Goal: Task Accomplishment & Management: Use online tool/utility

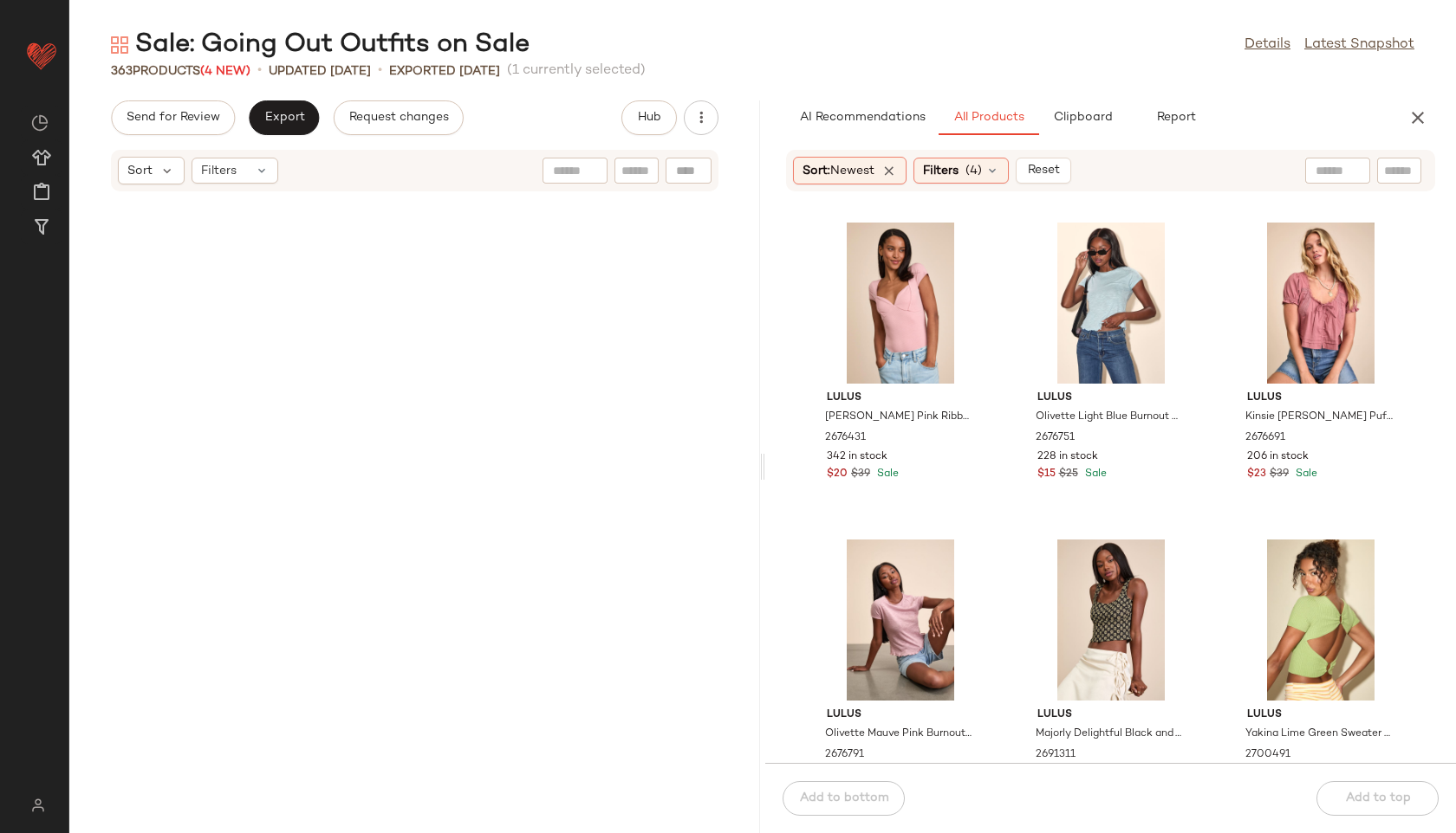
scroll to position [34867, 0]
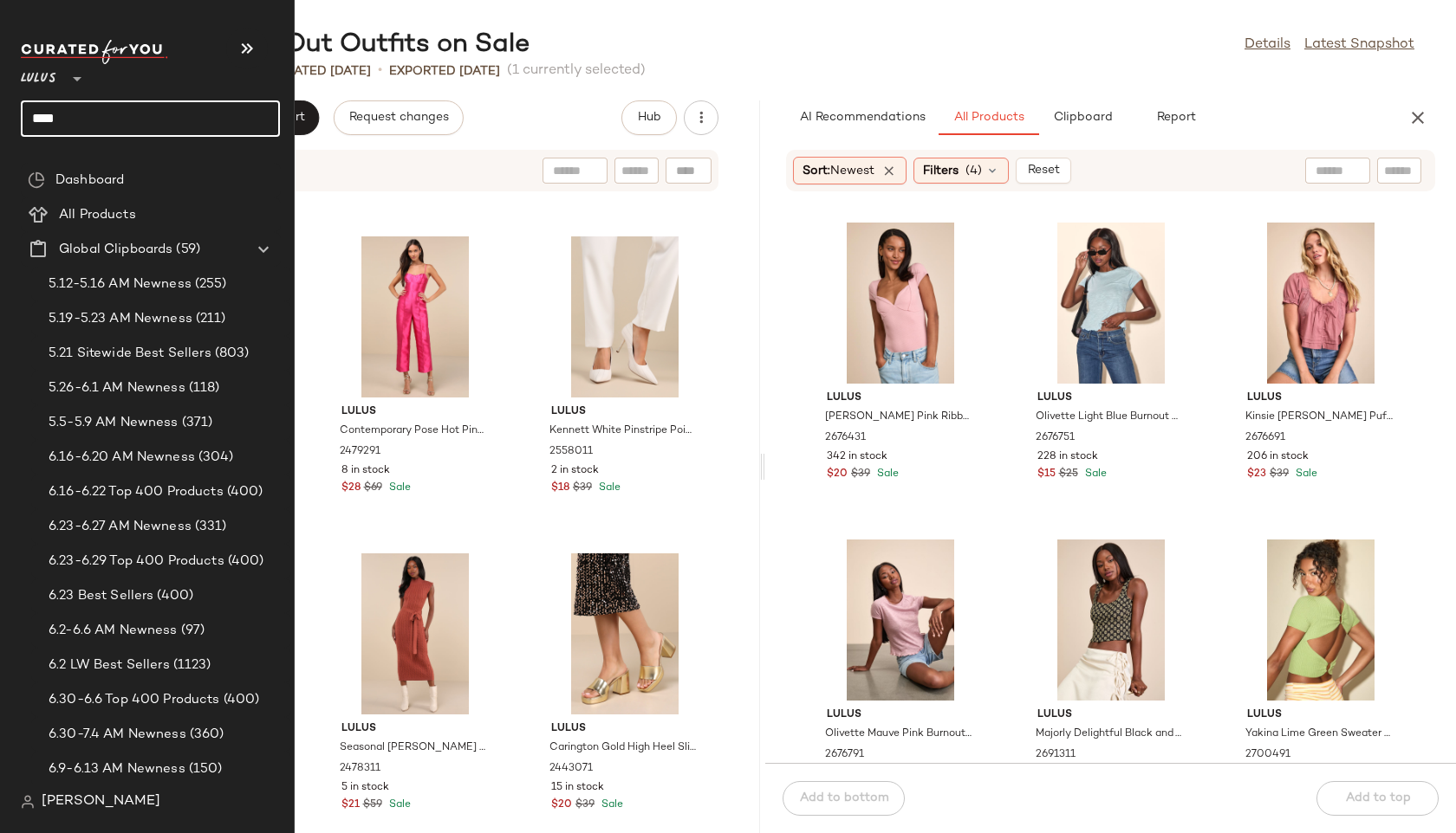
click at [41, 124] on input "****" at bounding box center [150, 119] width 259 height 36
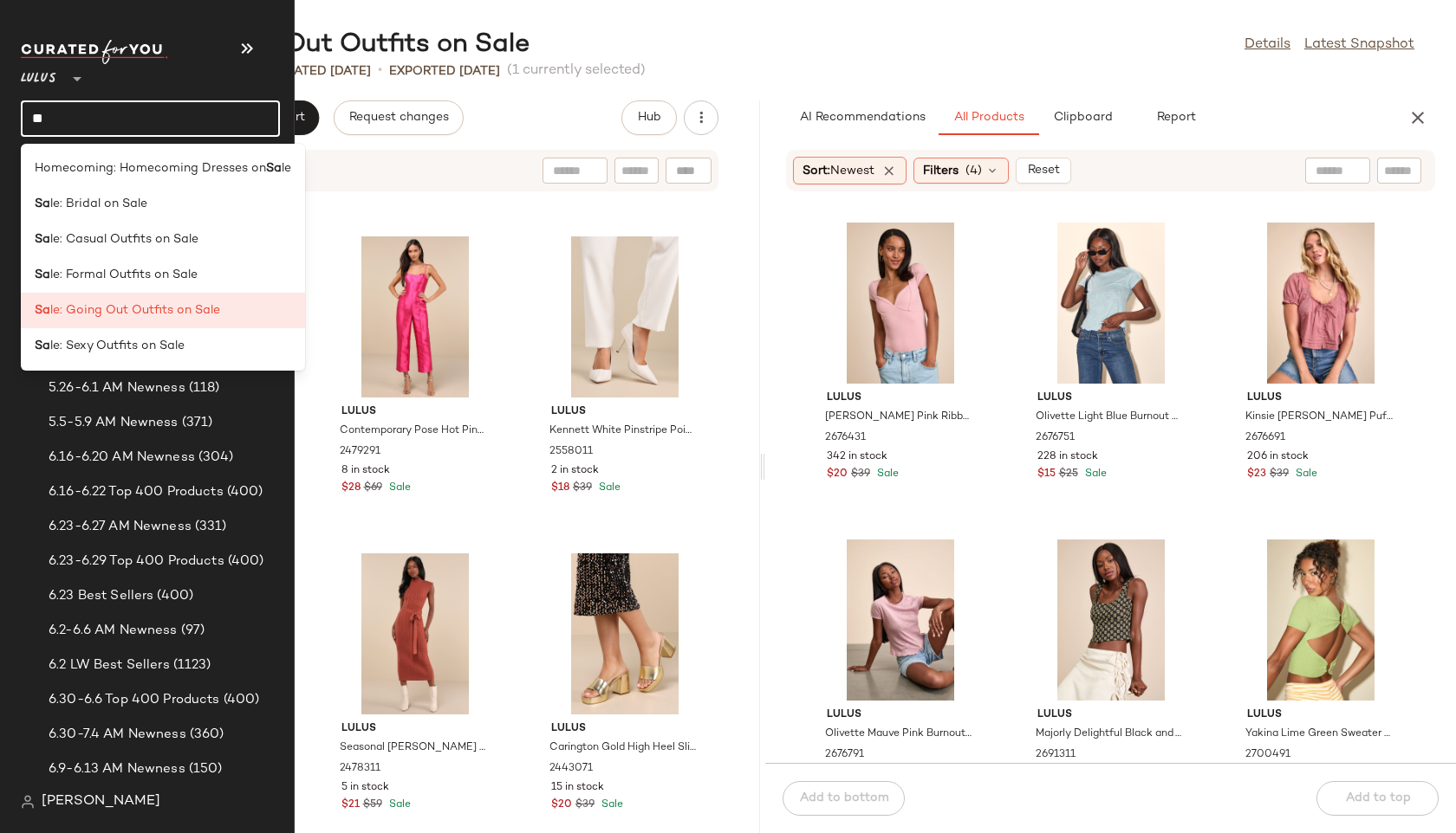
type input "*"
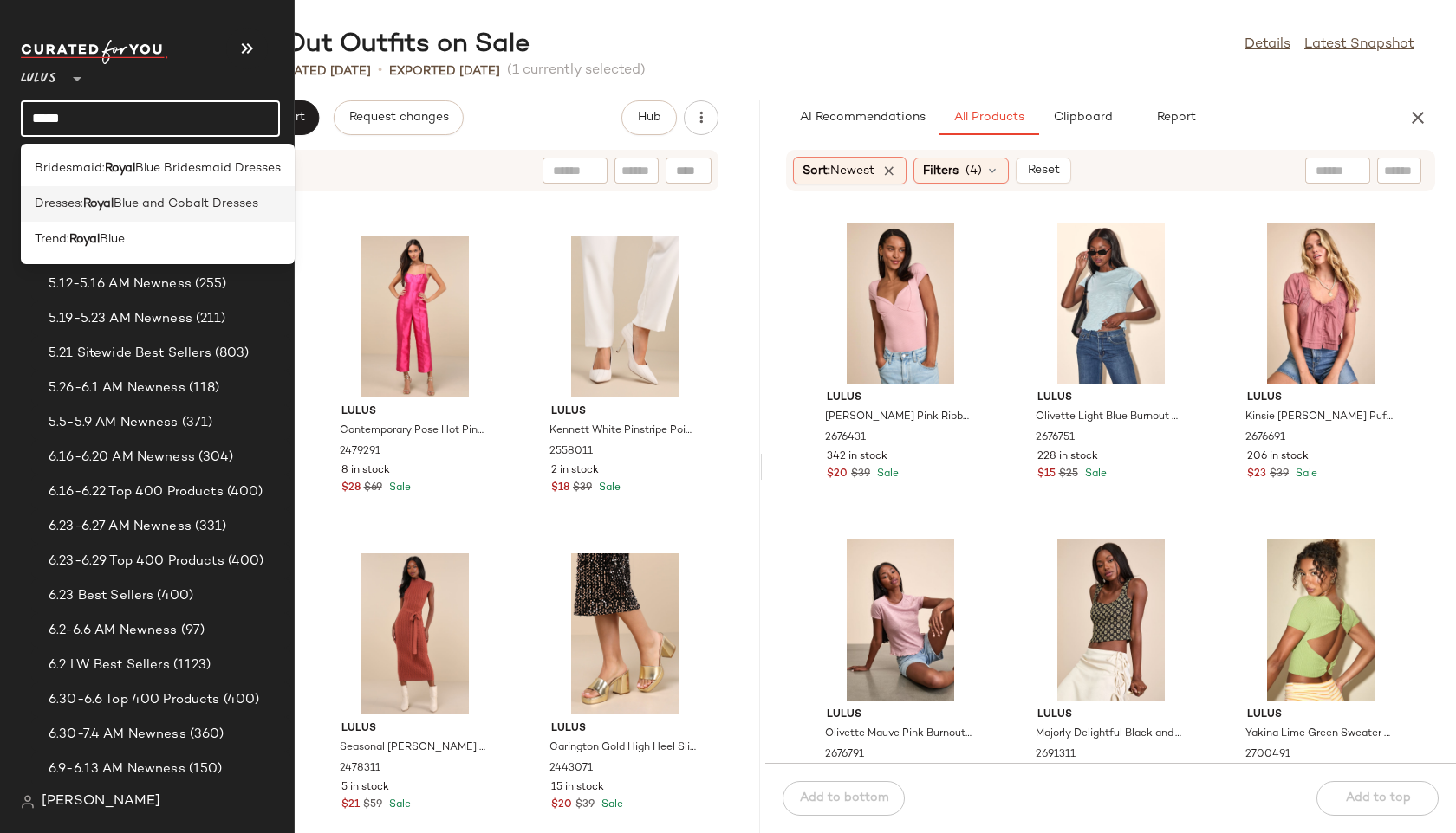
type input "*****"
click at [65, 201] on span "Dresses:" at bounding box center [59, 203] width 48 height 18
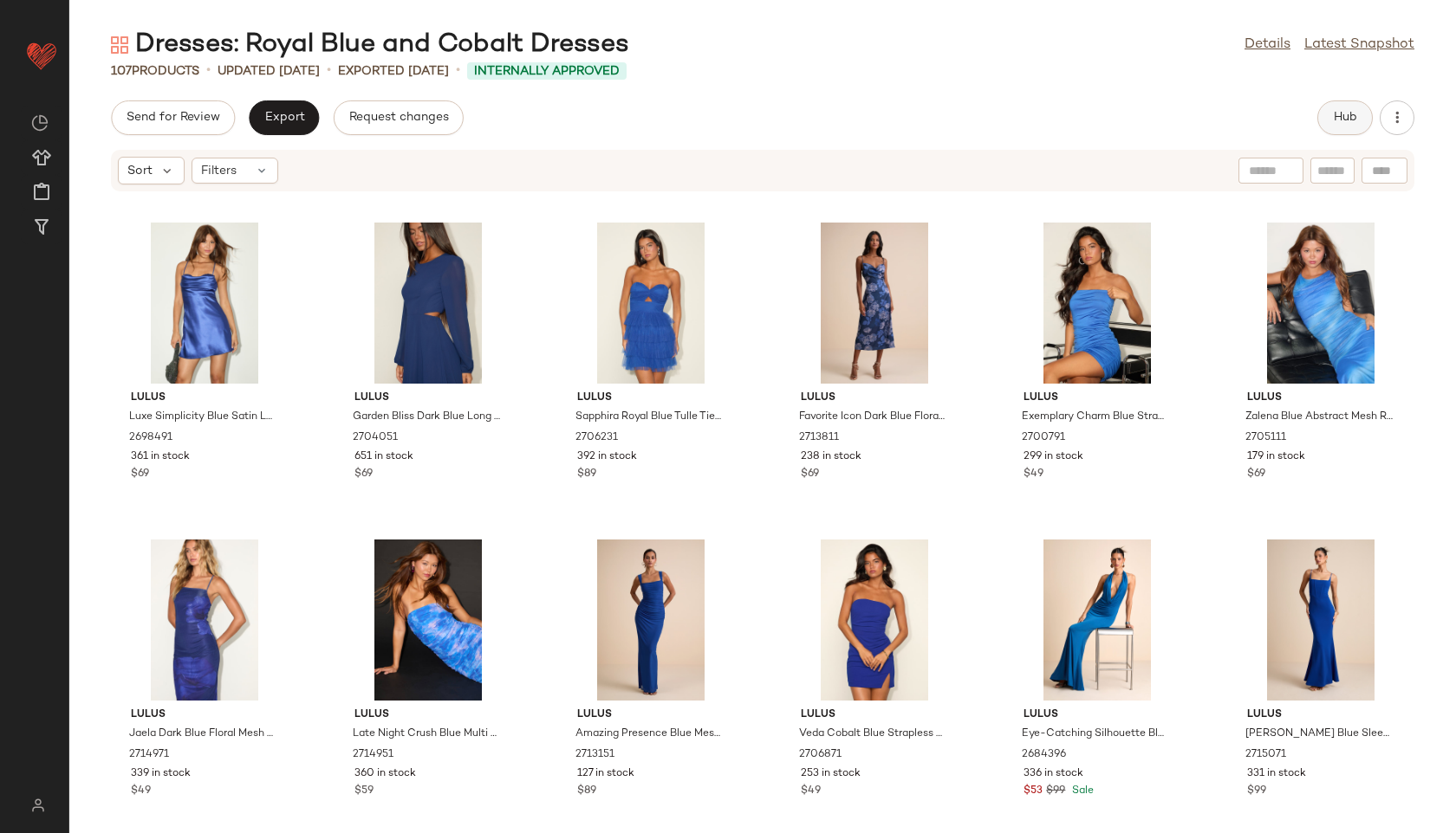
click at [1335, 112] on span "Hub" at bounding box center [1345, 118] width 25 height 14
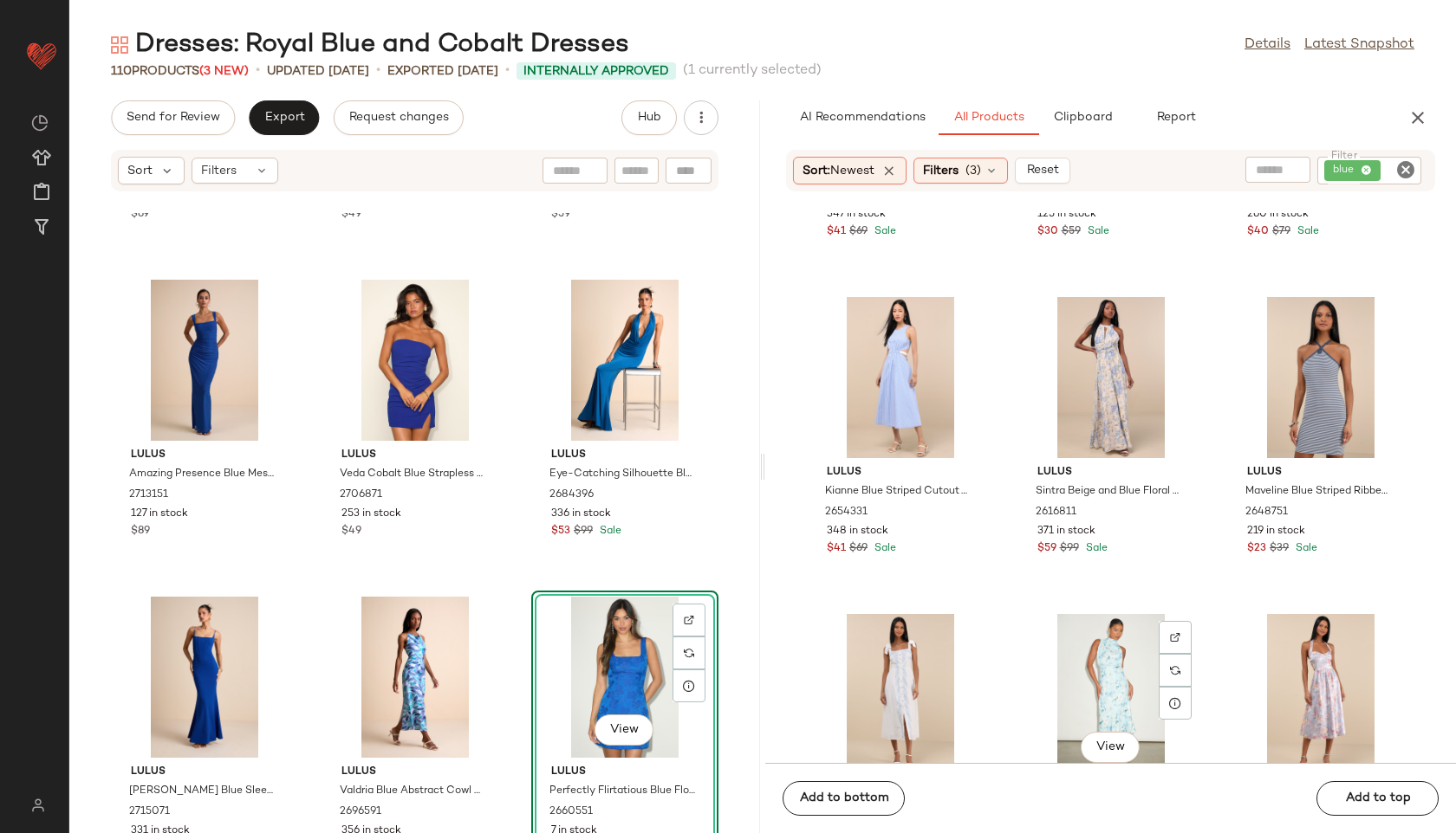
scroll to position [10730, 0]
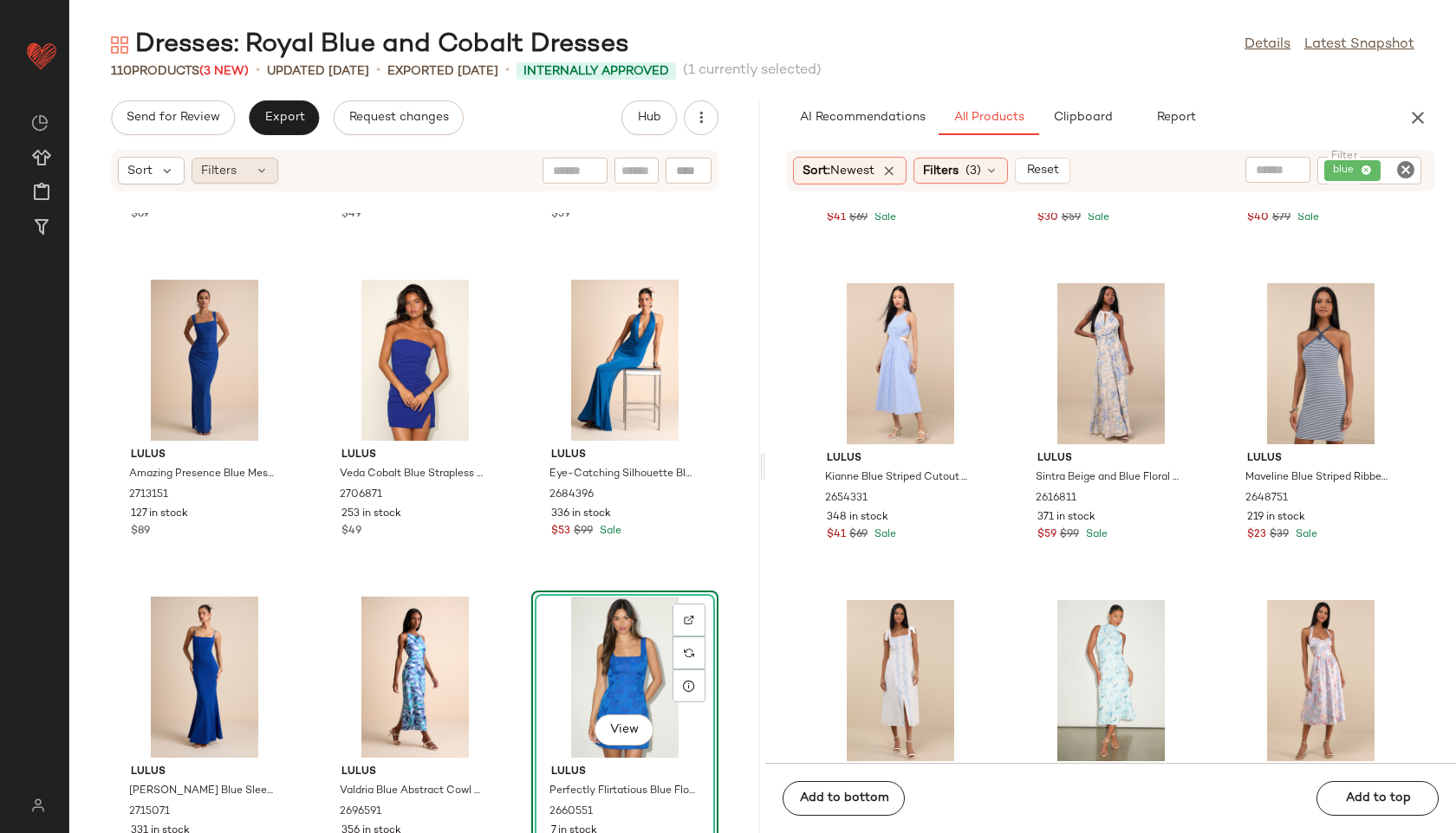
click at [257, 171] on icon at bounding box center [261, 171] width 14 height 14
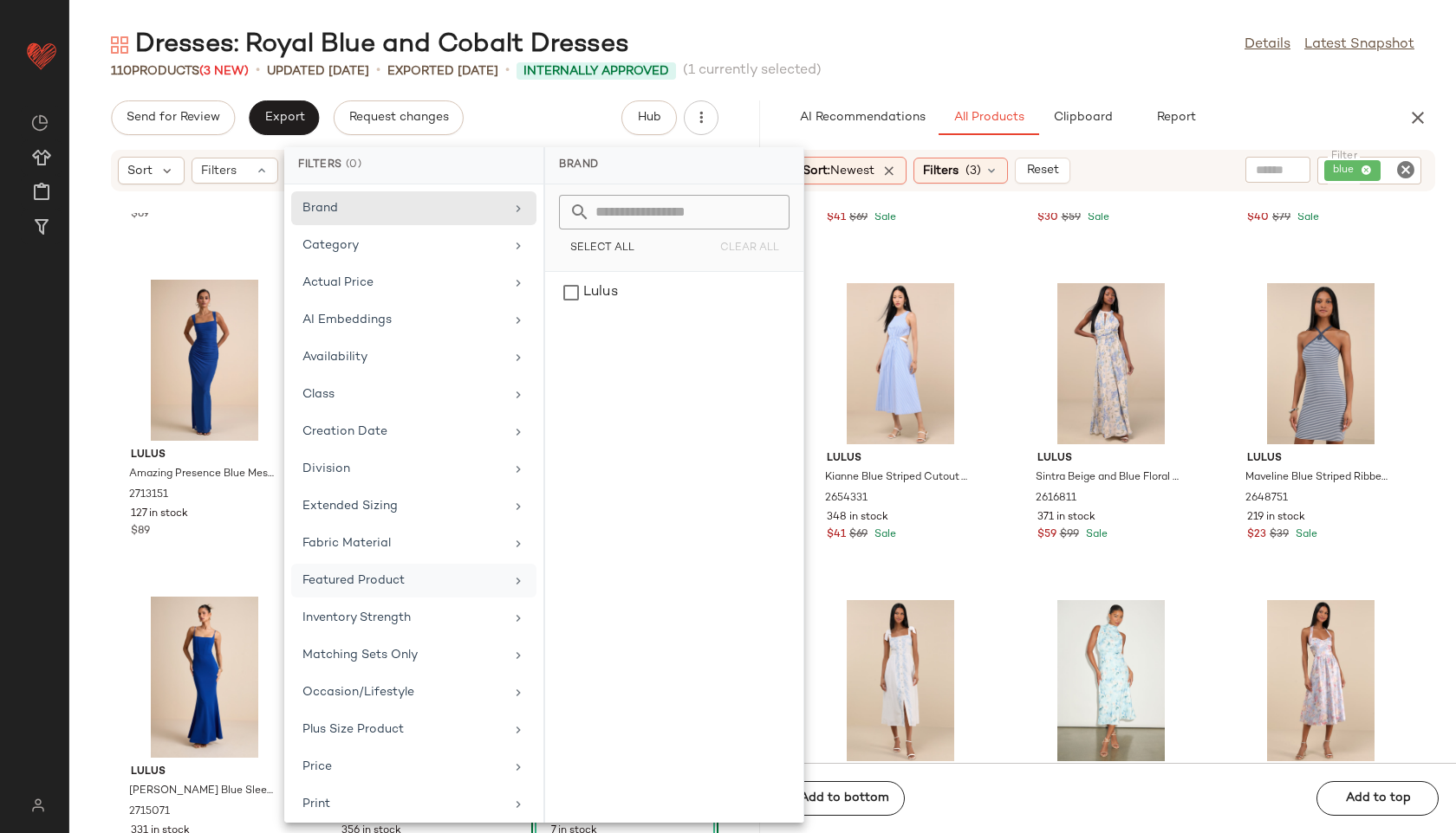
scroll to position [194, 0]
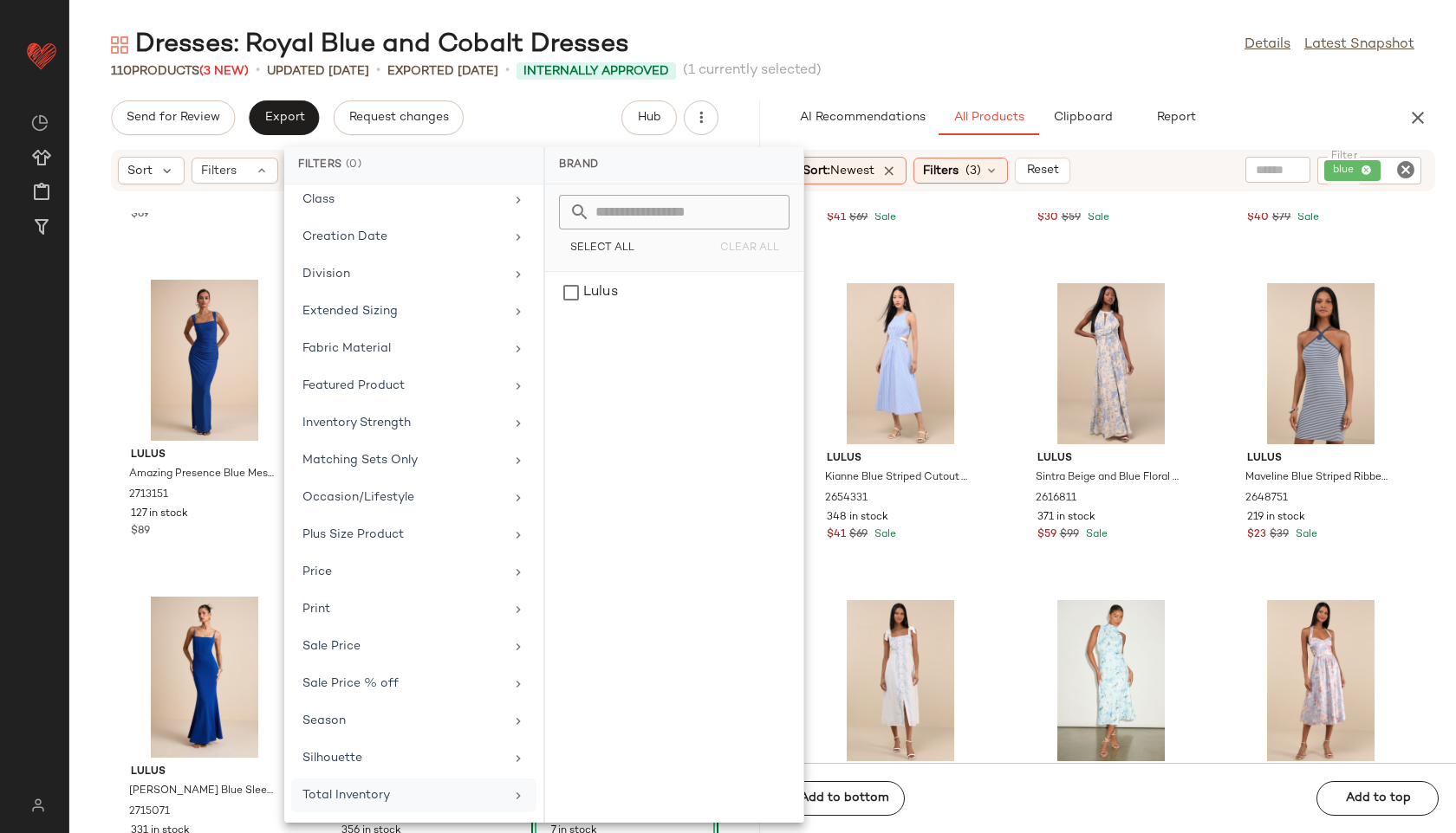
click at [402, 793] on div "Total Inventory" at bounding box center [403, 795] width 202 height 18
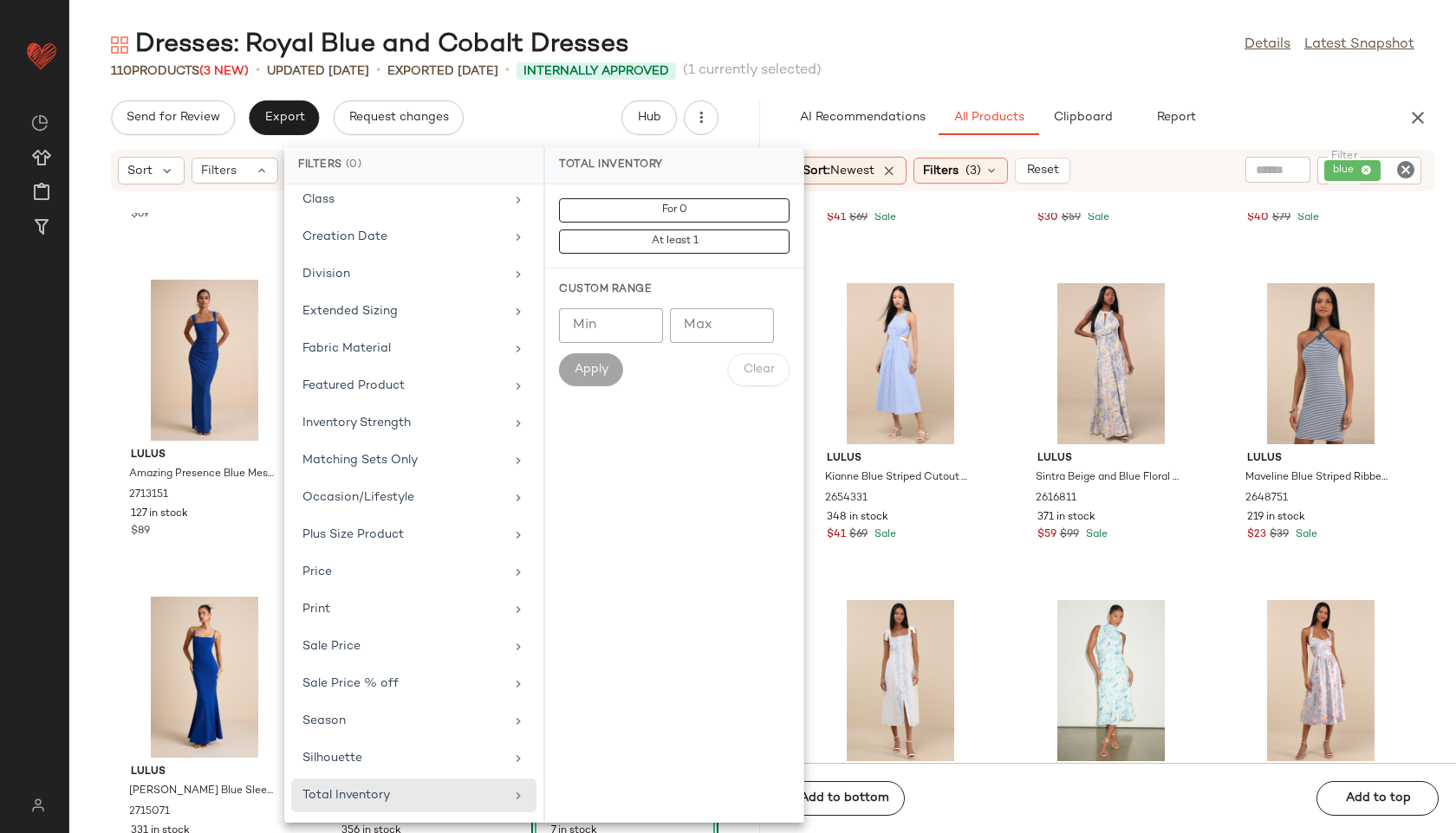
click at [705, 335] on input "Max" at bounding box center [722, 325] width 104 height 35
type input "**"
click at [590, 356] on button "Apply" at bounding box center [591, 369] width 65 height 33
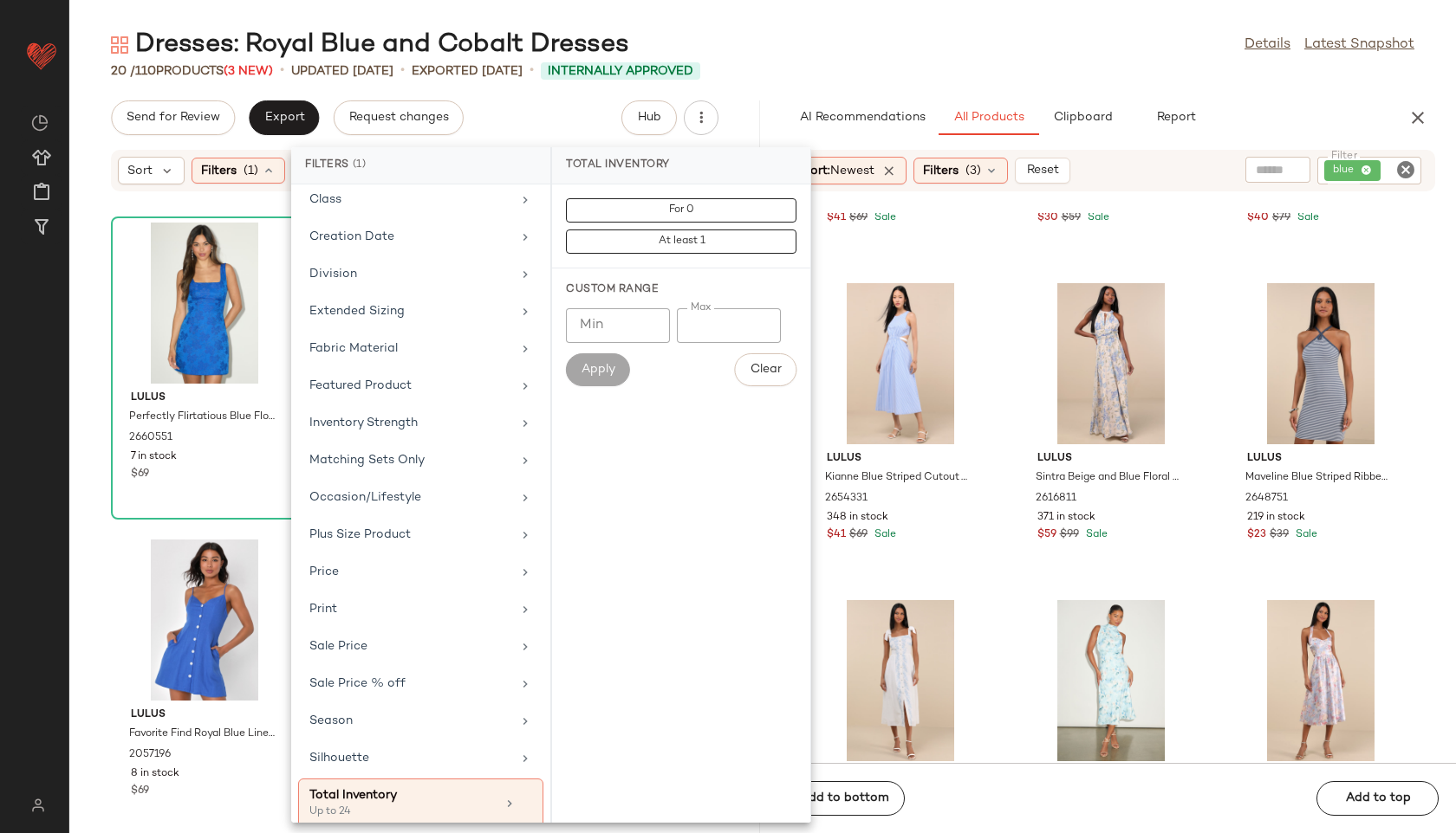
click at [860, 39] on div "Dresses: Royal Blue and Cobalt Dresses Details Latest Snapshot" at bounding box center [762, 45] width 1387 height 35
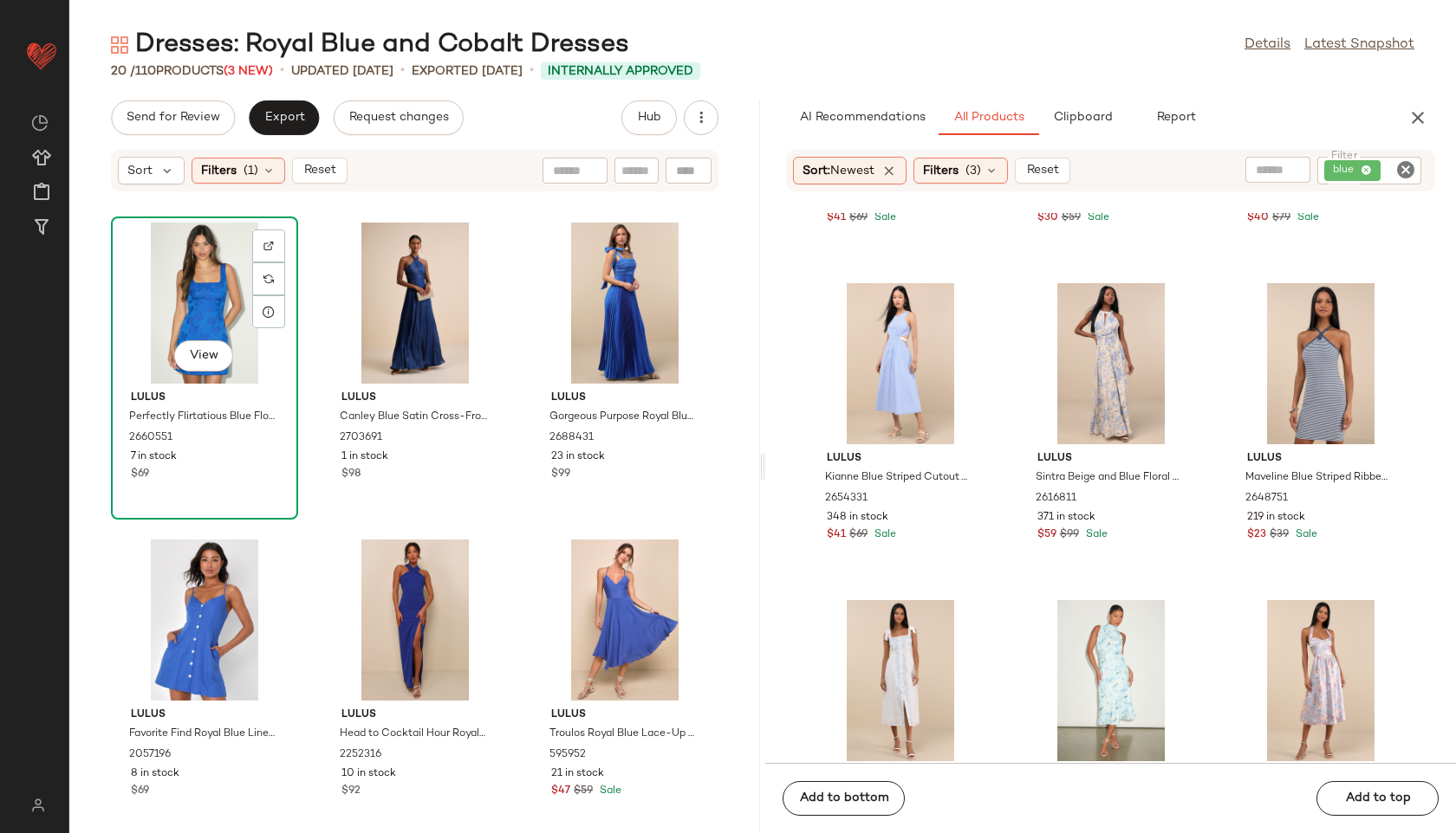
click at [214, 308] on div "View" at bounding box center [204, 304] width 175 height 161
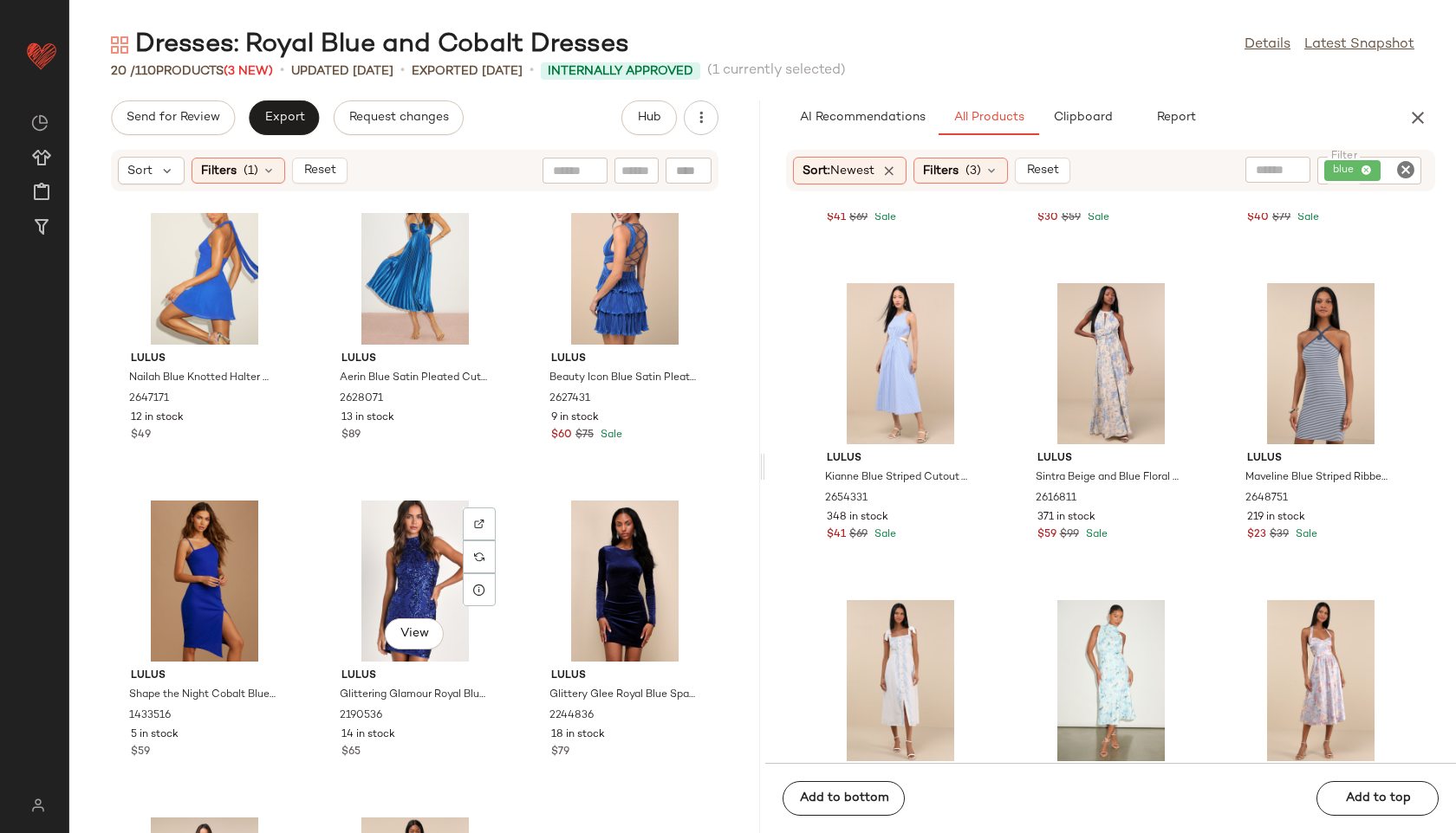
scroll to position [1602, 0]
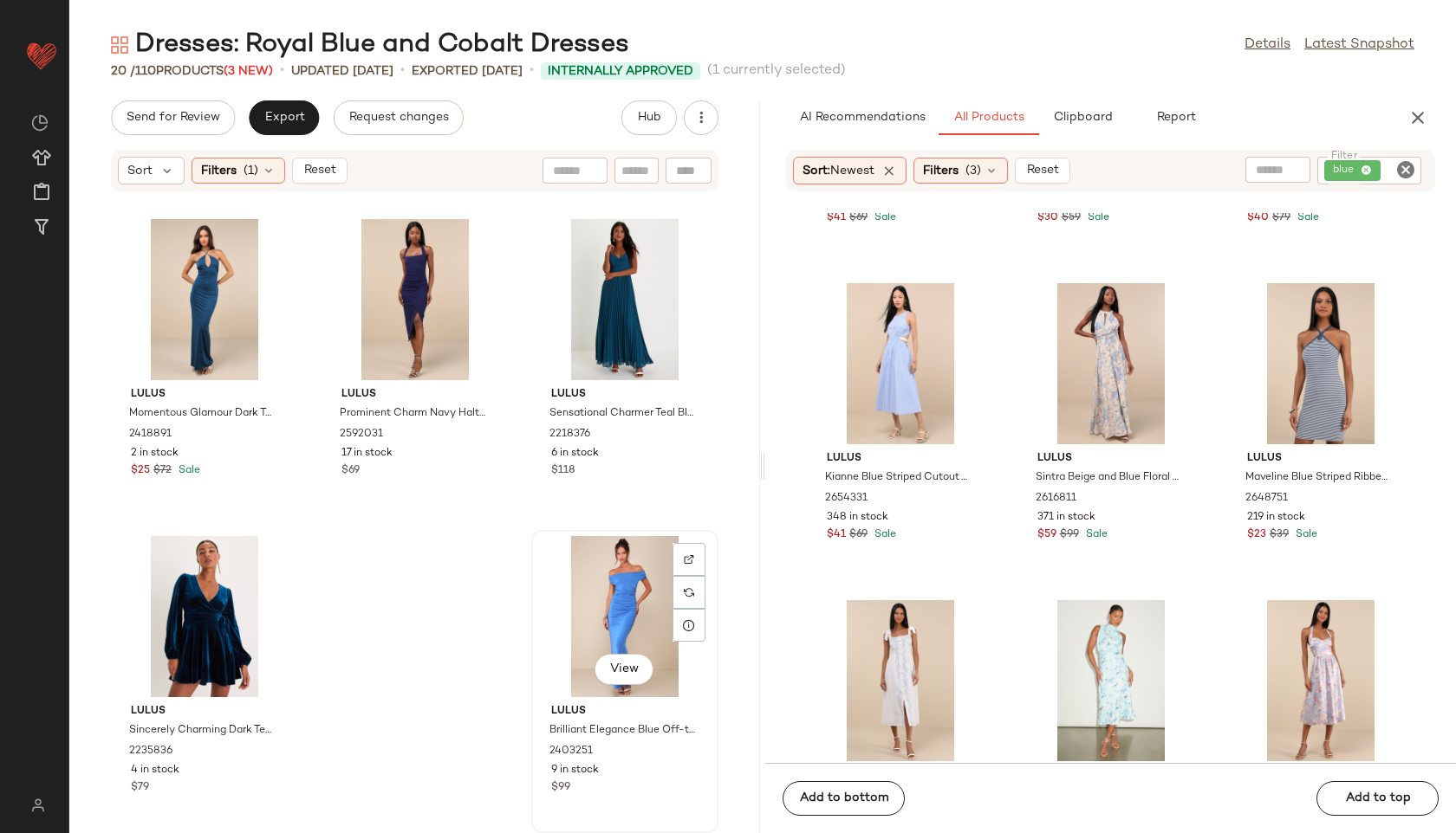
click at [599, 607] on div "View" at bounding box center [625, 617] width 175 height 161
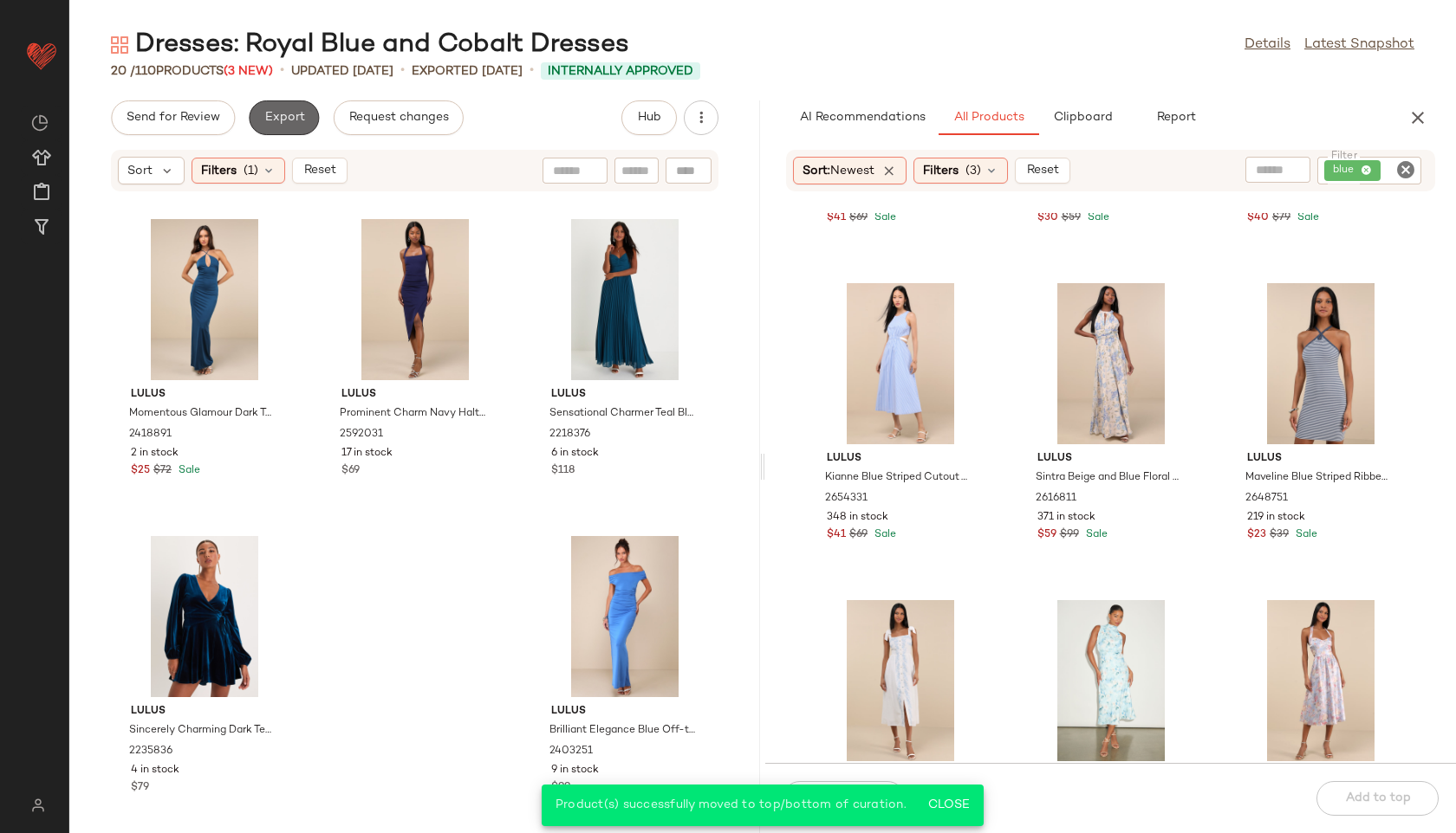
click at [292, 106] on button "Export" at bounding box center [284, 118] width 70 height 35
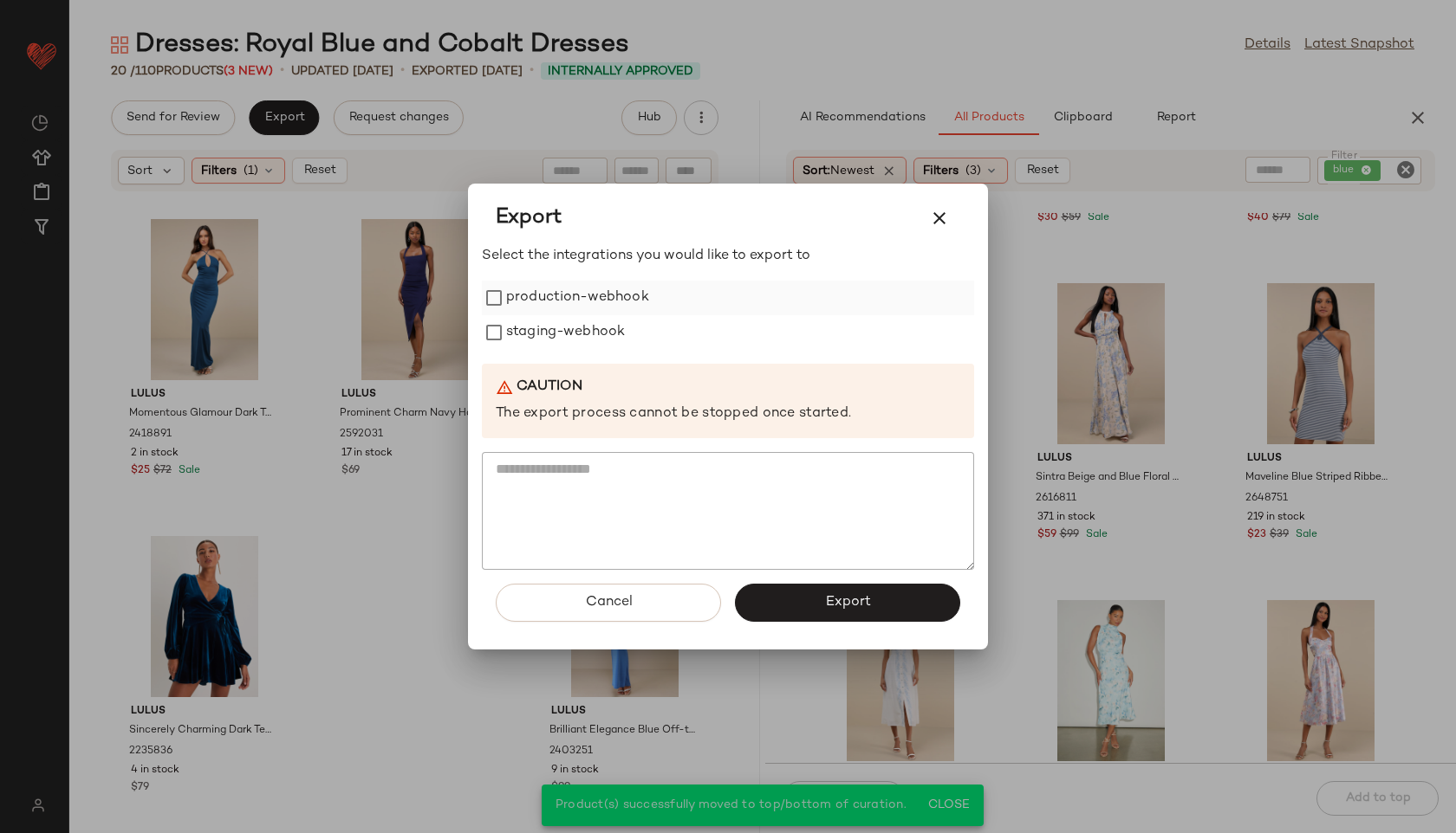
click at [519, 303] on label "production-webhook" at bounding box center [577, 298] width 143 height 35
click at [533, 331] on label "staging-webhook" at bounding box center [565, 332] width 119 height 35
click at [831, 597] on span "Export" at bounding box center [847, 602] width 46 height 16
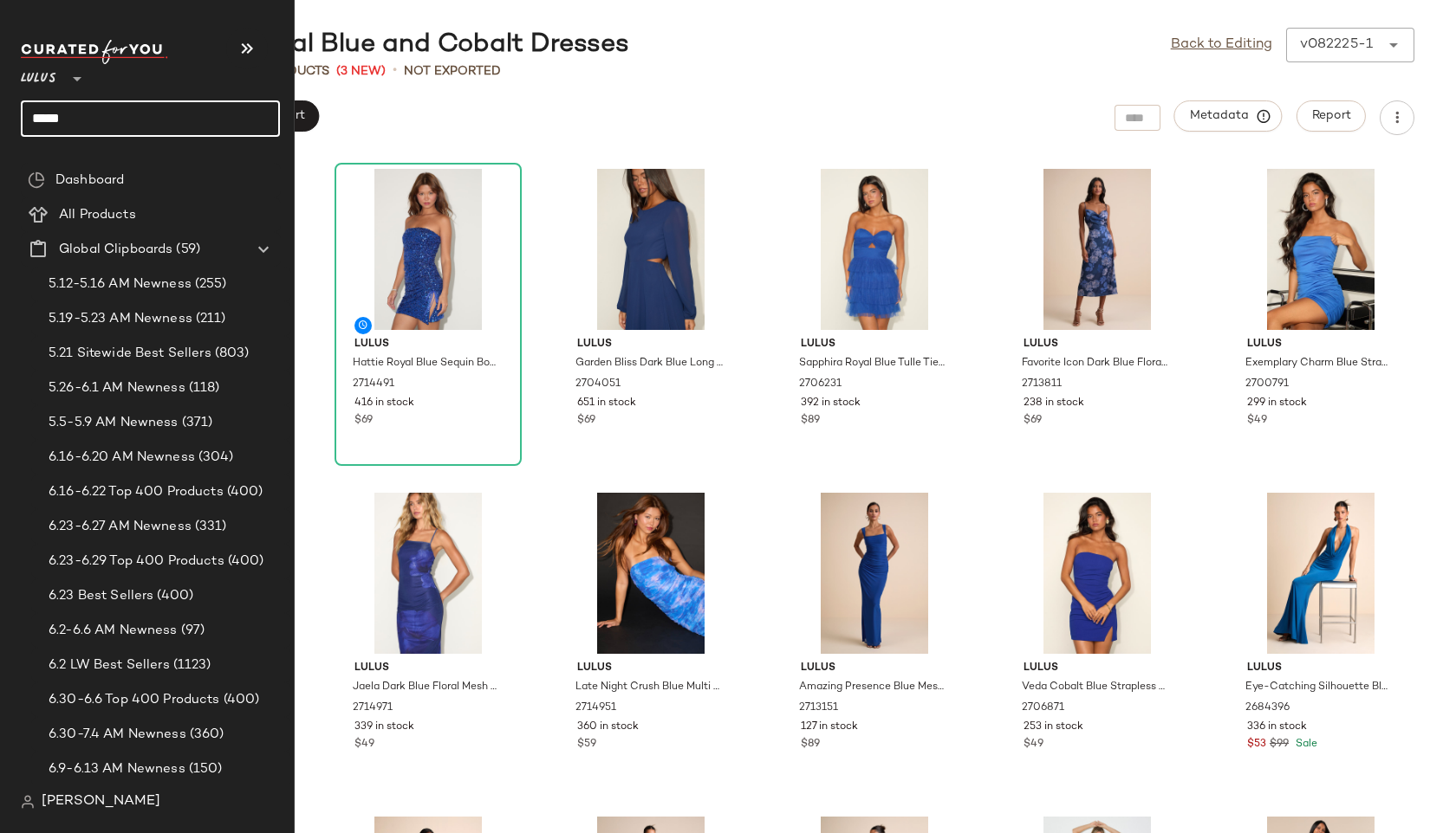
drag, startPoint x: 82, startPoint y: 108, endPoint x: 10, endPoint y: 121, distance: 73.2
click at [10, 121] on nav "Lulus ** ***** Dashboard All Products Global Clipboards (59) 5.12-5.16 AM Newne…" at bounding box center [147, 416] width 294 height 833
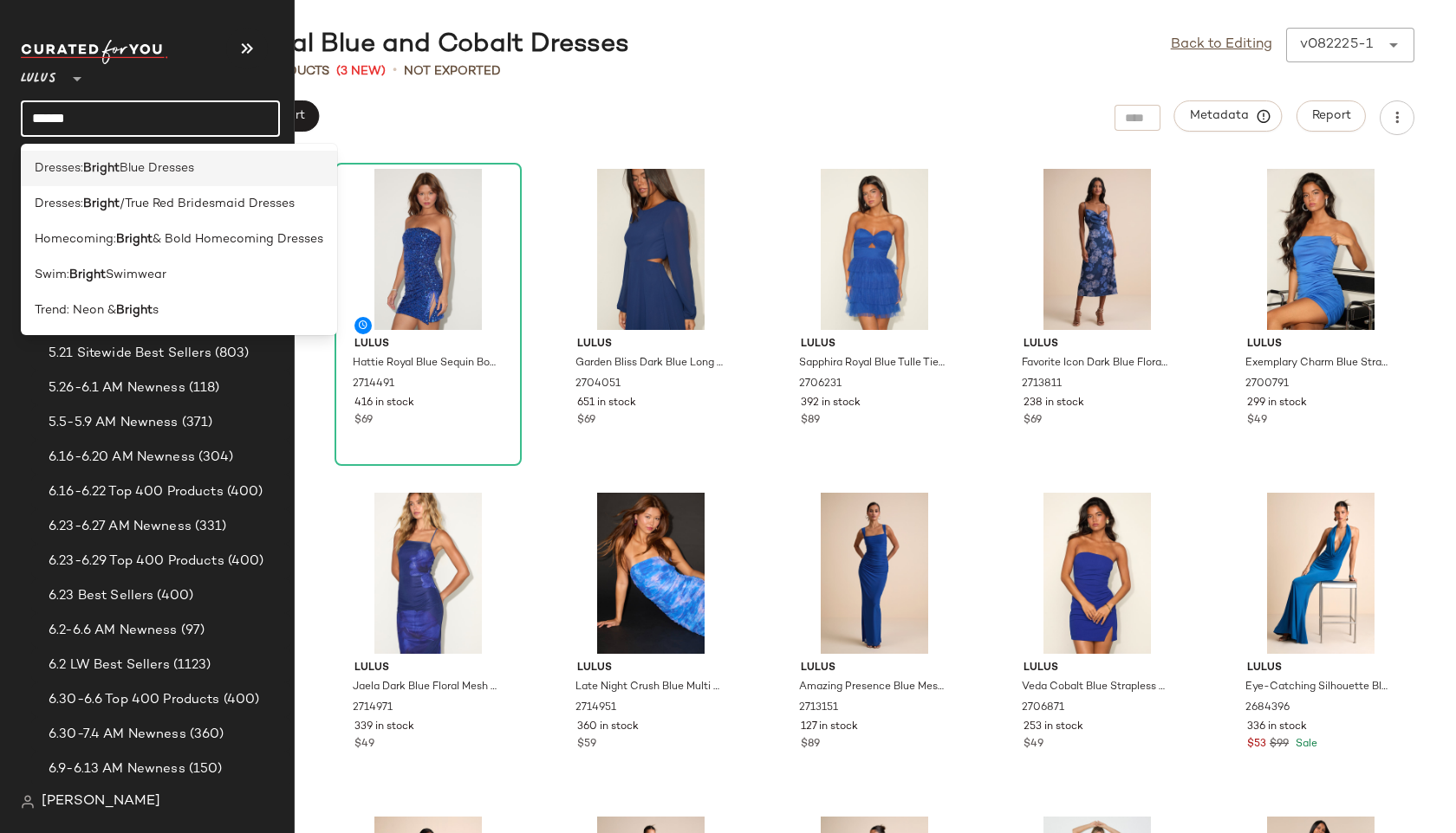
type input "******"
click at [47, 164] on span "Dresses:" at bounding box center [59, 168] width 48 height 18
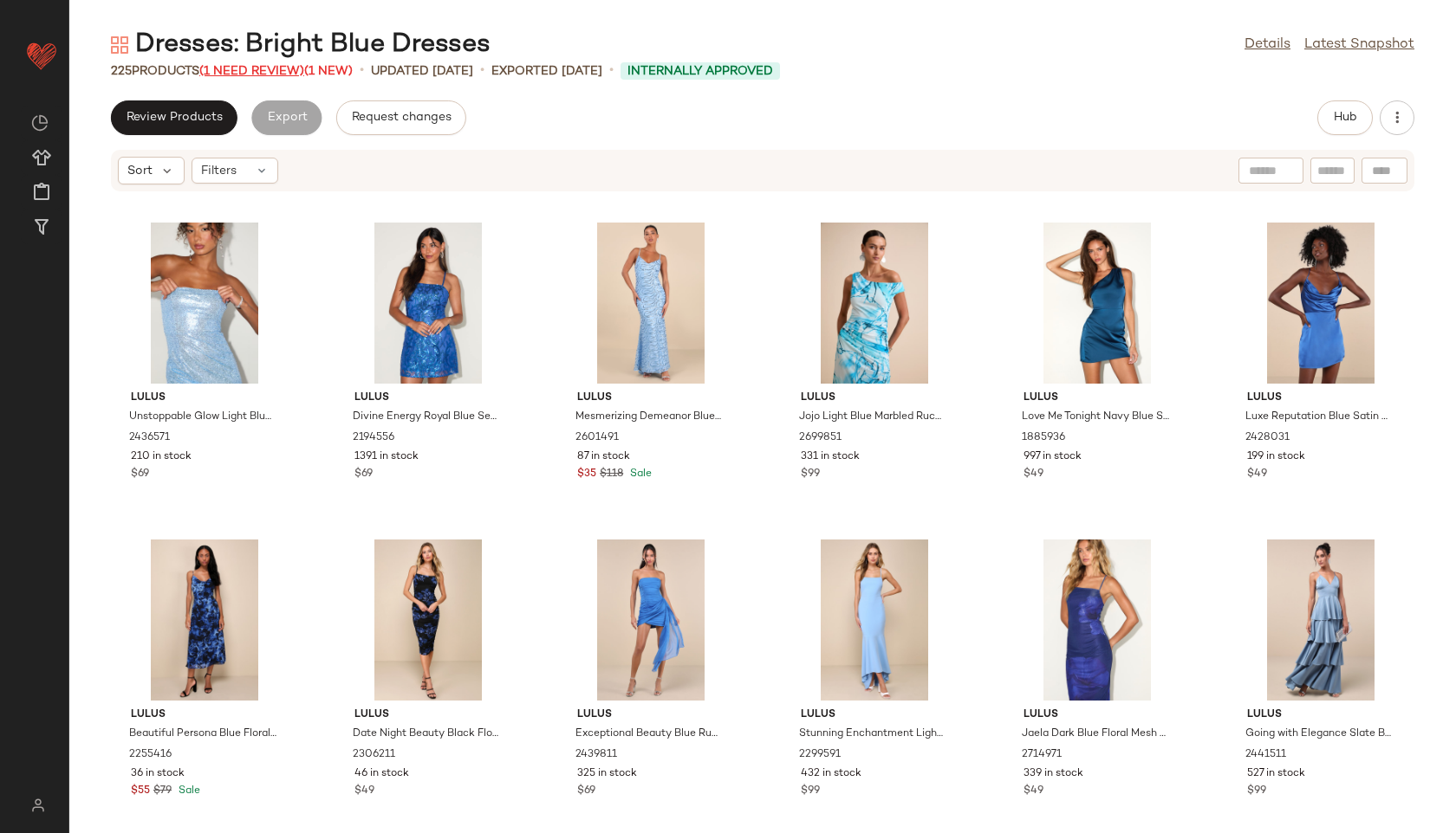
click at [273, 73] on span "(1 Need Review)" at bounding box center [252, 71] width 104 height 13
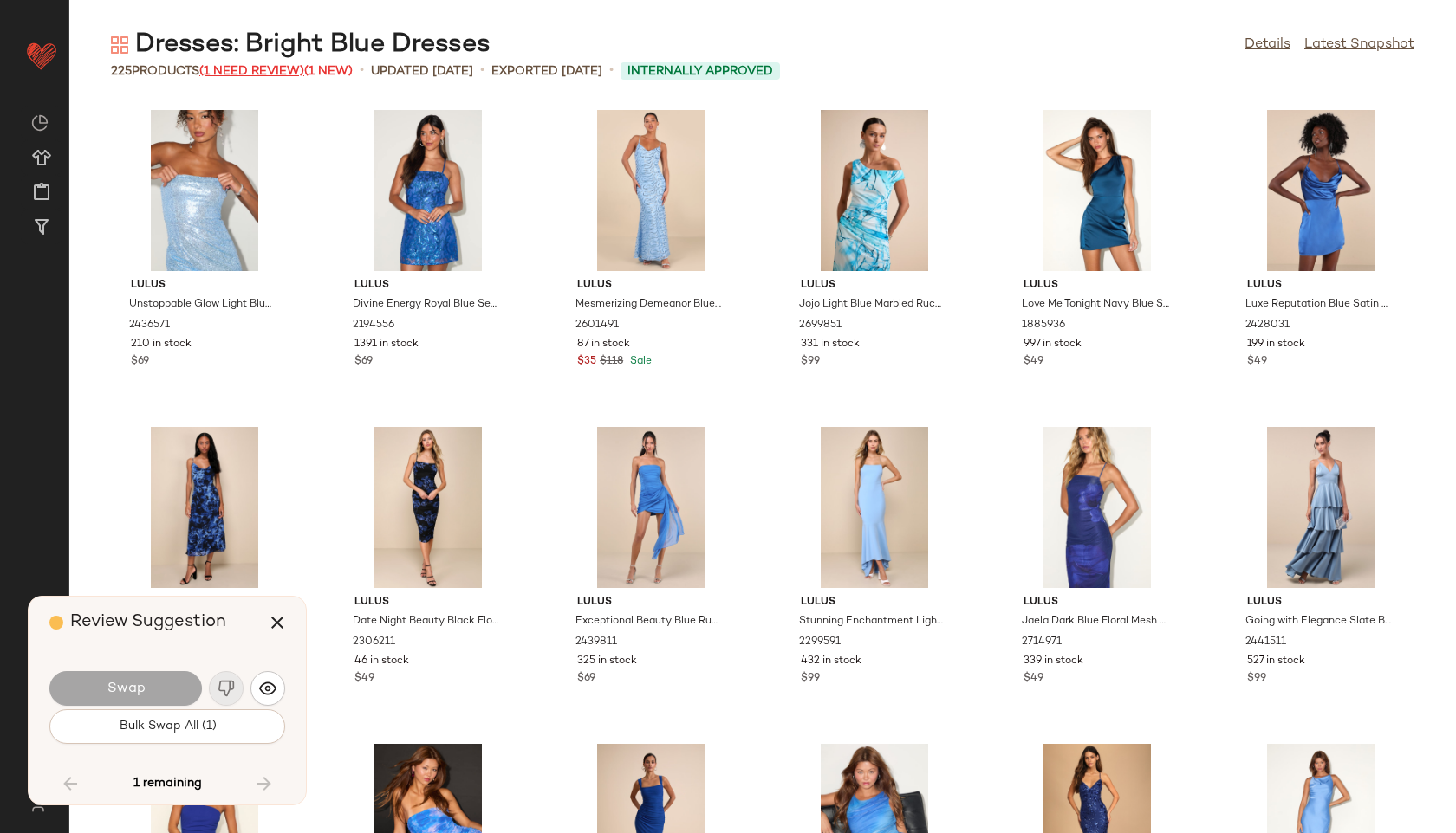
scroll to position [9509, 0]
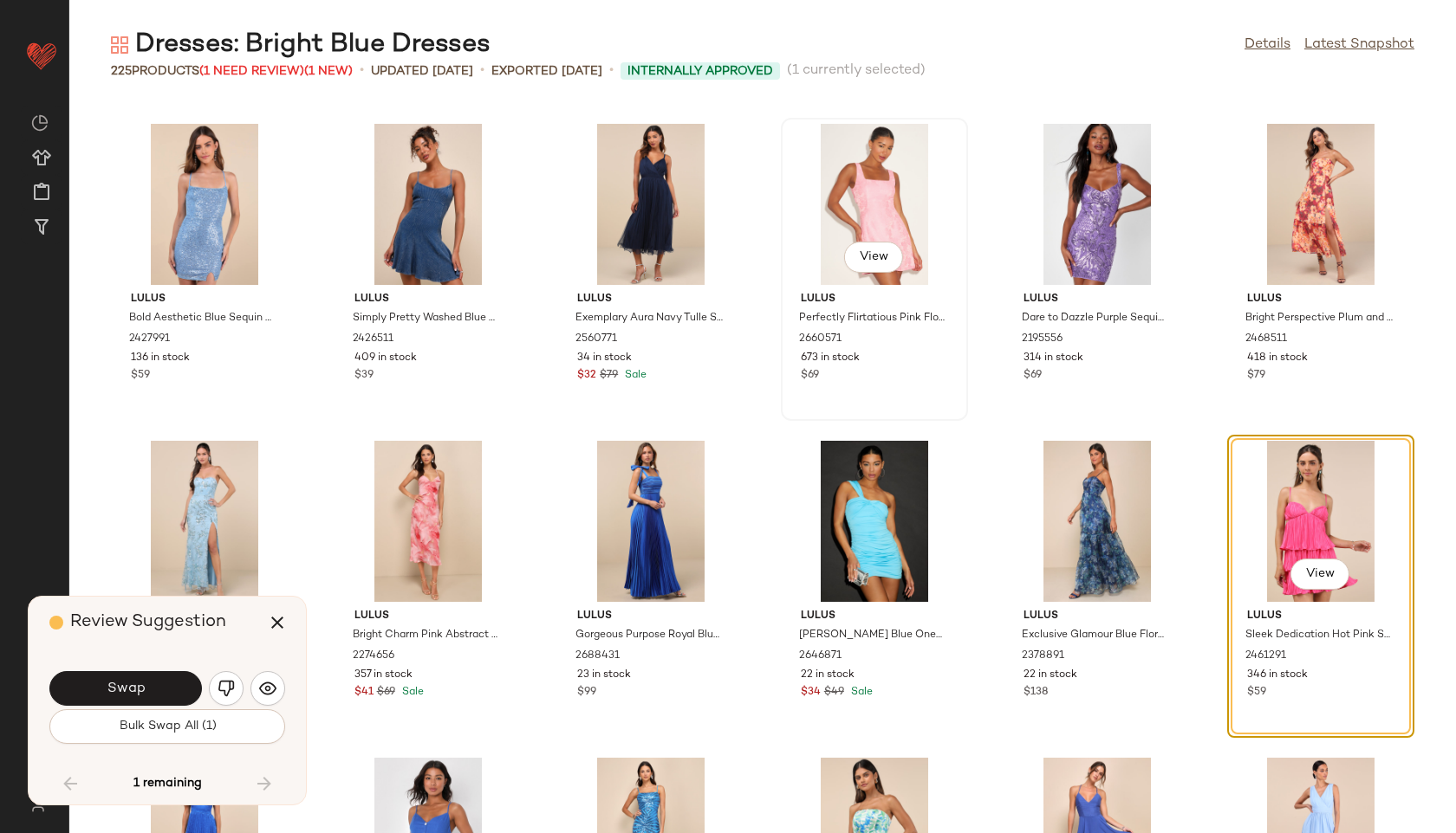
click at [862, 208] on div "View" at bounding box center [874, 205] width 175 height 161
click at [269, 618] on icon "button" at bounding box center [277, 622] width 21 height 21
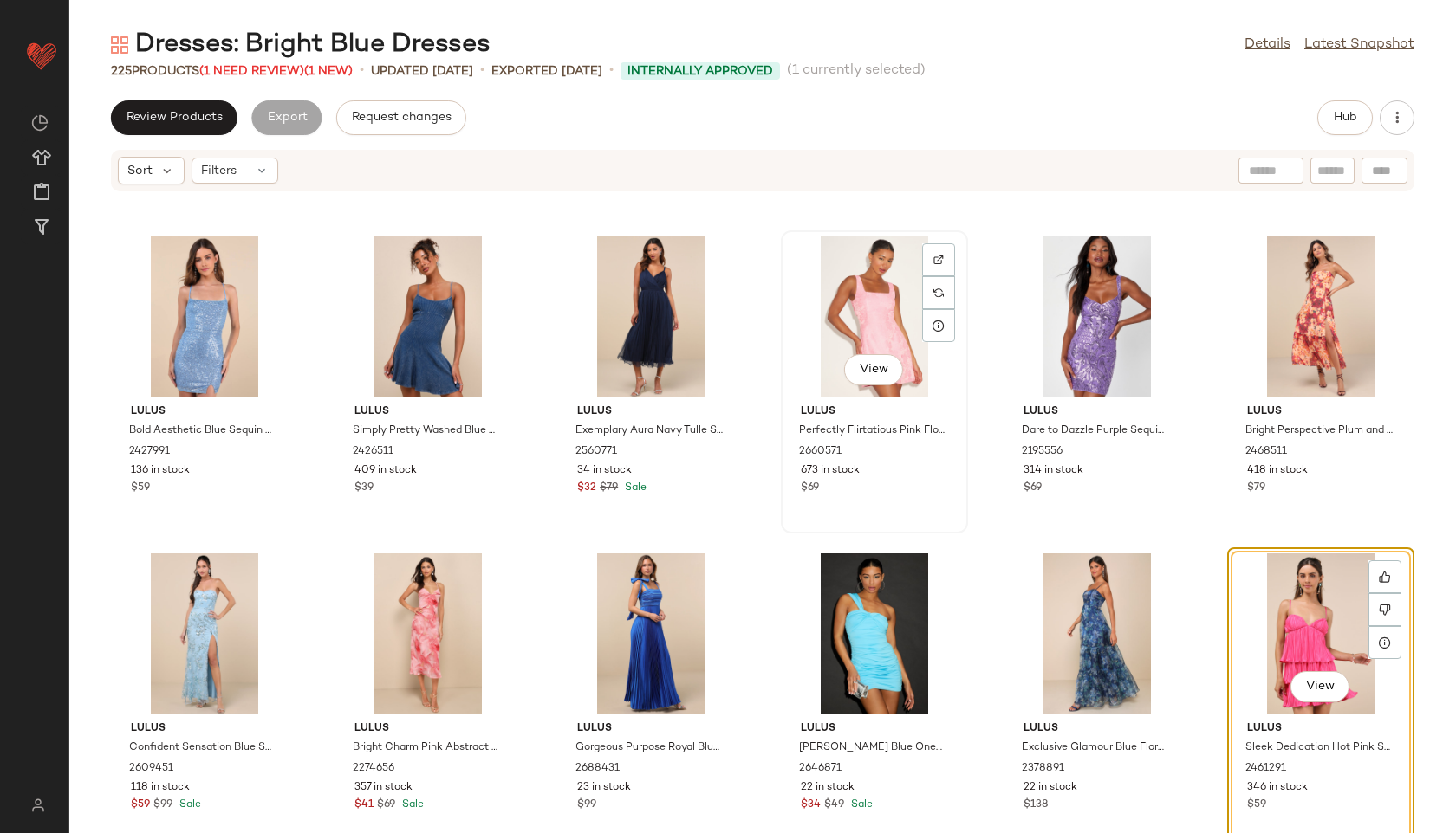
click at [839, 339] on div "View" at bounding box center [874, 317] width 175 height 161
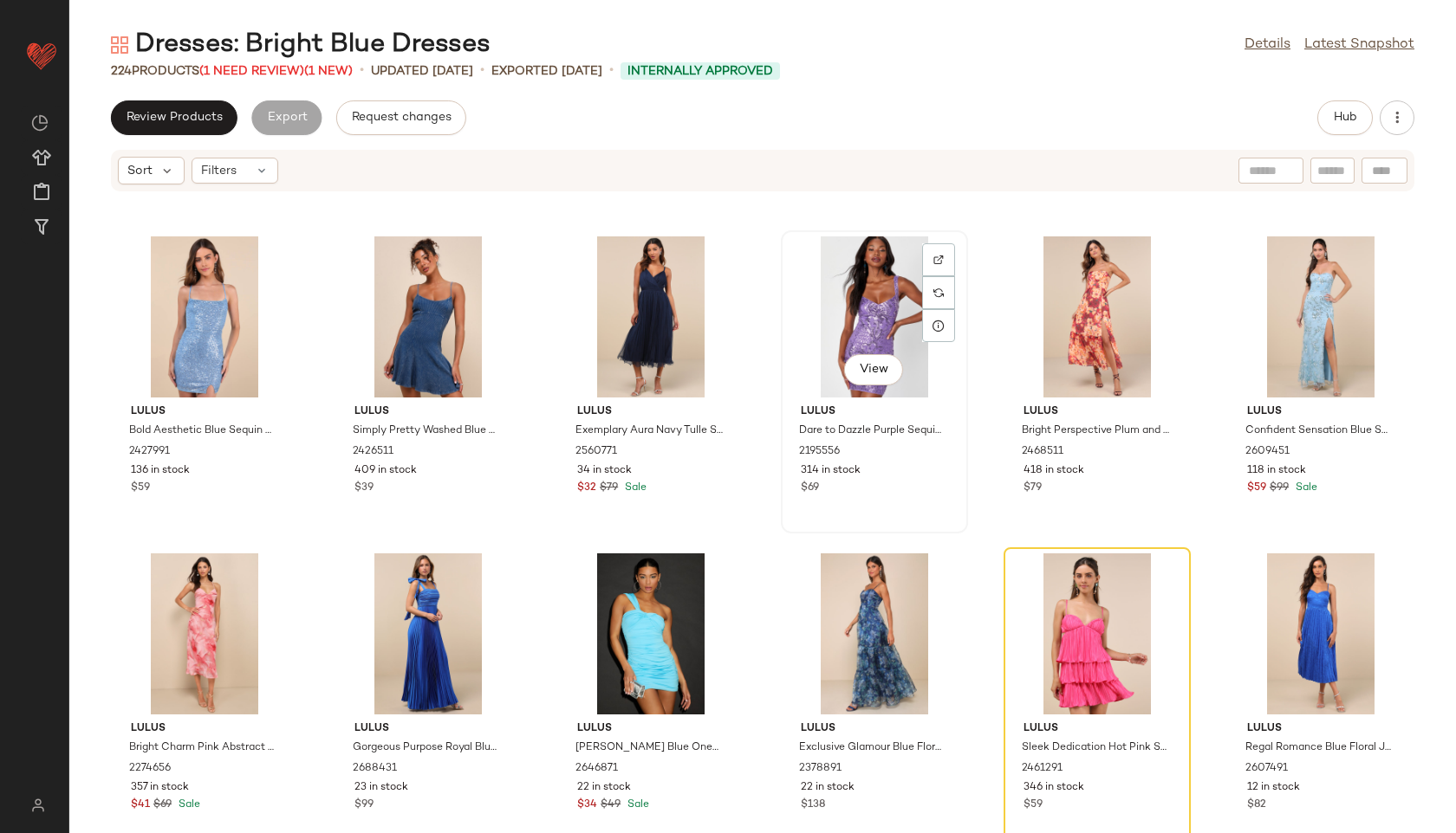
click at [848, 316] on div "View" at bounding box center [874, 317] width 175 height 161
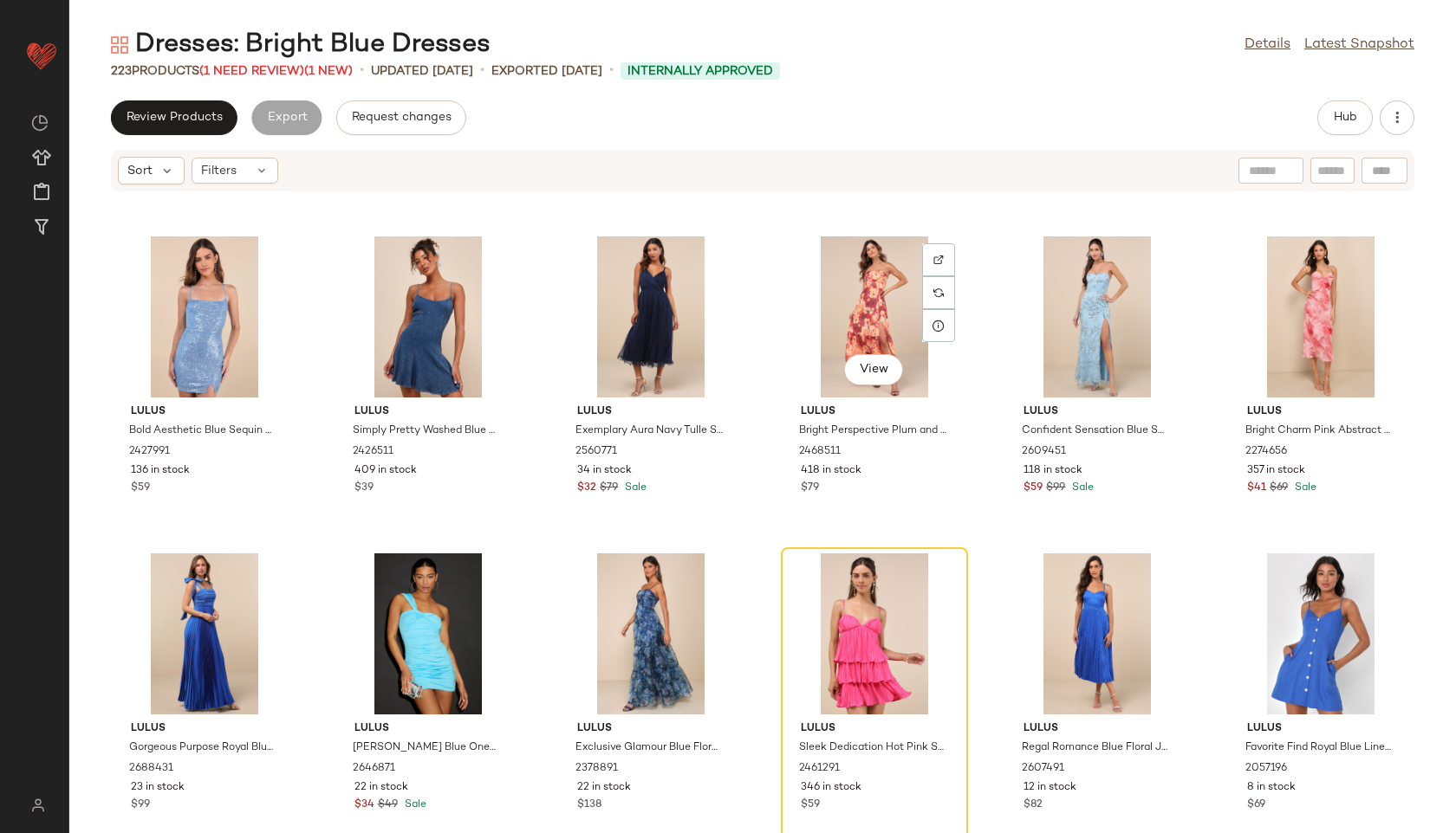
click at [848, 316] on div "View" at bounding box center [874, 317] width 175 height 161
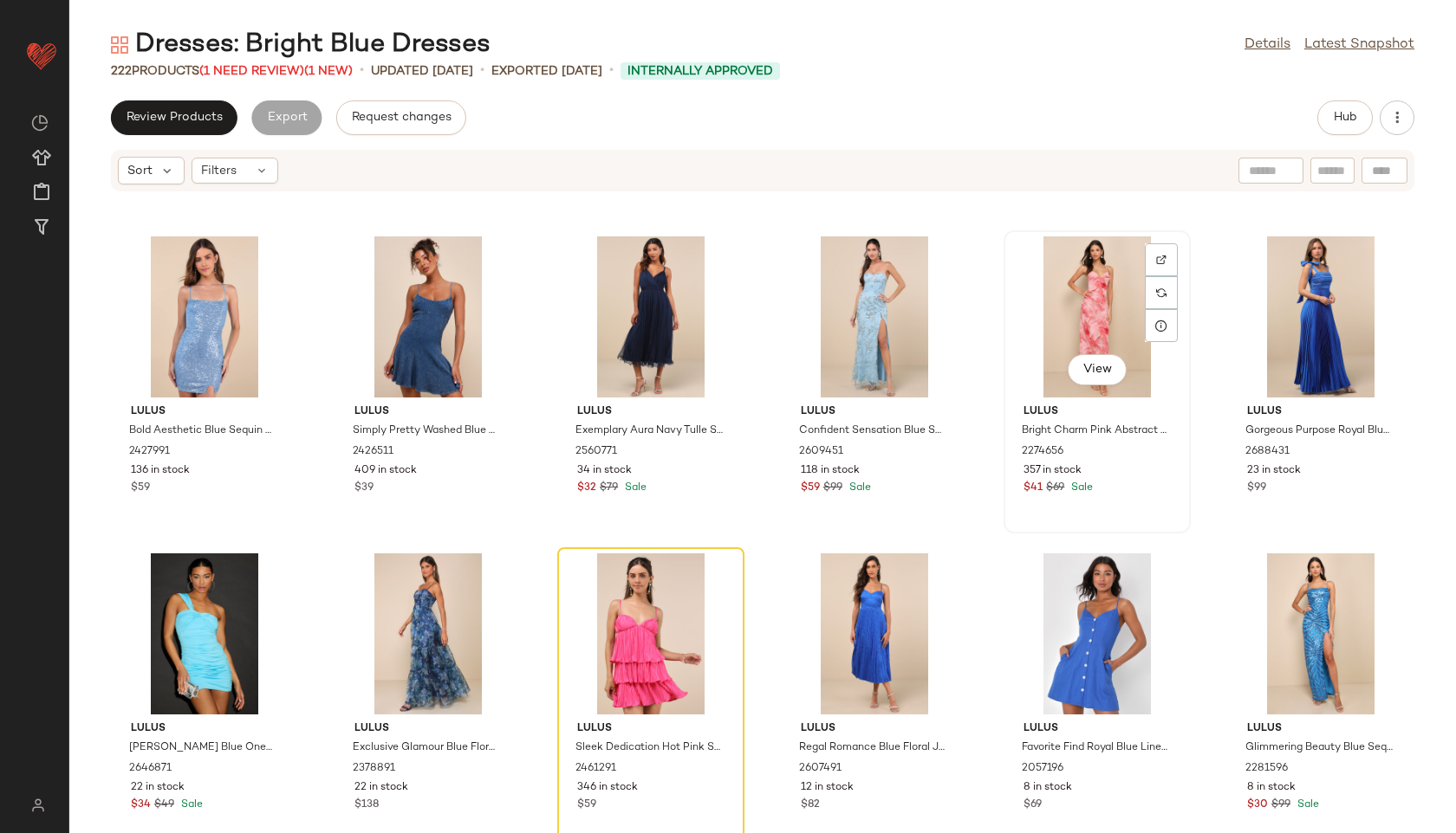
click at [1049, 288] on div "View" at bounding box center [1096, 317] width 175 height 161
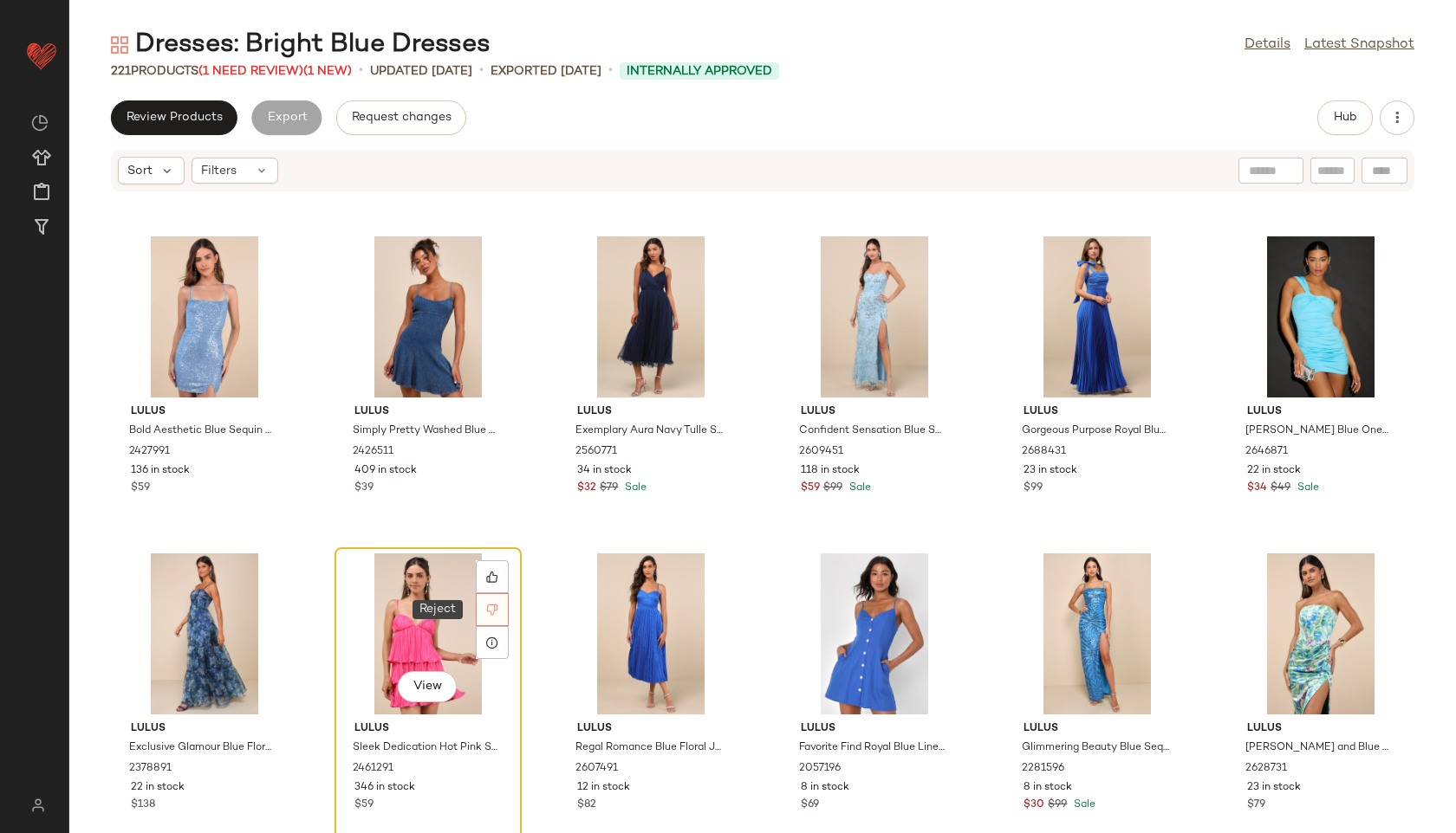
click at [480, 603] on div at bounding box center [492, 609] width 33 height 33
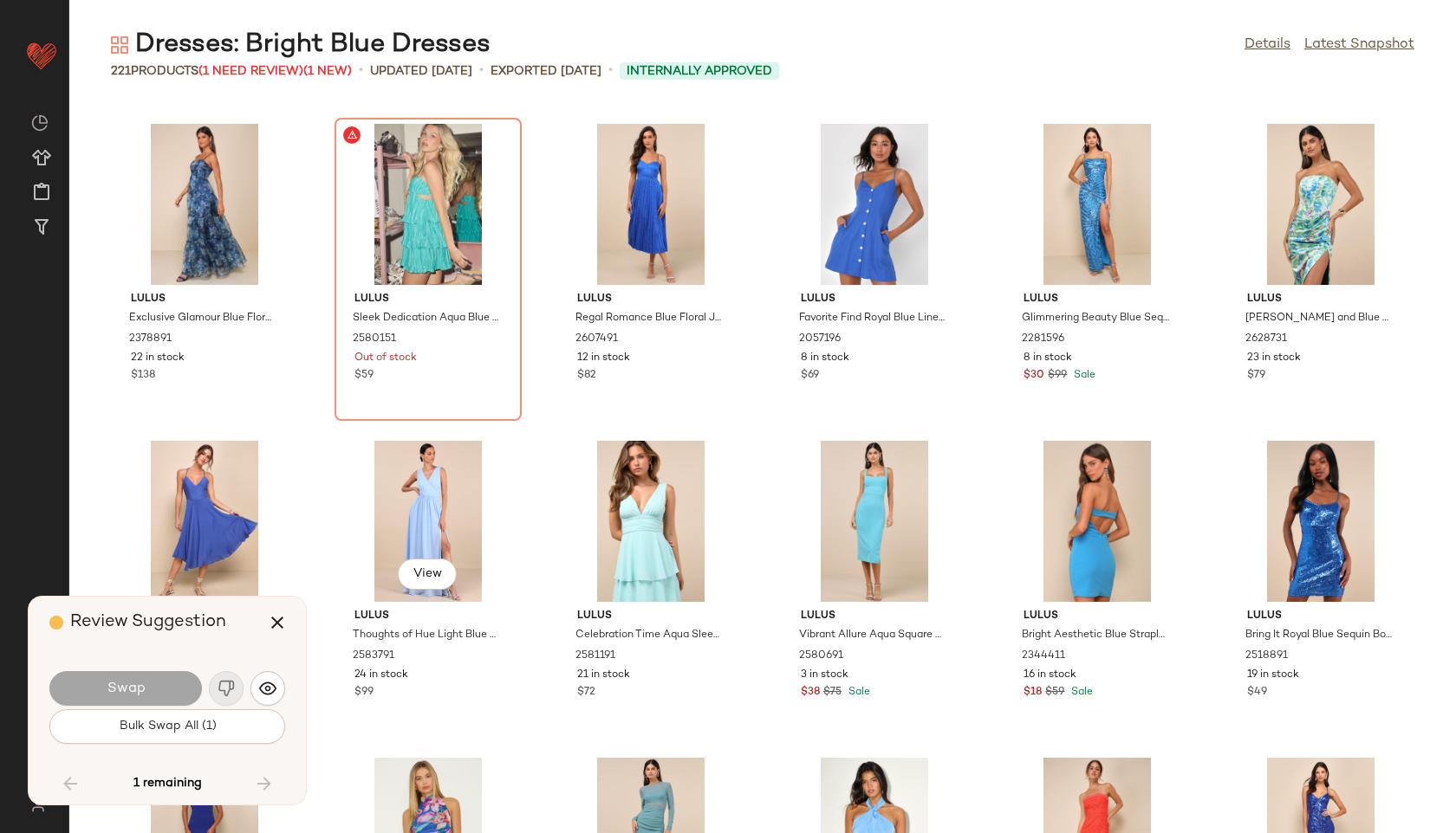
scroll to position [9509, 0]
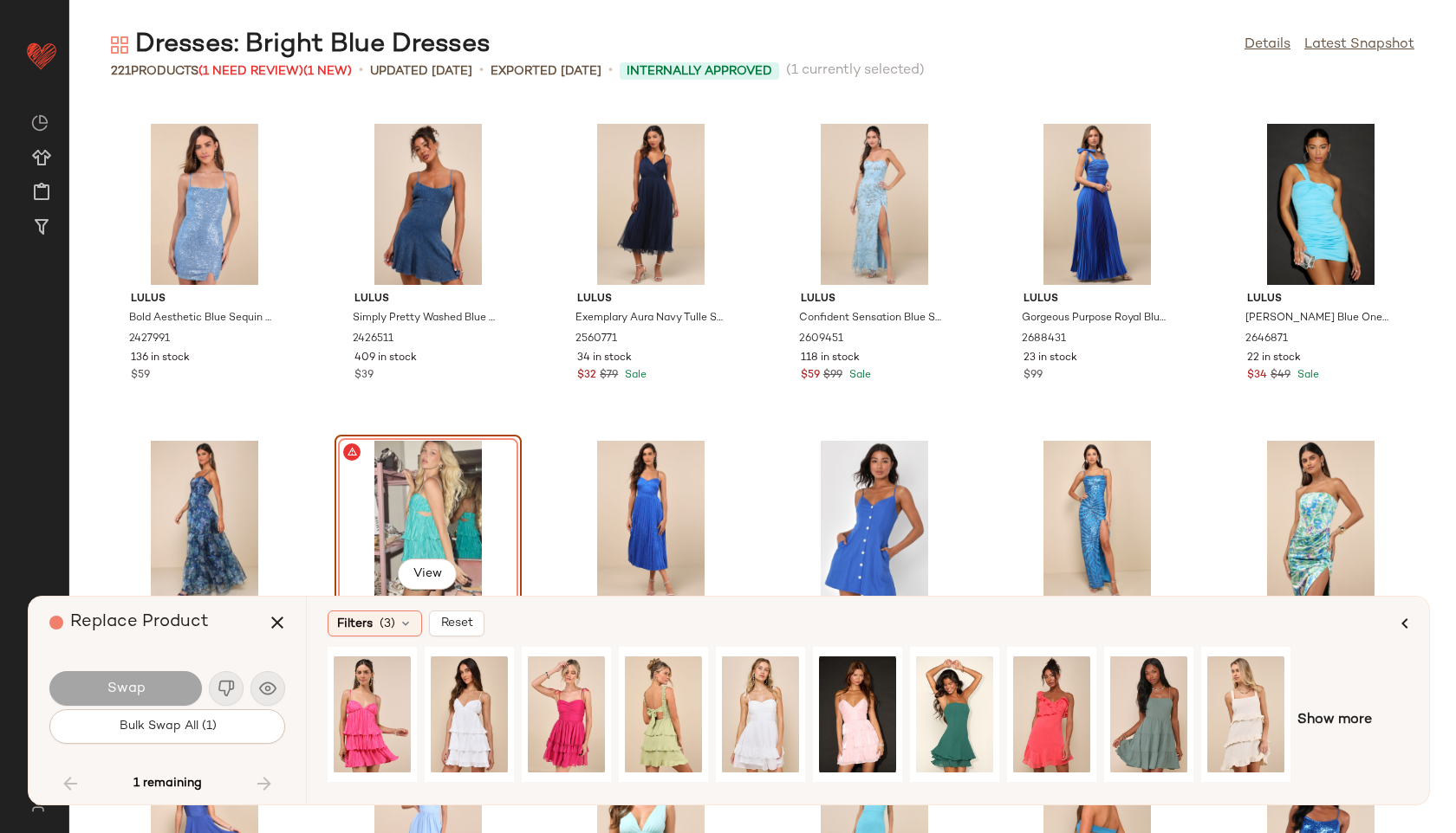
click at [423, 505] on div "View" at bounding box center [428, 522] width 175 height 161
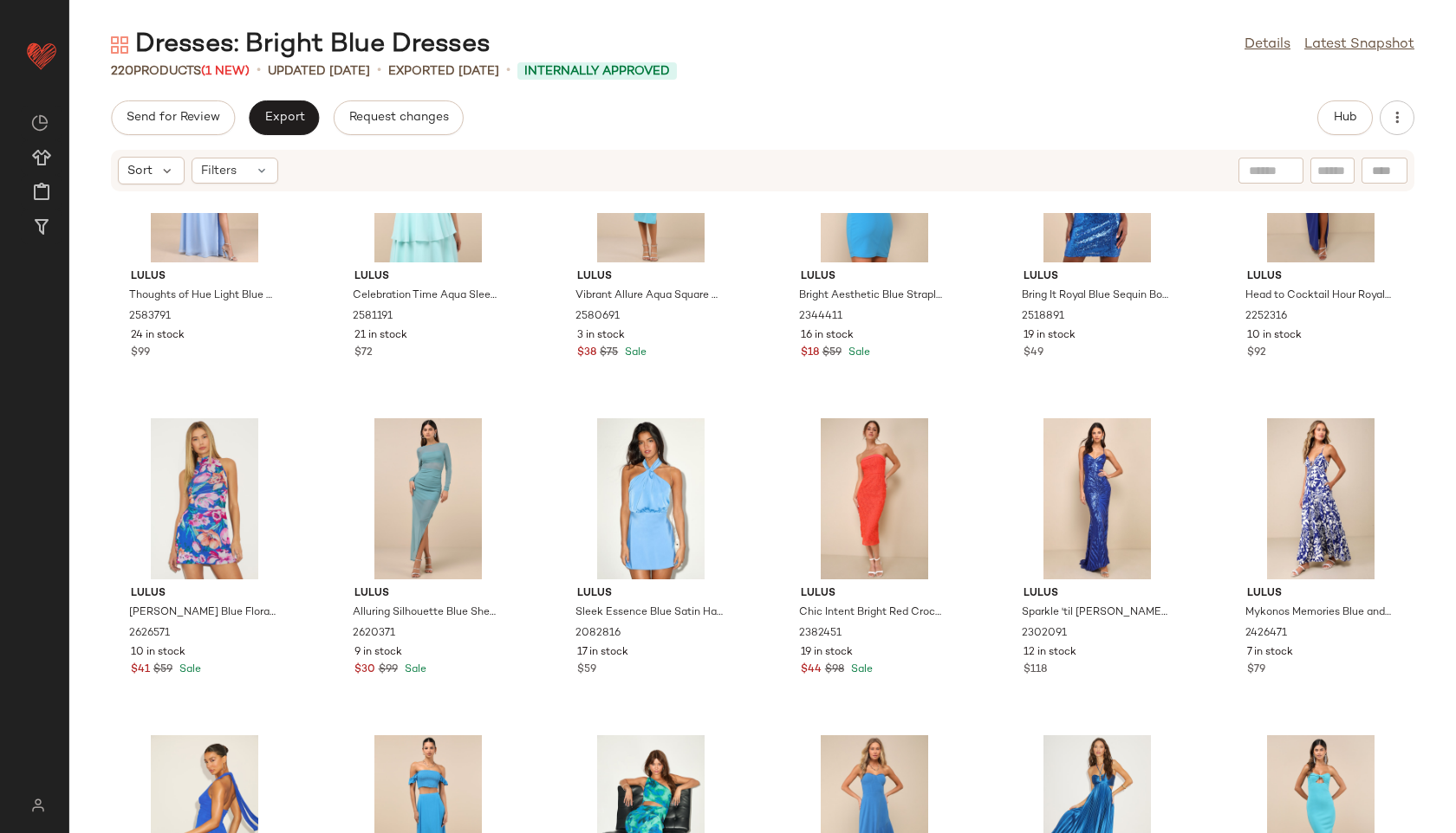
scroll to position [10319, 0]
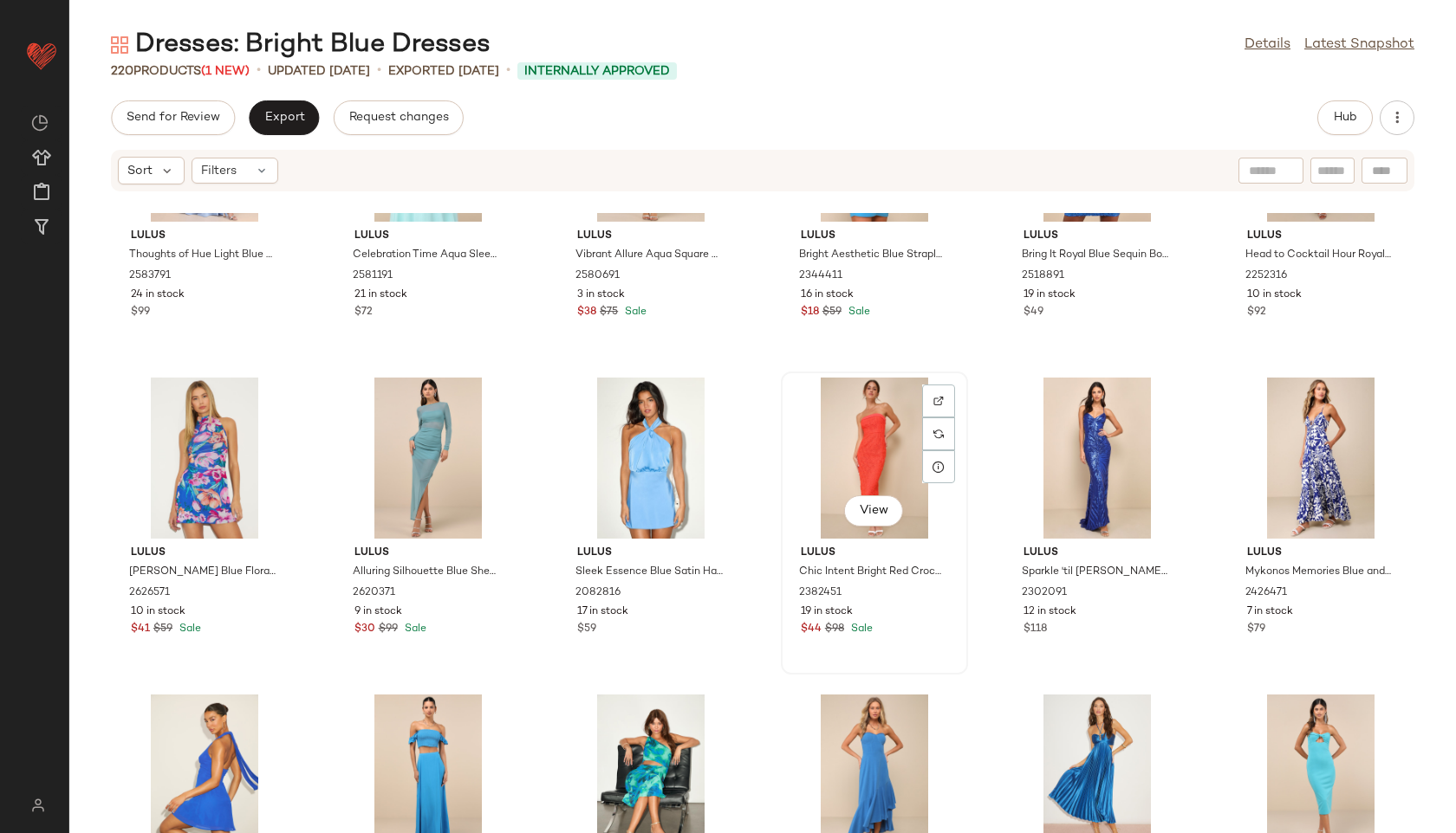
click at [852, 451] on div "View" at bounding box center [874, 458] width 175 height 161
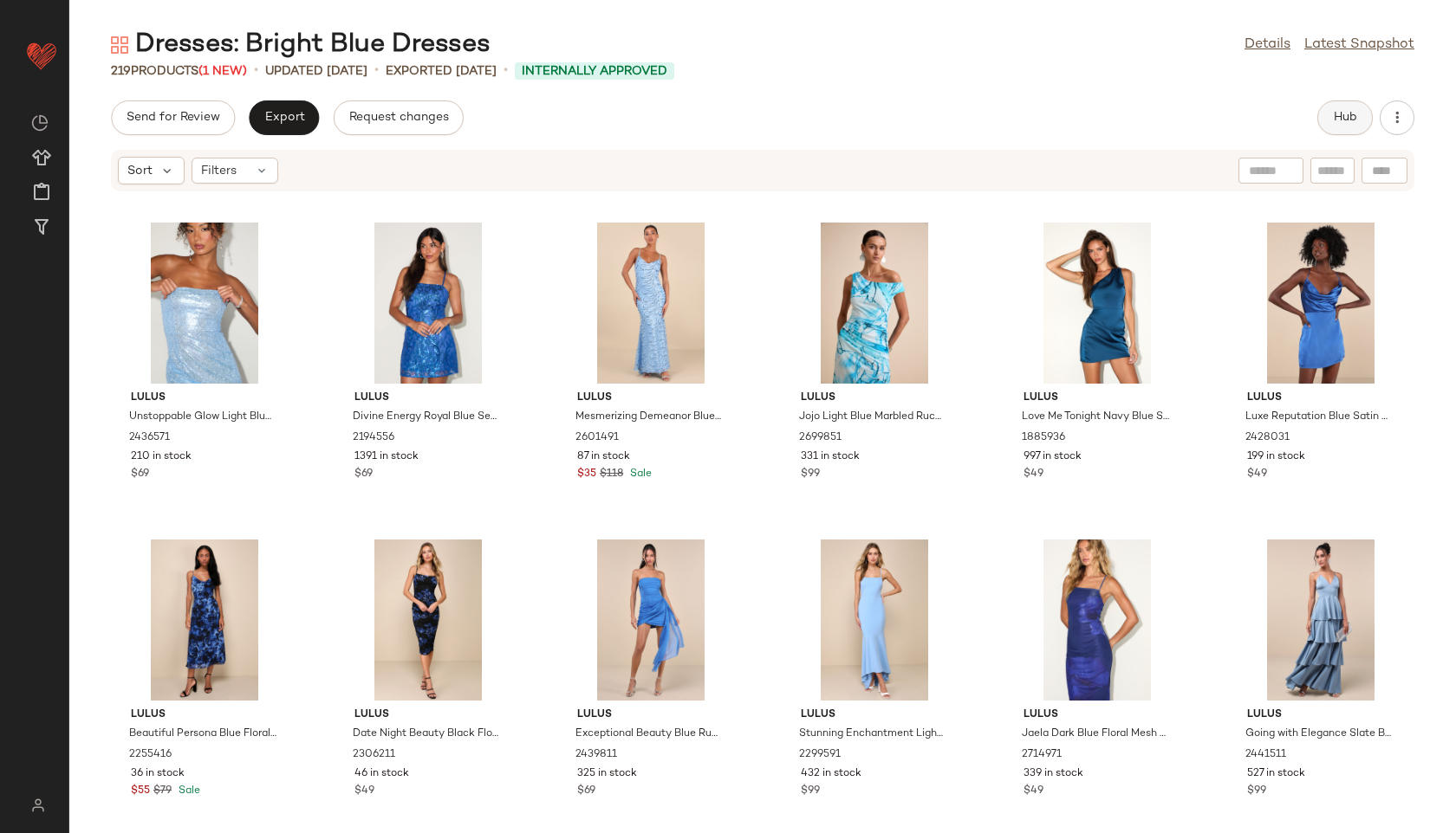
click at [1335, 117] on span "Hub" at bounding box center [1345, 118] width 25 height 14
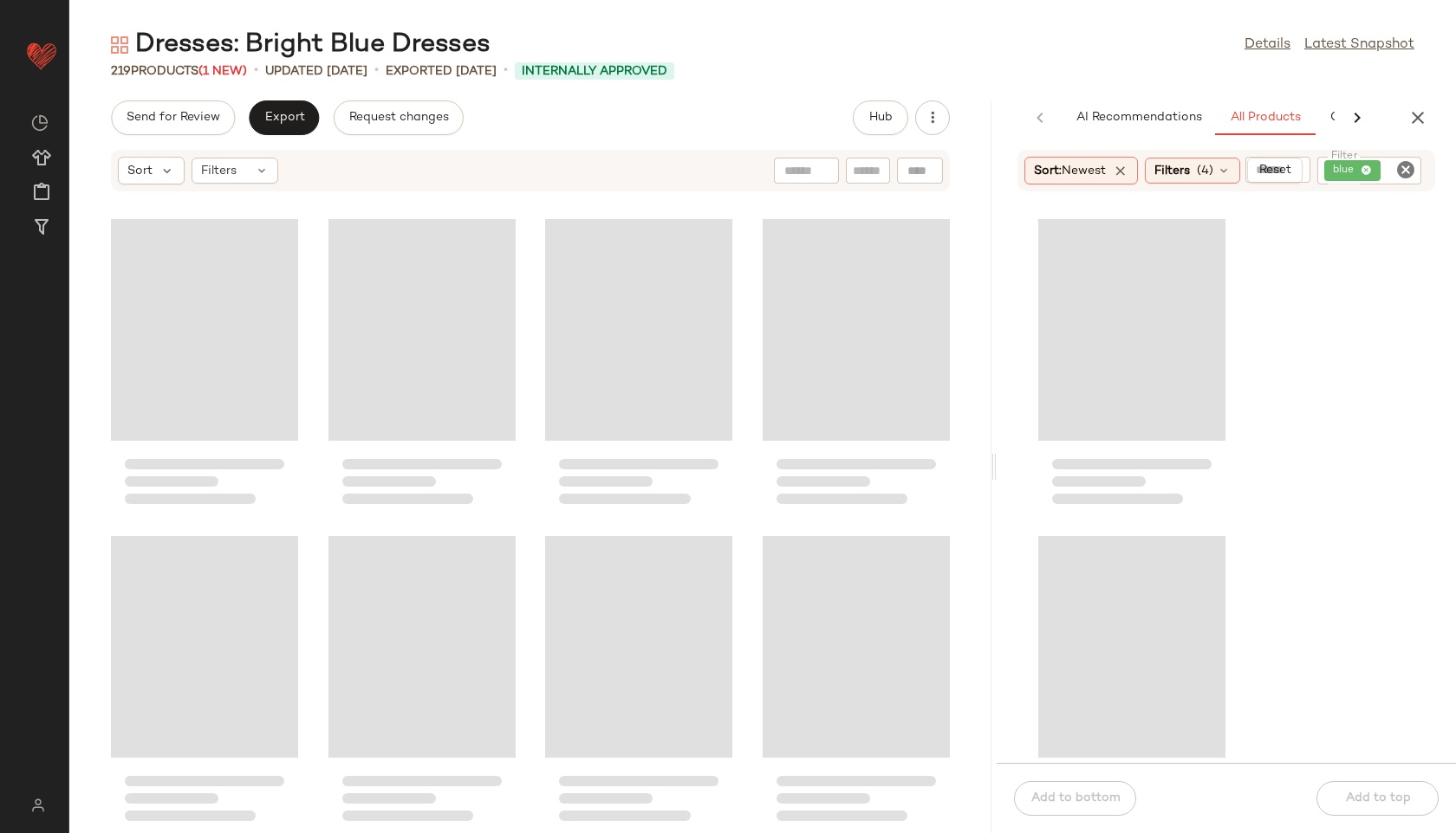
drag, startPoint x: 759, startPoint y: 463, endPoint x: 1019, endPoint y: 454, distance: 260.2
click at [1019, 454] on div "Dresses: Bright Blue Dresses Details Latest Snapshot 219 Products (1 New) • upd…" at bounding box center [762, 430] width 1387 height 805
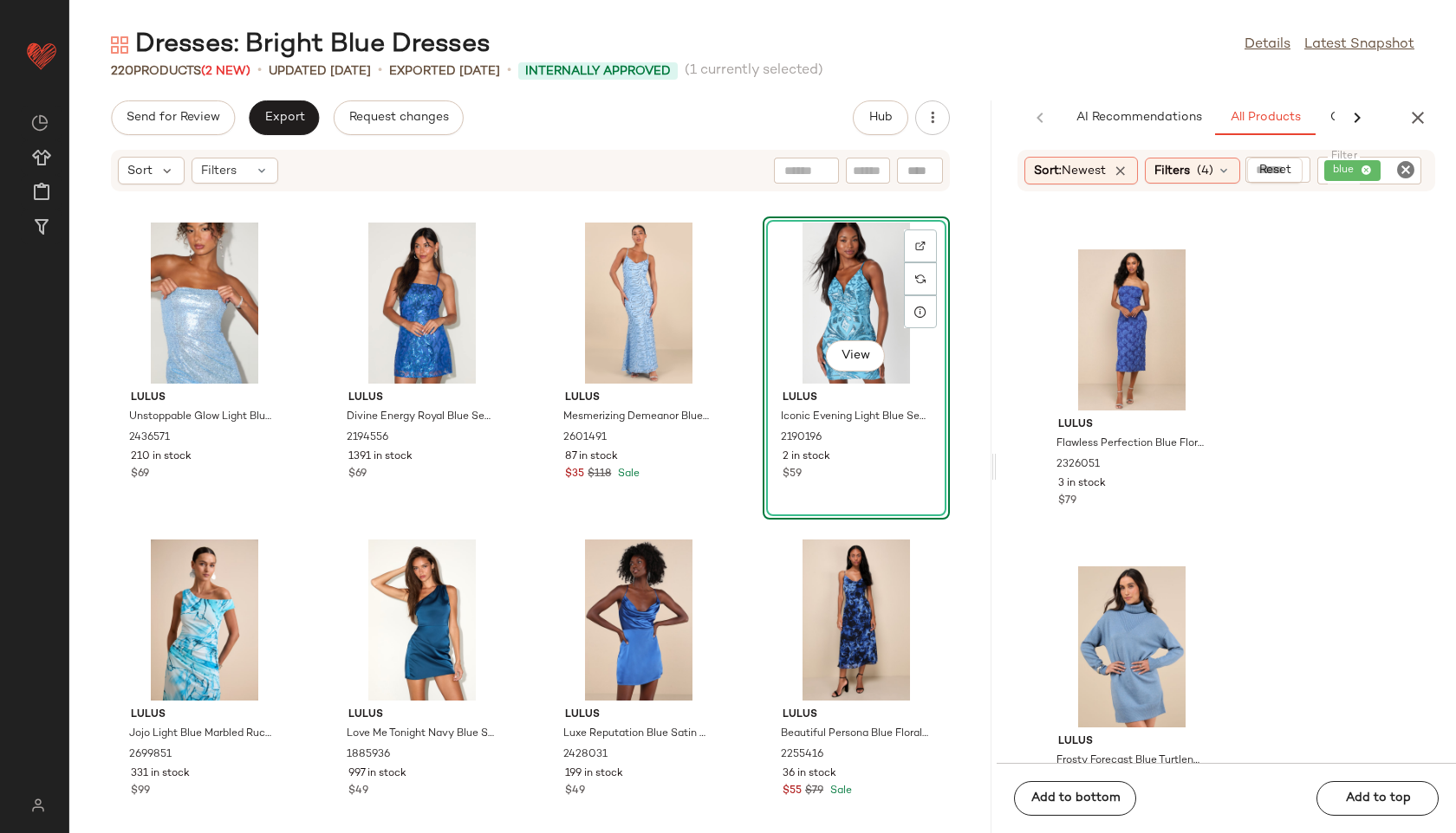
scroll to position [1257, 0]
click at [848, 328] on div "View" at bounding box center [856, 304] width 175 height 161
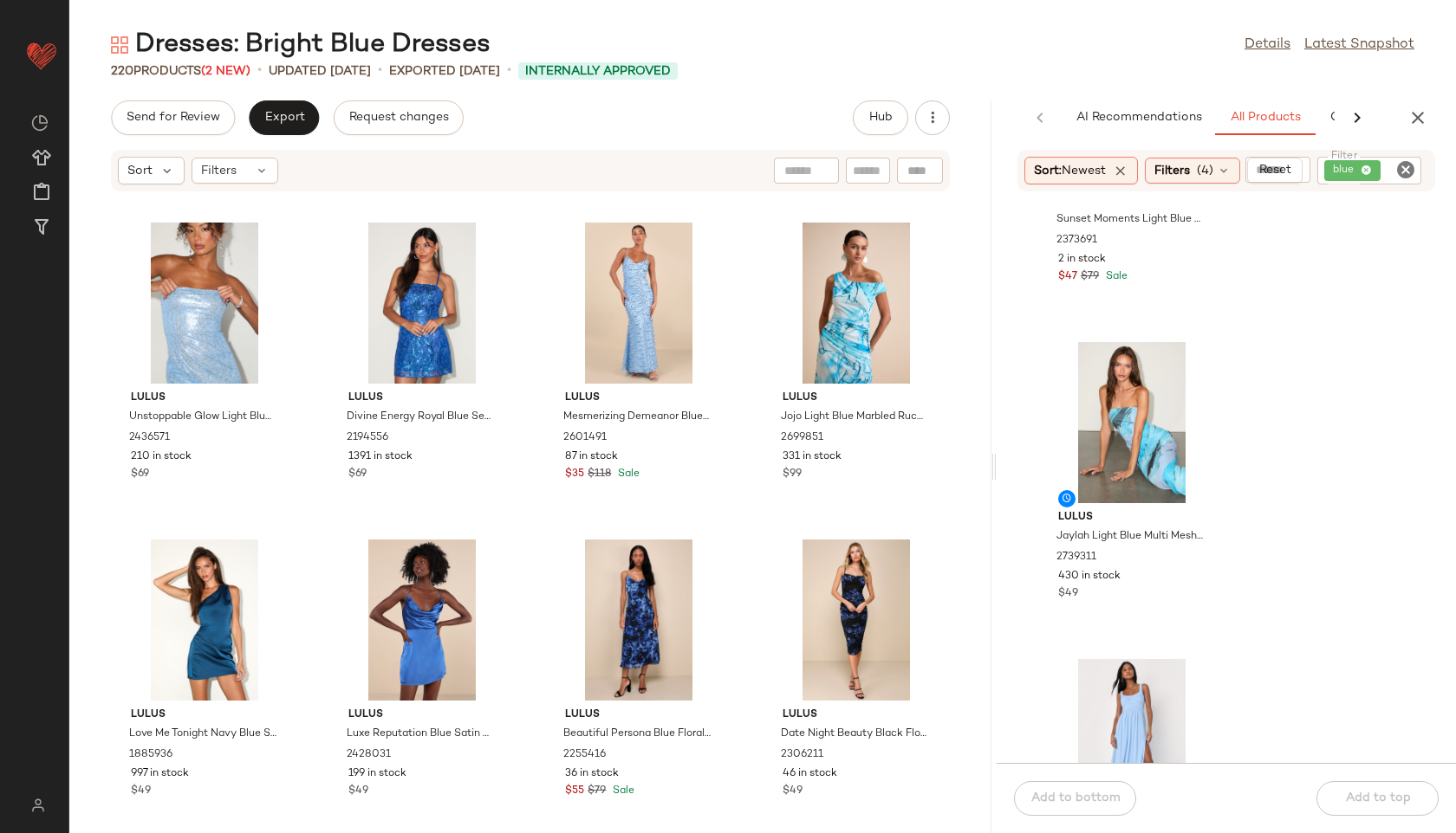
scroll to position [2282, 0]
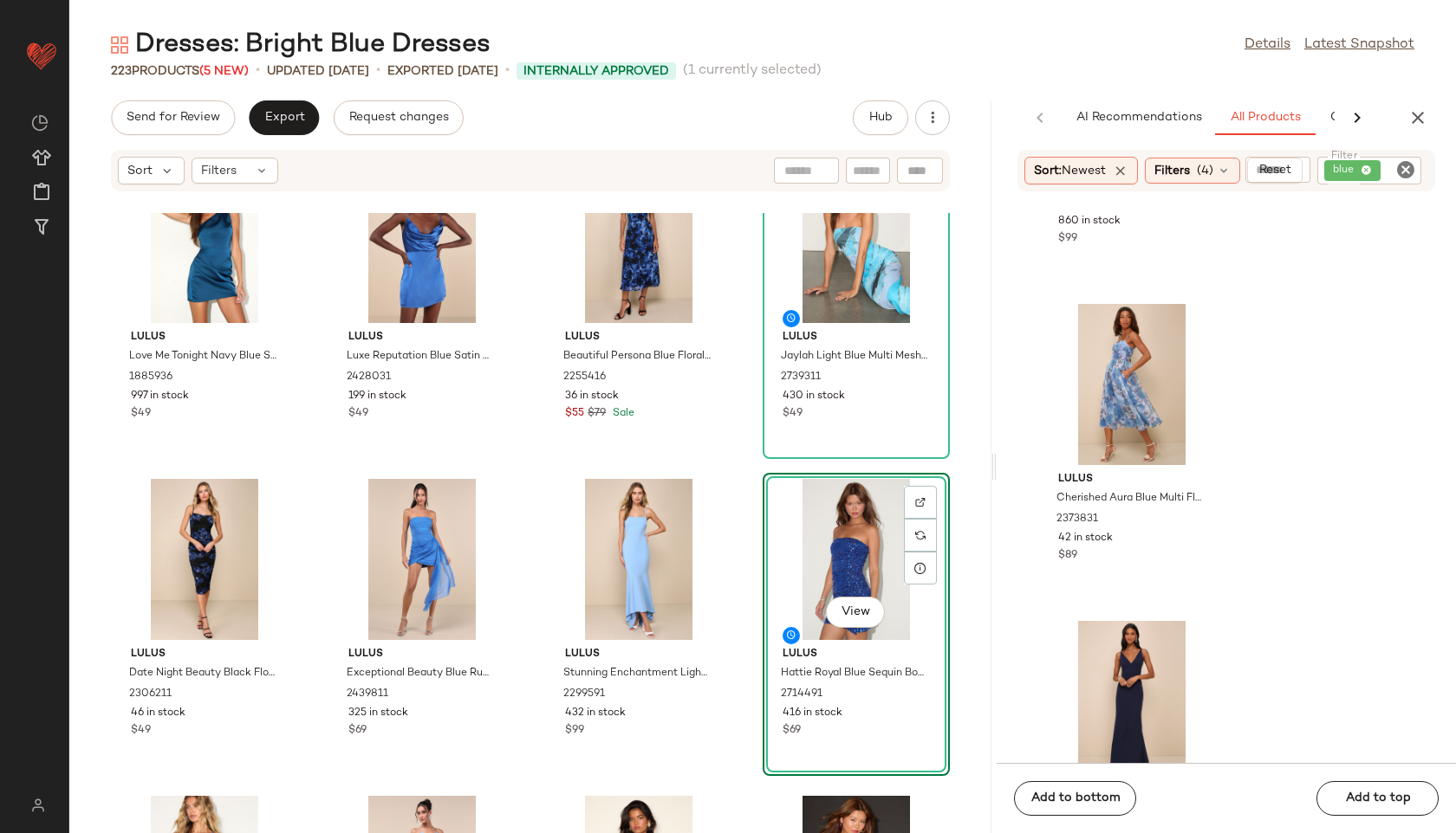
scroll to position [12309, 0]
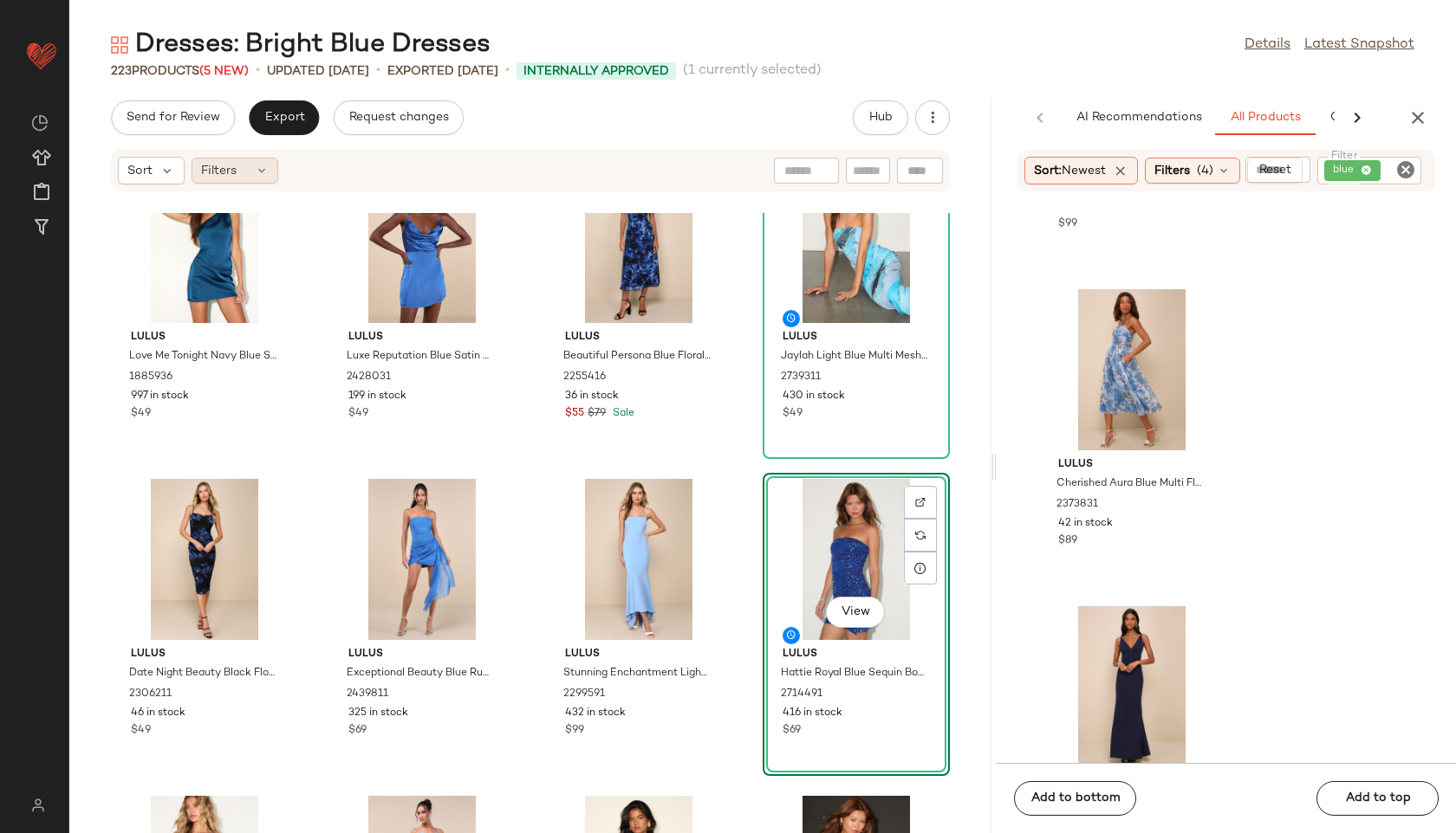
click at [263, 170] on icon at bounding box center [261, 171] width 14 height 14
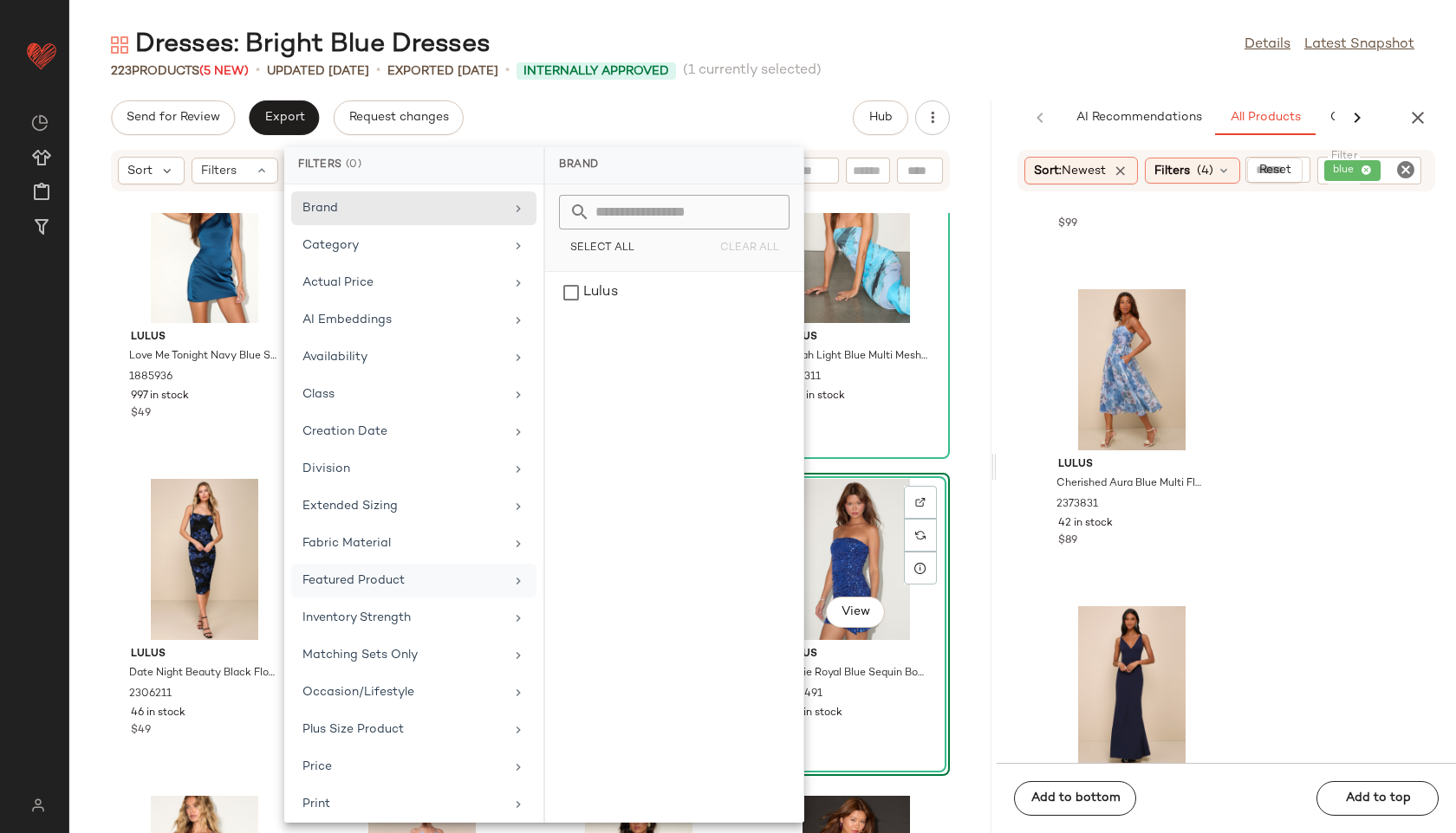
scroll to position [194, 0]
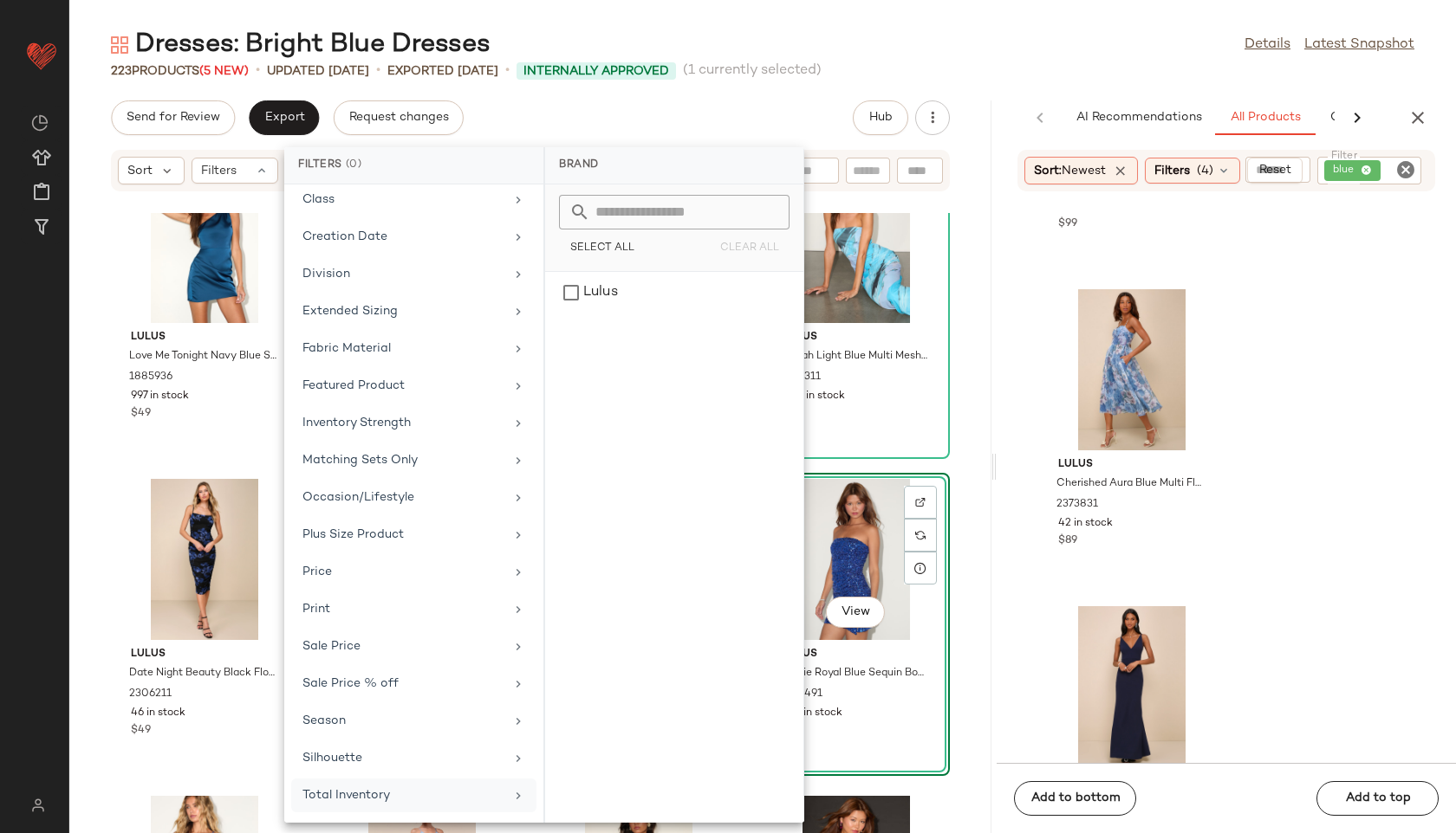
click at [394, 785] on div "Total Inventory" at bounding box center [414, 796] width 245 height 34
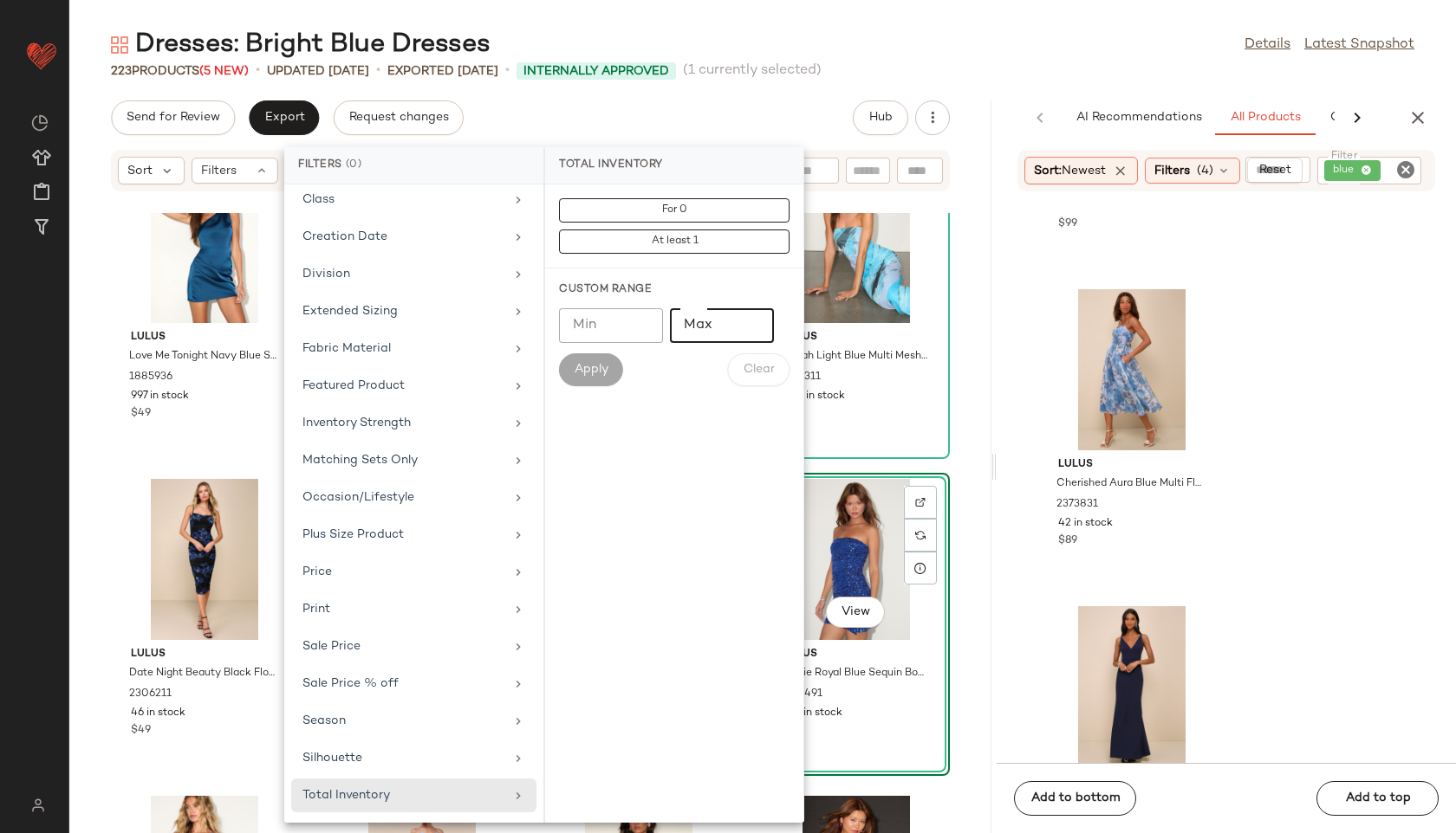
click at [696, 323] on input "Max" at bounding box center [722, 325] width 104 height 35
type input "**"
click at [590, 362] on span "Apply" at bounding box center [590, 369] width 35 height 14
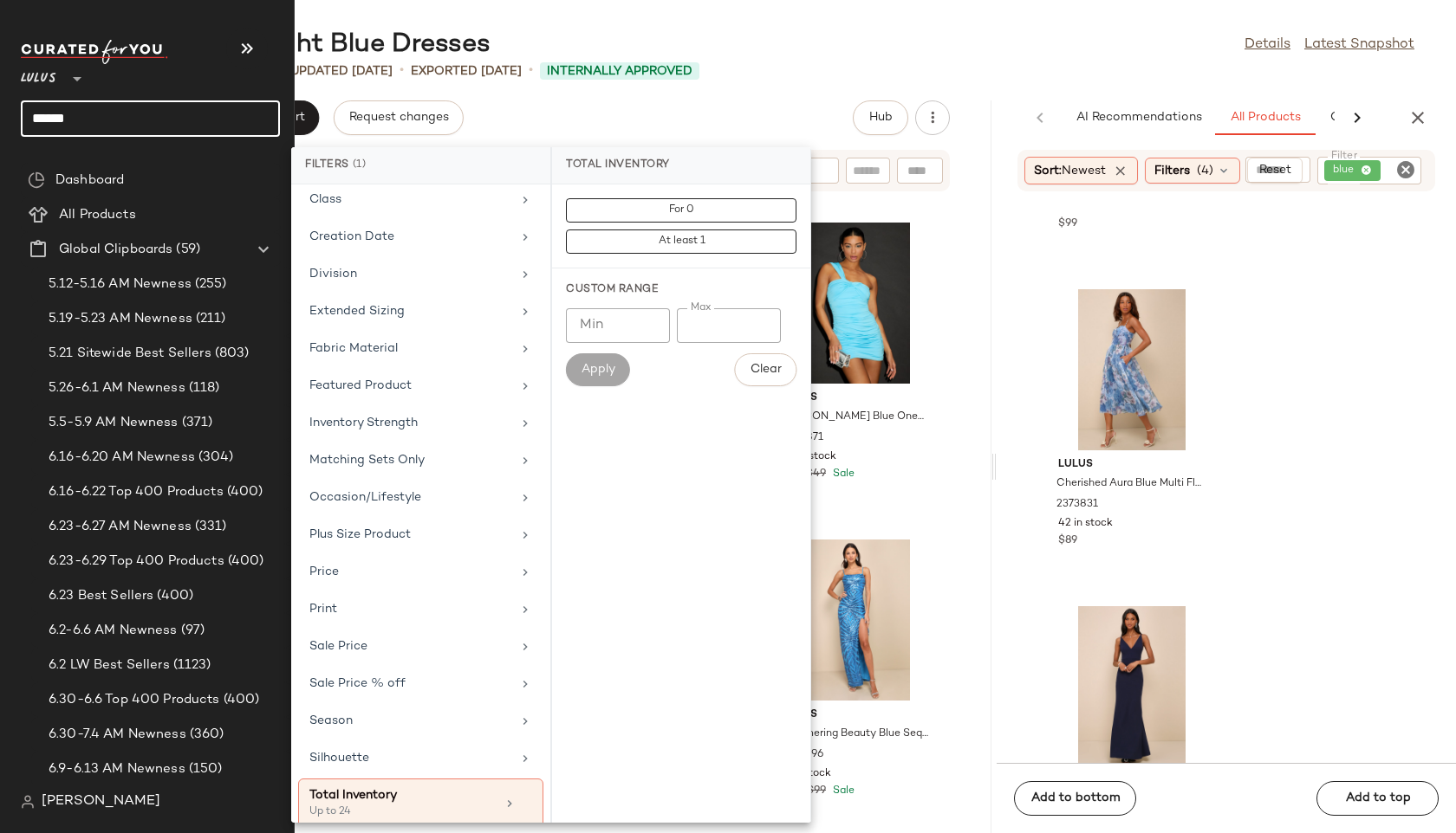
click at [104, 127] on input "******" at bounding box center [150, 119] width 259 height 36
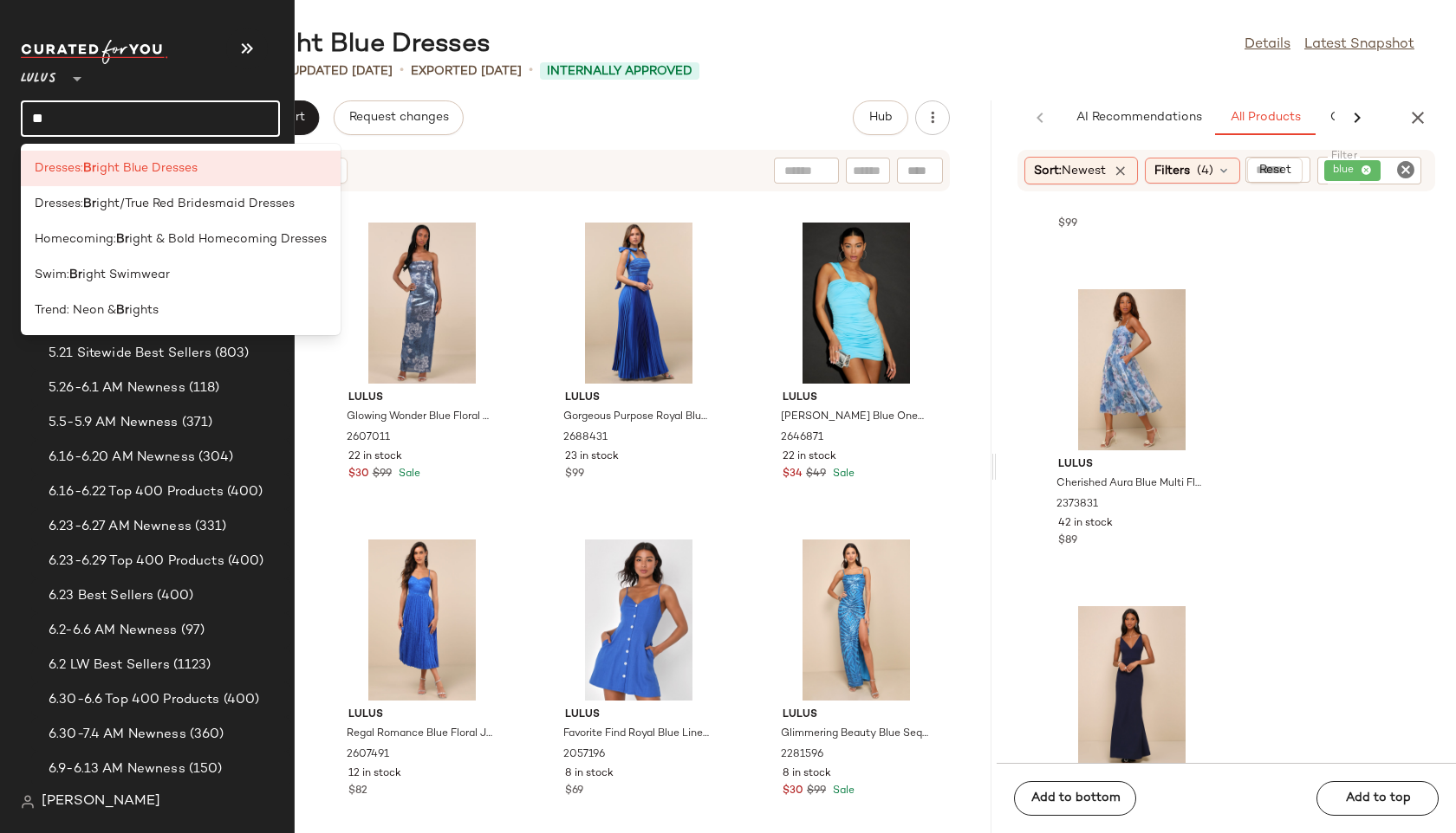
type input "*"
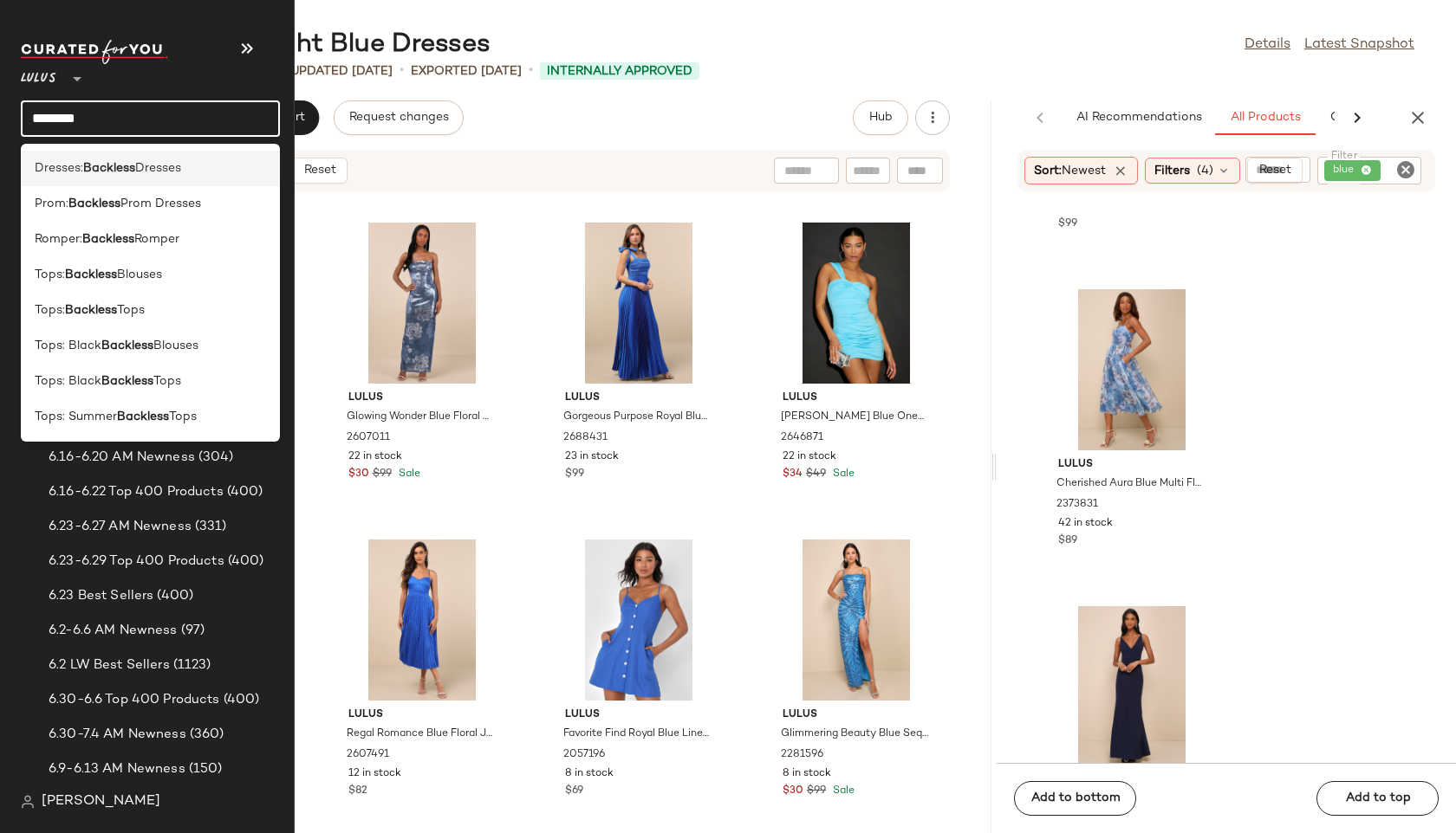
type input "********"
click at [80, 170] on span "Dresses:" at bounding box center [59, 168] width 48 height 18
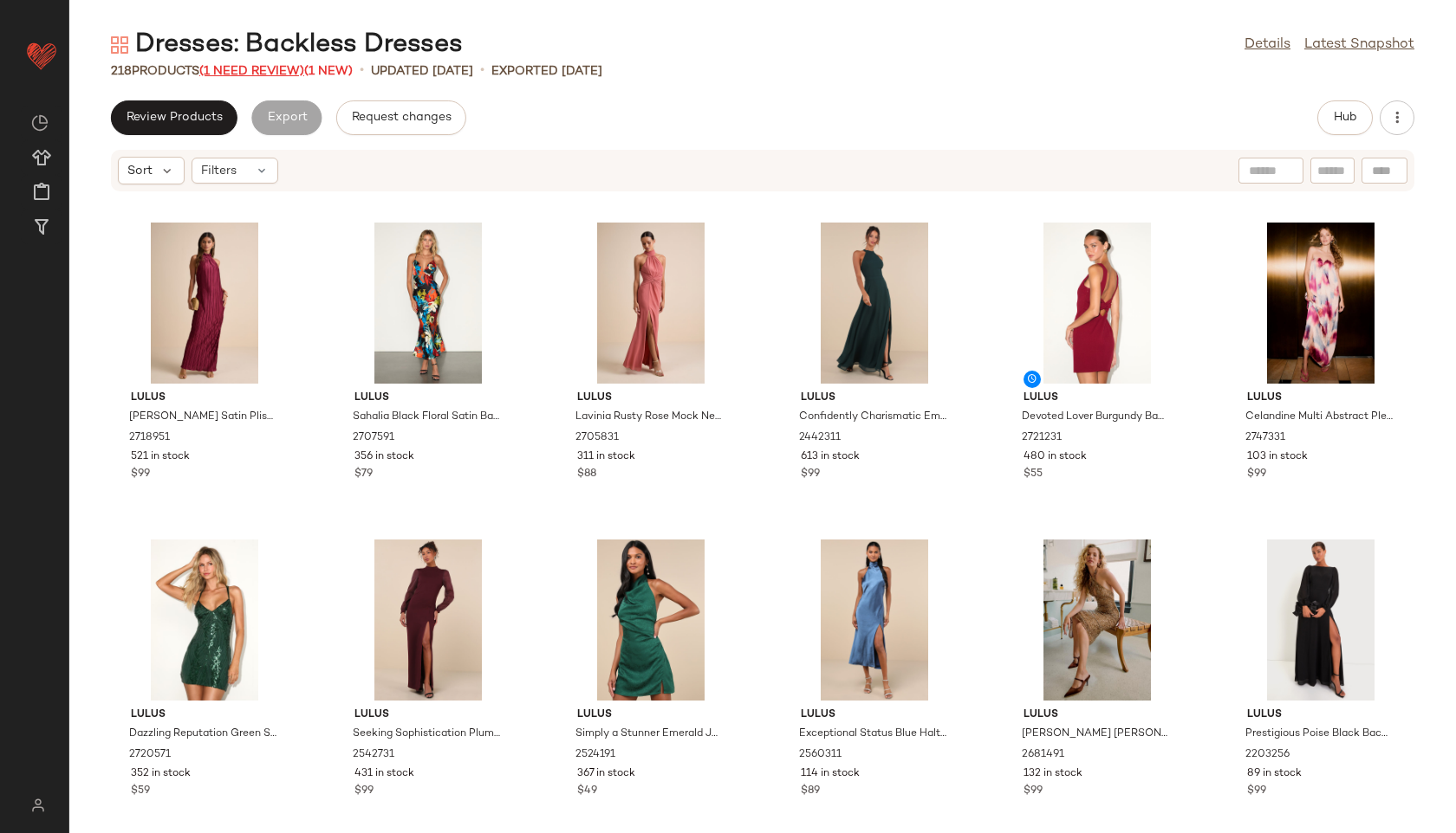
click at [274, 70] on span "(1 Need Review)" at bounding box center [252, 71] width 104 height 13
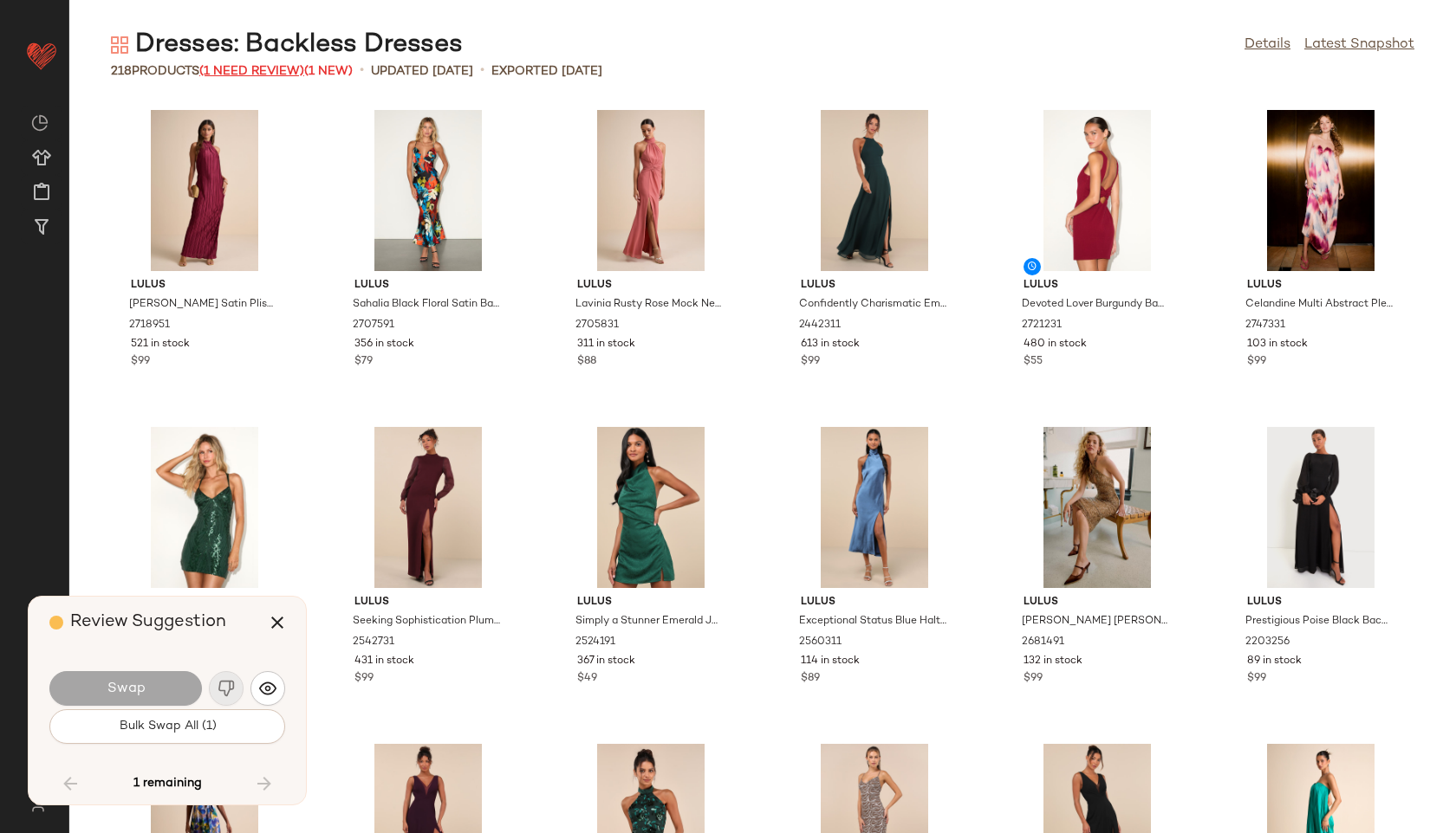
scroll to position [10143, 0]
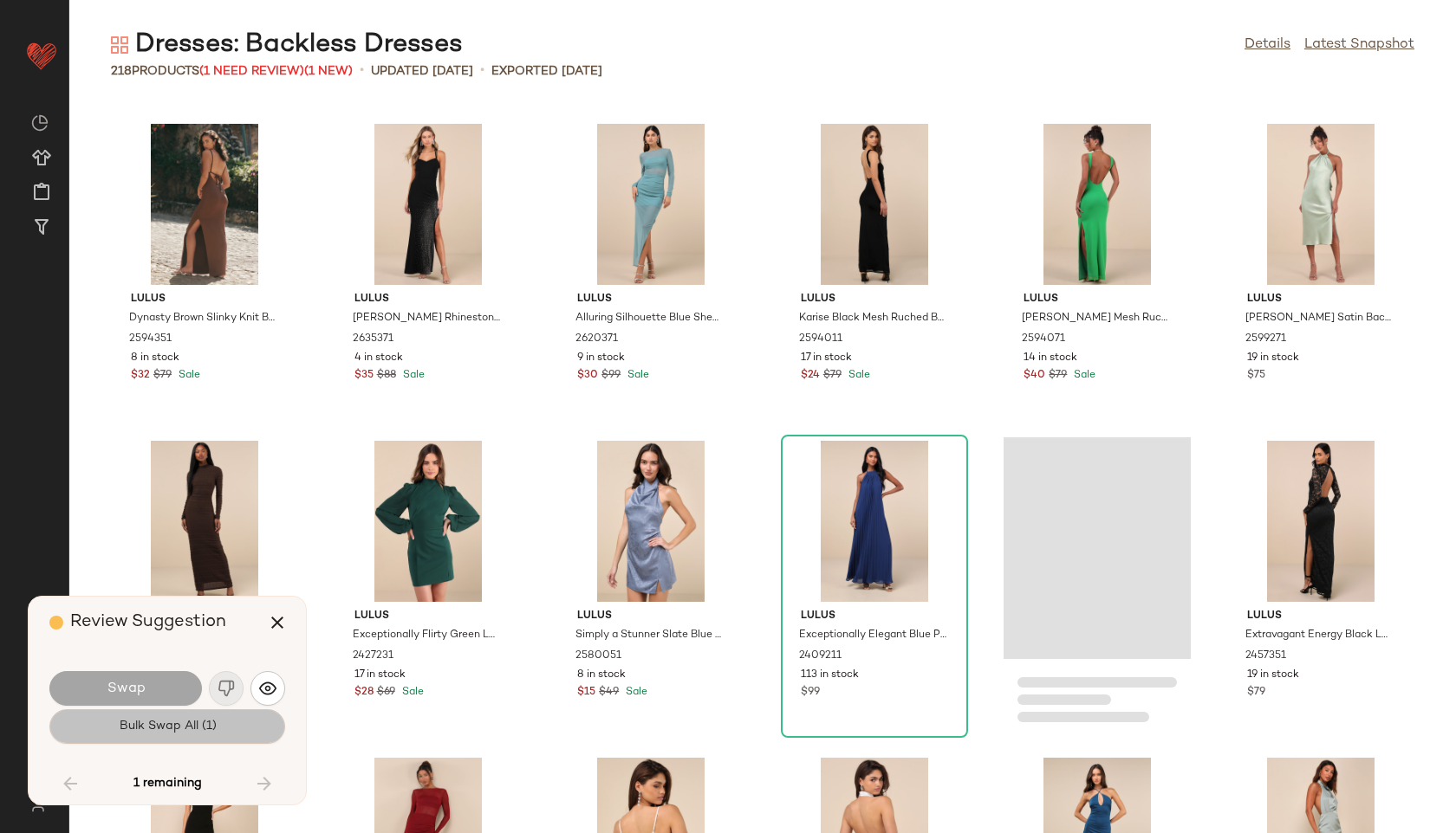
click at [204, 726] on span "Bulk Swap All (1)" at bounding box center [166, 727] width 98 height 14
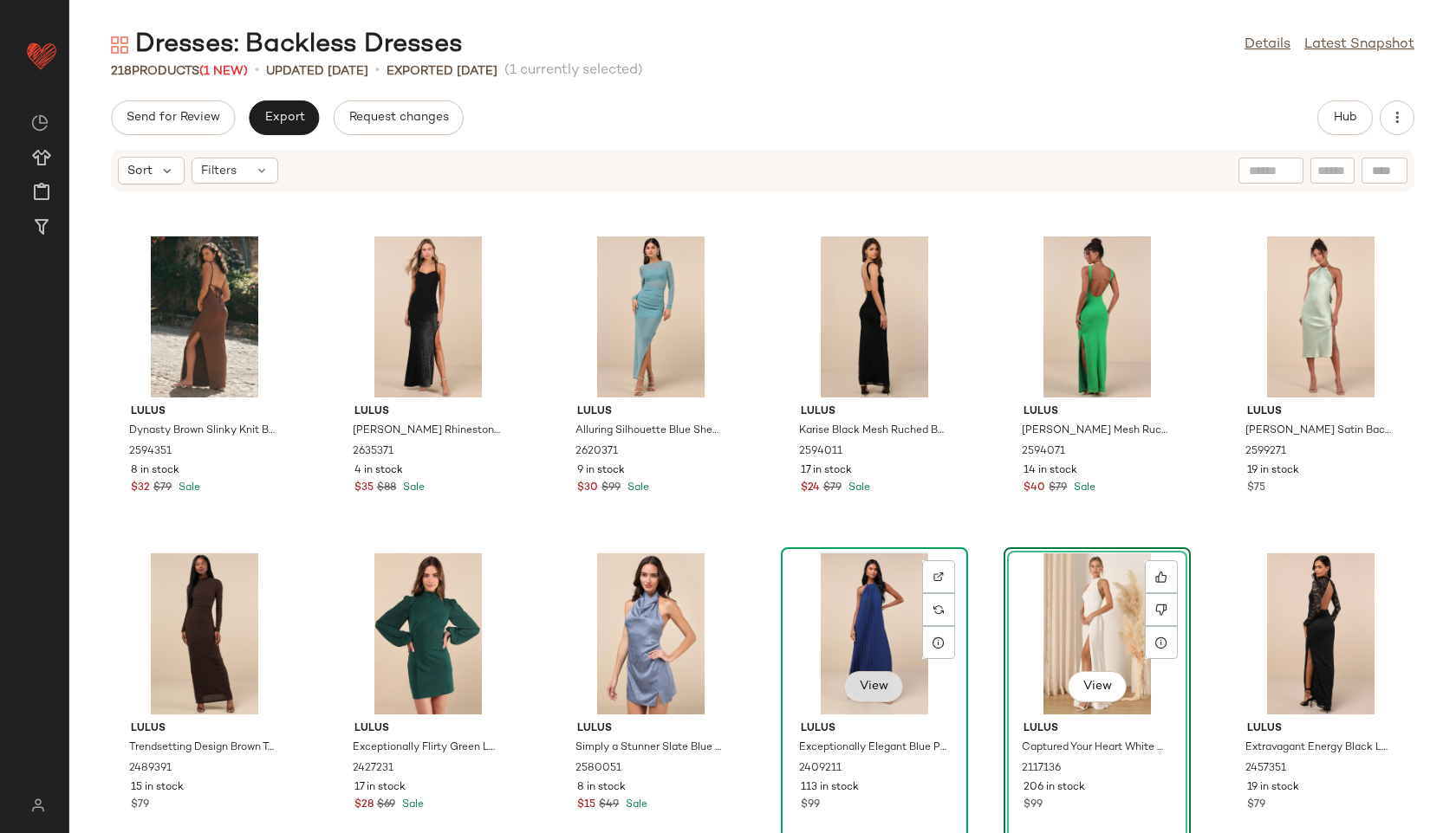
click at [868, 686] on span "View" at bounding box center [873, 687] width 29 height 14
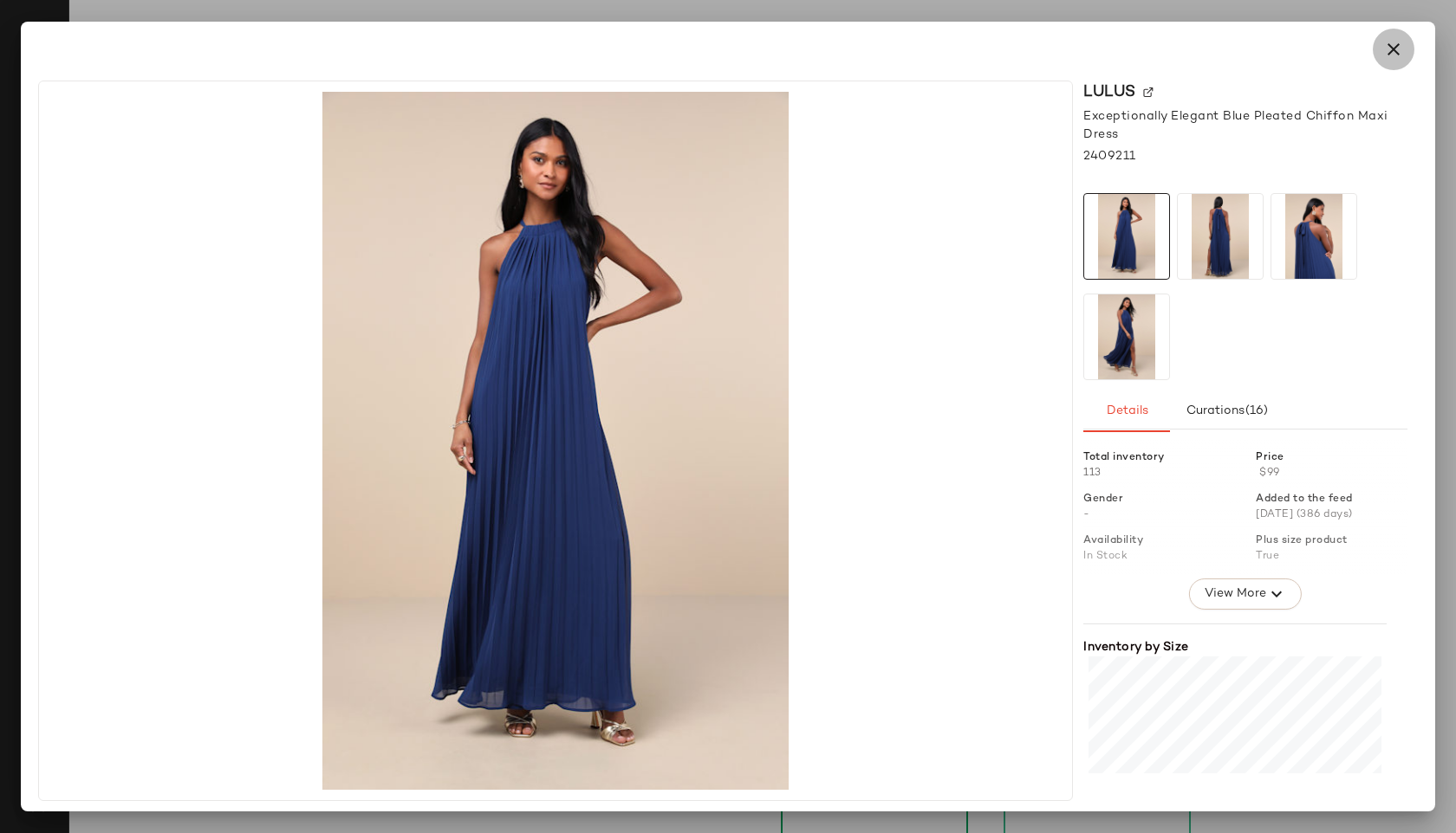
click at [1386, 45] on icon "button" at bounding box center [1393, 49] width 21 height 21
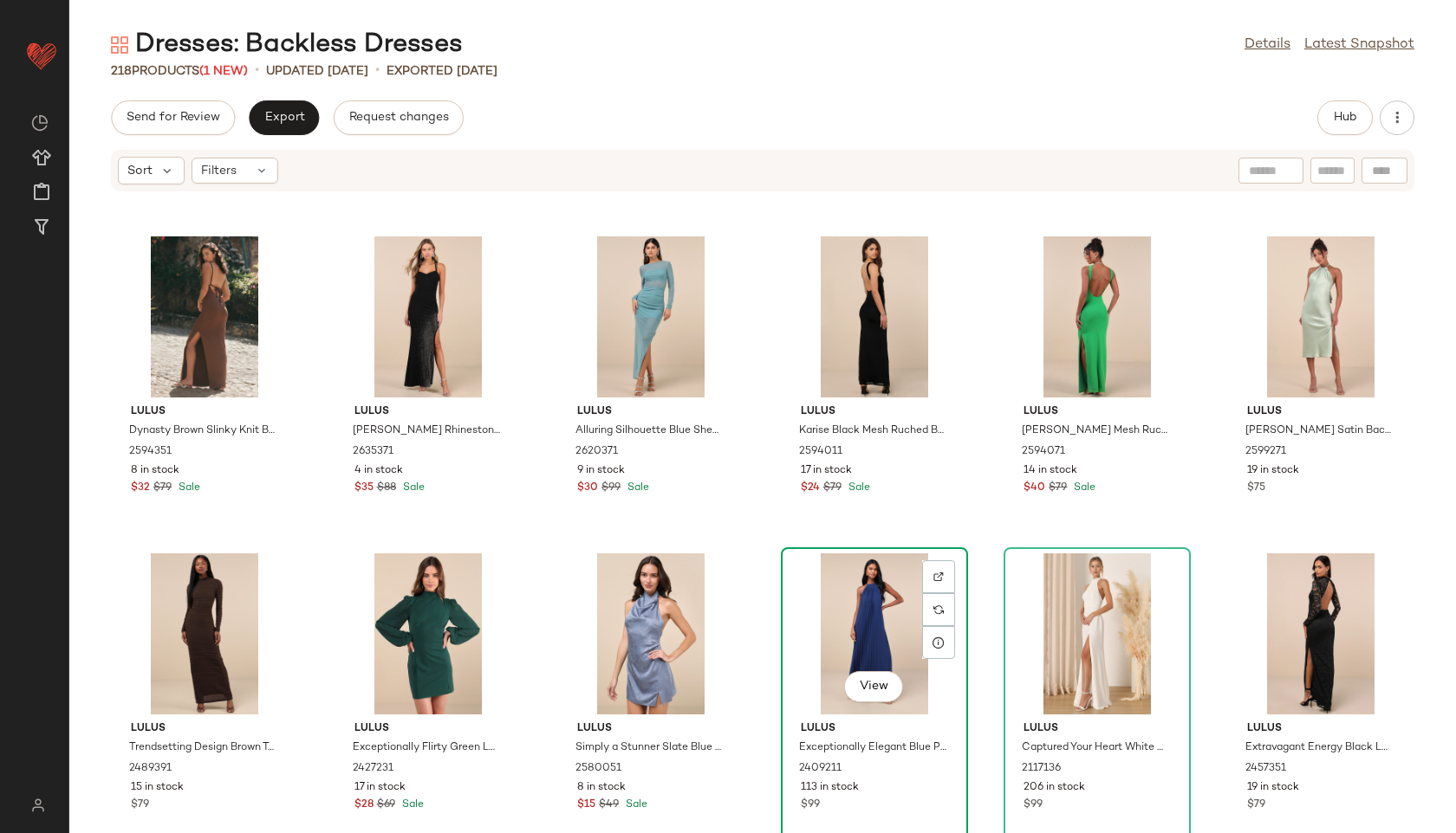
click at [859, 639] on div "View" at bounding box center [874, 634] width 175 height 161
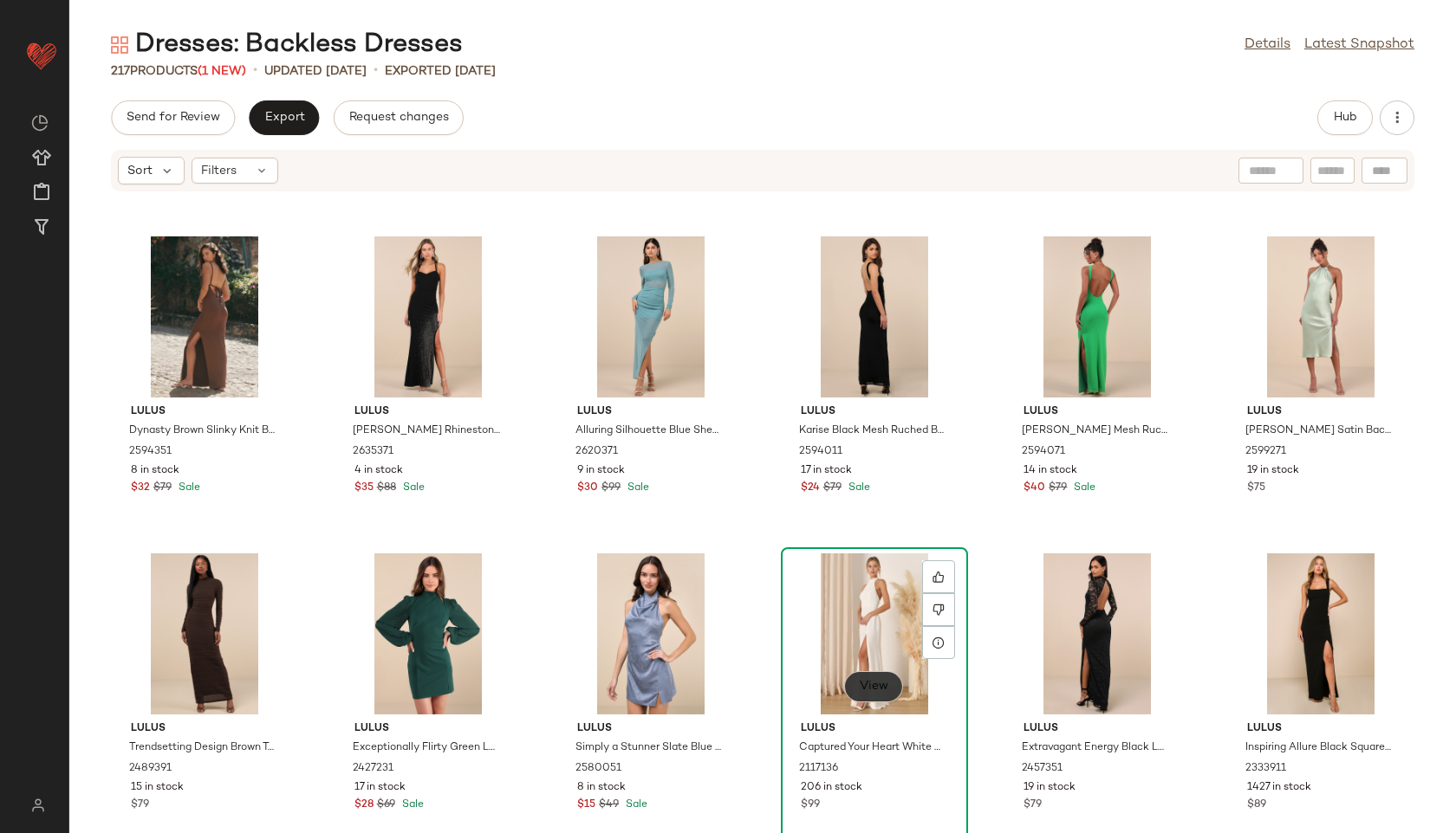
click at [868, 694] on button "View" at bounding box center [873, 686] width 59 height 31
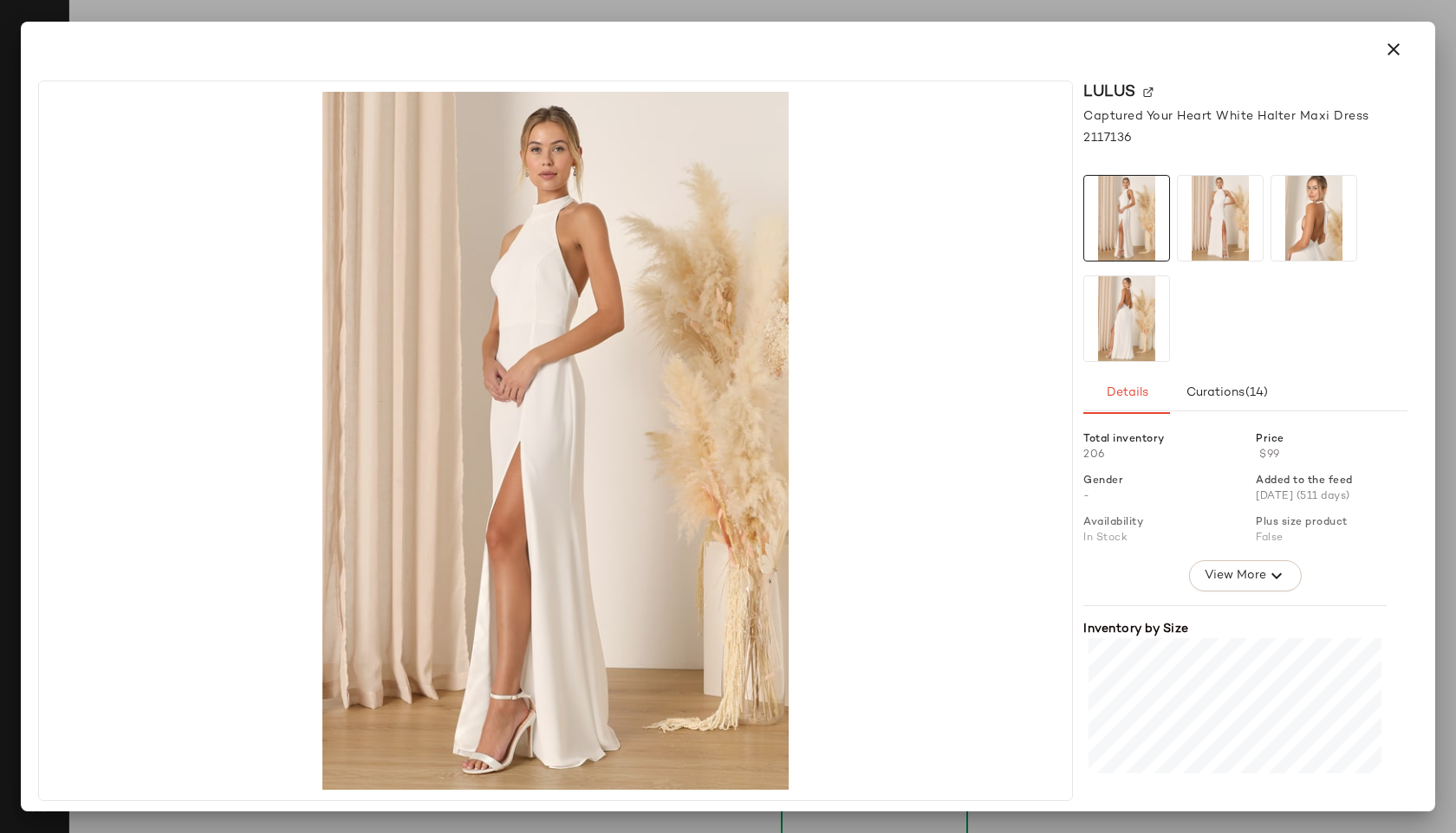
click at [1127, 312] on img at bounding box center [1126, 318] width 84 height 84
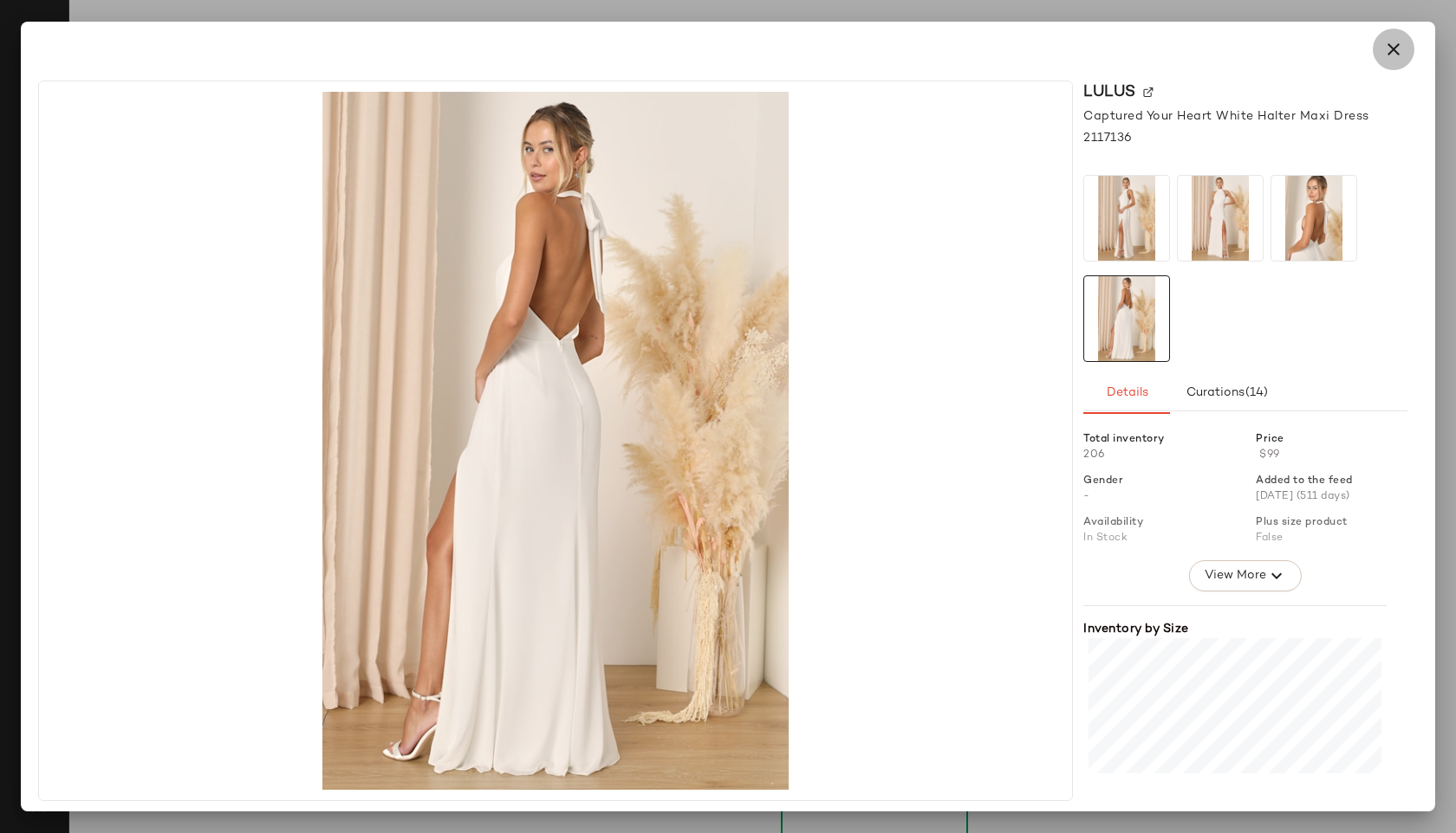
click at [1390, 46] on icon "button" at bounding box center [1393, 49] width 21 height 21
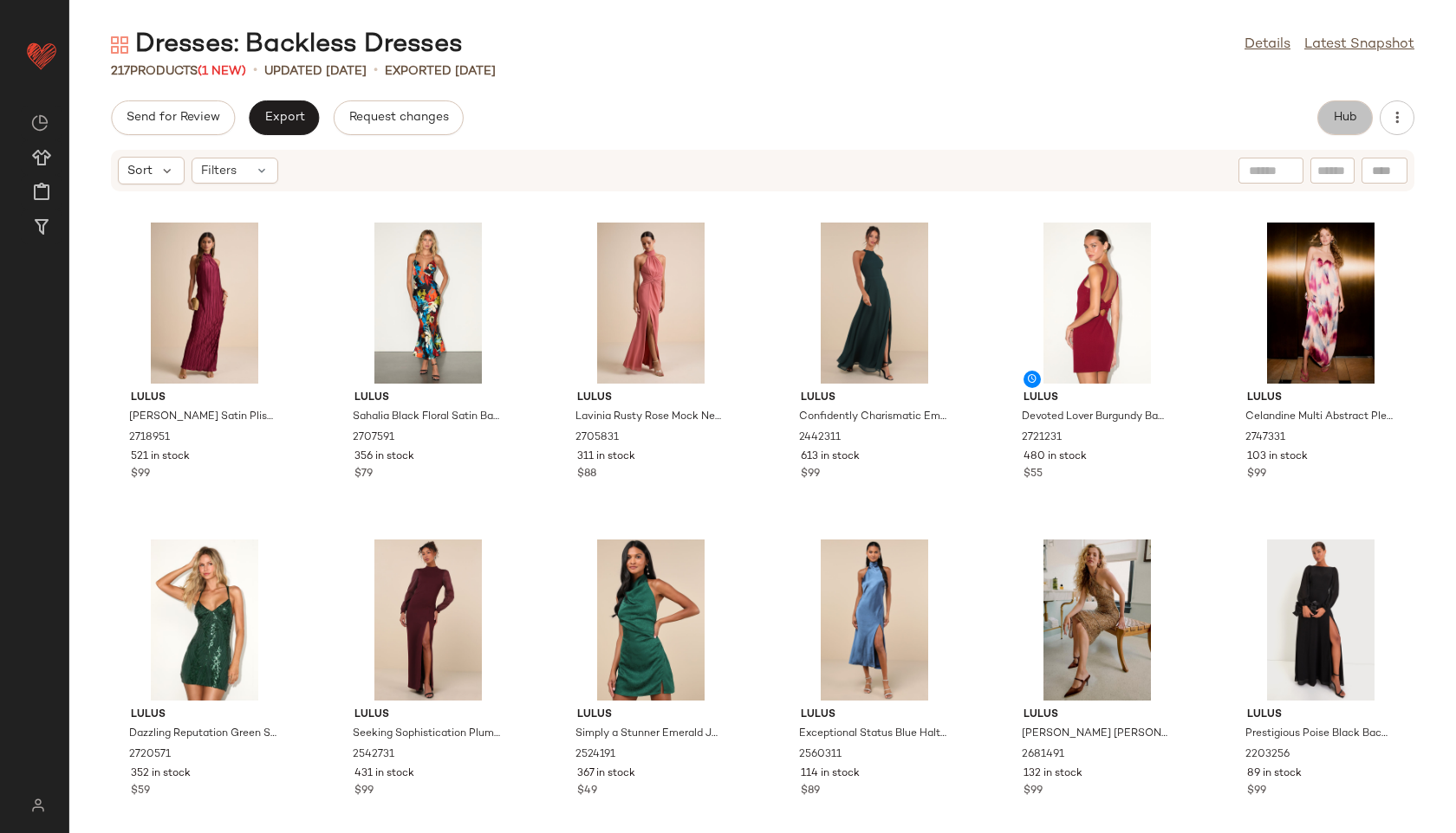
click at [1347, 104] on button "Hub" at bounding box center [1345, 118] width 55 height 35
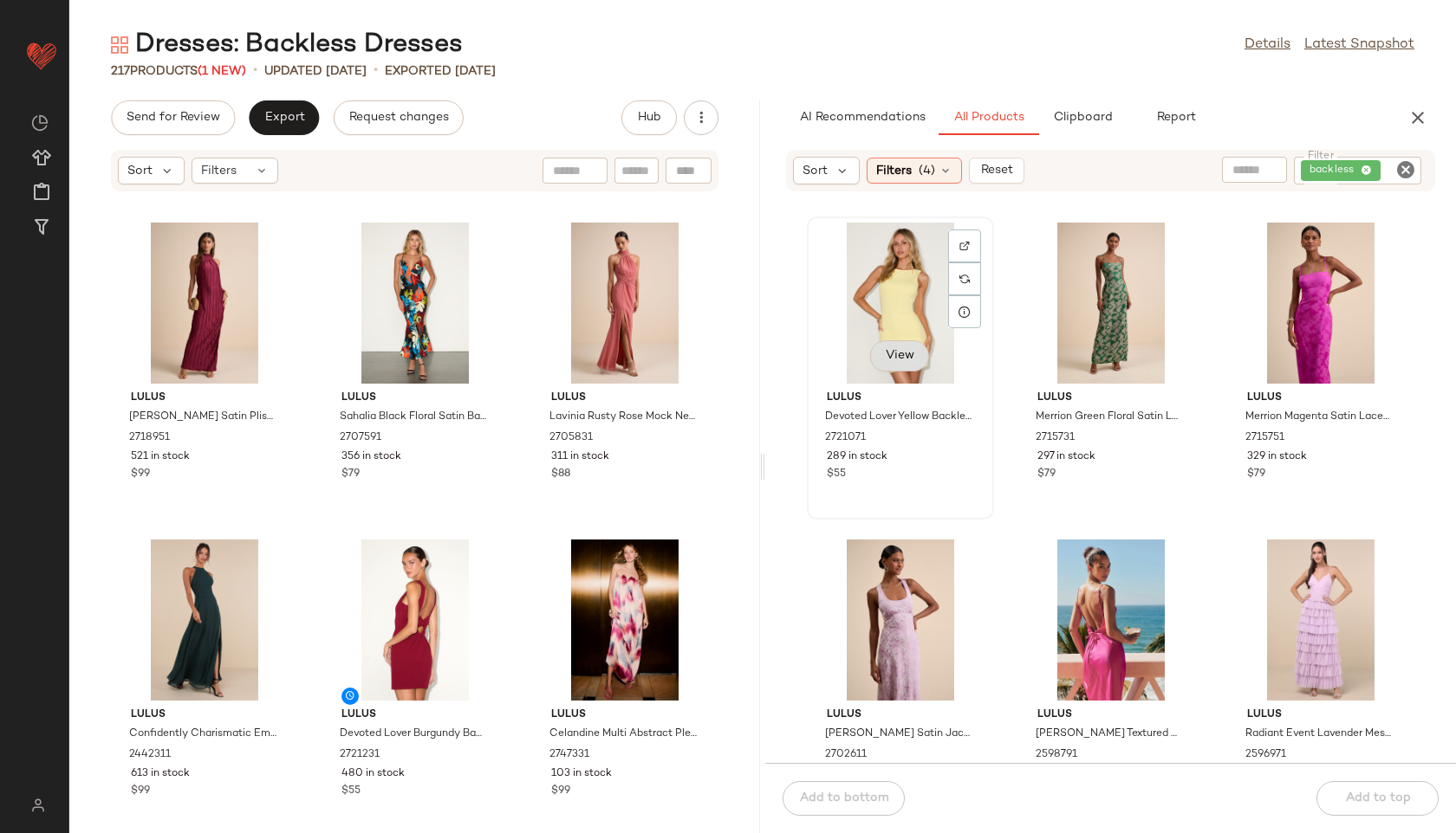
click at [894, 364] on button "View" at bounding box center [899, 356] width 59 height 31
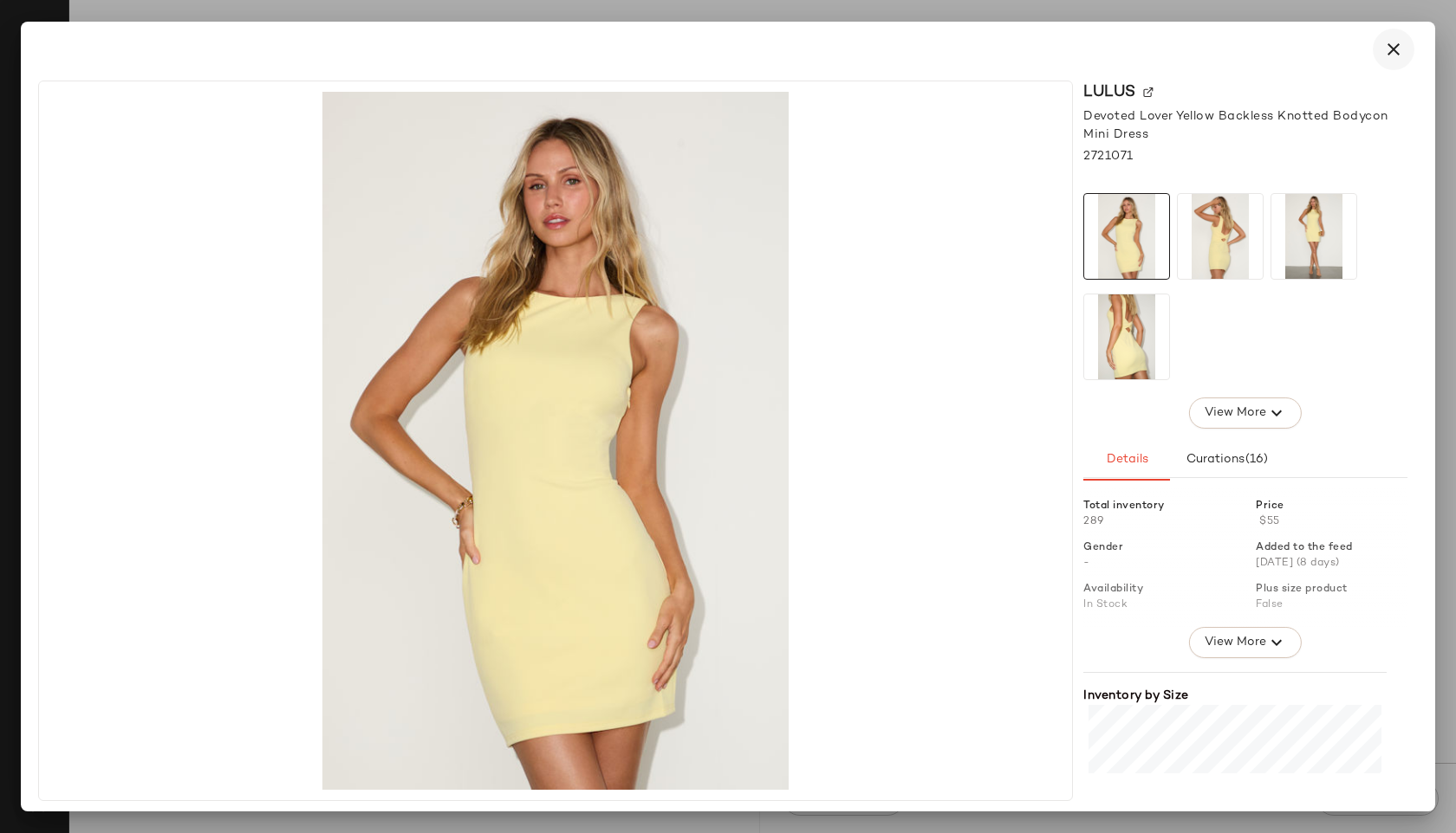
click at [1395, 51] on icon "button" at bounding box center [1393, 49] width 21 height 21
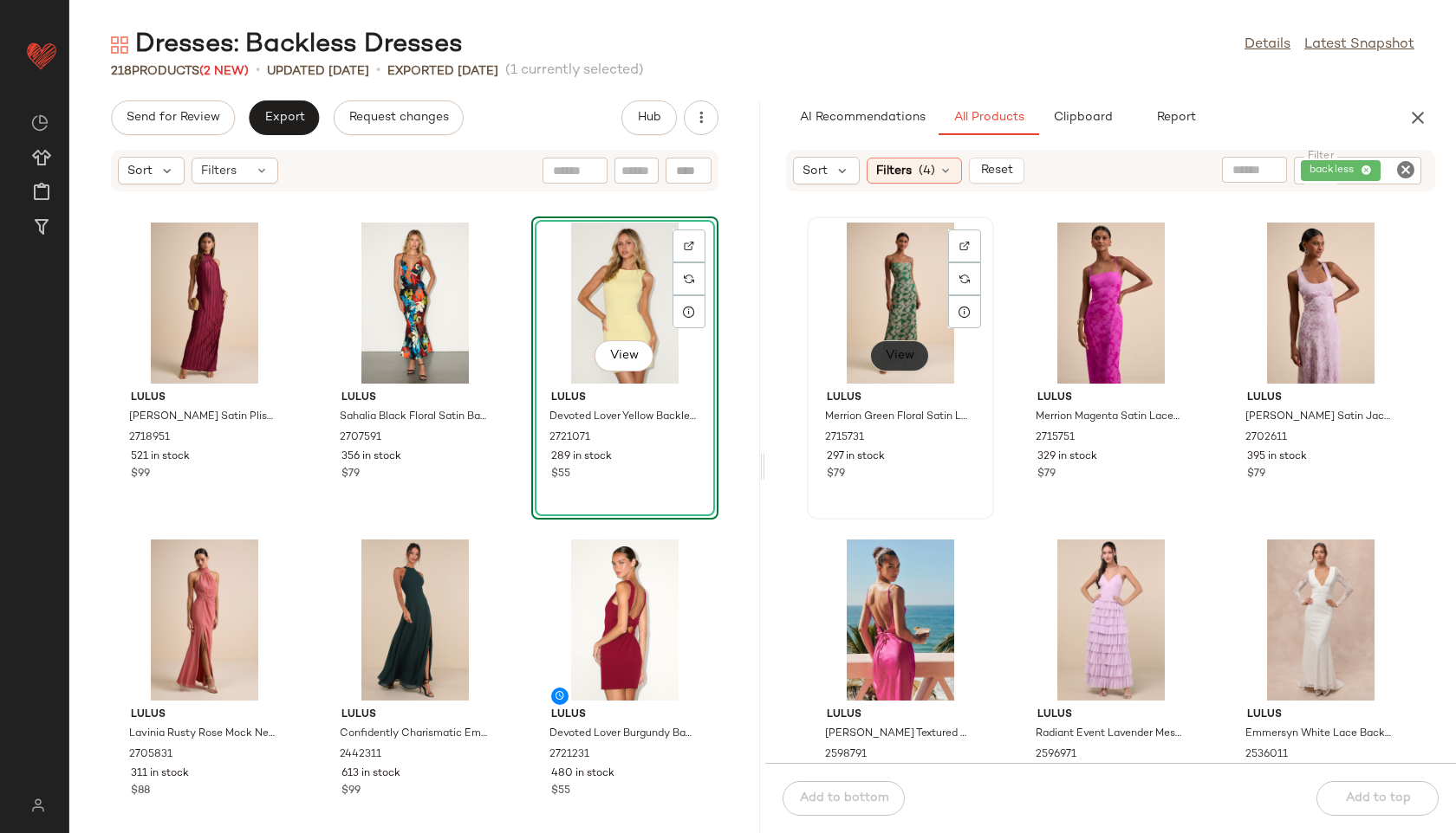
click at [906, 362] on span "View" at bounding box center [899, 356] width 29 height 14
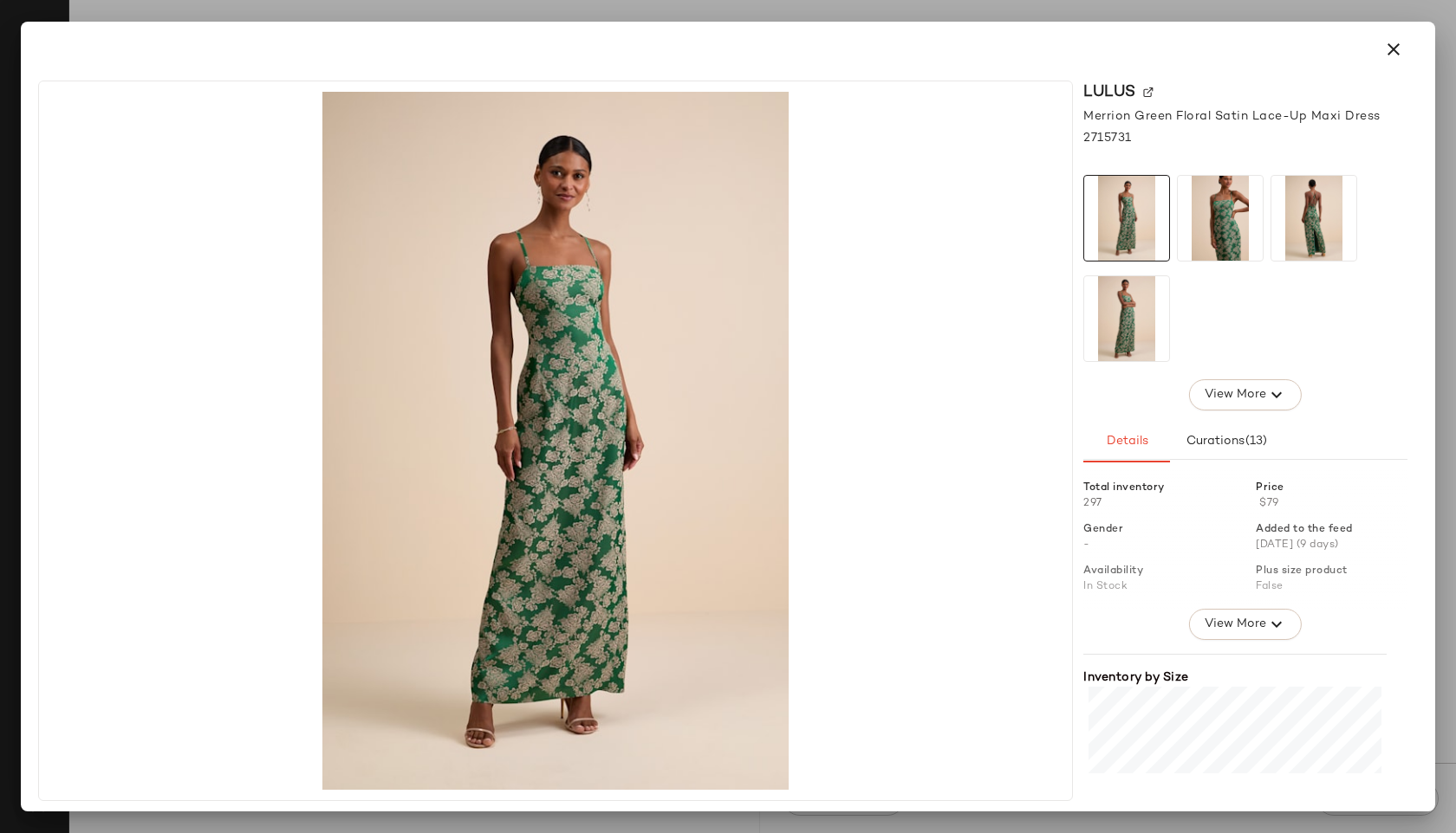
click at [1288, 224] on img at bounding box center [1313, 217] width 84 height 84
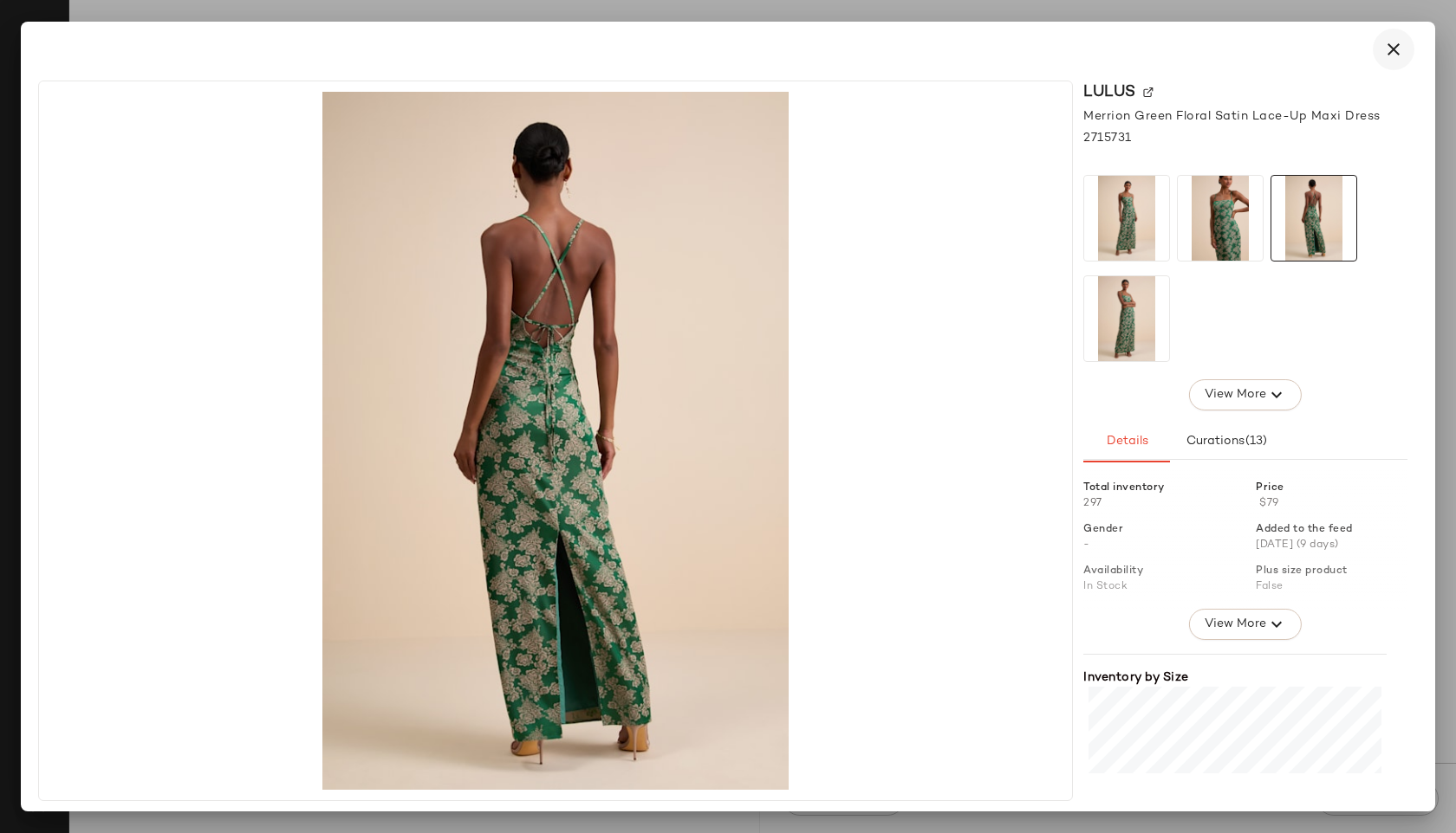
click at [1398, 50] on icon "button" at bounding box center [1393, 49] width 21 height 21
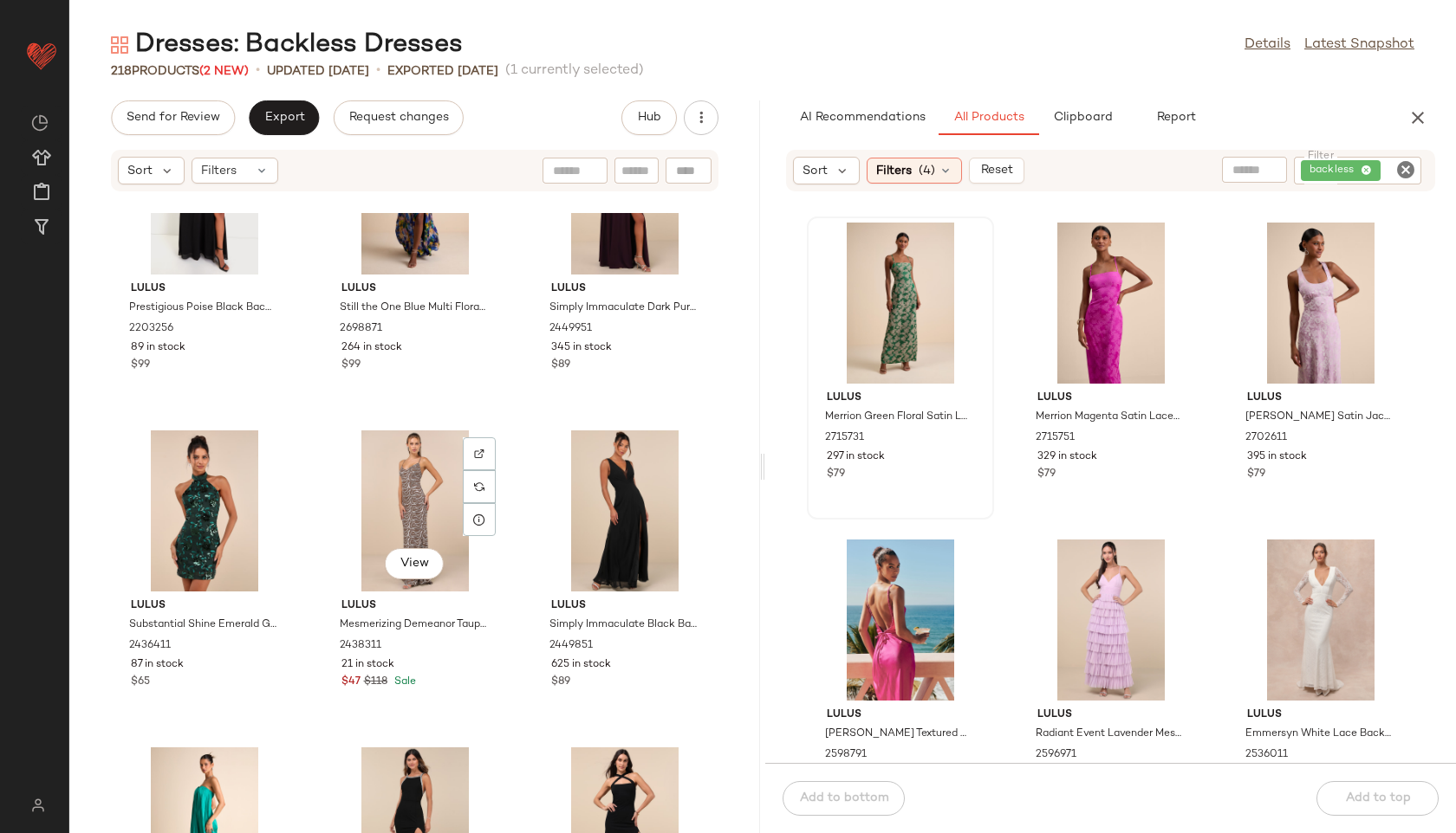
scroll to position [1453, 0]
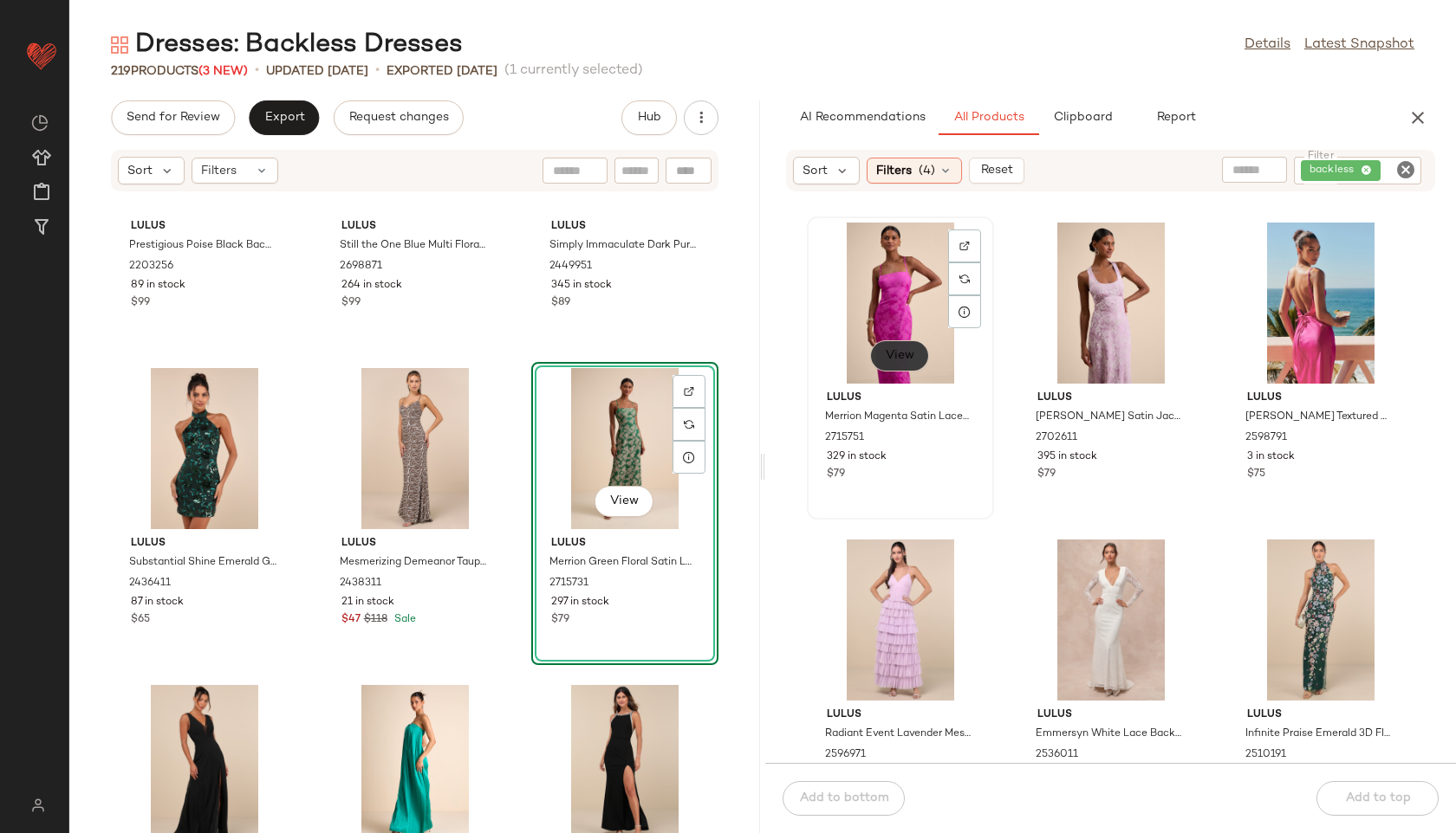
click at [908, 369] on button "View" at bounding box center [899, 356] width 59 height 31
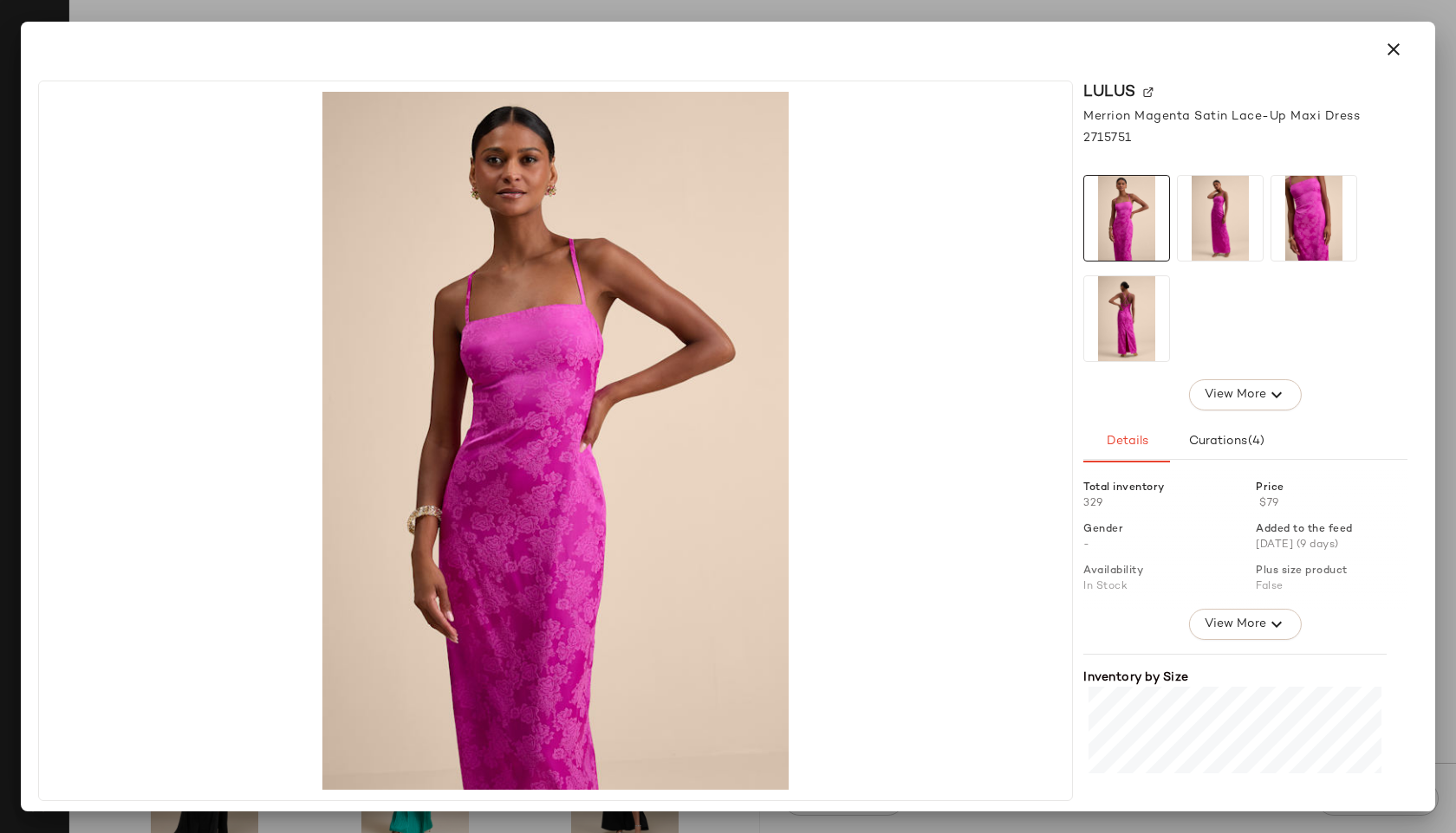
click at [1149, 307] on img at bounding box center [1126, 318] width 84 height 84
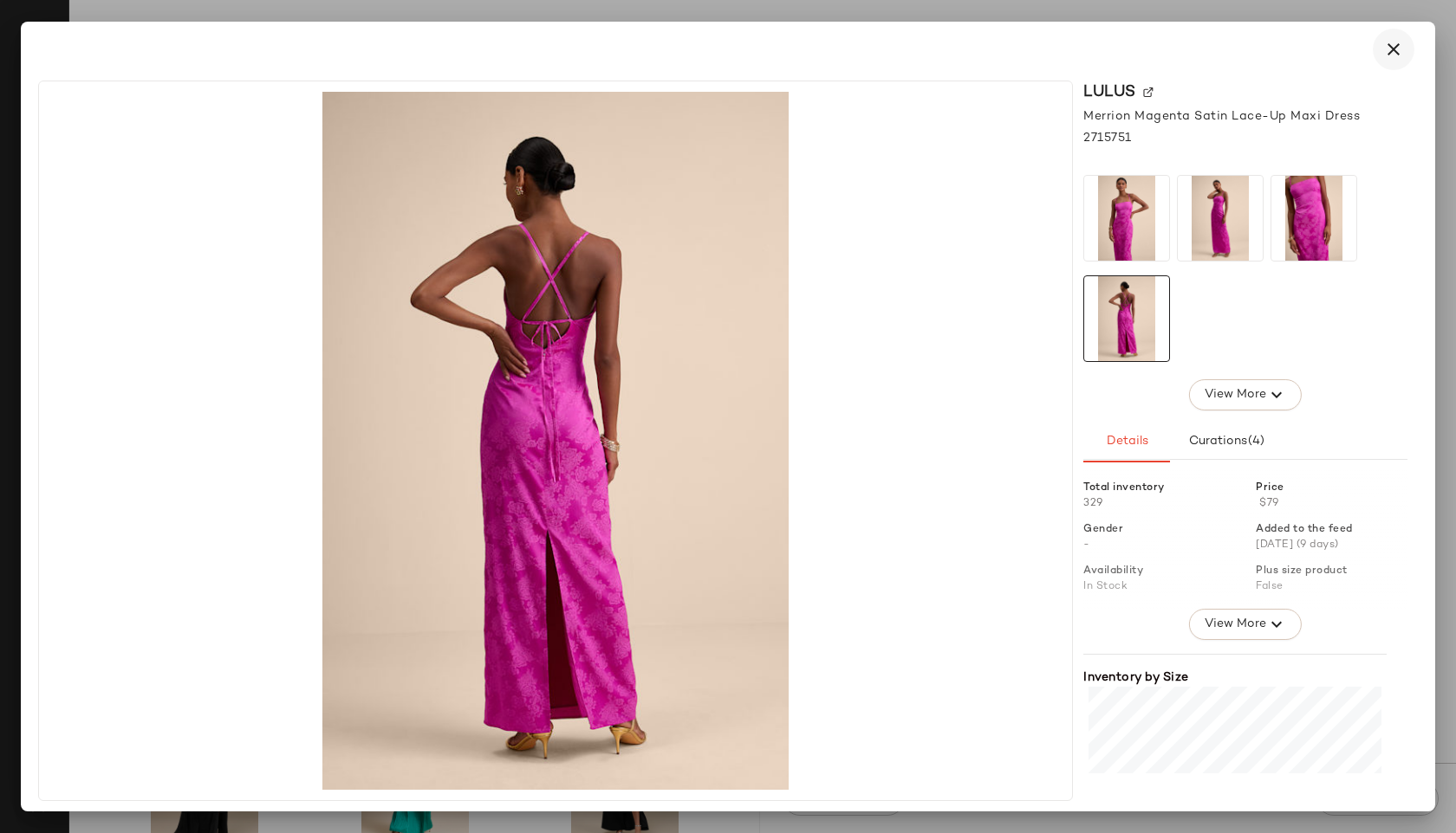
click at [1382, 54] on button "button" at bounding box center [1393, 49] width 42 height 42
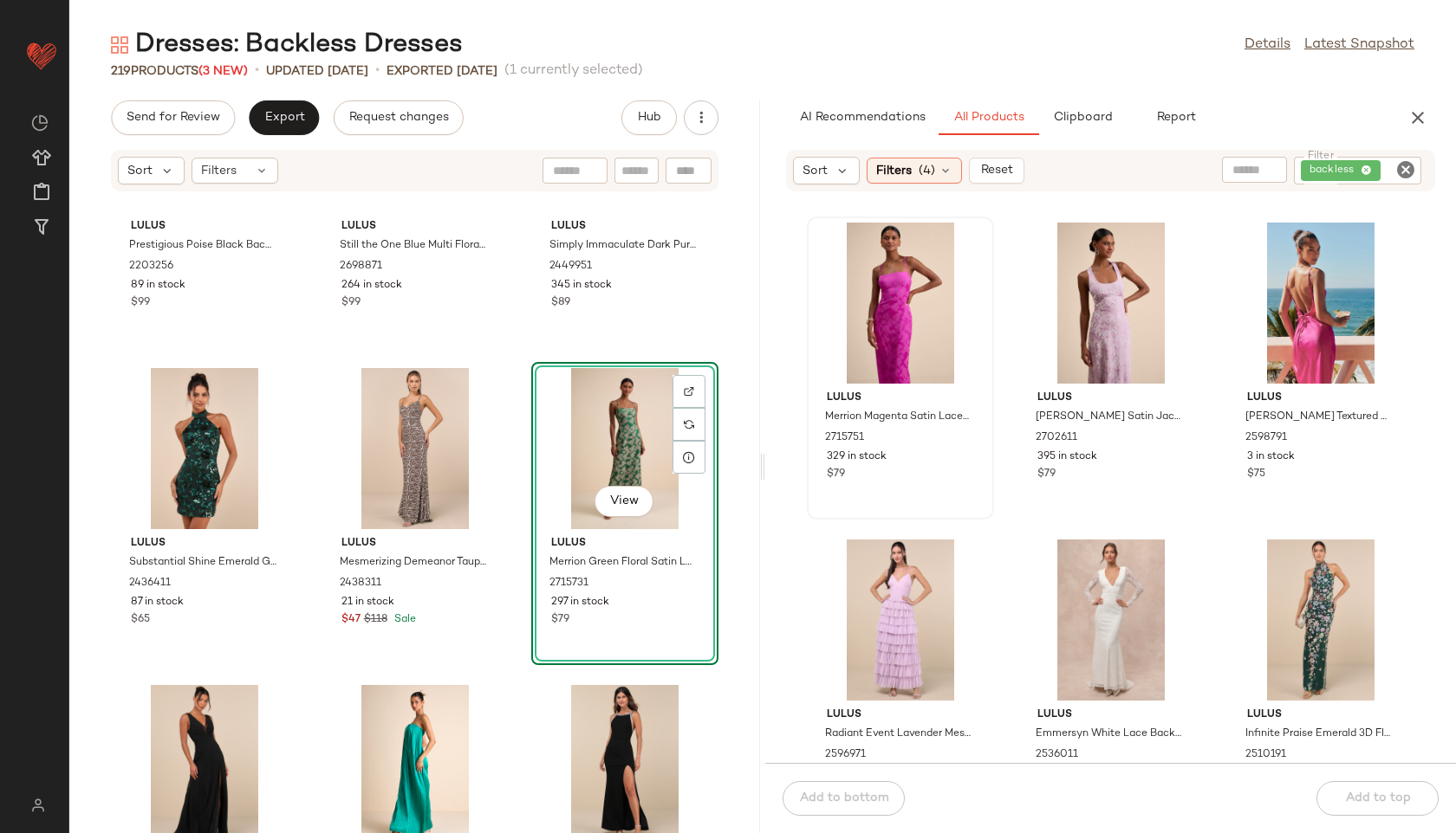
scroll to position [0, 0]
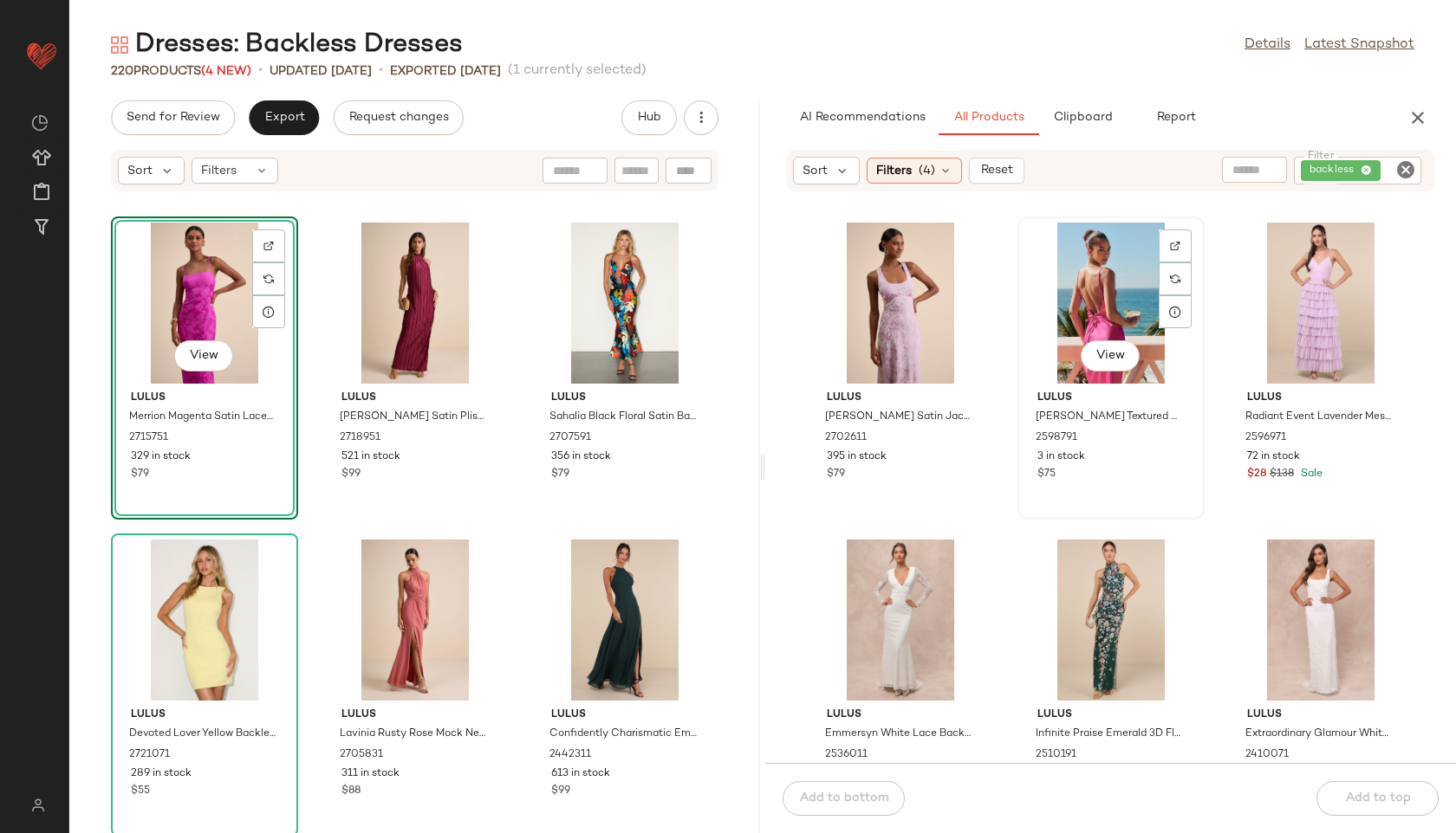
click at [1106, 293] on div "View" at bounding box center [1111, 304] width 175 height 161
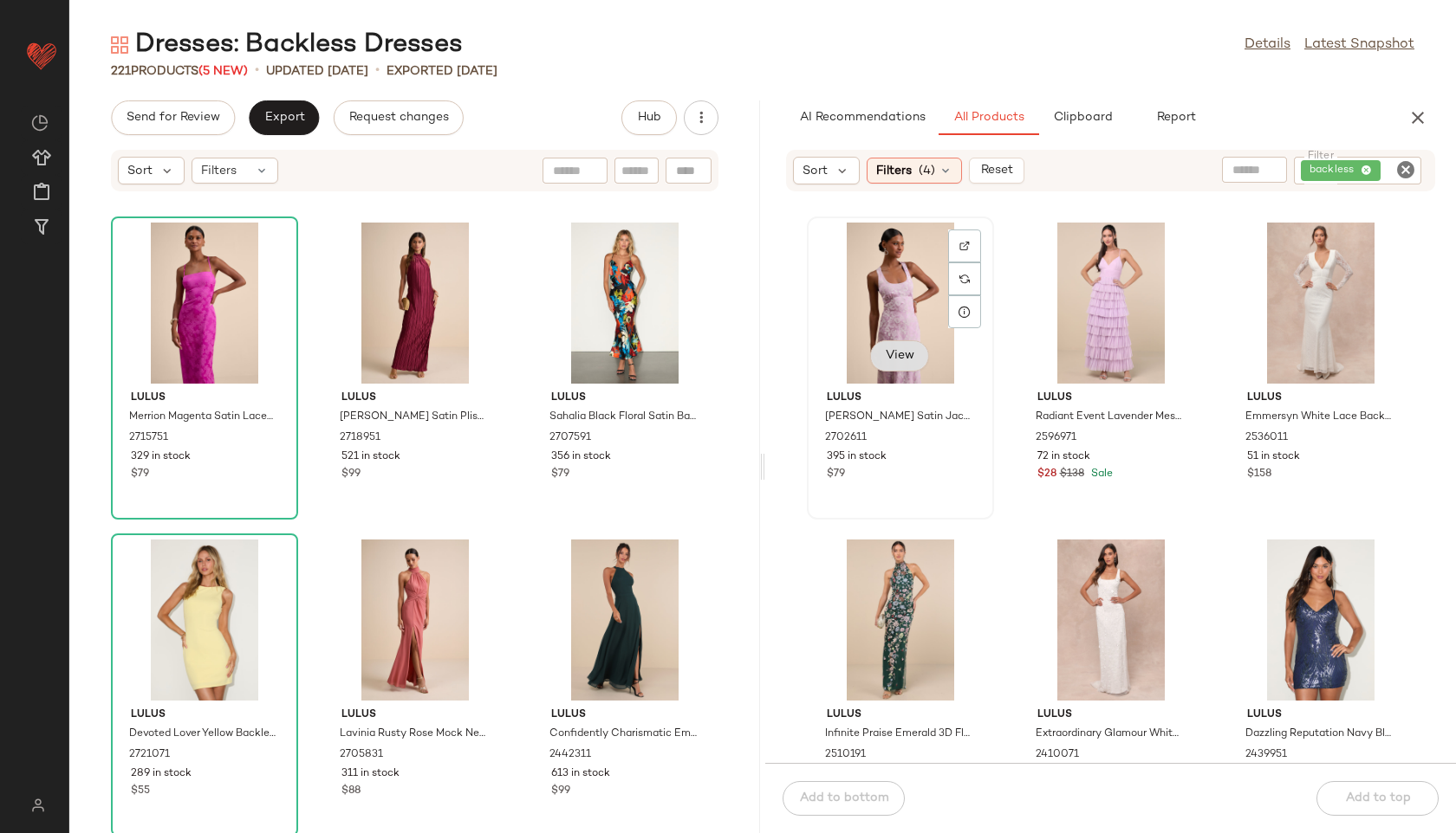
click at [889, 351] on span "View" at bounding box center [899, 356] width 29 height 14
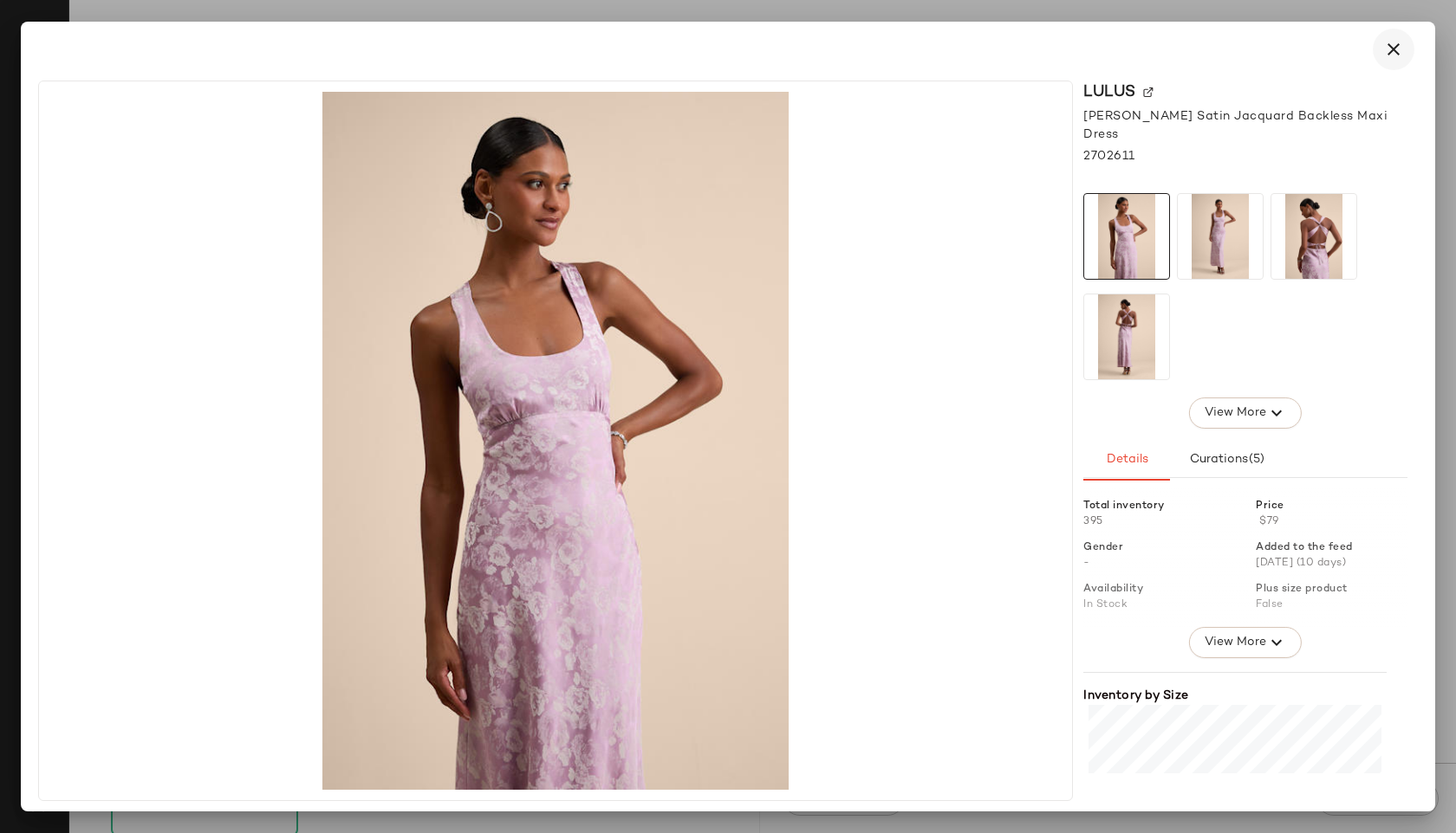
click at [1391, 54] on icon "button" at bounding box center [1393, 49] width 21 height 21
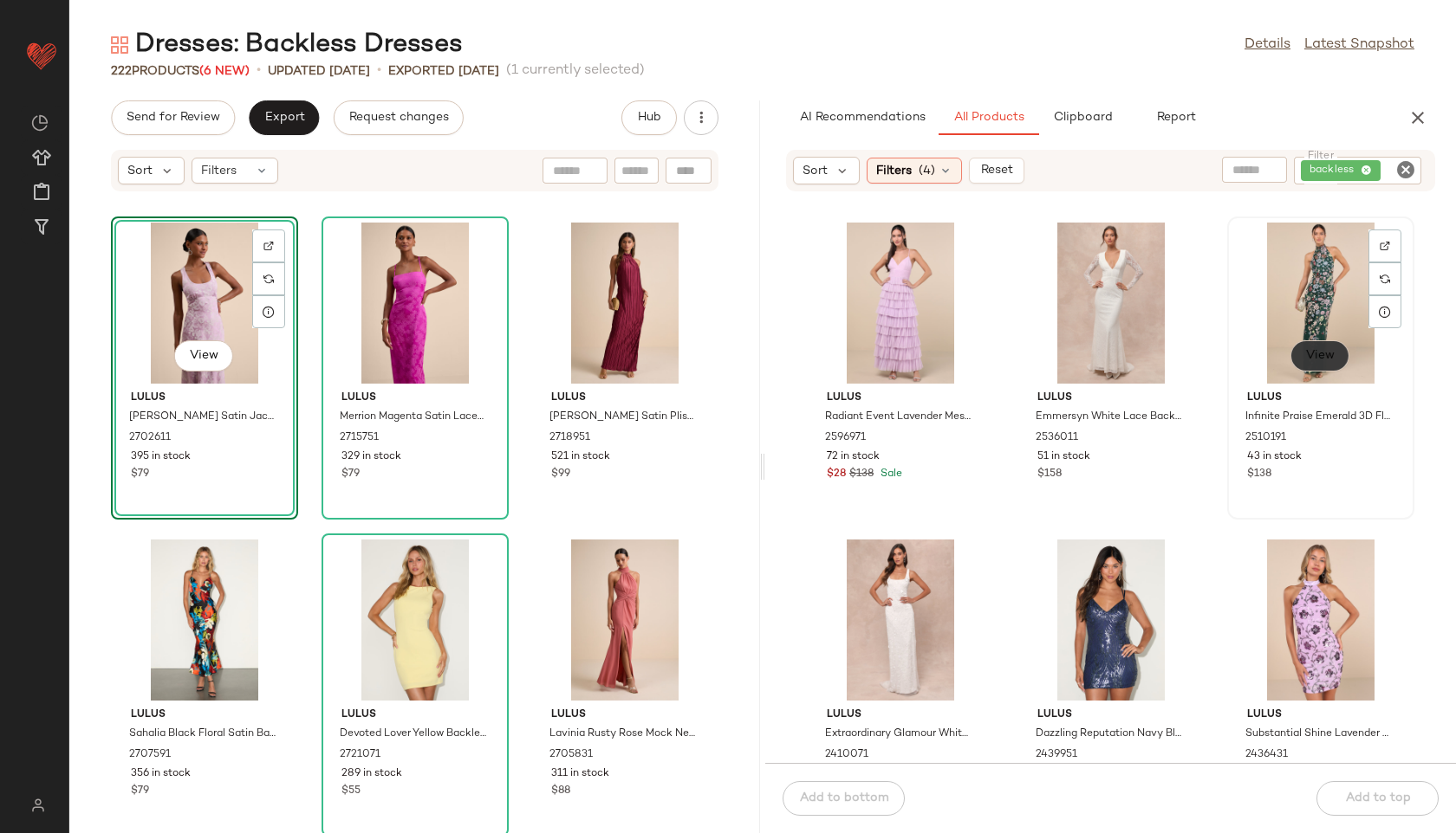
click at [1322, 349] on span "View" at bounding box center [1319, 356] width 29 height 14
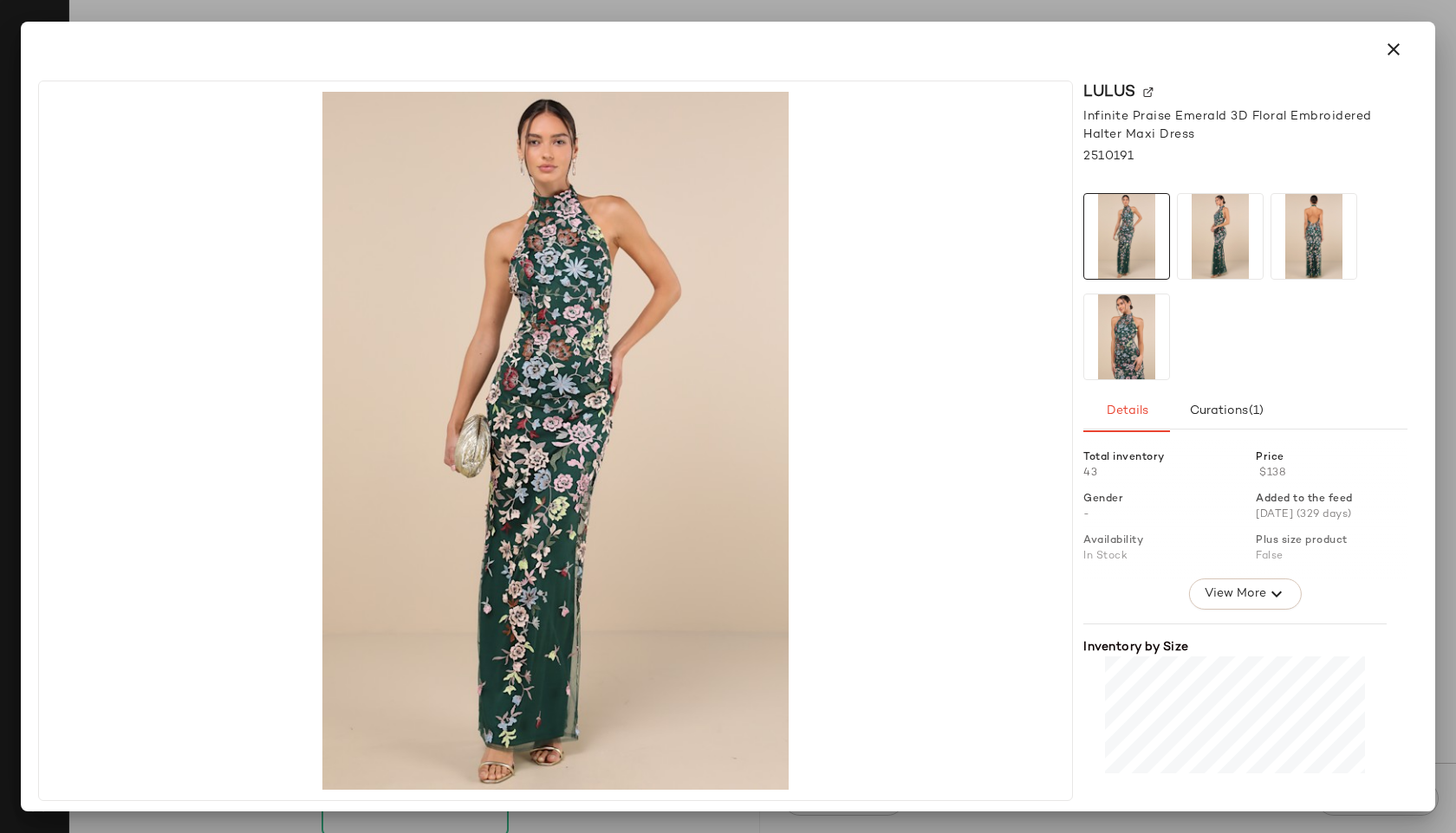
click at [1320, 242] on img at bounding box center [1313, 235] width 84 height 84
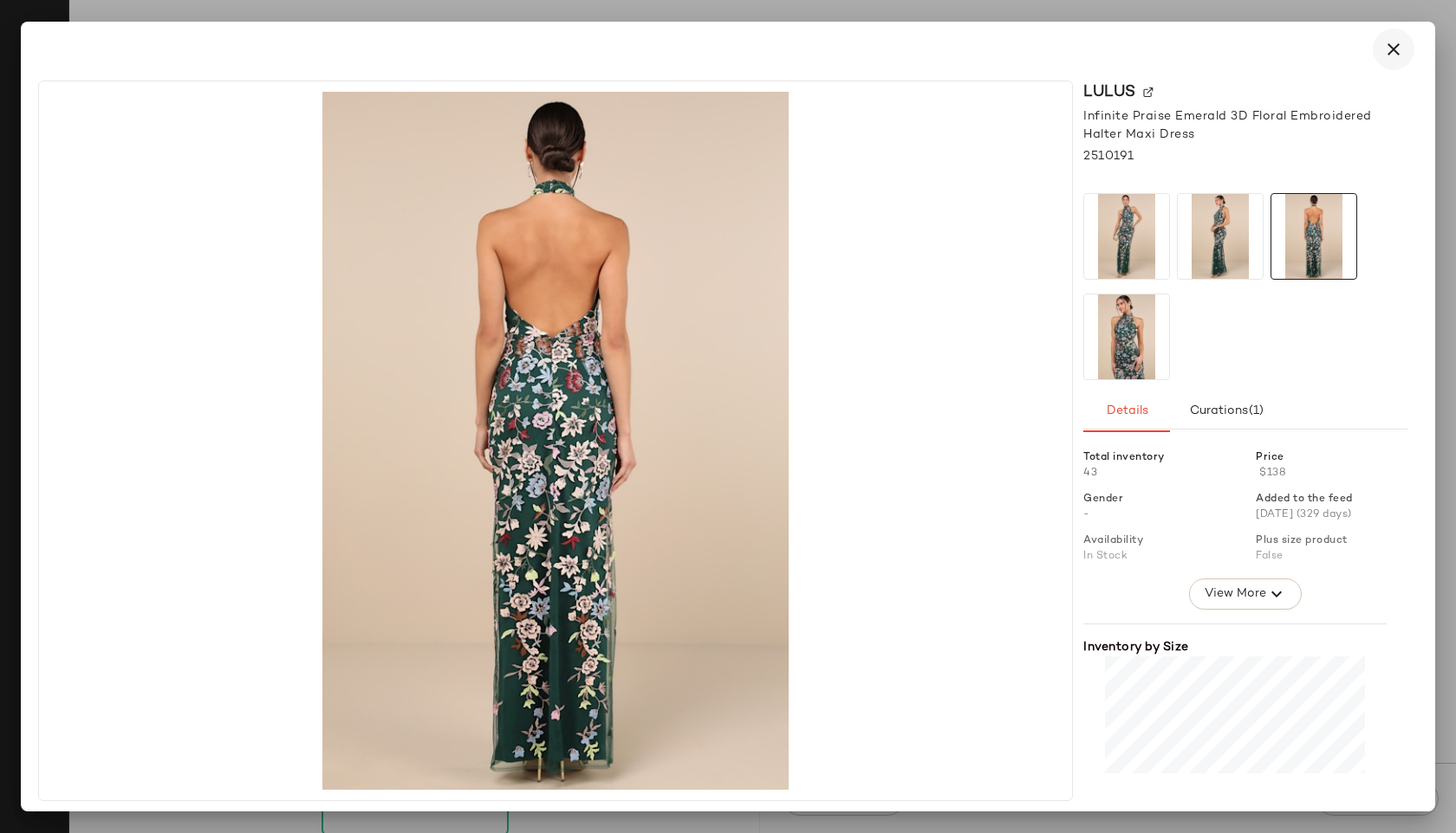
click at [1391, 53] on icon "button" at bounding box center [1393, 49] width 21 height 21
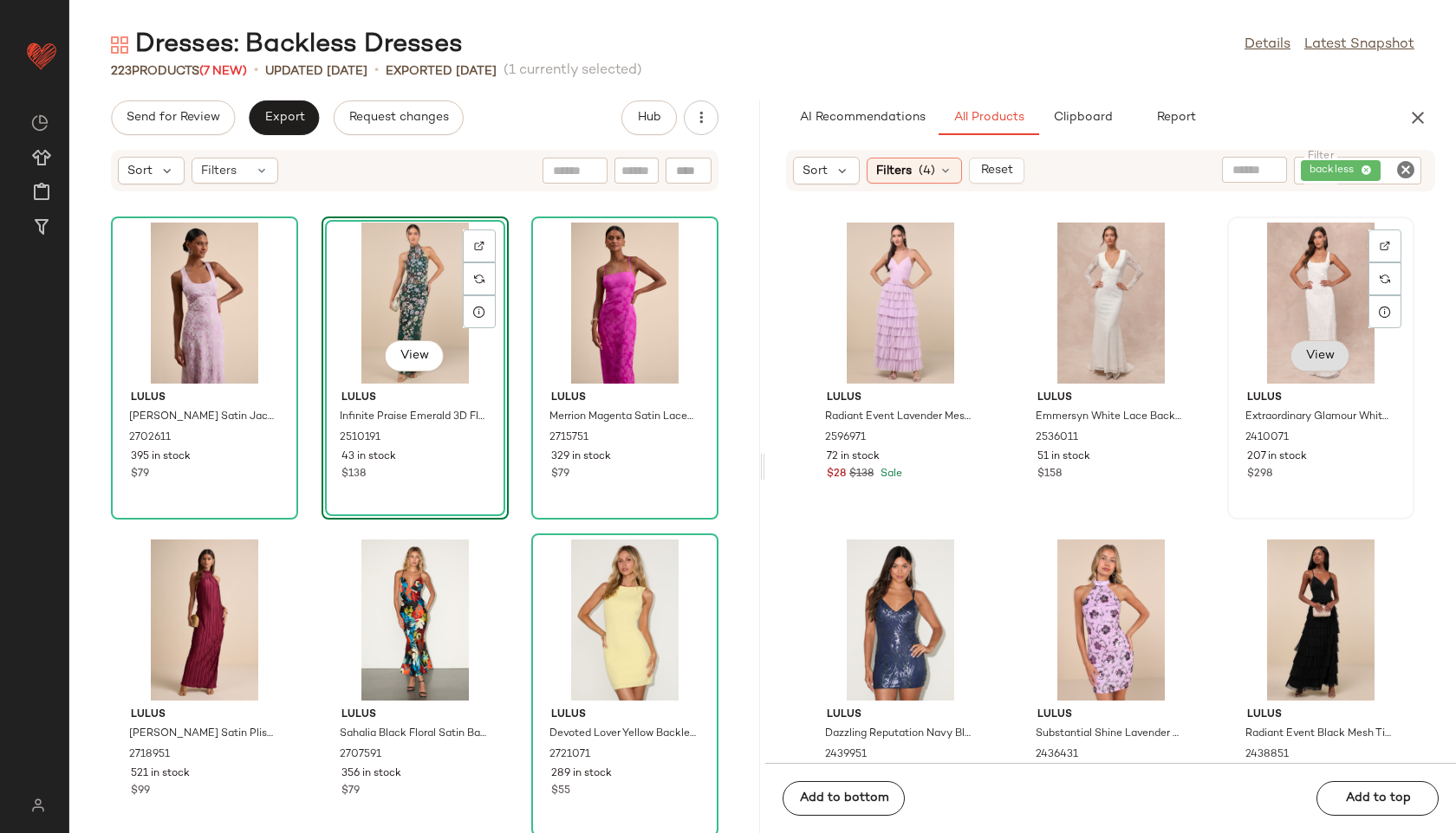
click at [1307, 362] on span "View" at bounding box center [1319, 356] width 29 height 14
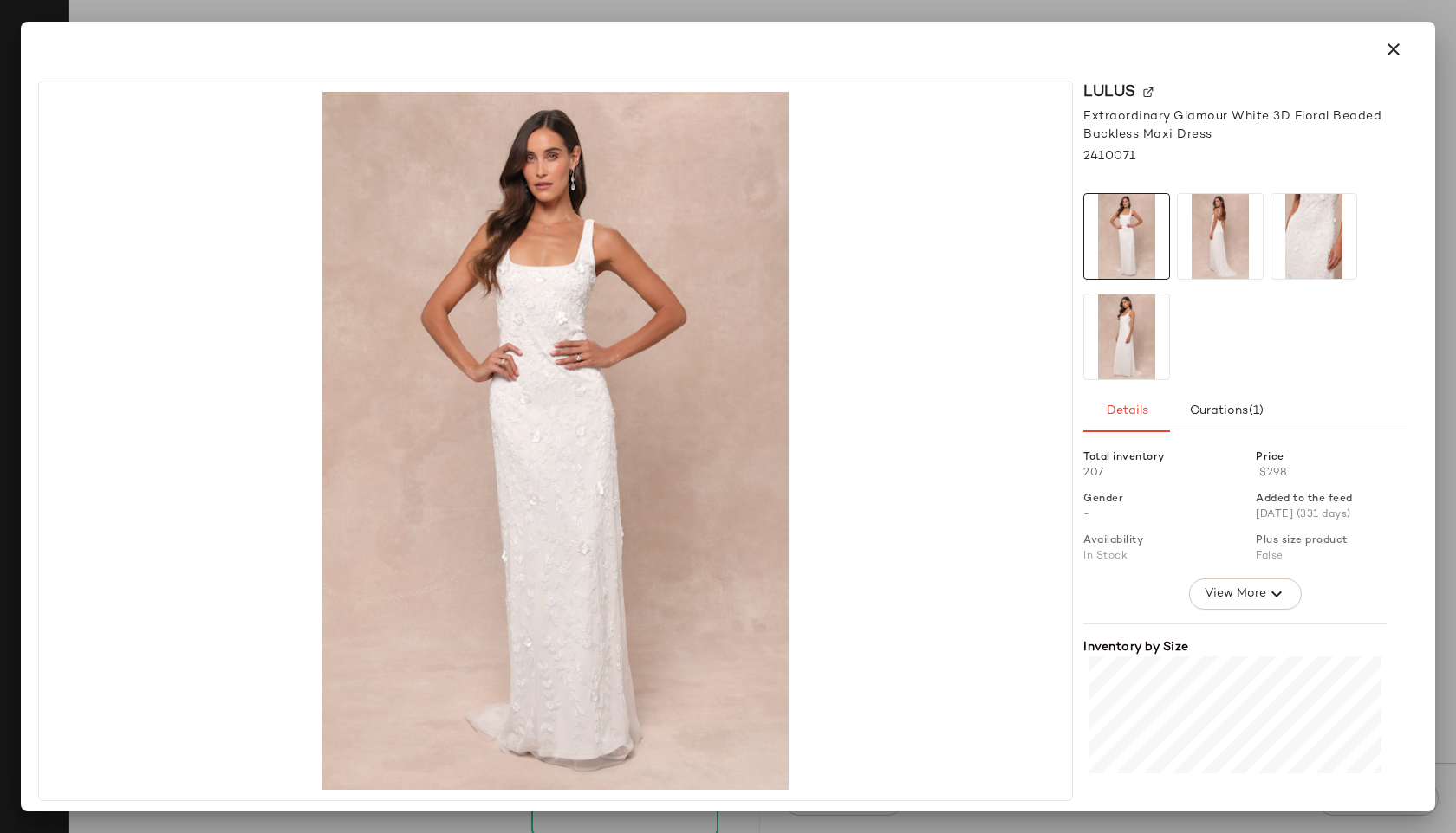
click at [1219, 239] on img at bounding box center [1220, 235] width 84 height 84
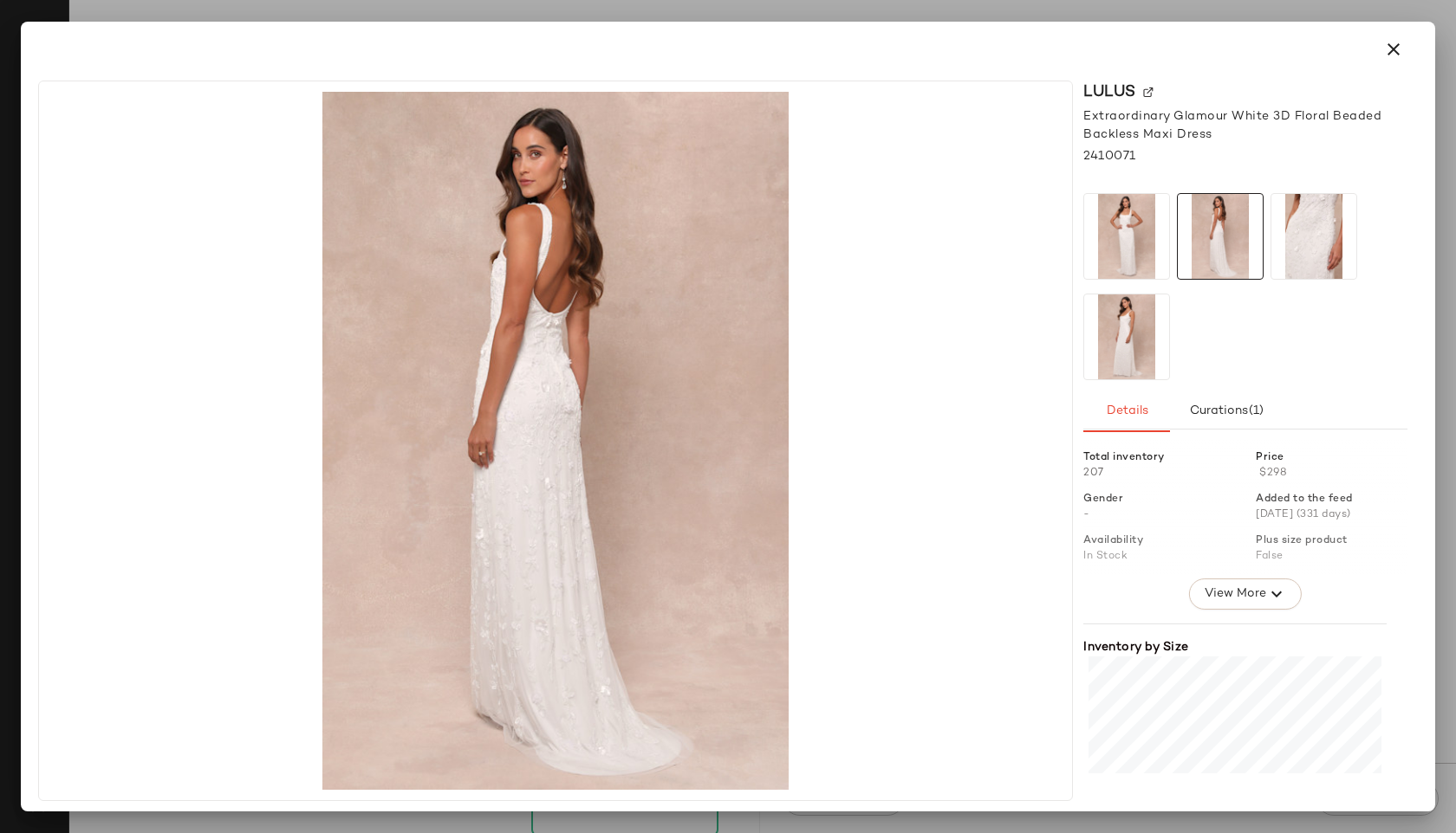
click at [1107, 360] on img at bounding box center [1126, 336] width 84 height 84
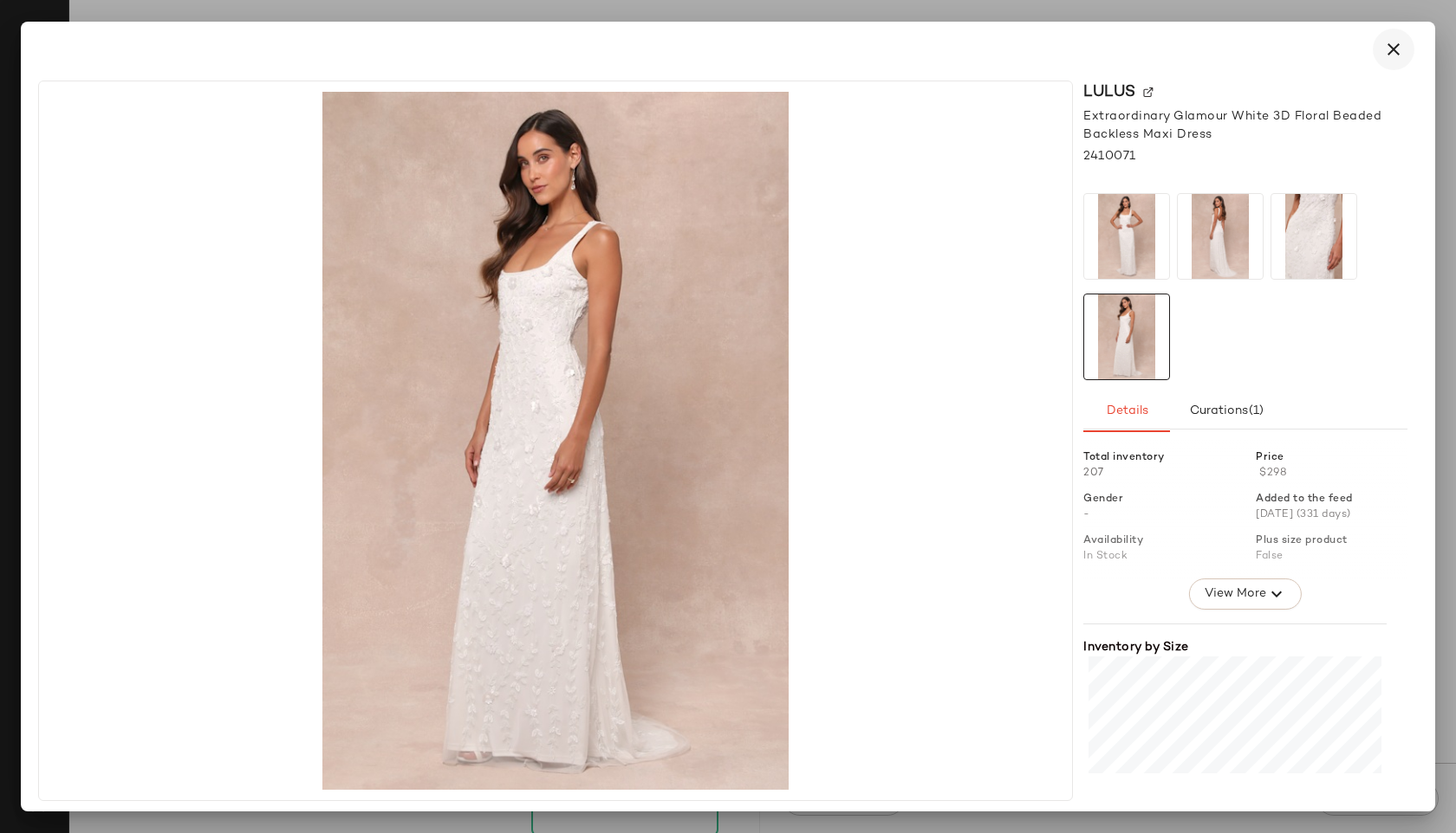
click at [1393, 46] on icon "button" at bounding box center [1393, 49] width 21 height 21
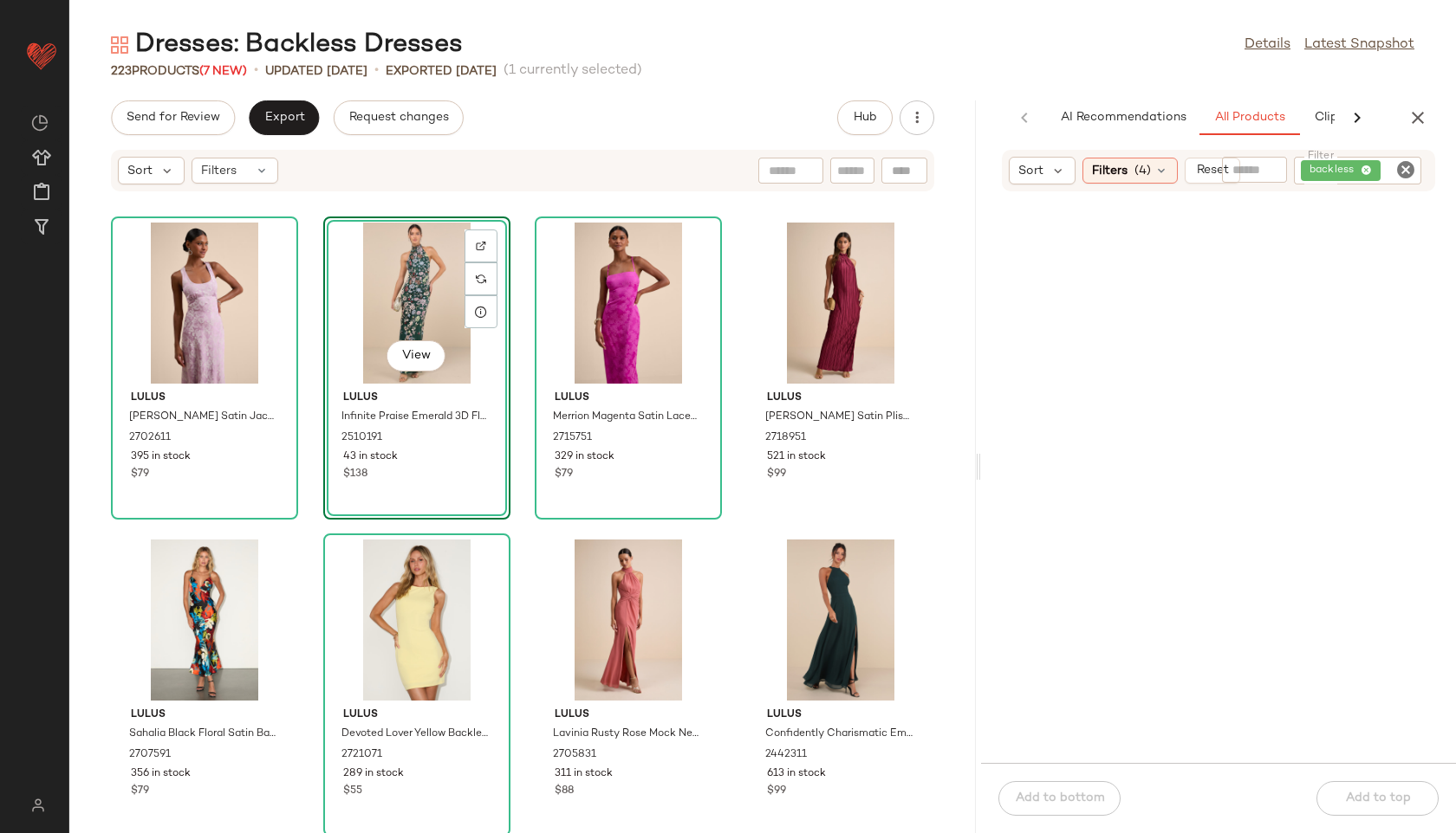
scroll to position [648, 0]
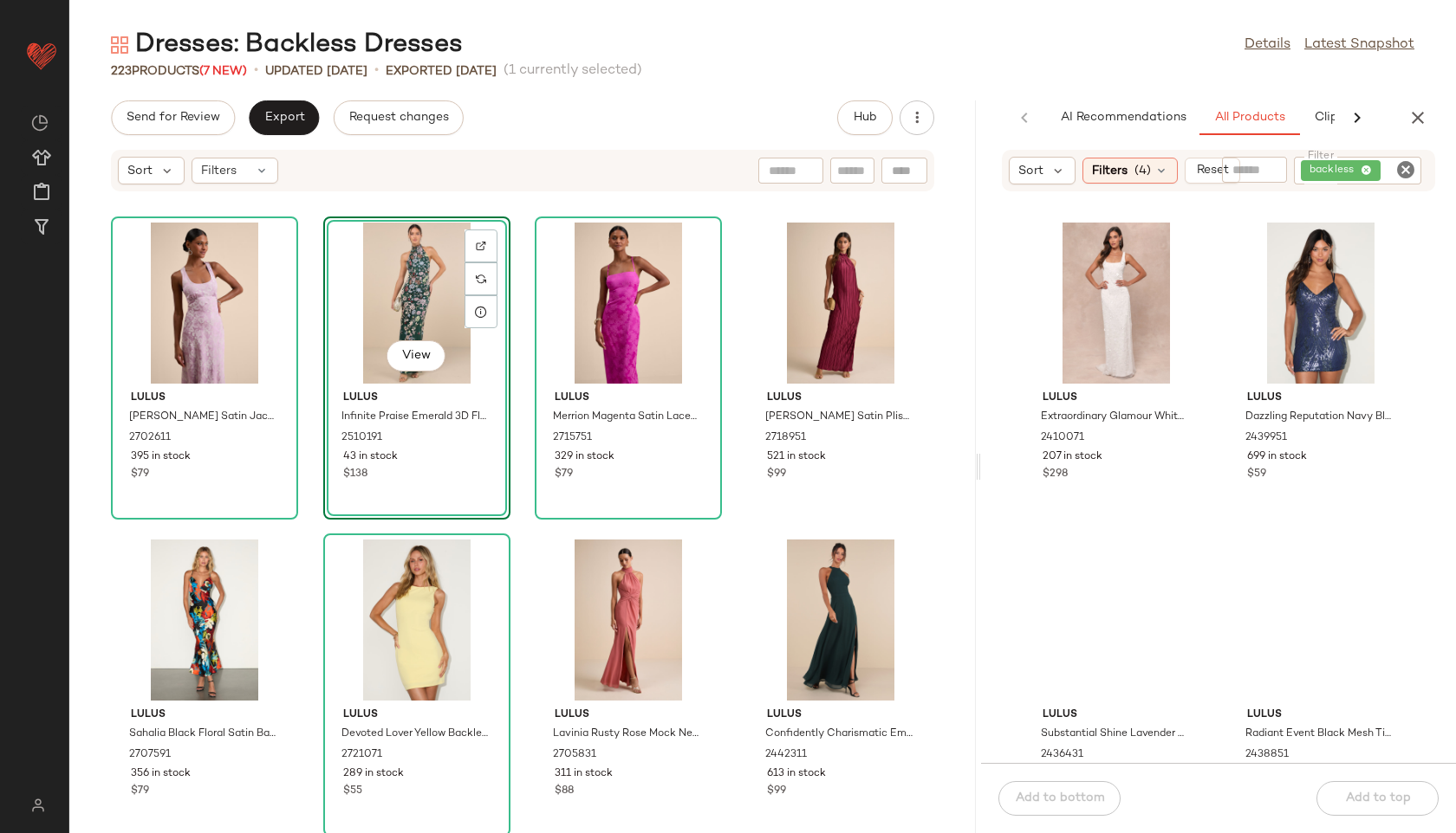
drag, startPoint x: 760, startPoint y: 457, endPoint x: 1187, endPoint y: 444, distance: 427.2
click at [1187, 444] on div "Dresses: Backless Dresses Details Latest Snapshot 223 Products (7 New) • update…" at bounding box center [762, 430] width 1387 height 805
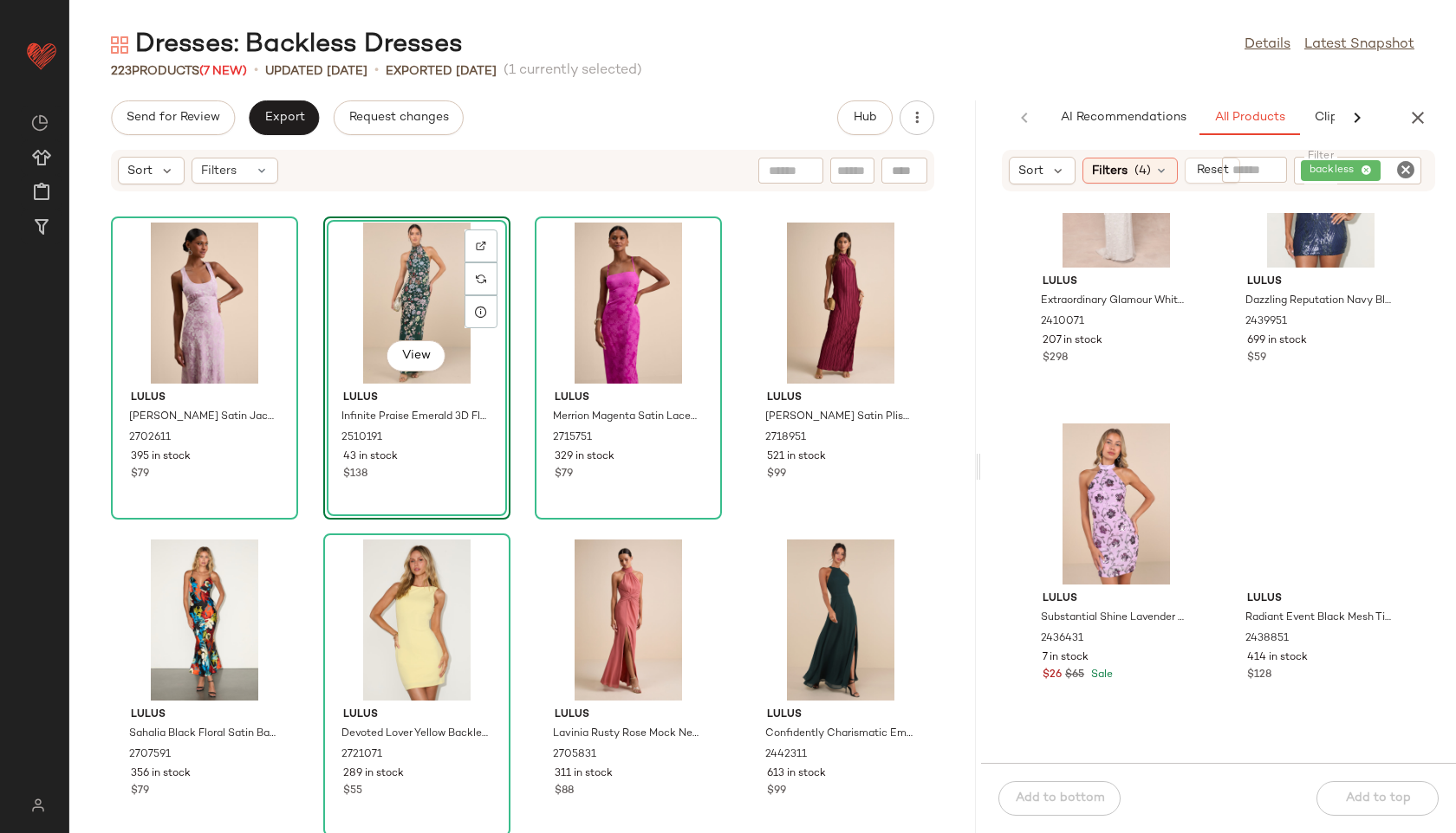
scroll to position [798, 0]
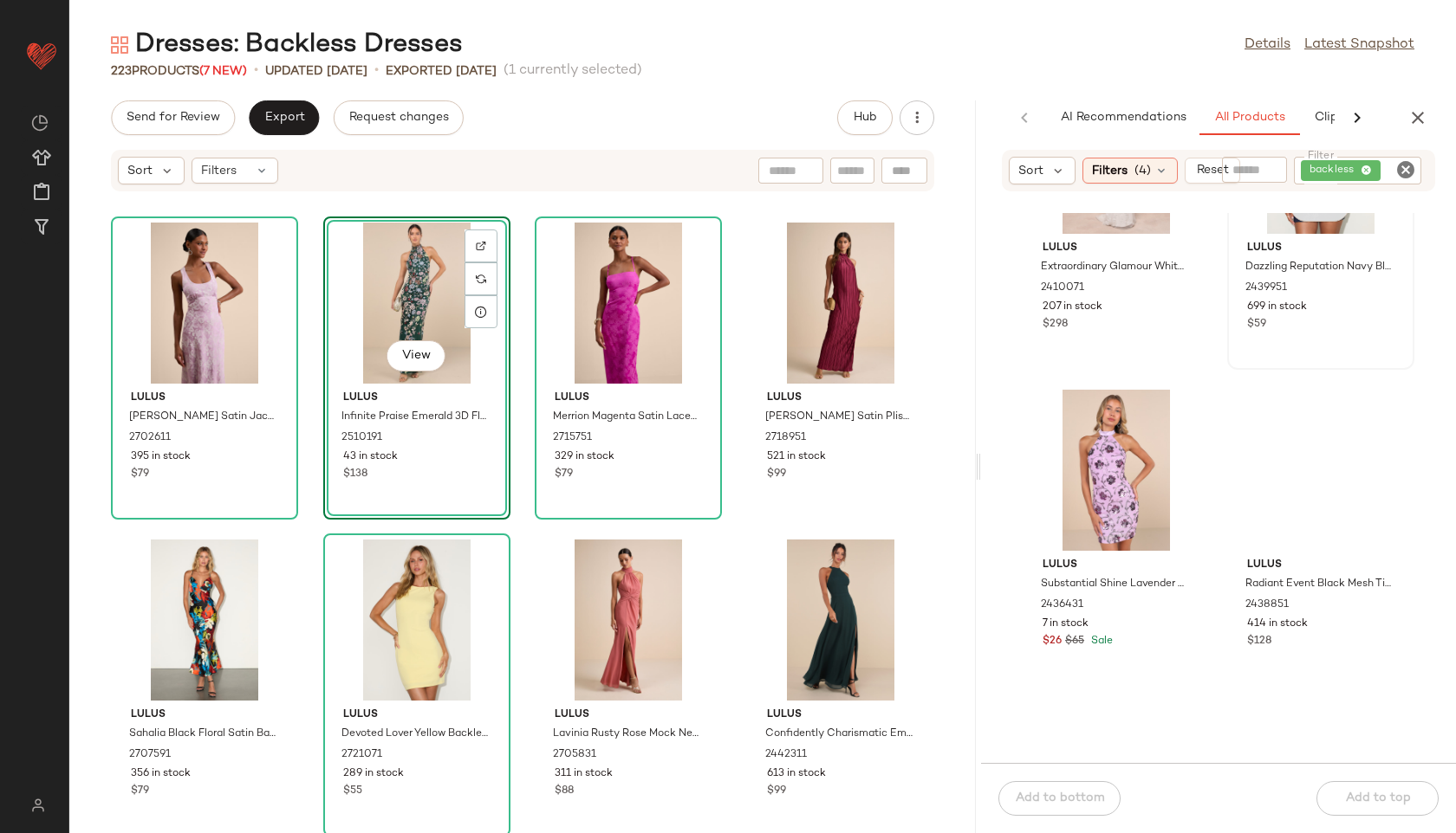
click at [1305, 213] on span "View" at bounding box center [1319, 206] width 29 height 14
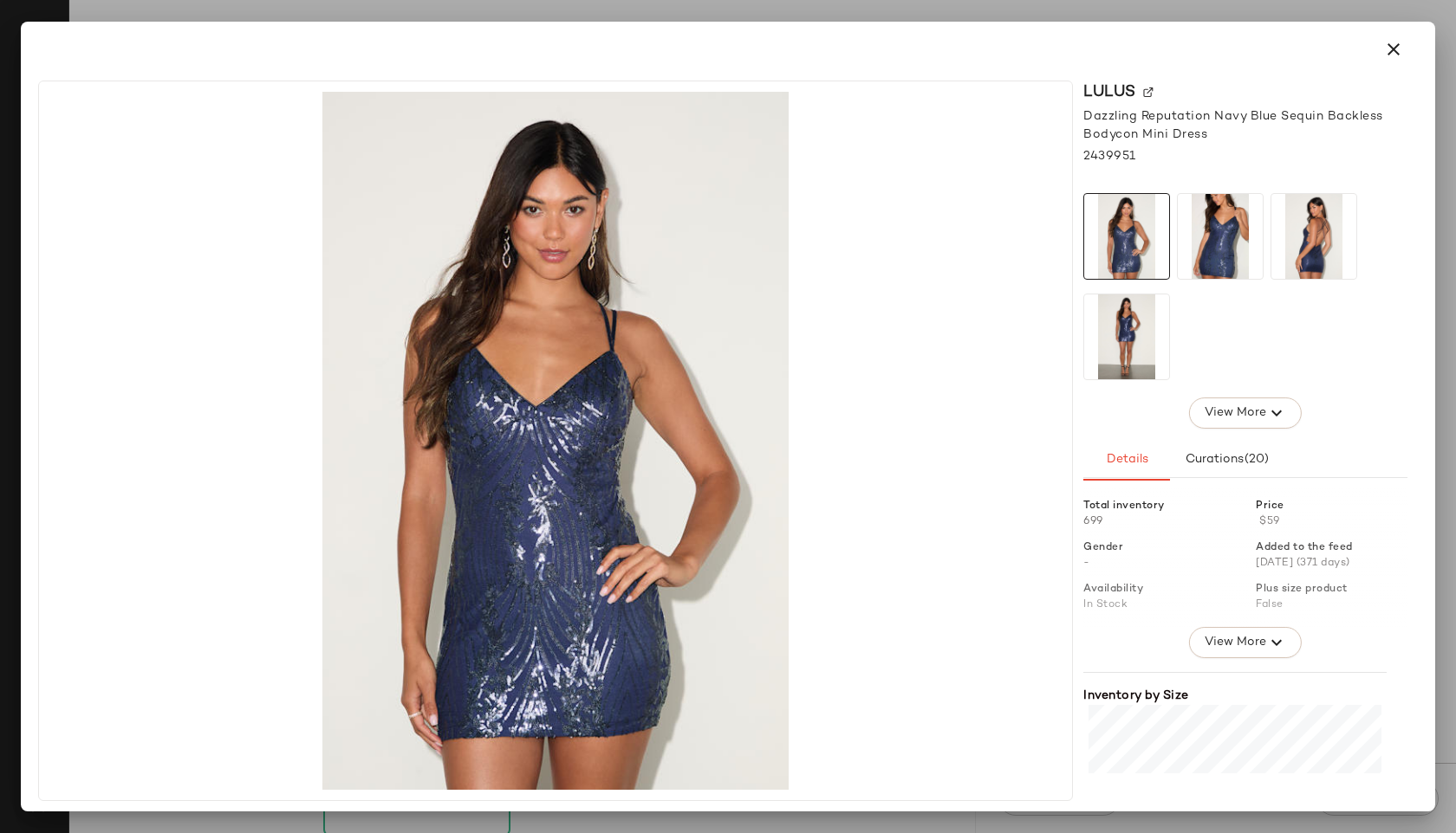
click at [1297, 246] on img at bounding box center [1313, 235] width 84 height 84
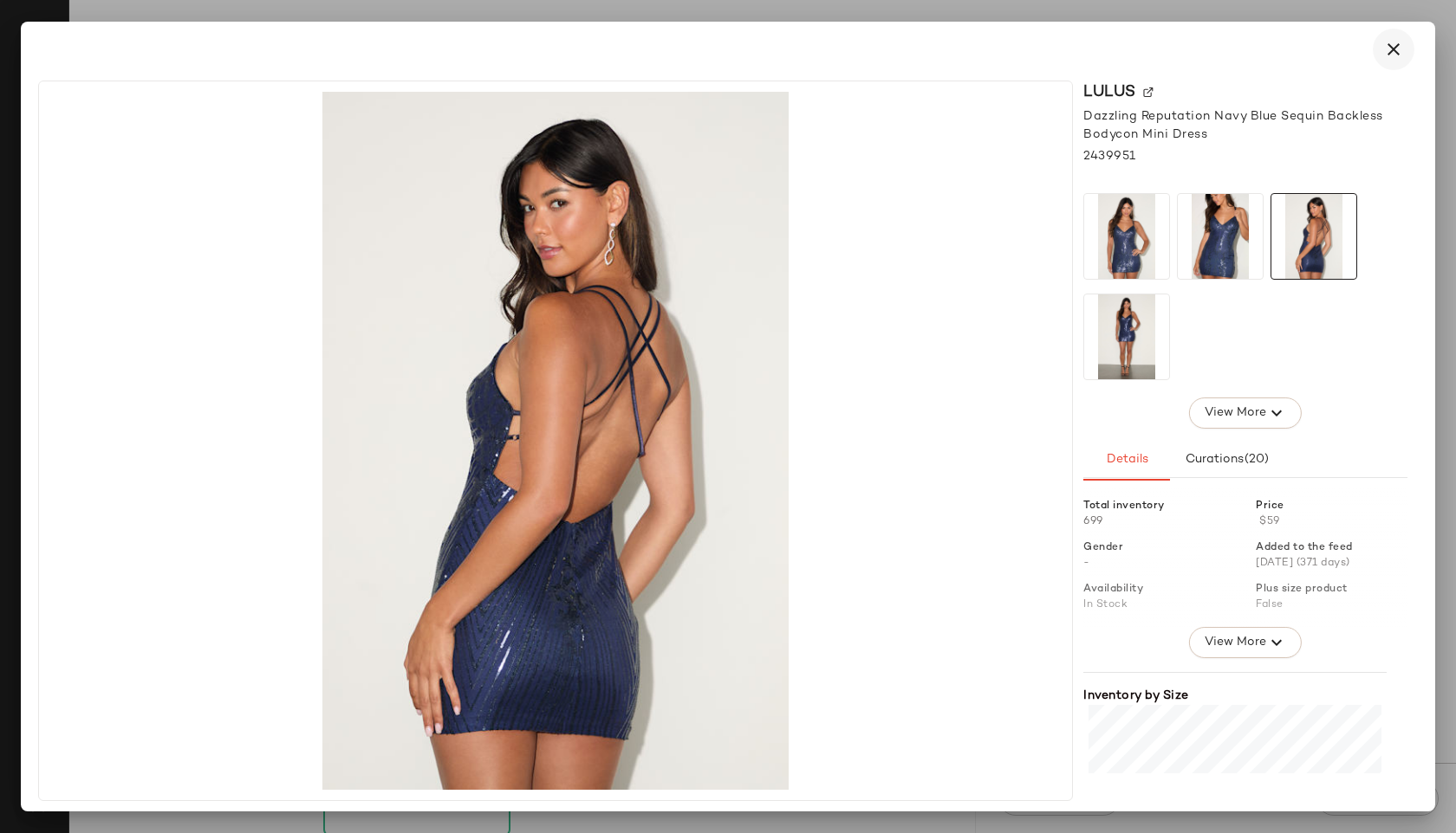
click at [1385, 46] on icon "button" at bounding box center [1393, 49] width 21 height 21
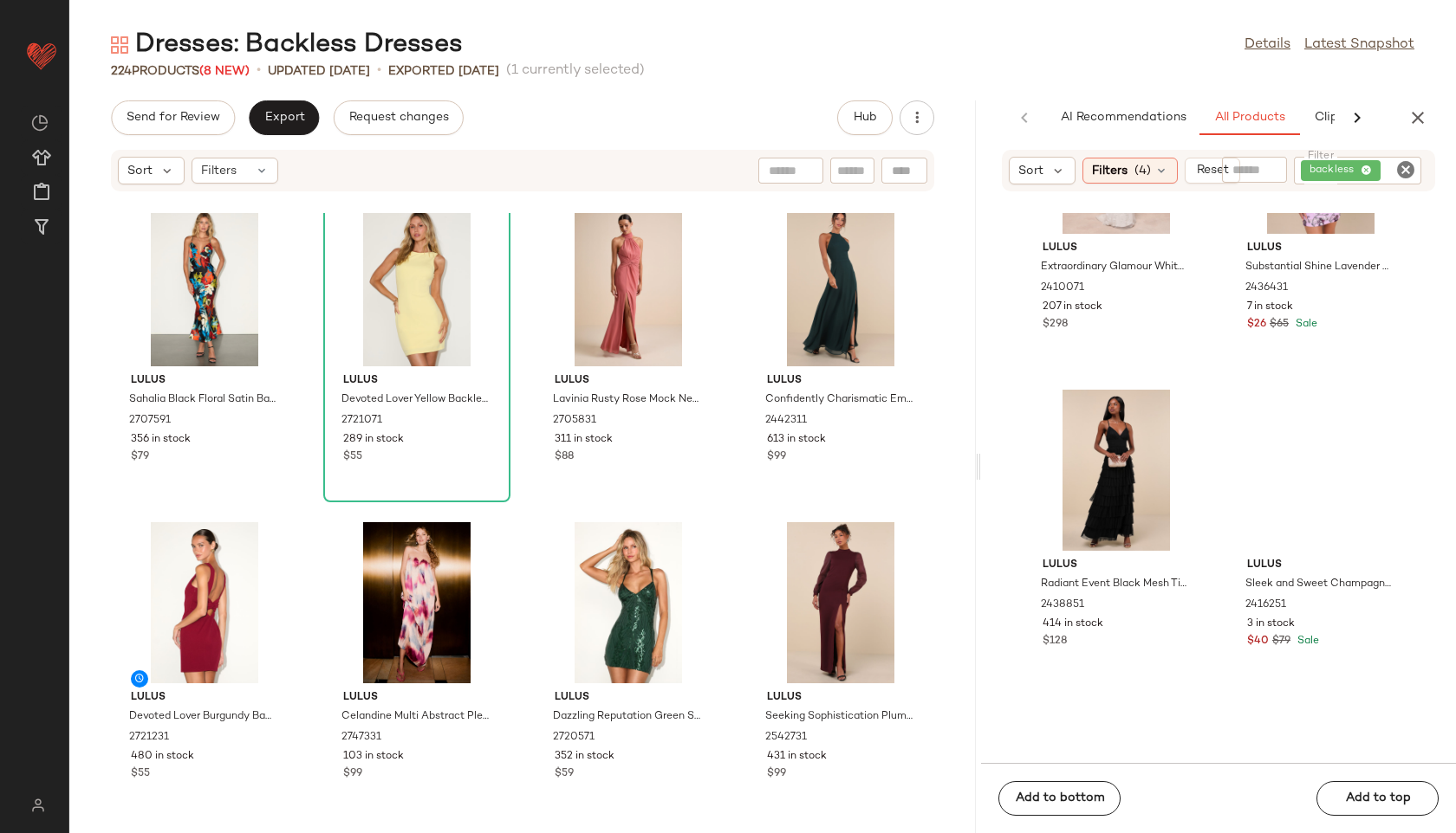
scroll to position [0, 0]
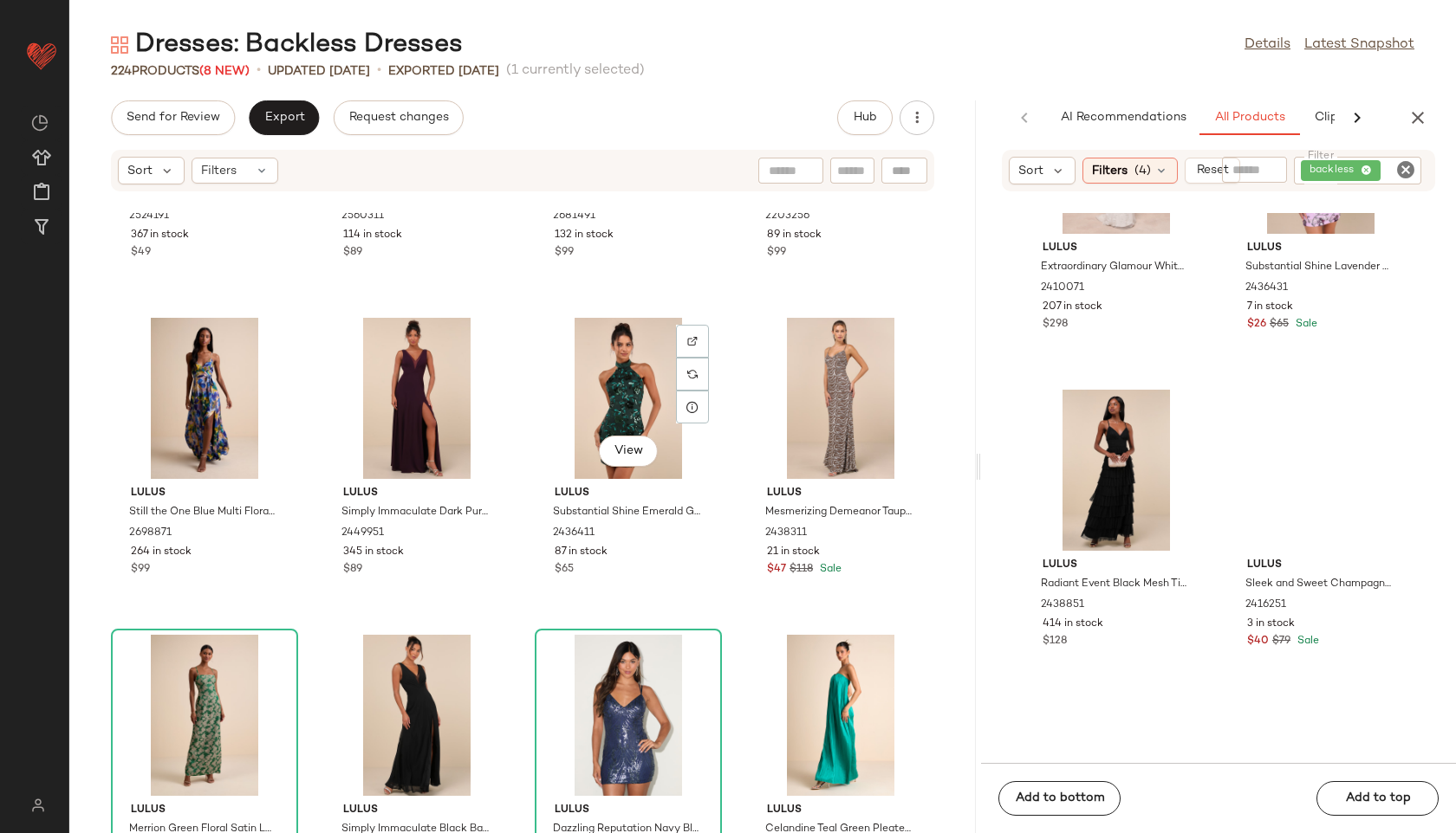
scroll to position [1216, 0]
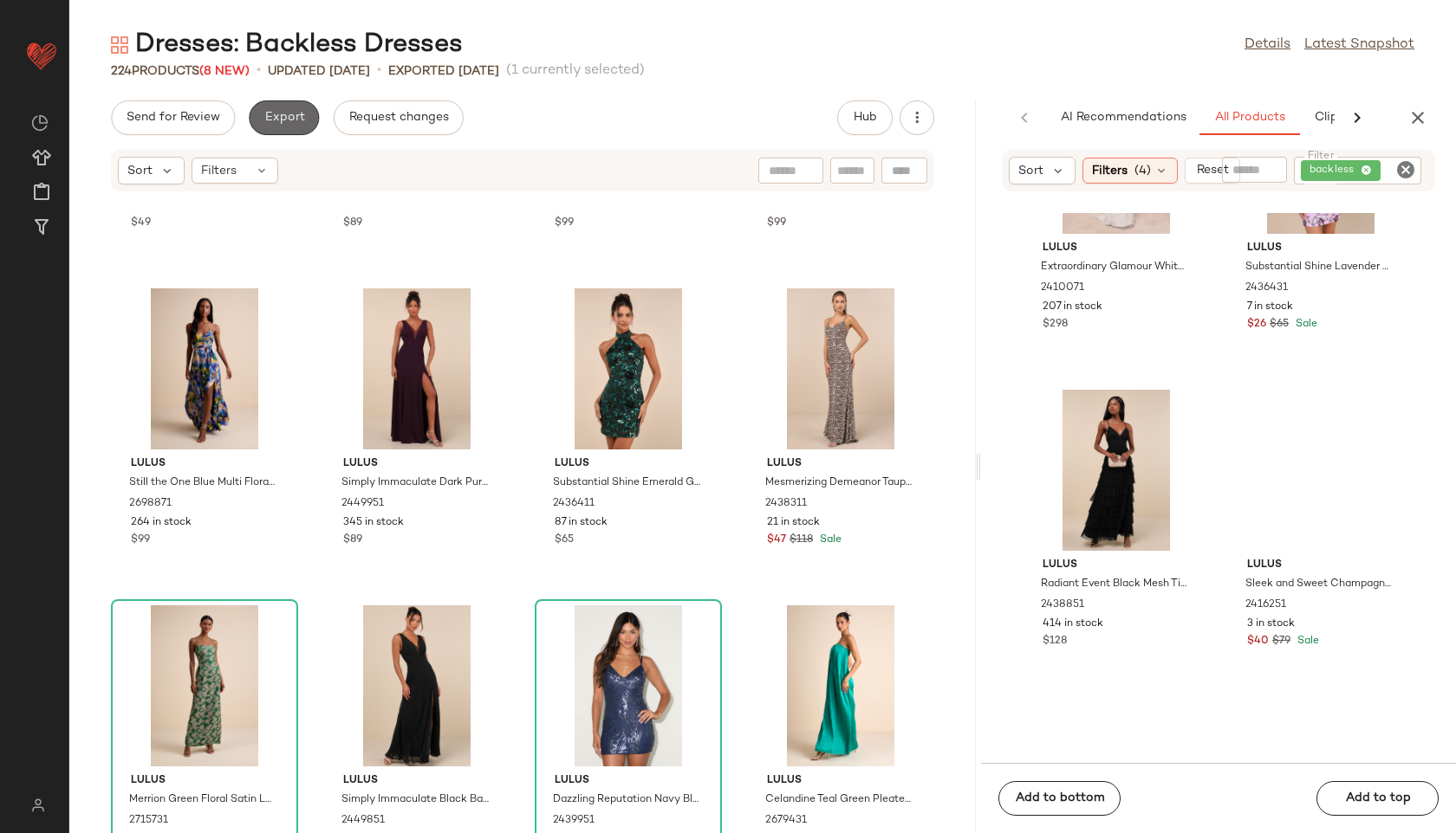
click at [303, 120] on button "Export" at bounding box center [284, 118] width 70 height 35
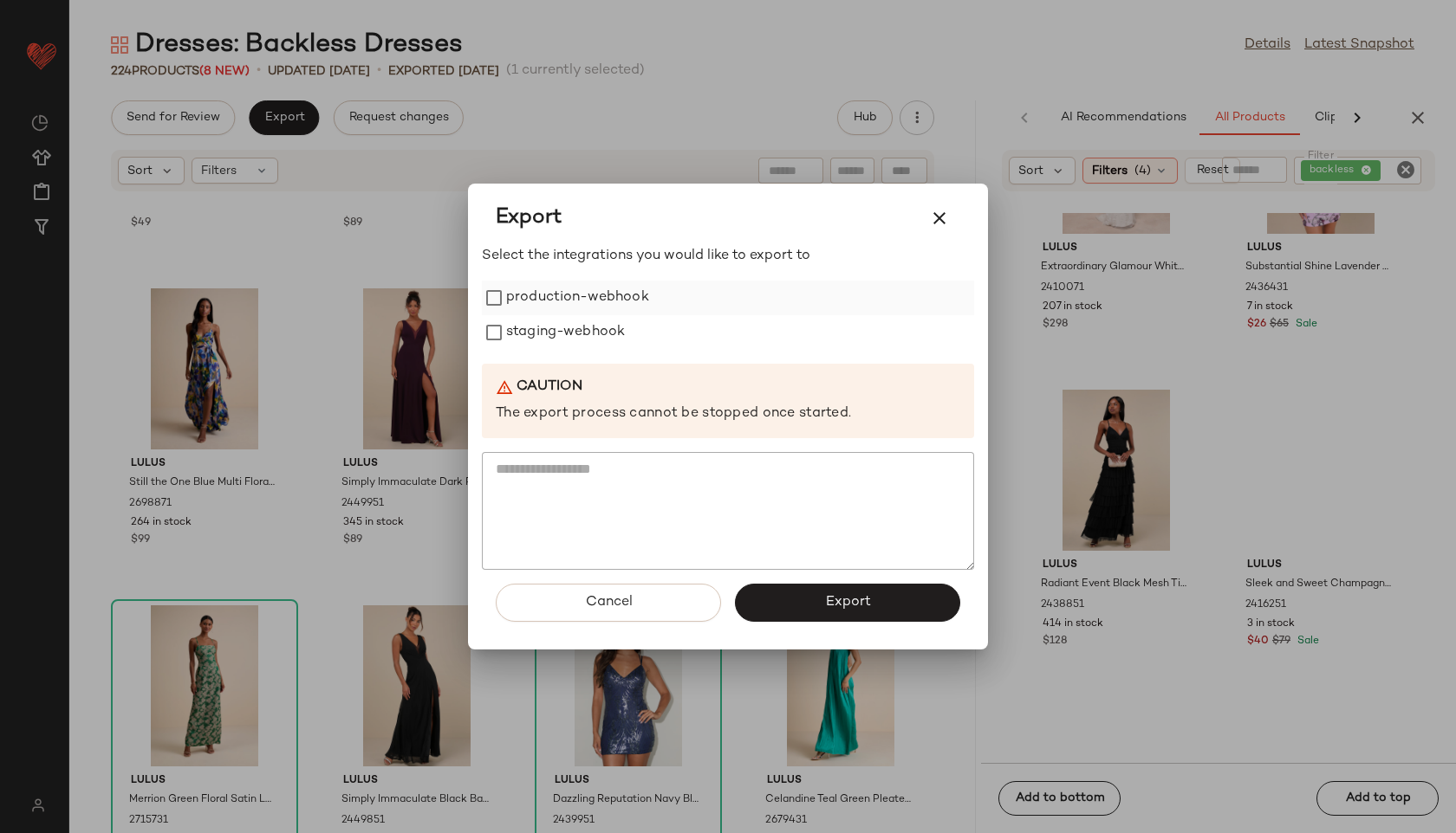
click at [611, 297] on label "production-webhook" at bounding box center [577, 298] width 143 height 35
click at [610, 350] on div "Select the integrations you would like to export to production-webhook staging-…" at bounding box center [728, 407] width 492 height 324
click at [600, 334] on label "staging-webhook" at bounding box center [565, 332] width 119 height 35
click at [810, 588] on button "Export" at bounding box center [847, 602] width 225 height 38
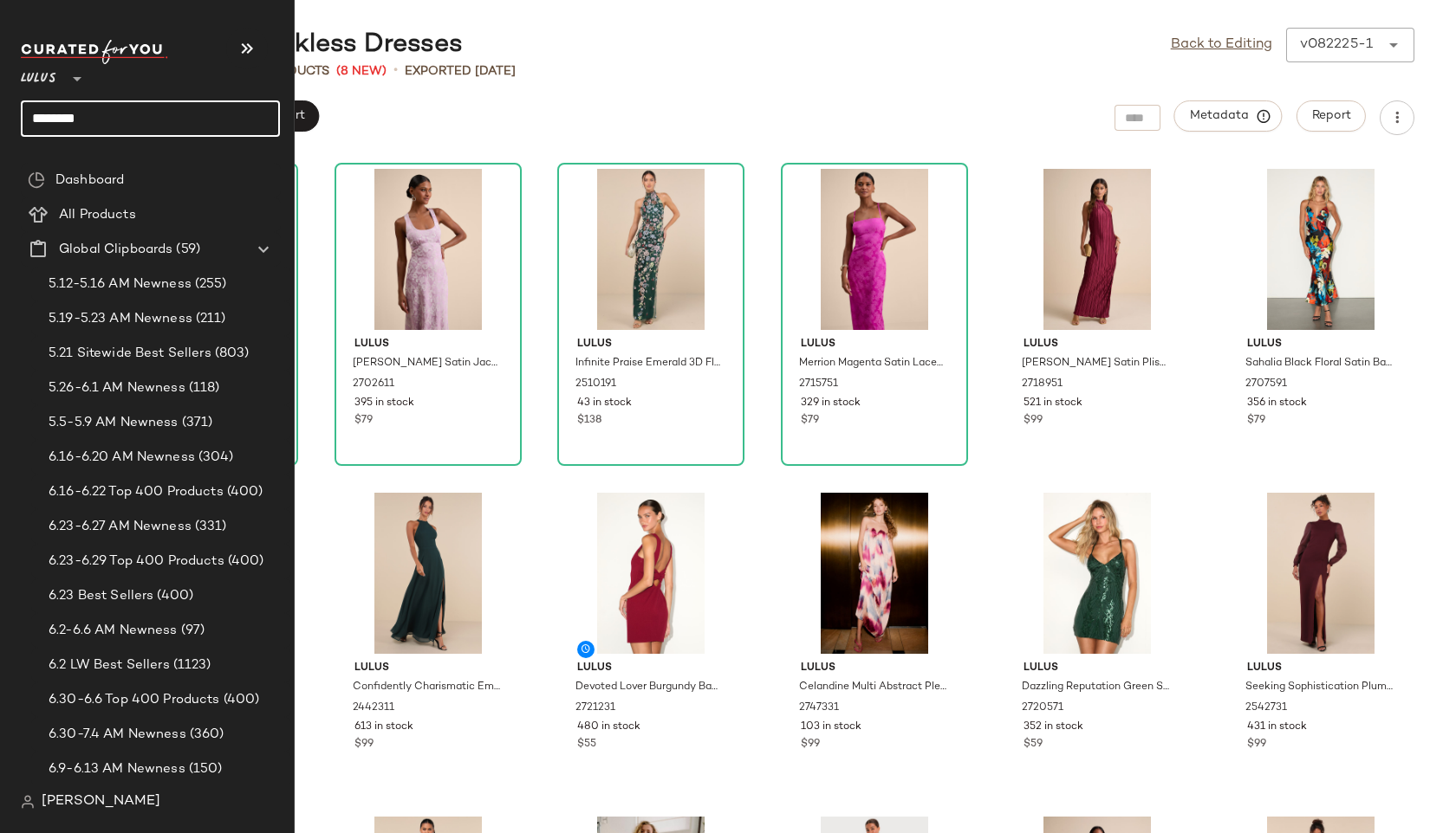
drag, startPoint x: 99, startPoint y: 116, endPoint x: 19, endPoint y: 105, distance: 80.8
click at [19, 105] on nav "Lulus ** ******** Dashboard All Products Global Clipboards (59) 5.12-5.16 AM Ne…" at bounding box center [147, 416] width 294 height 833
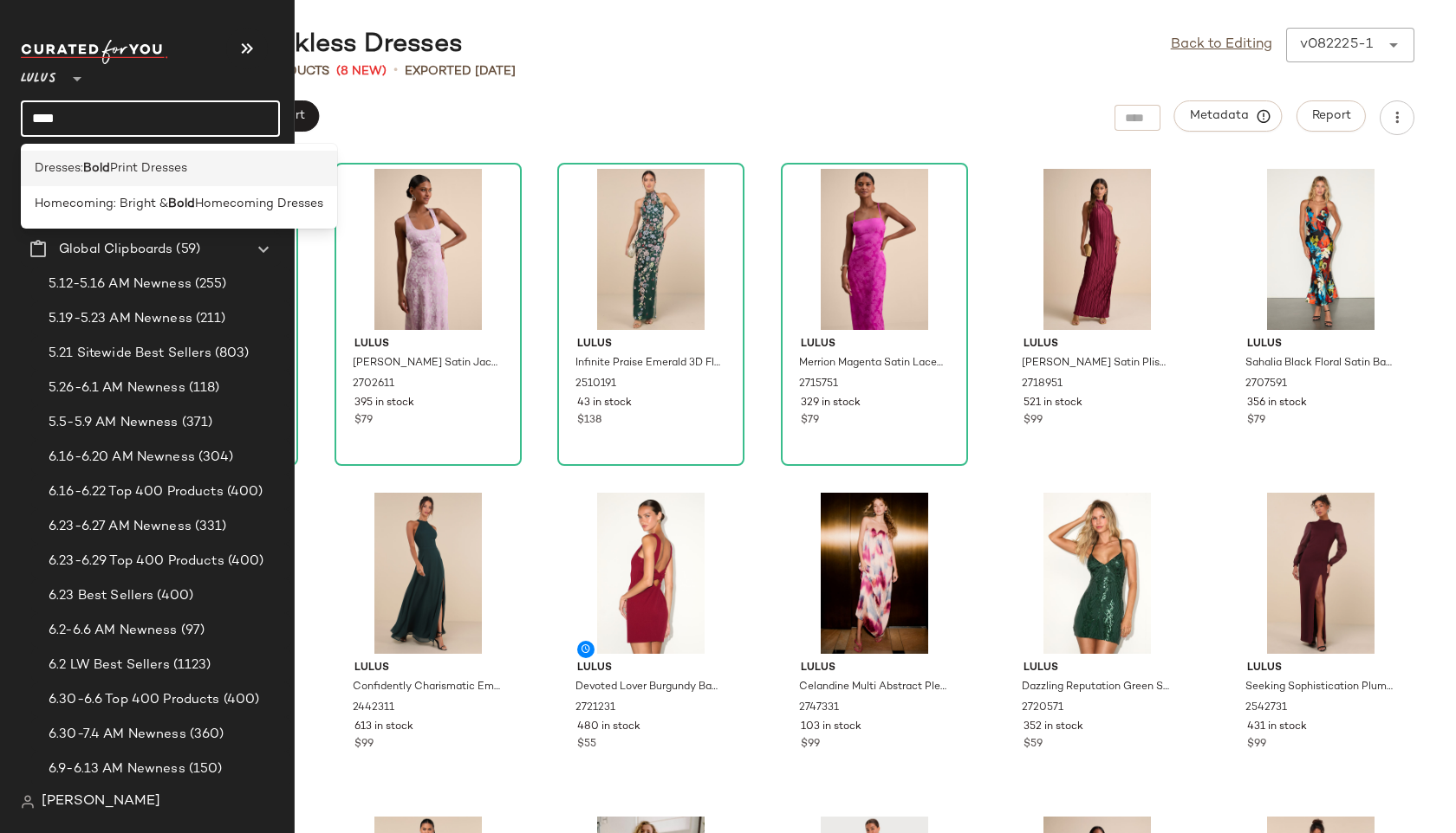
type input "****"
click at [48, 156] on div "Dresses: Bold Print Dresses" at bounding box center [178, 168] width 316 height 35
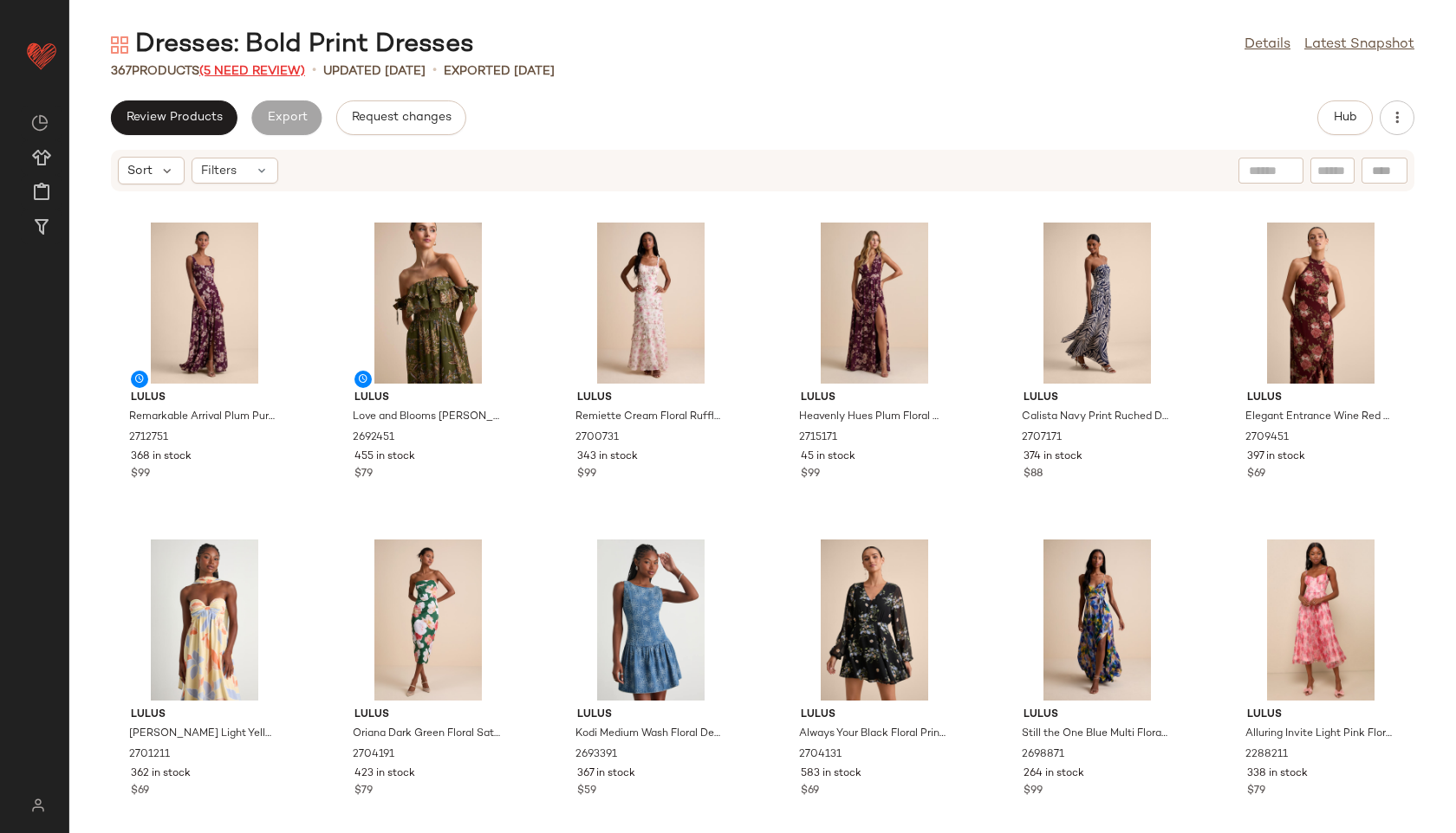
click at [252, 69] on span "(5 Need Review)" at bounding box center [252, 71] width 105 height 13
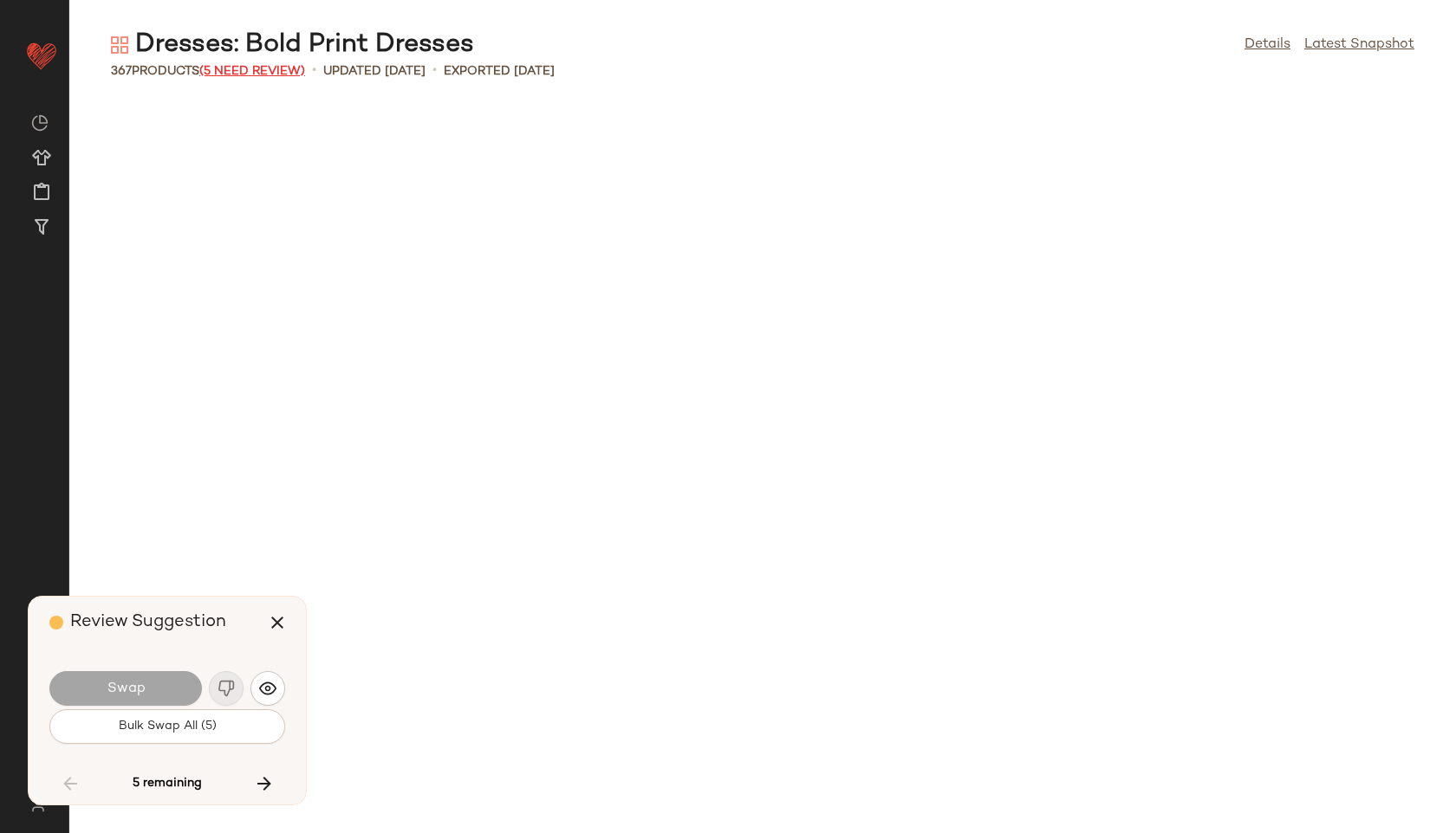
scroll to position [15532, 0]
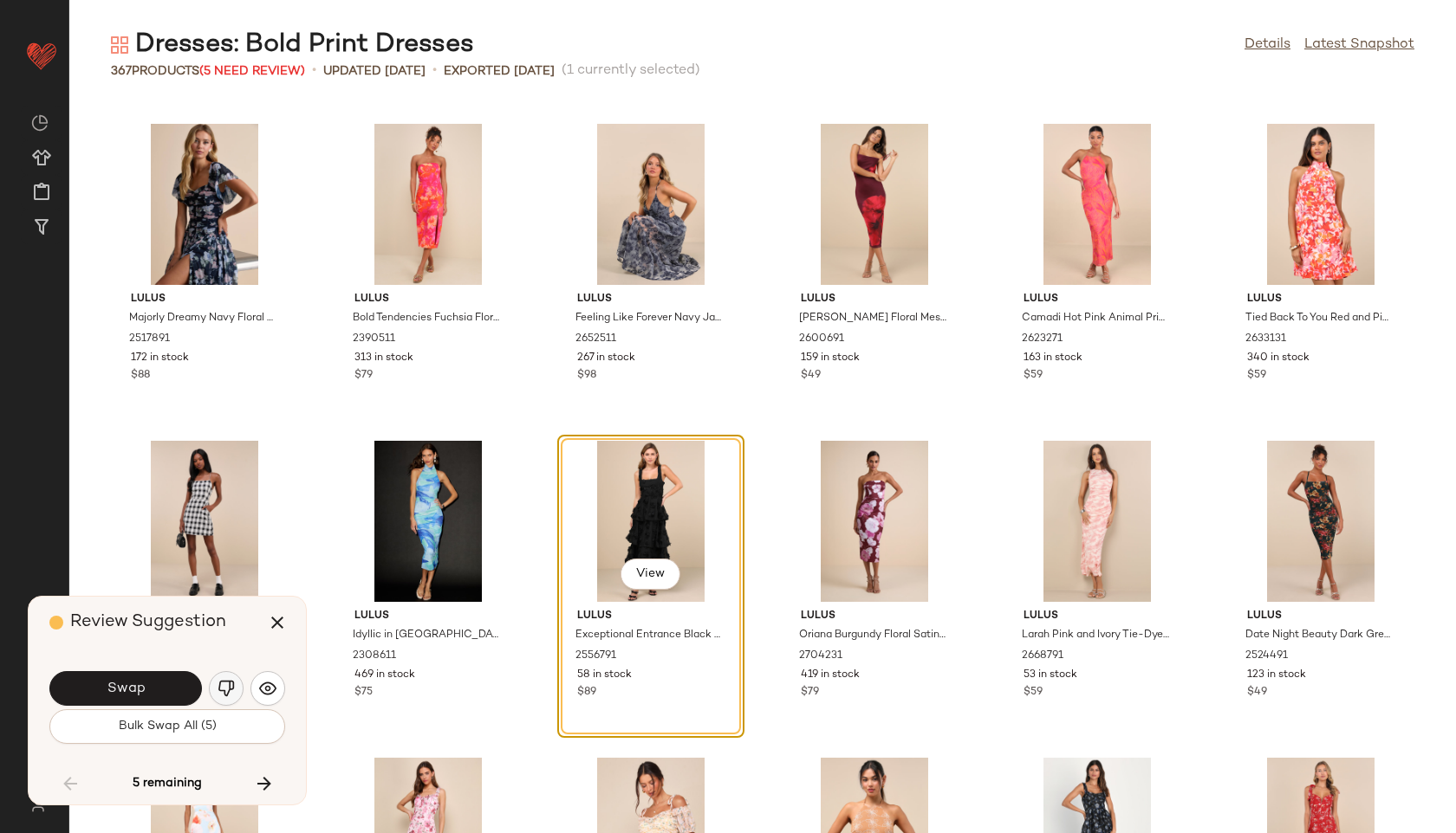
click at [236, 684] on button "button" at bounding box center [226, 688] width 35 height 35
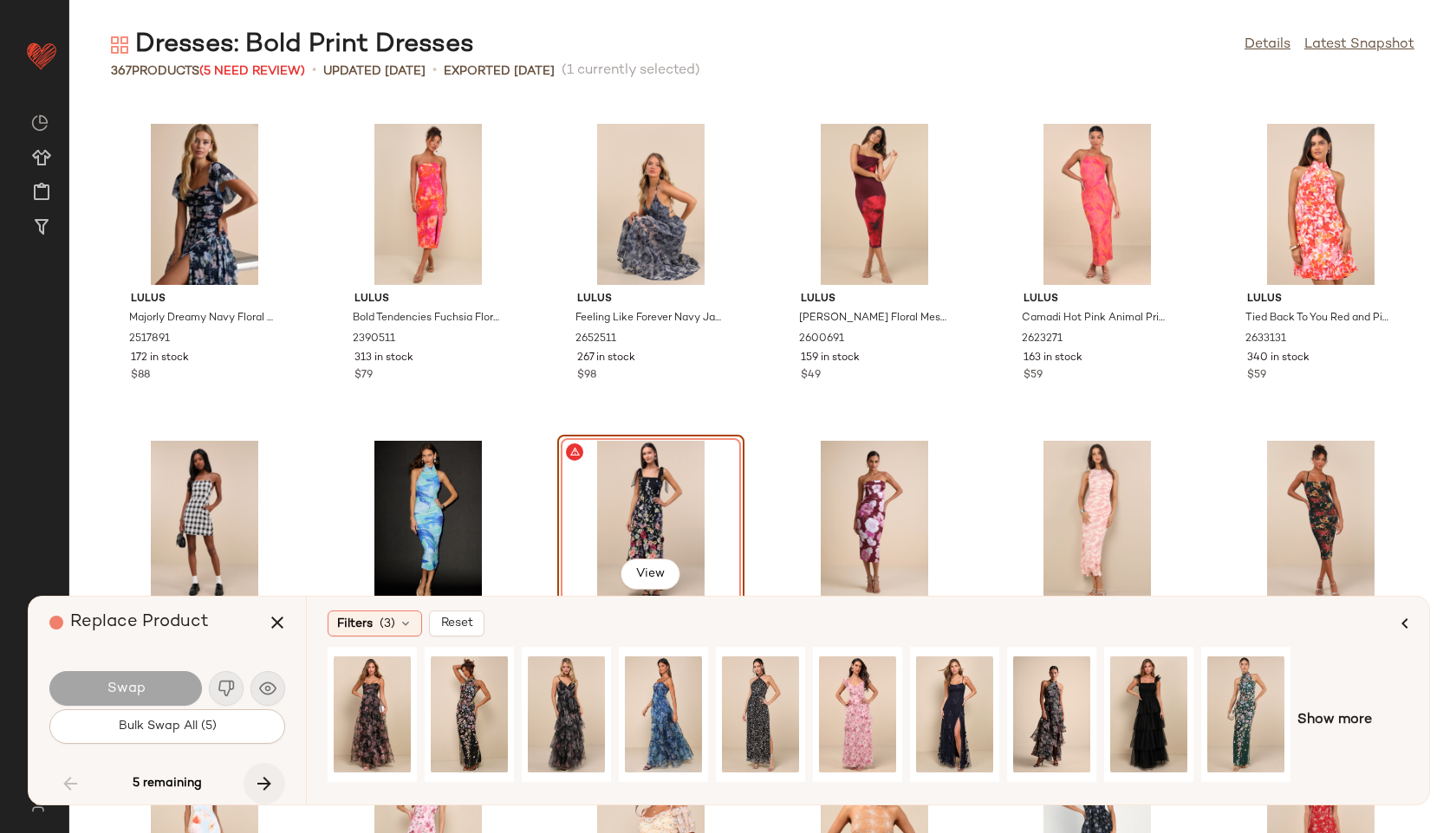
click at [266, 778] on icon "button" at bounding box center [264, 784] width 21 height 21
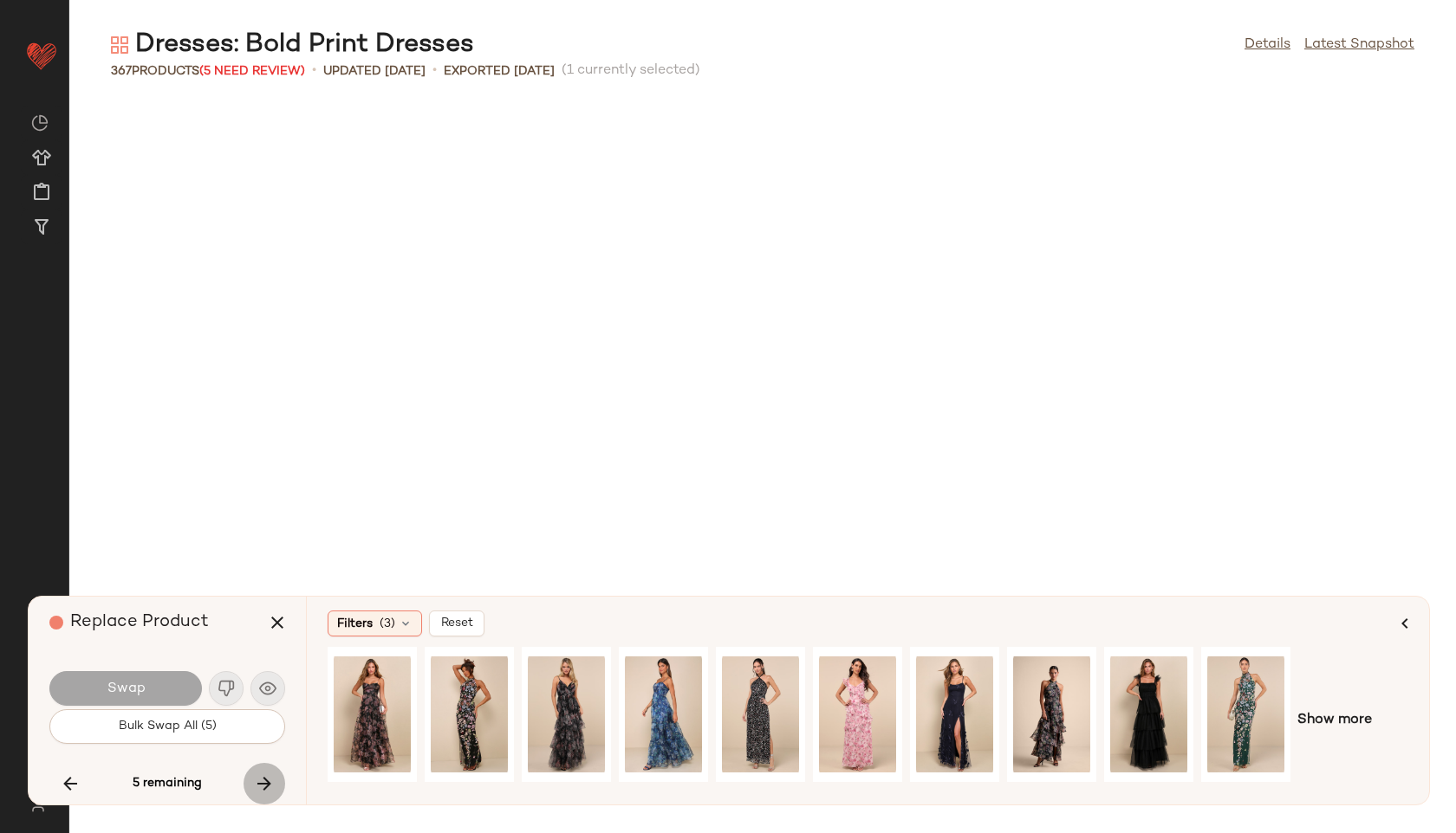
scroll to position [16799, 0]
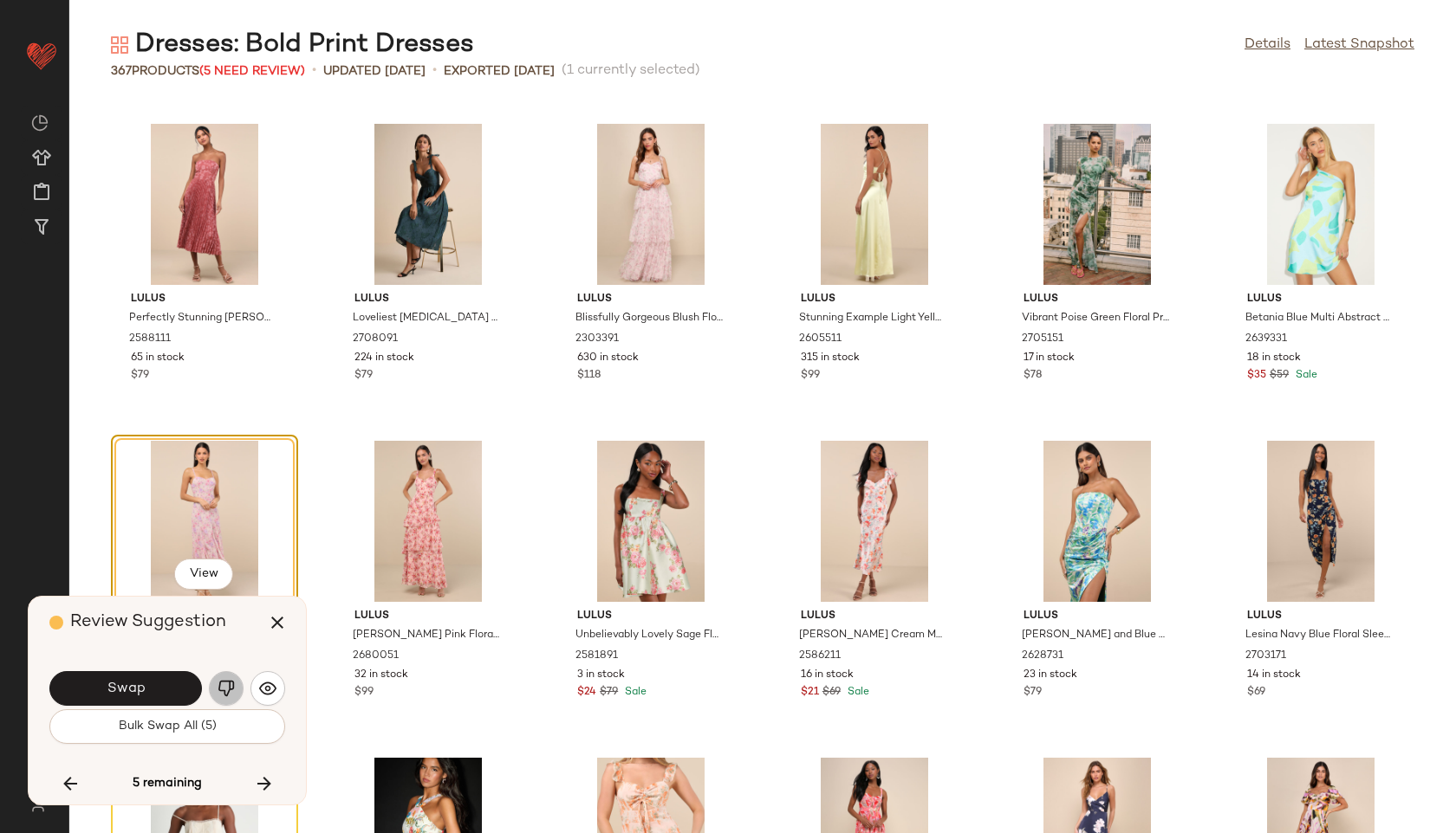
click at [230, 695] on img "button" at bounding box center [226, 689] width 17 height 17
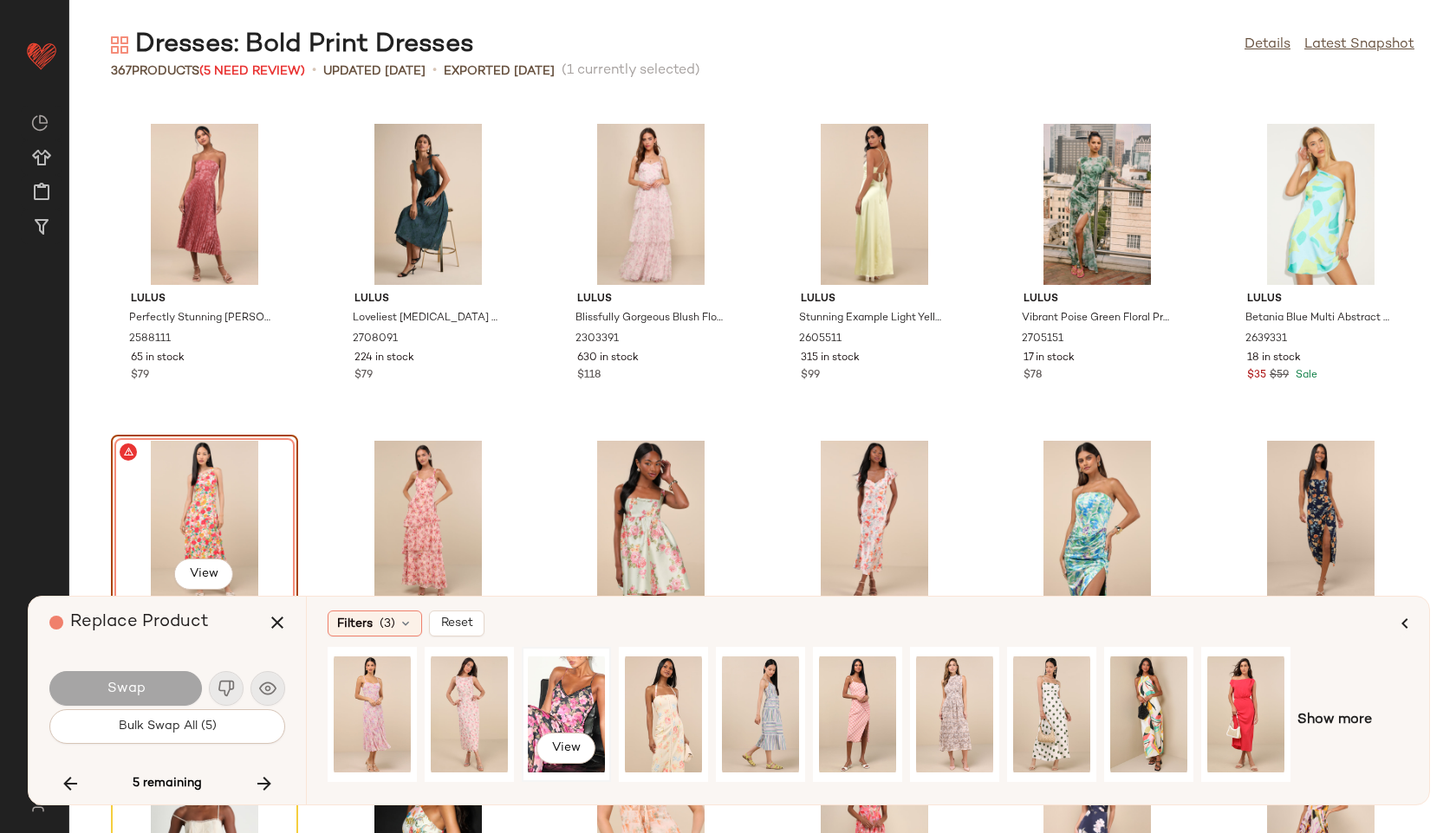
click at [563, 697] on div "View" at bounding box center [566, 714] width 77 height 123
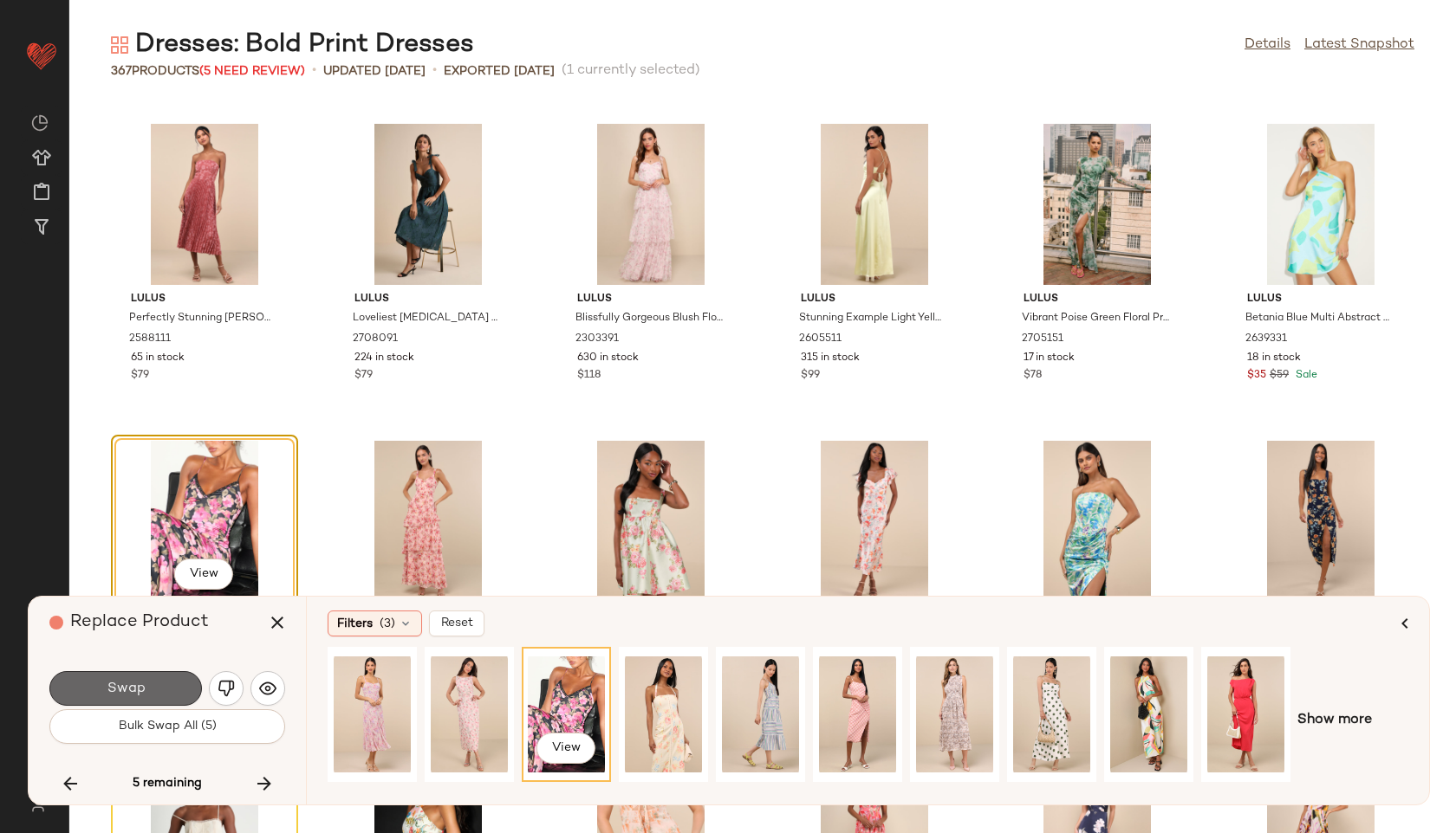
click at [125, 691] on span "Swap" at bounding box center [124, 688] width 39 height 16
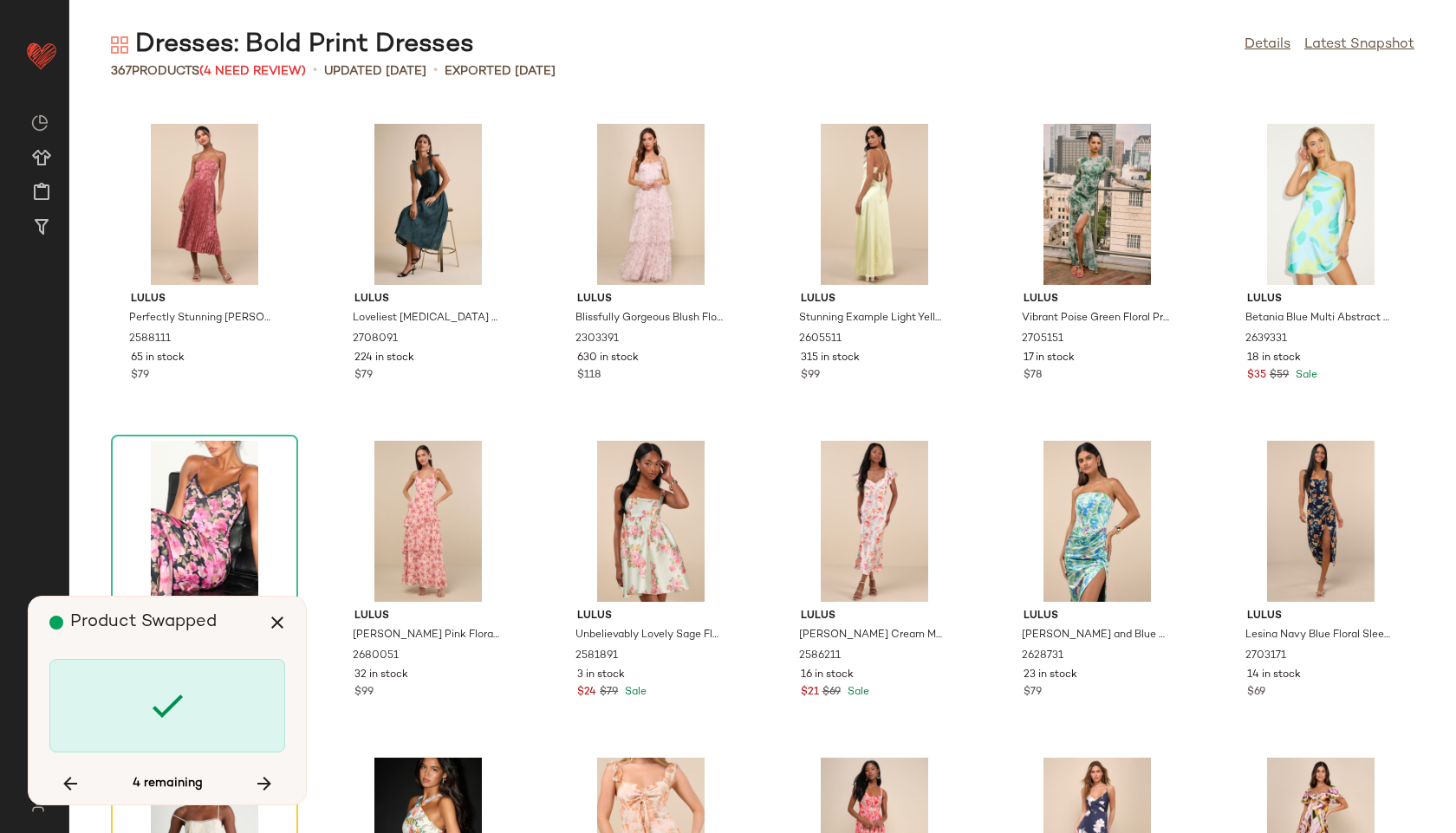
scroll to position [17116, 0]
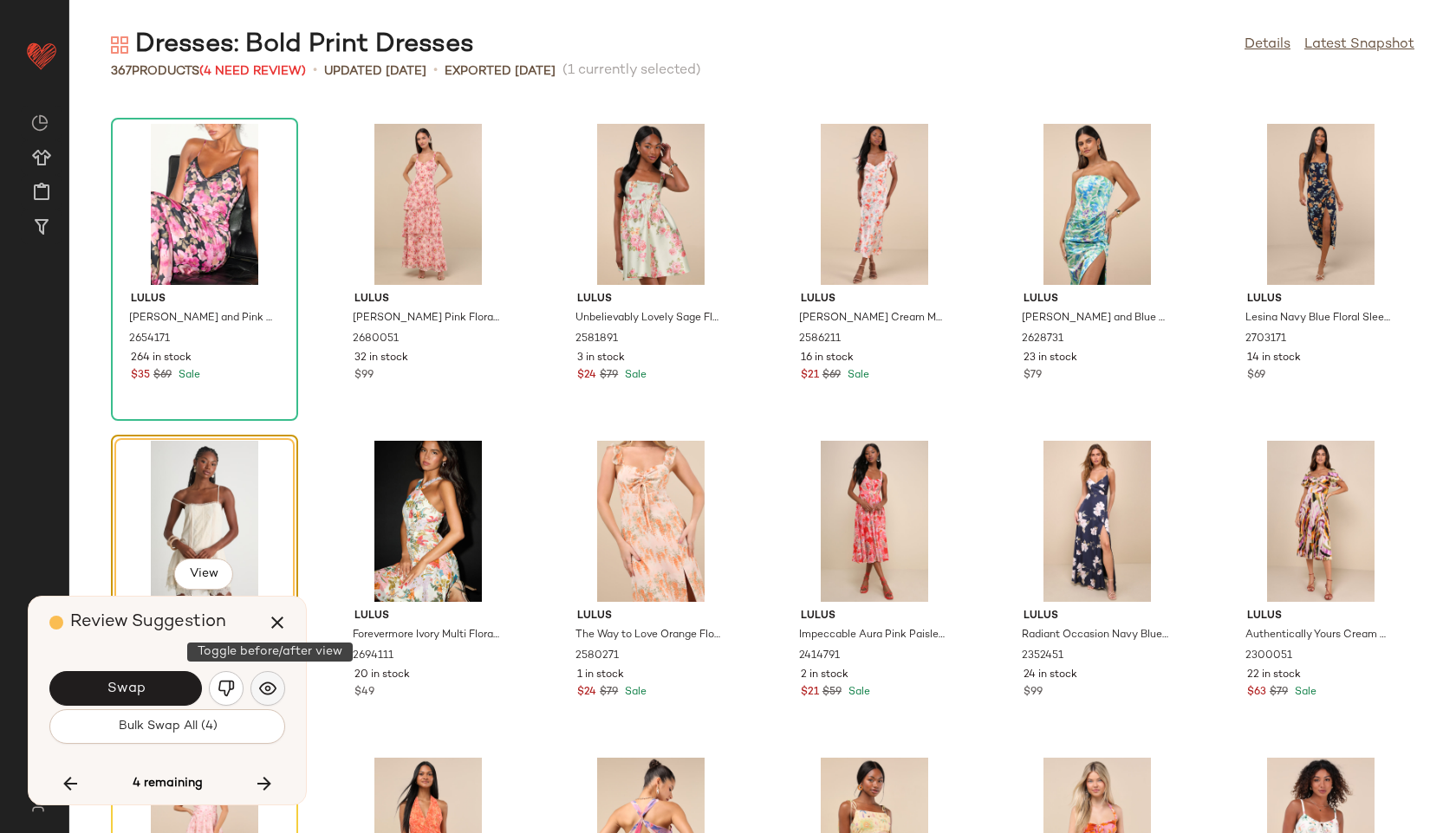
click at [269, 694] on img "button" at bounding box center [268, 689] width 17 height 17
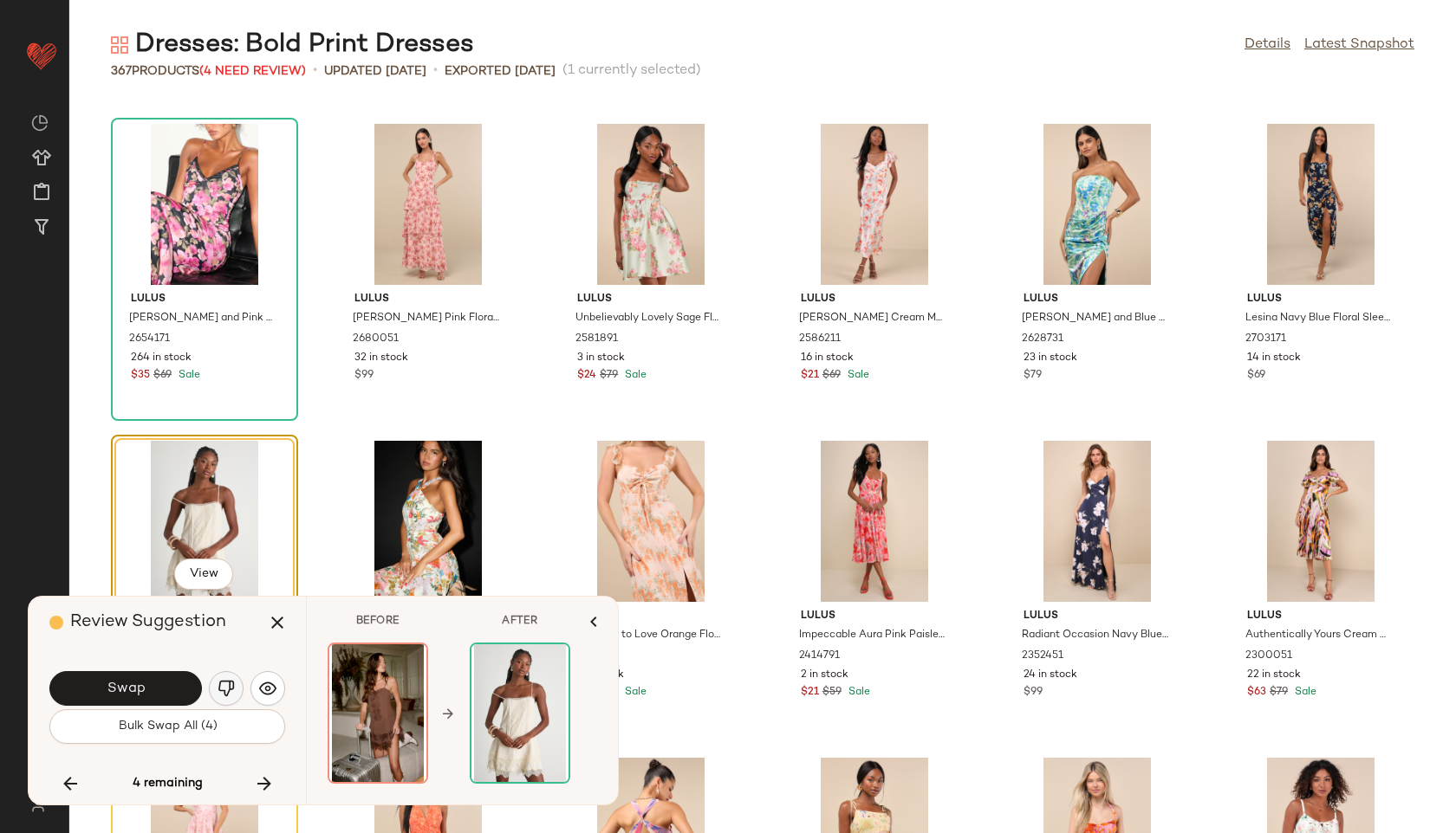
click at [211, 692] on button "button" at bounding box center [226, 688] width 35 height 35
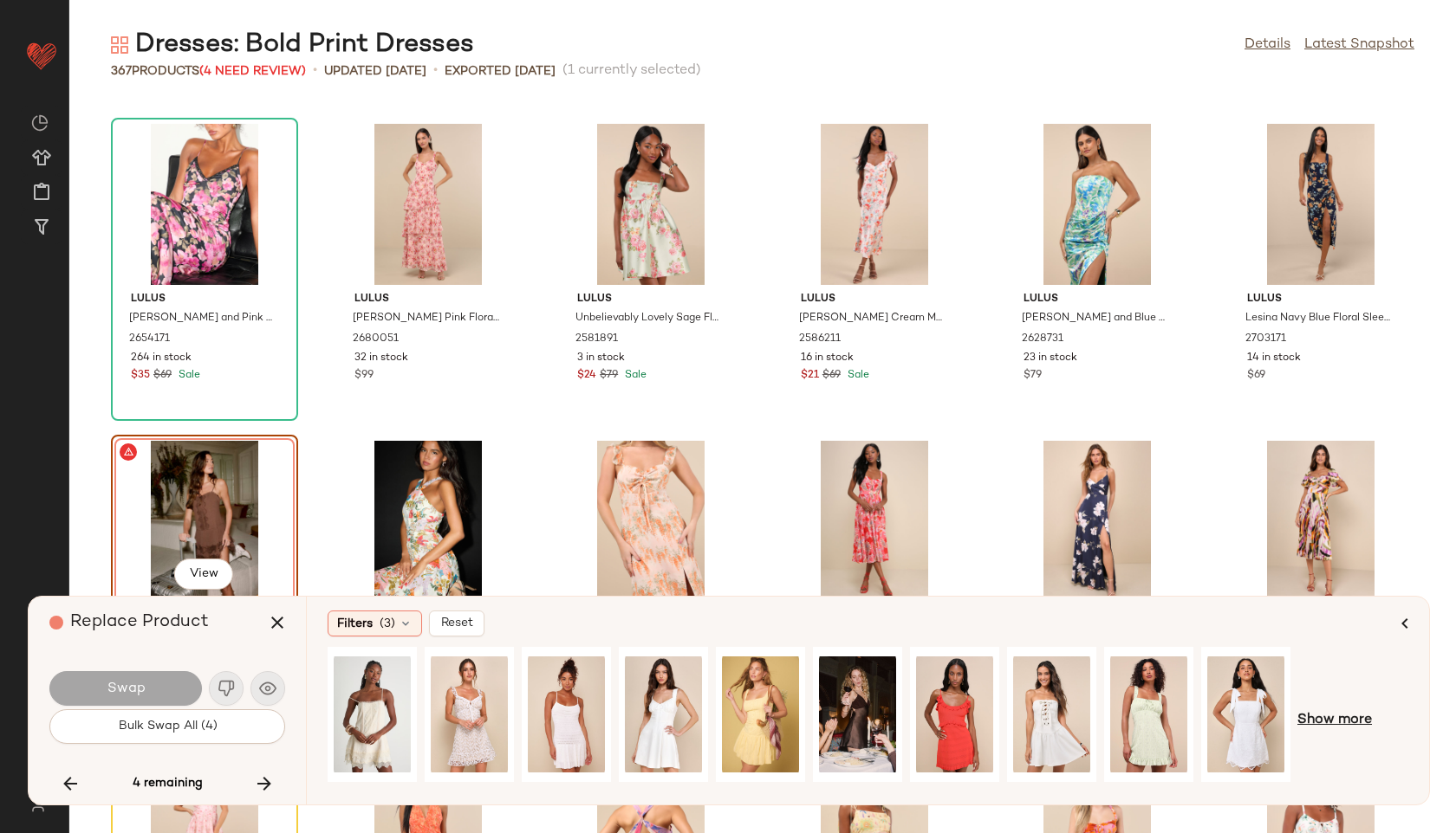
click at [1320, 711] on span "Show more" at bounding box center [1335, 721] width 75 height 21
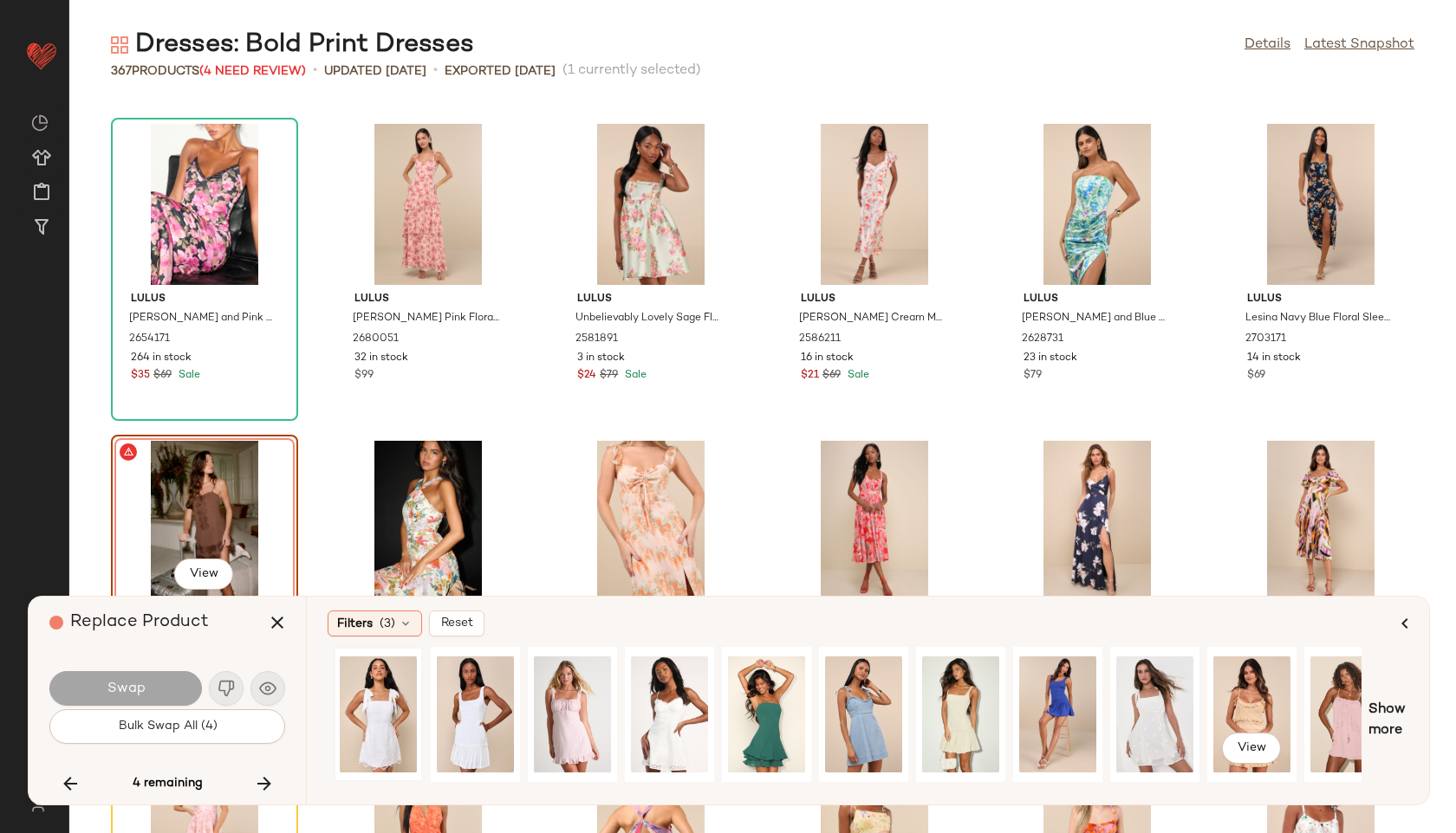
scroll to position [0, 899]
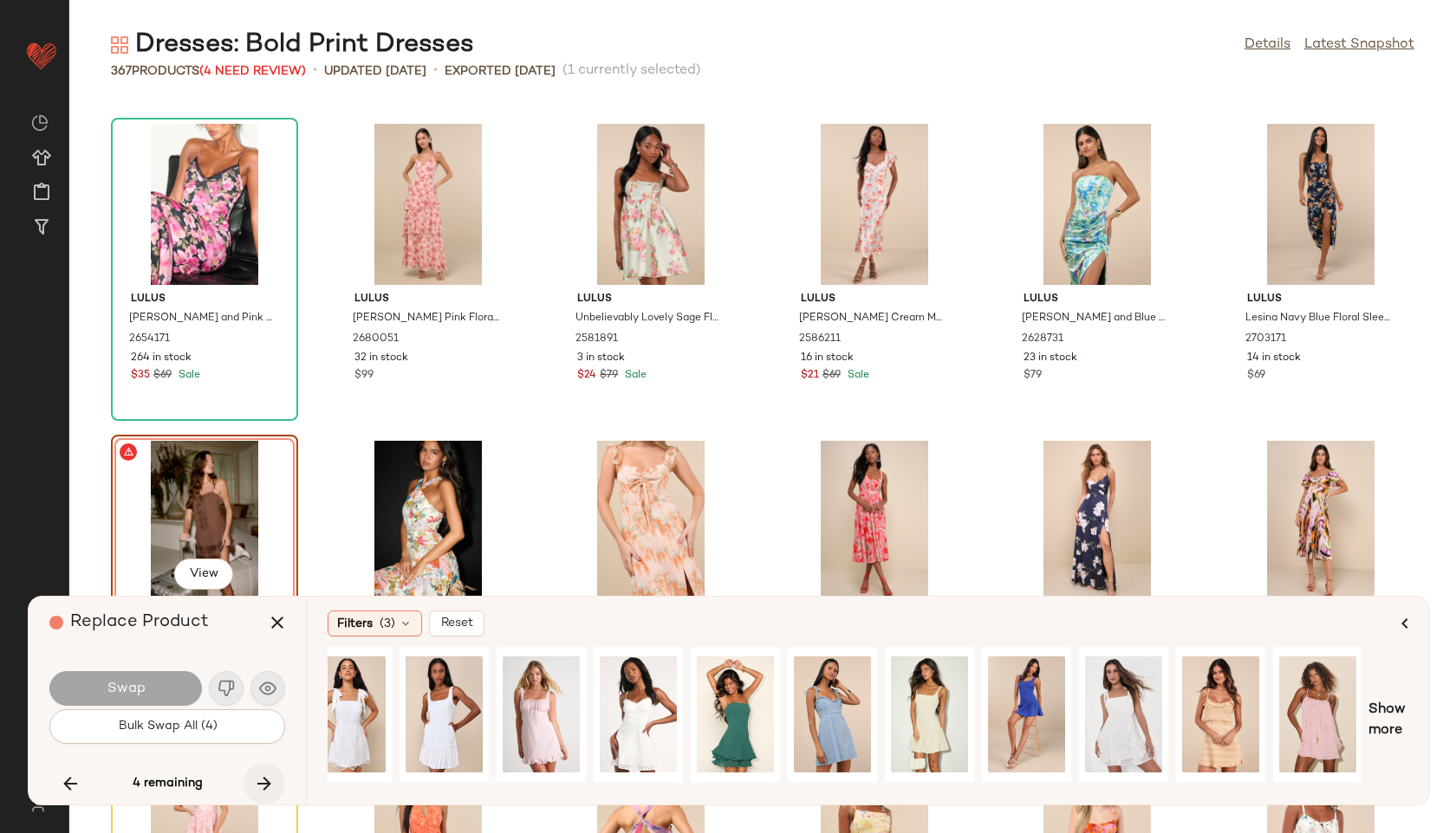
click at [264, 781] on icon "button" at bounding box center [264, 784] width 21 height 21
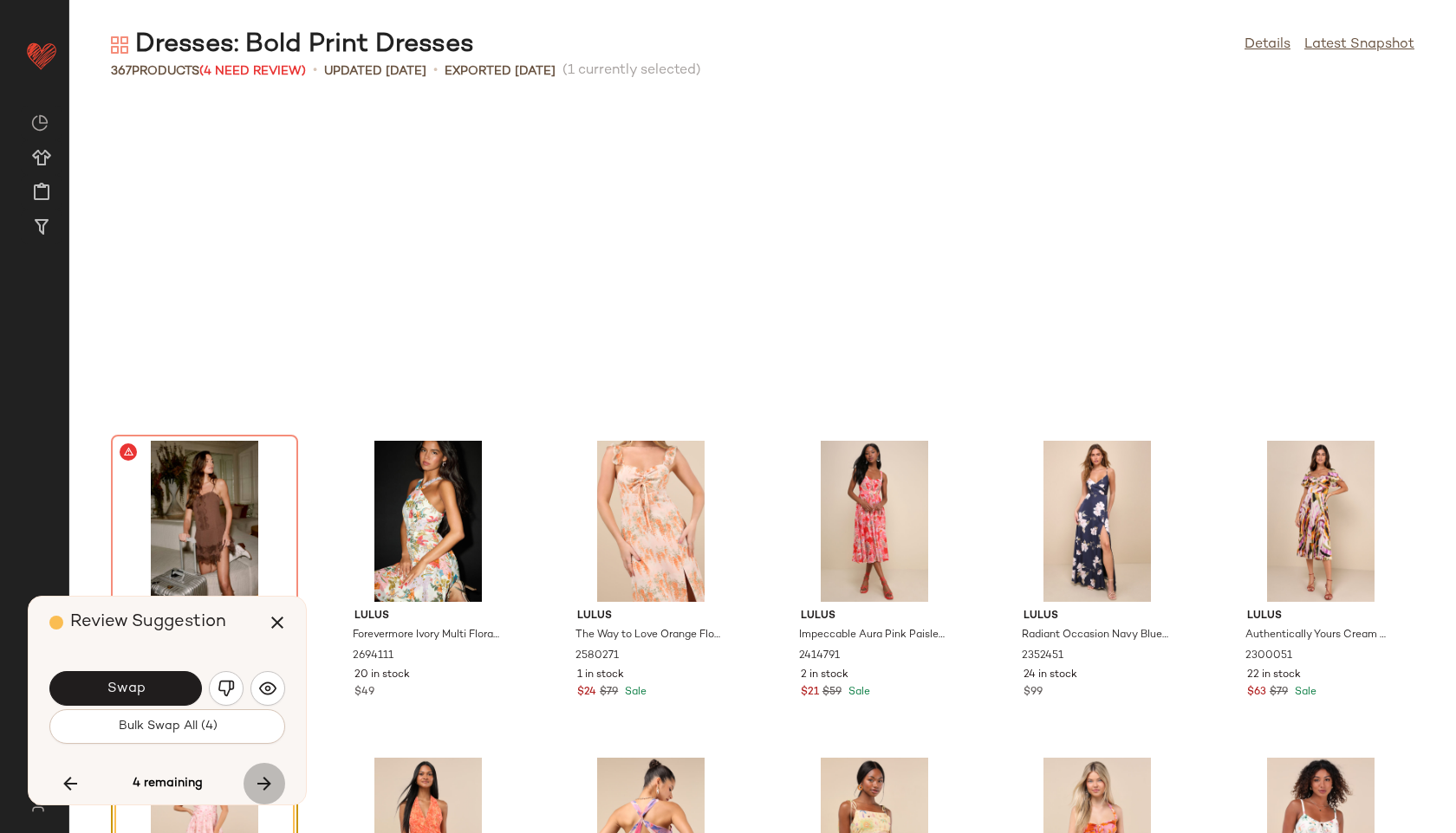
scroll to position [17433, 0]
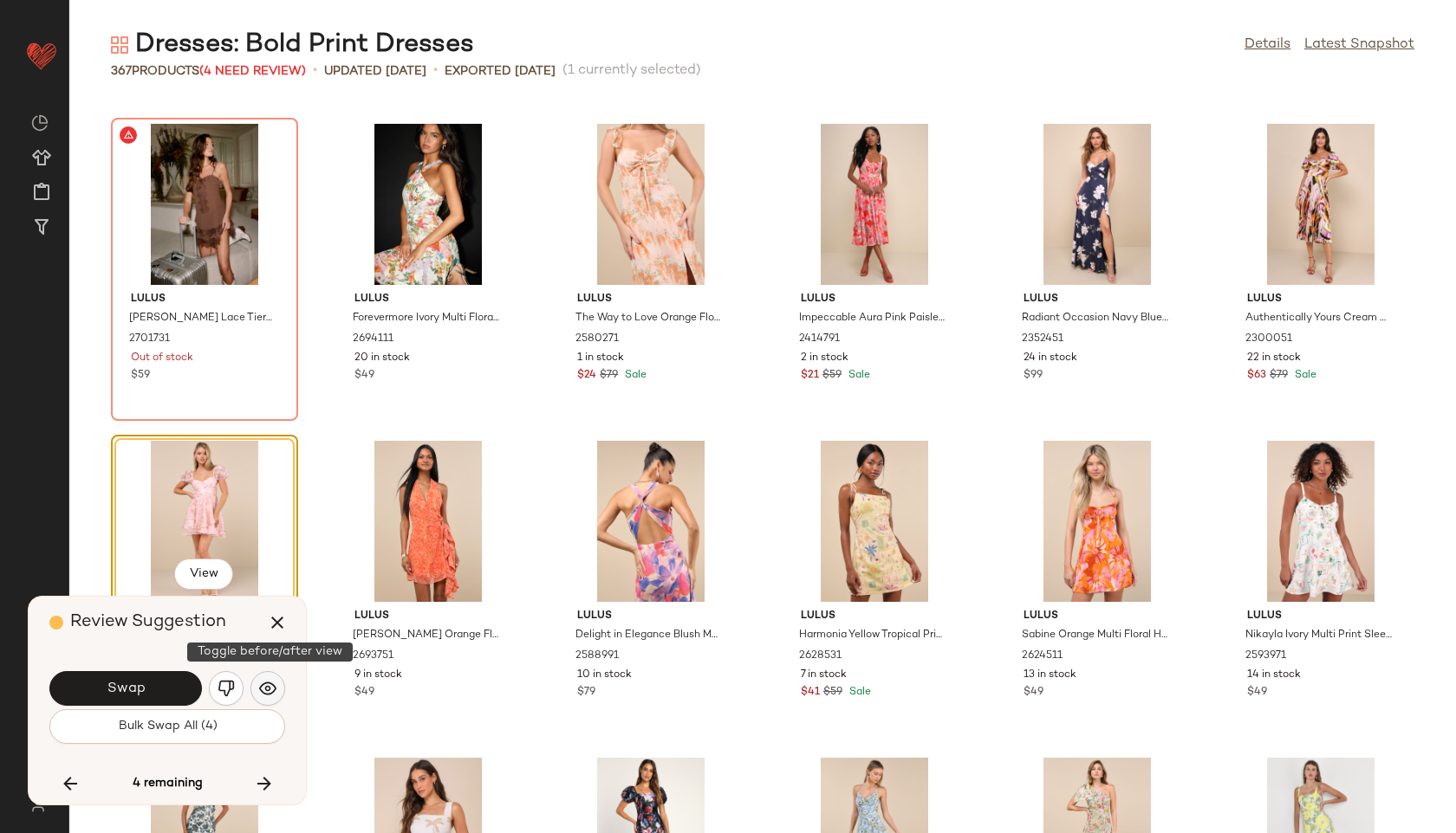
click at [264, 685] on img "button" at bounding box center [268, 689] width 17 height 17
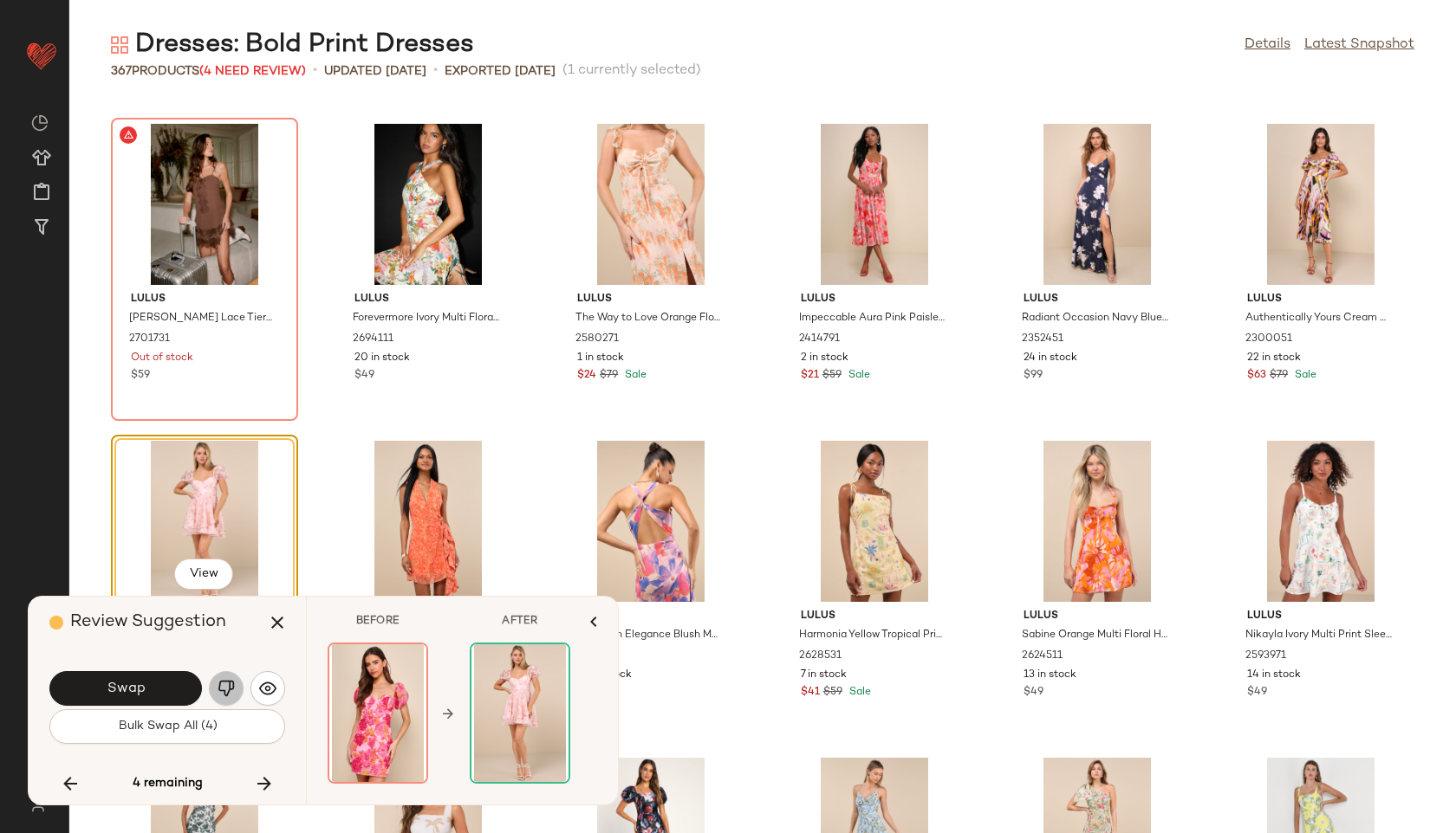
click at [219, 684] on img "button" at bounding box center [226, 689] width 17 height 17
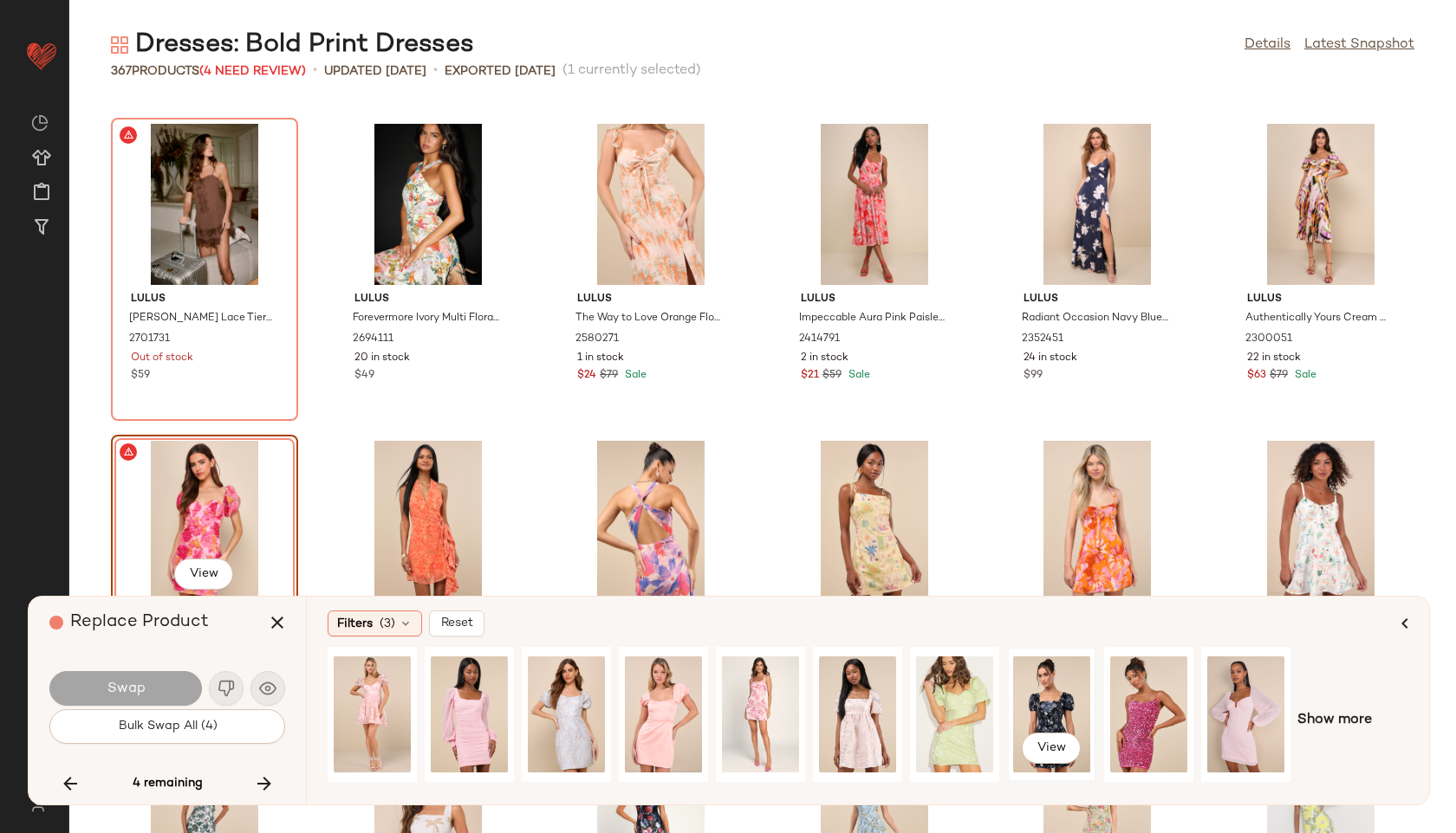
click at [1028, 709] on div "View" at bounding box center [1051, 714] width 77 height 123
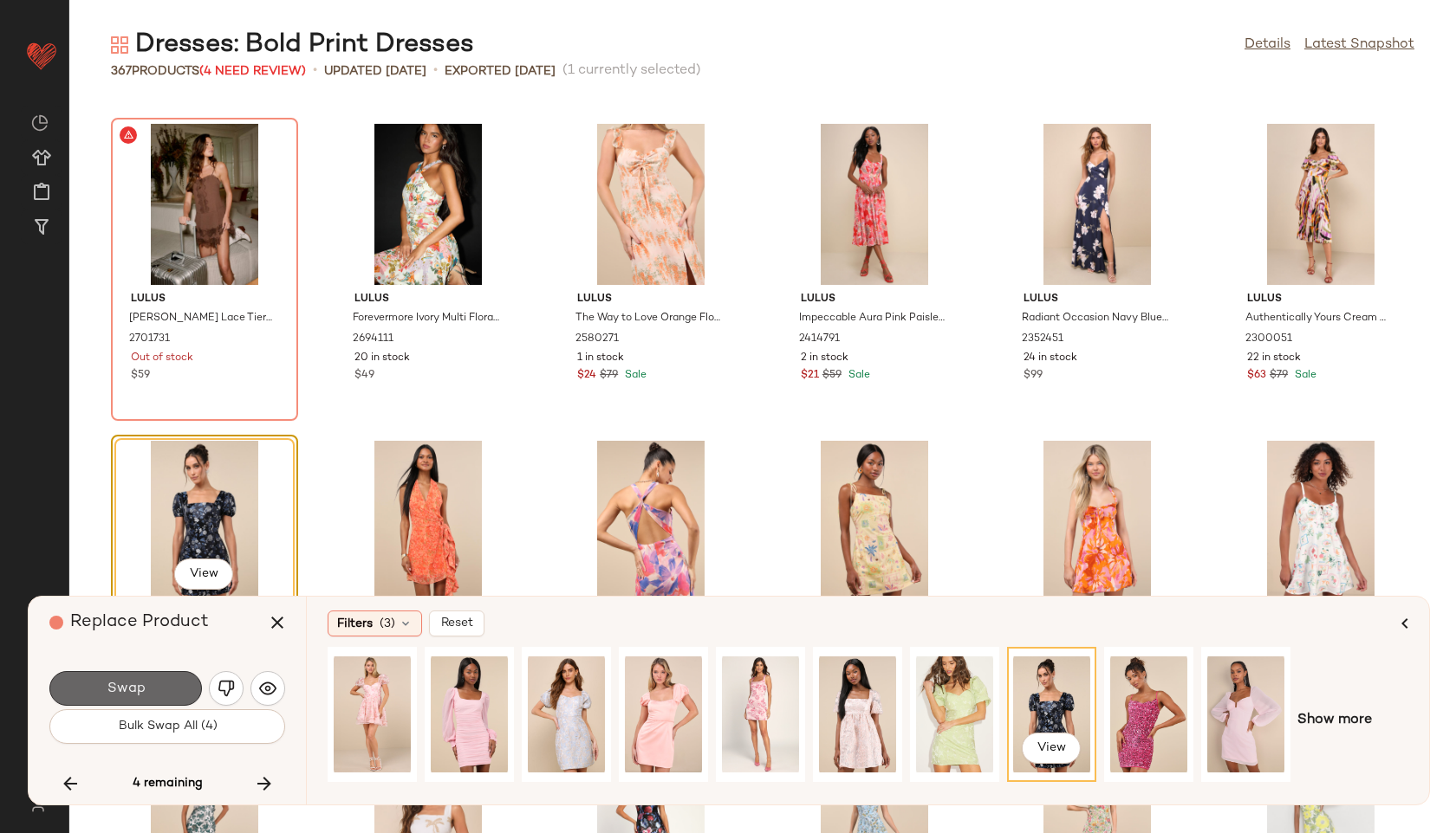
click at [170, 691] on button "Swap" at bounding box center [125, 688] width 153 height 35
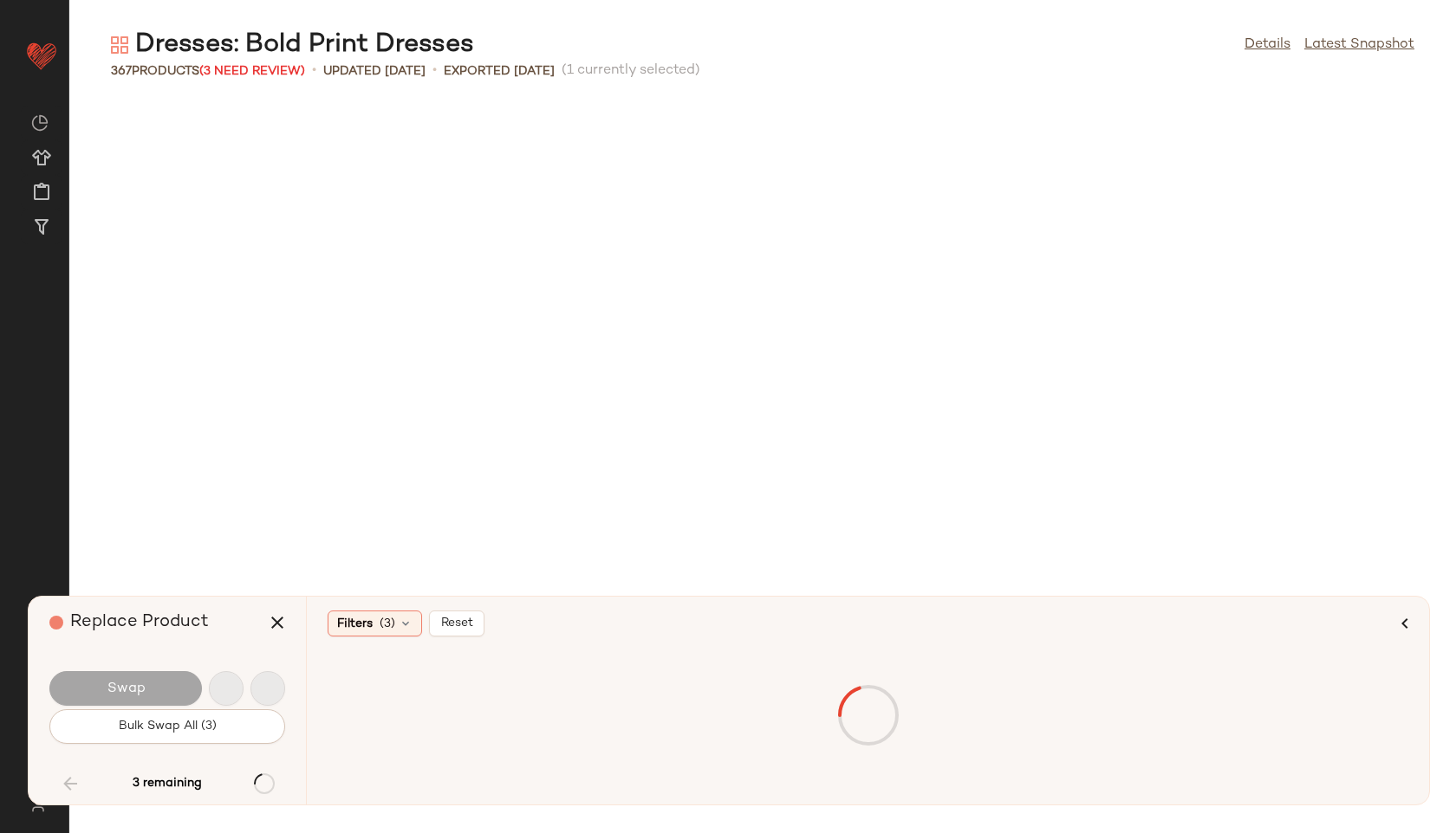
scroll to position [15532, 0]
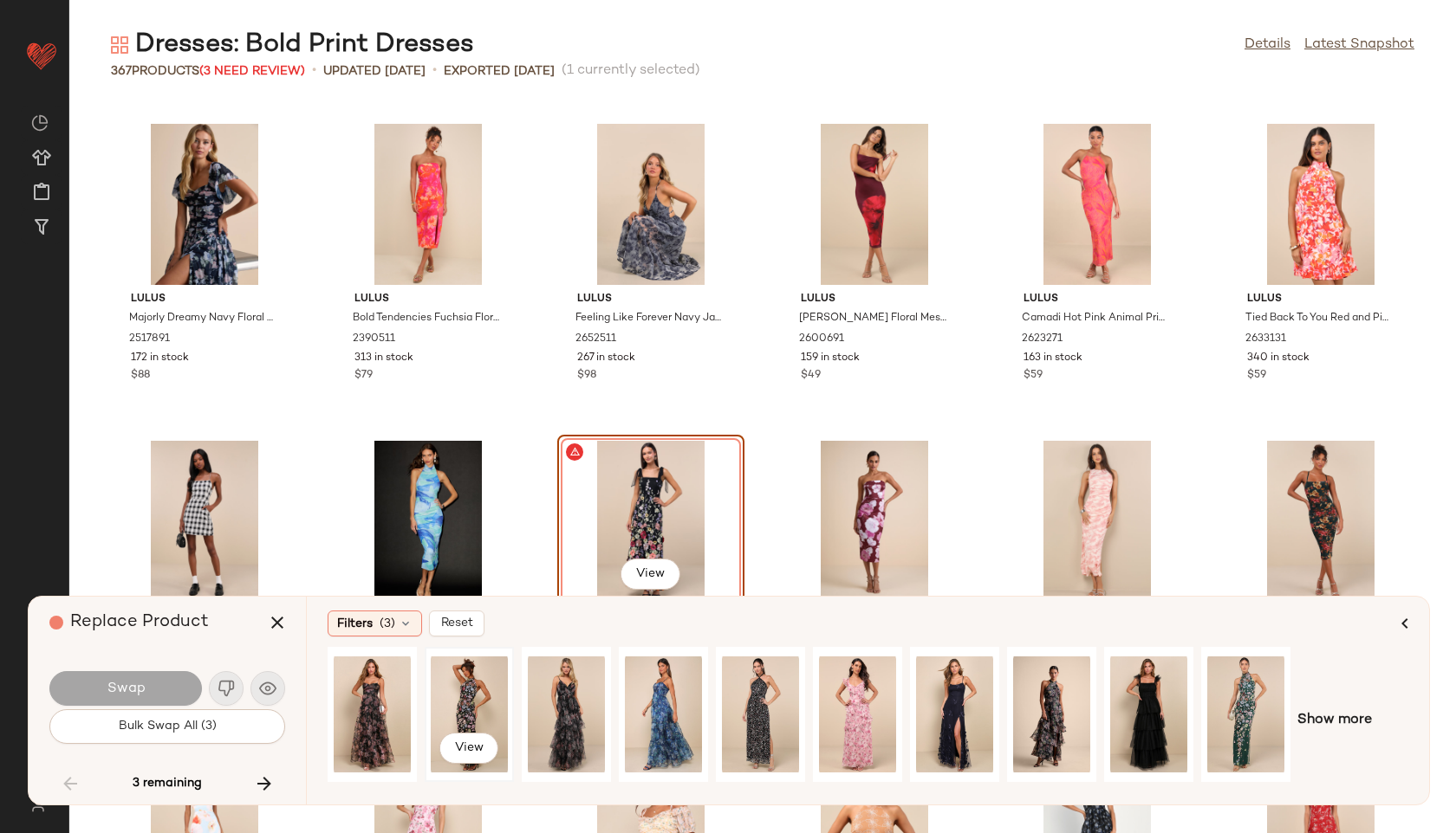
click at [453, 710] on div "View" at bounding box center [469, 714] width 77 height 123
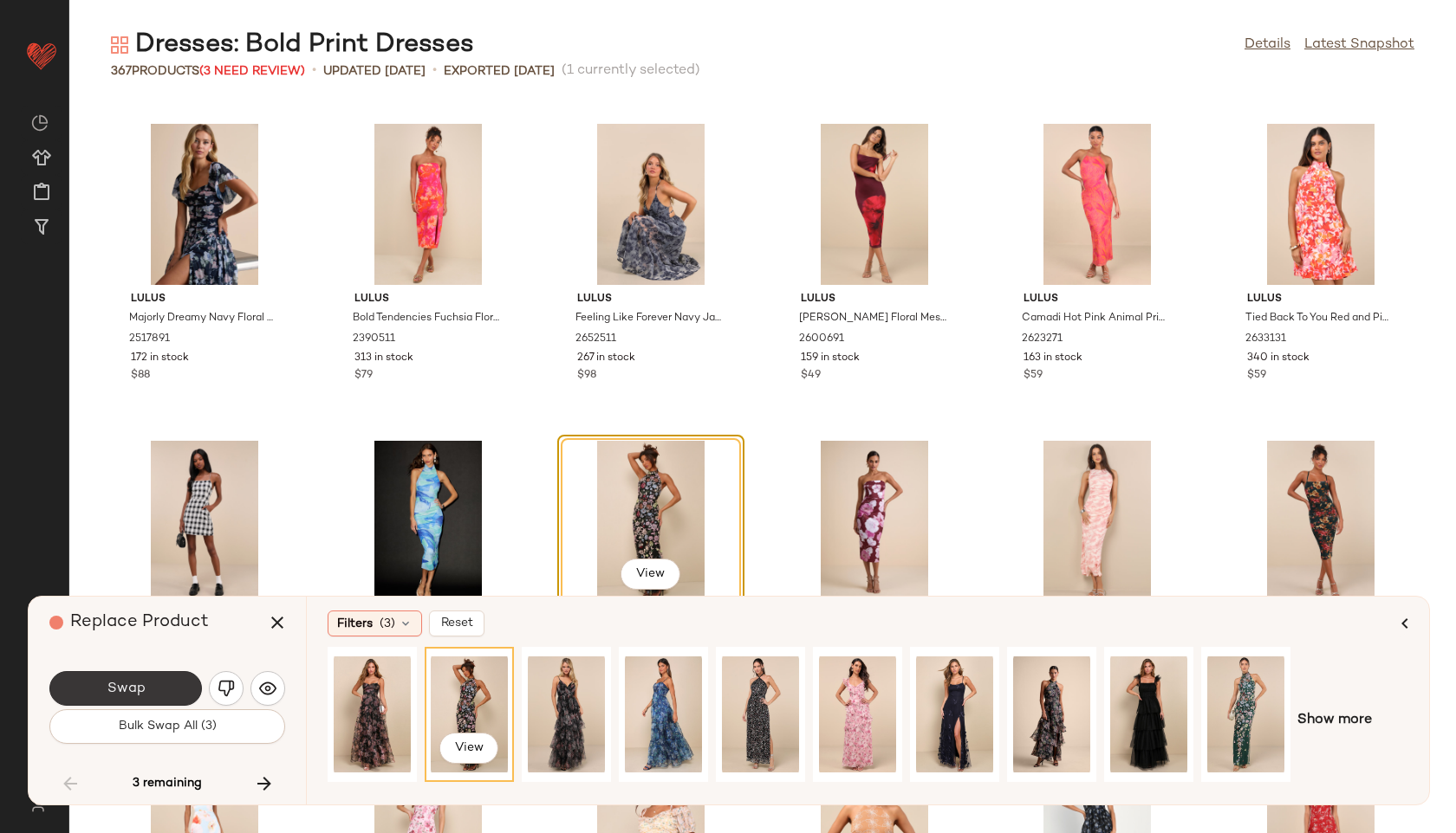
click at [184, 686] on button "Swap" at bounding box center [125, 688] width 153 height 35
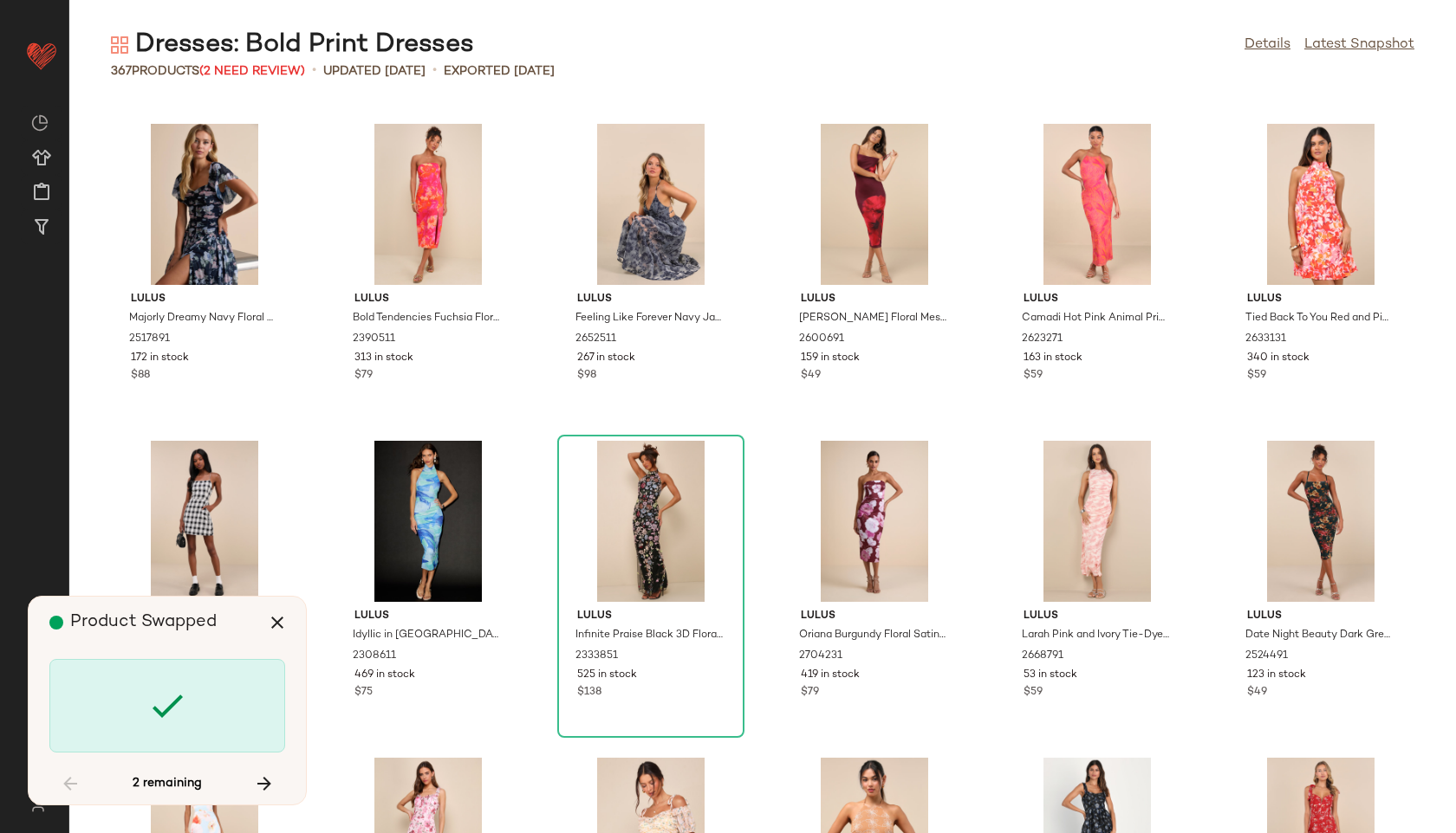
scroll to position [17116, 0]
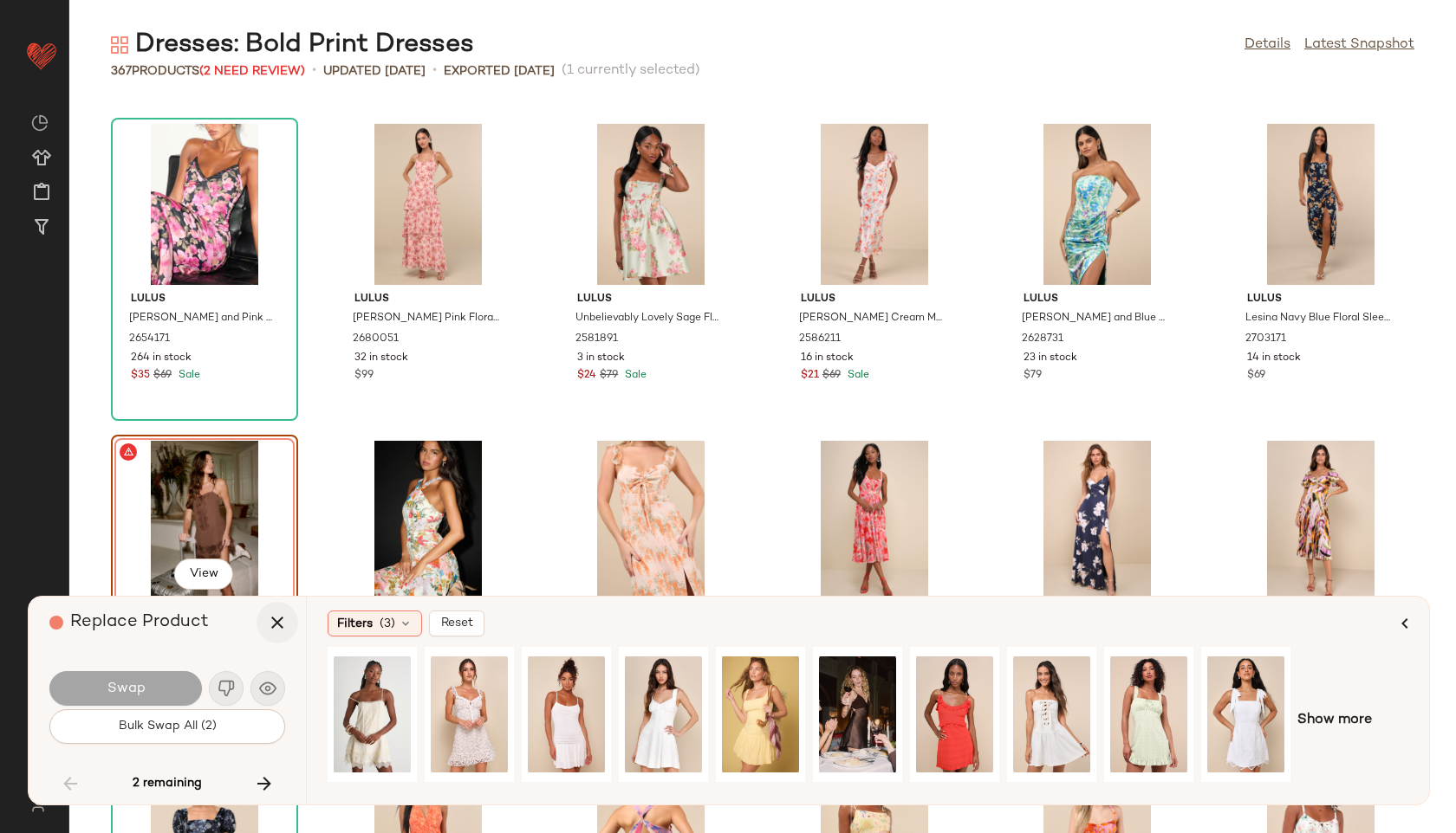
click at [275, 611] on button "button" at bounding box center [277, 622] width 42 height 42
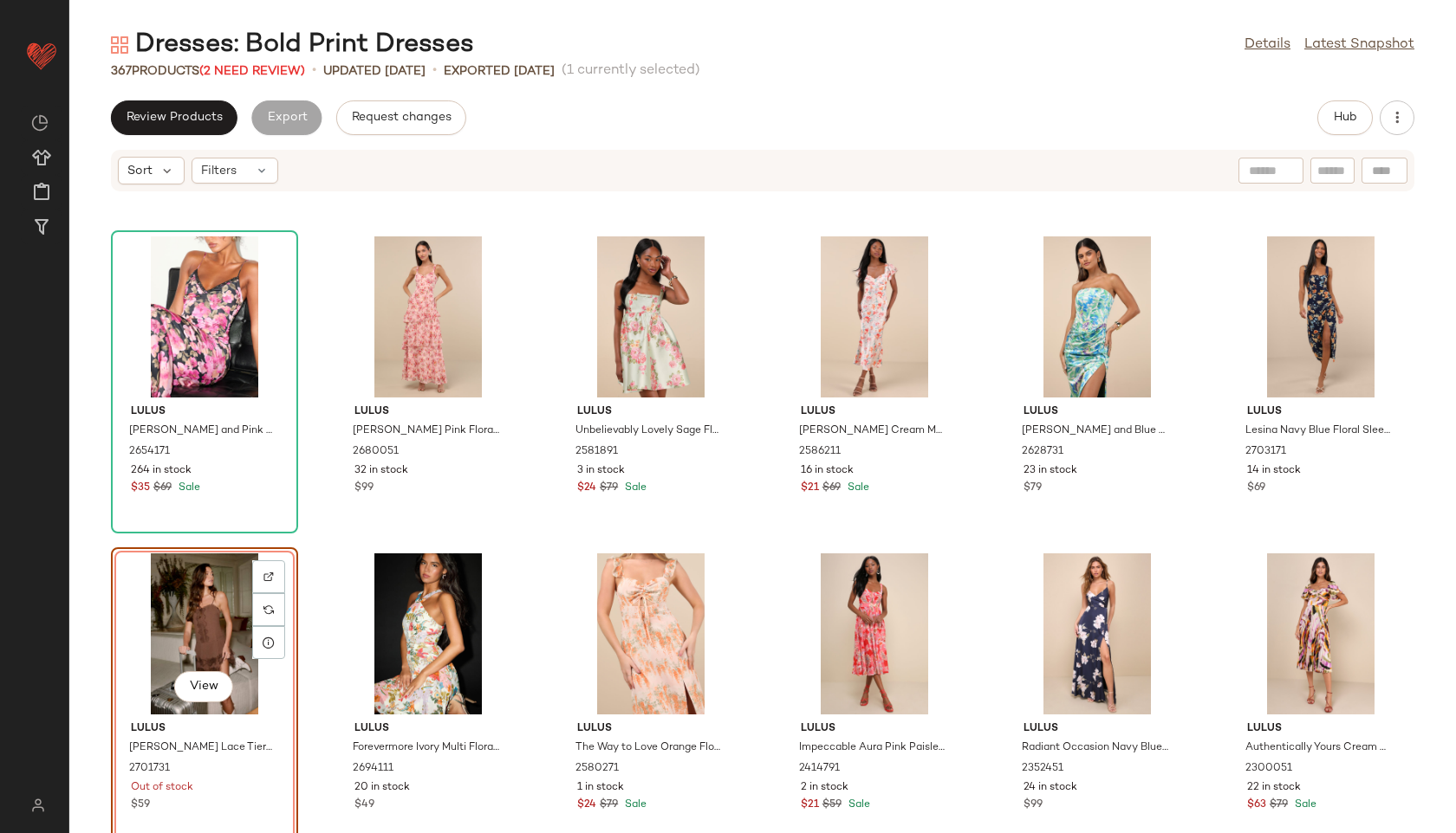
click at [222, 613] on div "View" at bounding box center [204, 634] width 175 height 161
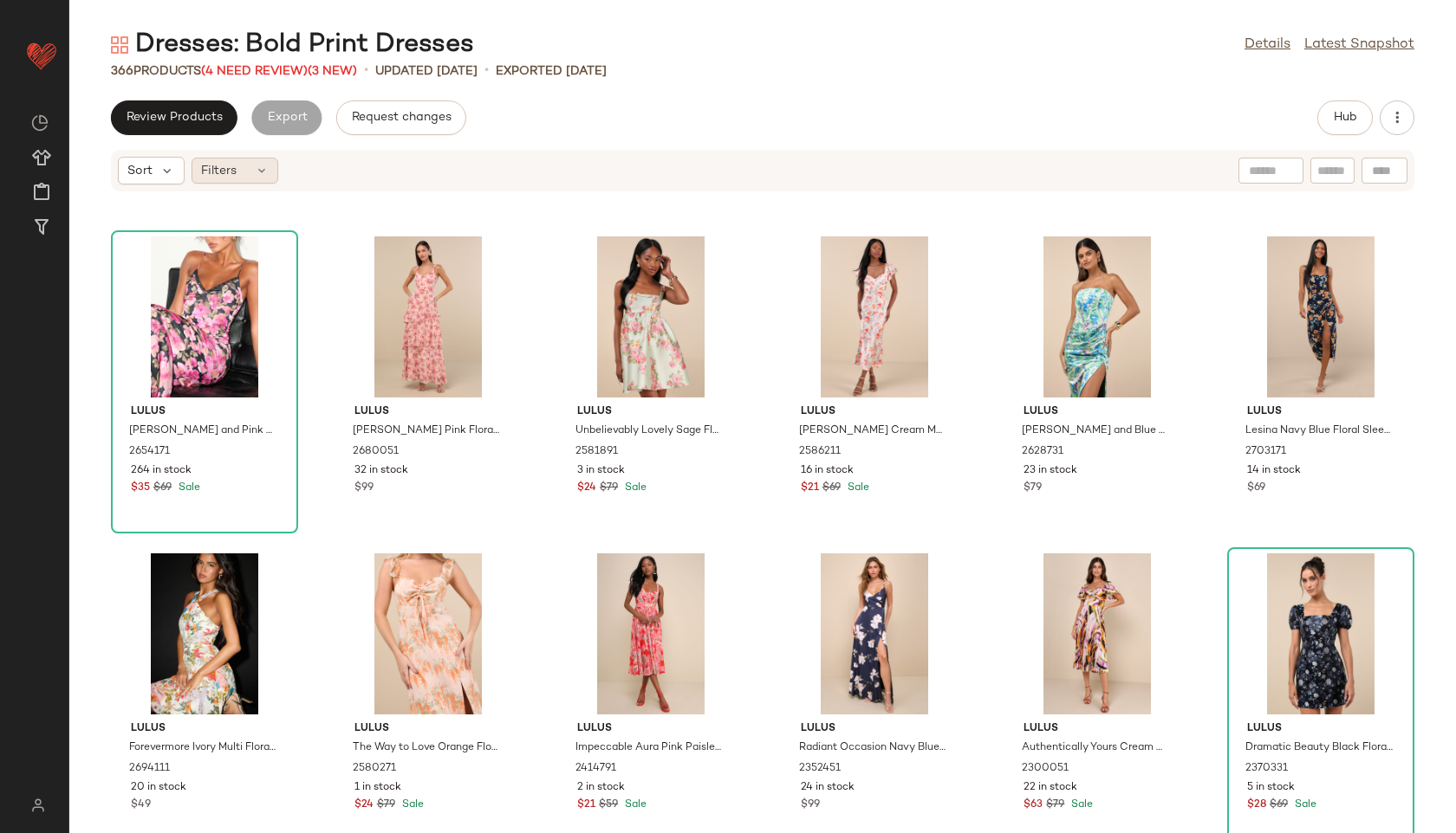
click at [264, 176] on icon at bounding box center [261, 171] width 14 height 14
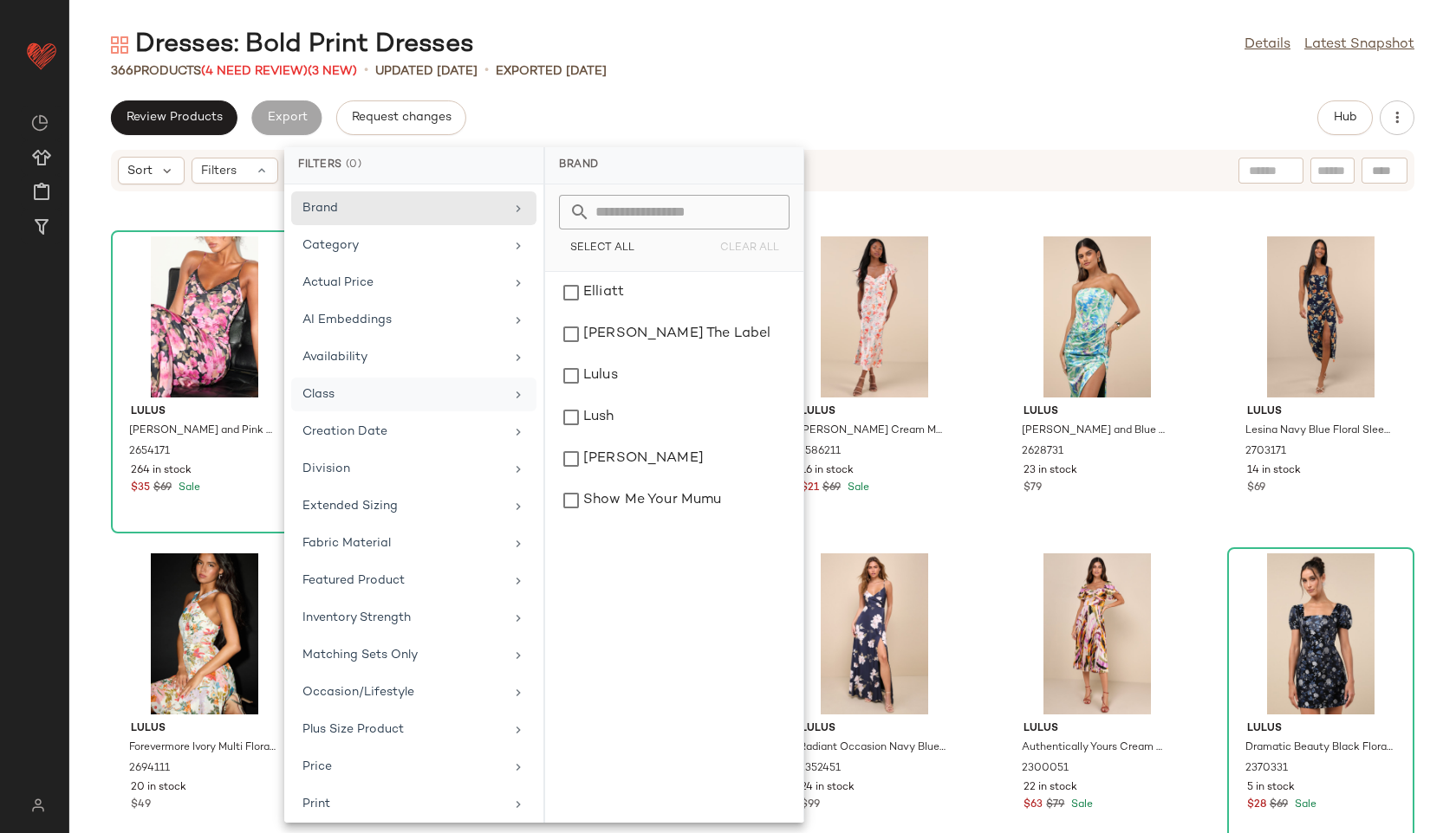
scroll to position [194, 0]
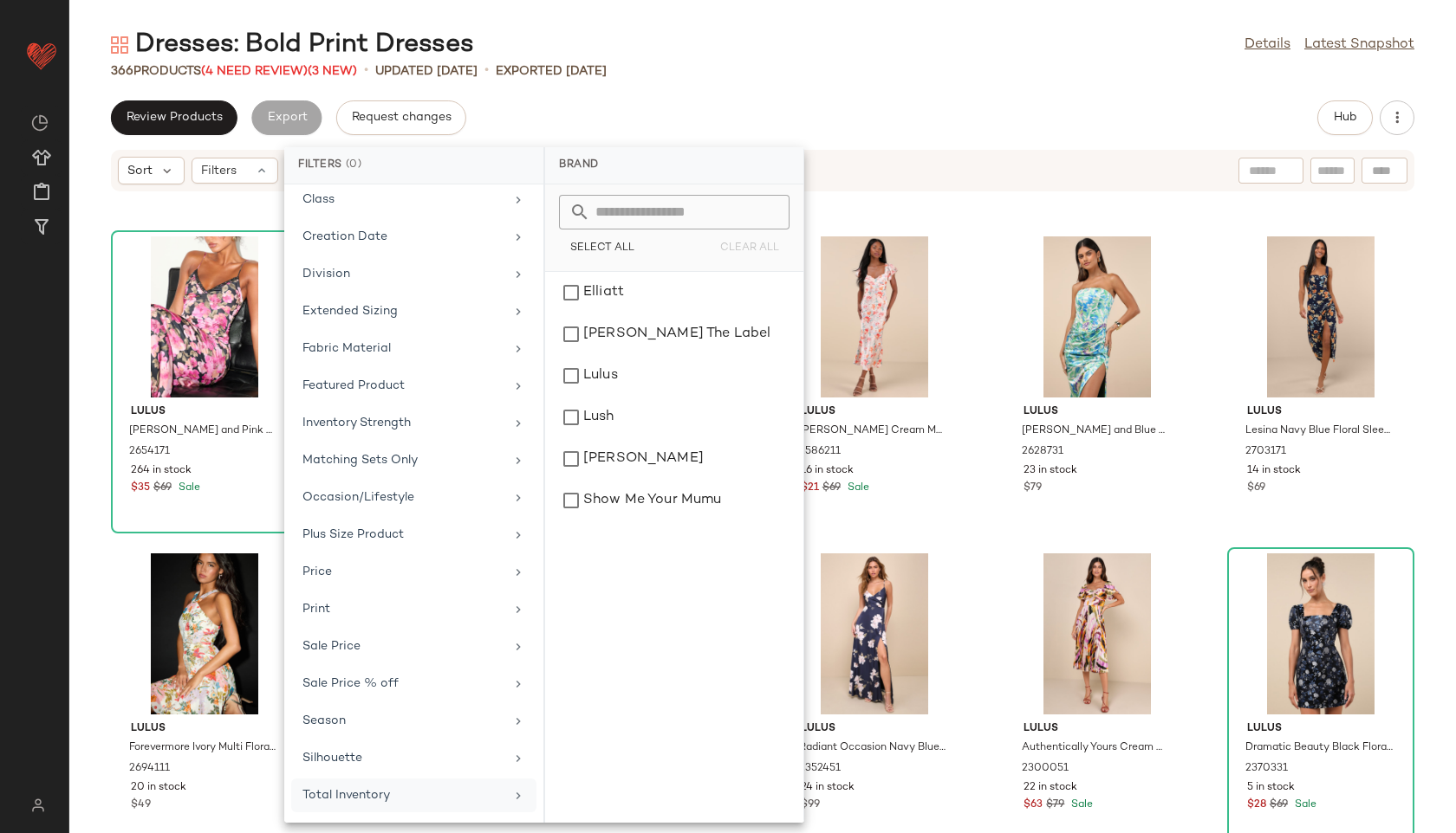
click at [365, 793] on div "Total Inventory" at bounding box center [403, 795] width 202 height 18
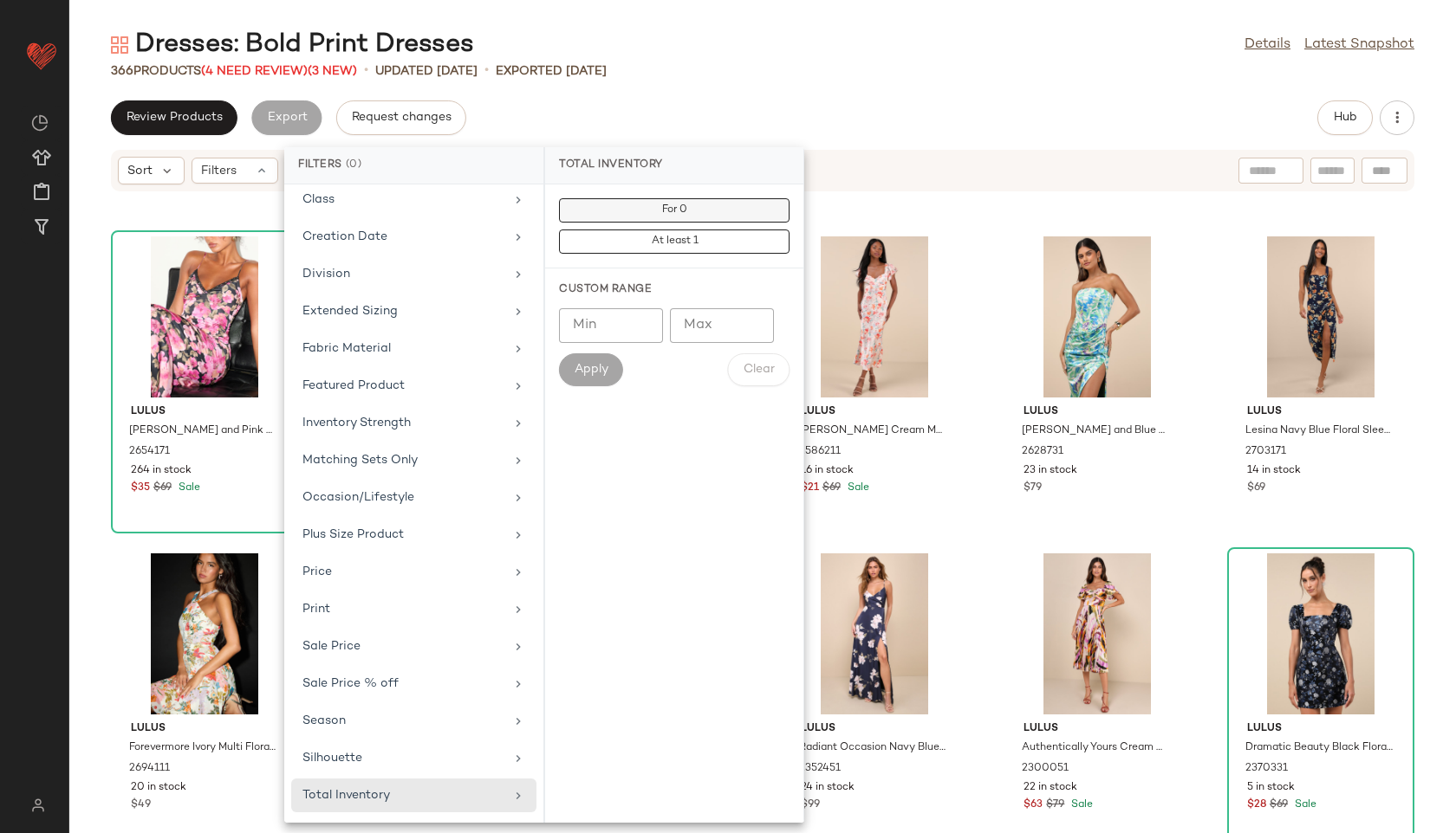
click at [658, 230] on button "For 0" at bounding box center [674, 242] width 231 height 25
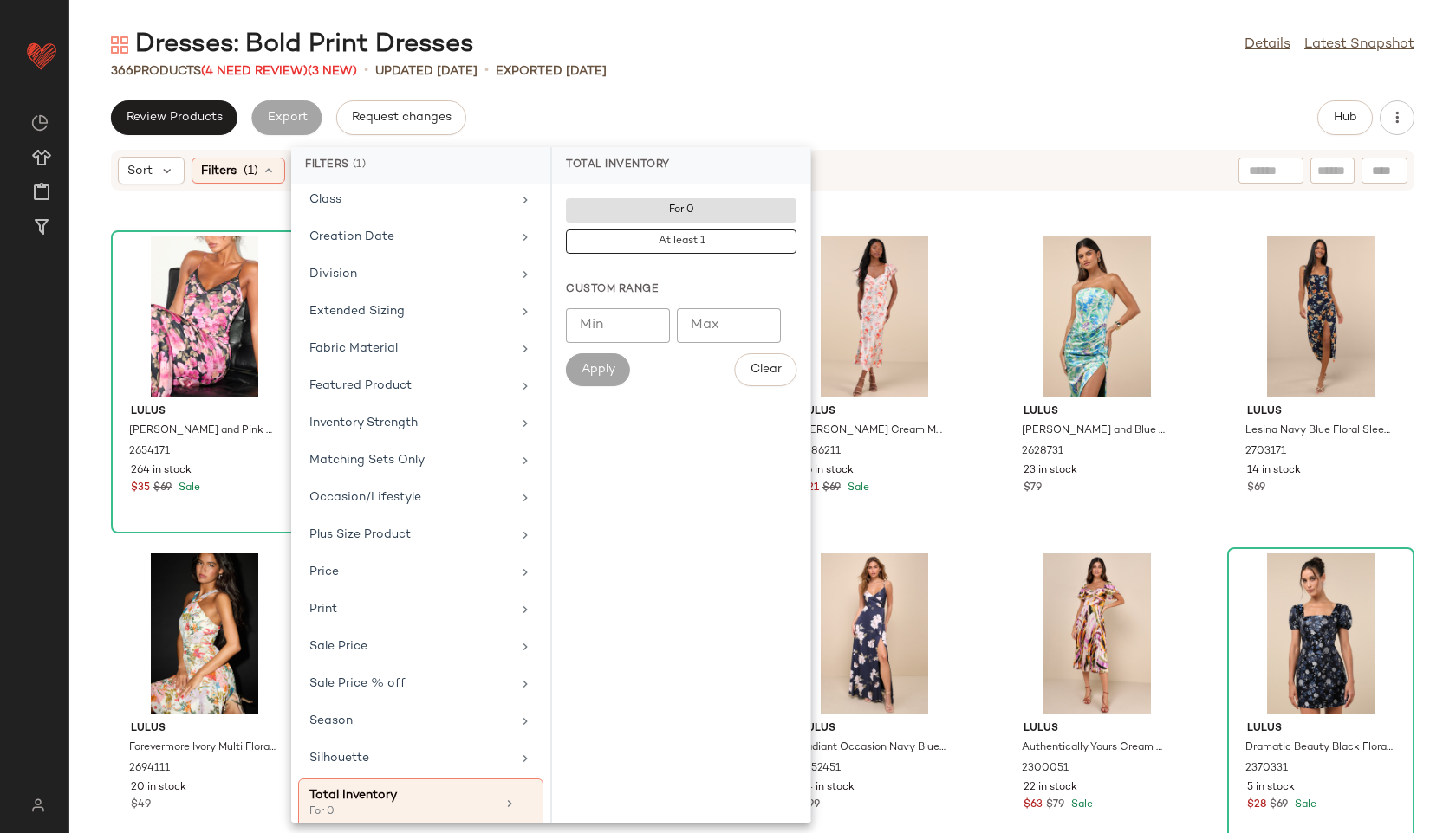
click at [767, 78] on div "366 Products (4 Need Review) (3 New) • updated [DATE] • Exported [DATE]" at bounding box center [762, 71] width 1387 height 17
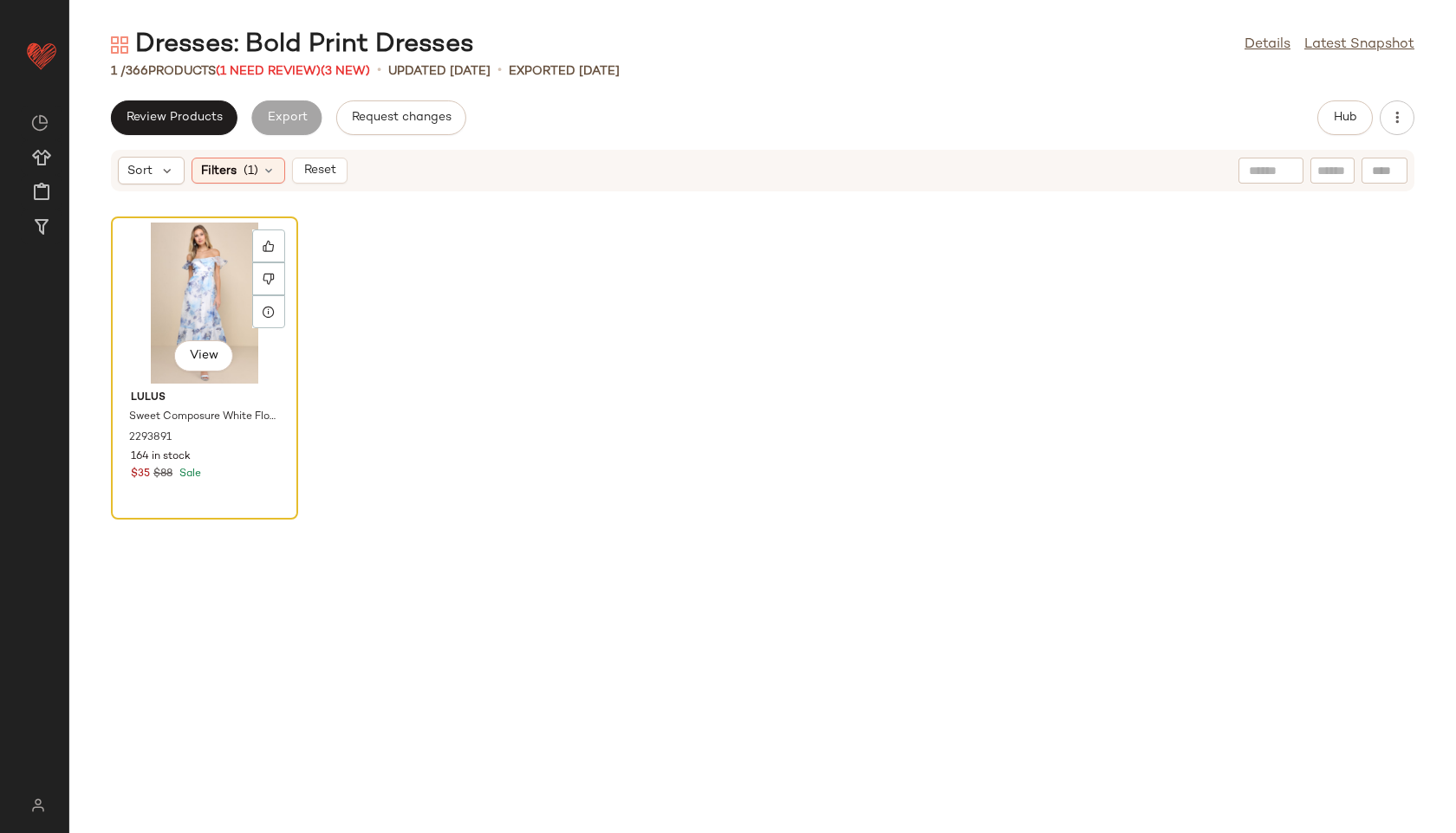
click at [185, 291] on div "View" at bounding box center [204, 304] width 175 height 161
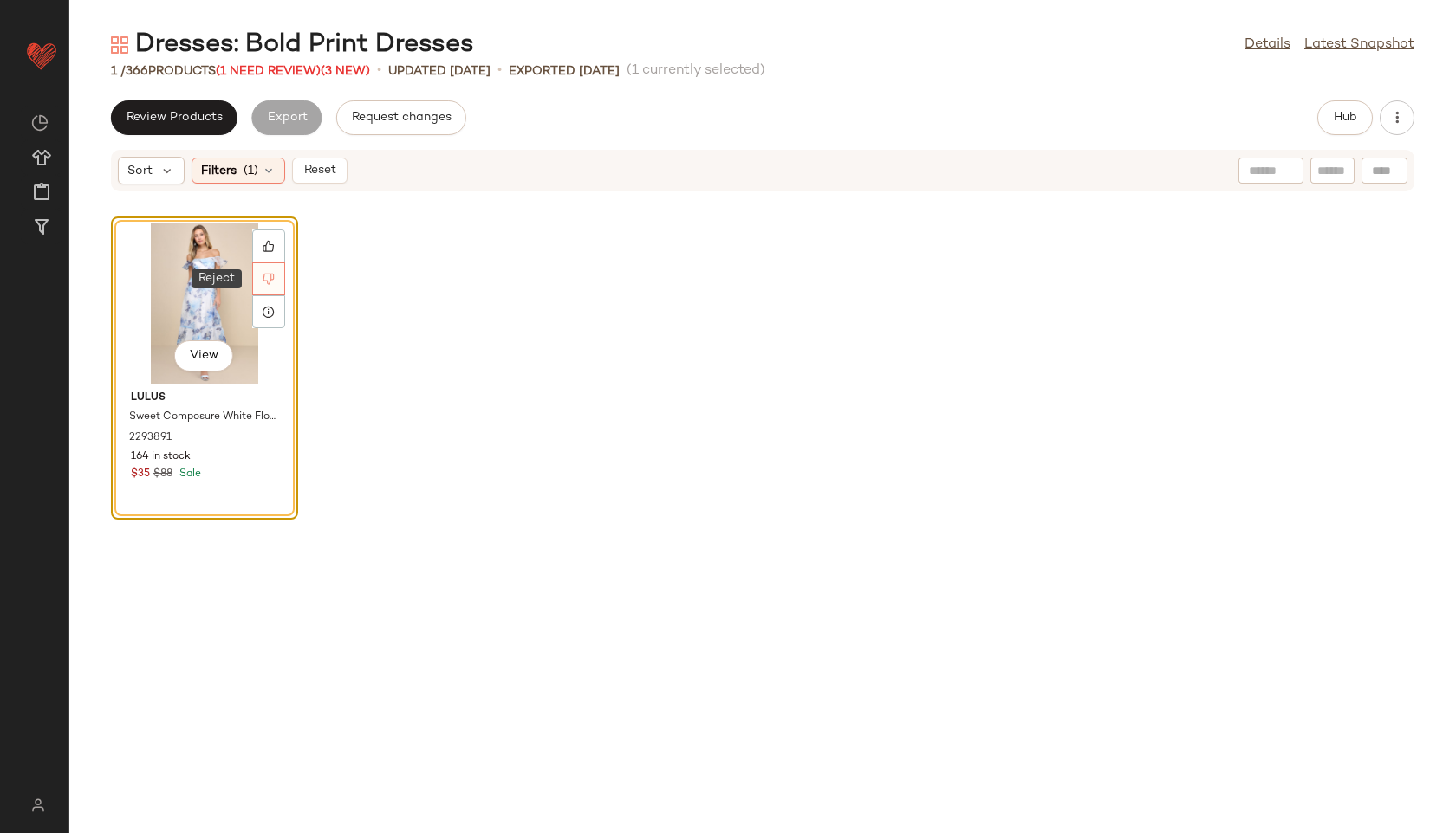
click at [266, 276] on icon at bounding box center [269, 279] width 12 height 12
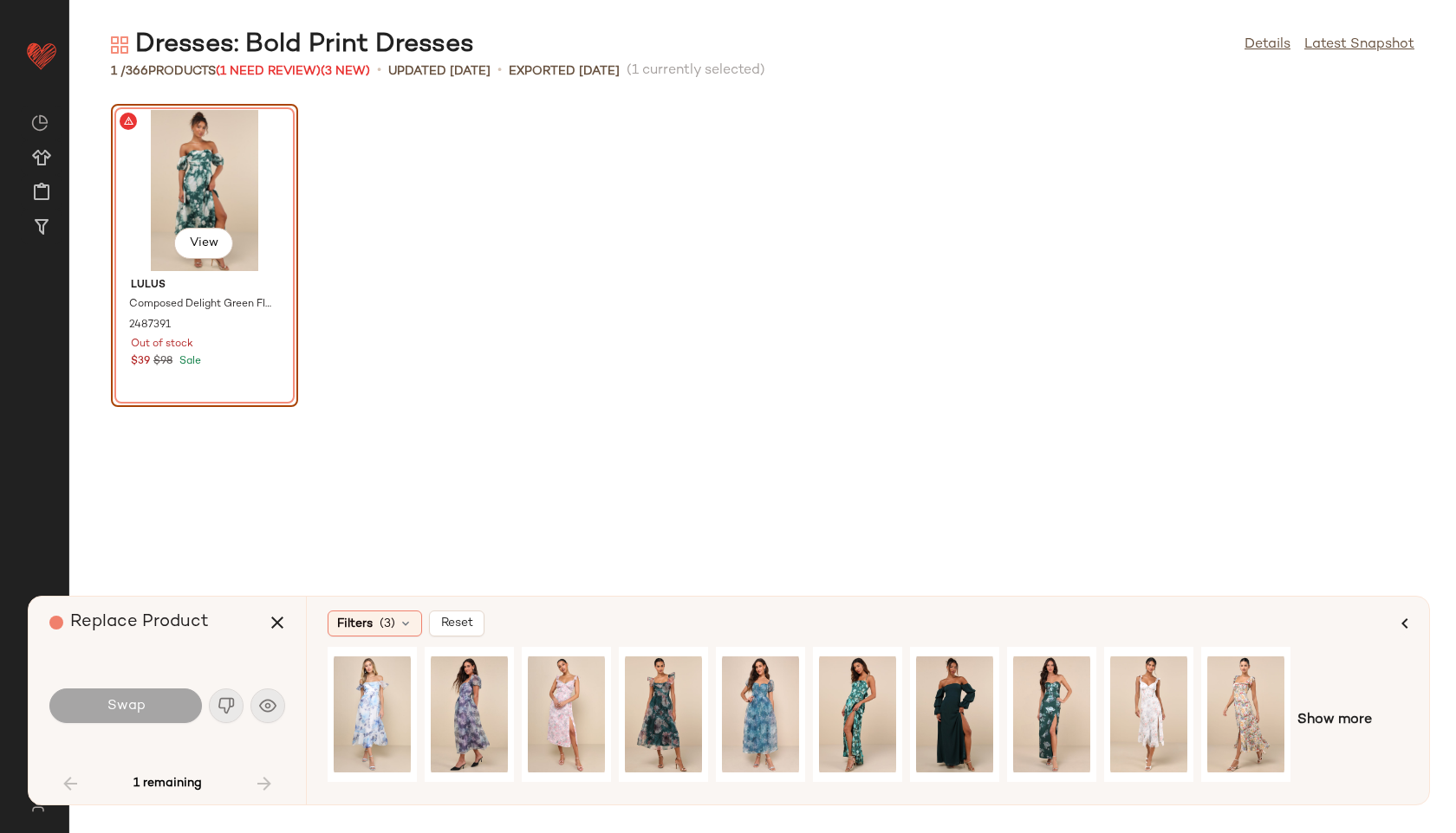
click at [196, 174] on div "View" at bounding box center [204, 191] width 175 height 161
click at [474, 701] on div "View" at bounding box center [469, 714] width 77 height 123
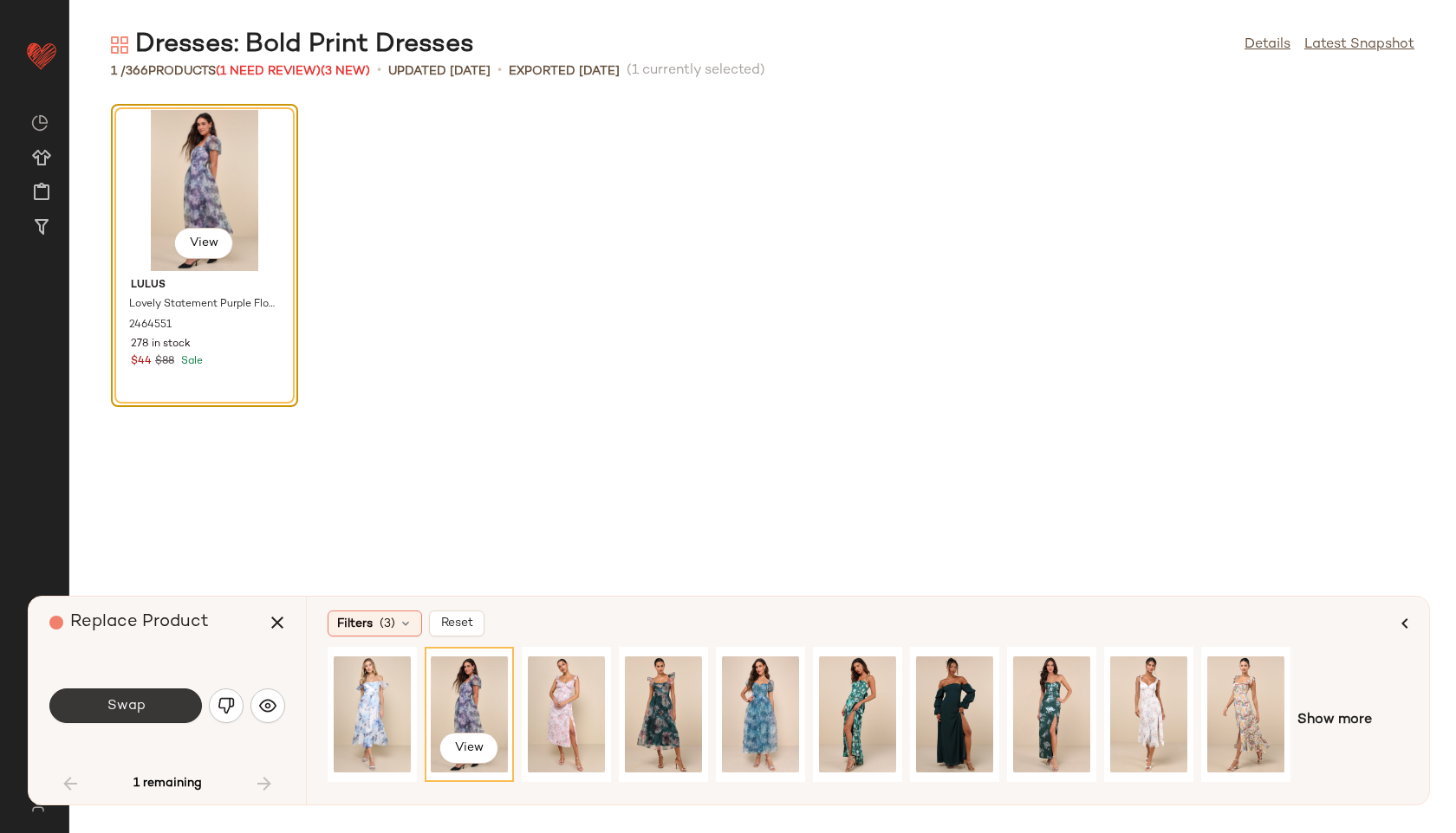
click at [192, 708] on button "Swap" at bounding box center [125, 706] width 153 height 35
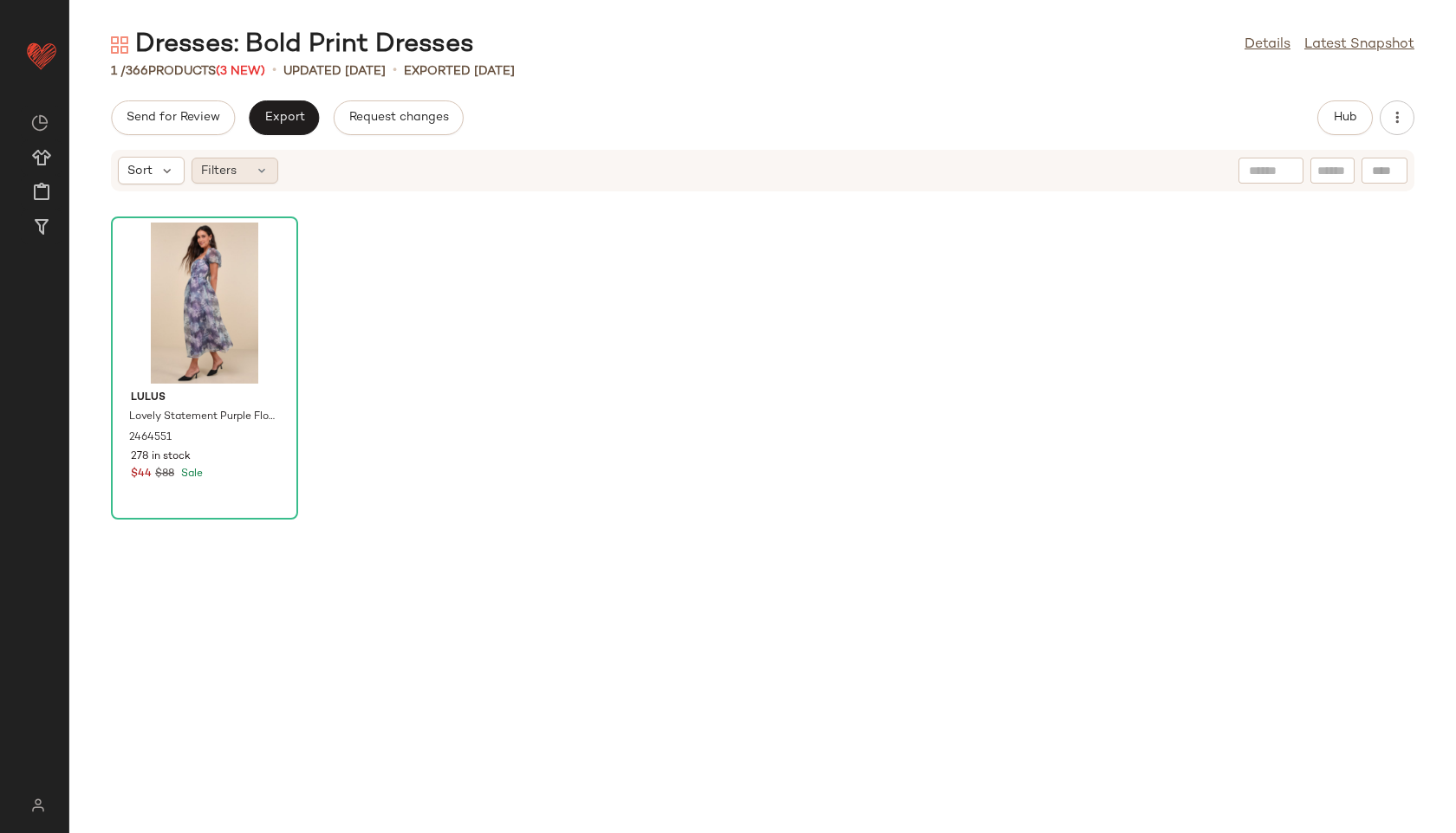
click at [253, 176] on div "Filters" at bounding box center [234, 170] width 86 height 26
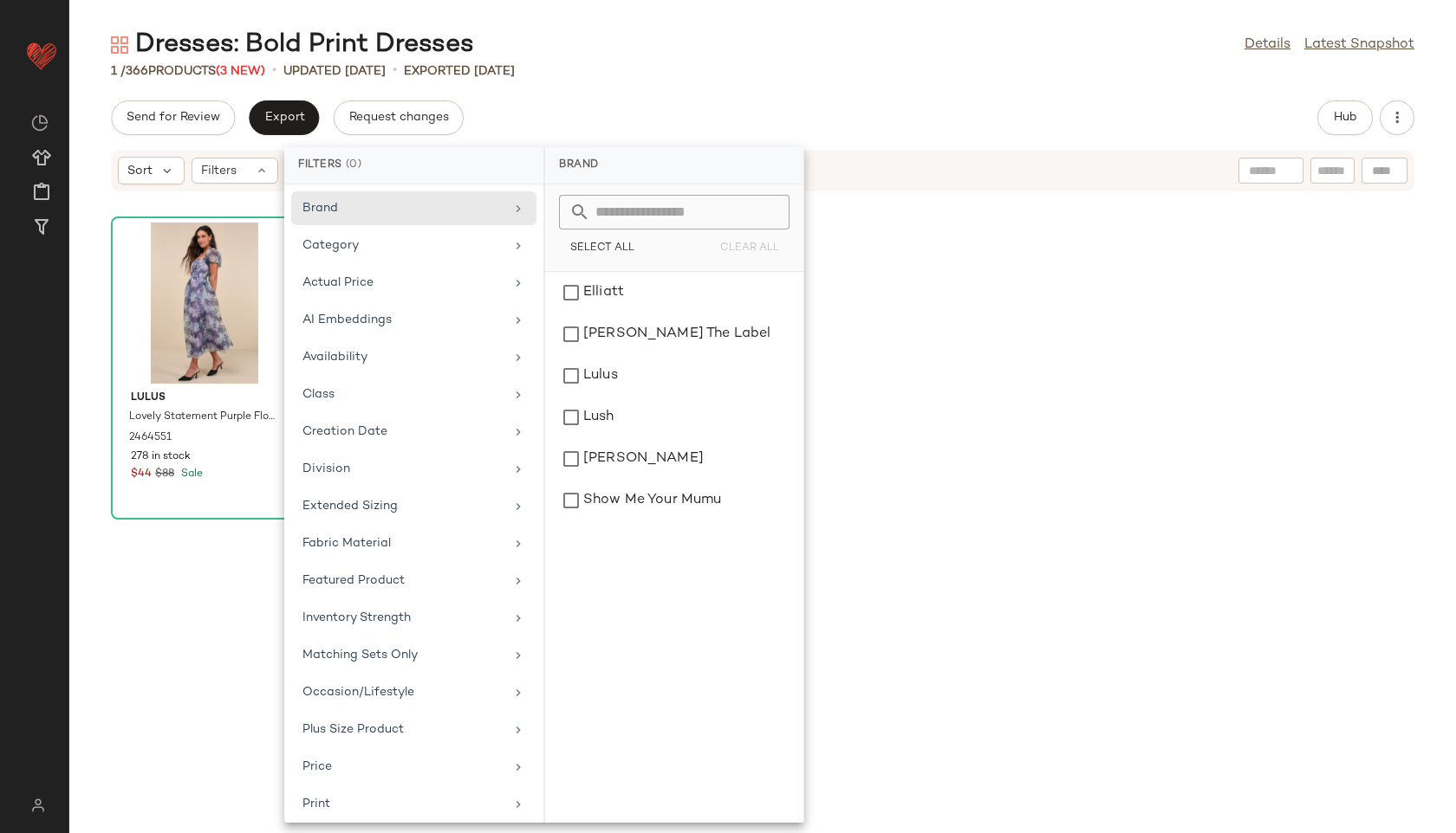
click at [545, 91] on div "Dresses: Bold Print Dresses Details Latest Snapshot 1 / 366 Products (3 New) • …" at bounding box center [762, 430] width 1387 height 805
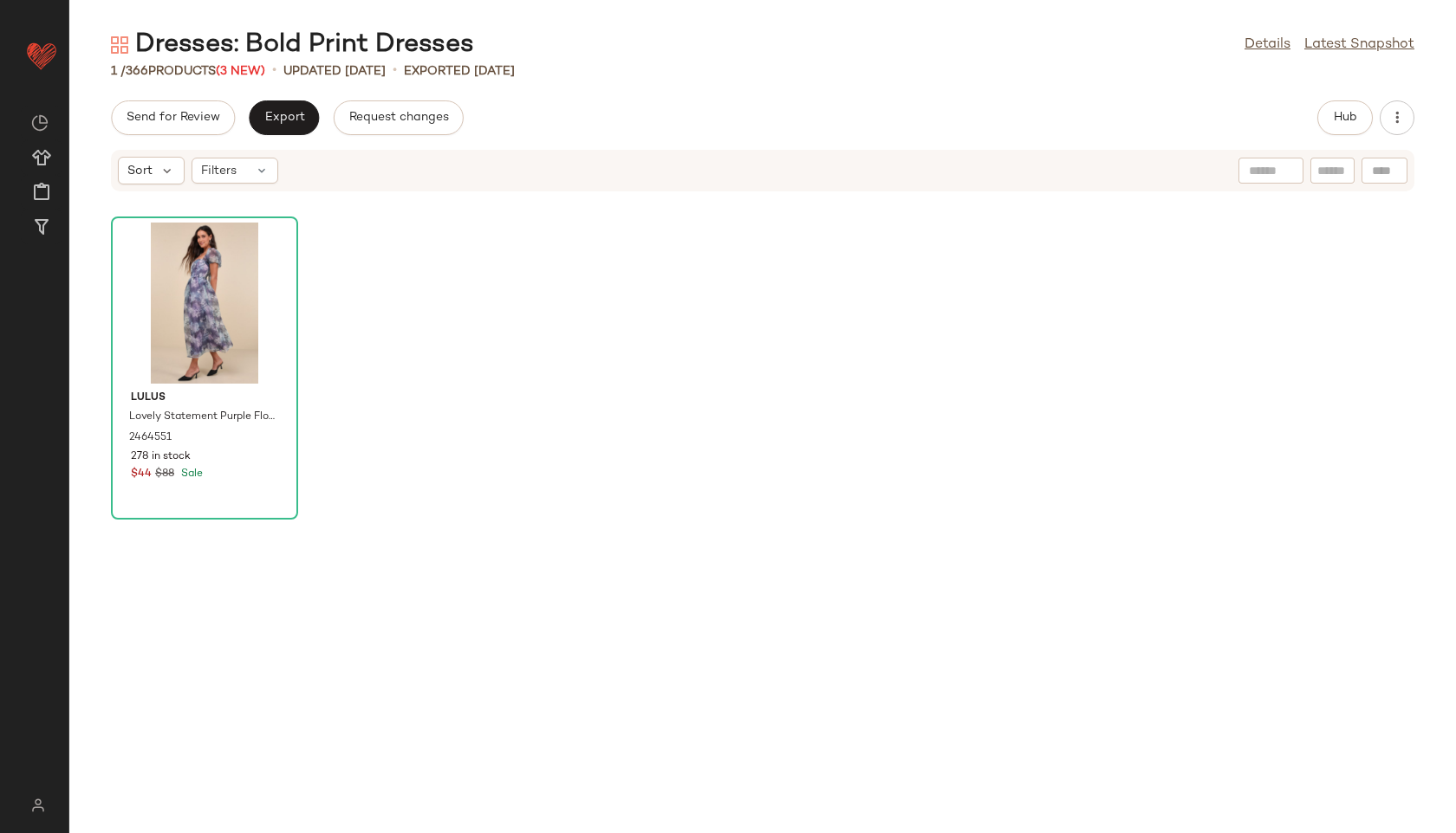
click at [731, 350] on div "Lulus Lovely Statement Purple Floral Organza Tie-Back Midi Dress 2464551 278 in…" at bounding box center [762, 524] width 1387 height 620
click at [260, 167] on icon at bounding box center [261, 171] width 14 height 14
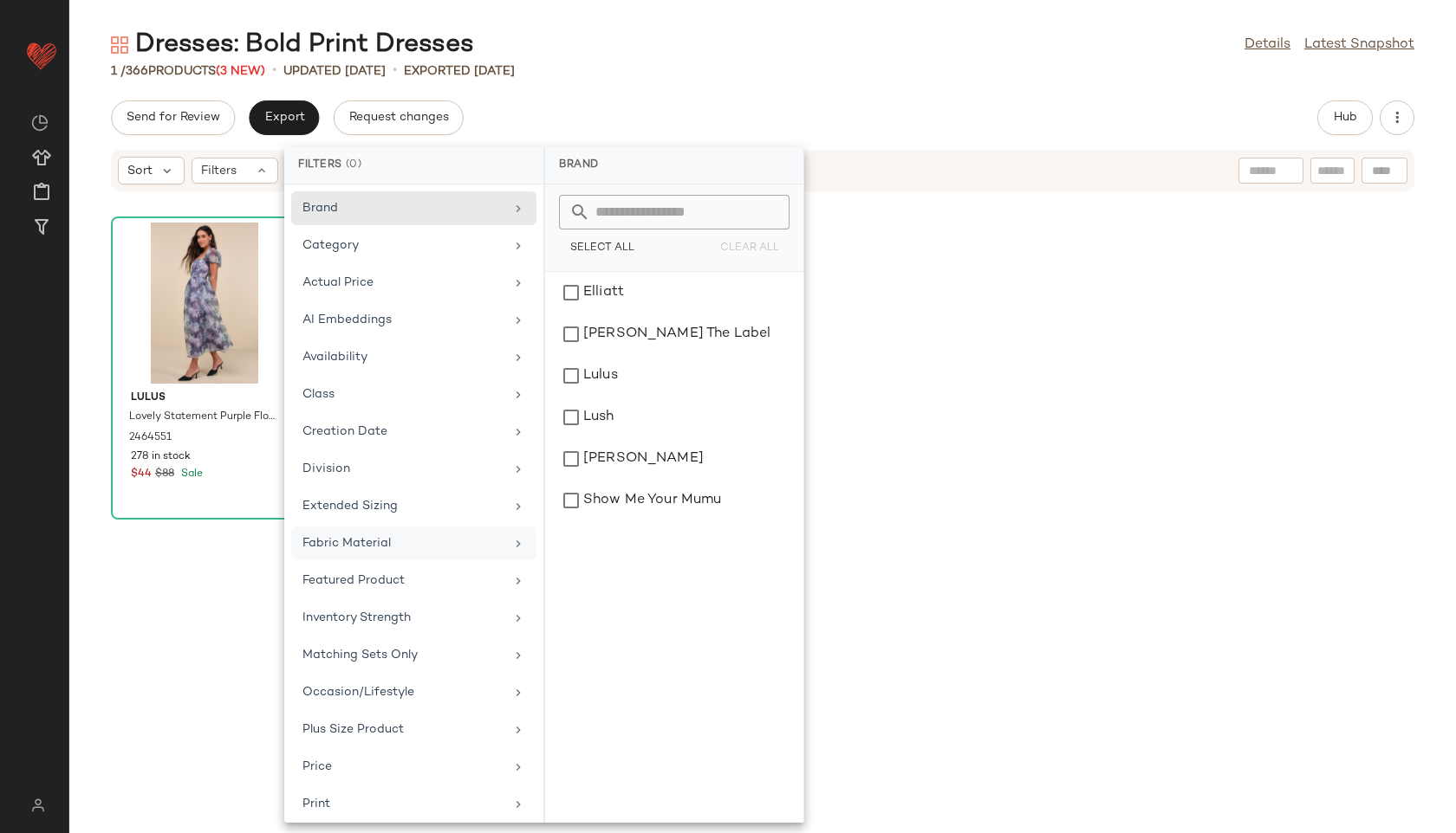
scroll to position [194, 0]
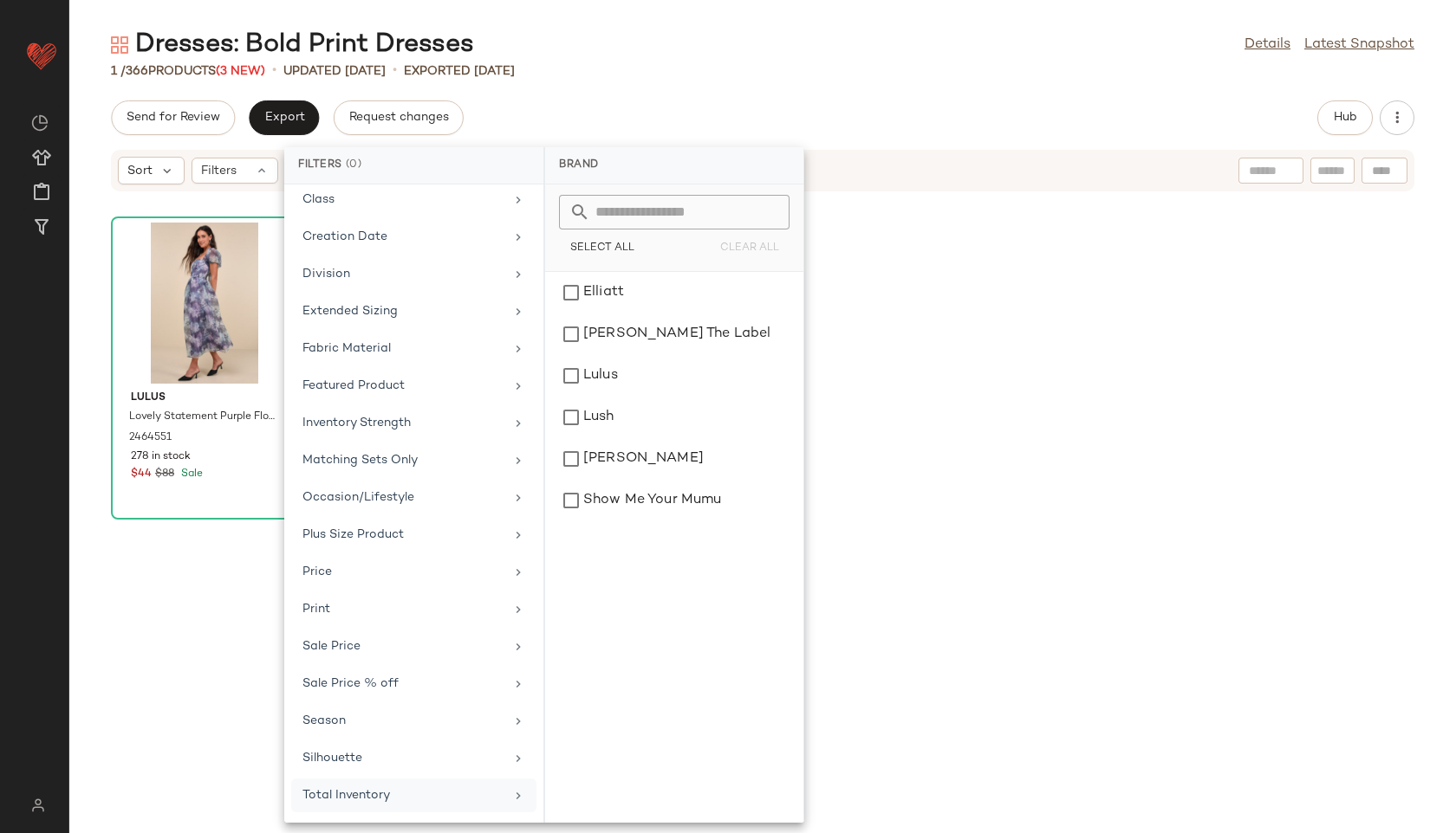
click at [387, 797] on div "Total Inventory" at bounding box center [403, 795] width 202 height 18
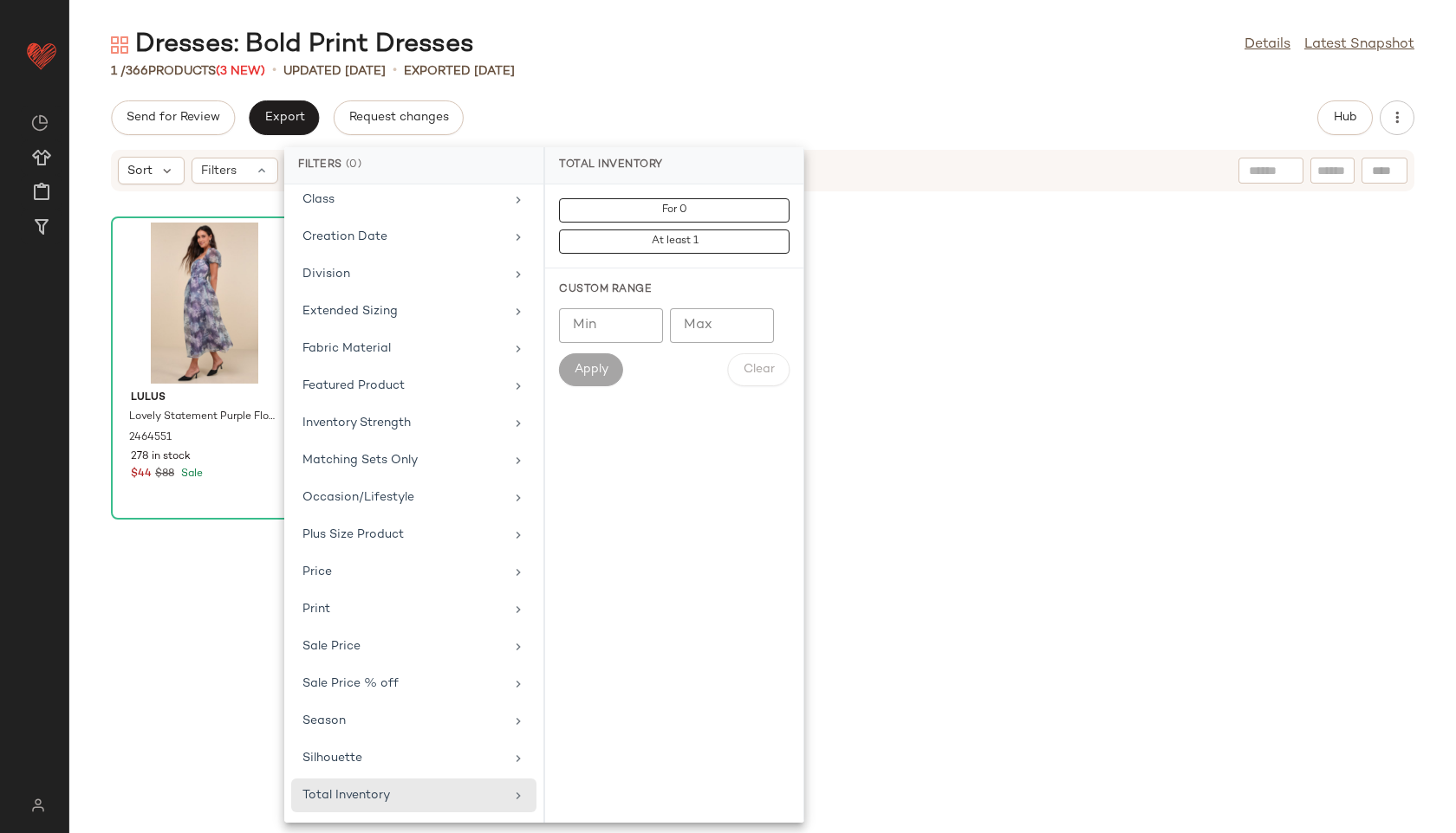
click at [713, 104] on div "Send for Review Export Request changes Hub" at bounding box center [762, 118] width 1387 height 35
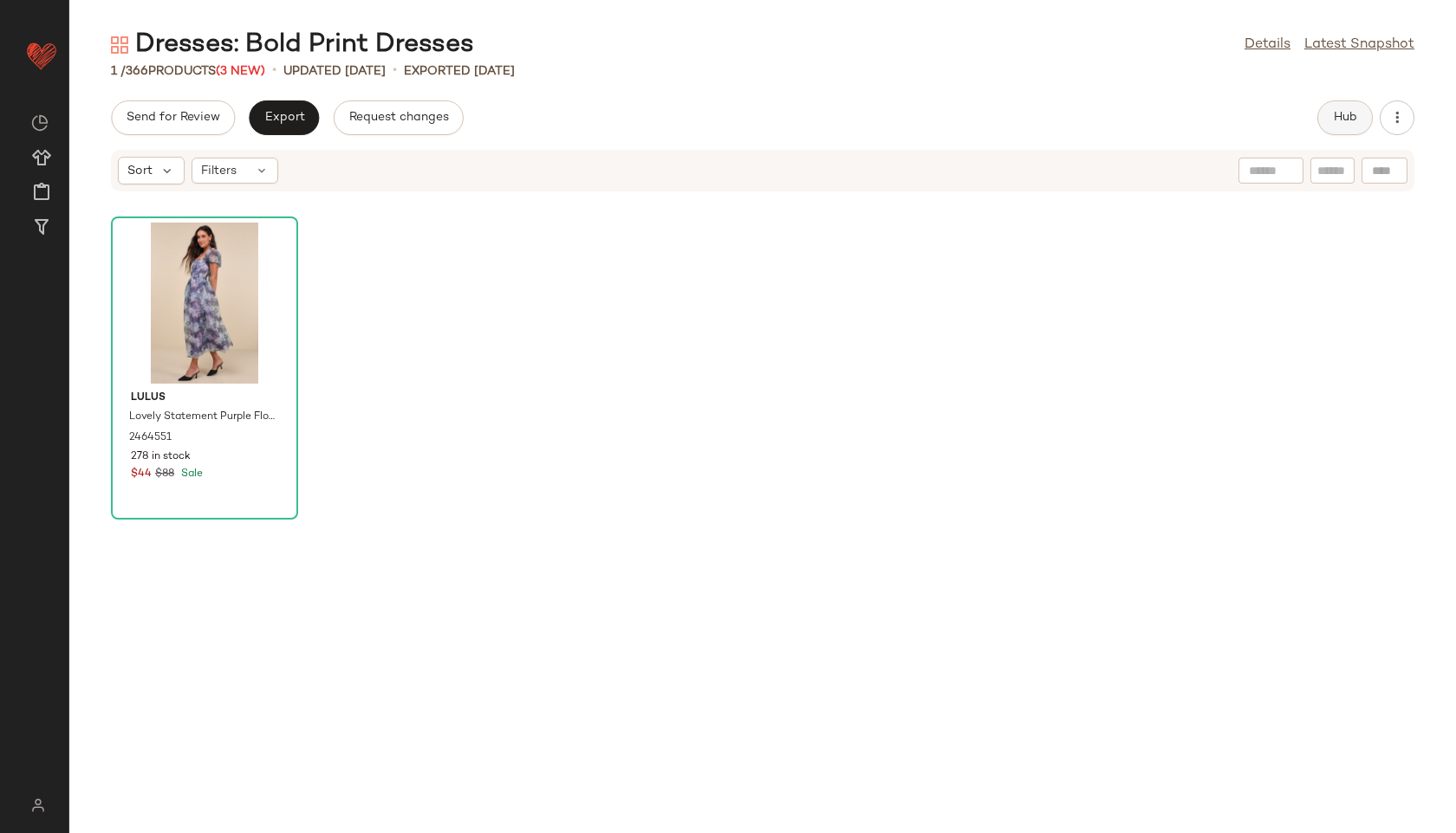
click at [1327, 115] on button "Hub" at bounding box center [1345, 118] width 55 height 35
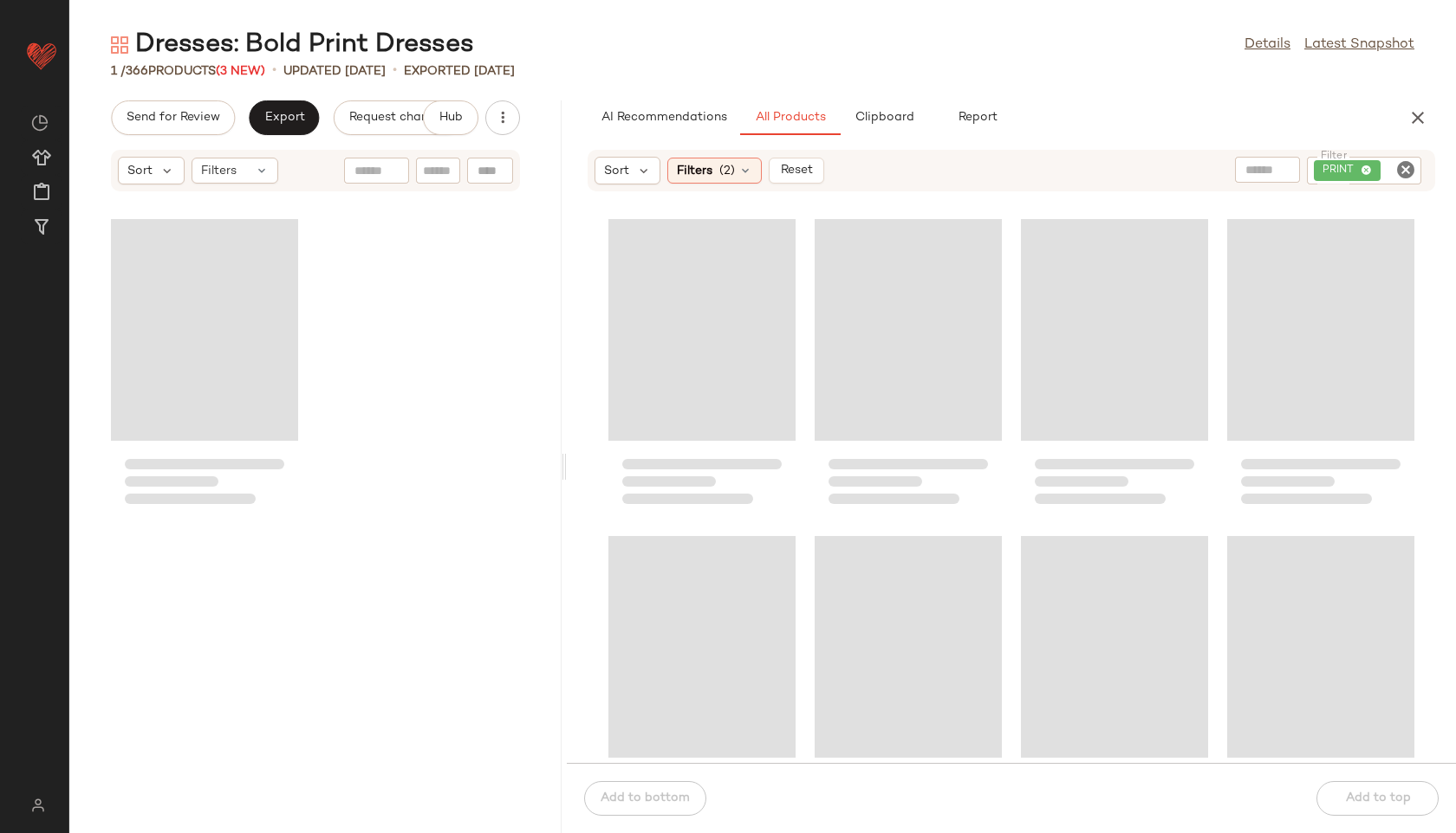
drag, startPoint x: 764, startPoint y: 469, endPoint x: 569, endPoint y: 491, distance: 196.2
click at [569, 491] on div "Dresses: Bold Print Dresses Details Latest Snapshot 1 / 366 Products (3 New) • …" at bounding box center [762, 430] width 1387 height 805
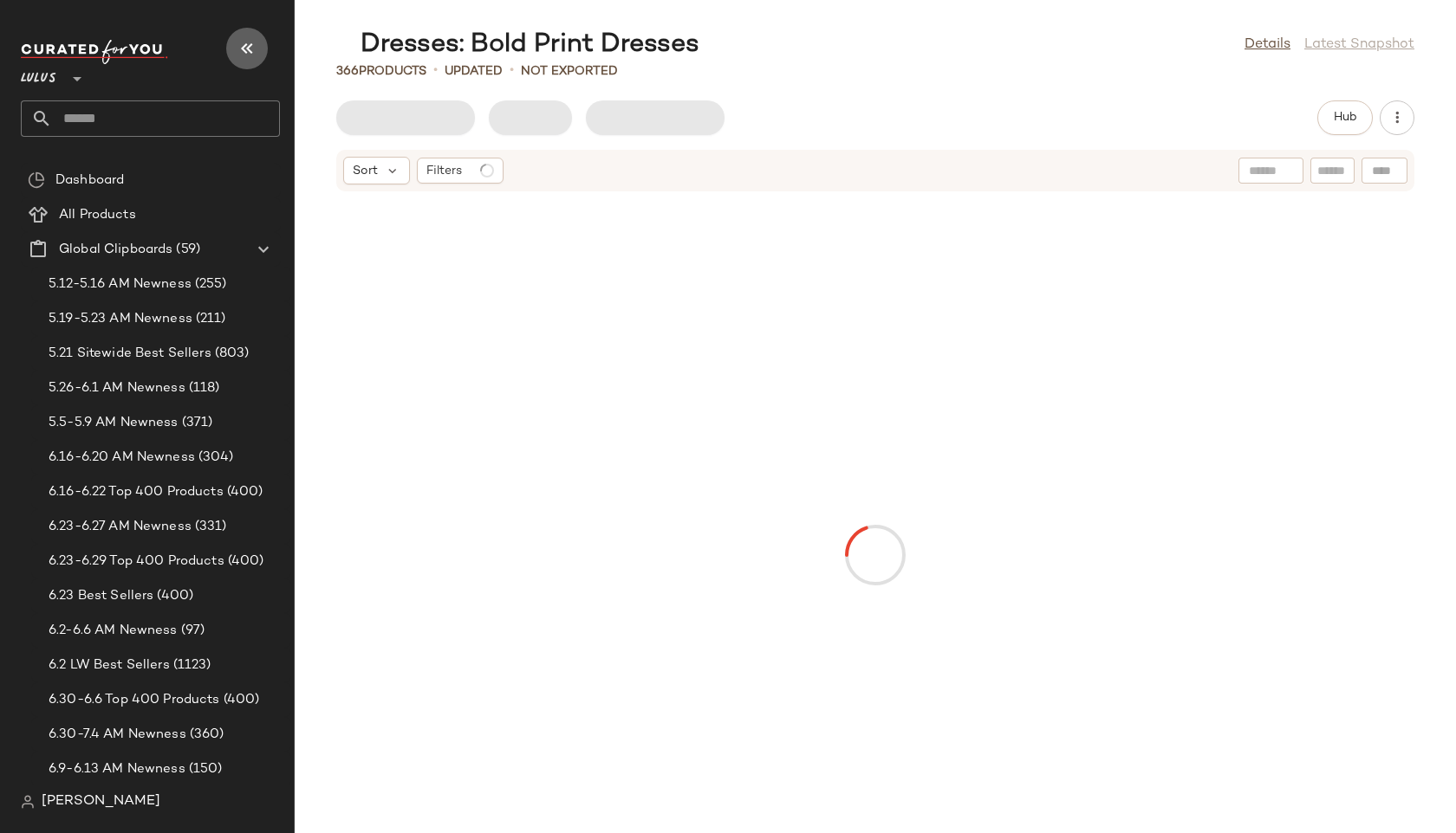
click at [240, 51] on icon "button" at bounding box center [247, 48] width 21 height 21
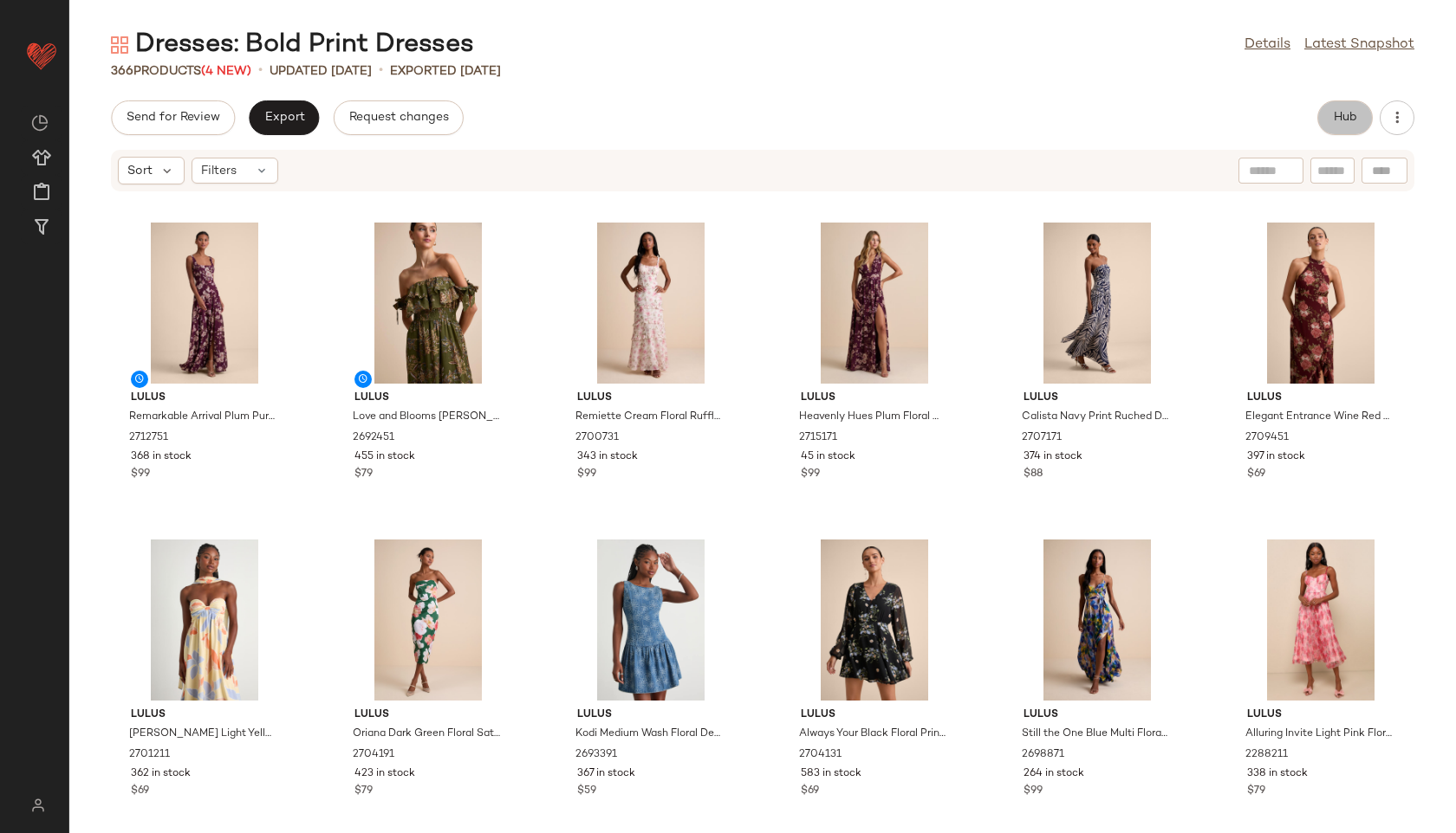
click at [1333, 119] on span "Hub" at bounding box center [1345, 118] width 25 height 14
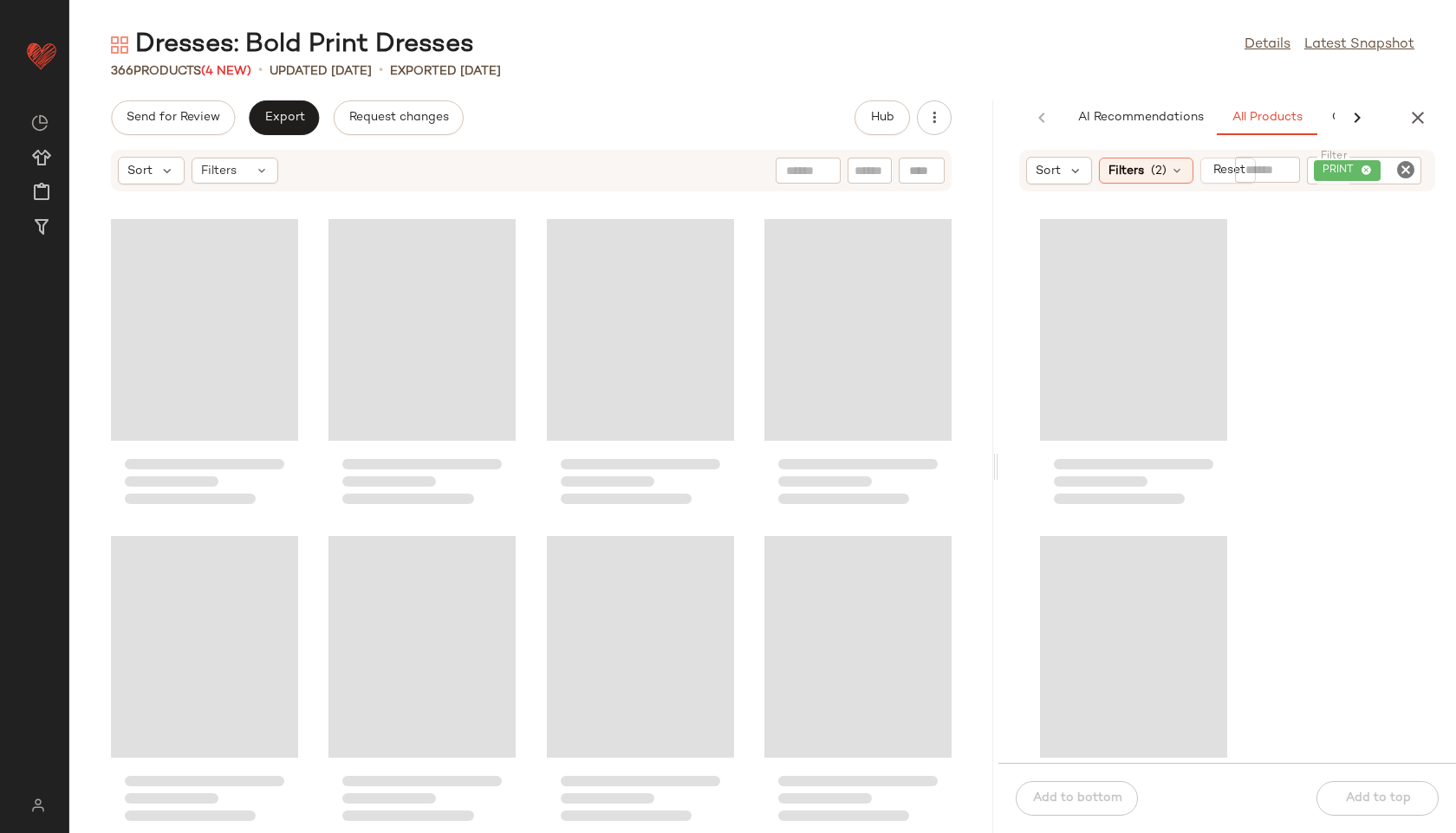
drag, startPoint x: 760, startPoint y: 472, endPoint x: 1145, endPoint y: 447, distance: 385.8
click at [1145, 447] on div "Dresses: Bold Print Dresses Details Latest Snapshot 366 Products (4 New) • upda…" at bounding box center [762, 430] width 1387 height 805
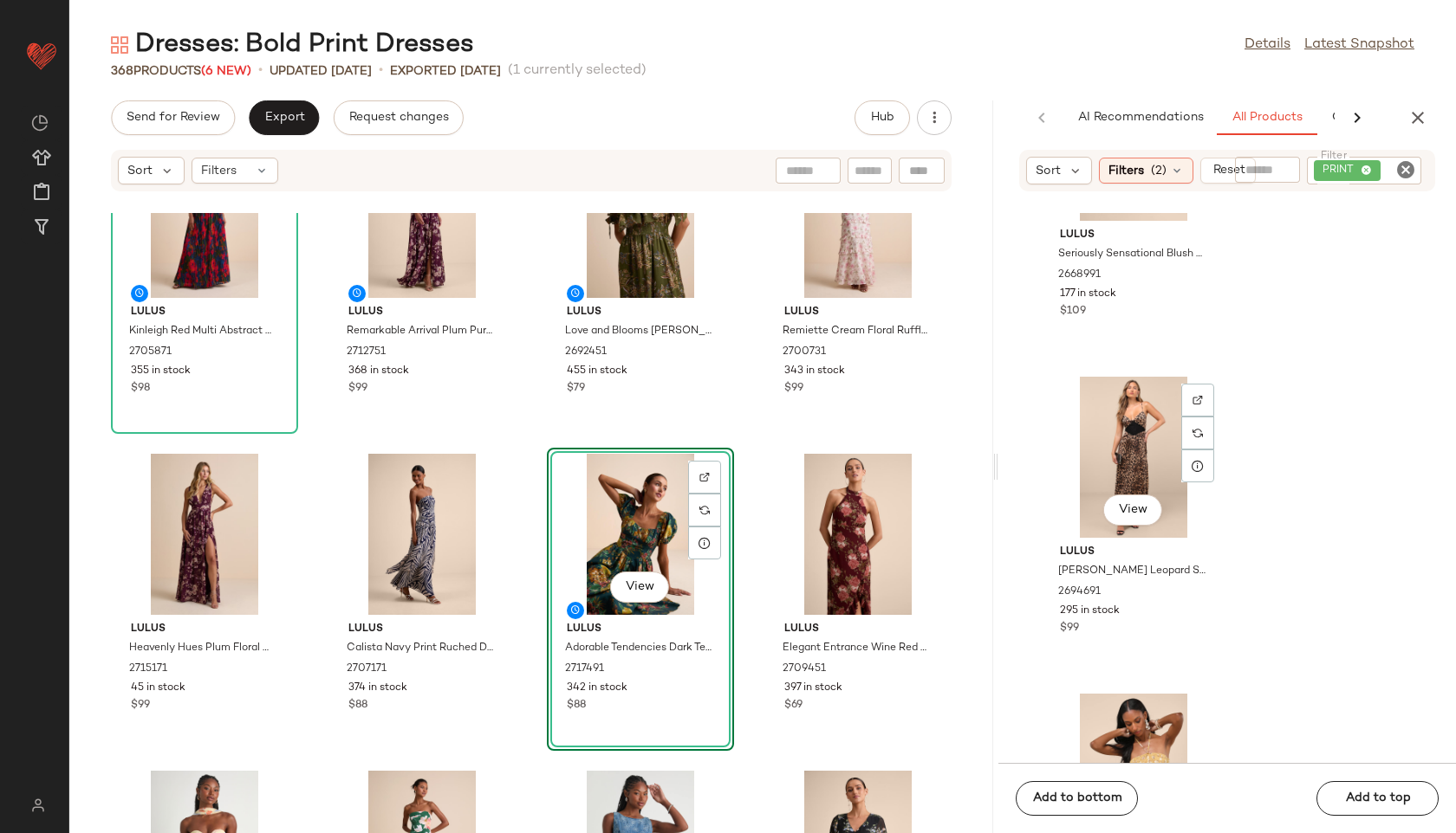
scroll to position [8102, 0]
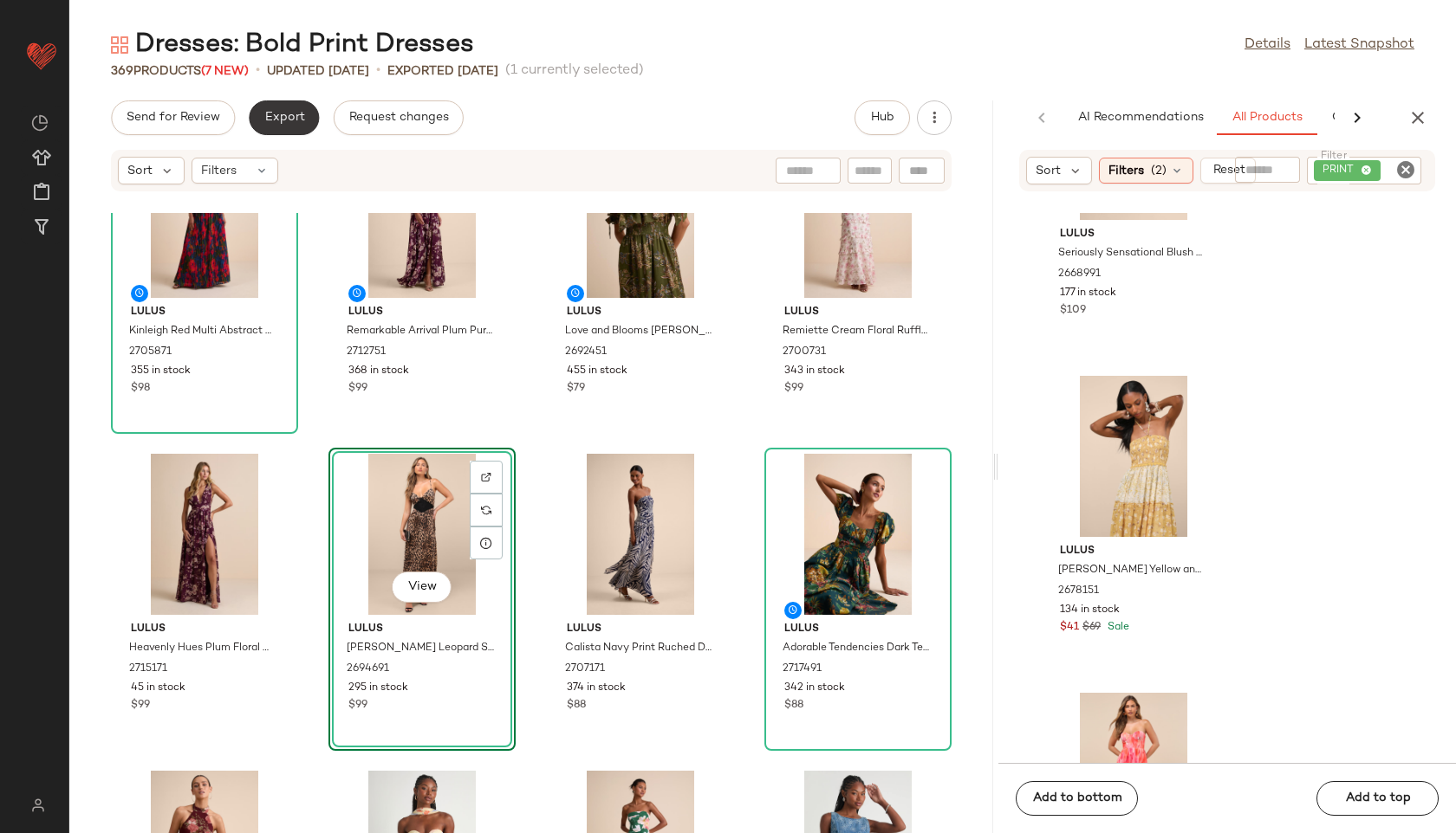
click at [289, 113] on span "Export" at bounding box center [284, 118] width 41 height 14
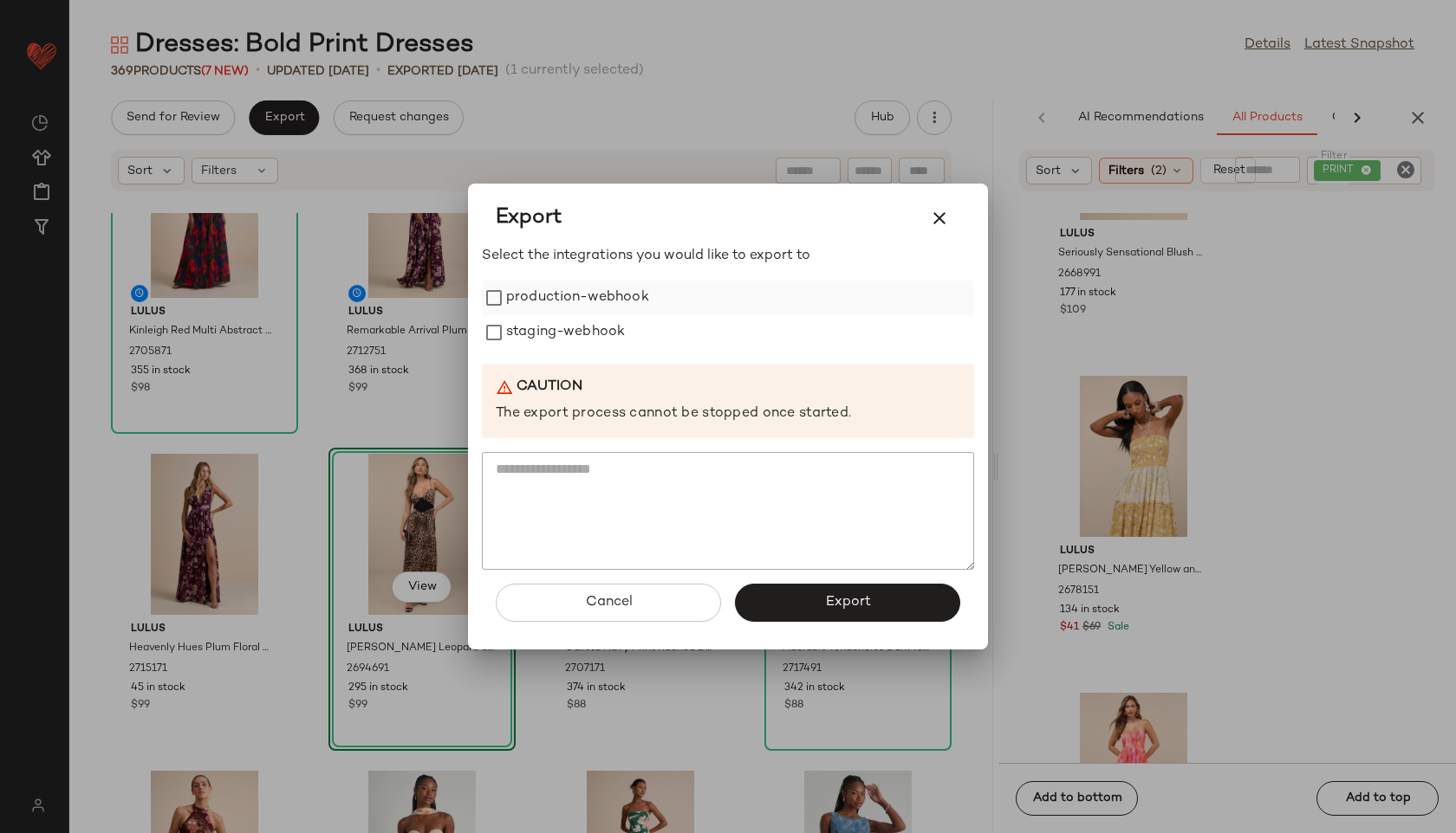
click at [557, 305] on label "production-webhook" at bounding box center [577, 298] width 143 height 35
click at [557, 331] on label "staging-webhook" at bounding box center [565, 332] width 119 height 35
click at [805, 602] on button "Export" at bounding box center [847, 602] width 225 height 38
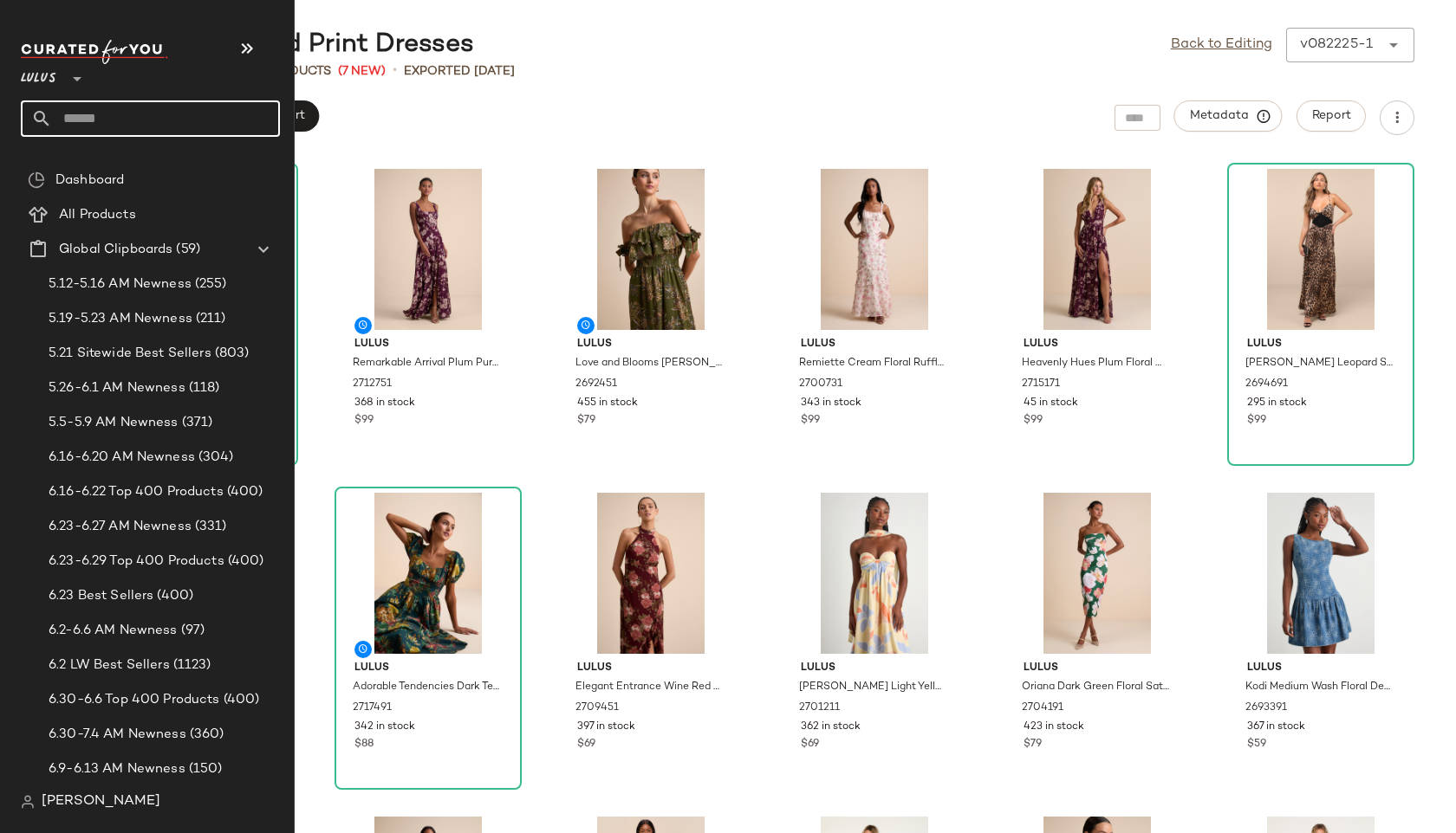
click at [78, 121] on input "text" at bounding box center [166, 119] width 228 height 36
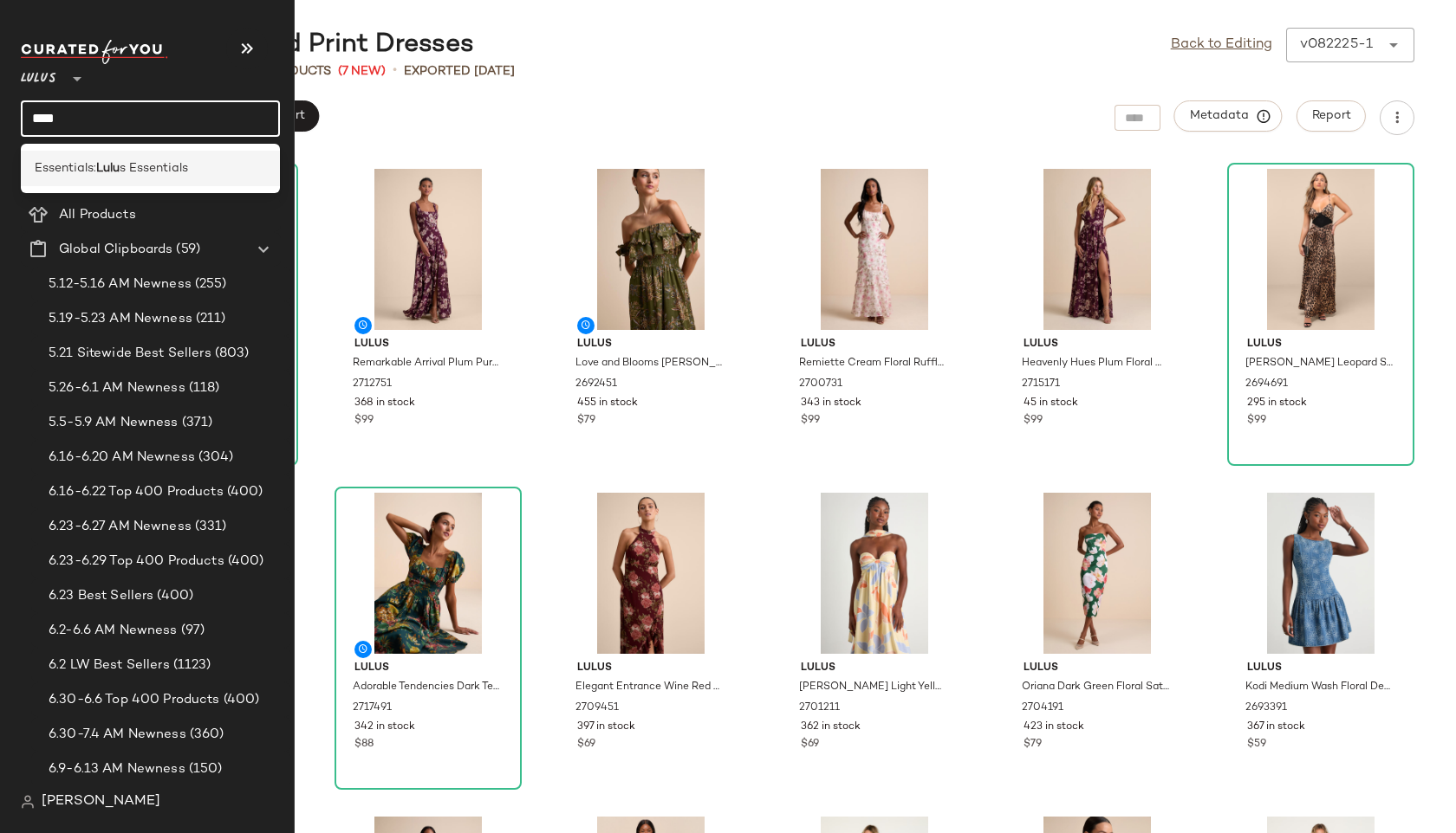
type input "****"
click at [114, 168] on b "Lulu" at bounding box center [107, 168] width 24 height 18
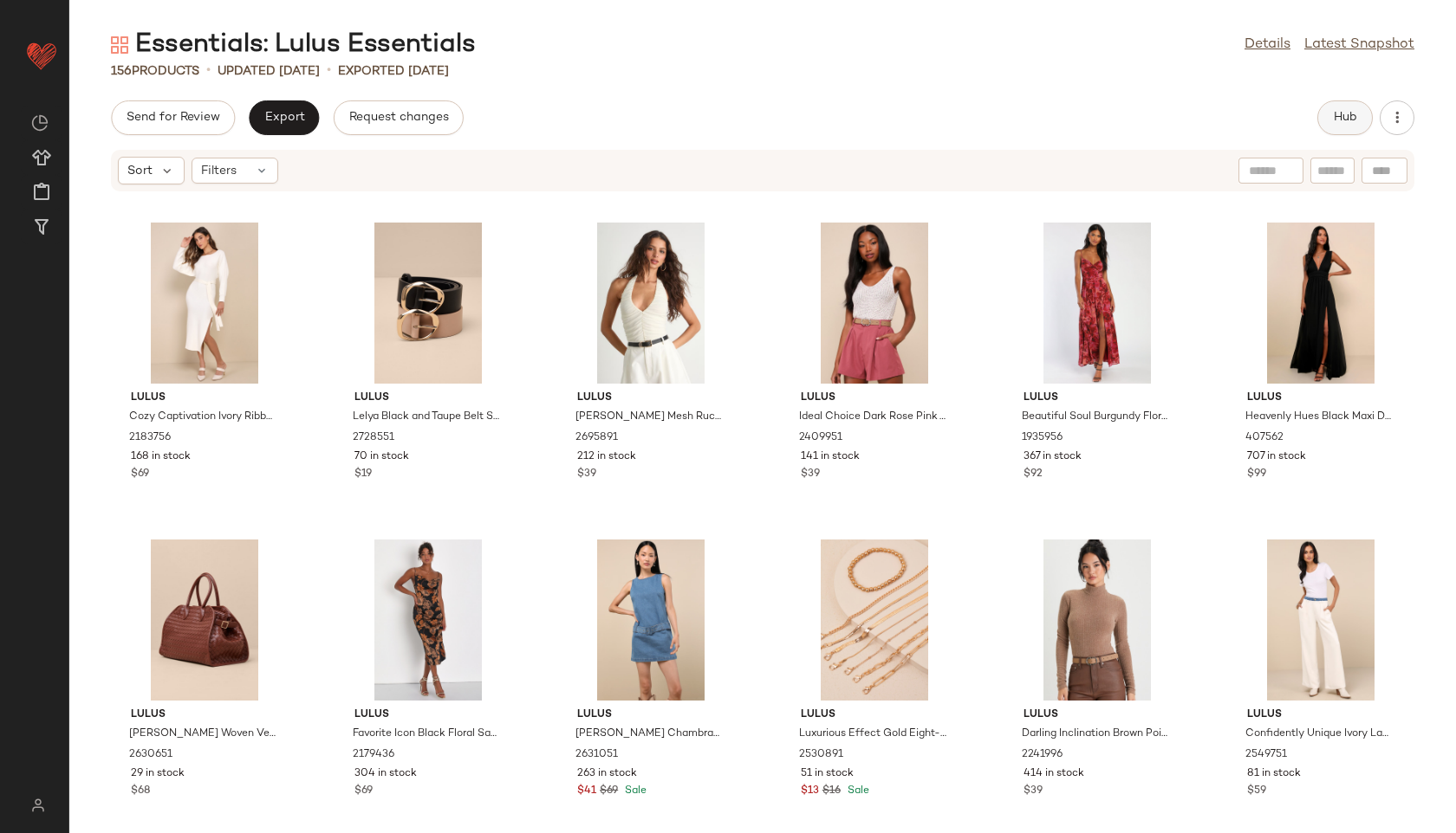
click at [1345, 119] on span "Hub" at bounding box center [1345, 118] width 25 height 14
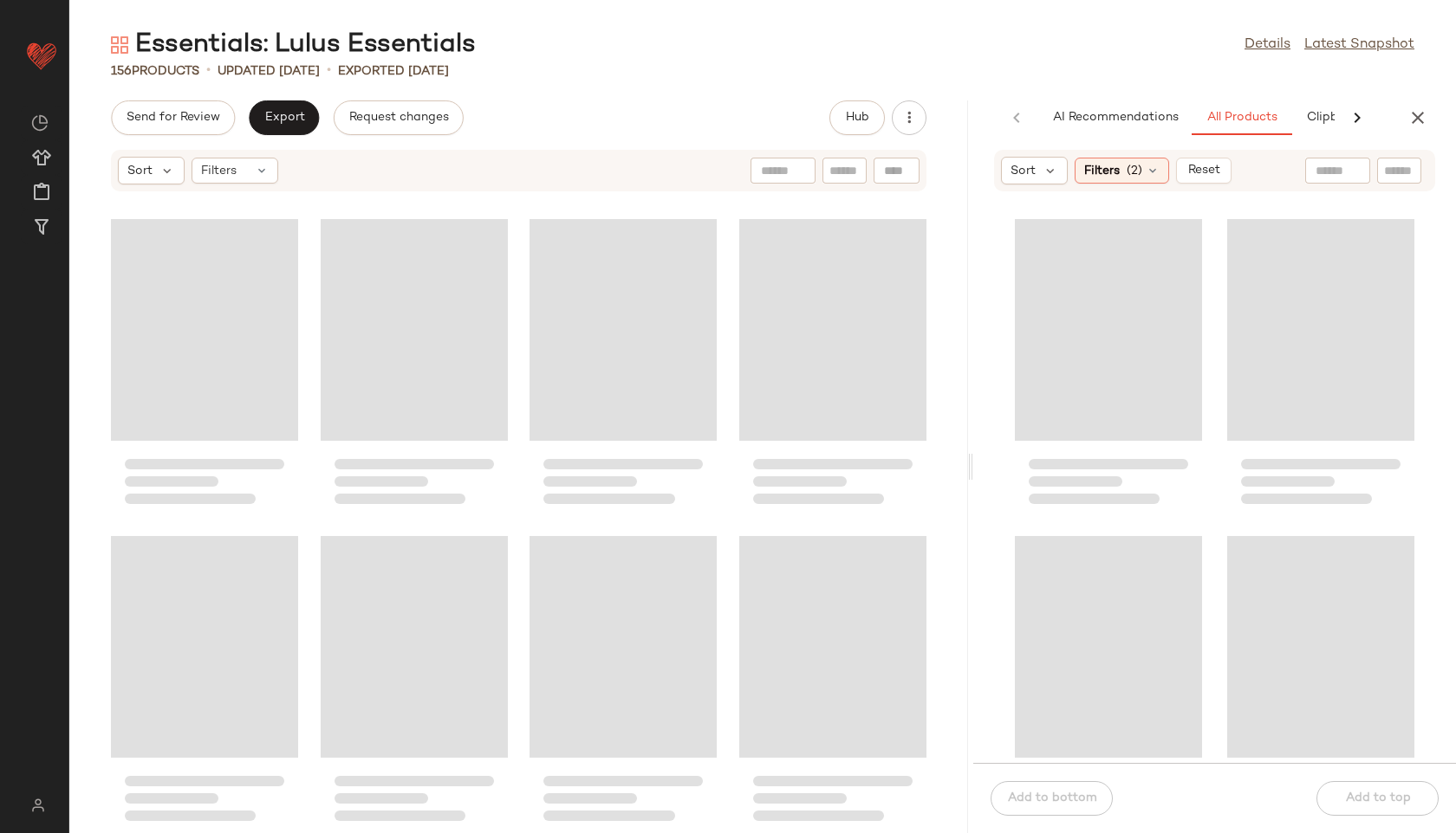
drag, startPoint x: 761, startPoint y: 478, endPoint x: 1155, endPoint y: 453, distance: 394.8
click at [1155, 453] on div "Essentials: Lulus Essentials Details Latest Snapshot 156 Products • updated Aug…" at bounding box center [762, 430] width 1387 height 805
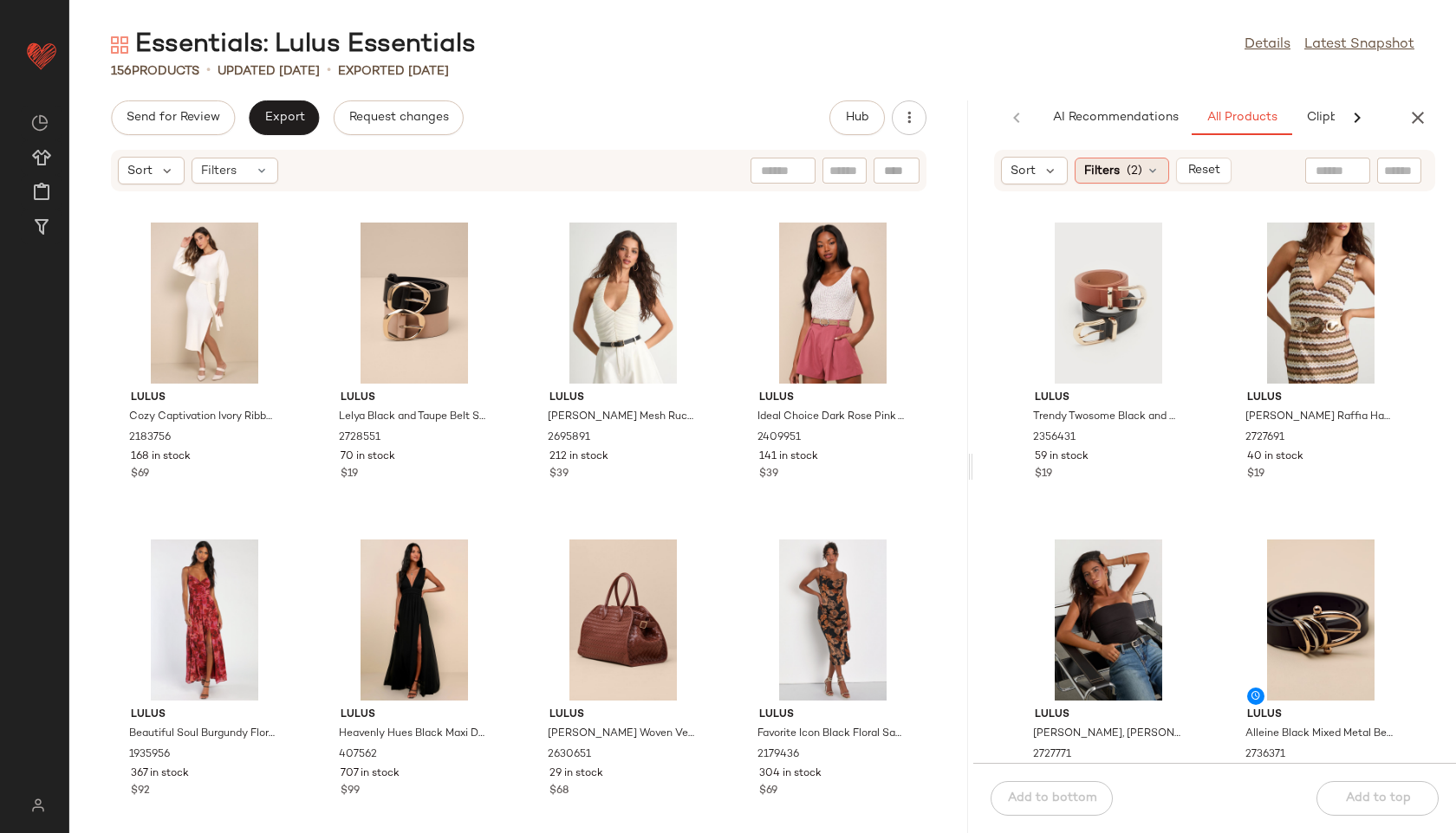
click at [1118, 166] on span "Filters" at bounding box center [1101, 171] width 35 height 18
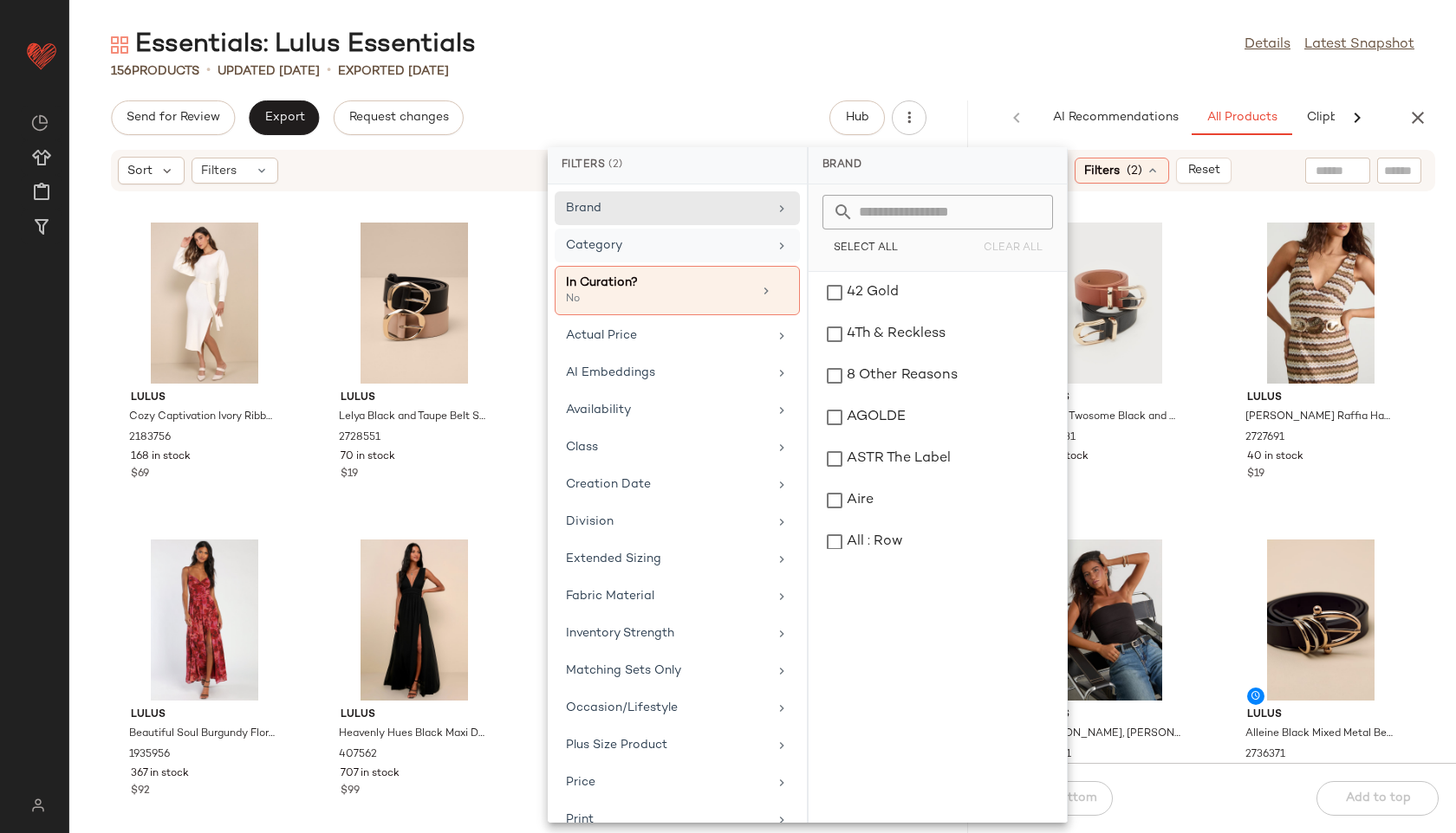
click at [686, 266] on div "Category" at bounding box center [677, 290] width 245 height 49
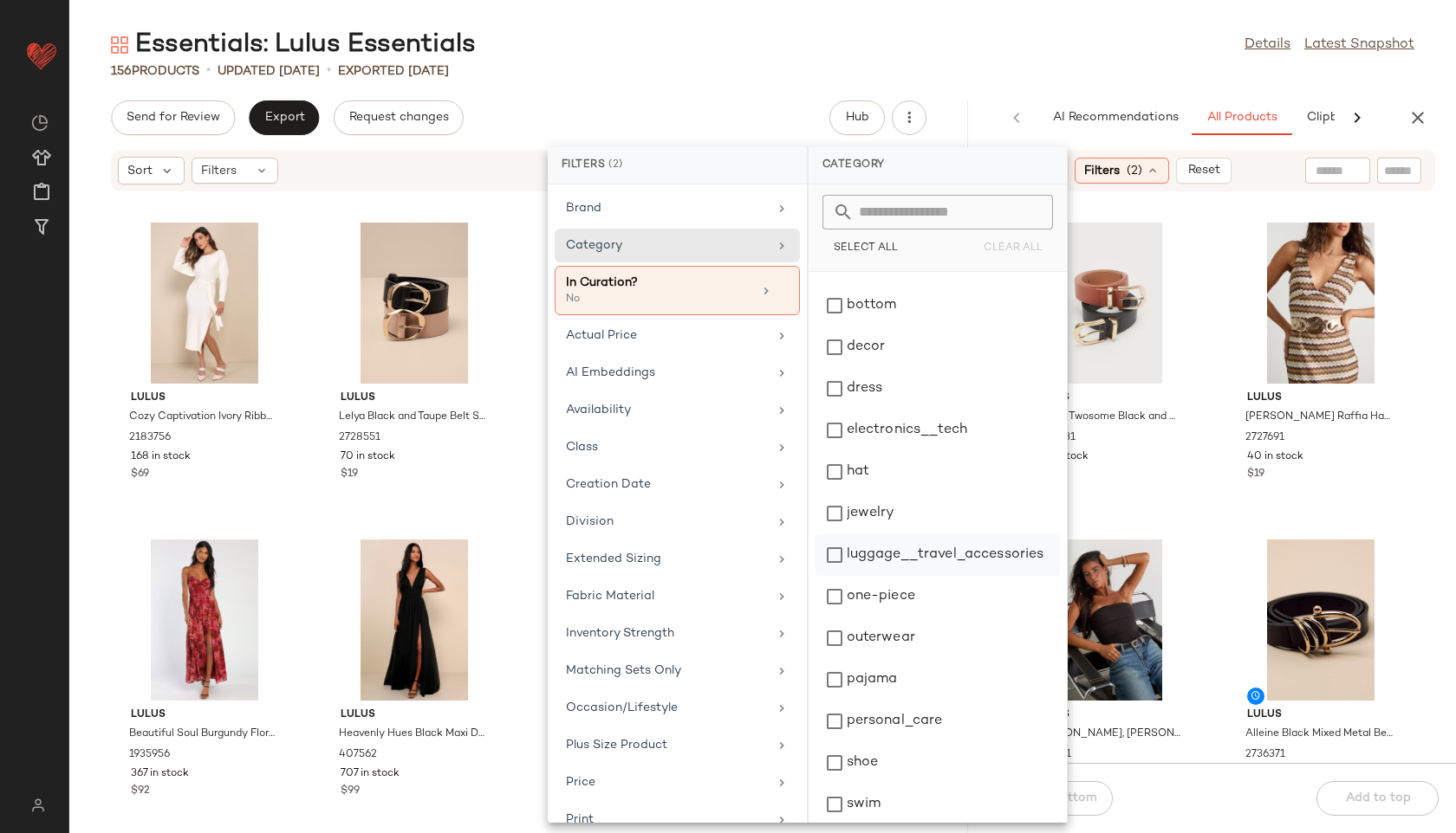
scroll to position [163, 0]
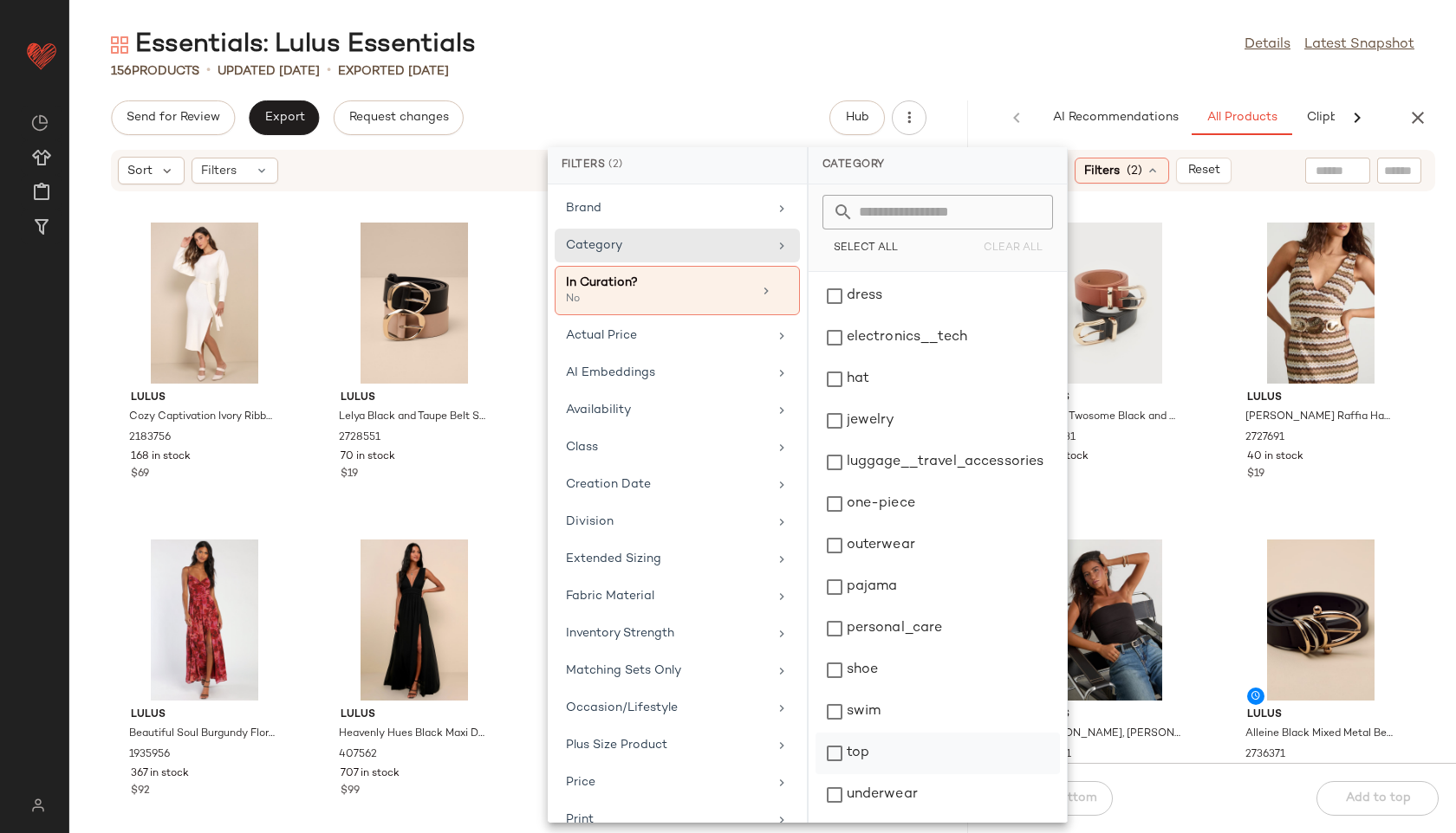
click at [853, 774] on div "top" at bounding box center [937, 795] width 244 height 42
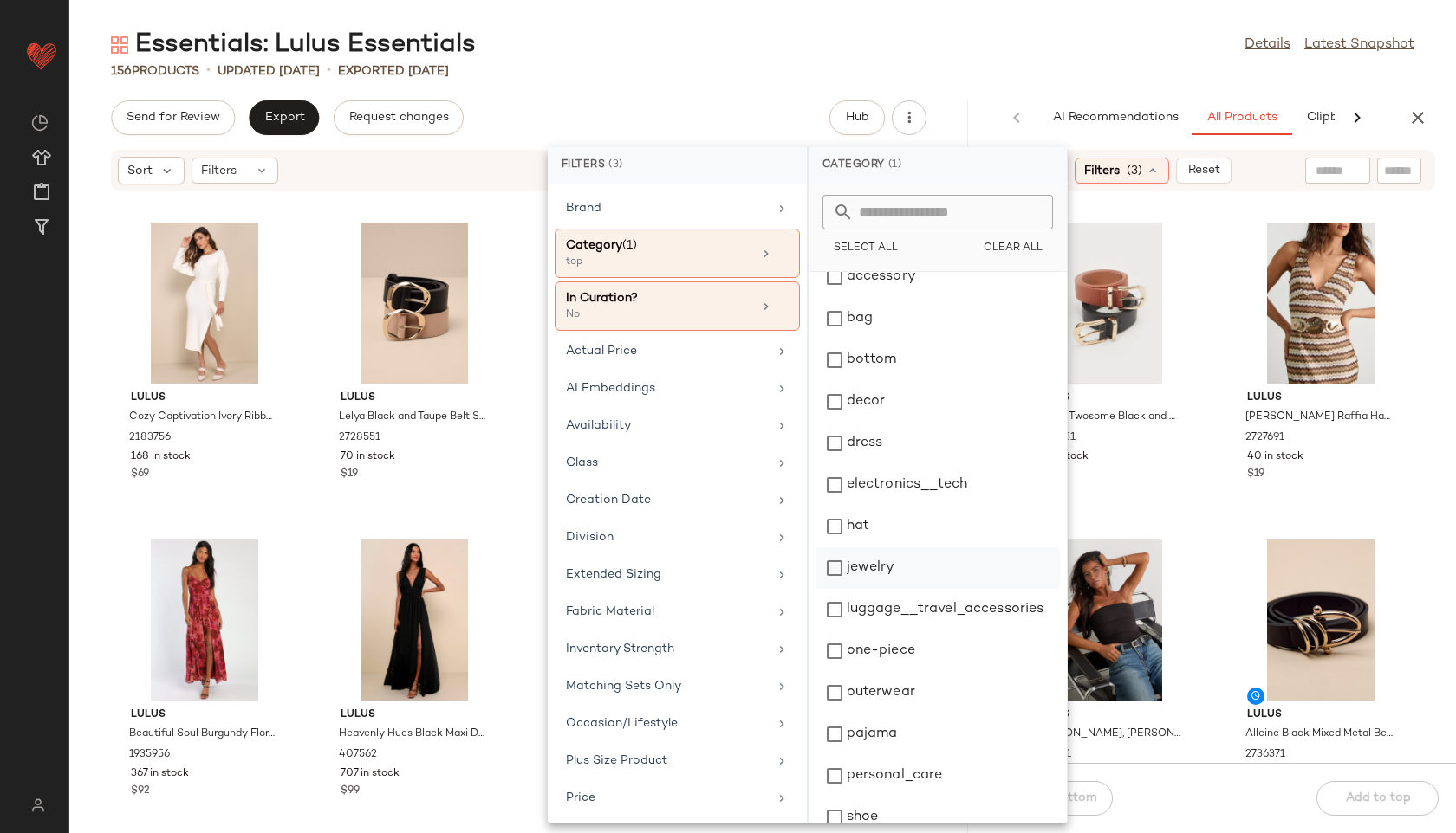
scroll to position [0, 0]
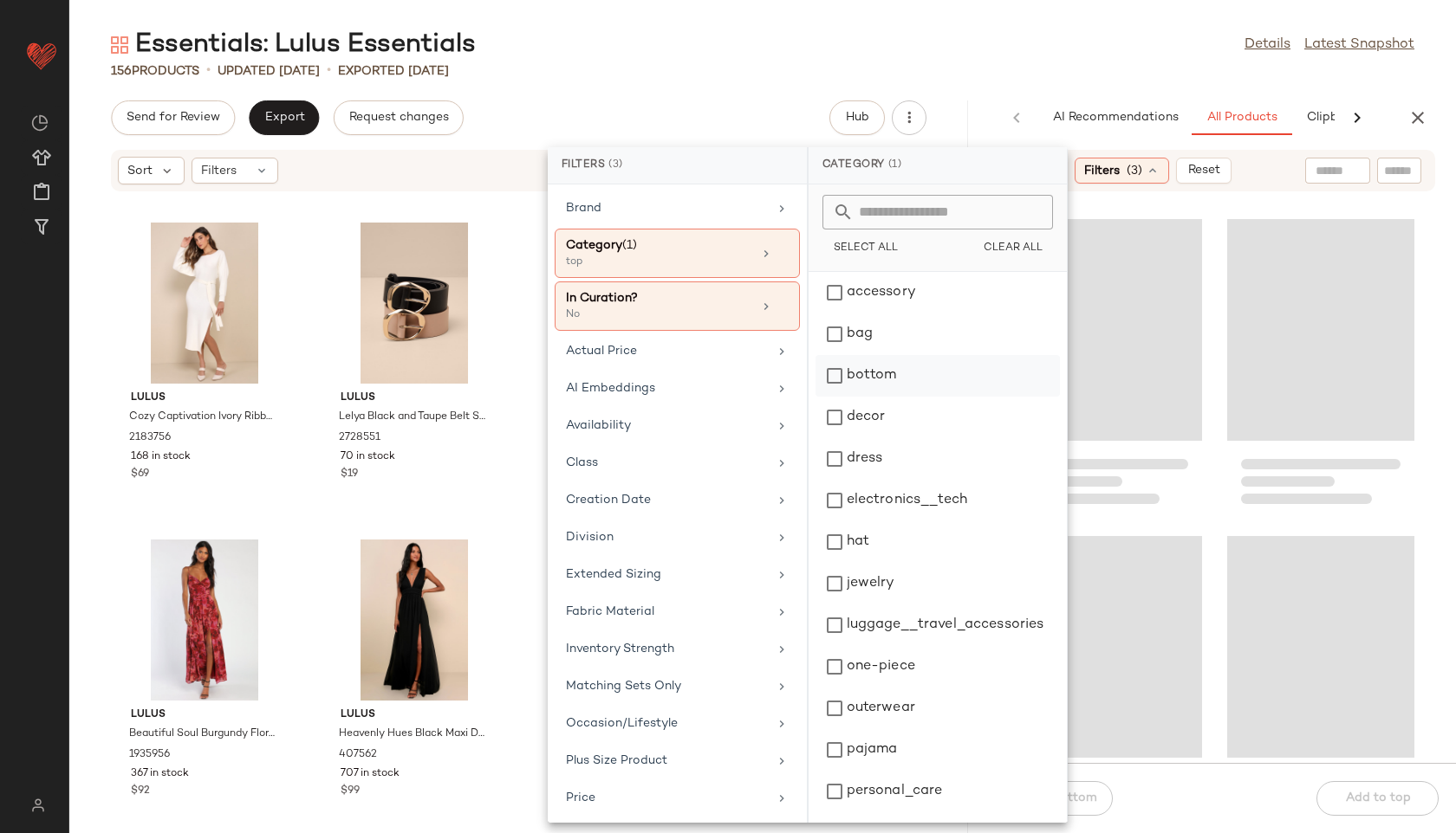
click at [853, 397] on div "bottom" at bounding box center [937, 417] width 244 height 42
click at [864, 480] on div "dress" at bounding box center [937, 501] width 244 height 42
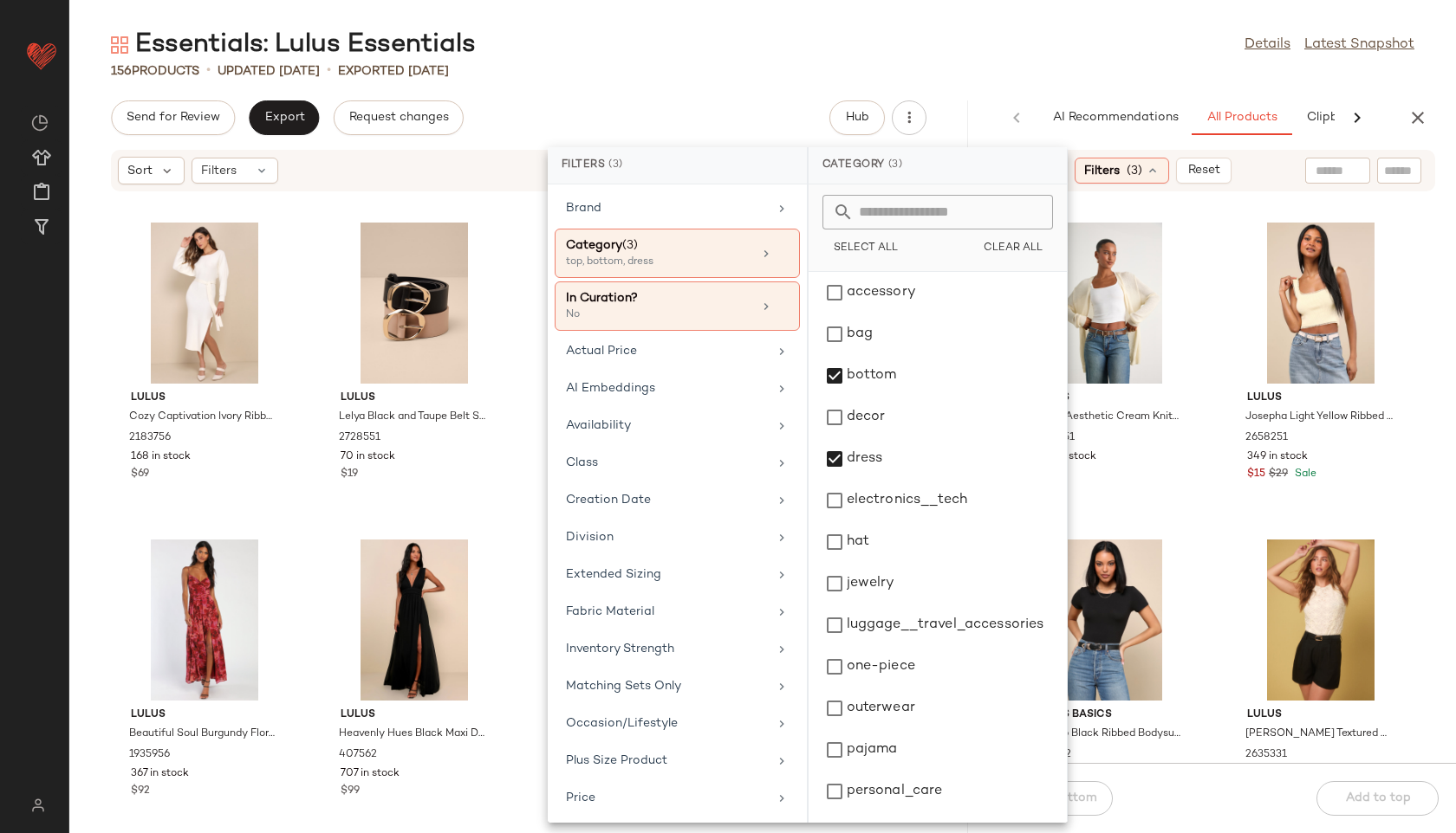
click at [961, 65] on div "156 Products • updated Aug 18th • Exported Aug 18th" at bounding box center [762, 71] width 1387 height 17
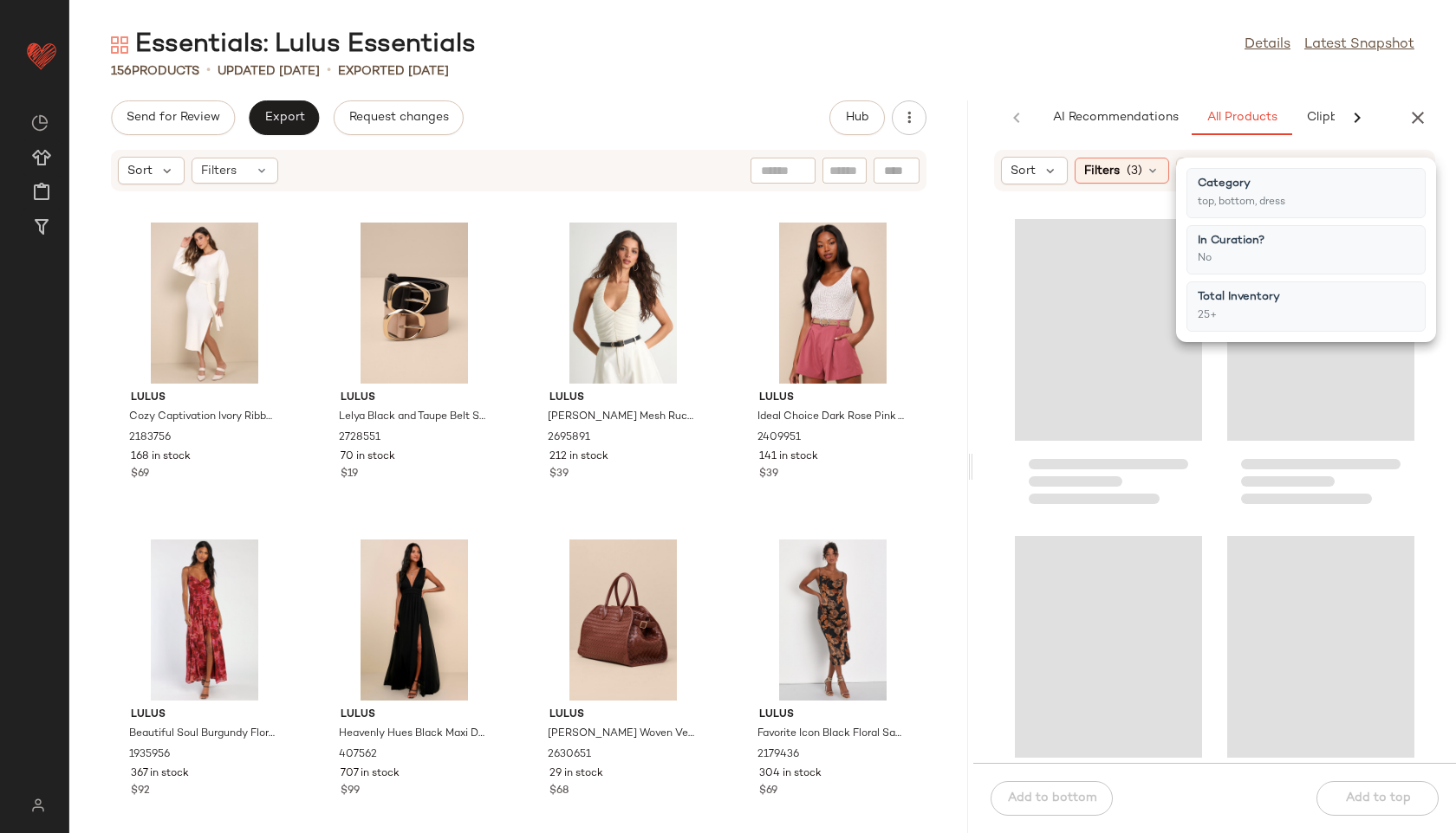
click at [1100, 48] on div "Essentials: Lulus Essentials Details Latest Snapshot" at bounding box center [762, 45] width 1387 height 35
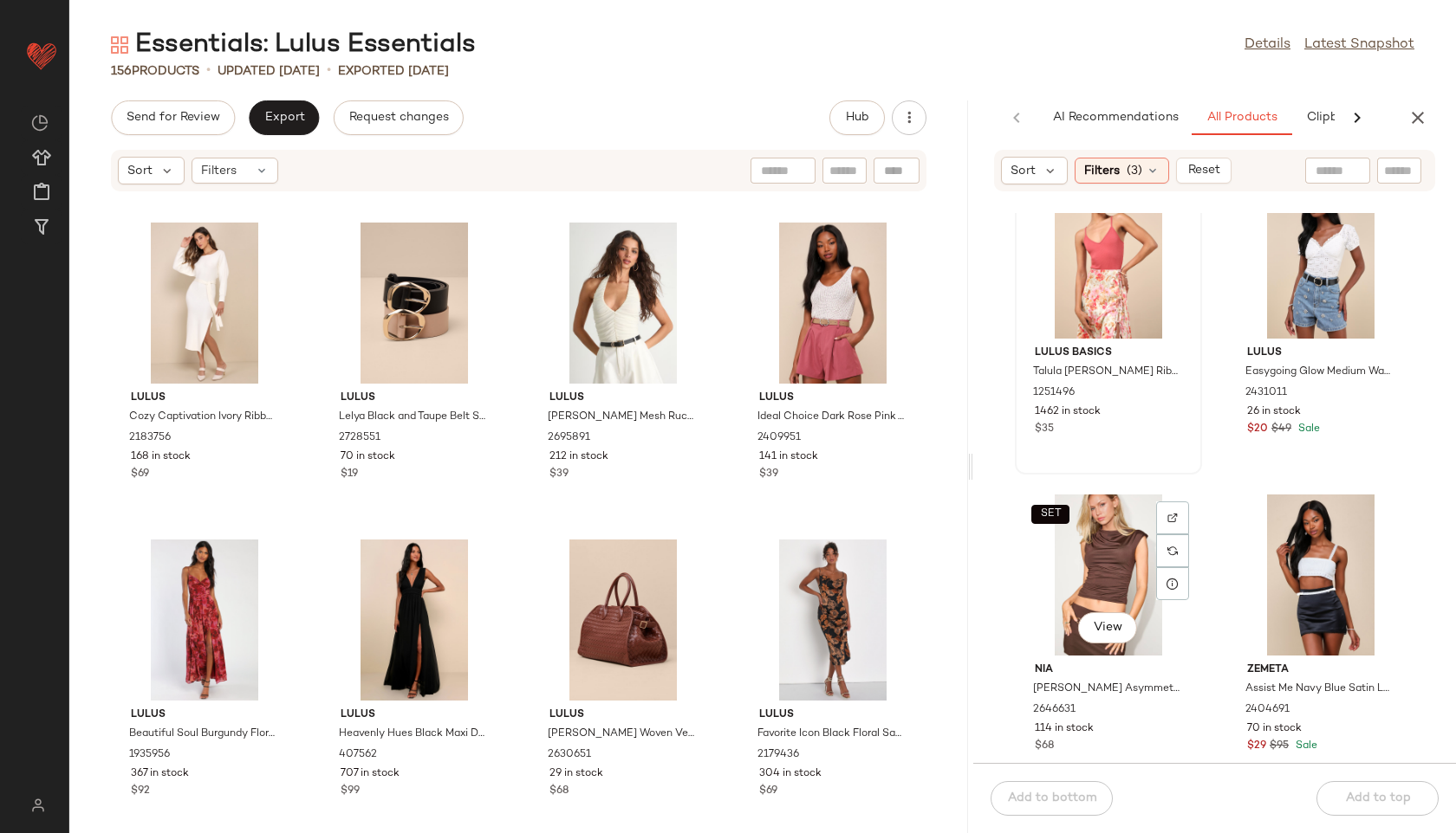
scroll to position [2922, 0]
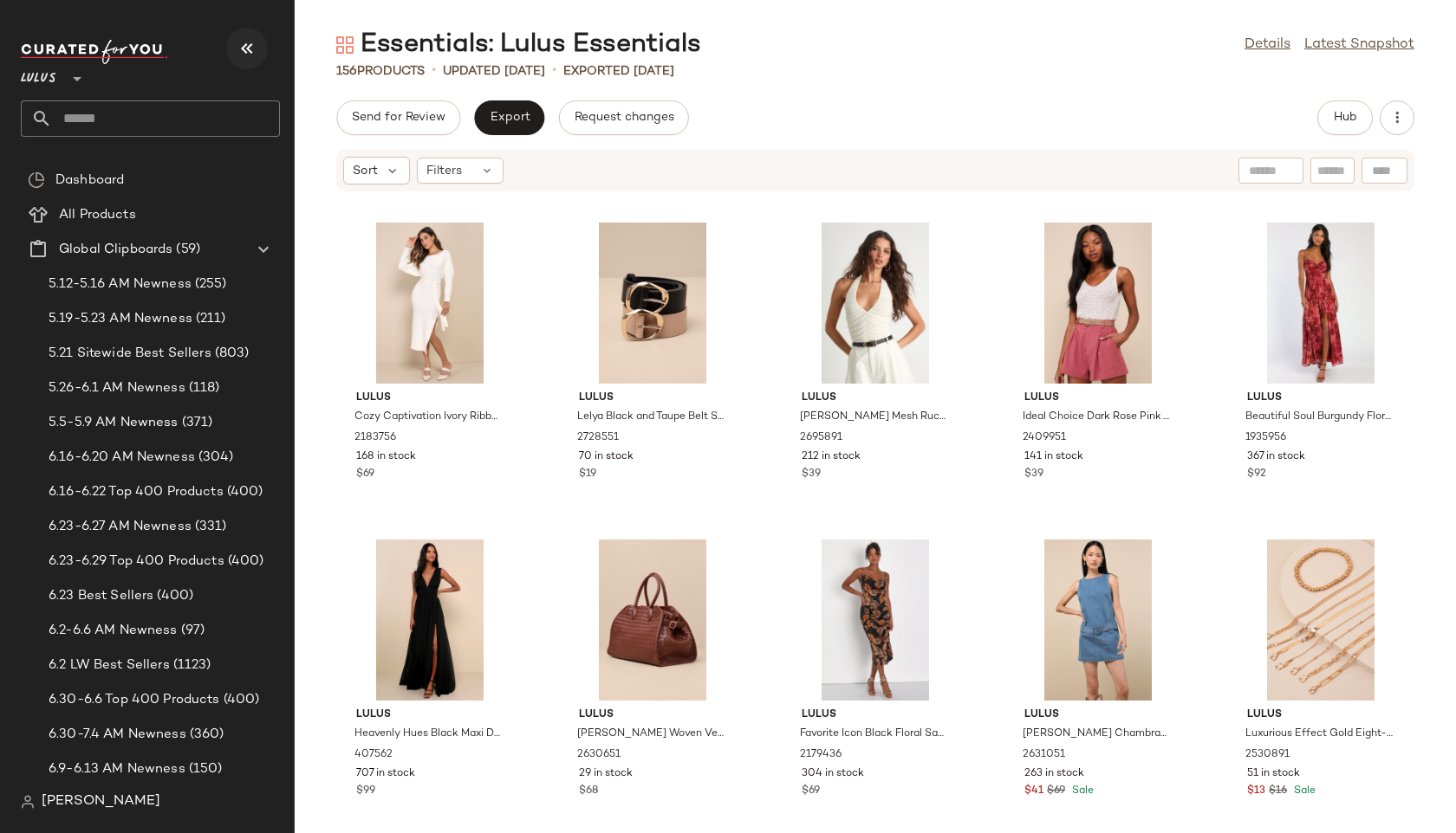
click at [253, 59] on button "button" at bounding box center [247, 48] width 42 height 42
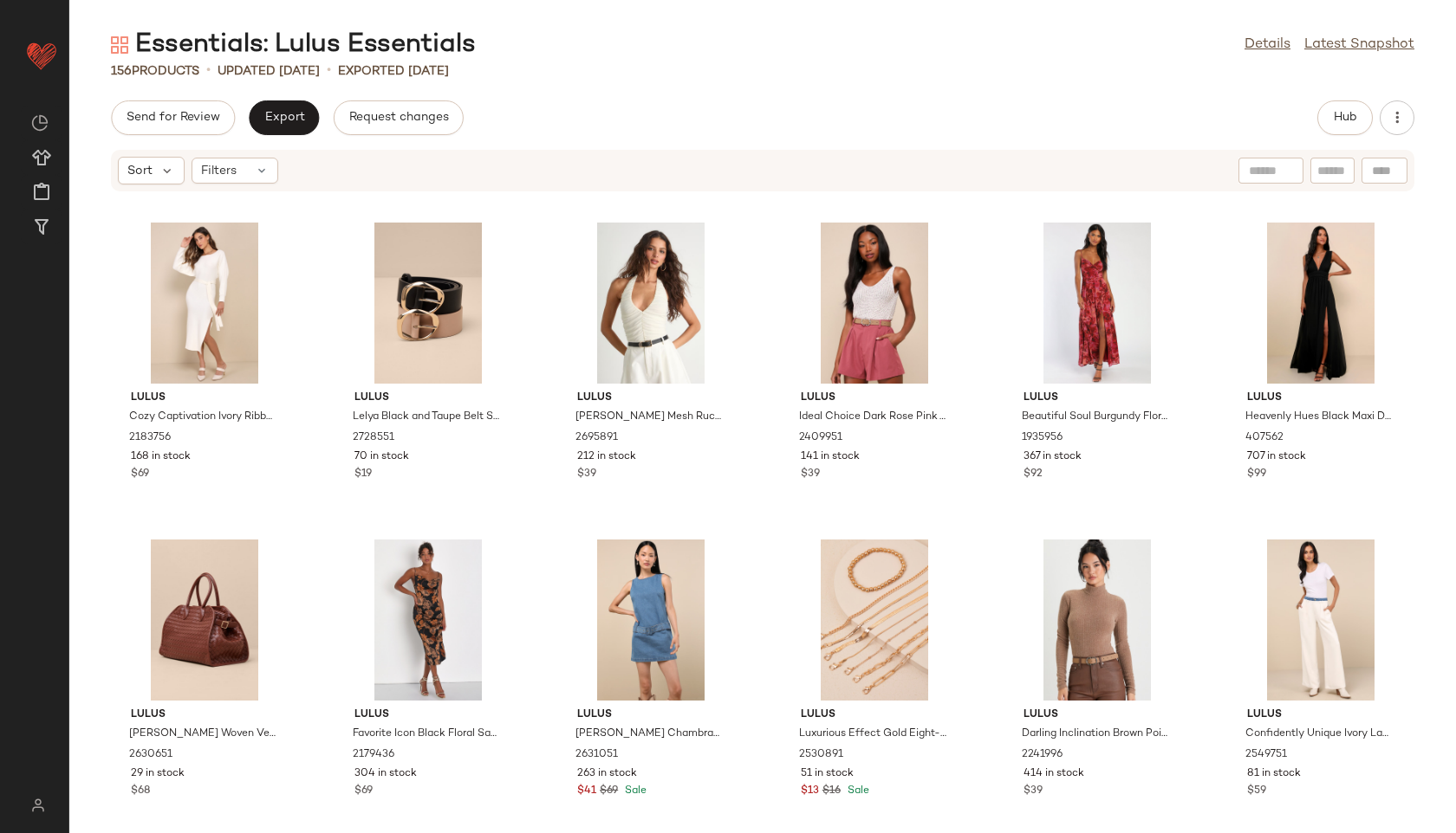
click at [1315, 109] on div "Send for Review Export Request changes Hub" at bounding box center [762, 118] width 1387 height 35
click at [1335, 125] on button "Hub" at bounding box center [1345, 118] width 55 height 35
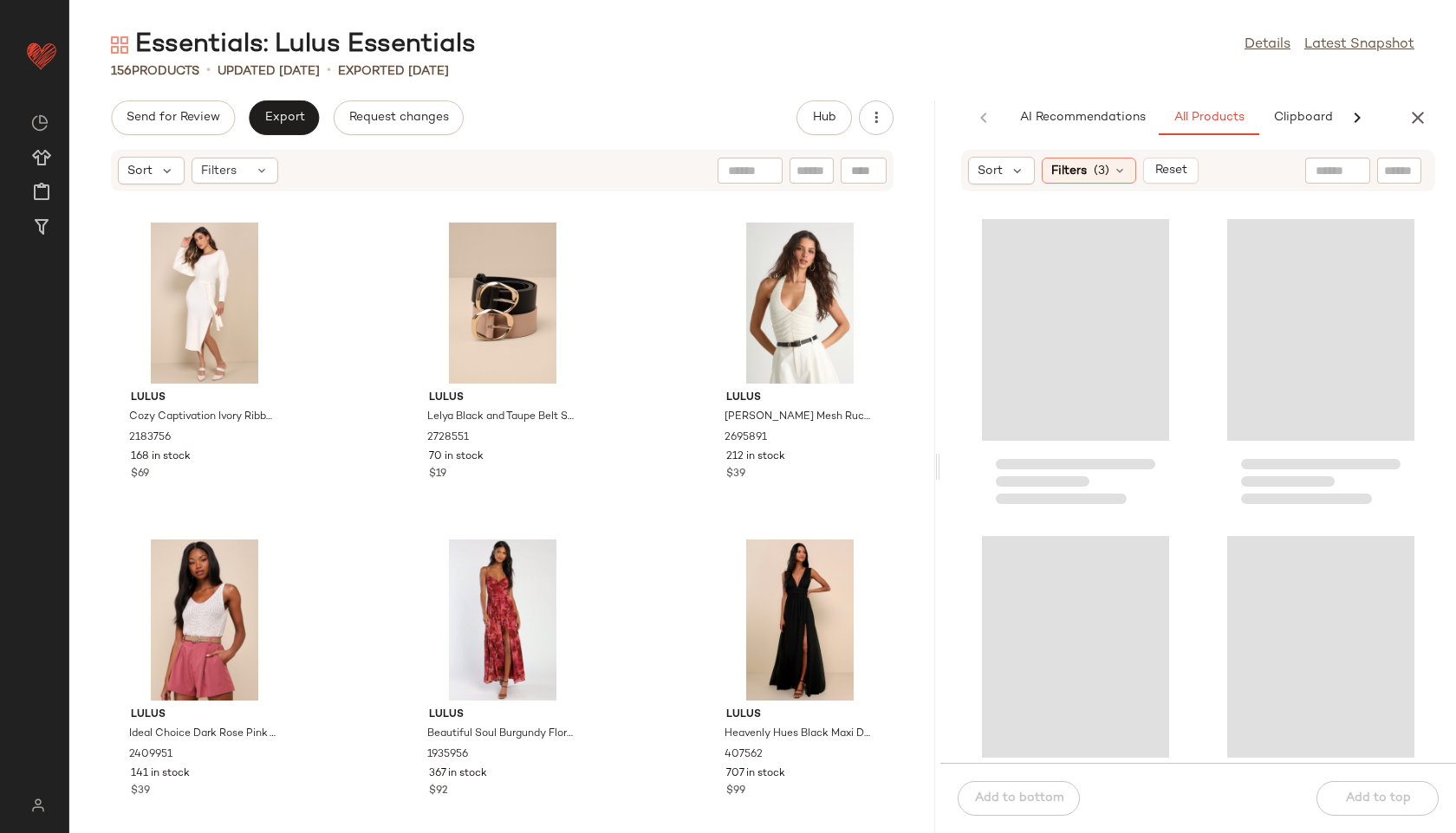
drag, startPoint x: 761, startPoint y: 470, endPoint x: 1187, endPoint y: 467, distance: 426.0
click at [1187, 467] on div "Essentials: Lulus Essentials Details Latest Snapshot 156 Products • updated Aug…" at bounding box center [762, 430] width 1387 height 805
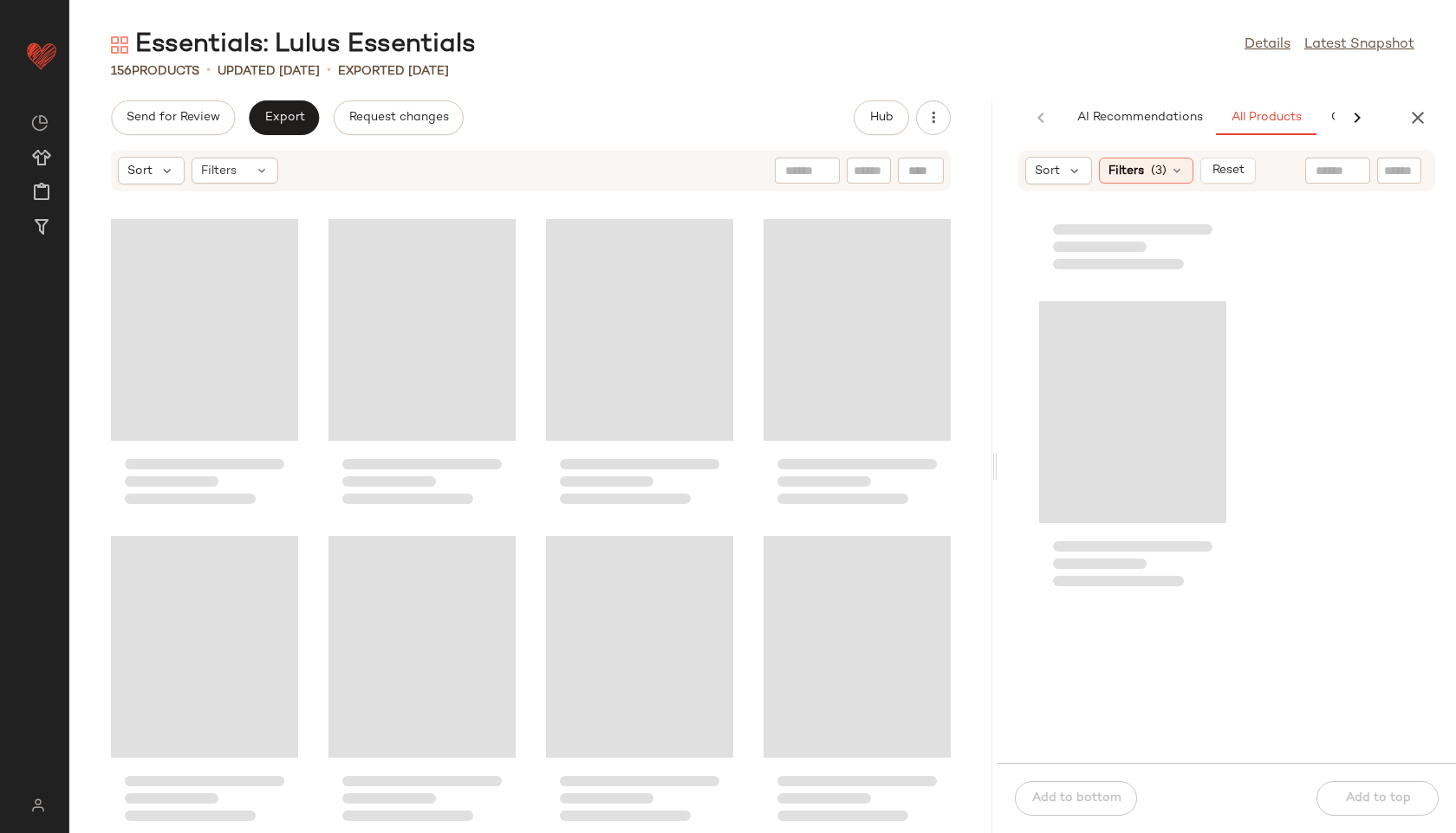
drag, startPoint x: 938, startPoint y: 467, endPoint x: 1295, endPoint y: 429, distance: 359.0
click at [1295, 429] on div "Essentials: Lulus Essentials Details Latest Snapshot 156 Products • updated Aug…" at bounding box center [762, 430] width 1387 height 805
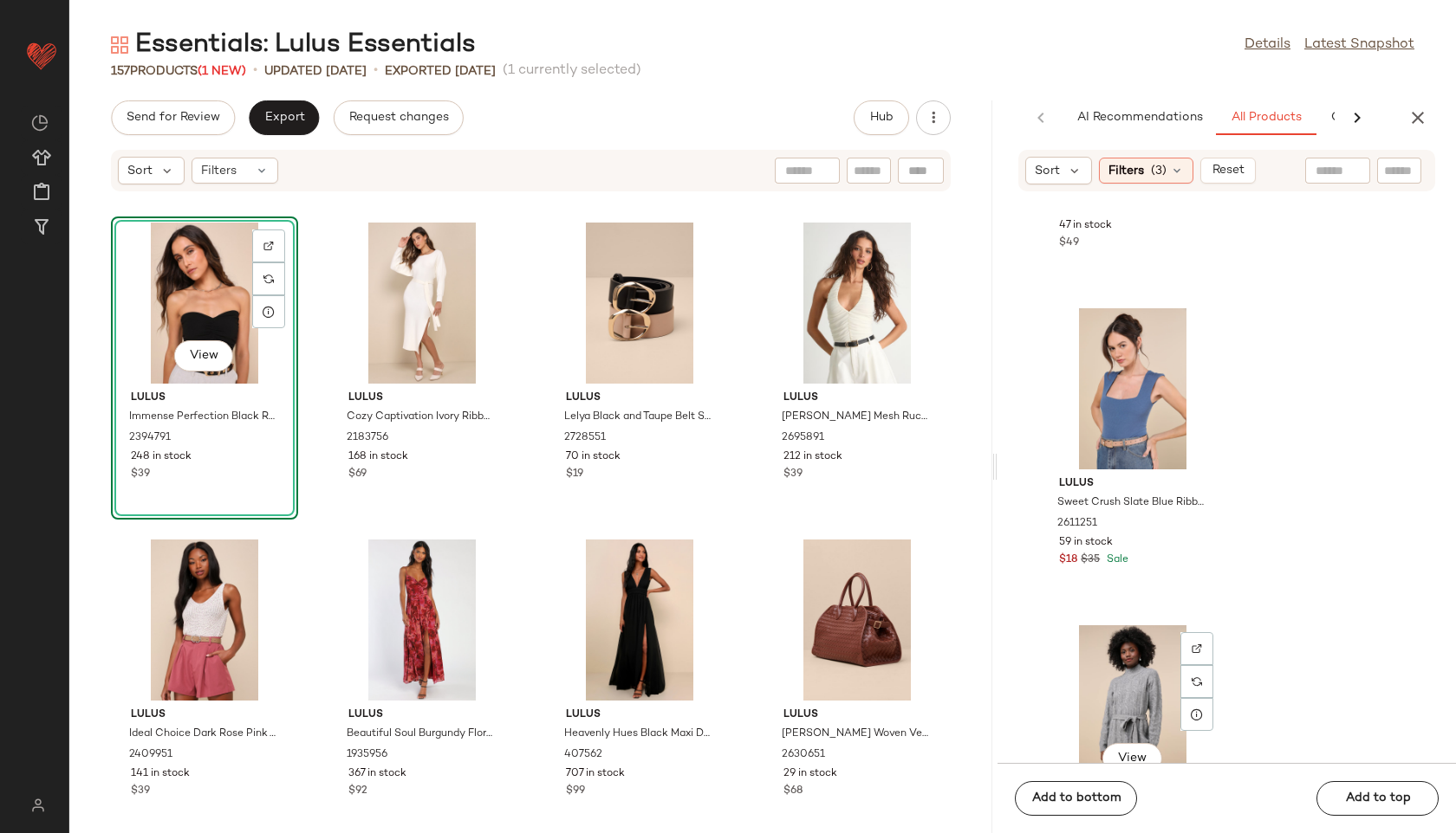
scroll to position [5633, 0]
drag, startPoint x: 1141, startPoint y: 327, endPoint x: 721, endPoint y: 5, distance: 529.2
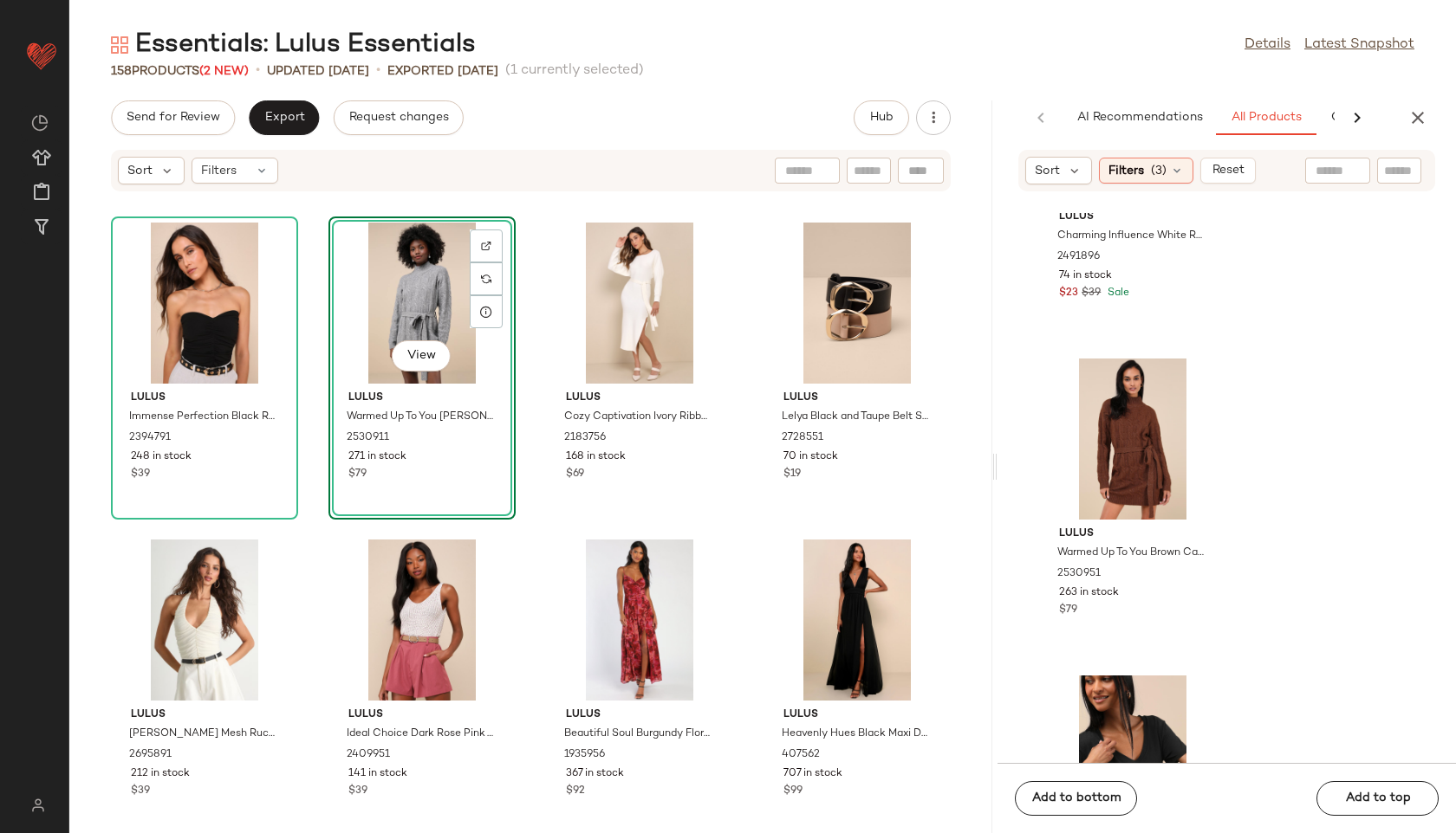
scroll to position [6536, 0]
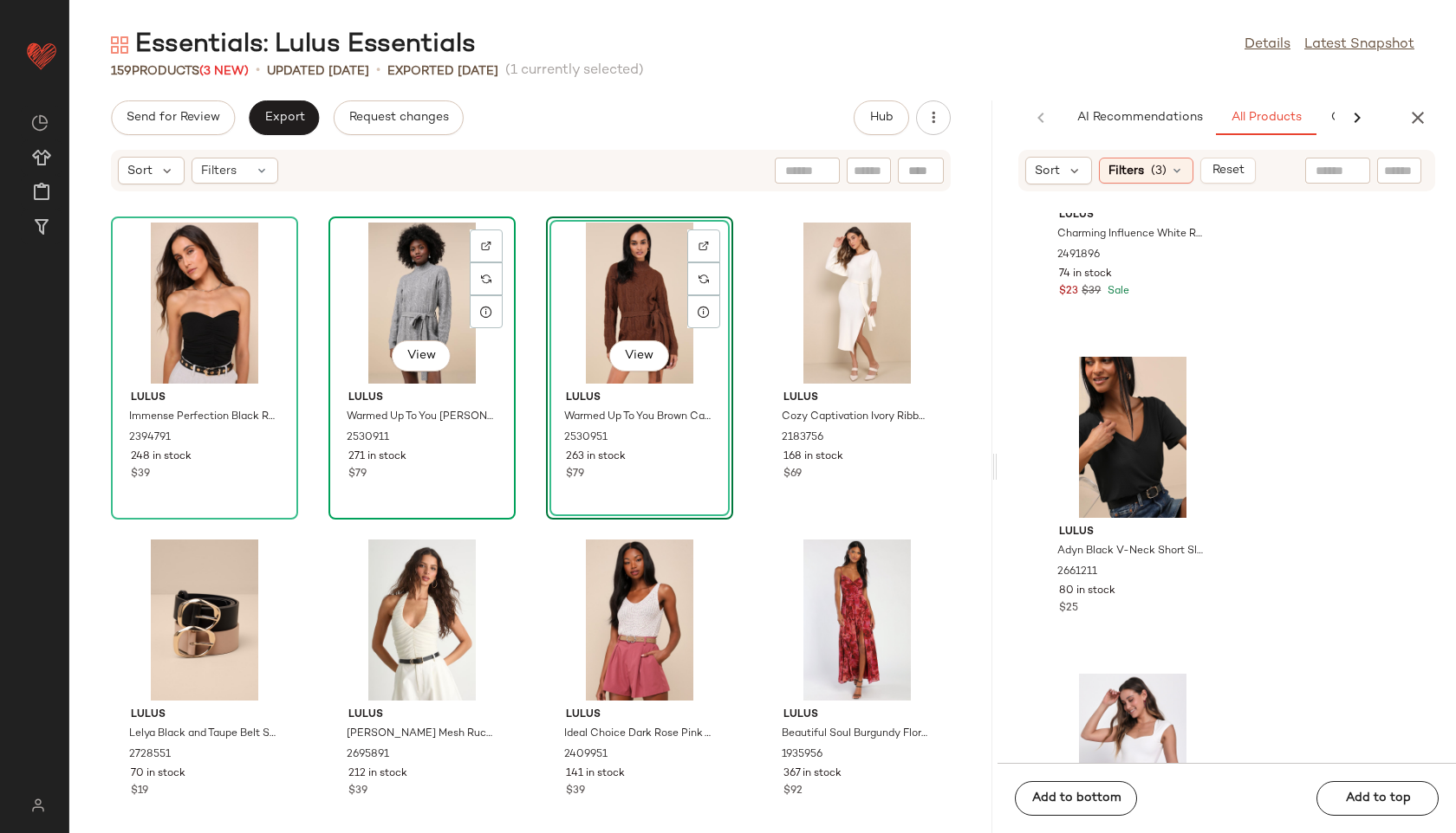
click at [433, 305] on div "View" at bounding box center [421, 304] width 175 height 161
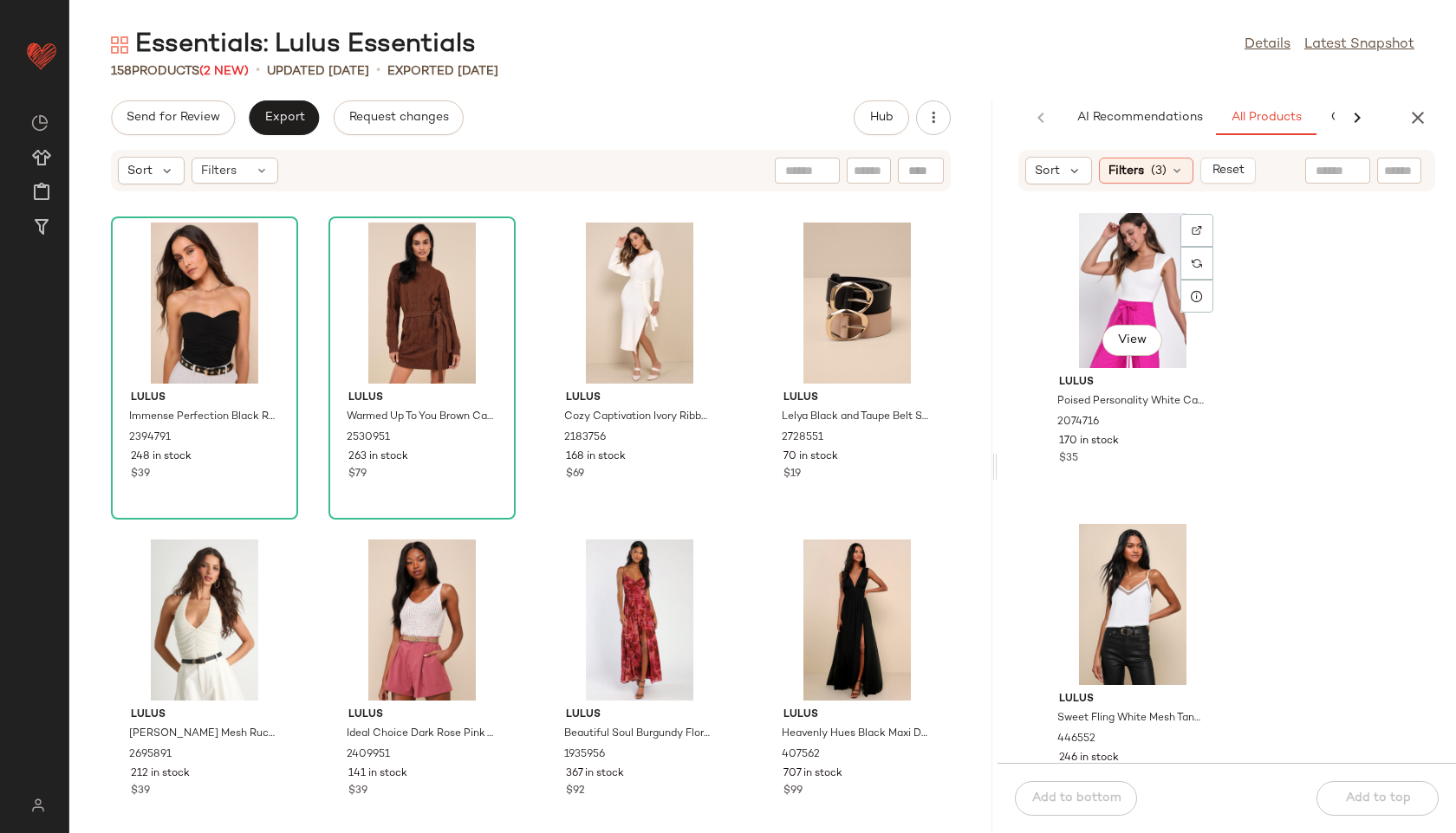
scroll to position [7326, 0]
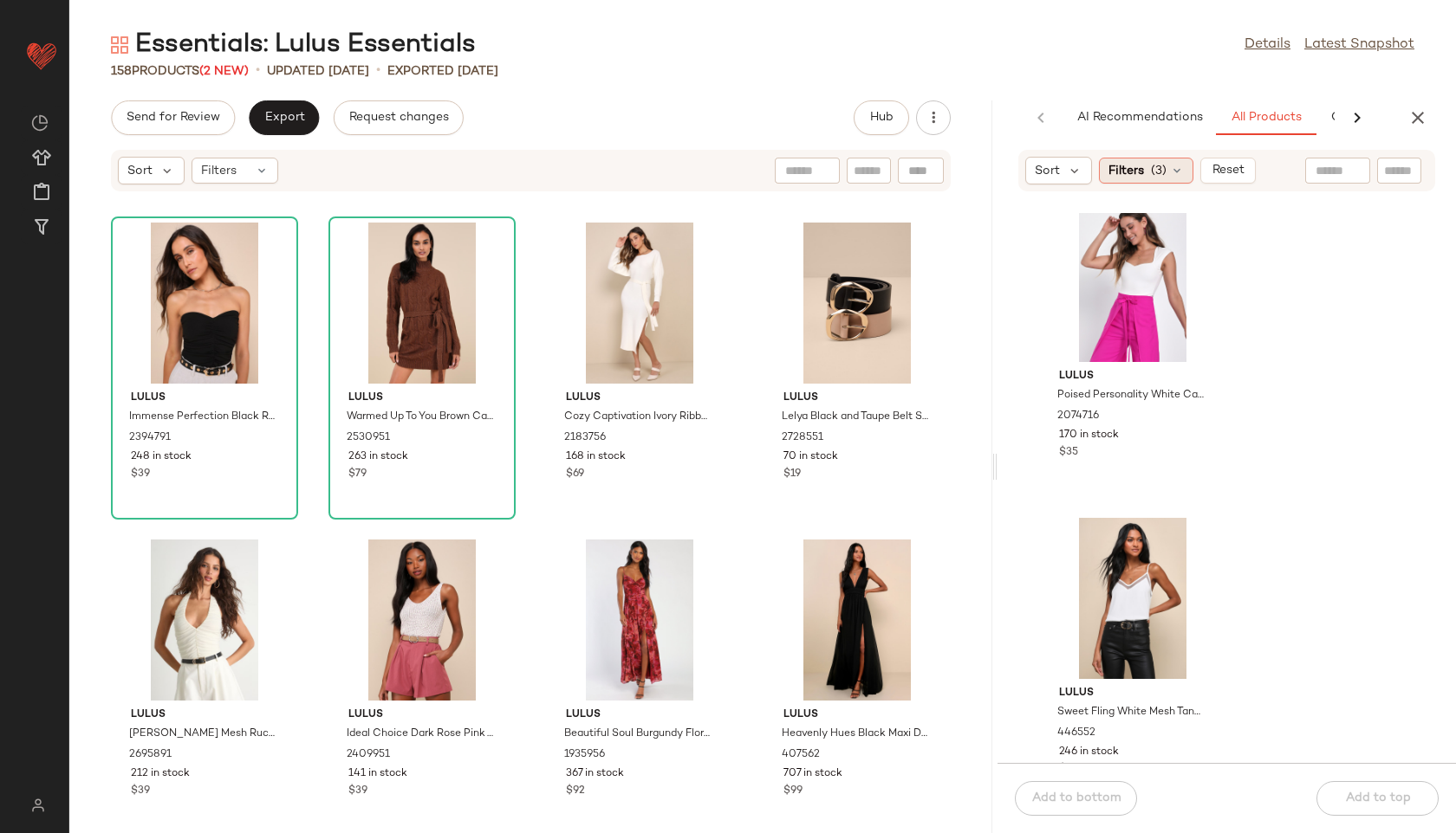
click at [1171, 170] on icon at bounding box center [1176, 171] width 14 height 14
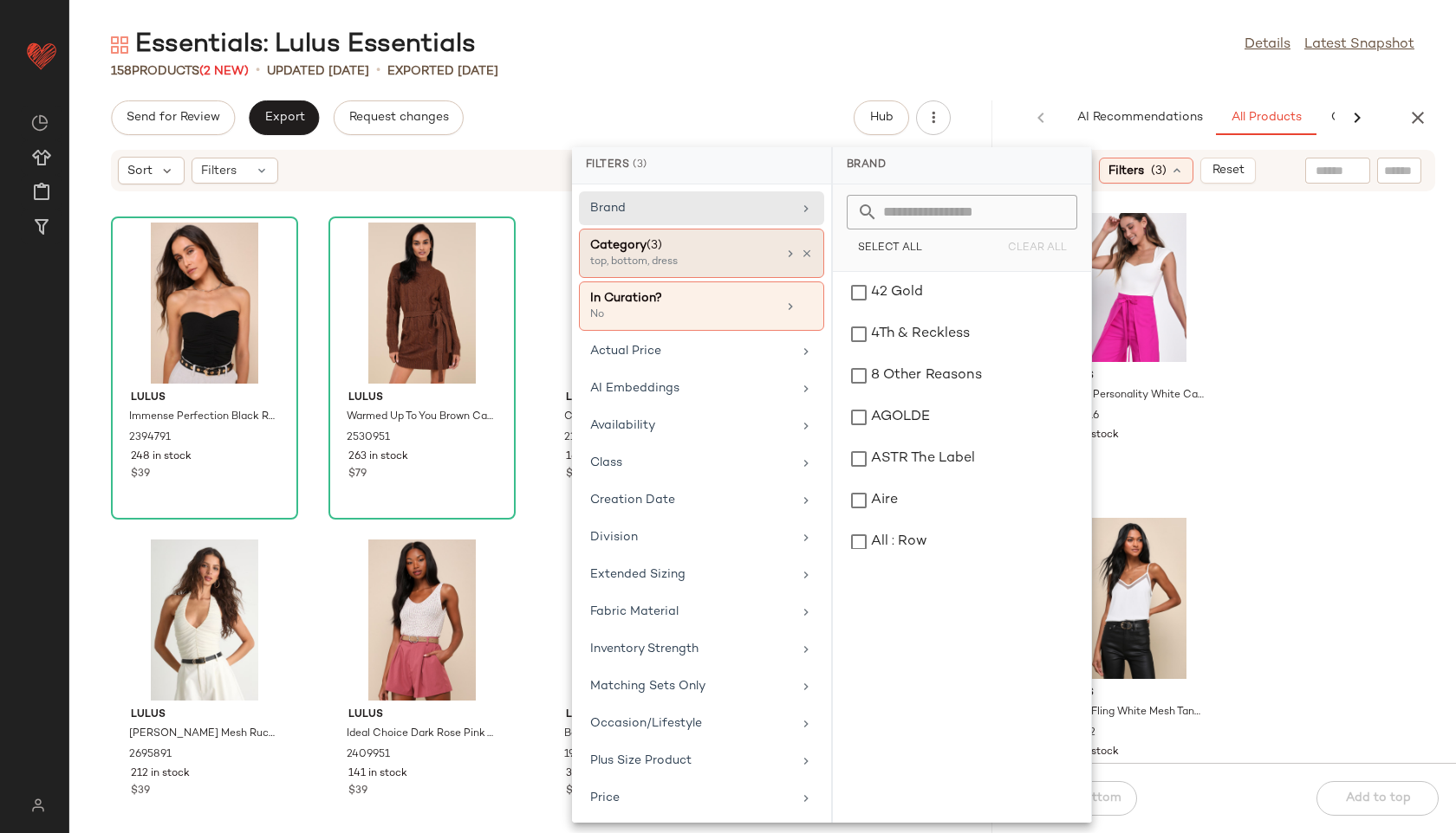
click at [720, 282] on div "Category (3) top, bottom, dress" at bounding box center [701, 306] width 245 height 49
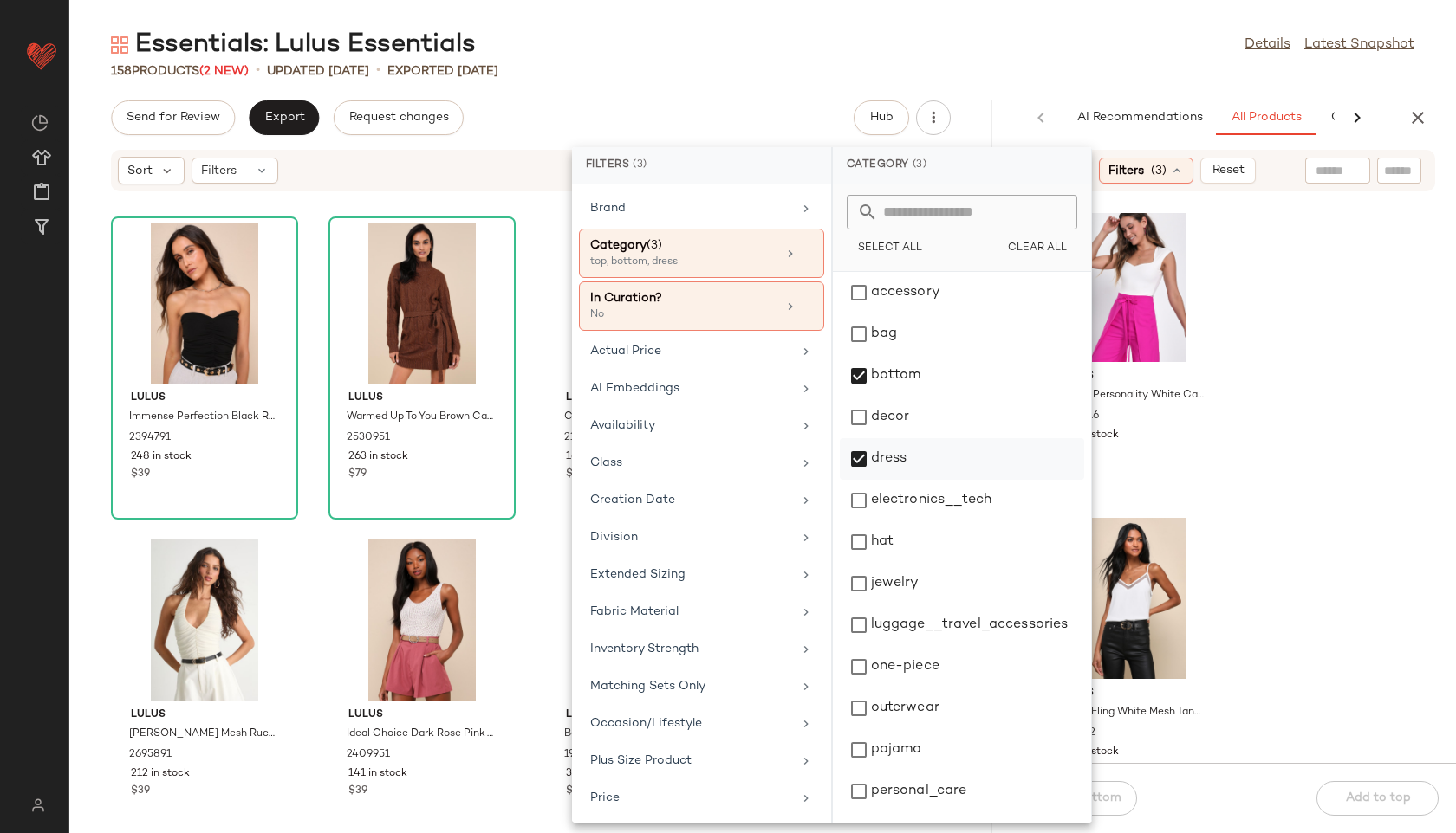
click at [882, 480] on div "dress" at bounding box center [961, 501] width 244 height 42
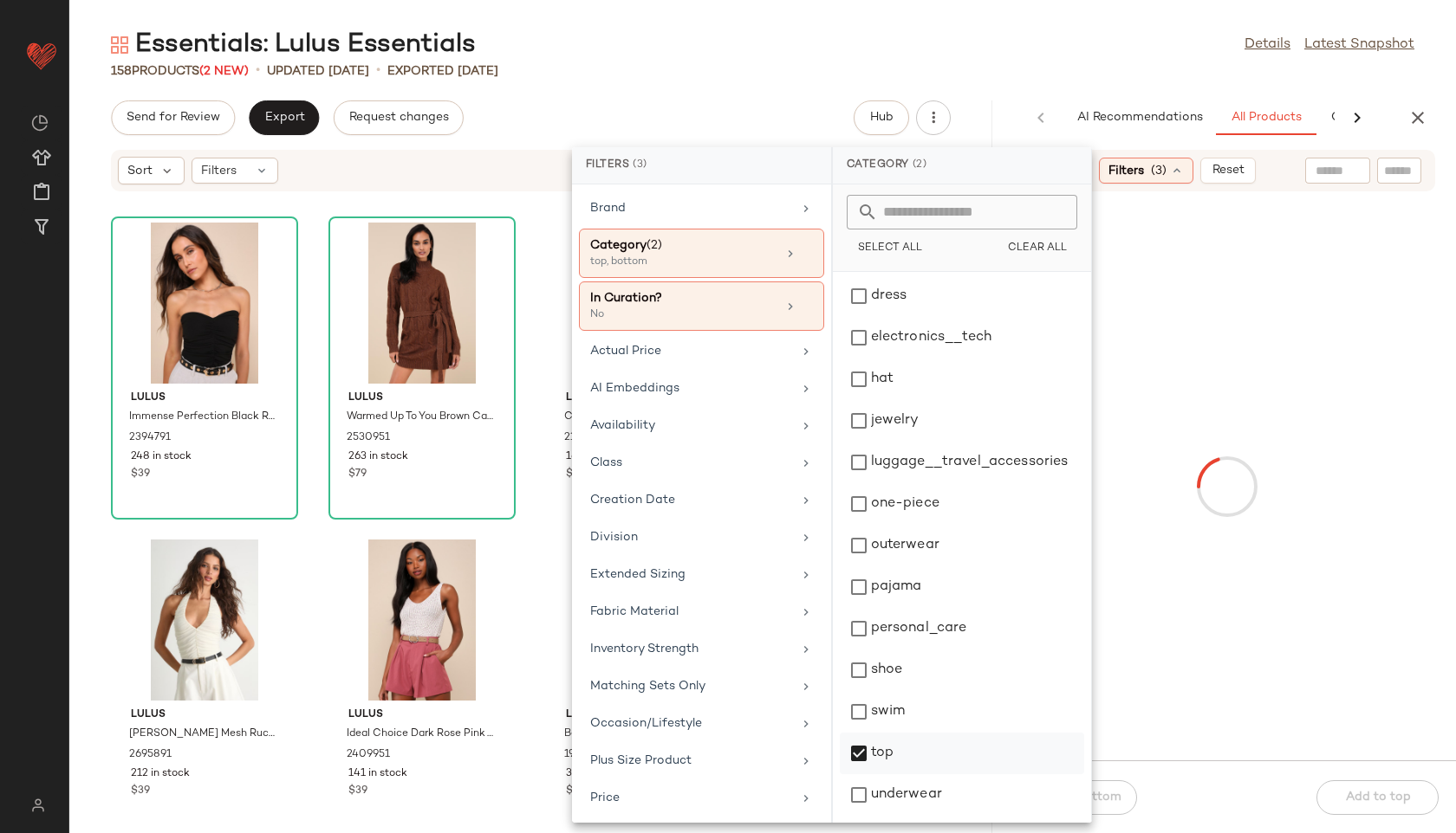
click at [896, 774] on div "top" at bounding box center [961, 795] width 244 height 42
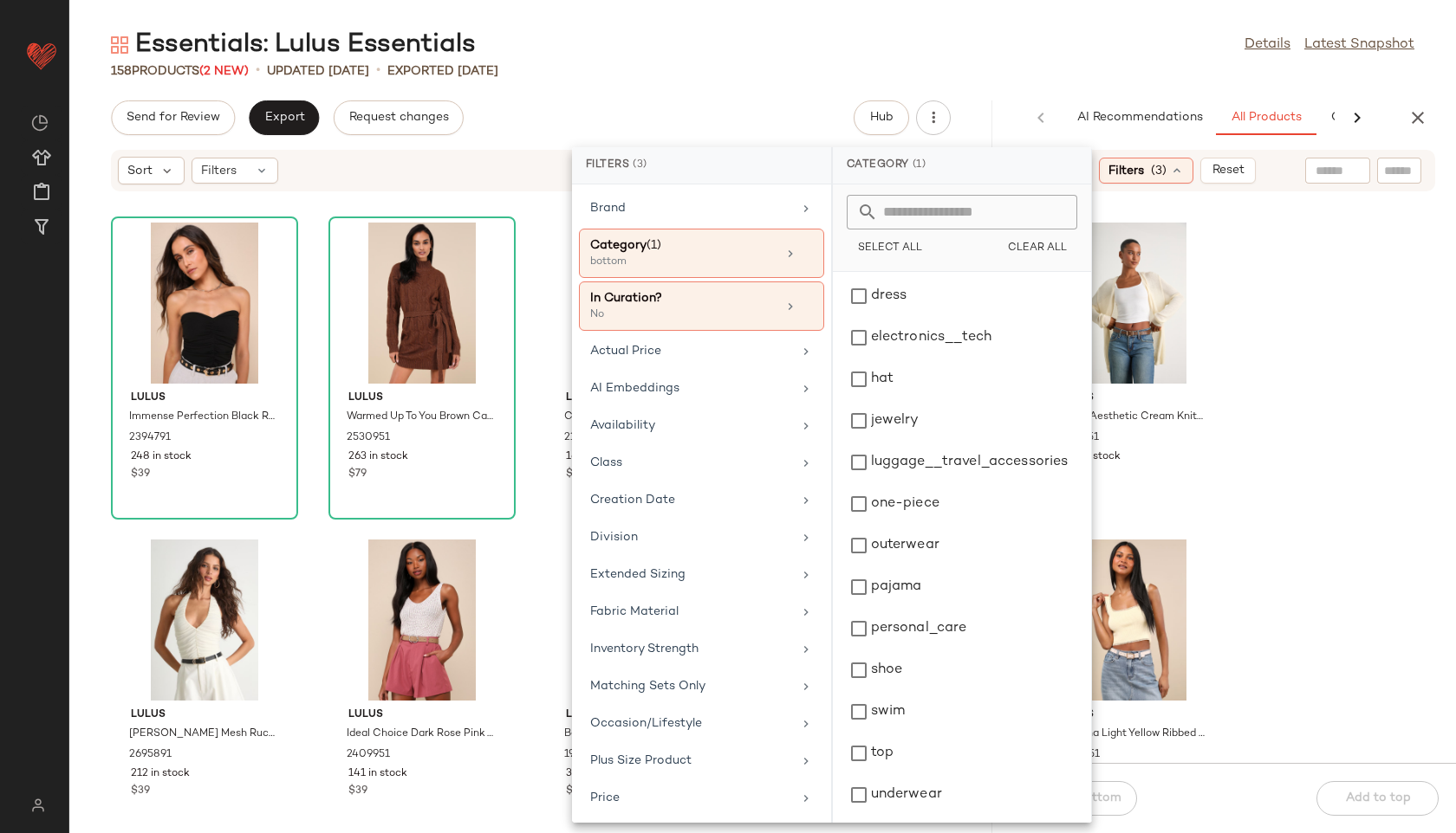
click at [1036, 48] on div "Essentials: Lulus Essentials Details Latest Snapshot" at bounding box center [762, 45] width 1387 height 35
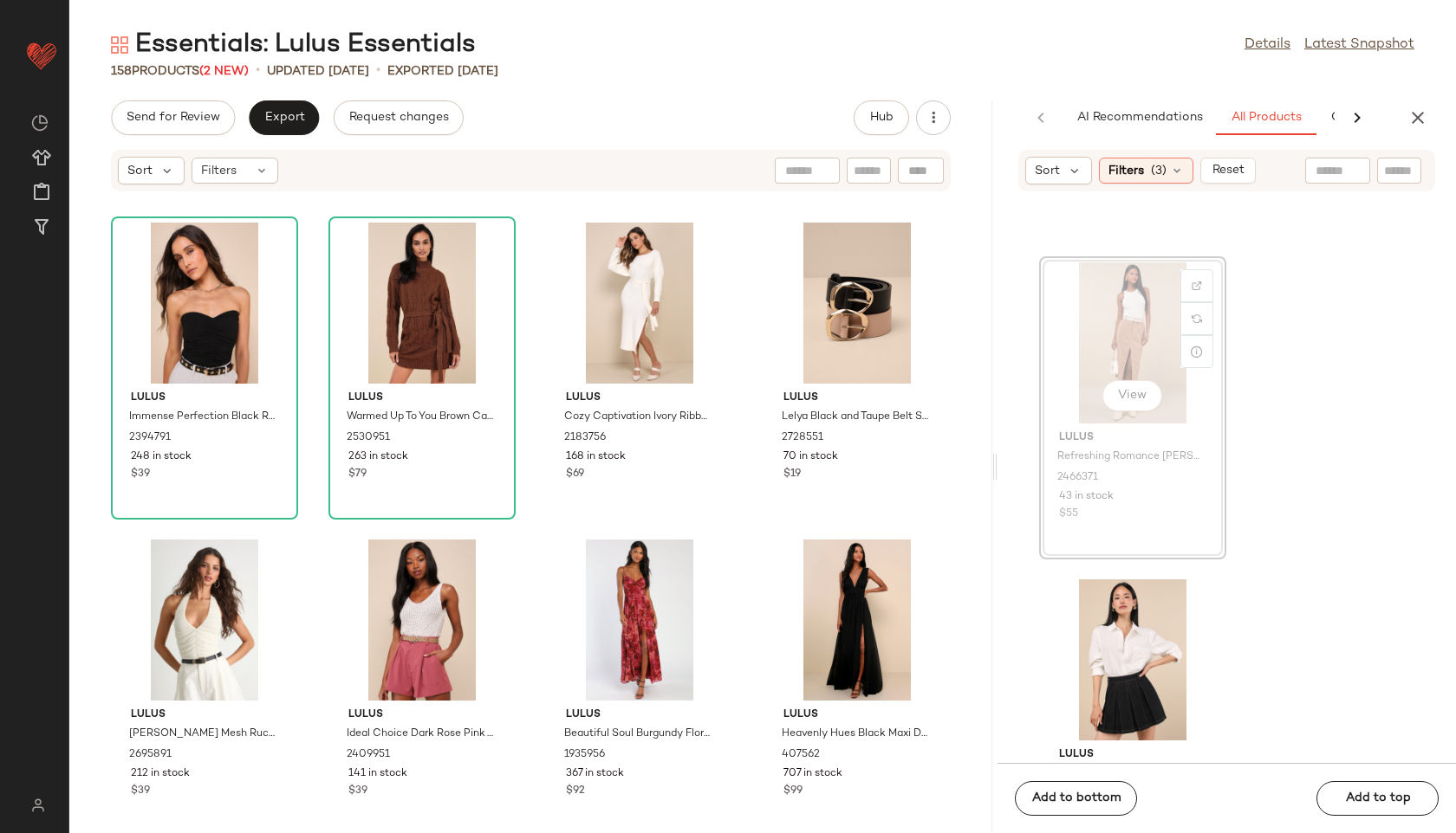
scroll to position [2507, 0]
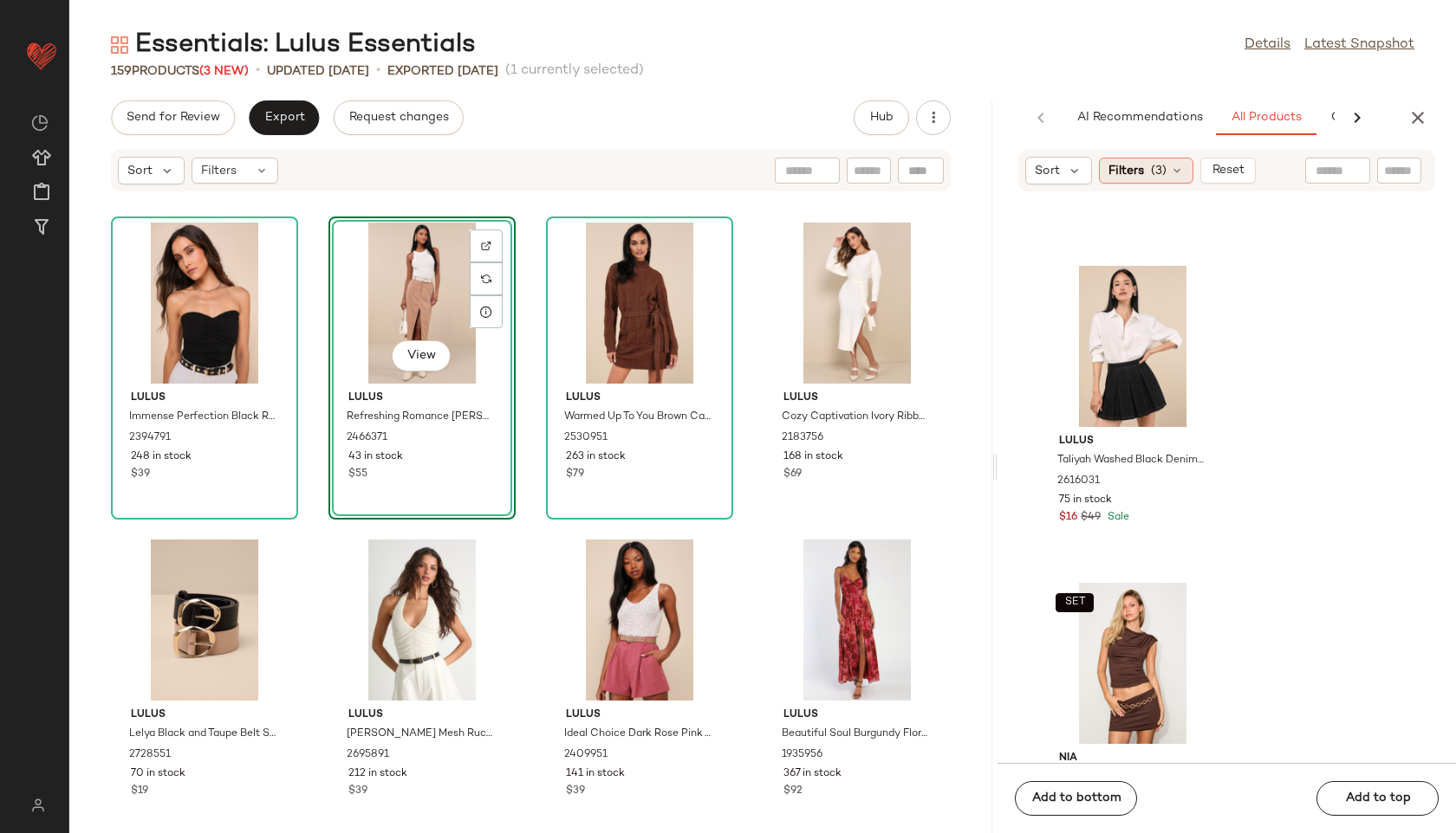
click at [1157, 172] on span "(3)" at bounding box center [1158, 171] width 15 height 18
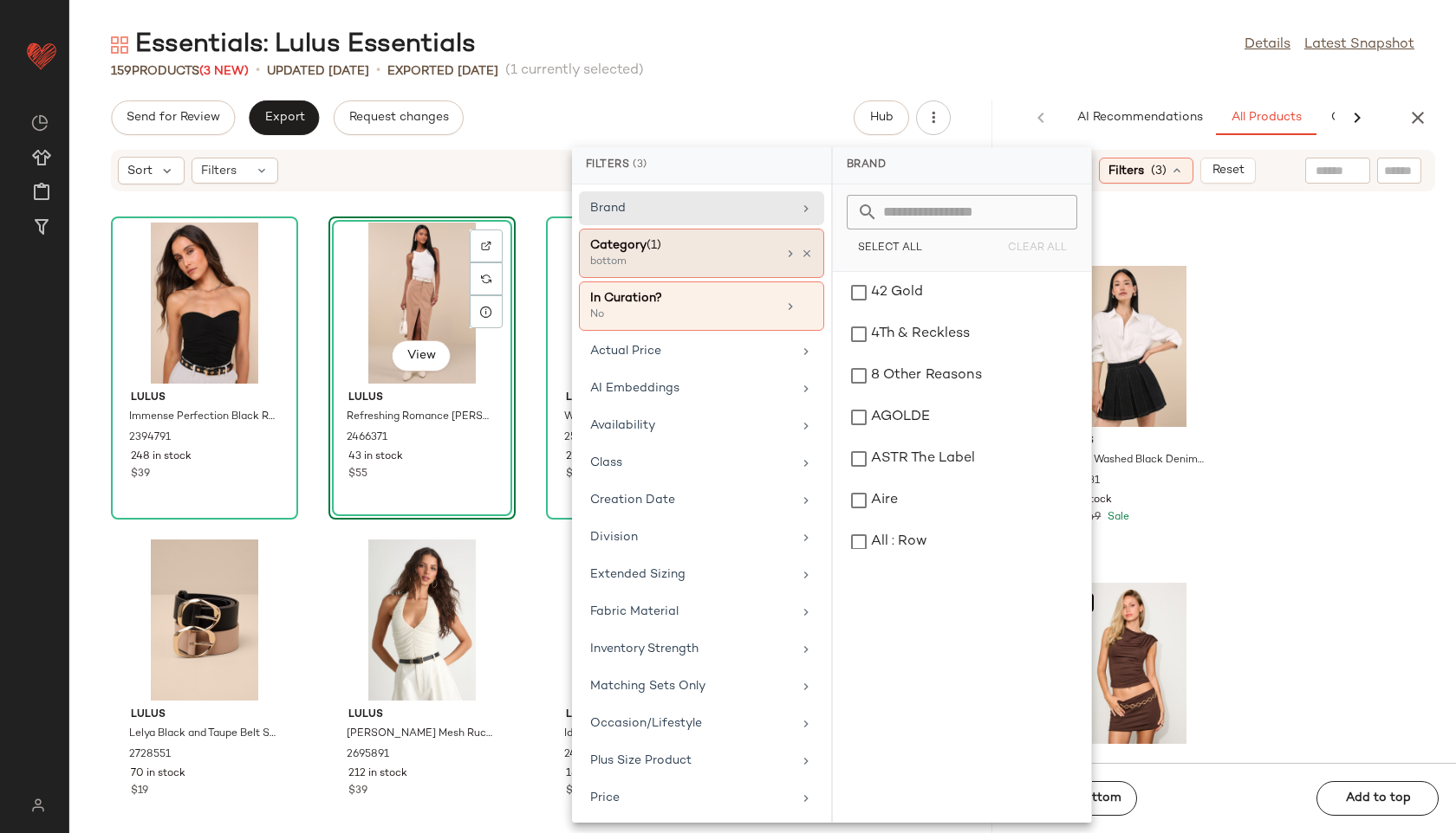
click at [754, 282] on div "Category (1) bottom" at bounding box center [701, 306] width 245 height 49
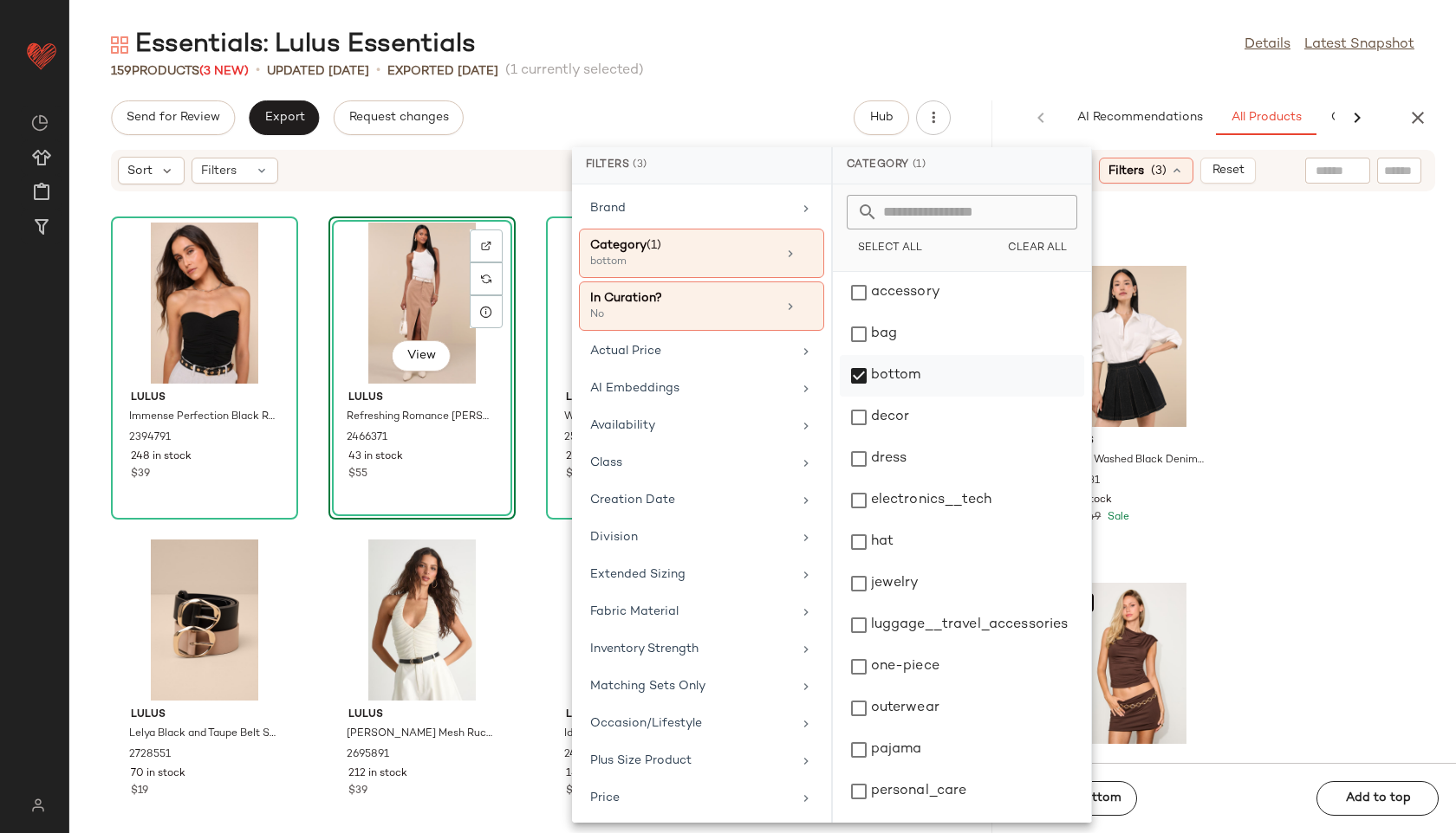
click at [867, 397] on div "bottom" at bounding box center [961, 417] width 244 height 42
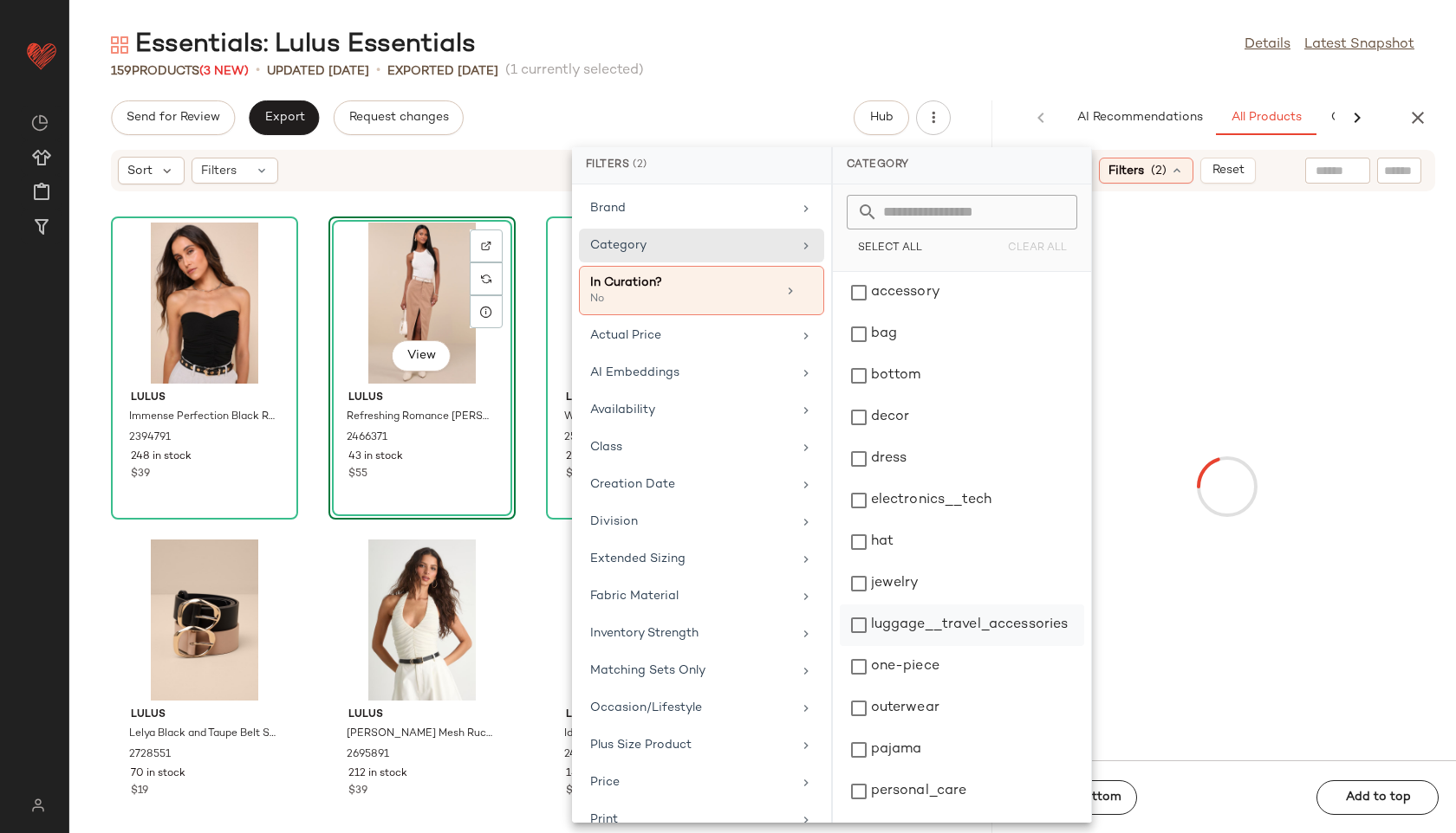
scroll to position [163, 0]
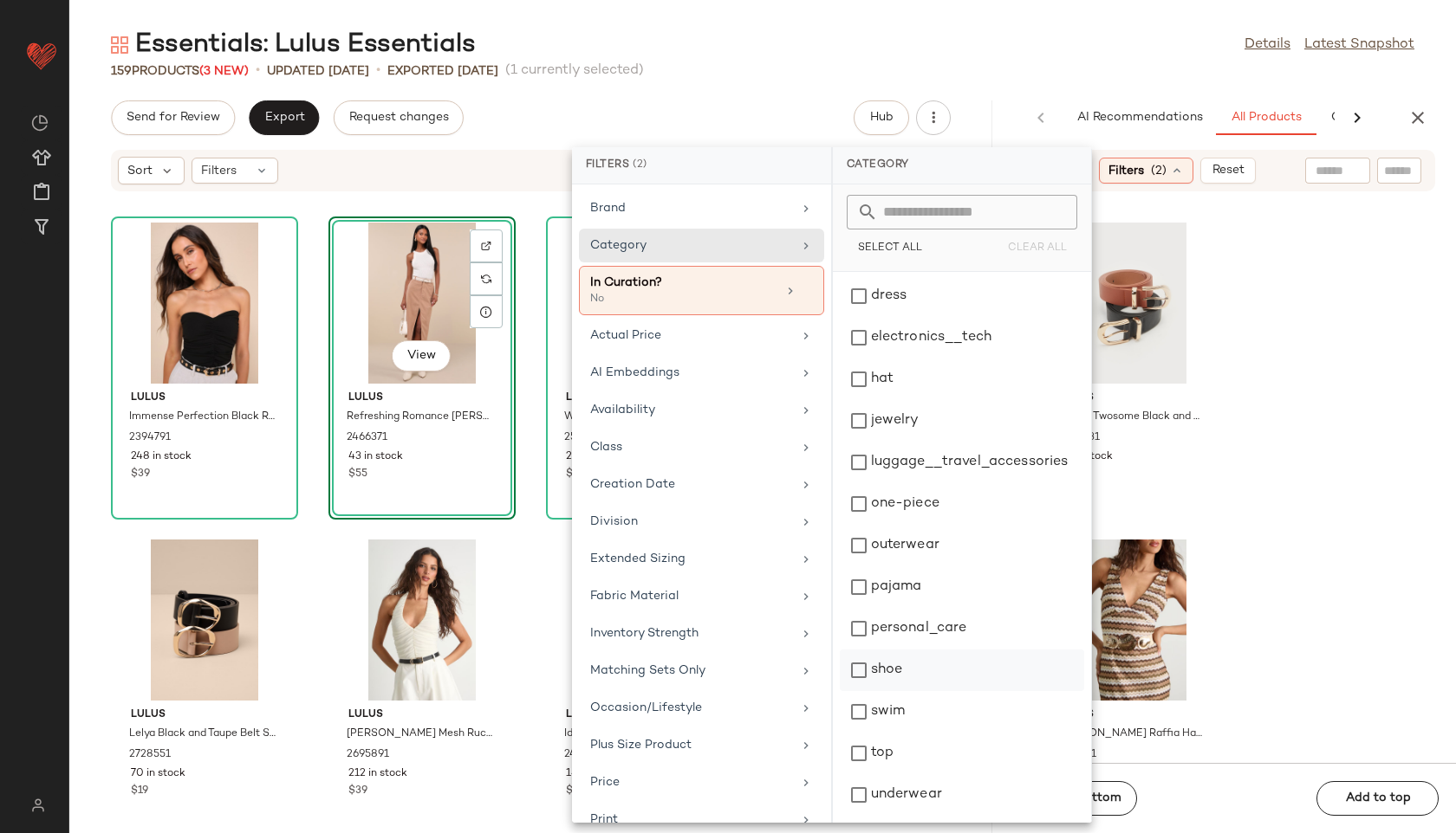
click at [896, 691] on div "shoe" at bounding box center [961, 712] width 244 height 42
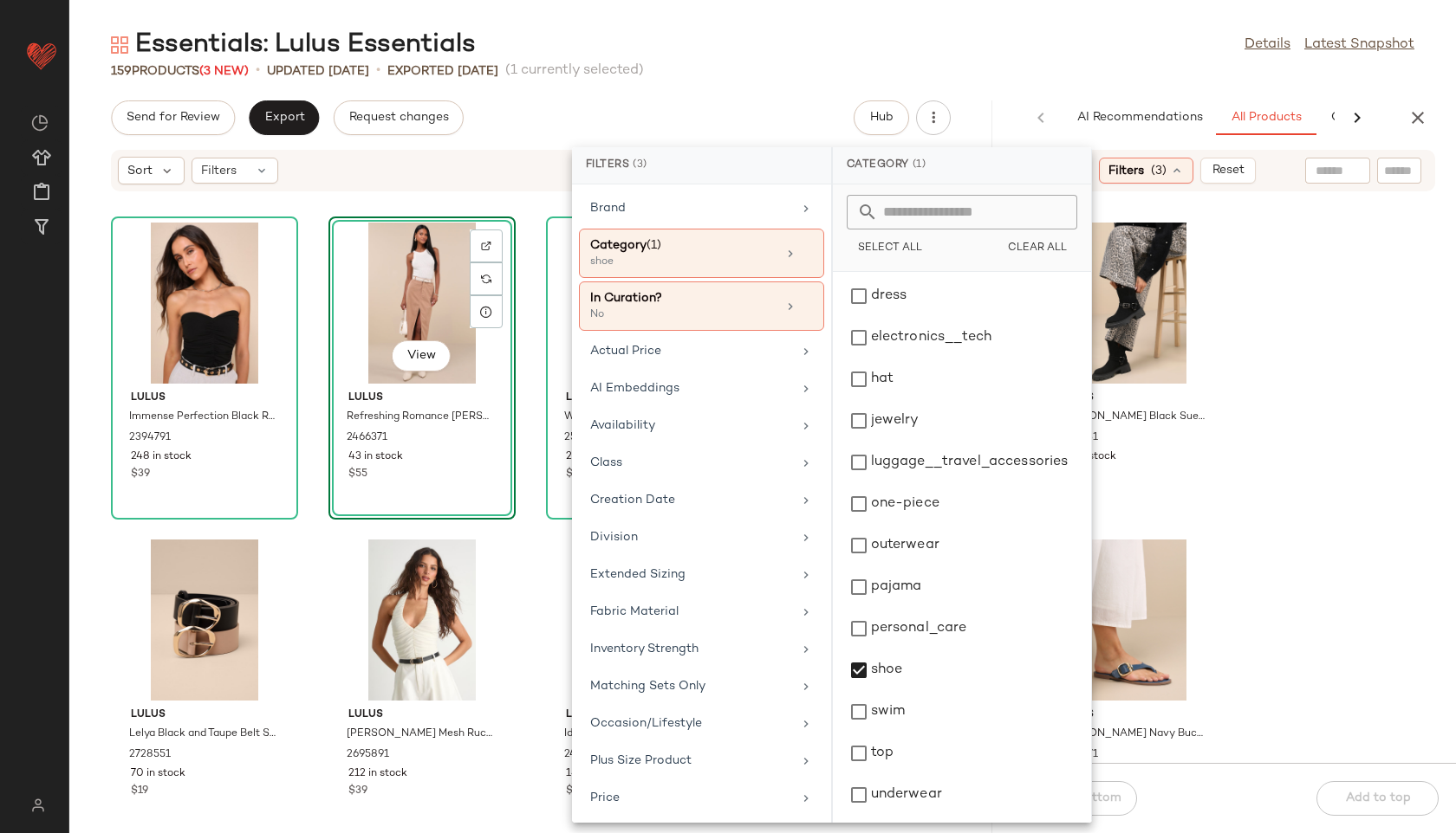
click at [921, 69] on div "159 Products (3 New) • updated Aug 22nd • Exported Aug 18th (1 currently select…" at bounding box center [762, 71] width 1387 height 17
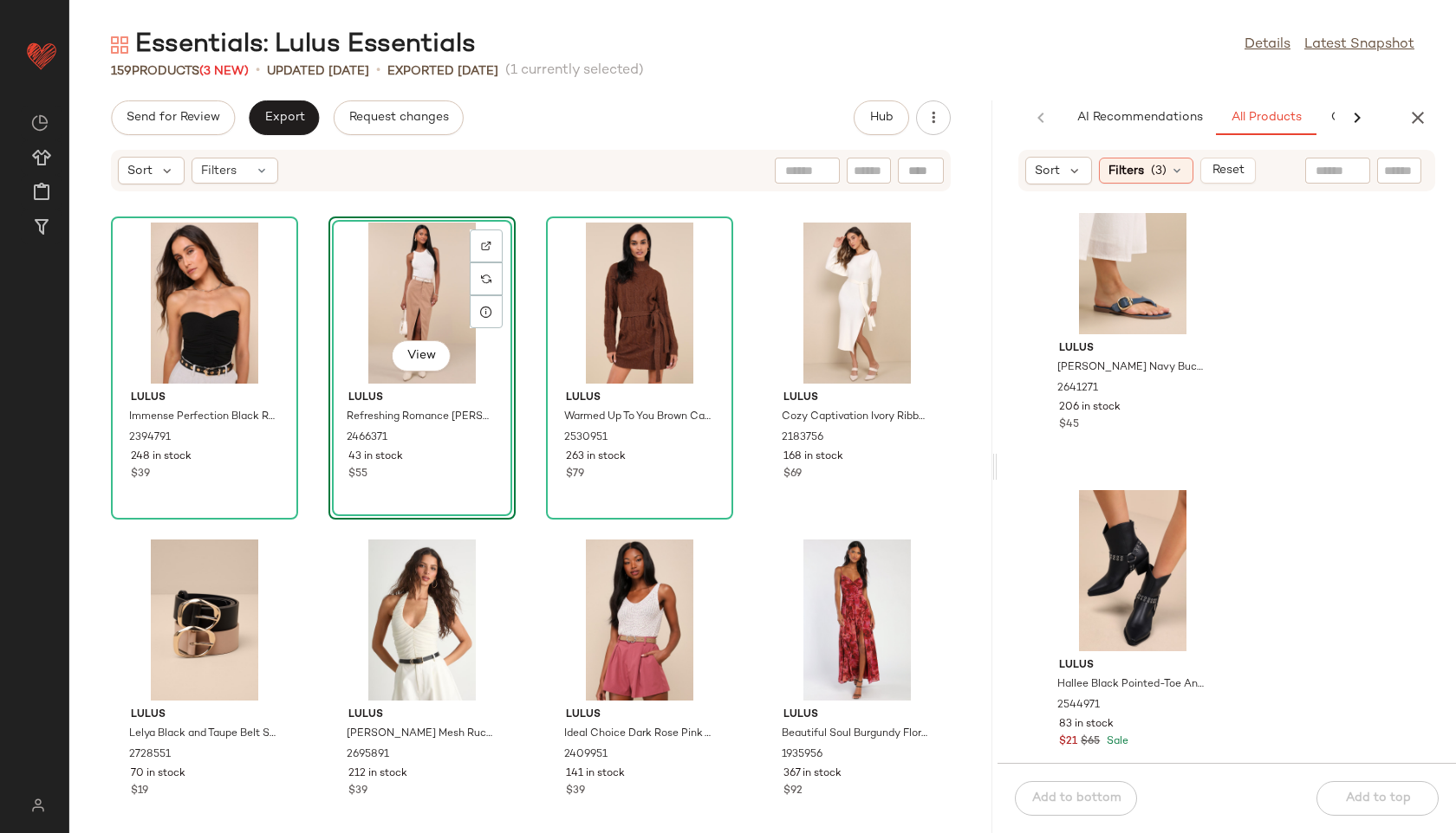
scroll to position [386, 0]
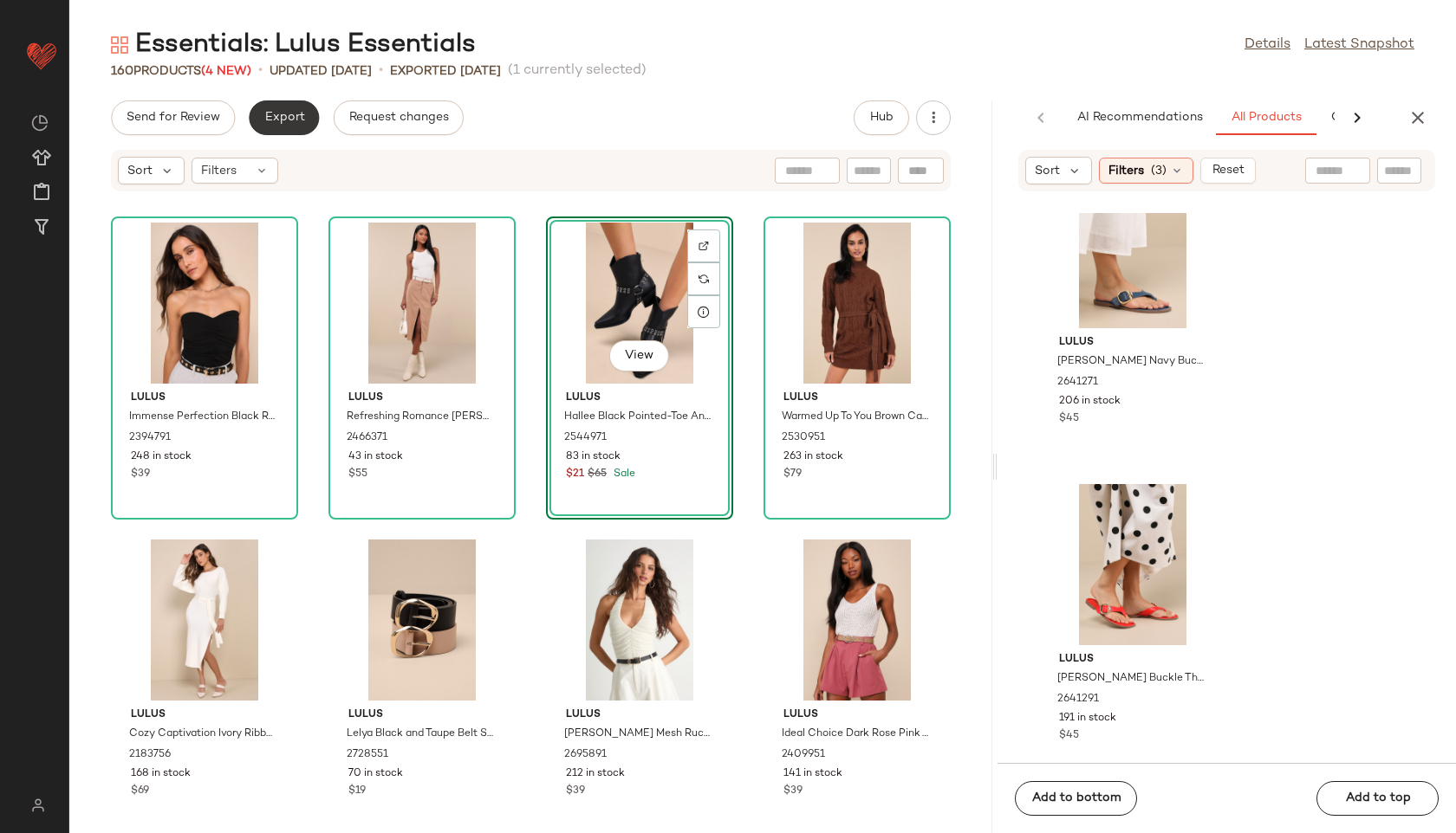
click at [263, 107] on button "Export" at bounding box center [284, 118] width 70 height 35
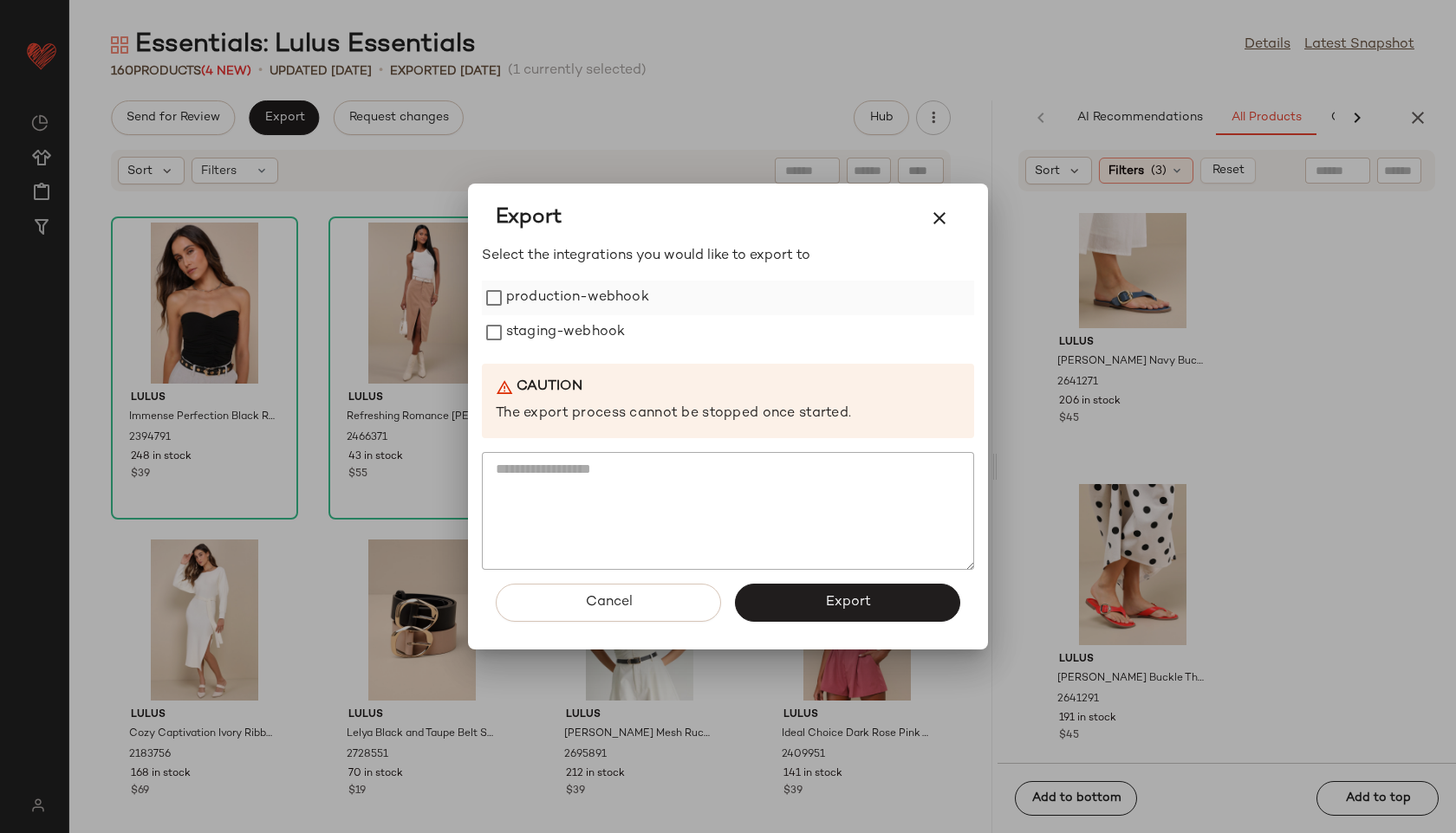
click at [550, 296] on label "production-webhook" at bounding box center [577, 298] width 143 height 35
click at [550, 323] on label "staging-webhook" at bounding box center [565, 332] width 119 height 35
click at [801, 609] on button "Export" at bounding box center [847, 602] width 225 height 38
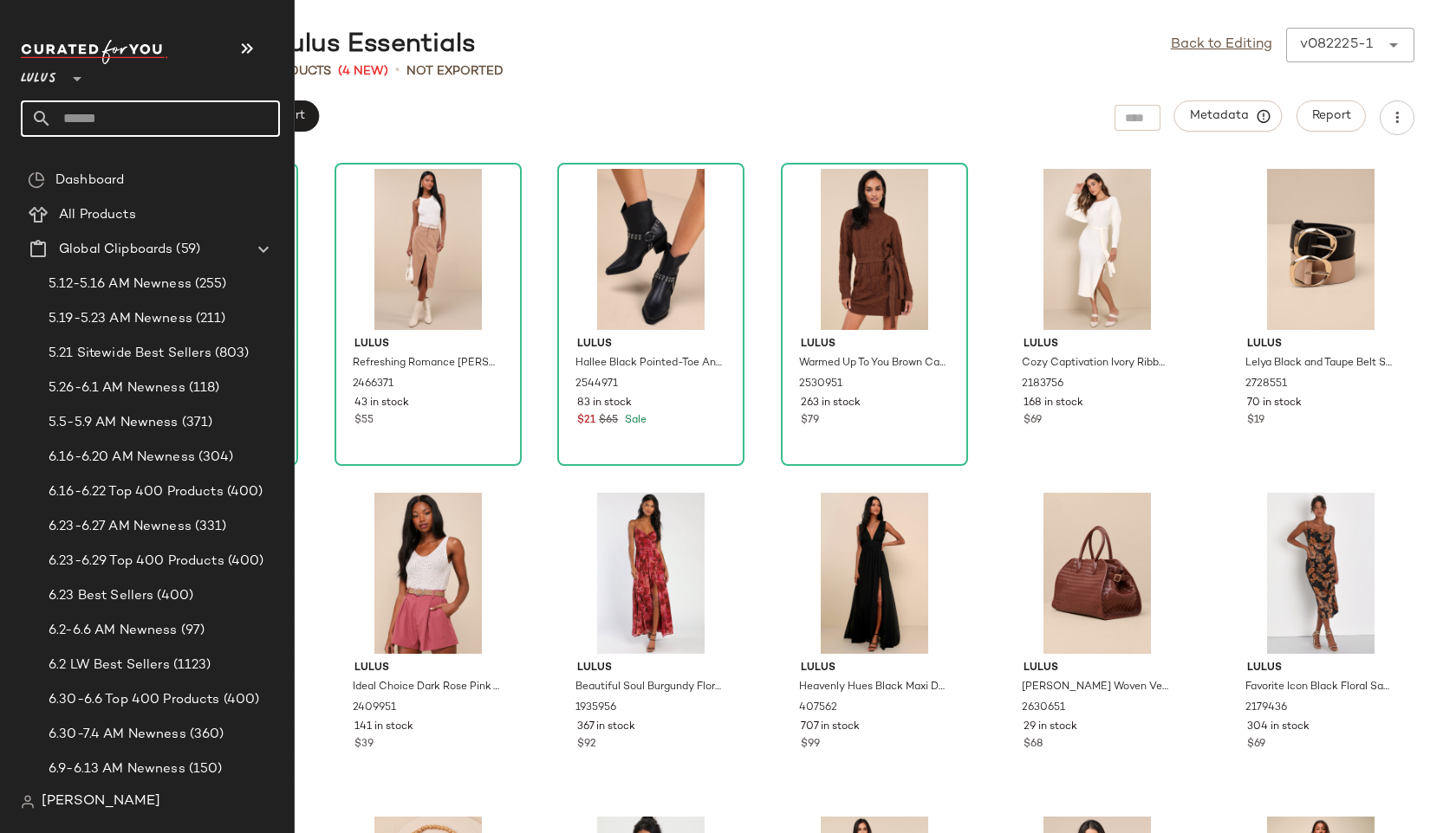
click at [104, 121] on input "text" at bounding box center [166, 119] width 228 height 36
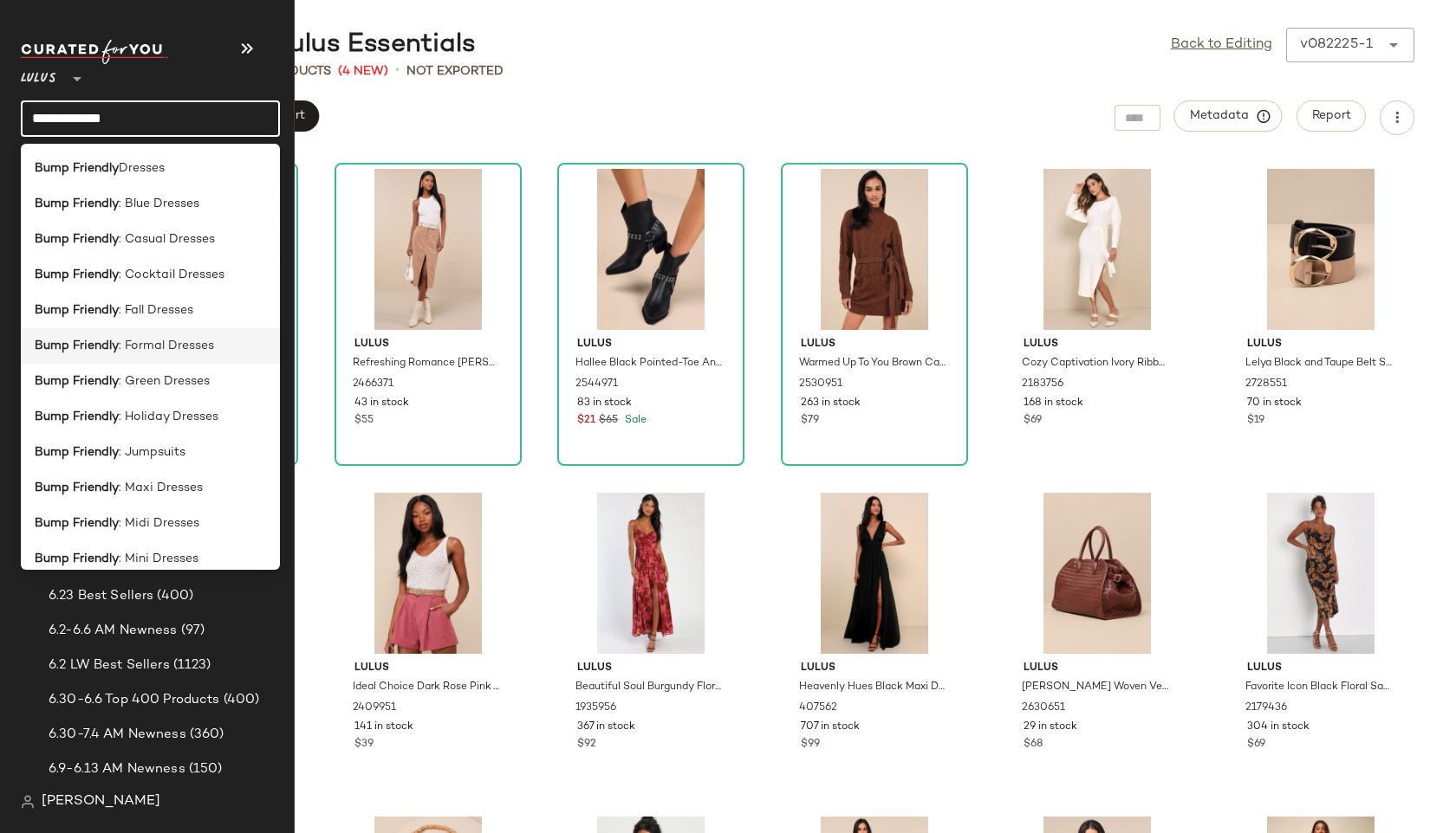
click at [143, 341] on span ": Formal Dresses" at bounding box center [166, 345] width 95 height 18
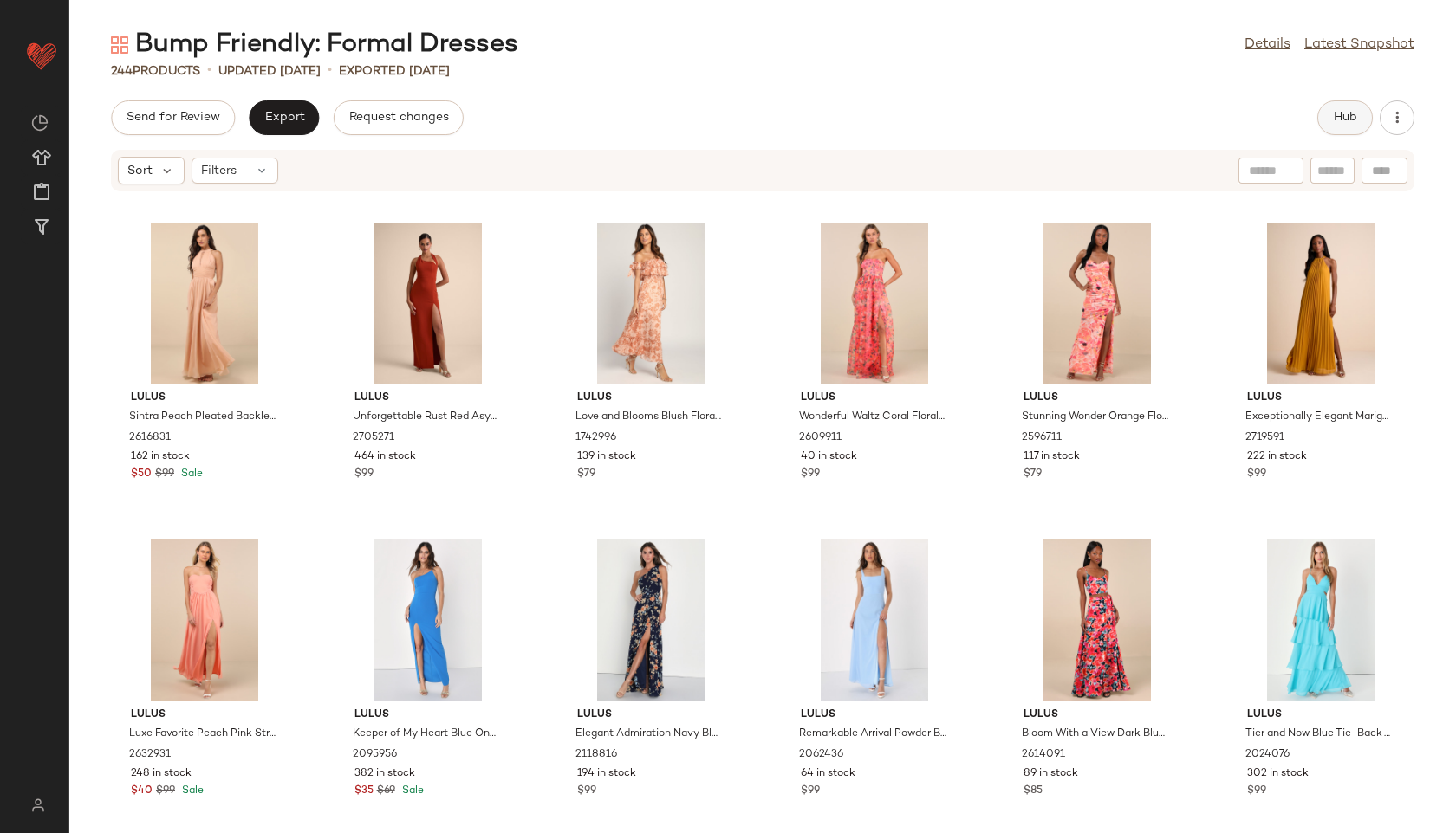
click at [1345, 113] on span "Hub" at bounding box center [1345, 118] width 25 height 14
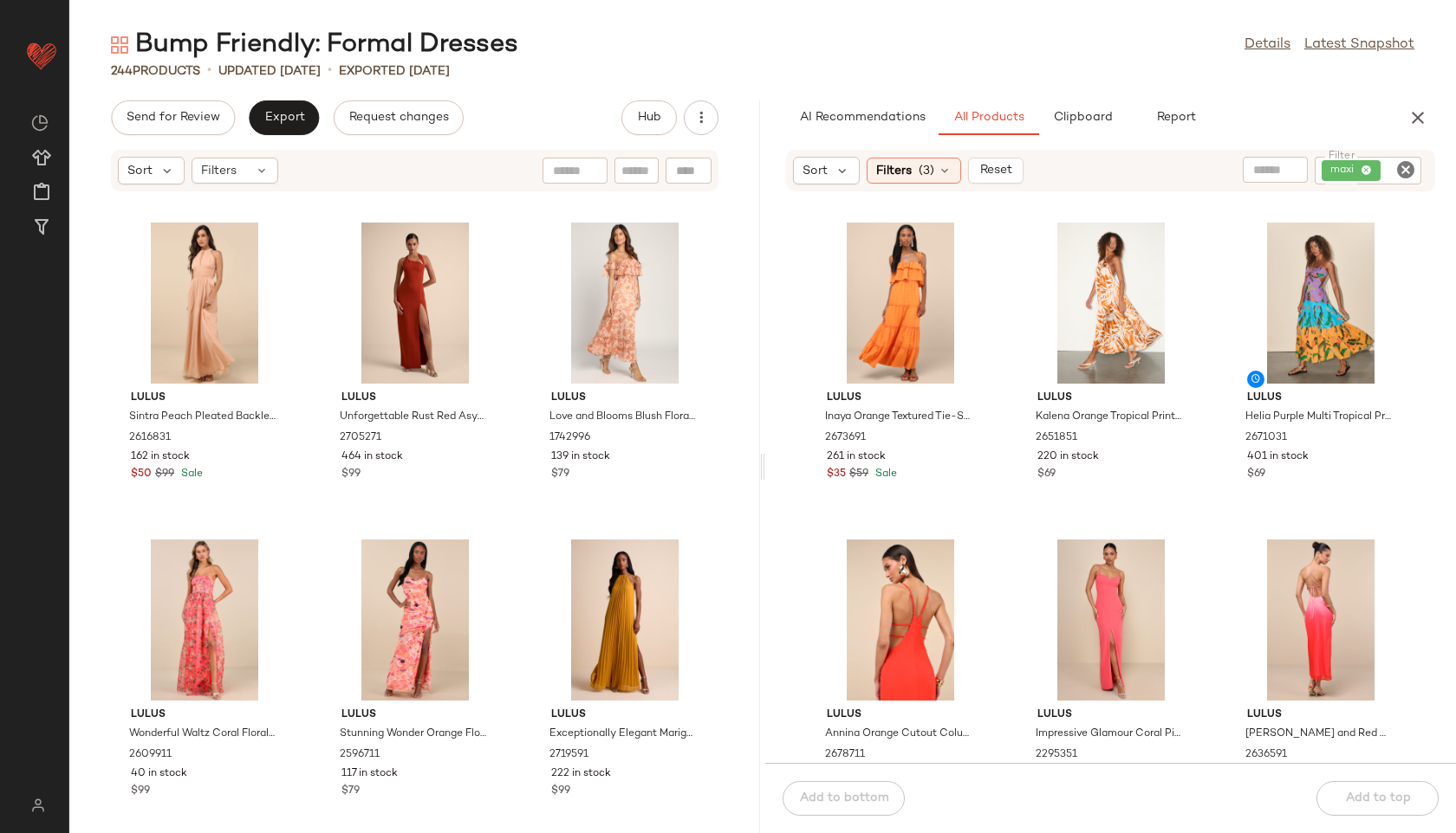
scroll to position [556, 0]
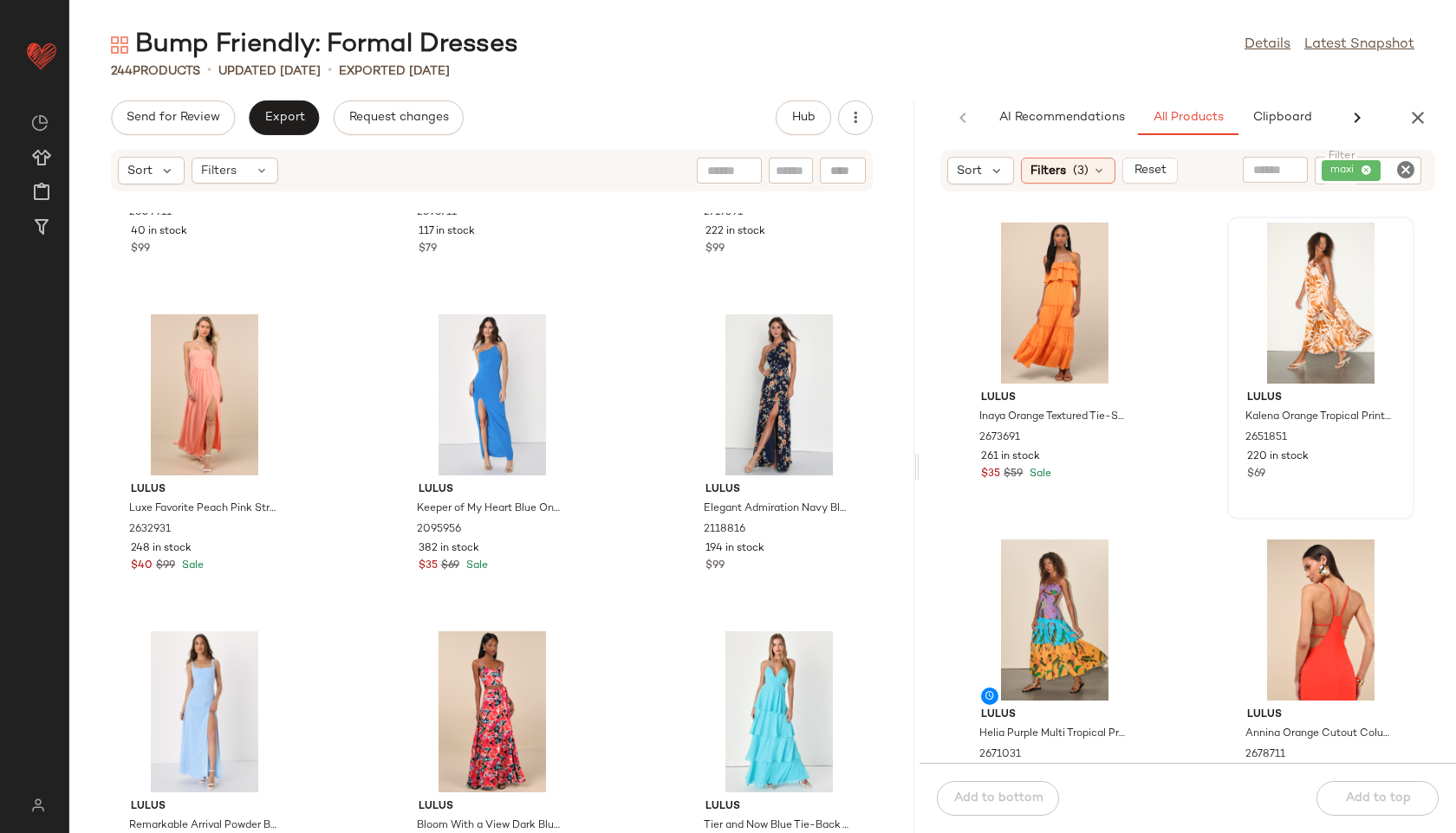
drag, startPoint x: 758, startPoint y: 467, endPoint x: 1362, endPoint y: 455, distance: 604.1
click at [1377, 455] on div "Bump Friendly: Formal Dresses Details Latest Snapshot 244 Products • updated Au…" at bounding box center [762, 430] width 1387 height 805
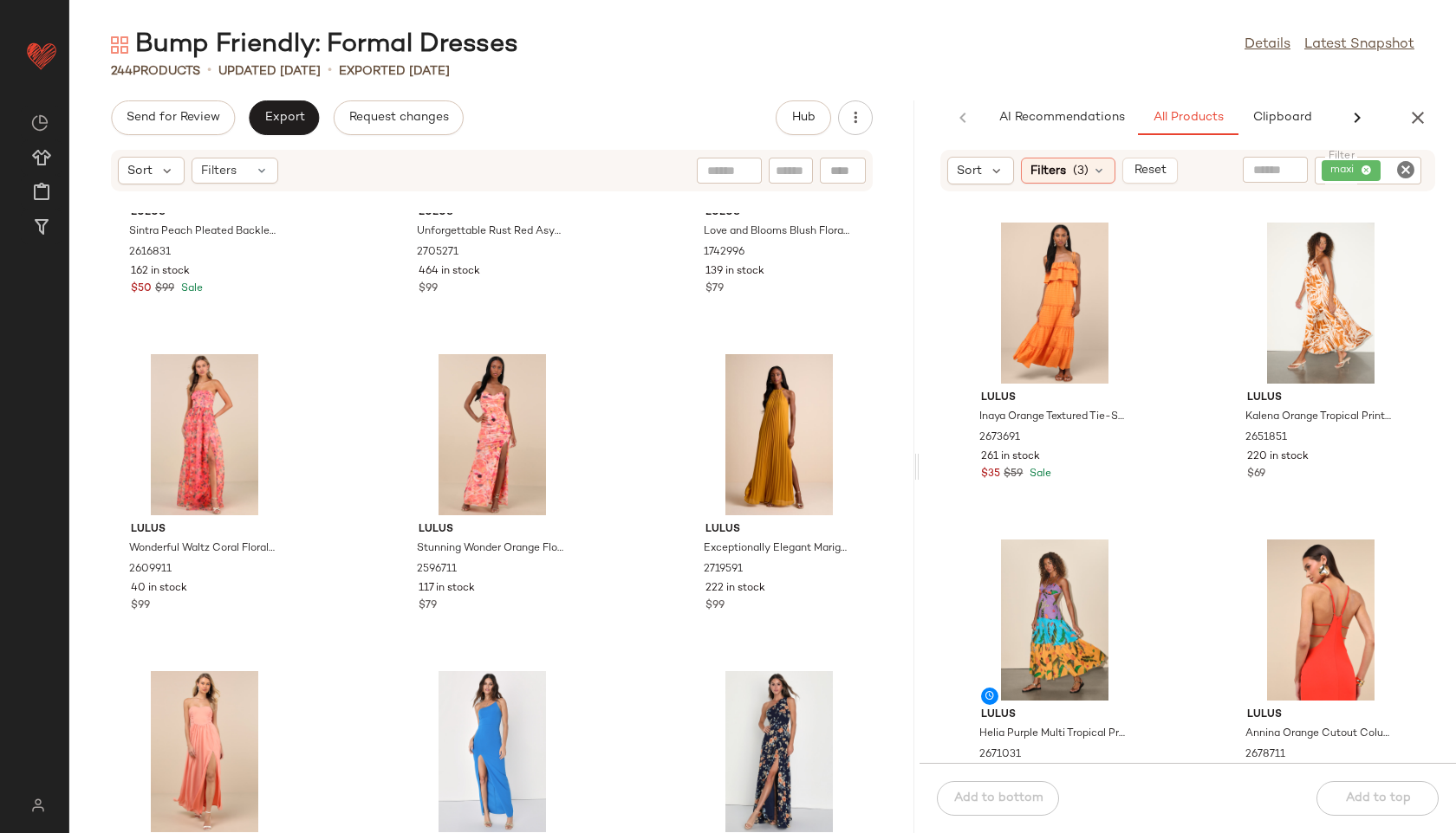
scroll to position [0, 0]
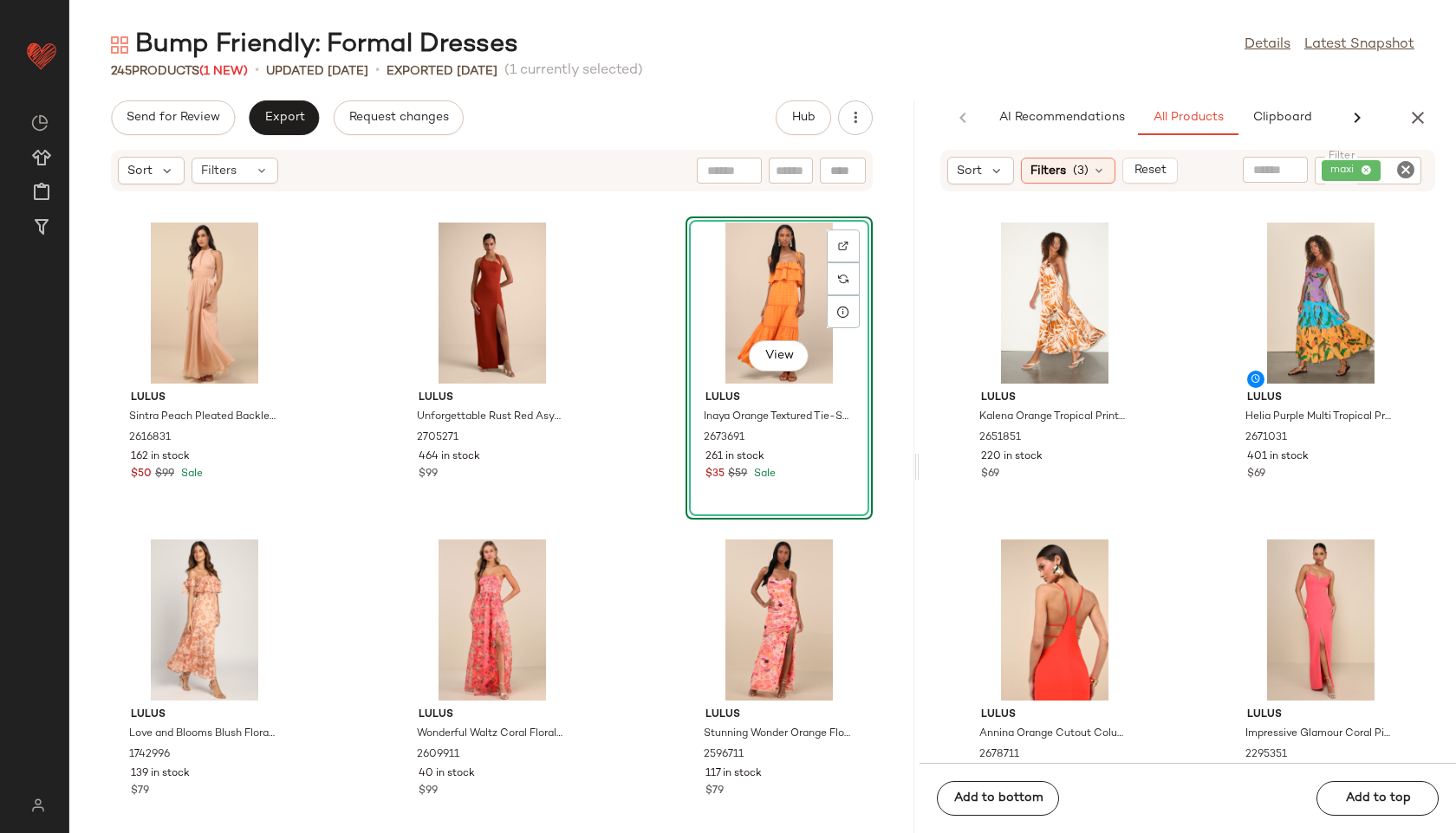
click at [776, 317] on div "View" at bounding box center [778, 304] width 175 height 161
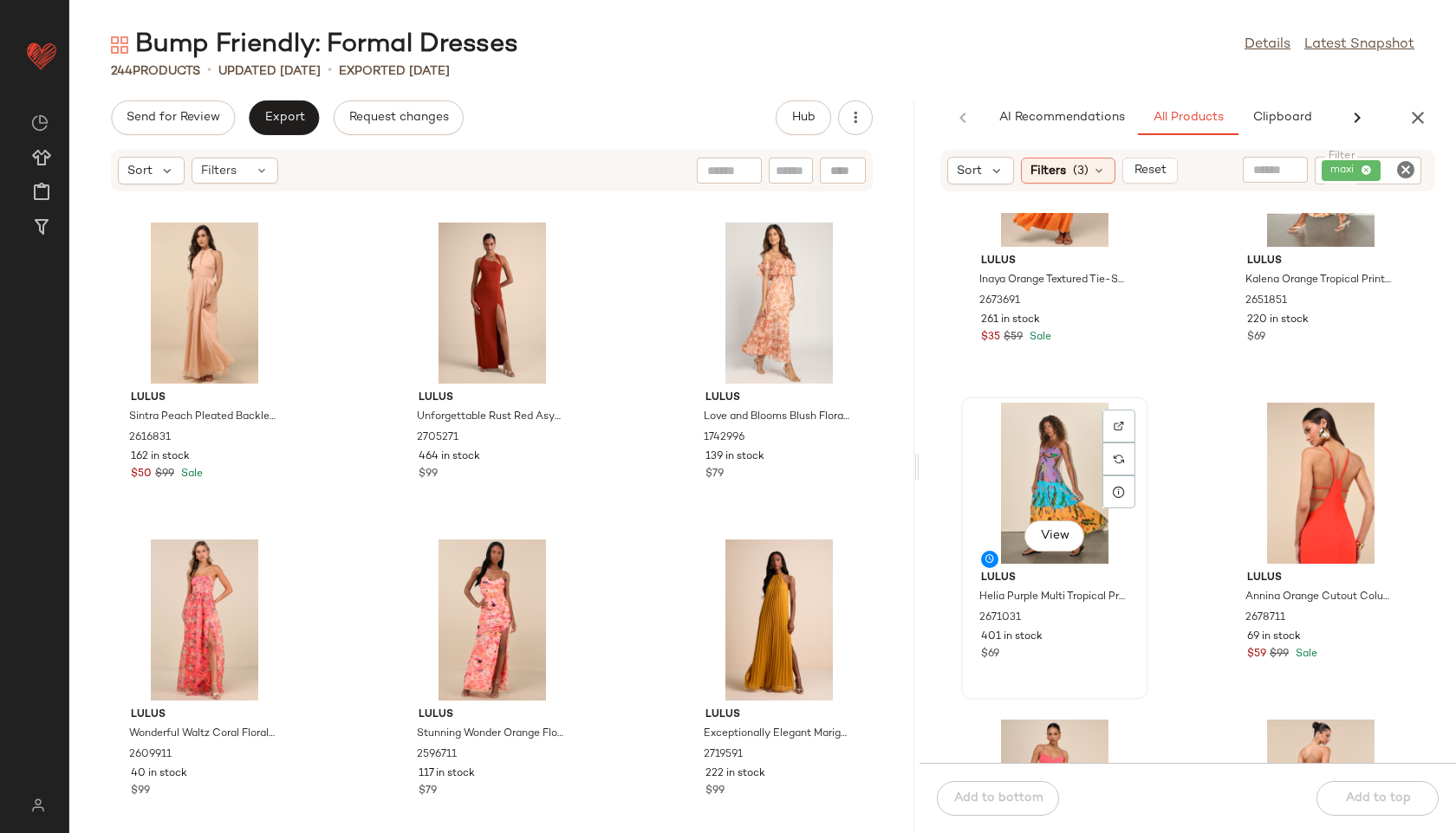
scroll to position [140, 0]
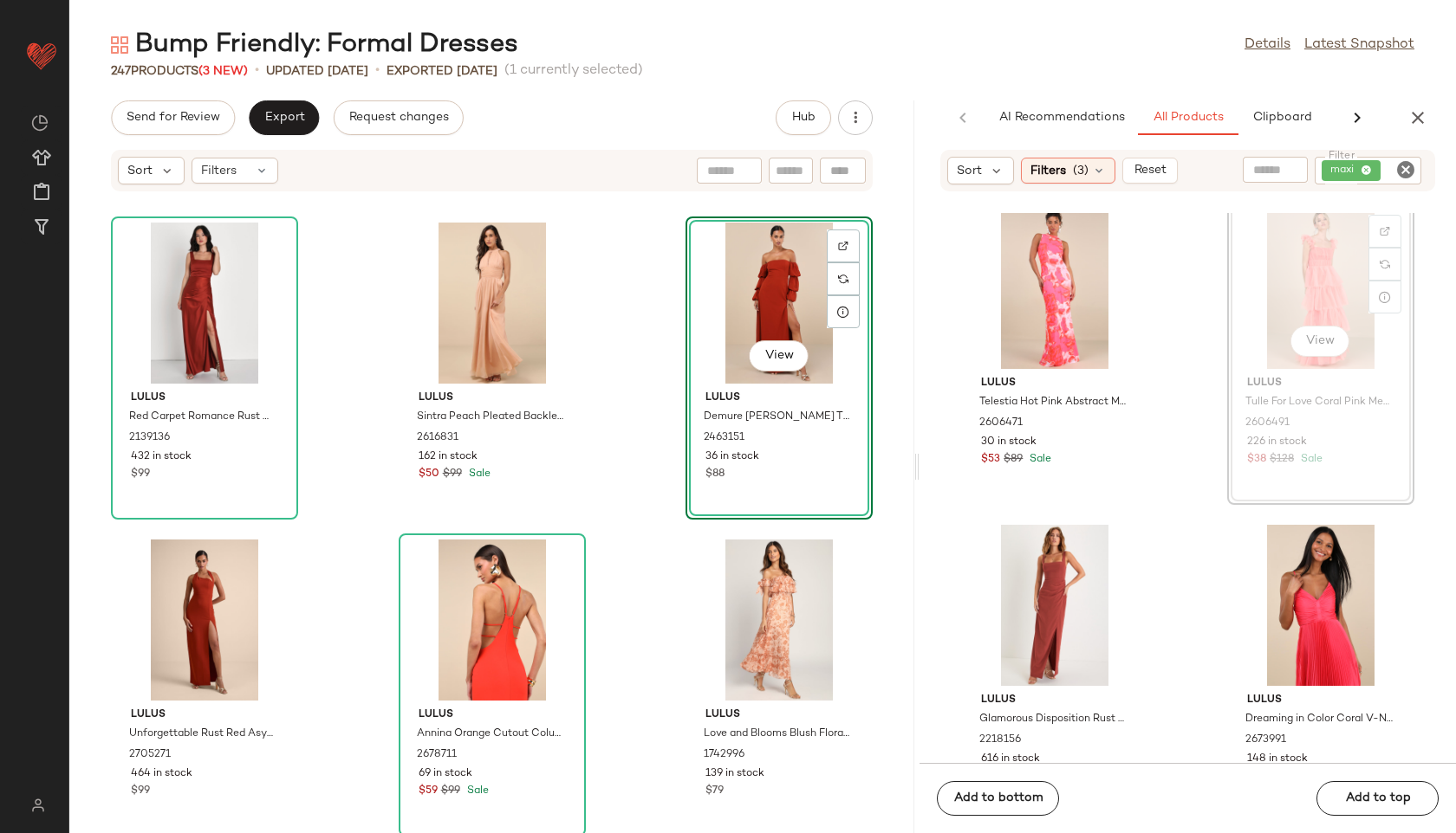
scroll to position [954, 0]
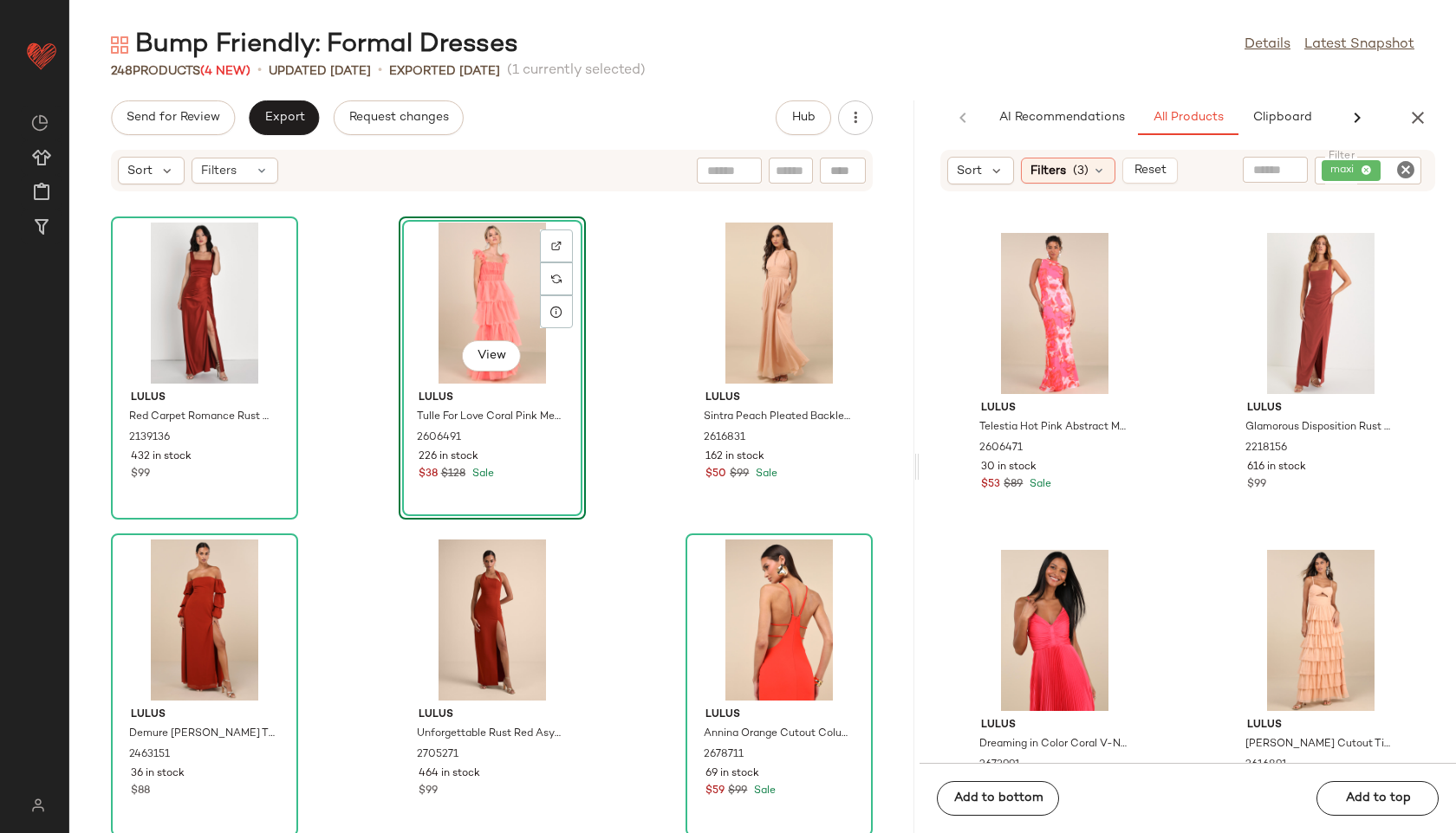
drag, startPoint x: 1303, startPoint y: 297, endPoint x: 984, endPoint y: 1, distance: 435.2
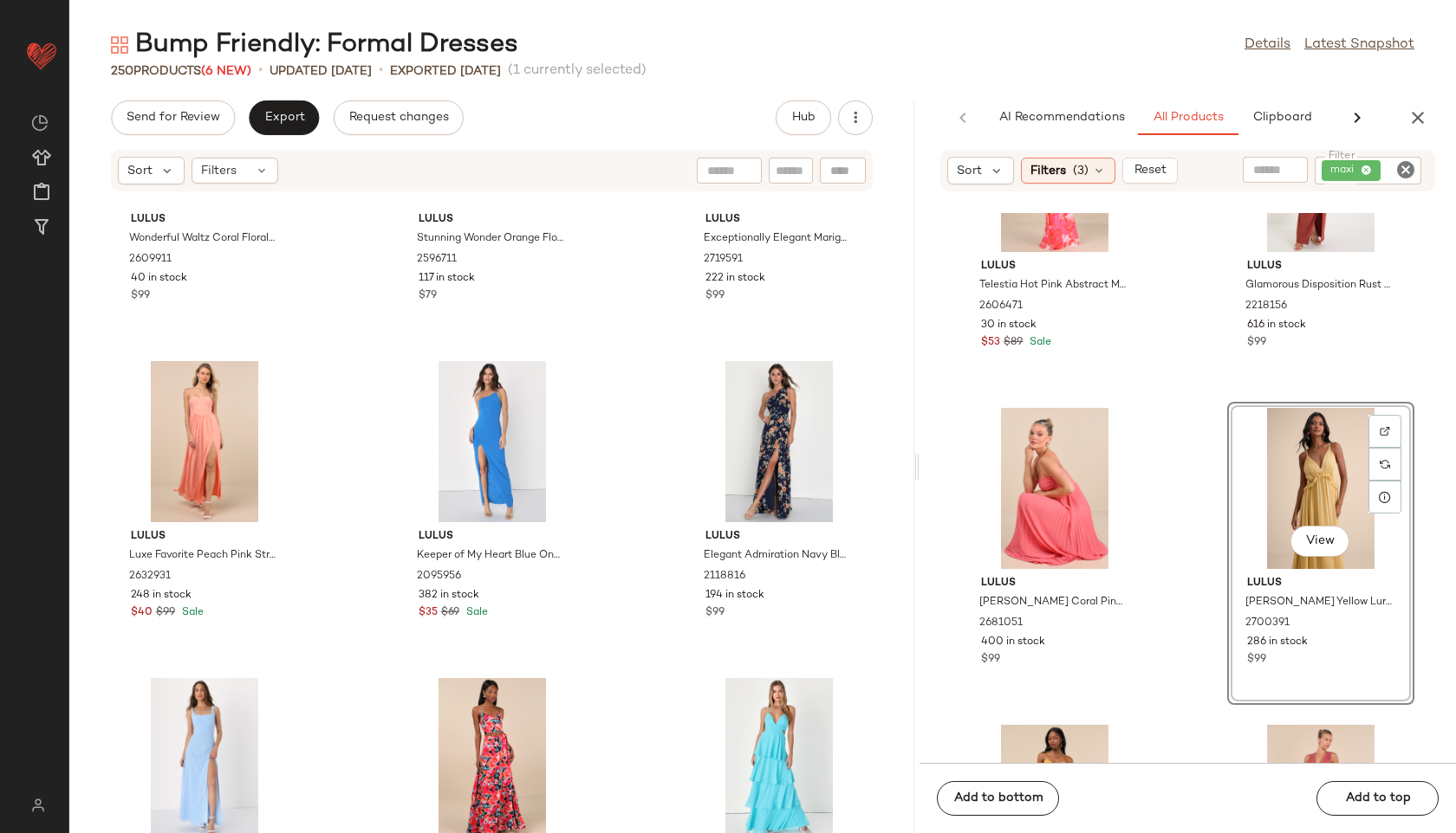
scroll to position [1069, 0]
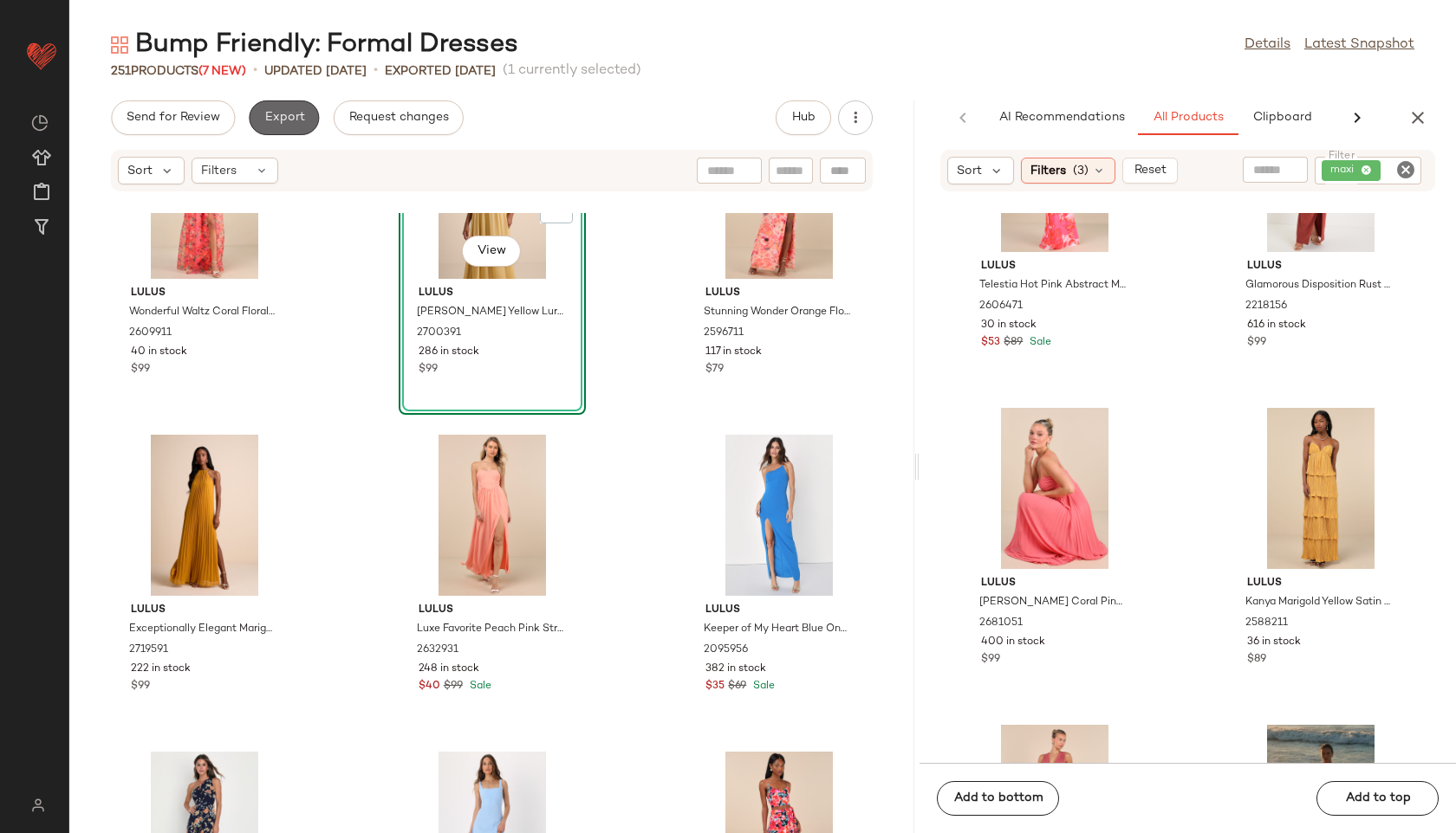
click at [291, 114] on span "Export" at bounding box center [284, 118] width 41 height 14
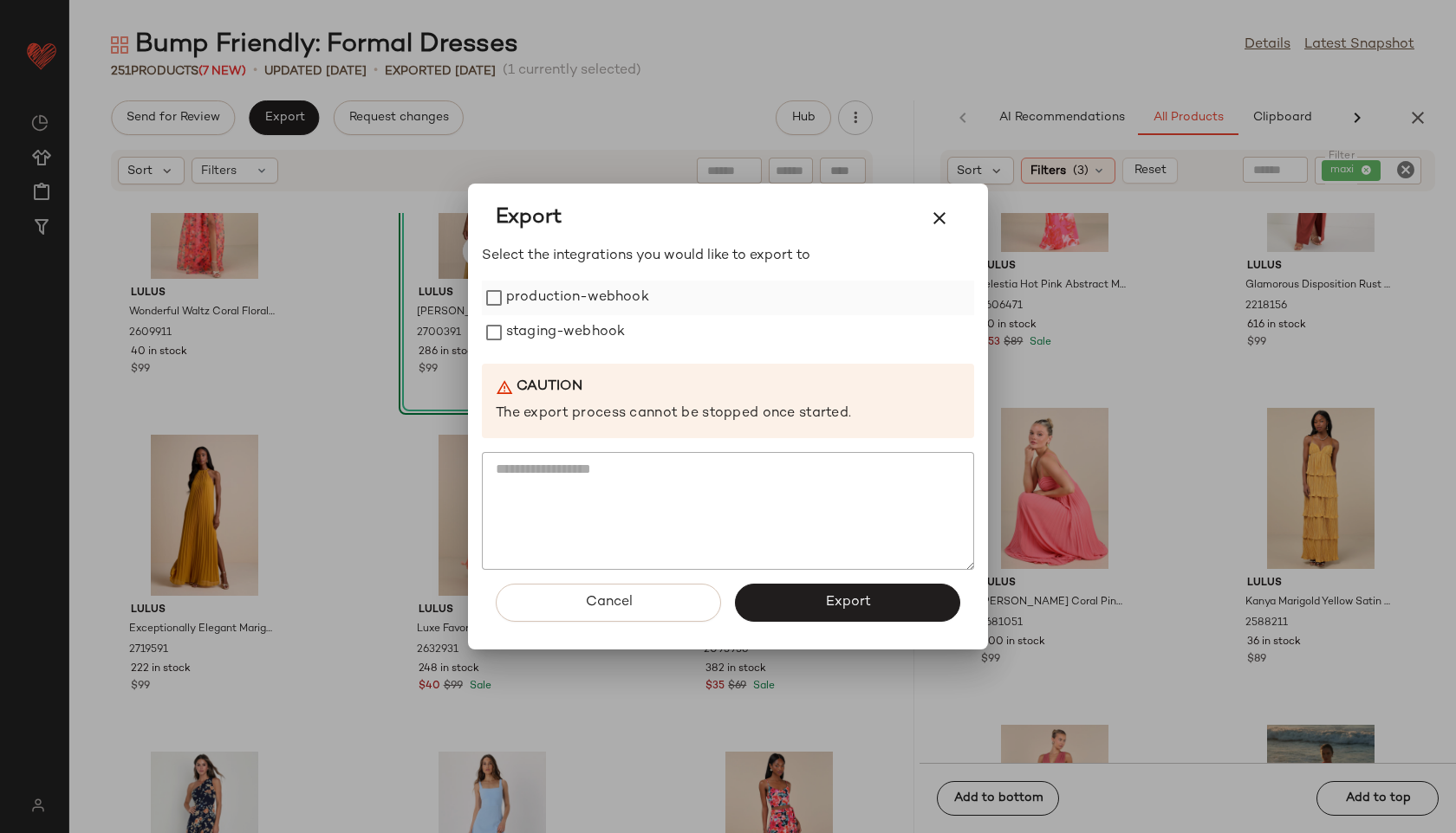
click at [625, 301] on label "production-webhook" at bounding box center [577, 298] width 143 height 35
click at [607, 331] on label "staging-webhook" at bounding box center [565, 332] width 119 height 35
click at [805, 586] on button "Export" at bounding box center [847, 602] width 225 height 38
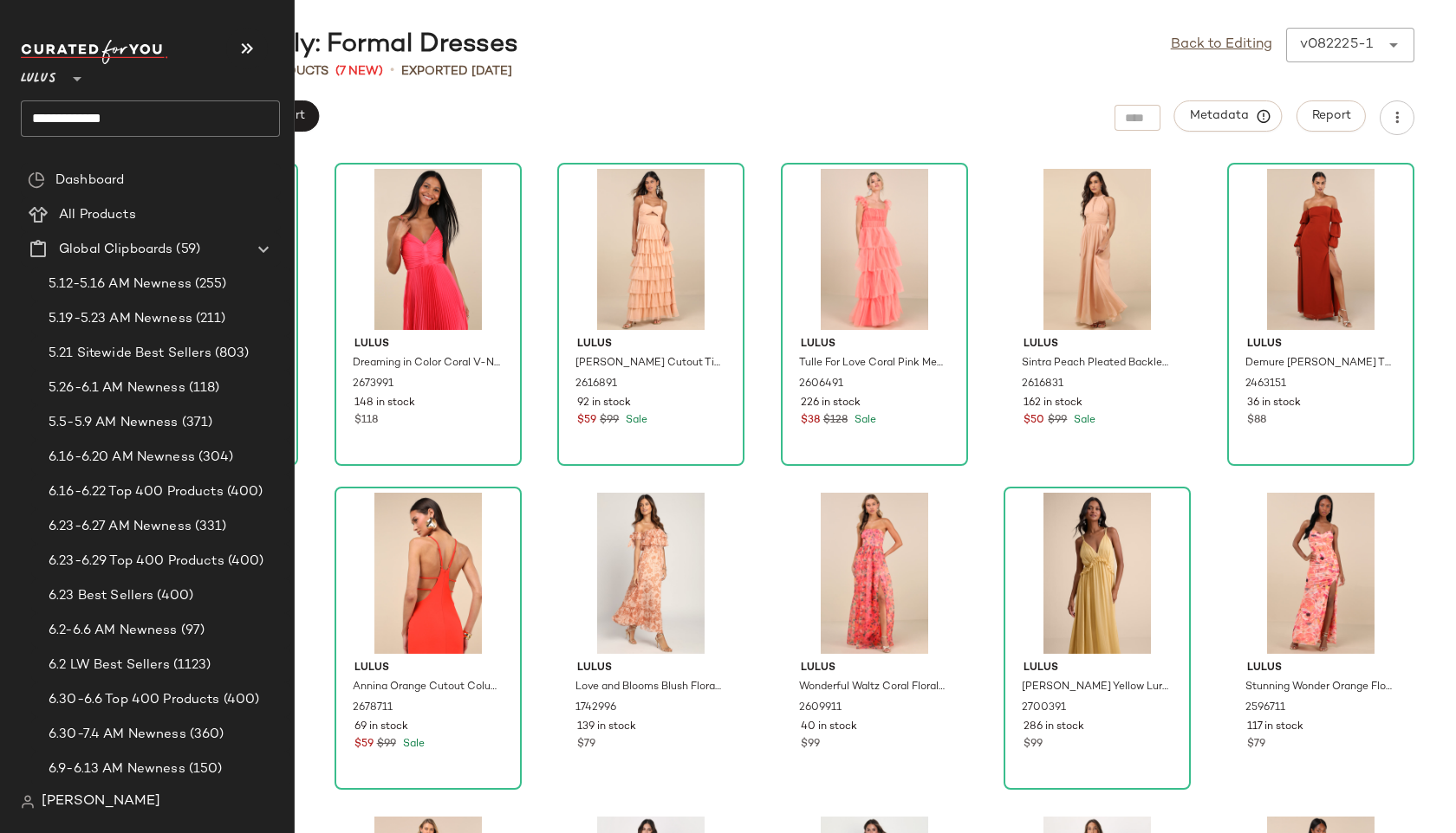
click at [135, 119] on input "**********" at bounding box center [150, 119] width 259 height 36
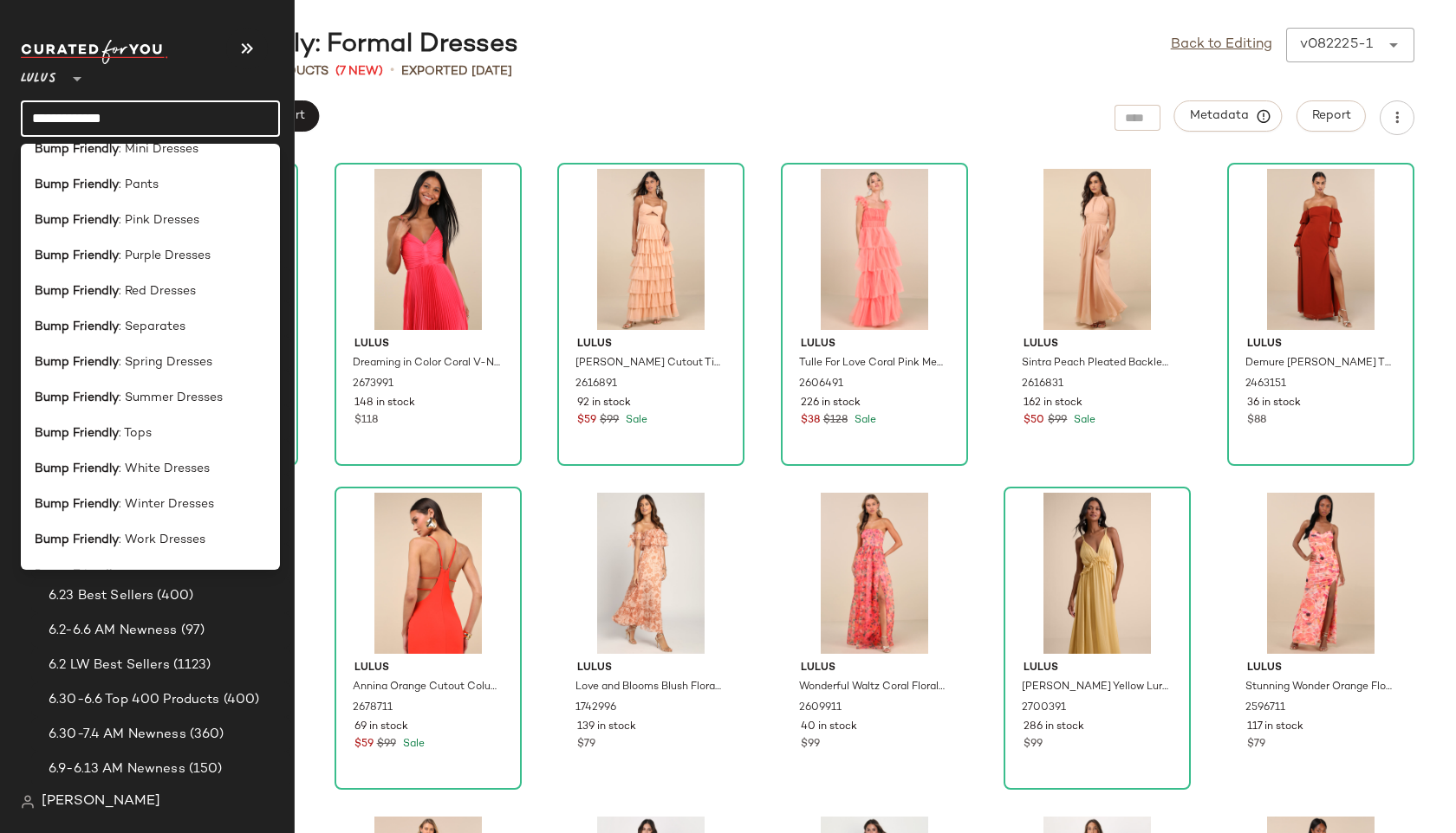
scroll to position [440, 0]
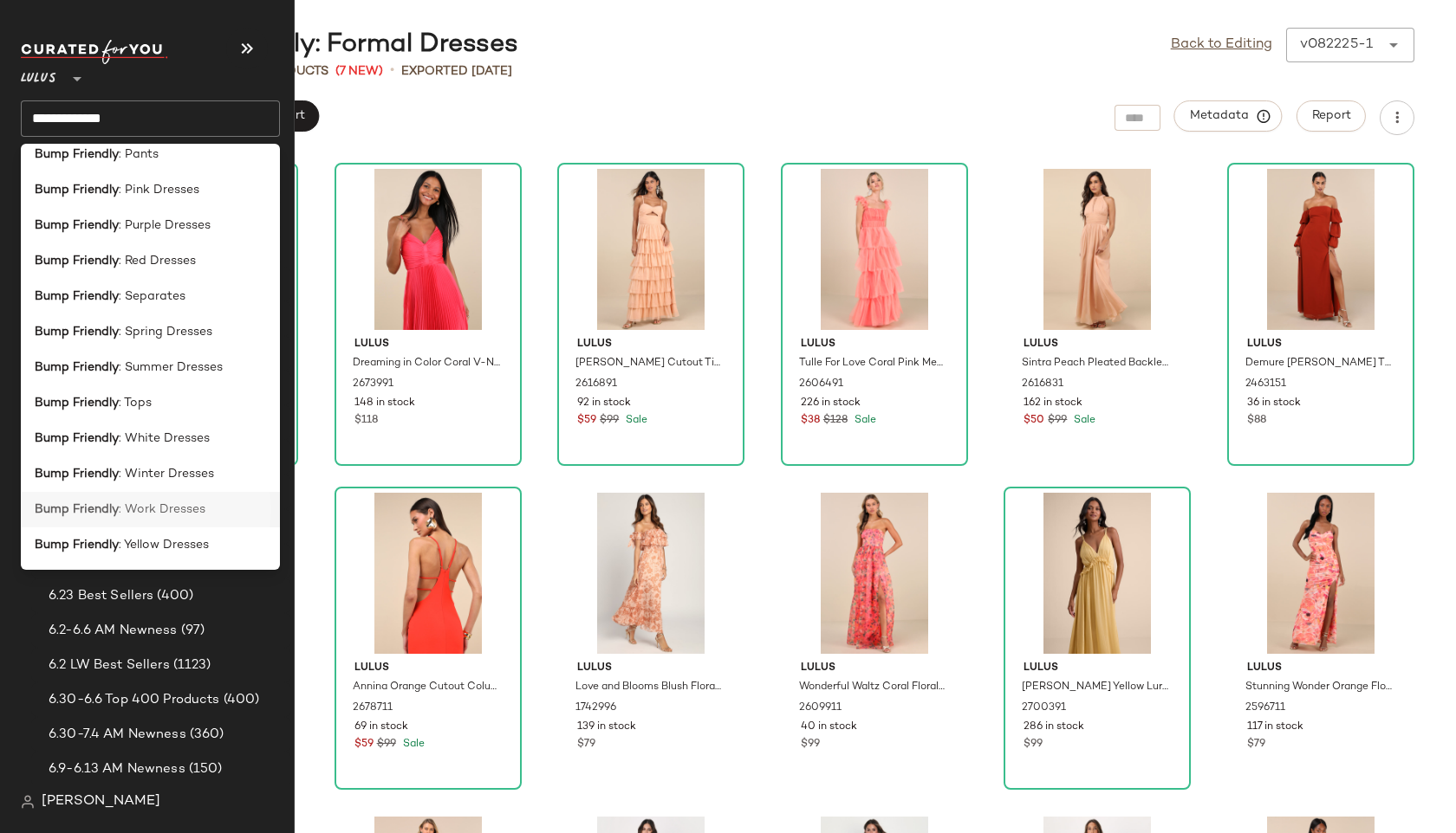
click at [164, 516] on span ": Work Dresses" at bounding box center [161, 509] width 86 height 18
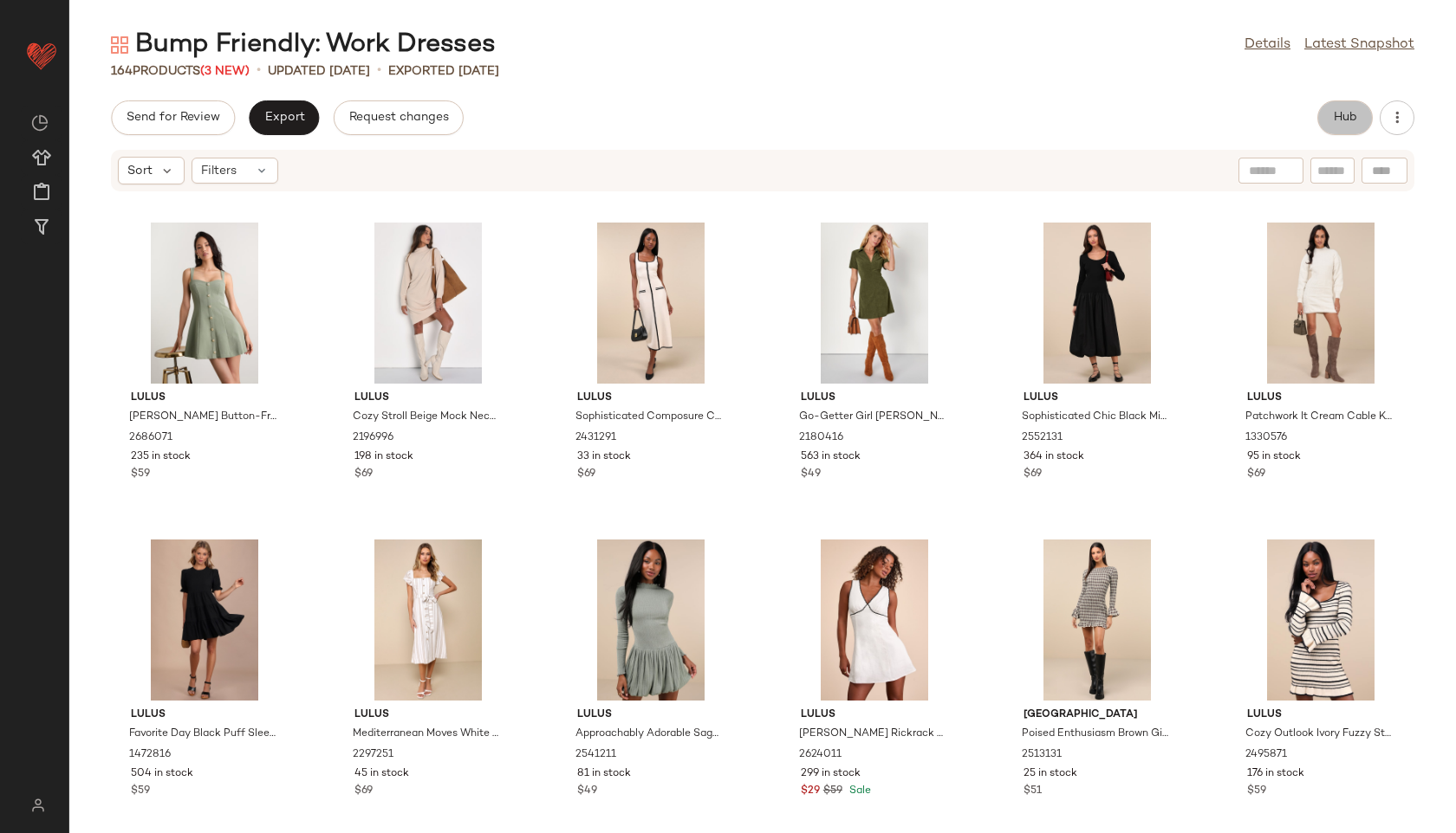
click at [1338, 120] on span "Hub" at bounding box center [1345, 118] width 25 height 14
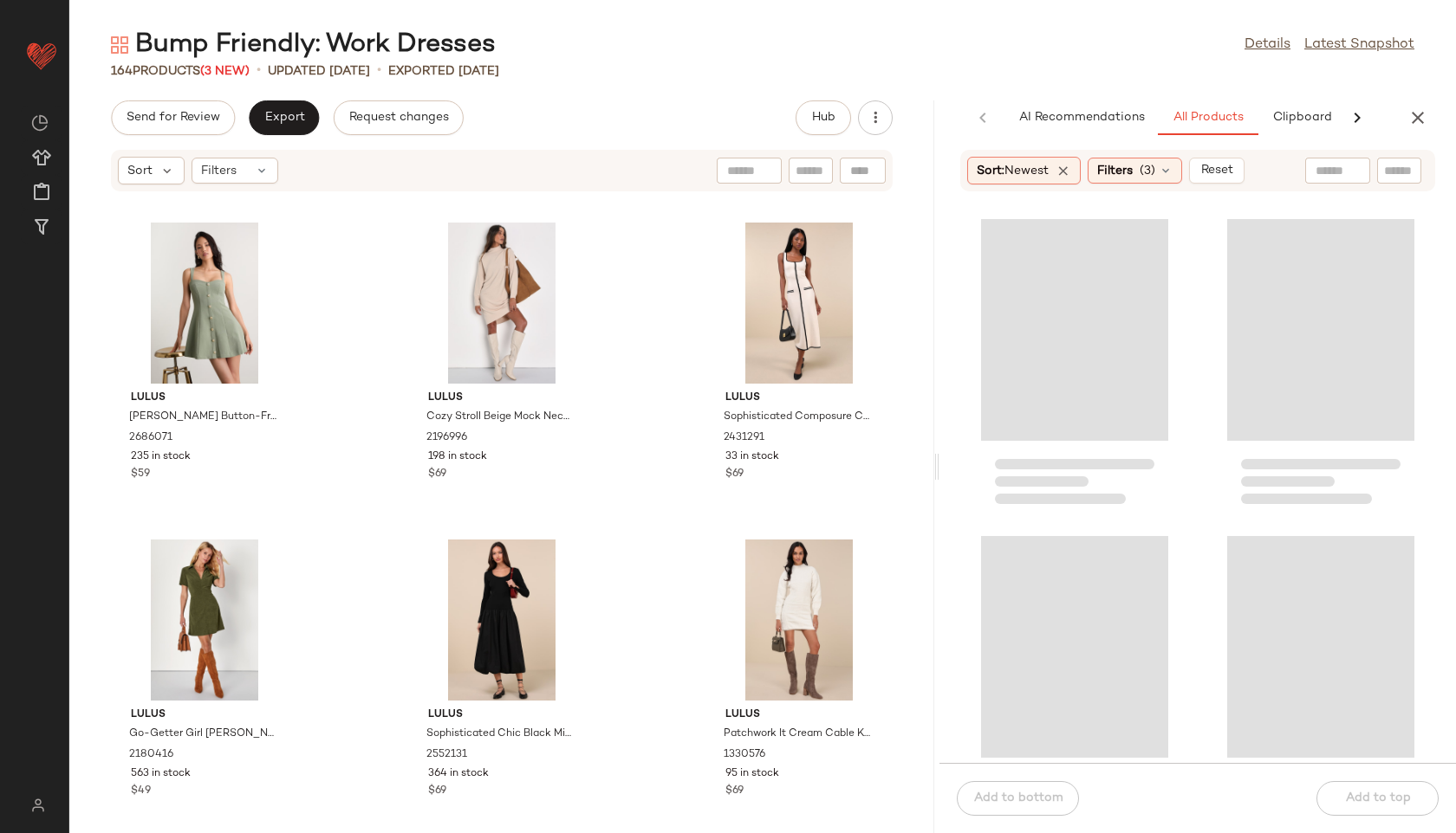
drag, startPoint x: 760, startPoint y: 469, endPoint x: 1118, endPoint y: 416, distance: 361.9
click at [1118, 416] on div "Bump Friendly: Work Dresses Details Latest Snapshot 164 Products (3 New) • upda…" at bounding box center [762, 430] width 1387 height 805
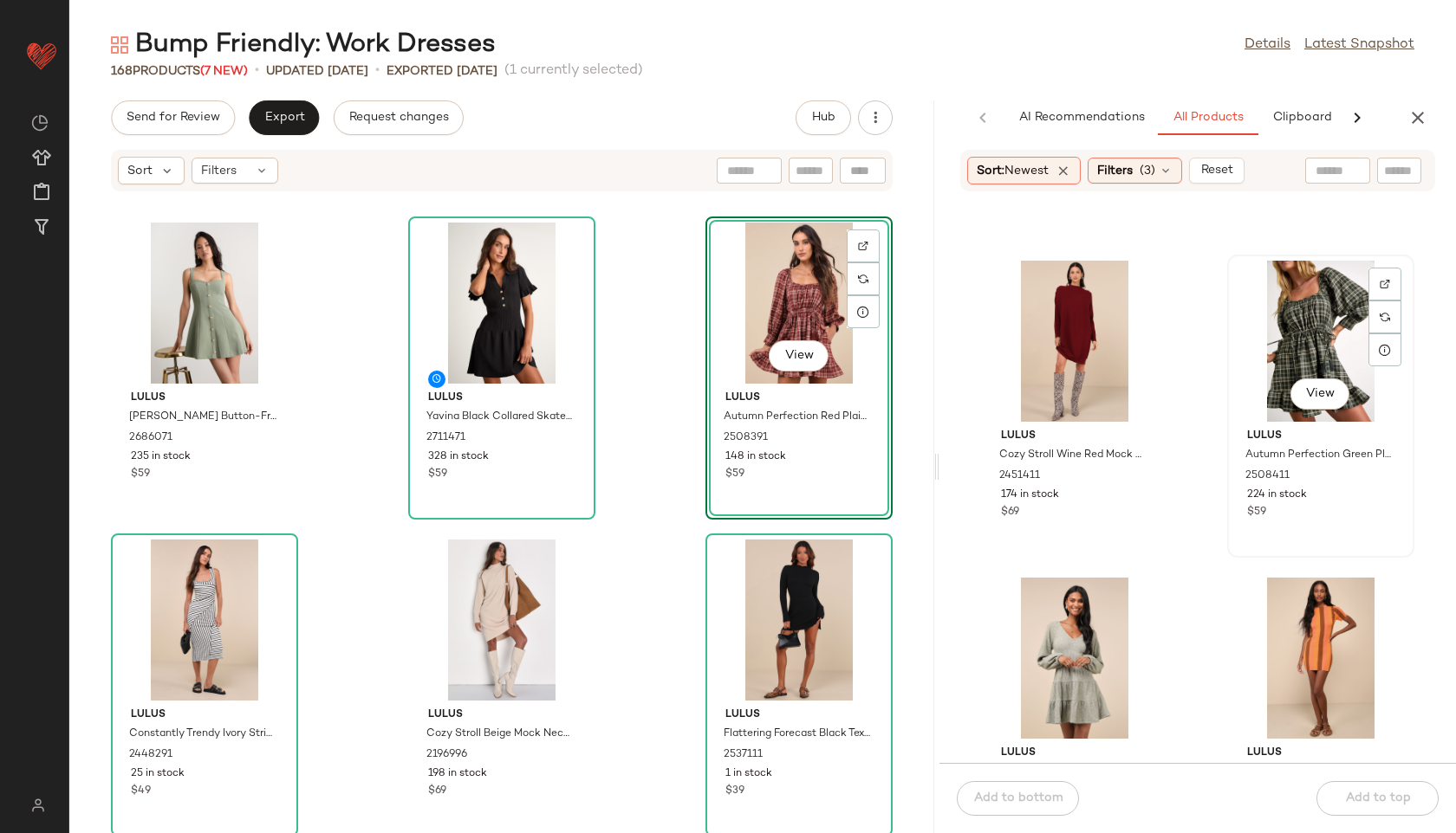
scroll to position [3139, 0]
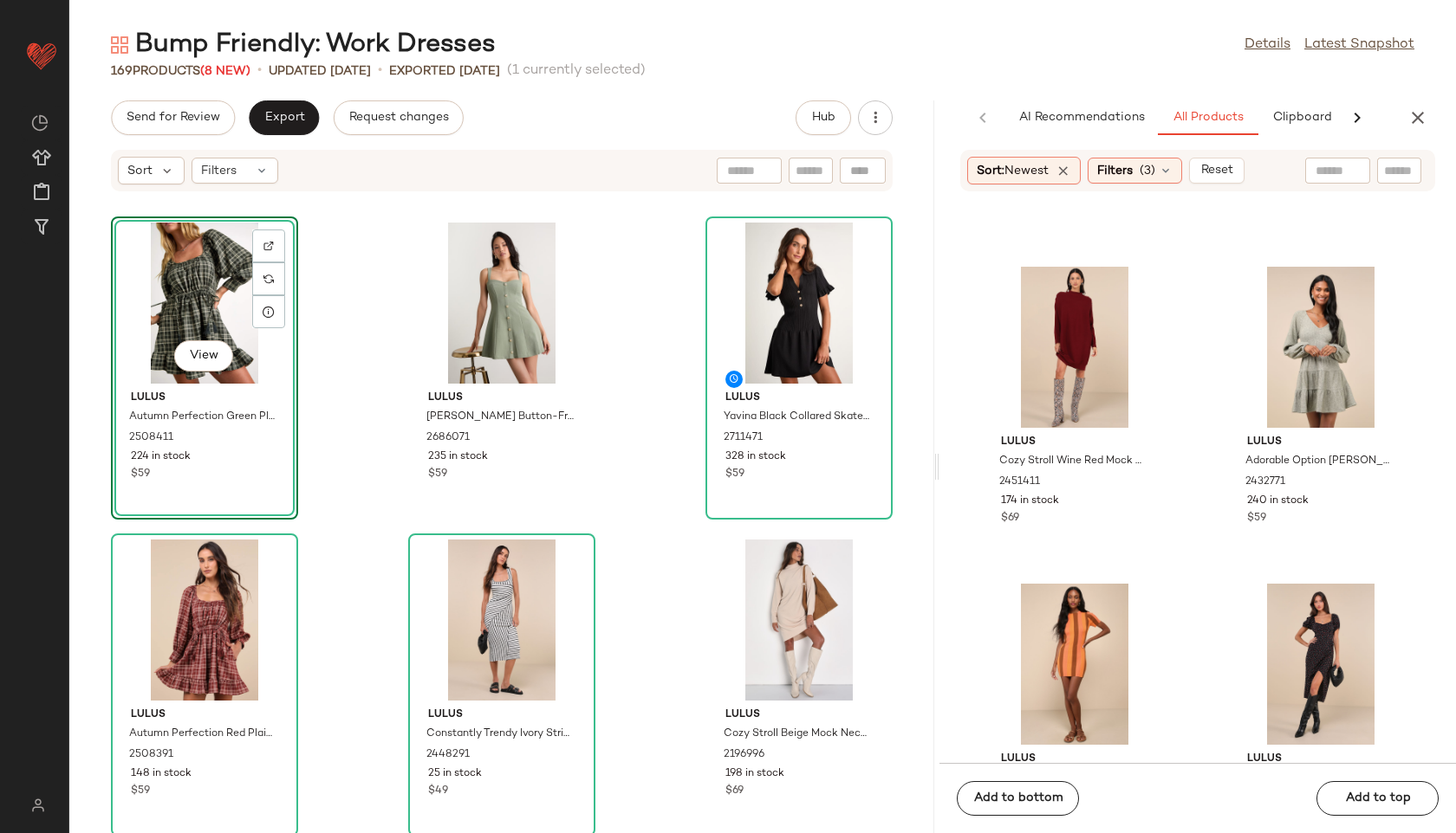
click at [281, 141] on div "Send for Review Export Request changes Hub Sort Filters View Lulus Autumn Perfe…" at bounding box center [501, 467] width 865 height 732
click at [283, 129] on button "Export" at bounding box center [284, 118] width 70 height 35
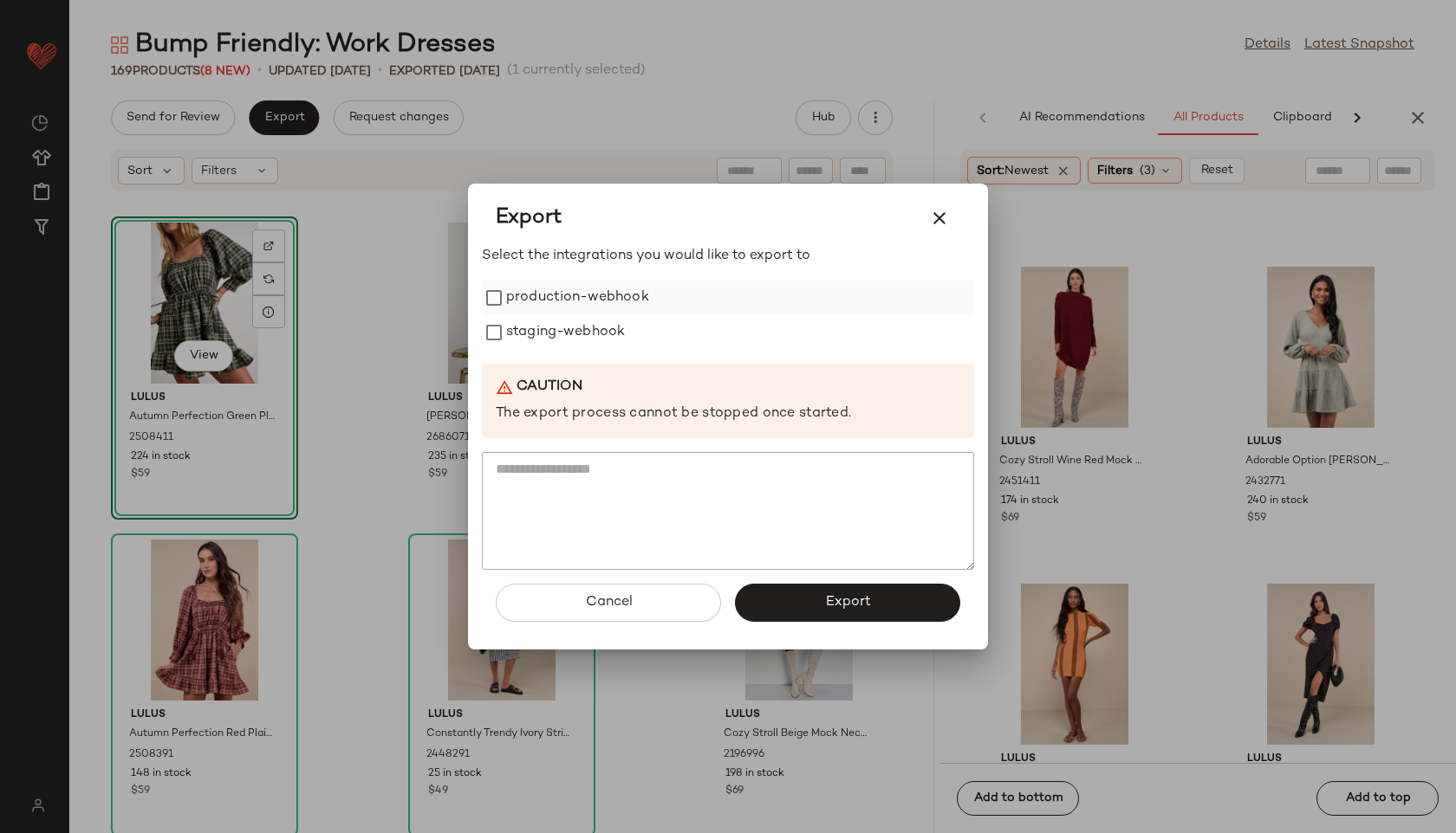
click at [575, 286] on label "production-webhook" at bounding box center [577, 298] width 143 height 35
click at [578, 331] on label "staging-webhook" at bounding box center [565, 332] width 119 height 35
click at [855, 602] on span "Export" at bounding box center [847, 602] width 46 height 16
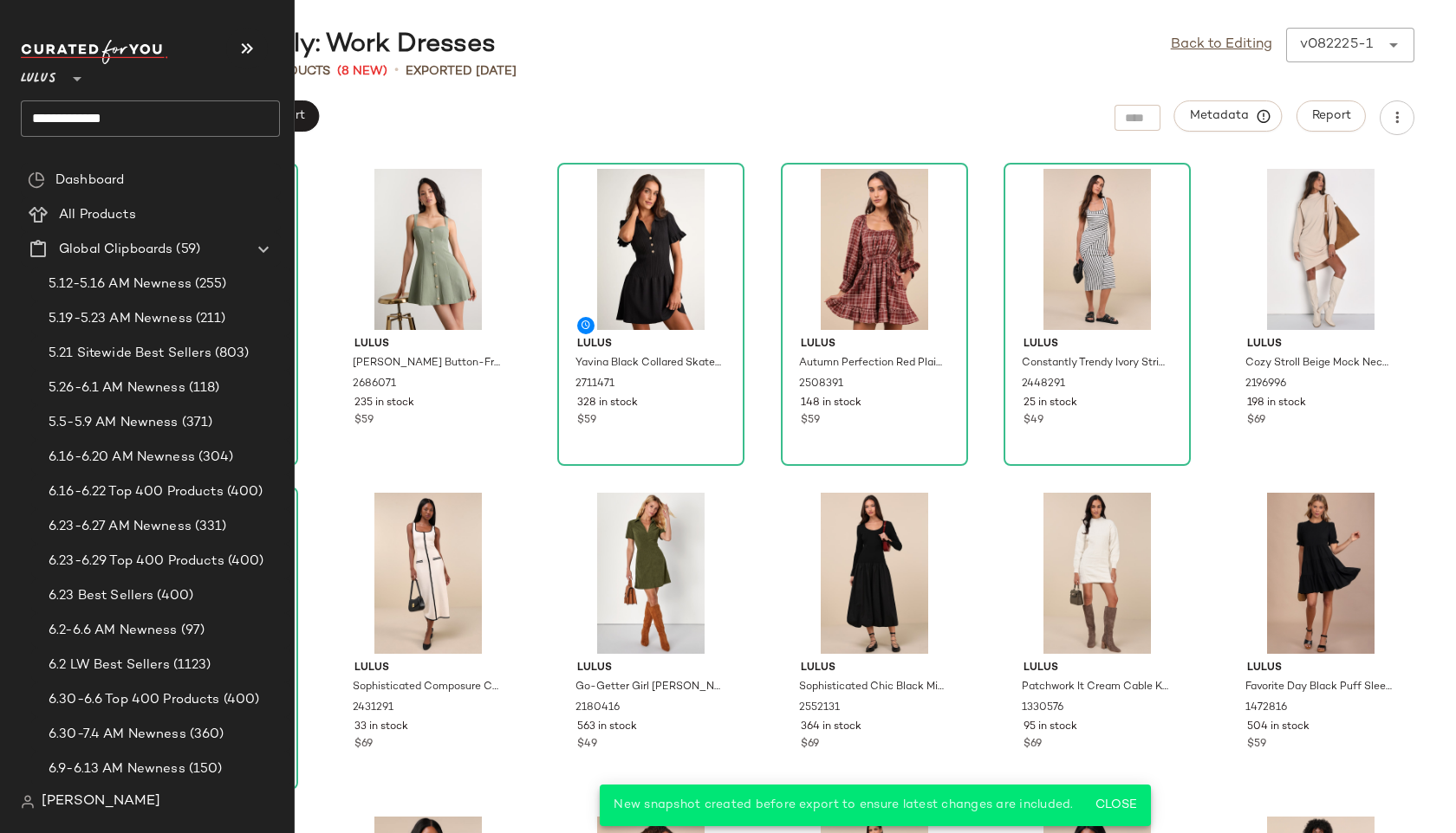
click at [175, 118] on input "**********" at bounding box center [150, 119] width 259 height 36
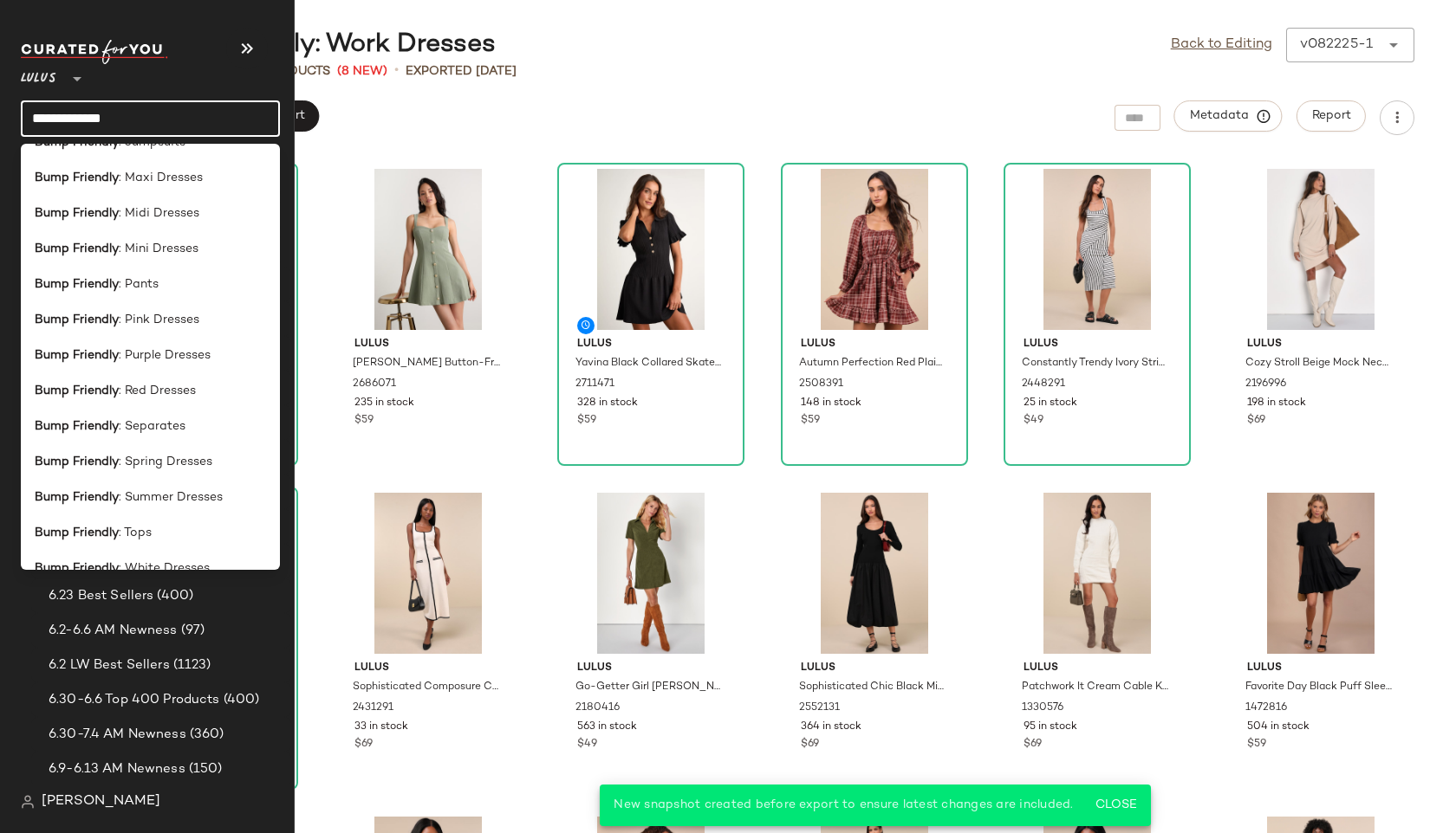
scroll to position [440, 0]
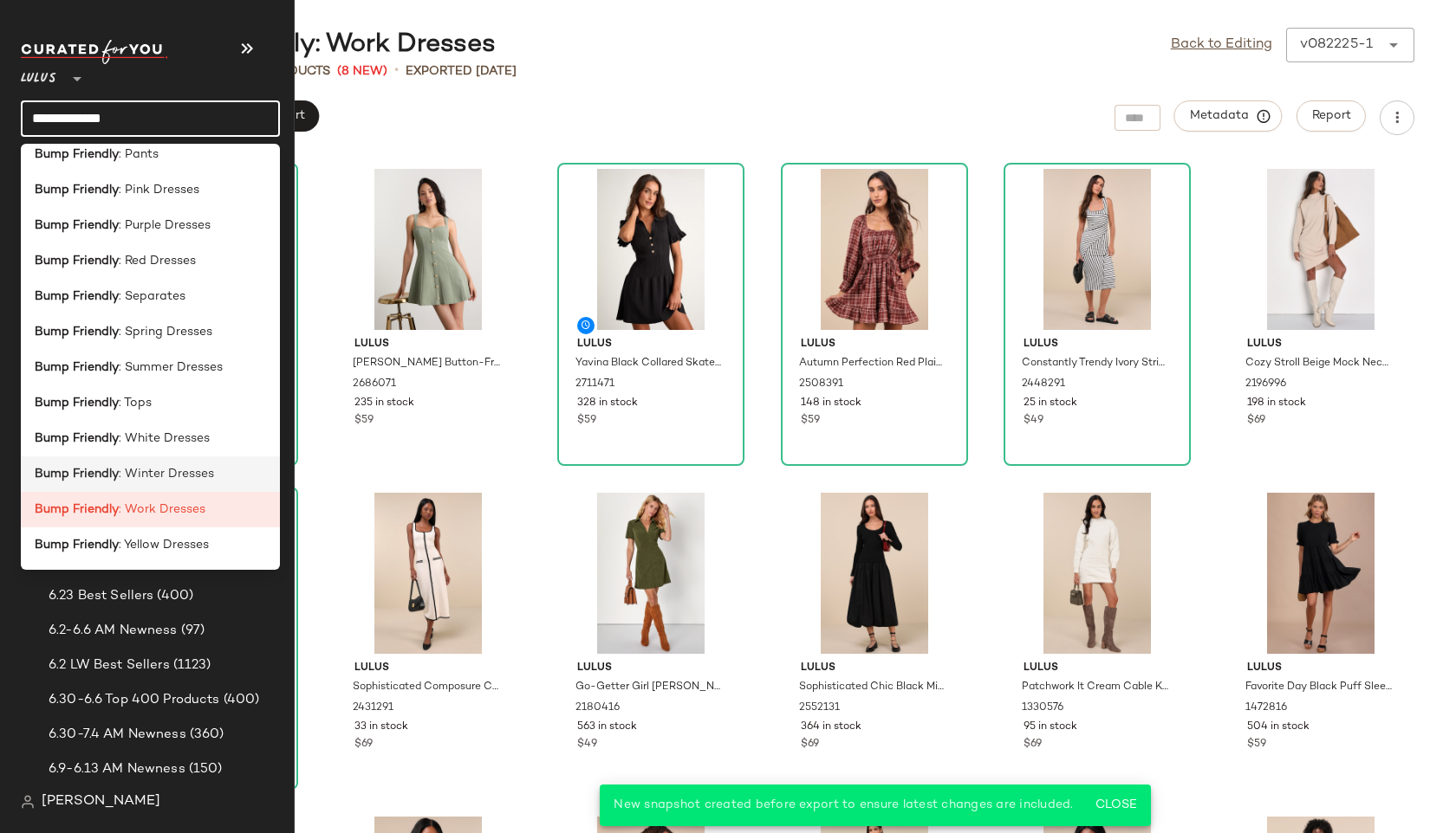
click at [153, 465] on span ": Winter Dresses" at bounding box center [166, 473] width 95 height 18
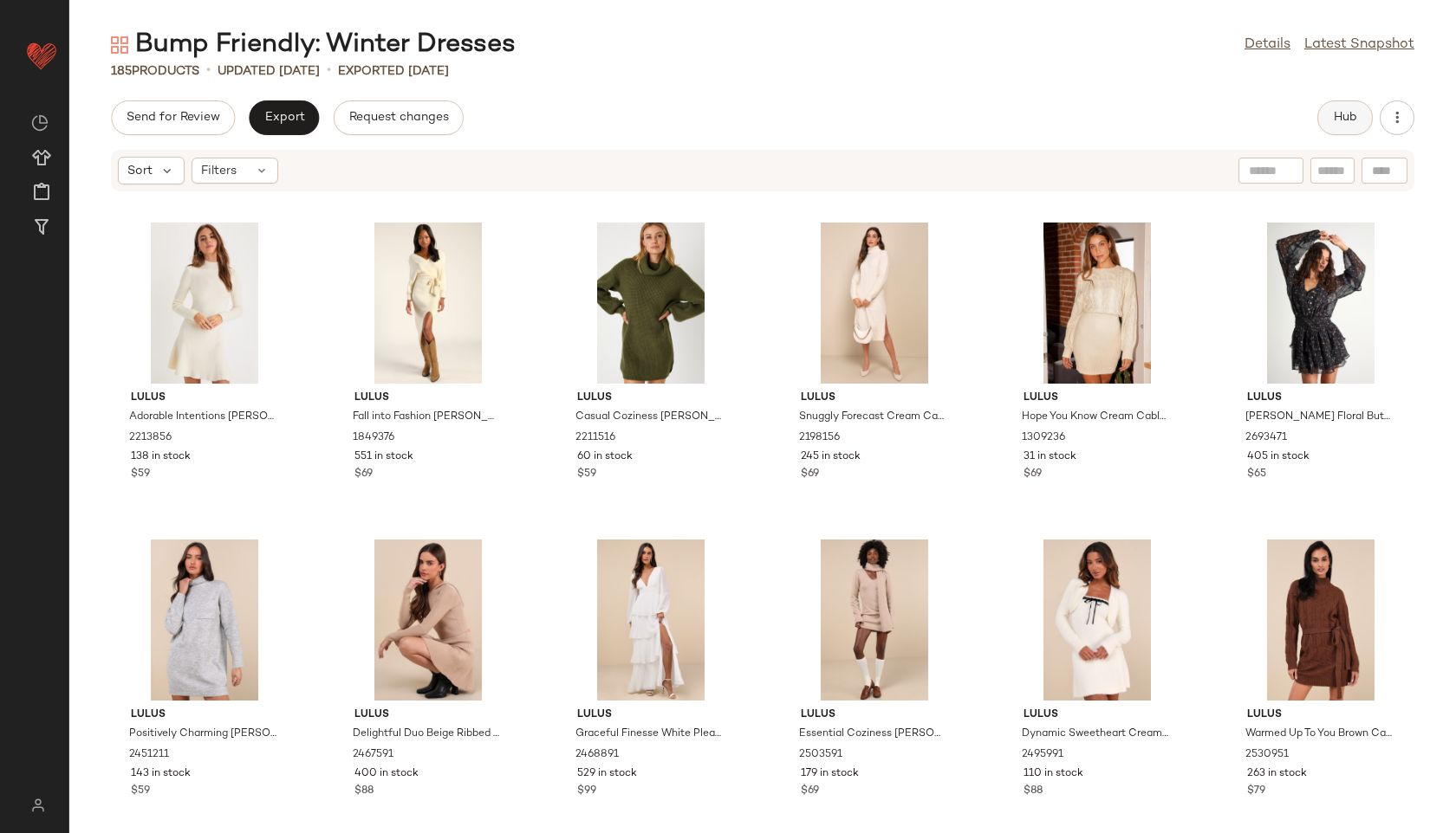
click at [1317, 118] on button "Hub" at bounding box center [1345, 118] width 55 height 35
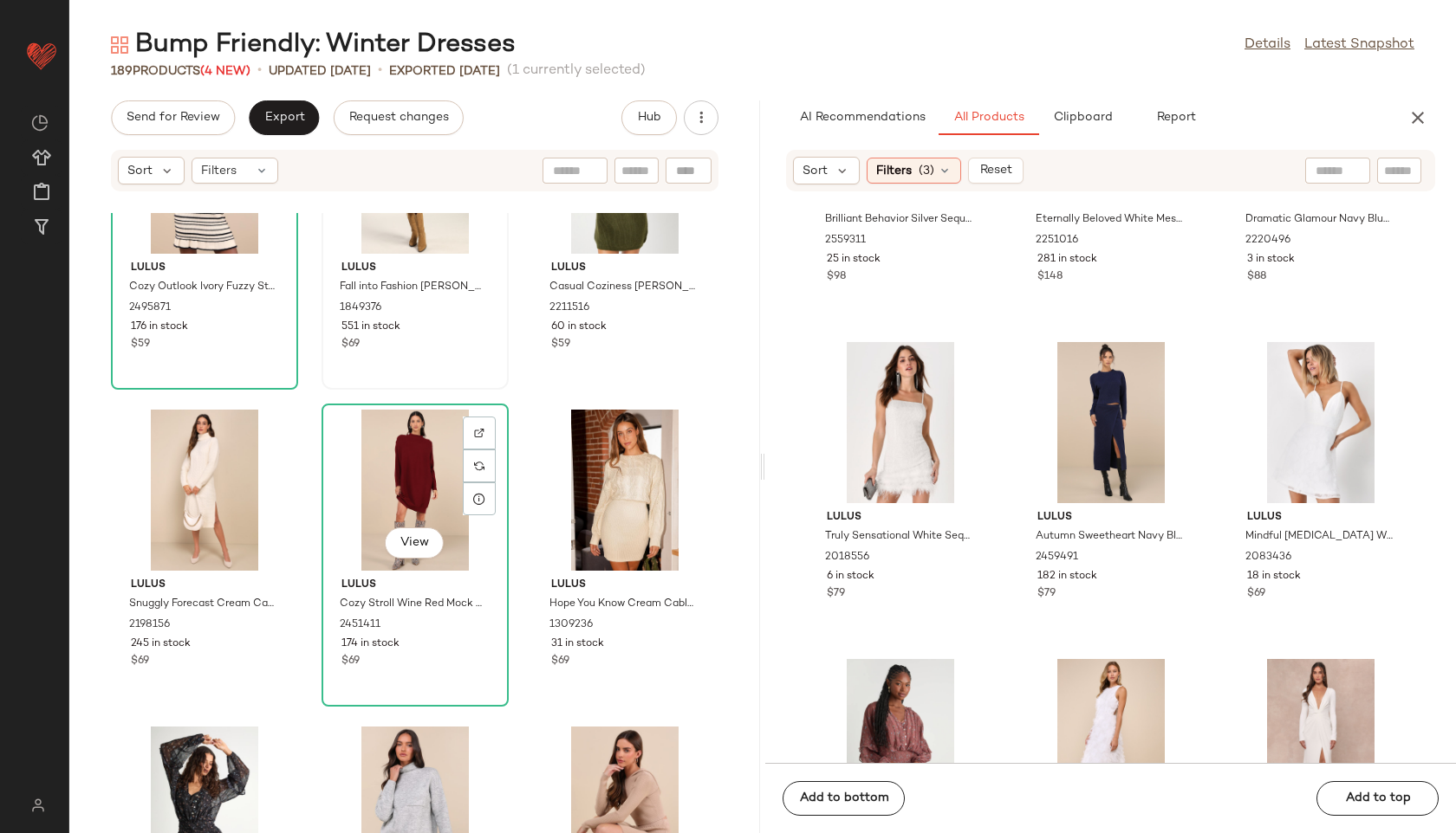
scroll to position [463, 0]
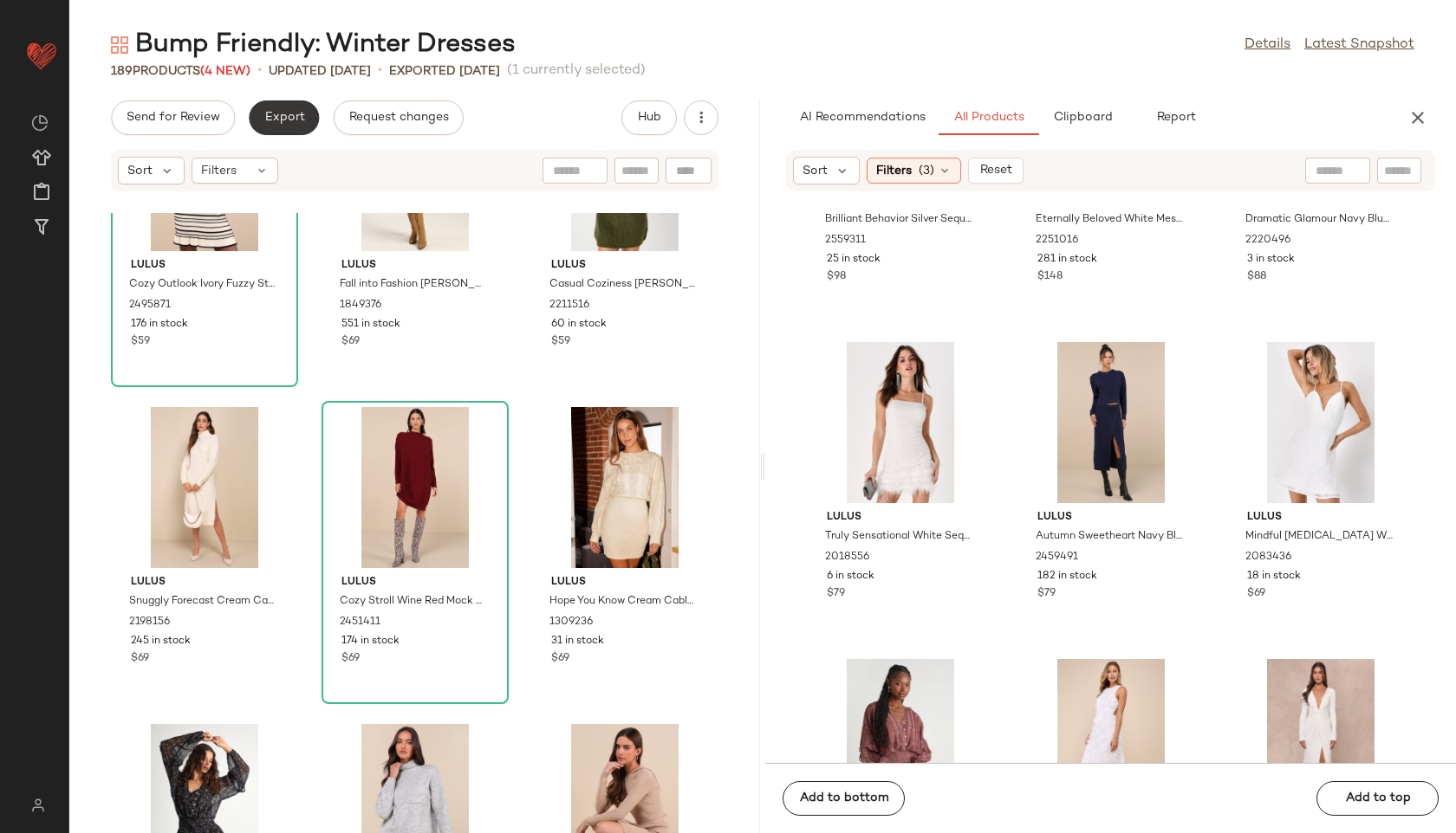
click at [276, 106] on button "Export" at bounding box center [284, 118] width 70 height 35
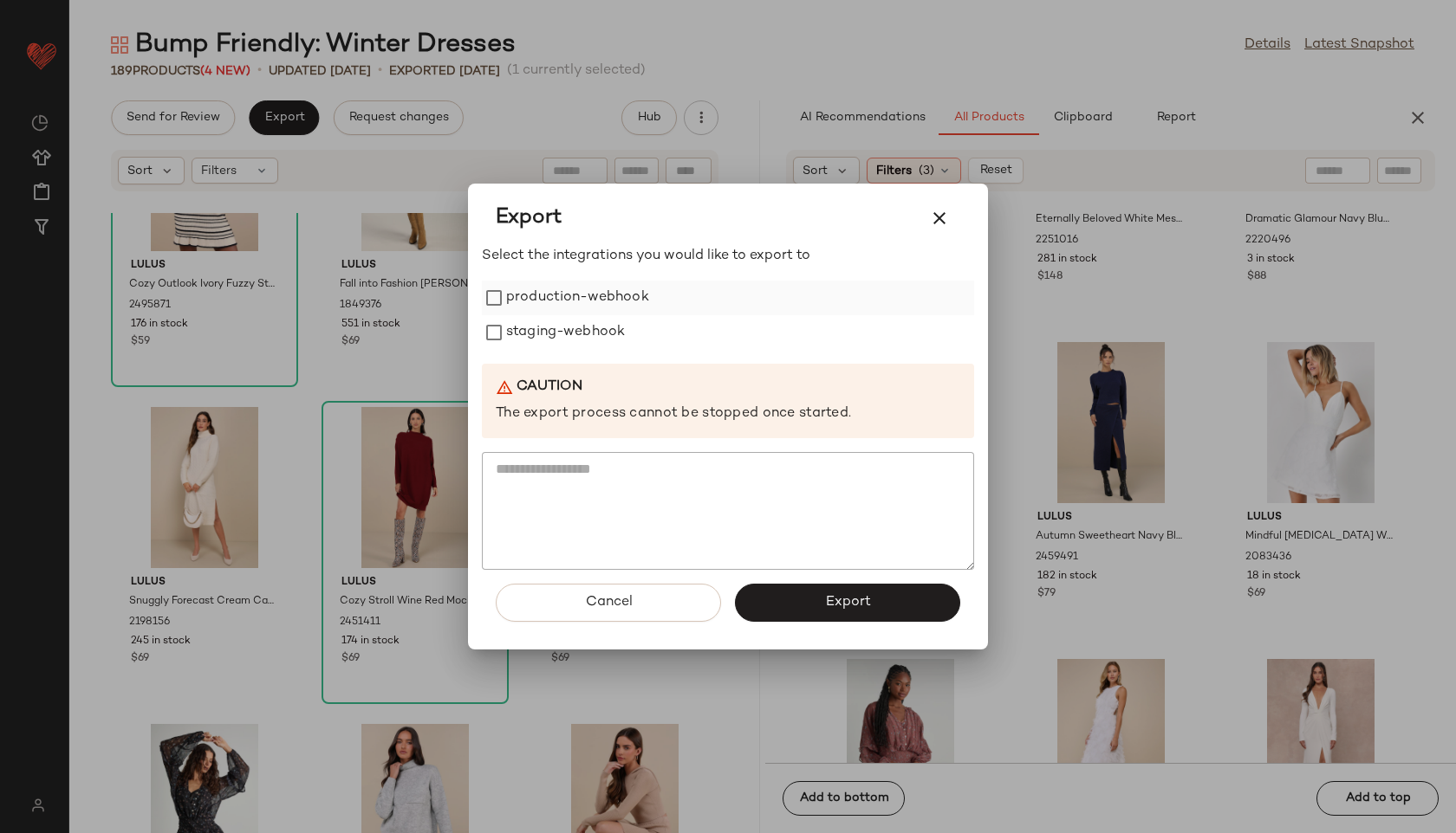
click at [522, 292] on label "production-webhook" at bounding box center [577, 298] width 143 height 35
click at [535, 334] on label "staging-webhook" at bounding box center [565, 332] width 119 height 35
click at [838, 590] on button "Export" at bounding box center [847, 602] width 225 height 38
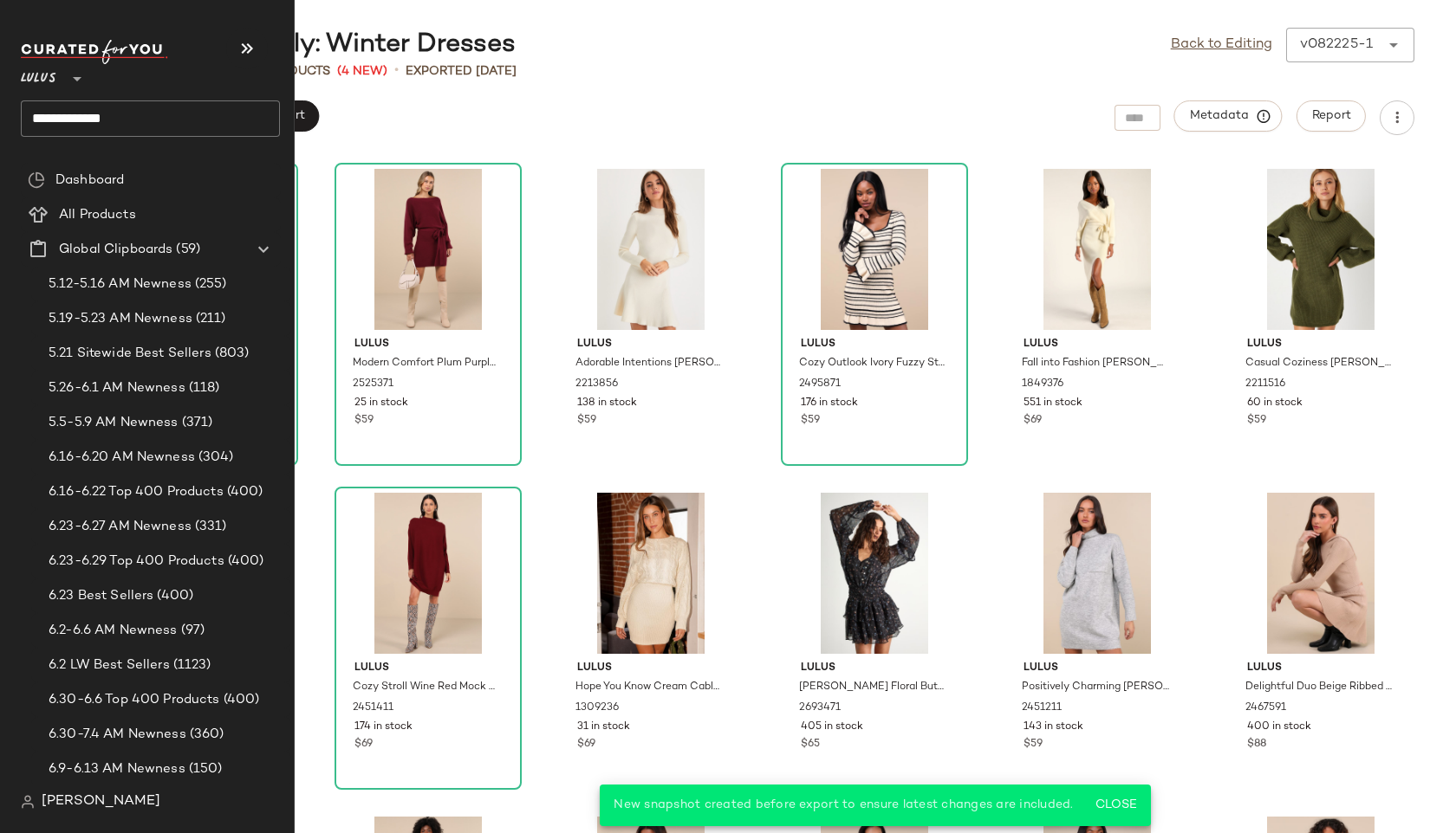
click at [140, 115] on input "**********" at bounding box center [150, 119] width 259 height 36
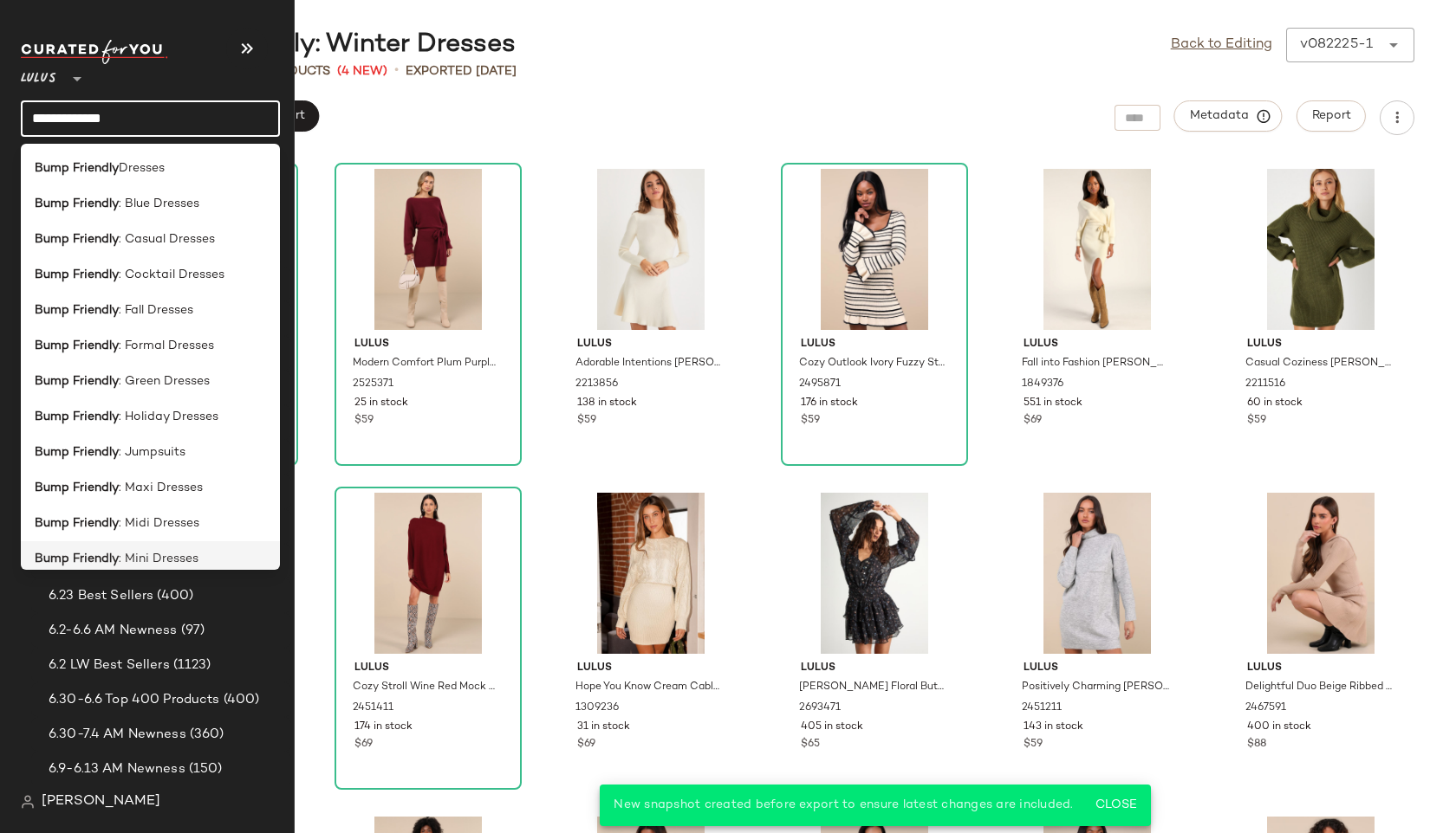
click at [184, 556] on span ": Mini Dresses" at bounding box center [159, 559] width 80 height 18
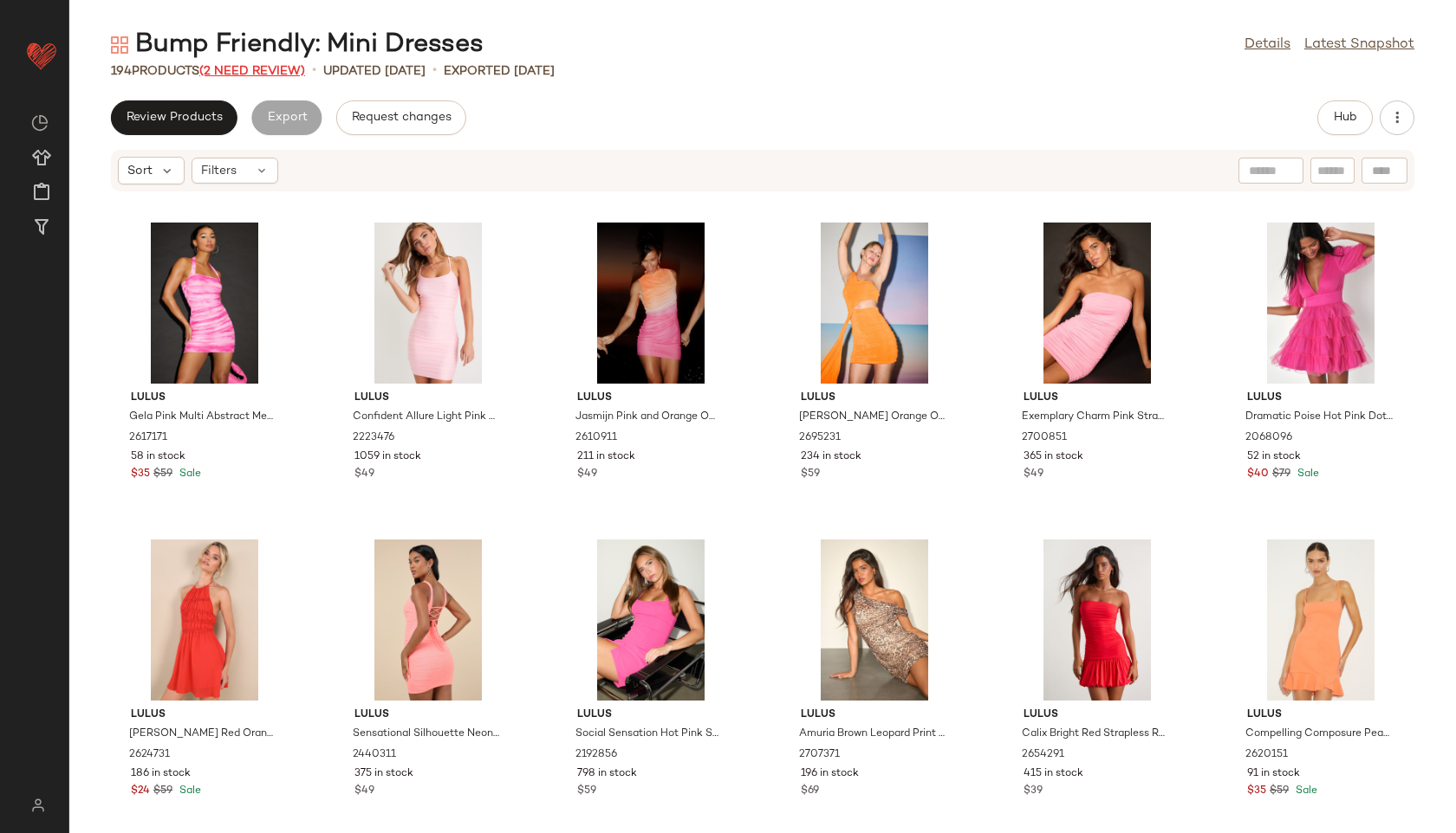
click at [279, 67] on span "(2 Need Review)" at bounding box center [252, 71] width 105 height 13
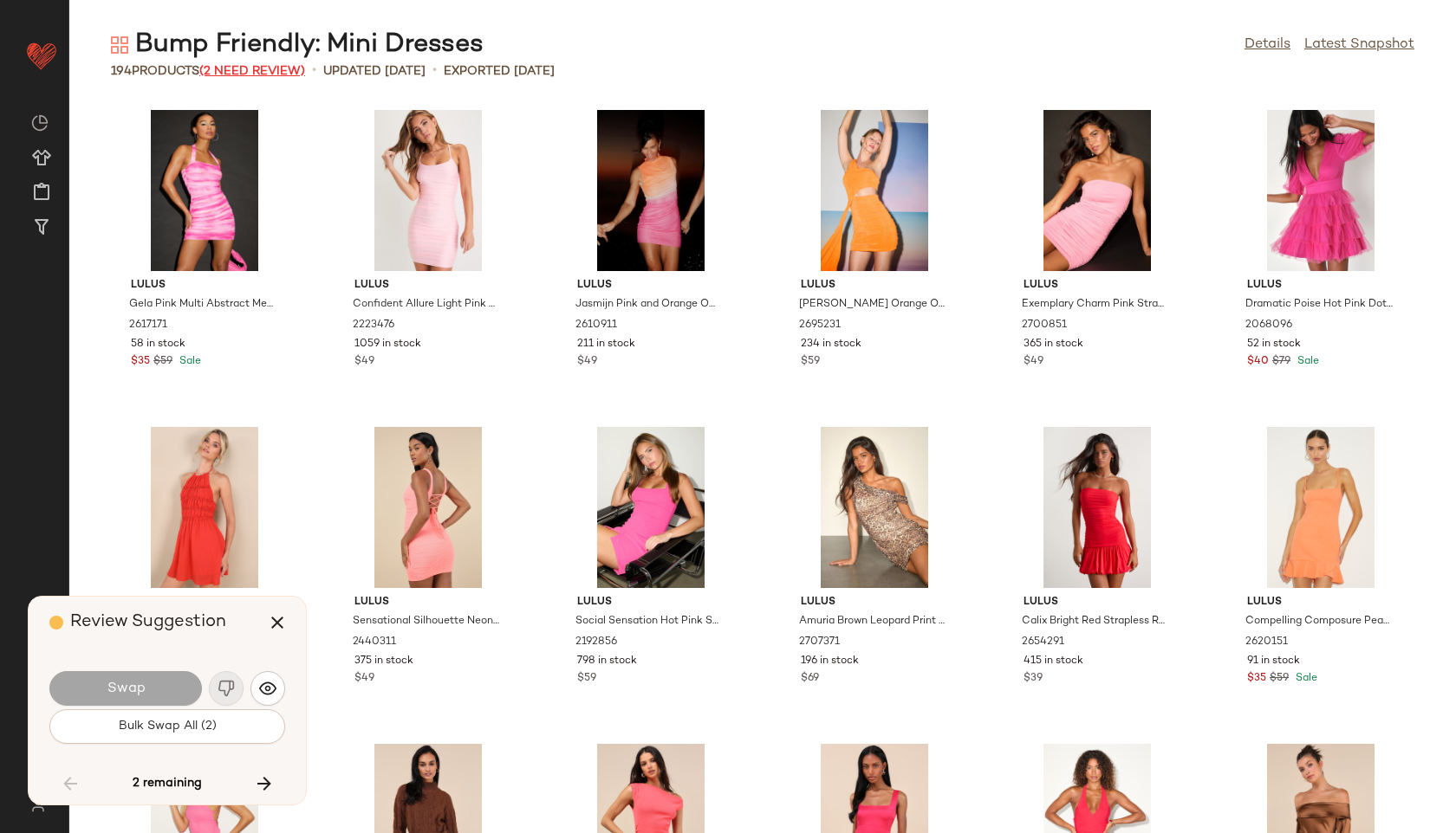
scroll to position [8559, 0]
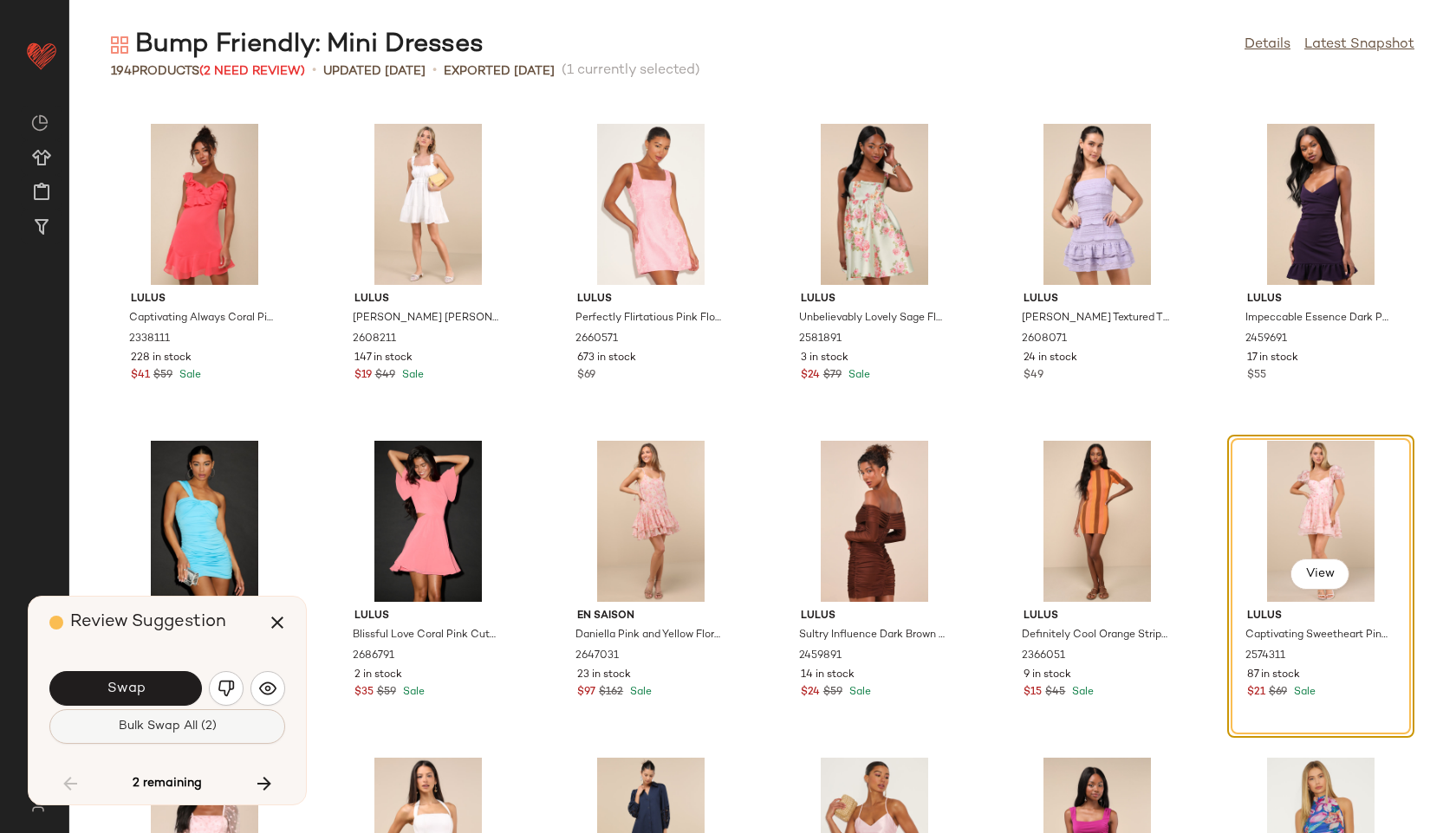
click at [204, 736] on button "Bulk Swap All (2)" at bounding box center [167, 727] width 235 height 35
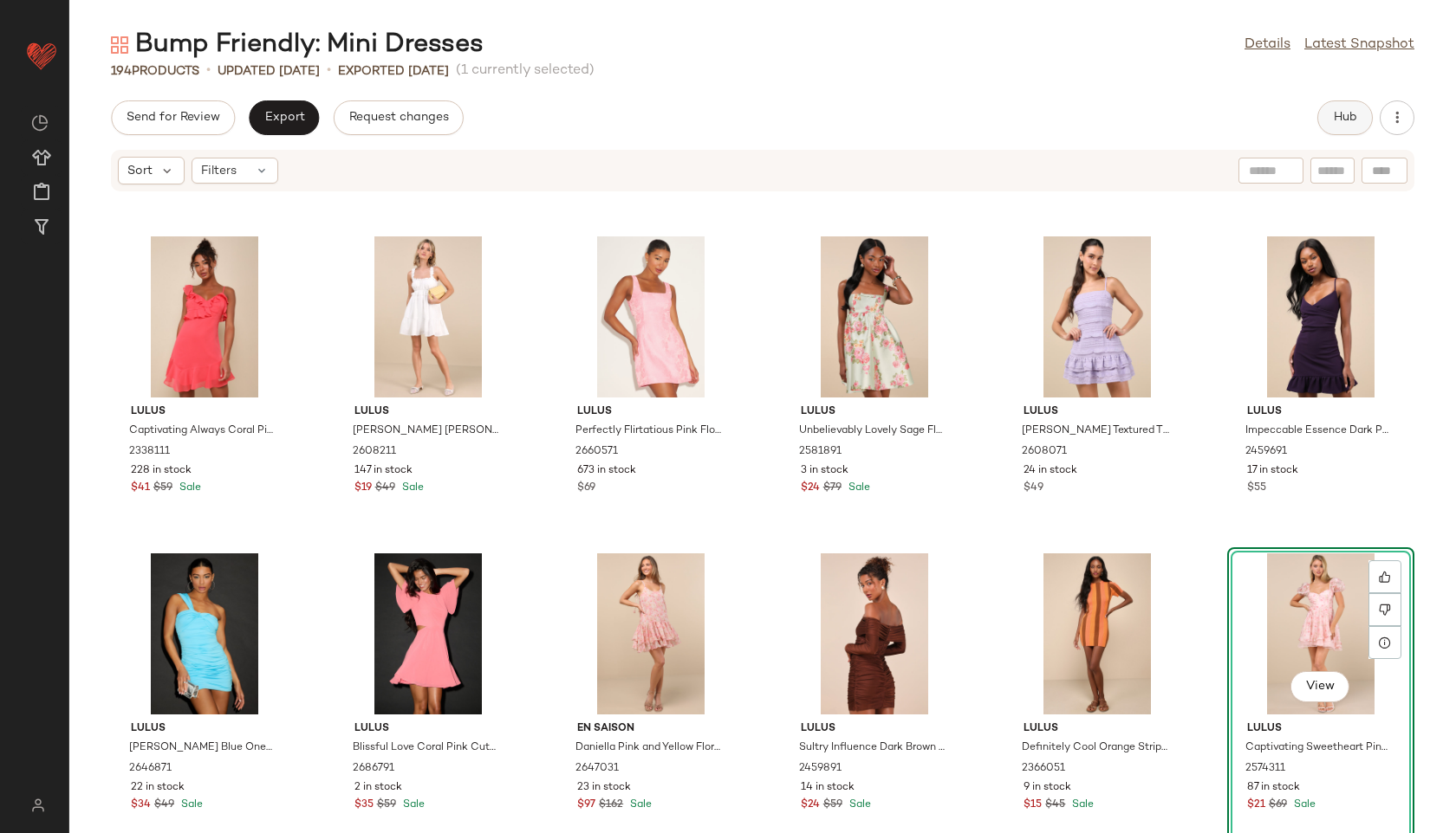
click at [1350, 119] on span "Hub" at bounding box center [1345, 118] width 25 height 14
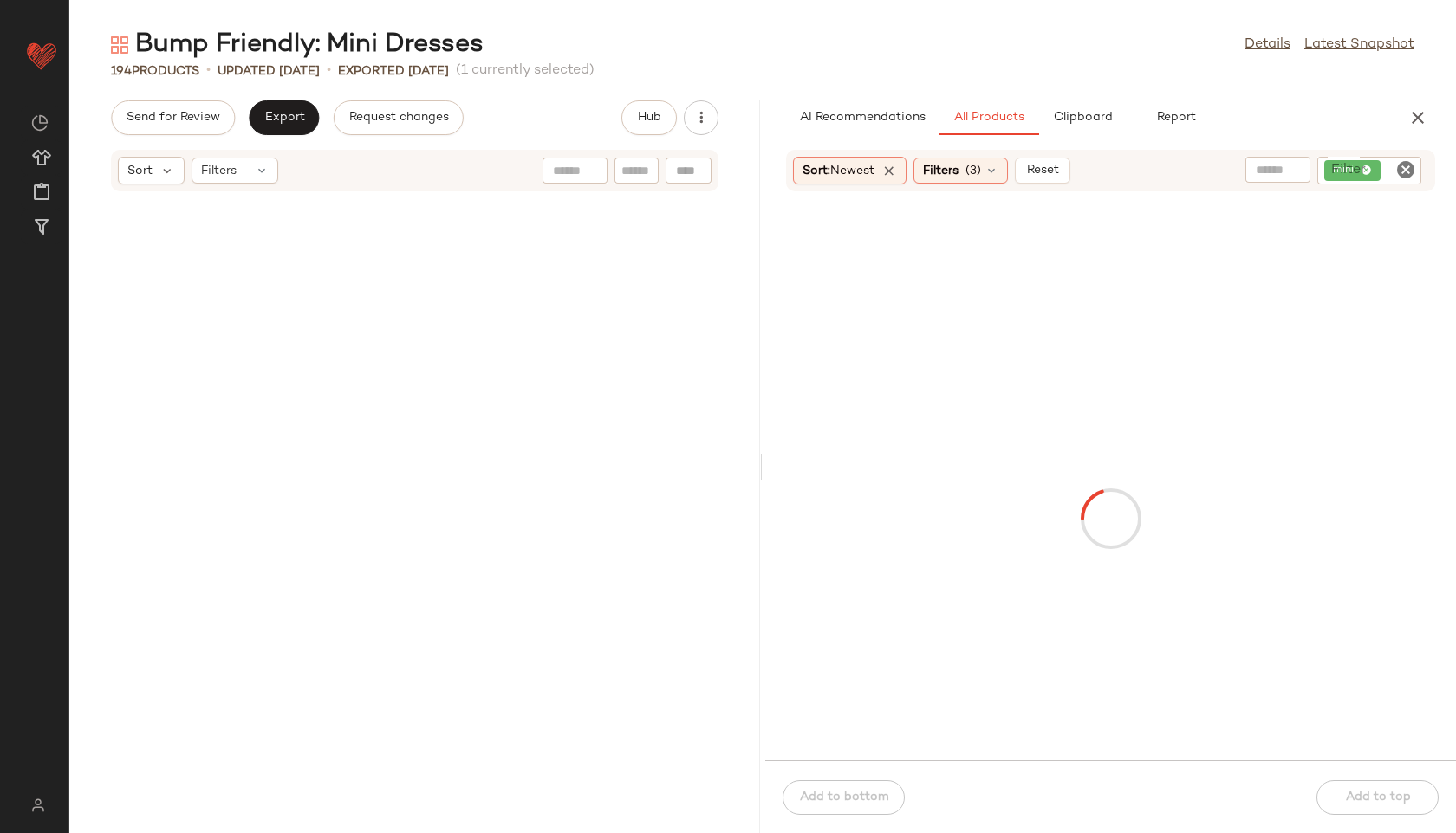
scroll to position [17116, 0]
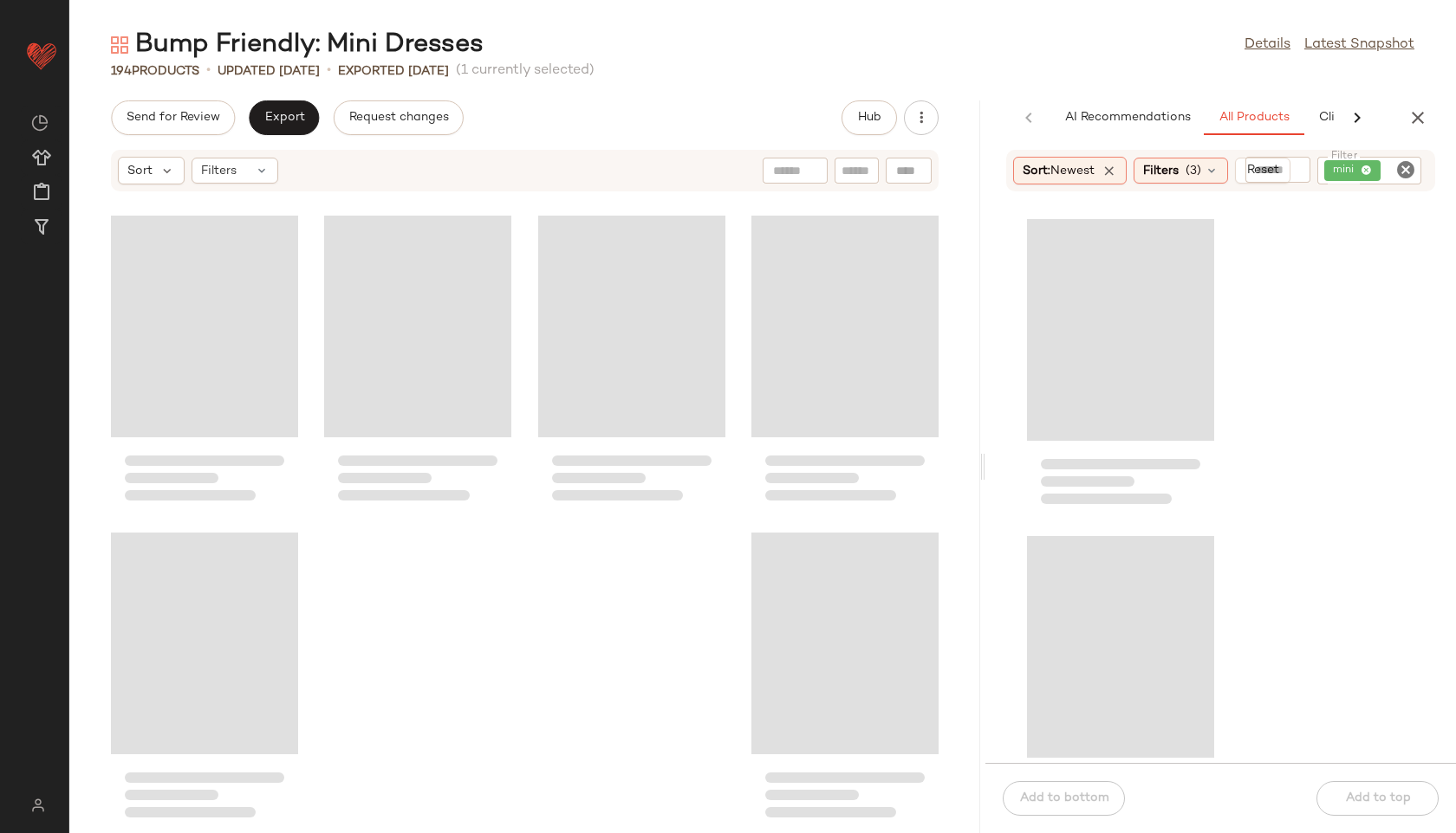
drag, startPoint x: 762, startPoint y: 465, endPoint x: 1116, endPoint y: 486, distance: 354.6
click at [1116, 486] on div "Bump Friendly: Mini Dresses Details Latest Snapshot 194 Products • updated Aug …" at bounding box center [762, 430] width 1387 height 805
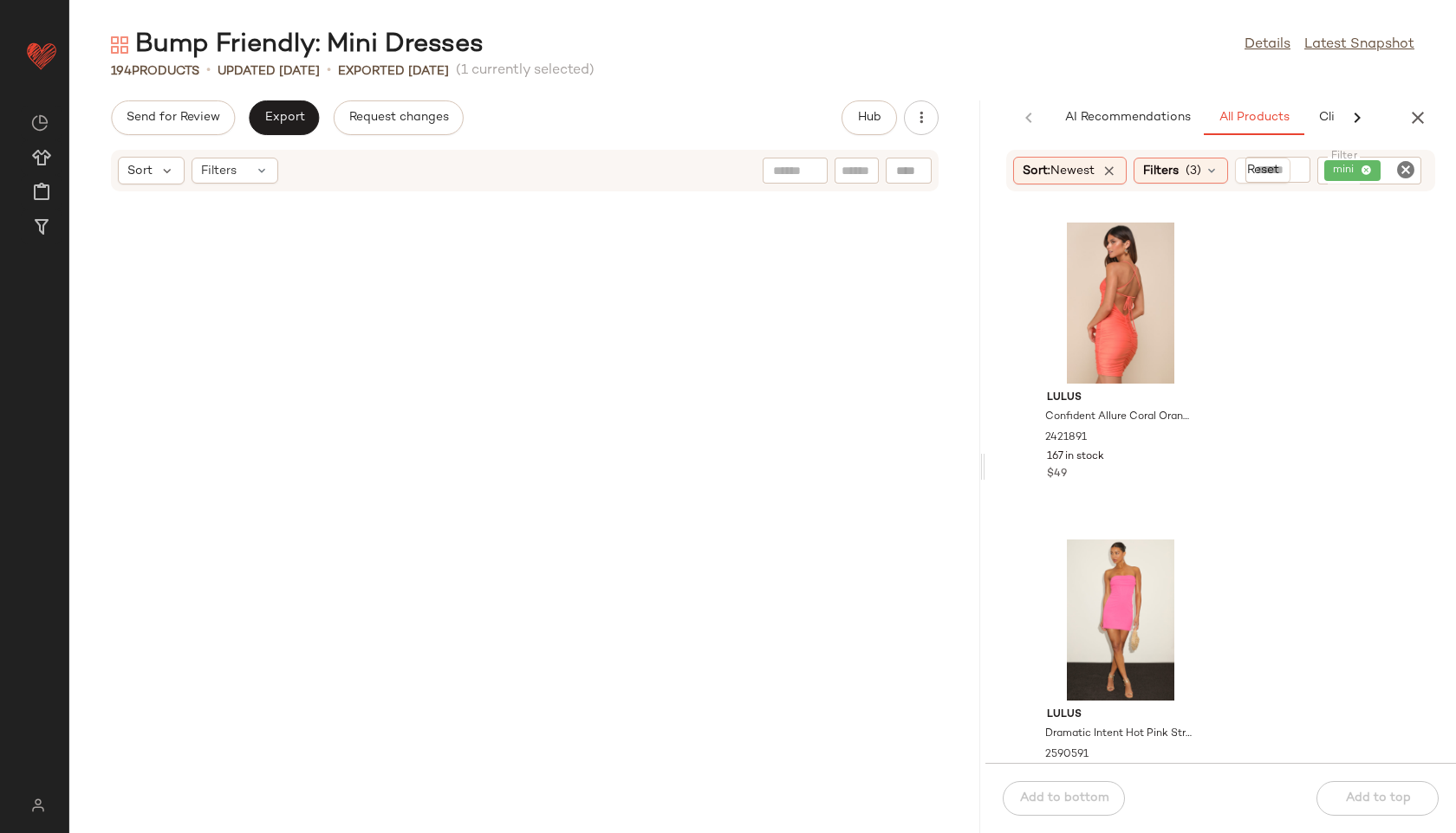
scroll to position [0, 0]
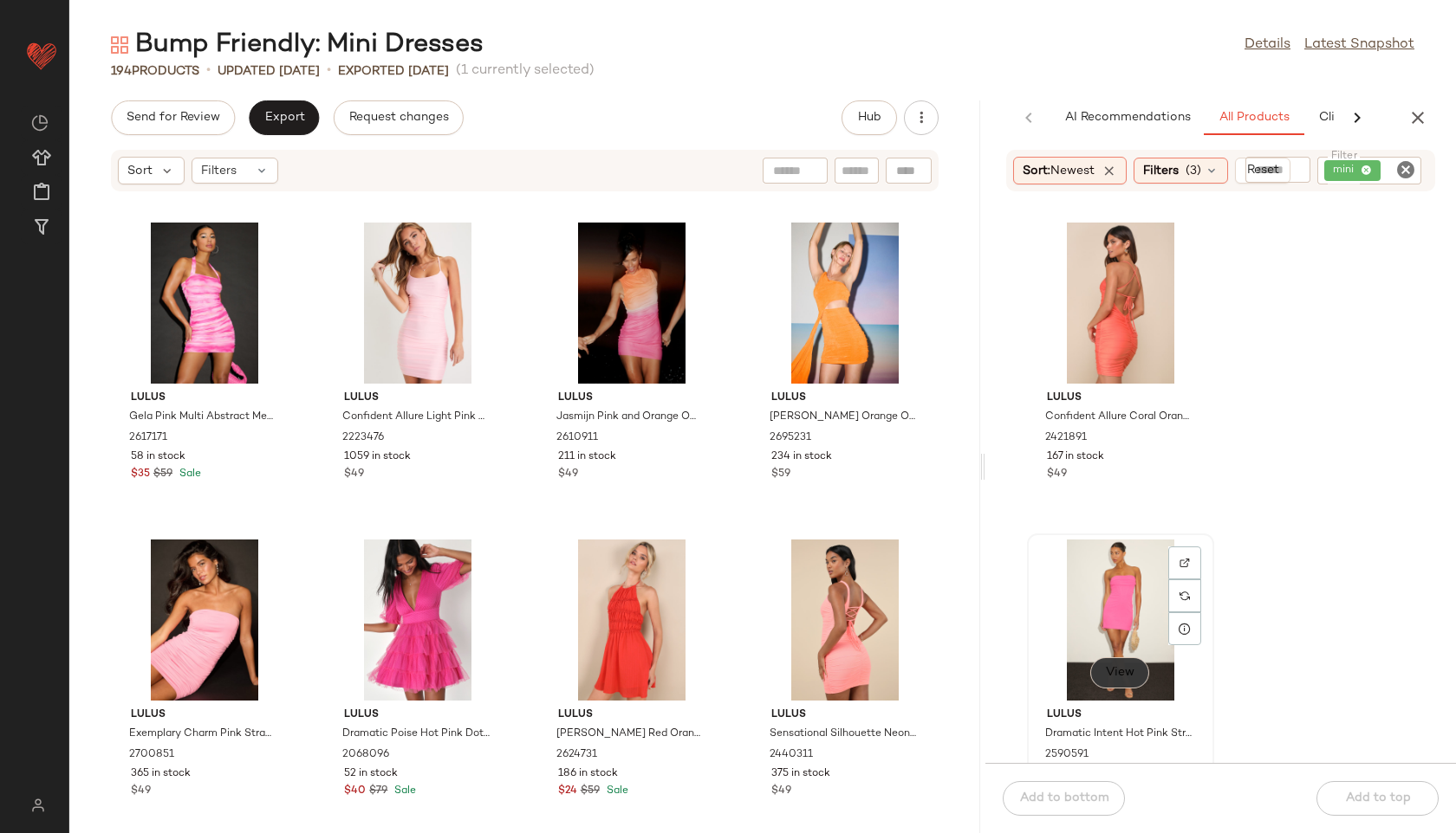
click at [1122, 677] on span "View" at bounding box center [1119, 673] width 29 height 14
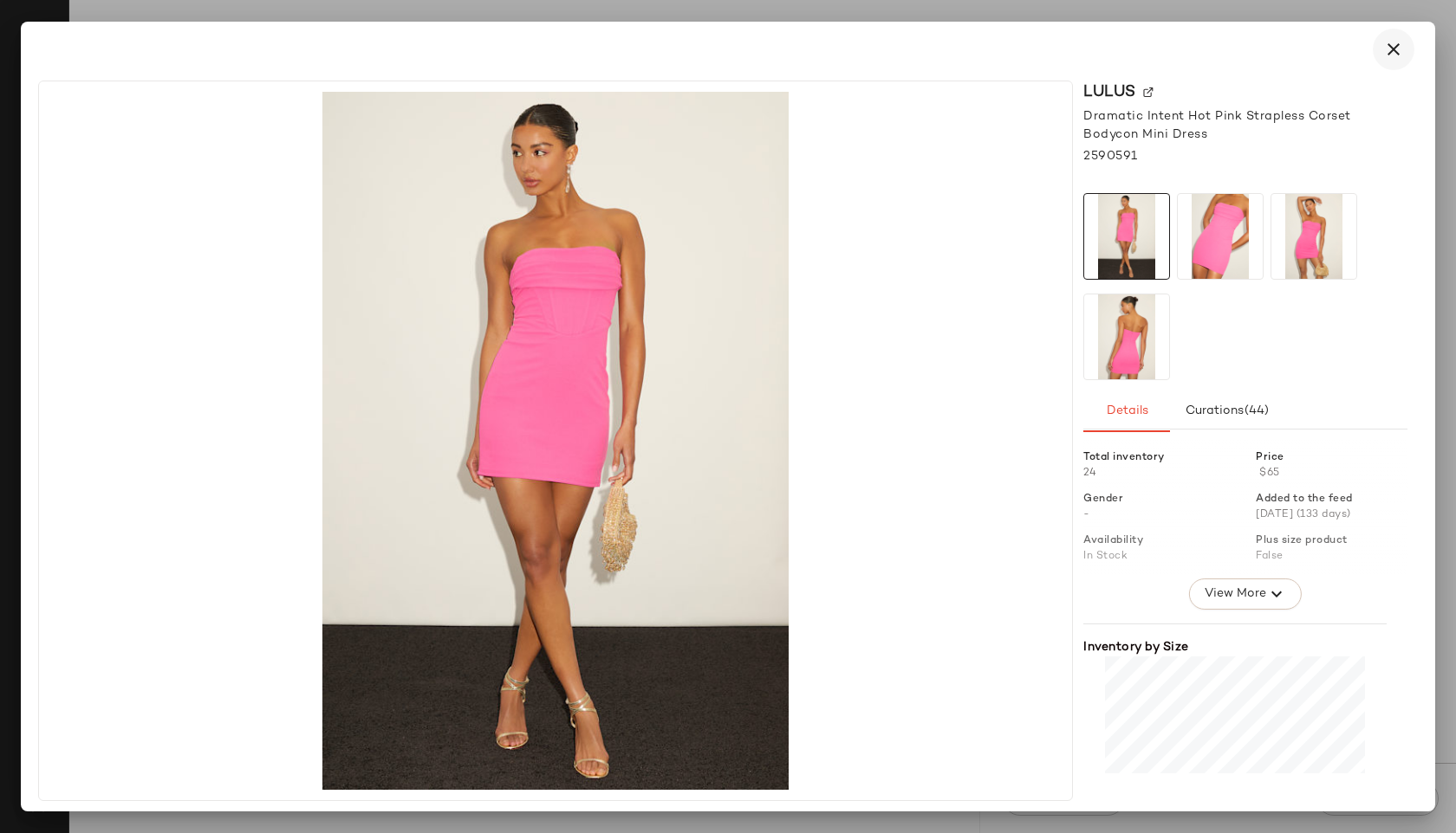
click at [1398, 48] on icon "button" at bounding box center [1393, 49] width 21 height 21
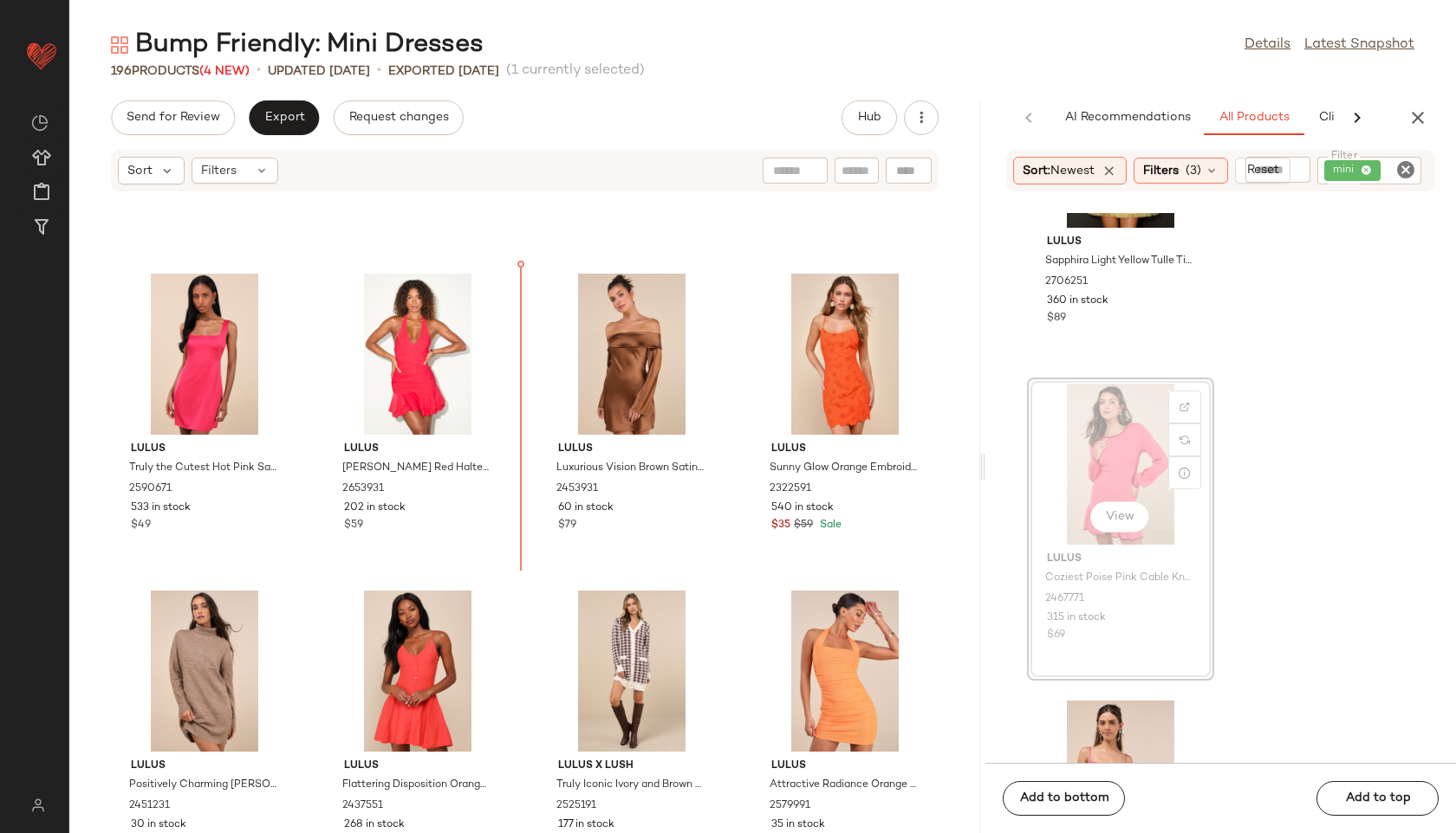
scroll to position [1212, 0]
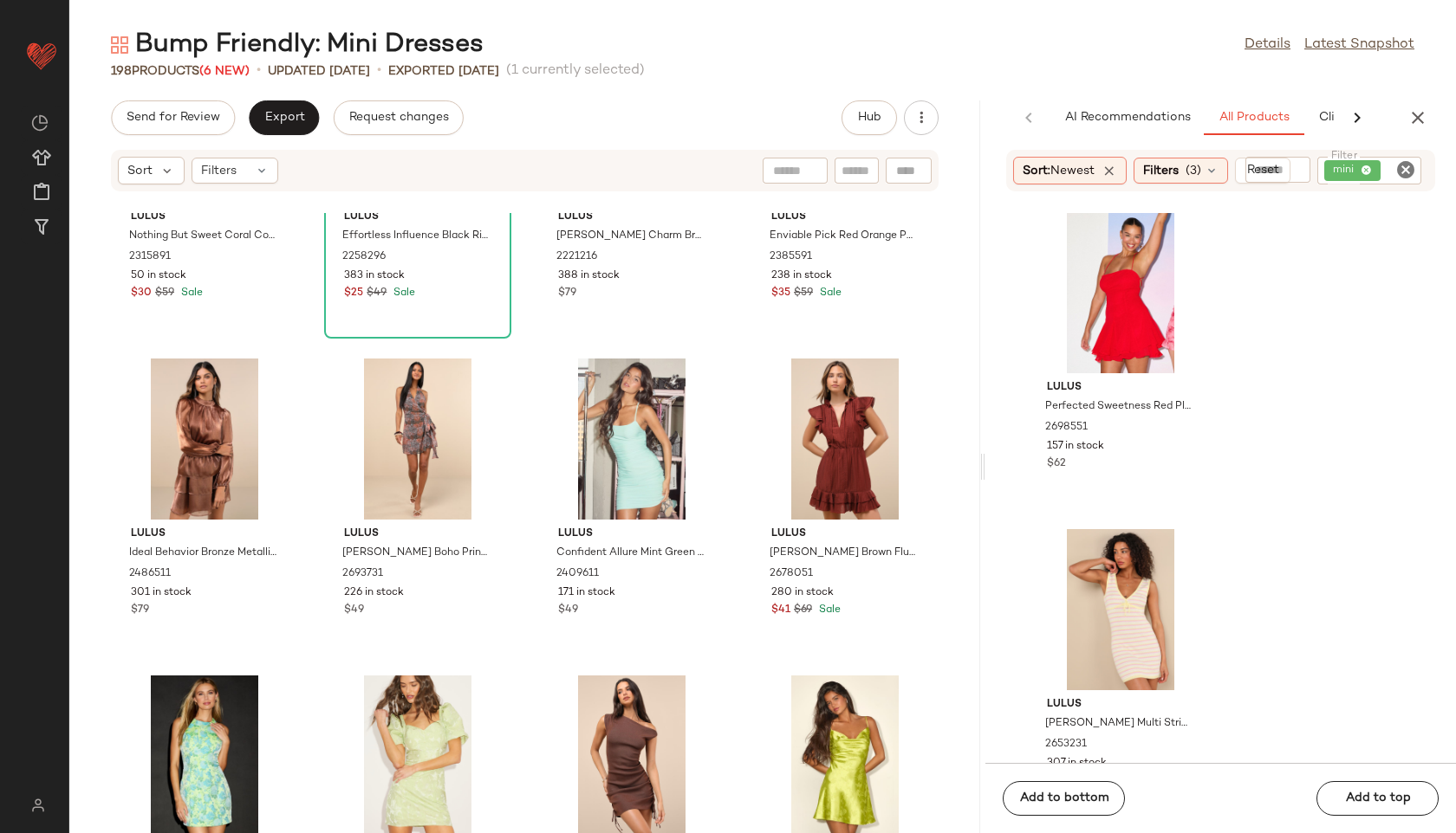
scroll to position [4150, 0]
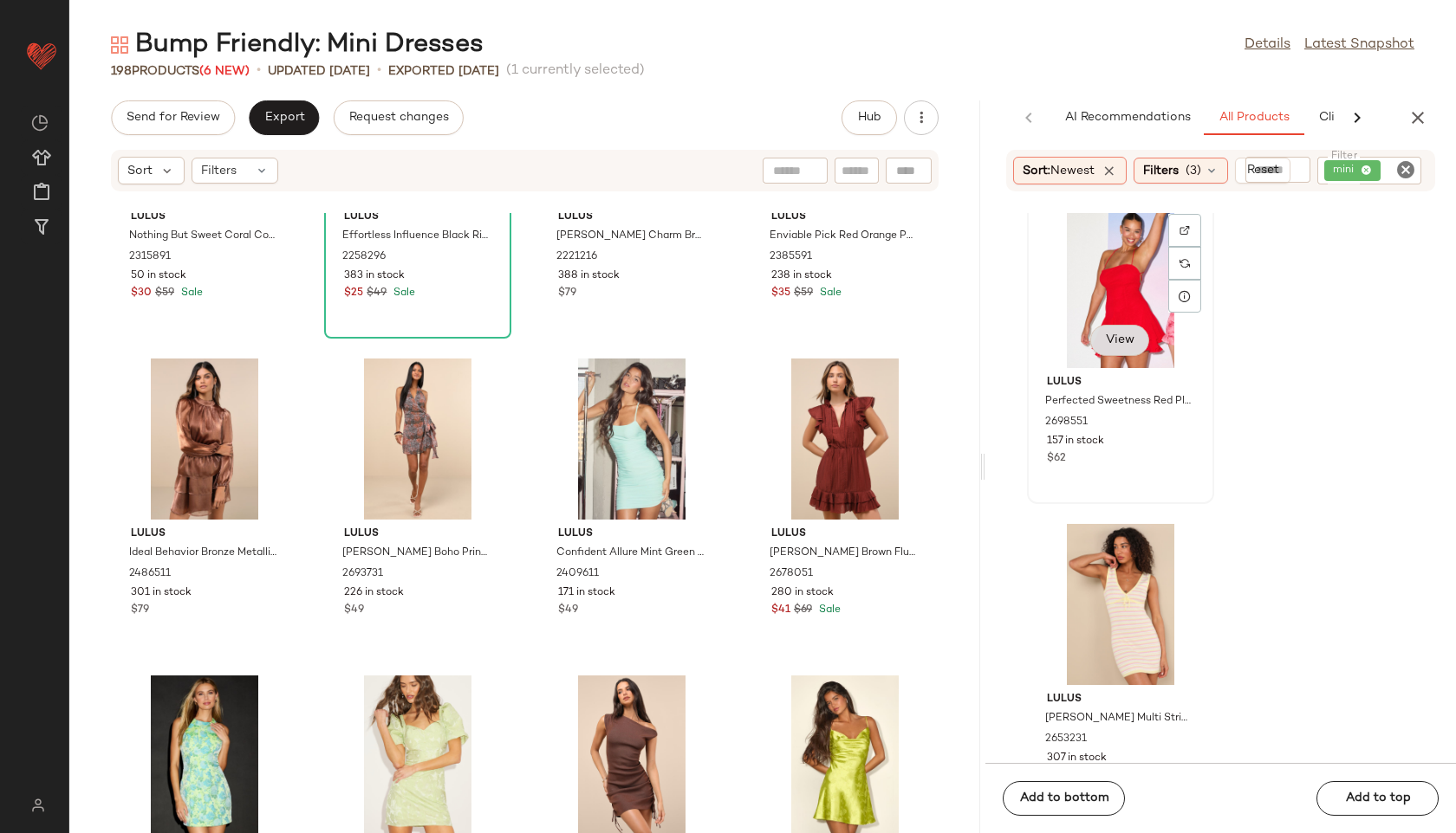
click at [1127, 340] on span "View" at bounding box center [1119, 340] width 29 height 14
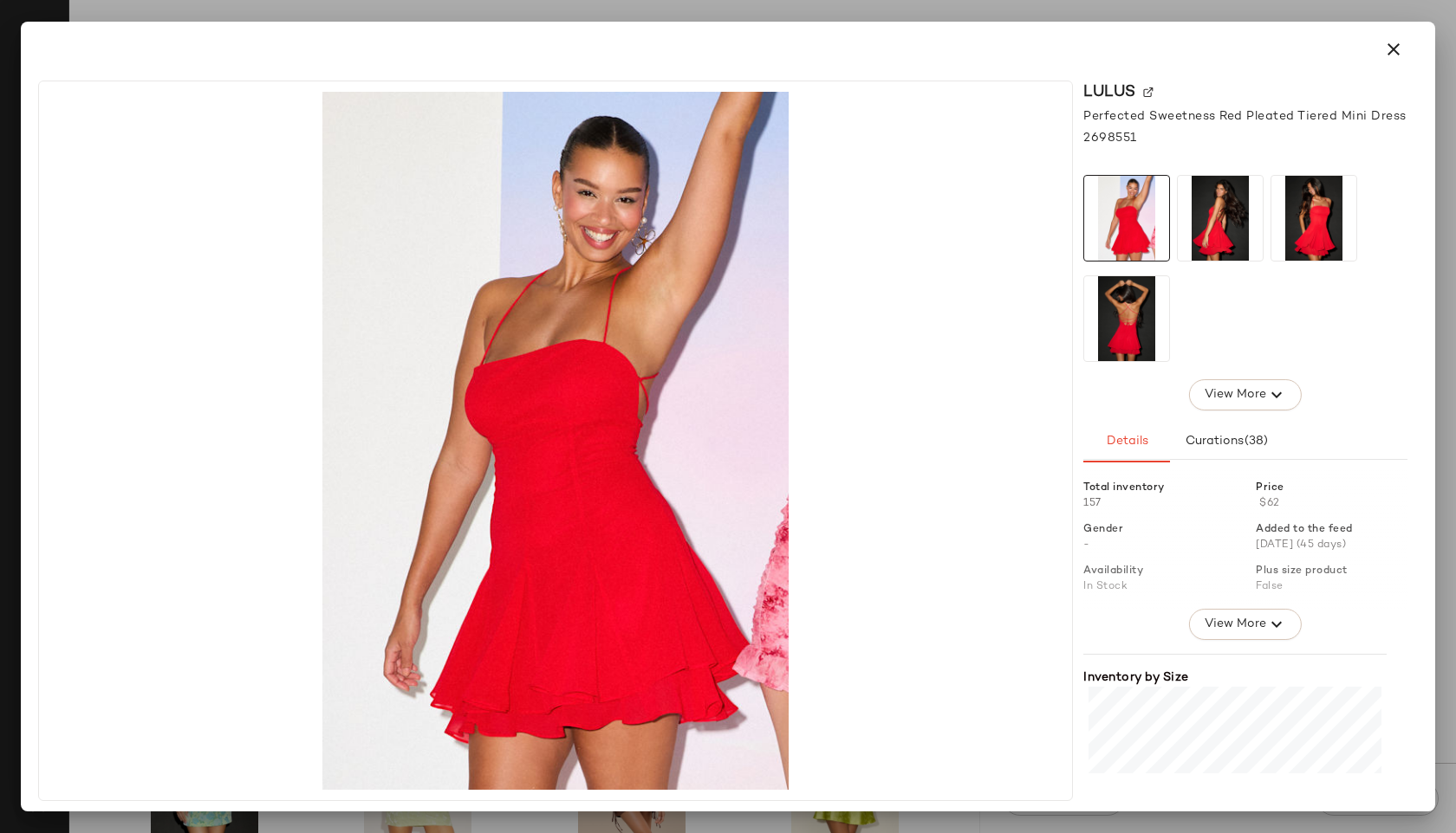
click at [1221, 221] on img at bounding box center [1220, 217] width 84 height 84
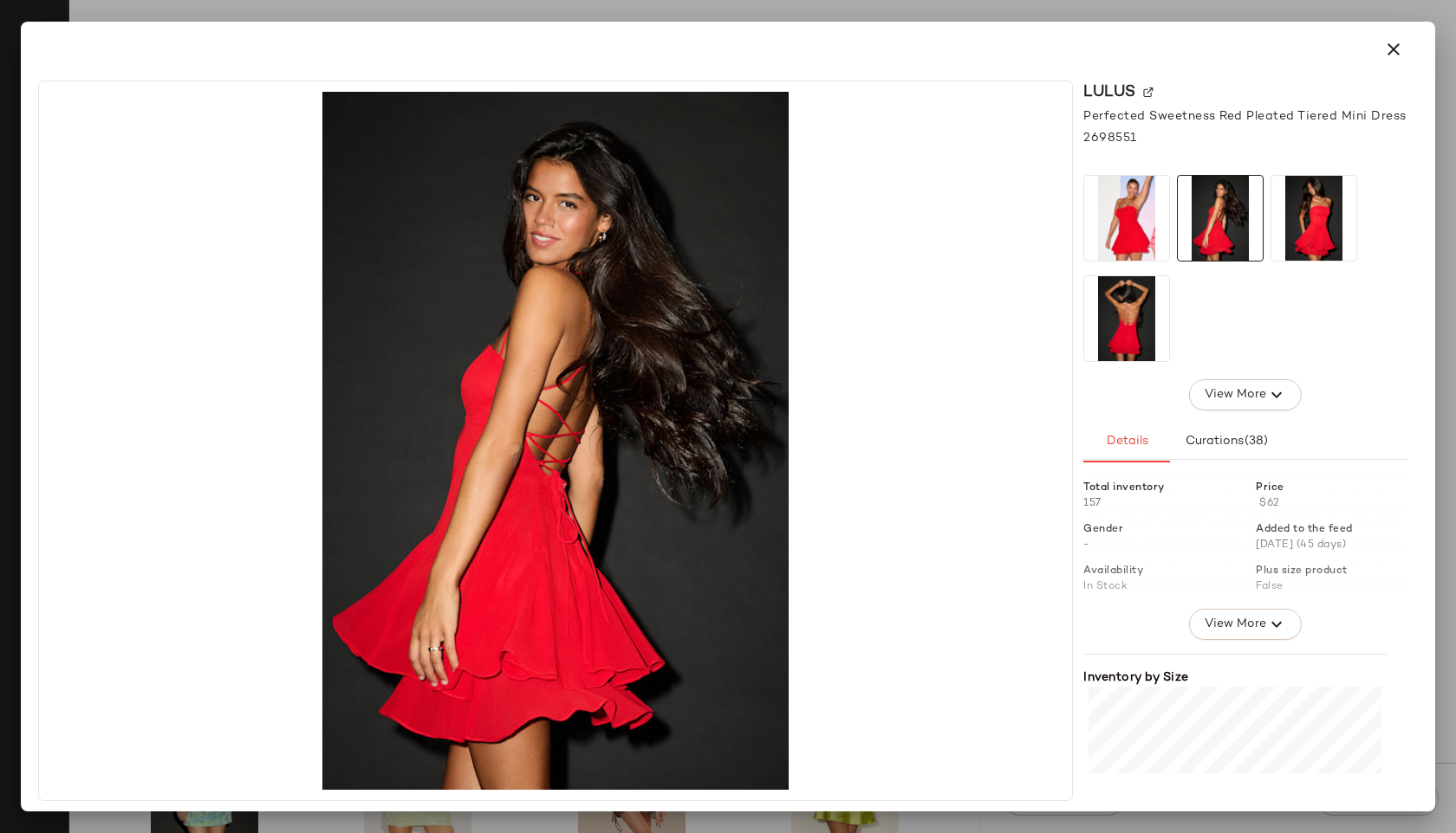
click at [1148, 212] on img at bounding box center [1126, 217] width 84 height 84
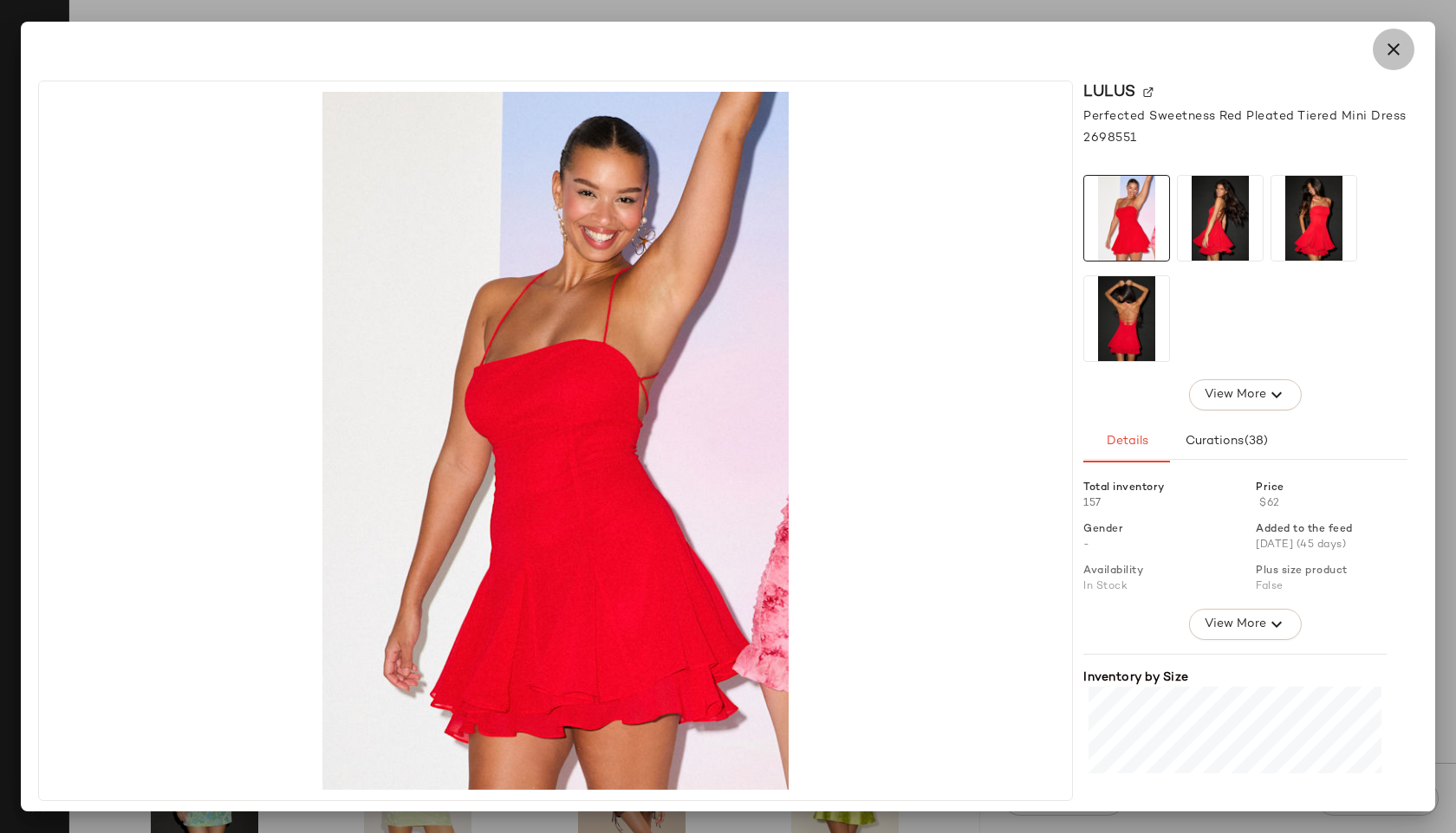
click at [1392, 49] on icon "button" at bounding box center [1393, 49] width 21 height 21
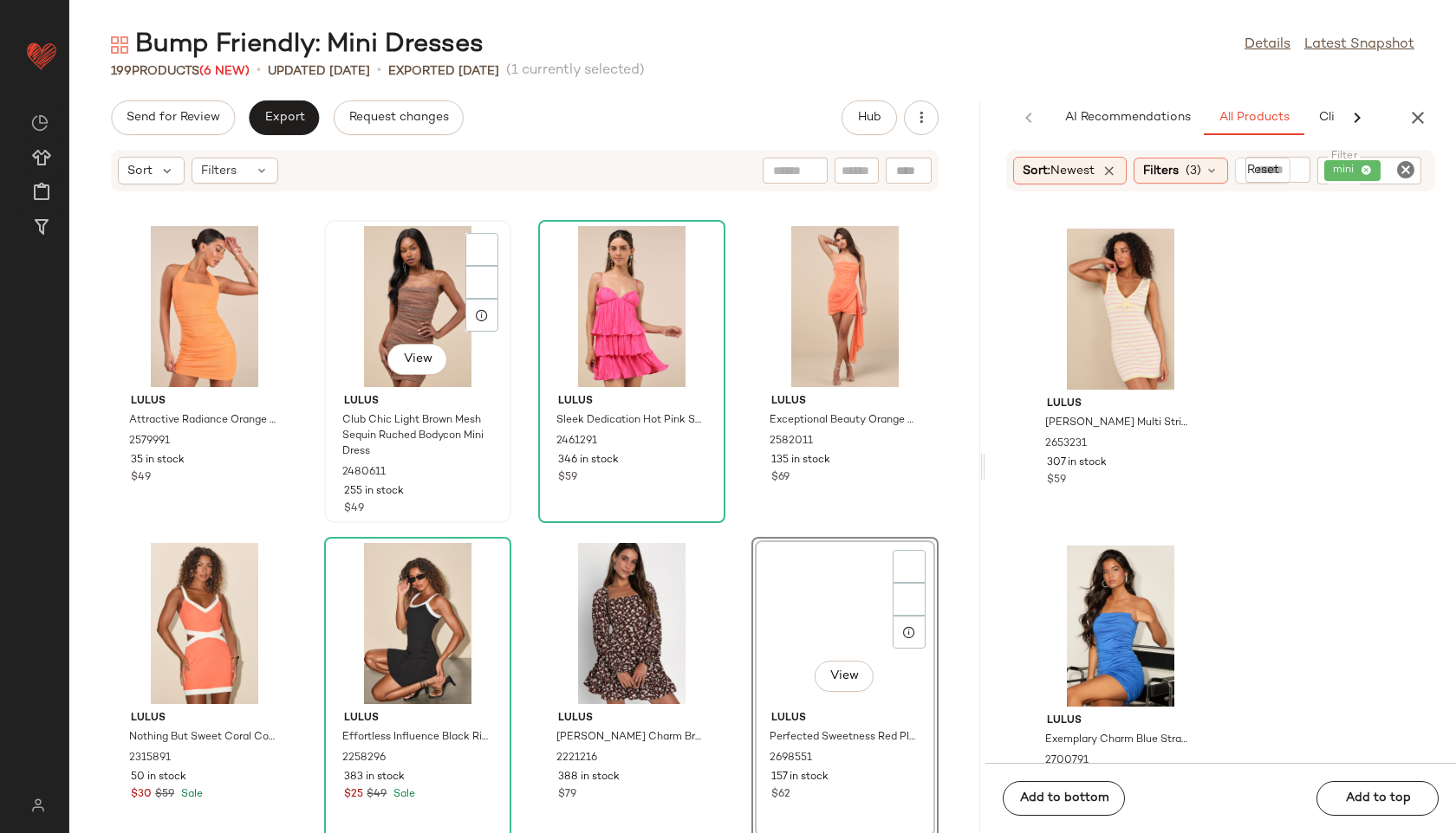
scroll to position [3811, 0]
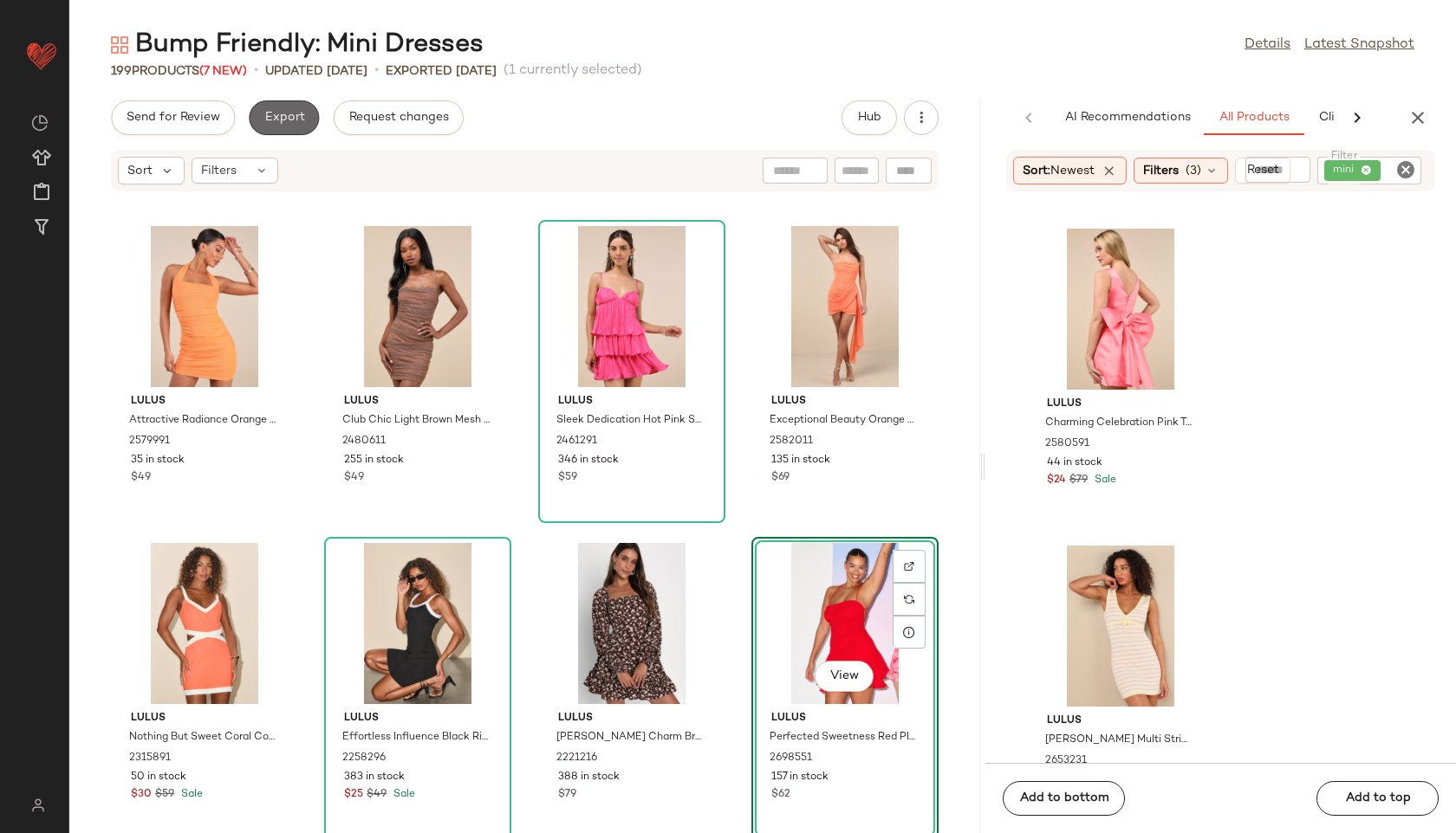
click at [303, 121] on button "Export" at bounding box center [284, 118] width 70 height 35
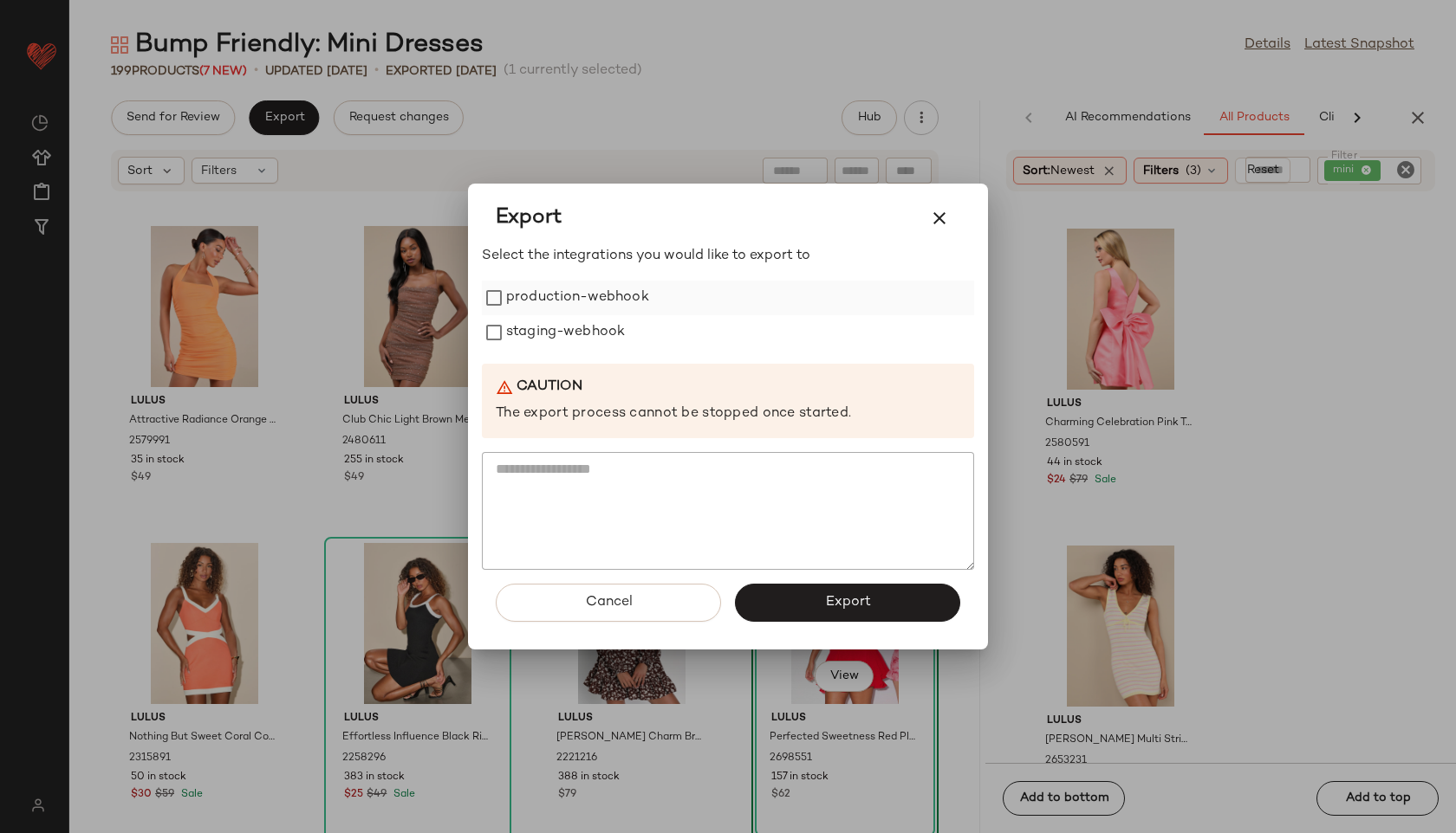
click at [611, 300] on label "production-webhook" at bounding box center [577, 298] width 143 height 35
click at [598, 339] on label "staging-webhook" at bounding box center [565, 332] width 119 height 35
click at [824, 599] on span "Export" at bounding box center [847, 602] width 46 height 16
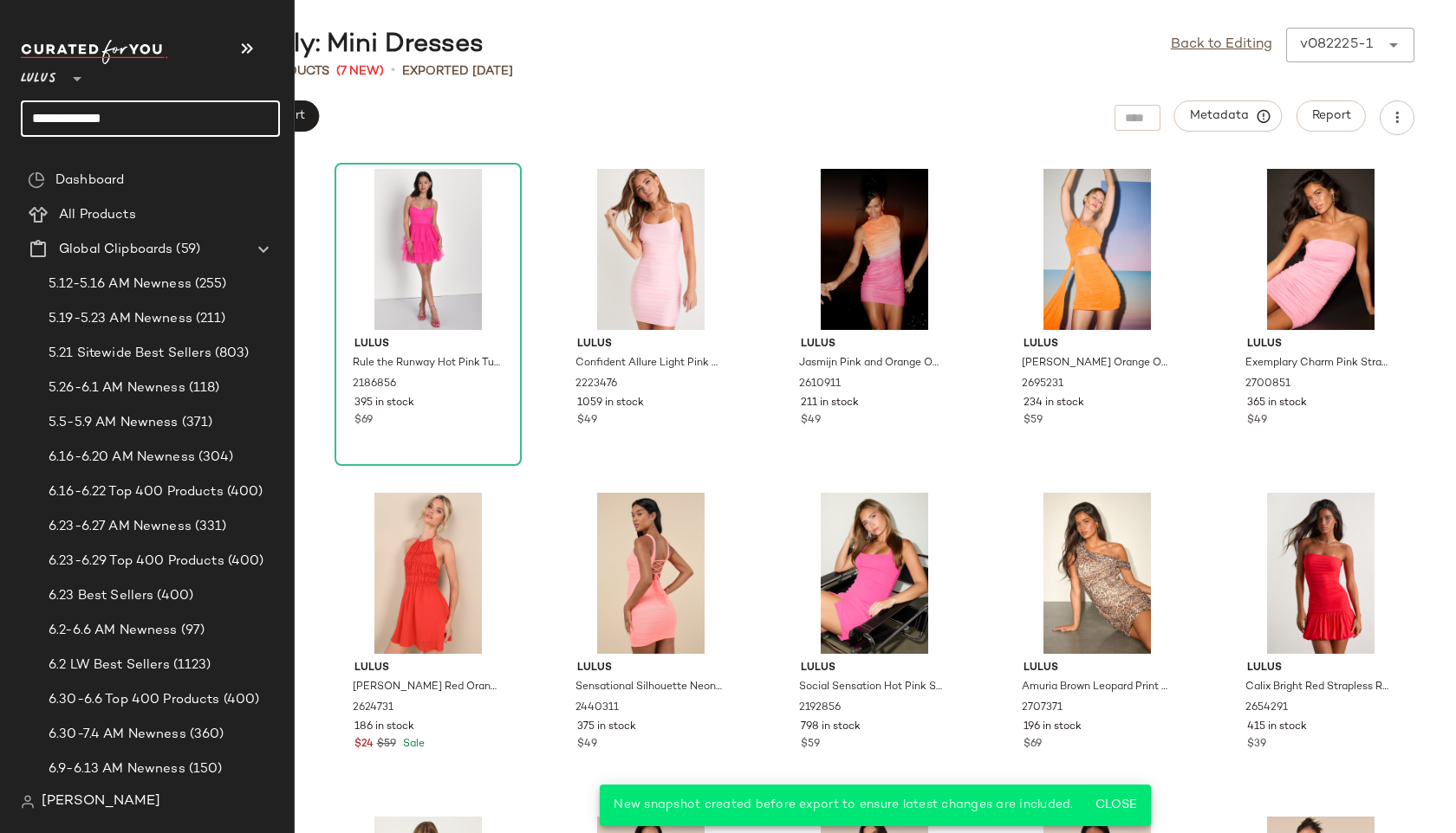
click at [135, 120] on input "**********" at bounding box center [150, 119] width 259 height 36
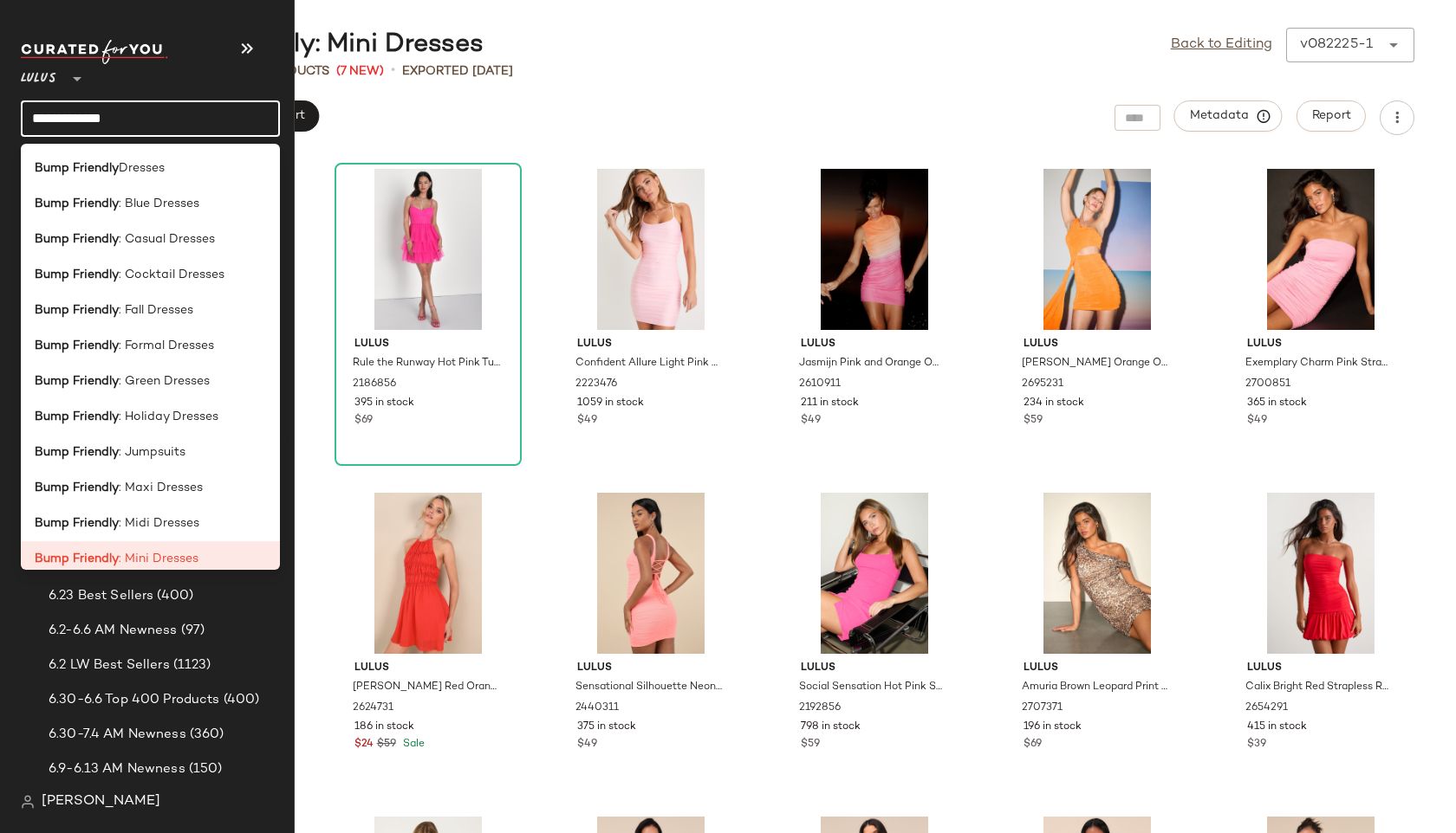
drag, startPoint x: 135, startPoint y: 120, endPoint x: 0, endPoint y: 97, distance: 136.9
click at [0, 97] on nav "**********" at bounding box center [147, 416] width 294 height 833
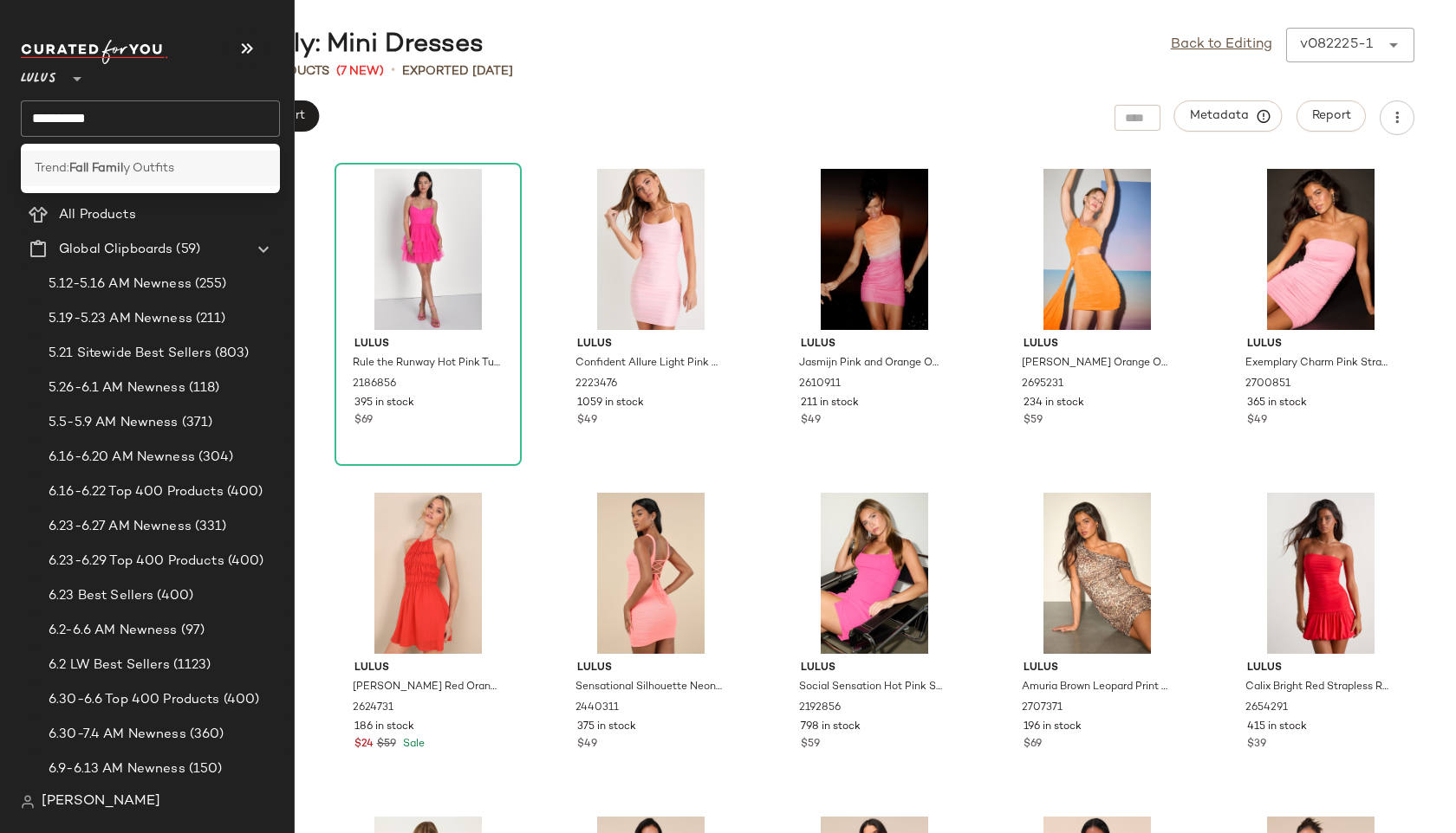
click at [55, 174] on span "Trend:" at bounding box center [52, 168] width 35 height 18
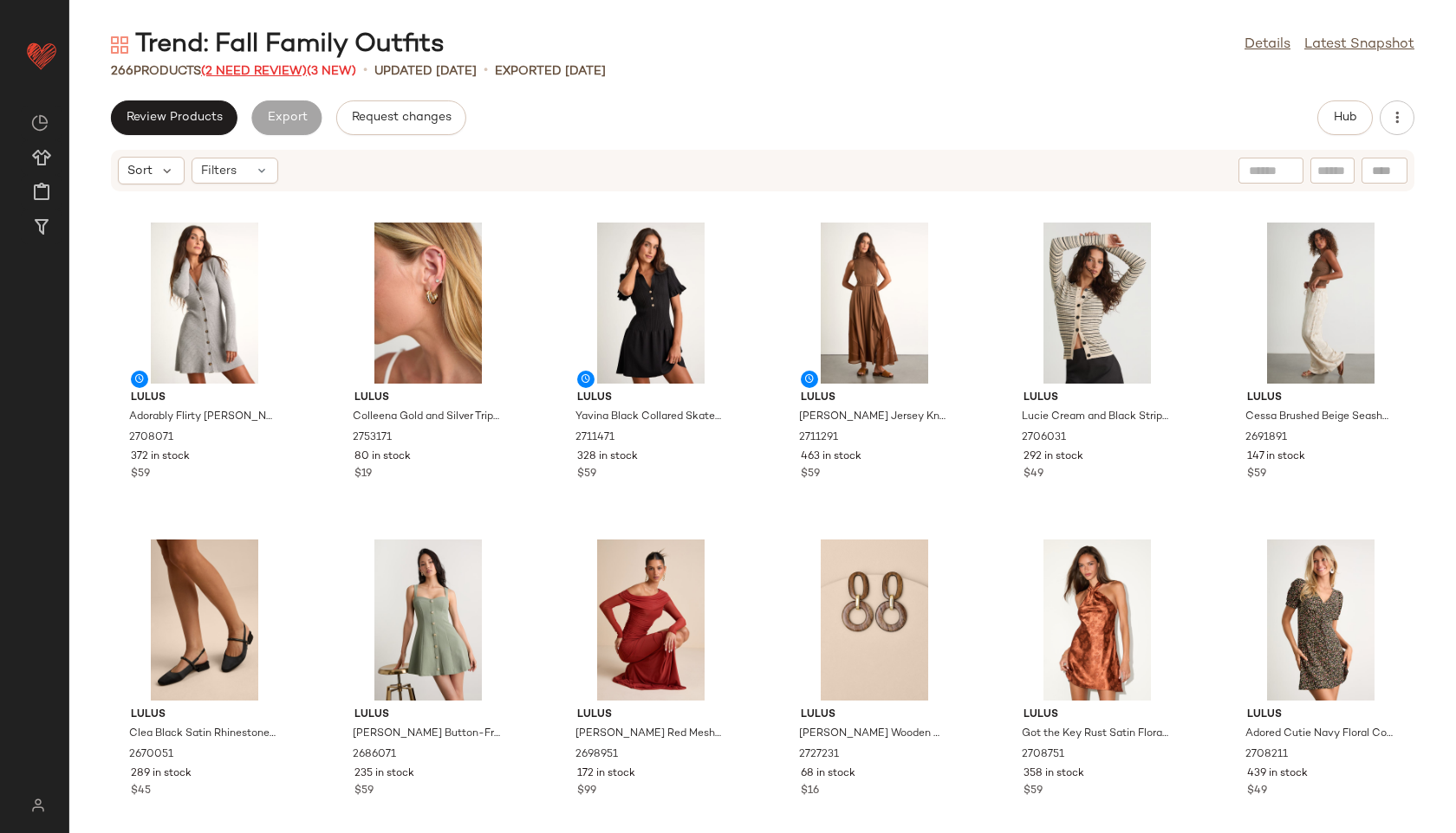
click at [268, 72] on span "(2 Need Review)" at bounding box center [253, 71] width 105 height 13
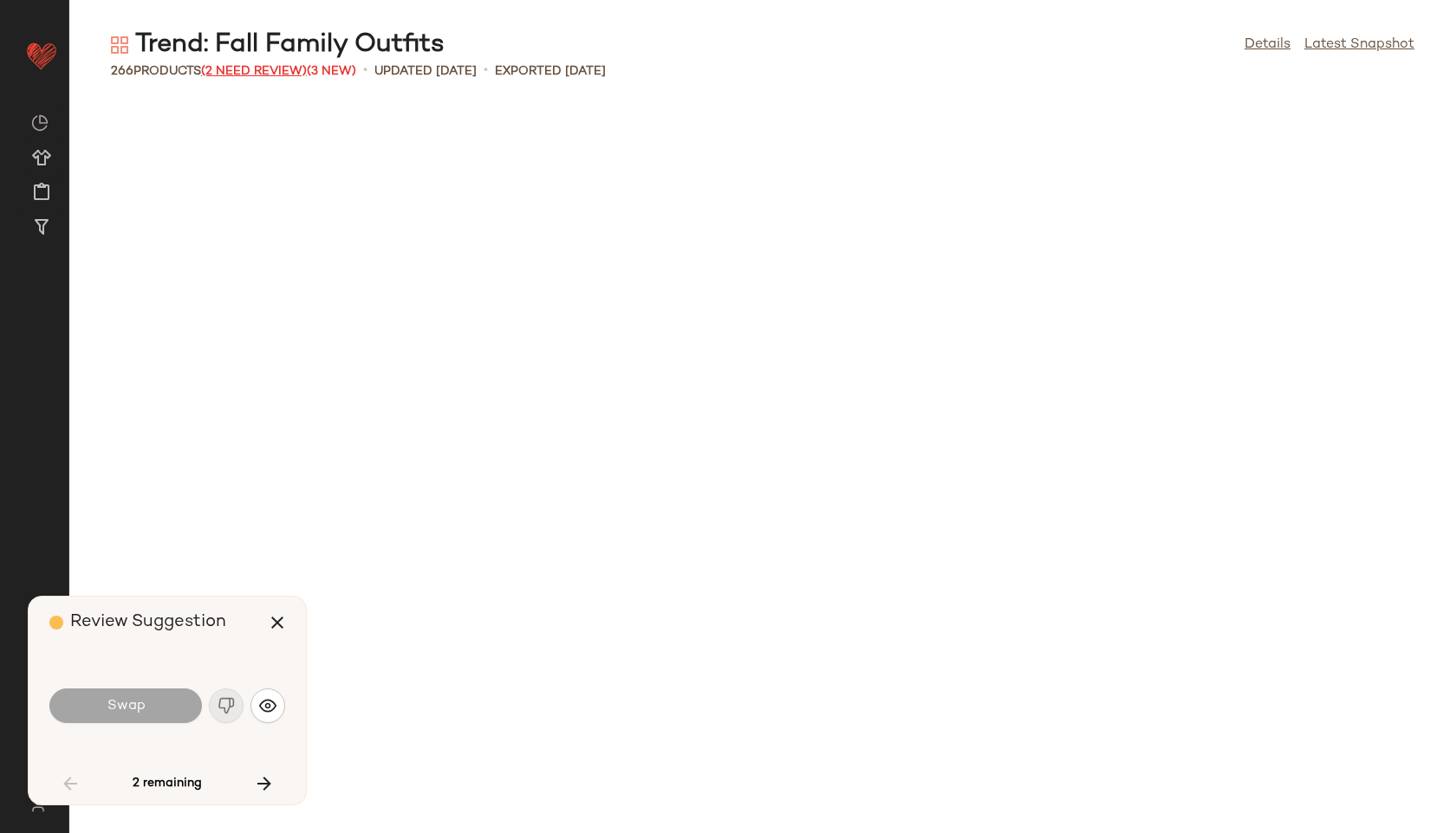
scroll to position [3487, 0]
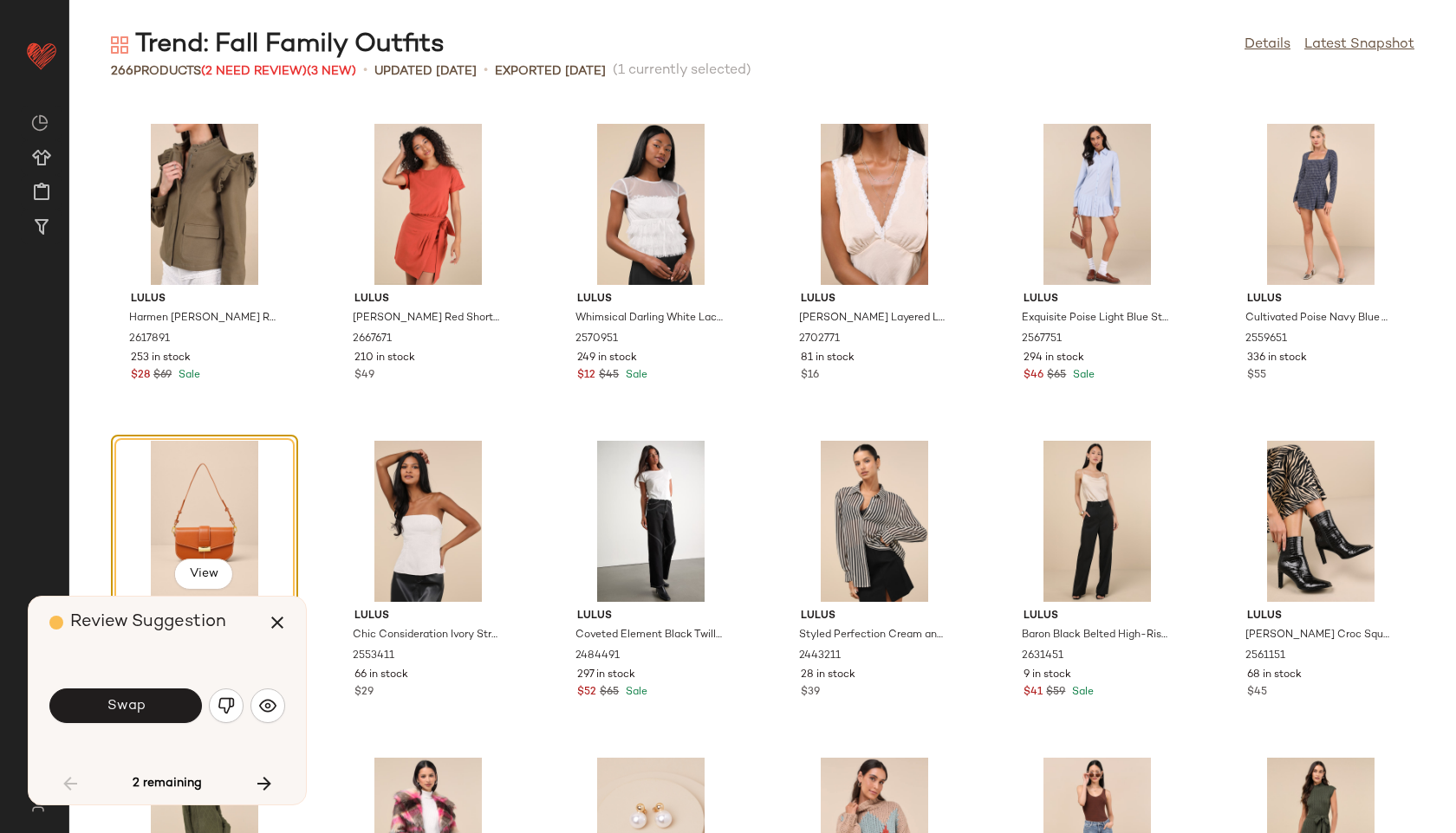
click at [162, 705] on button "Swap" at bounding box center [125, 706] width 153 height 35
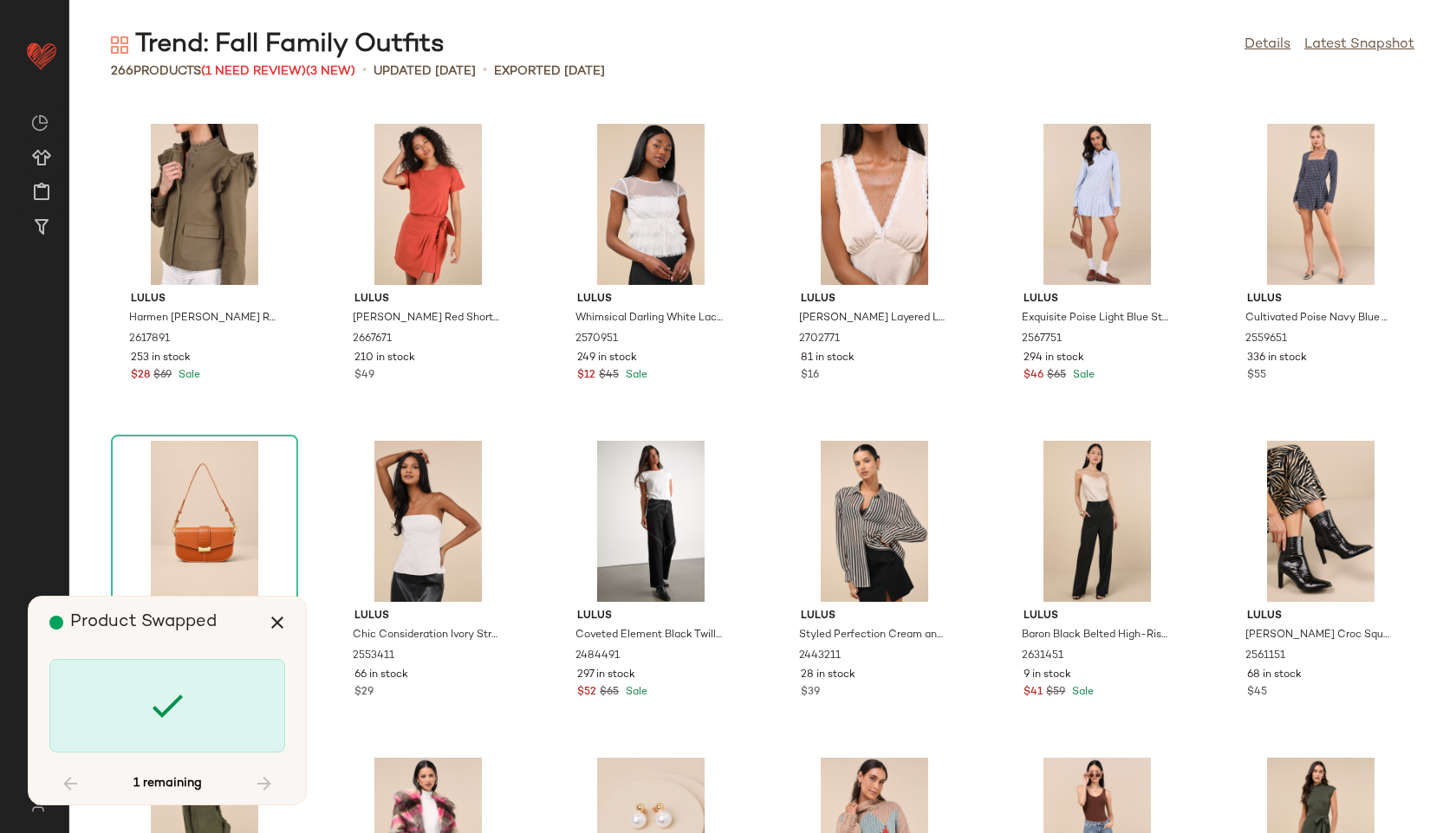
scroll to position [9192, 0]
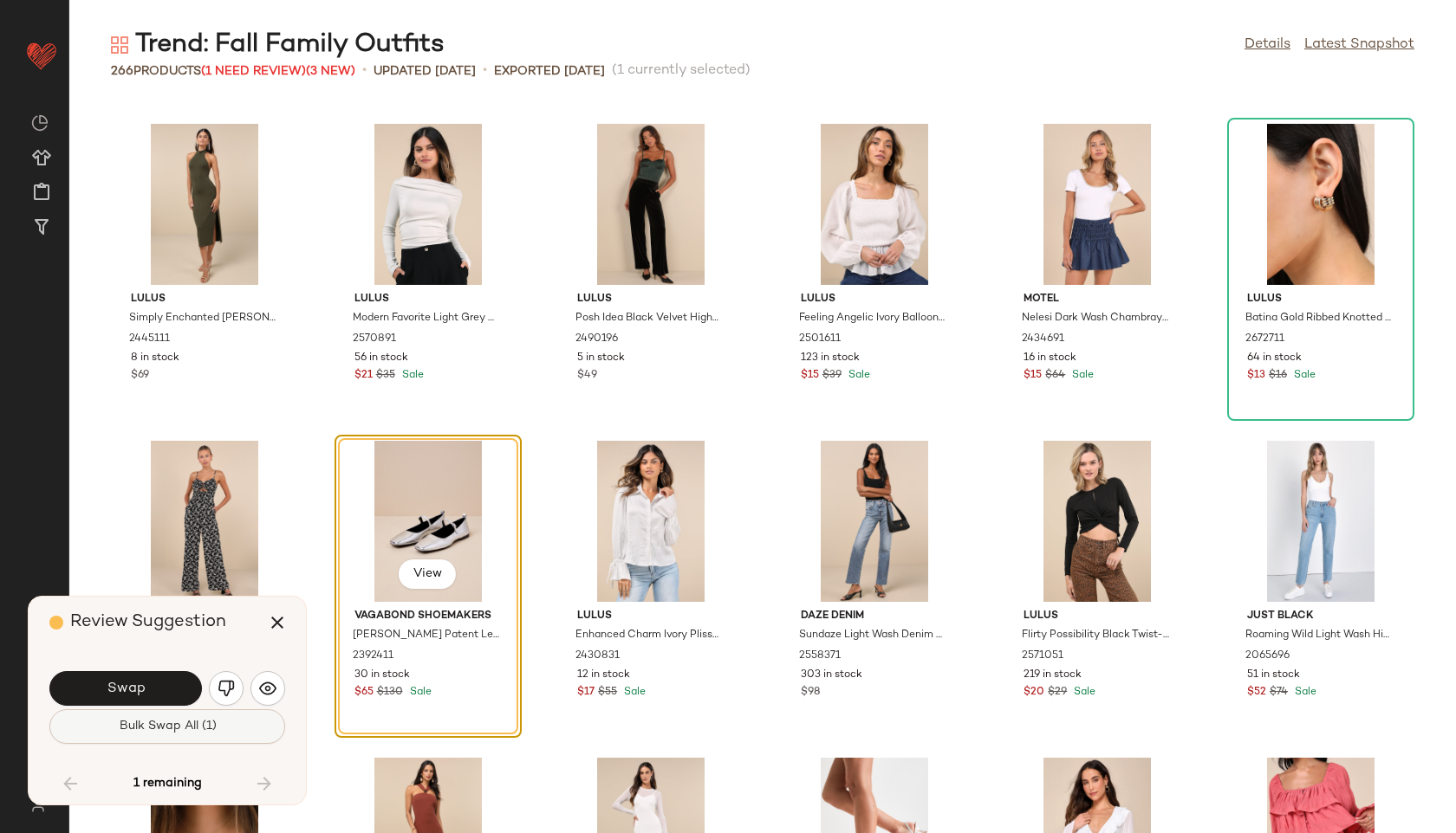
click at [175, 731] on span "Bulk Swap All (1)" at bounding box center [166, 727] width 98 height 14
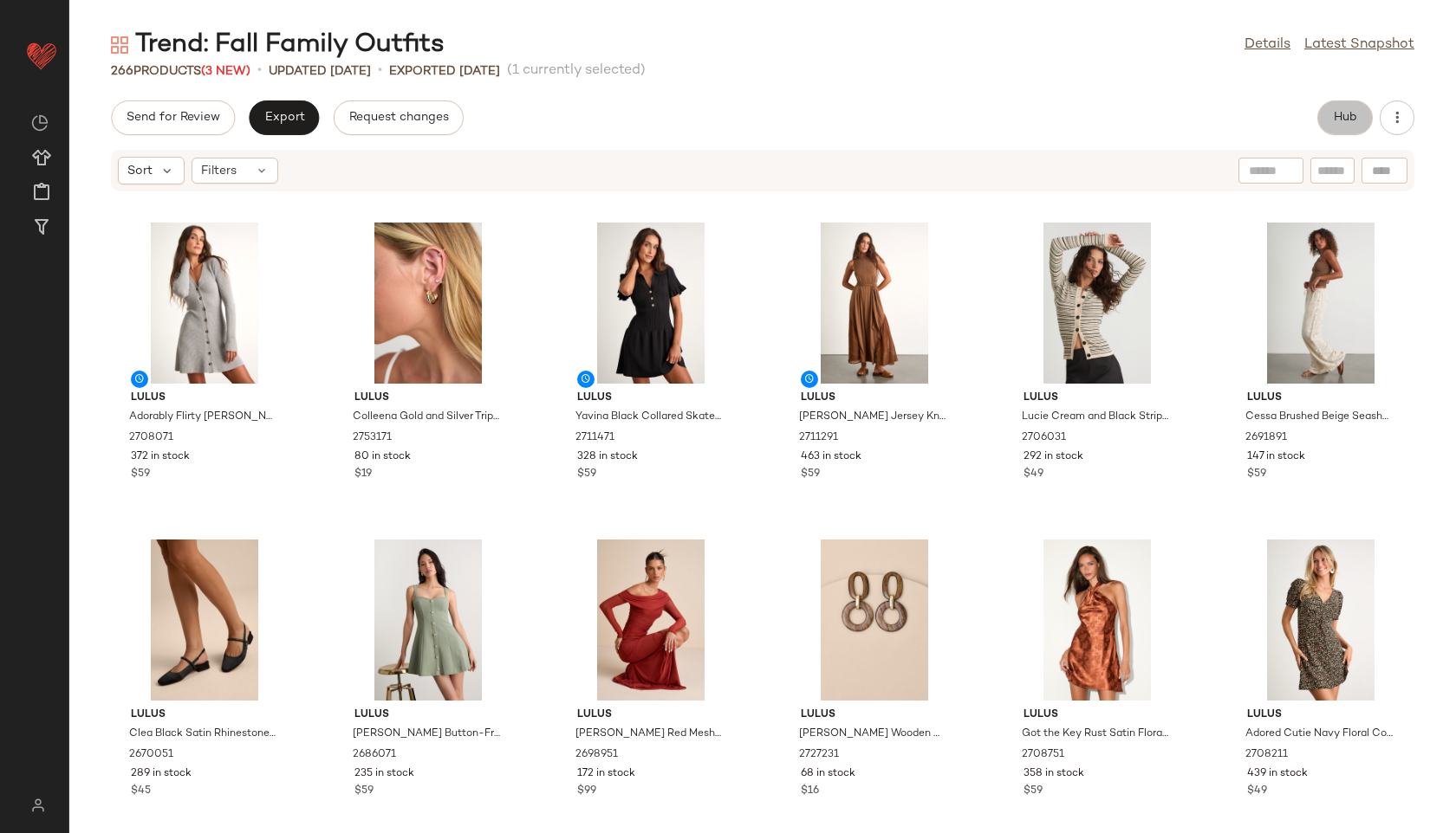
click at [1343, 117] on span "Hub" at bounding box center [1345, 118] width 25 height 14
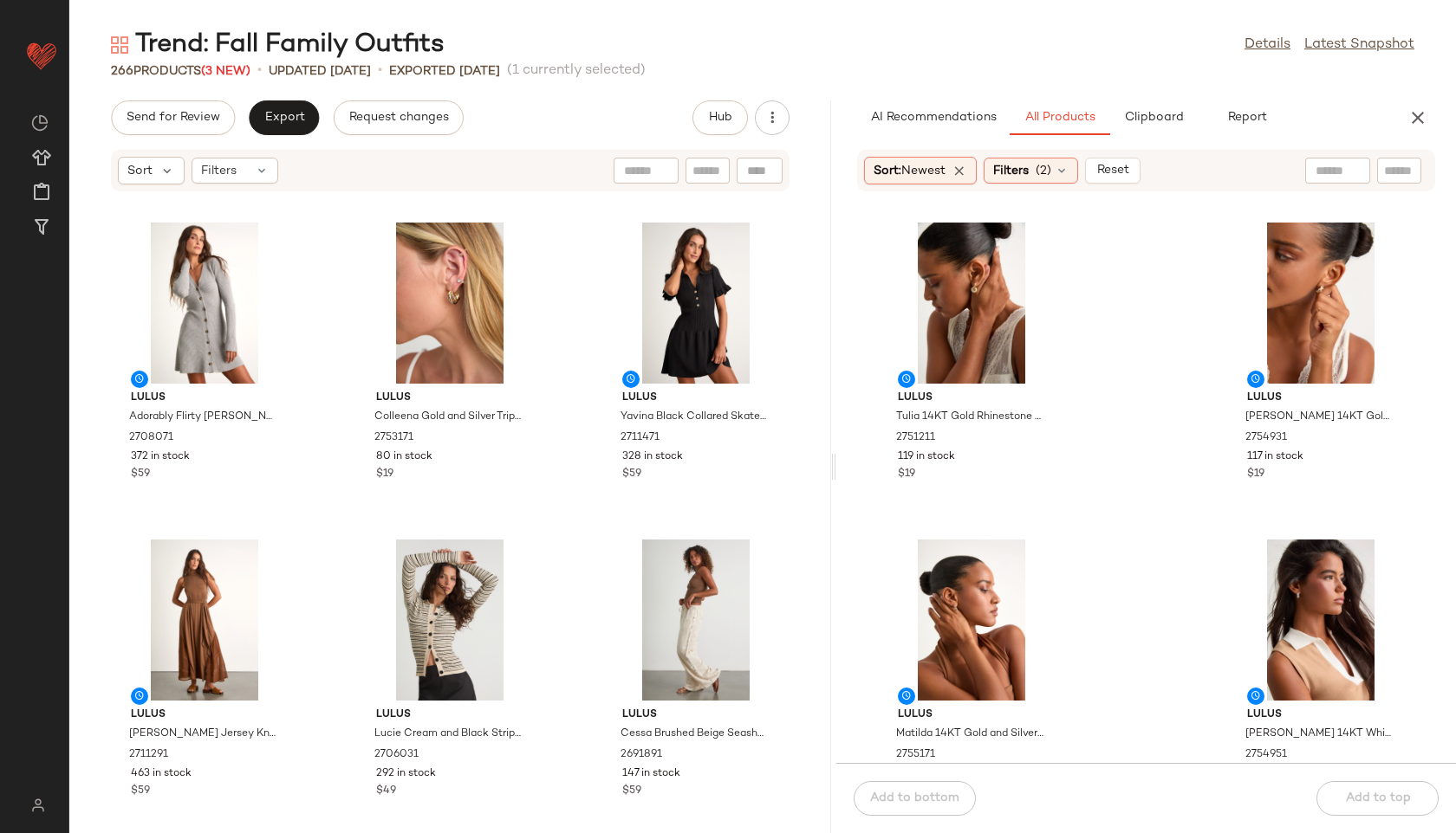
drag, startPoint x: 762, startPoint y: 471, endPoint x: 1217, endPoint y: 469, distance: 455.0
click at [1217, 469] on div "Trend: Fall Family Outfits Details Latest Snapshot 266 Products (3 New) • updat…" at bounding box center [762, 430] width 1387 height 805
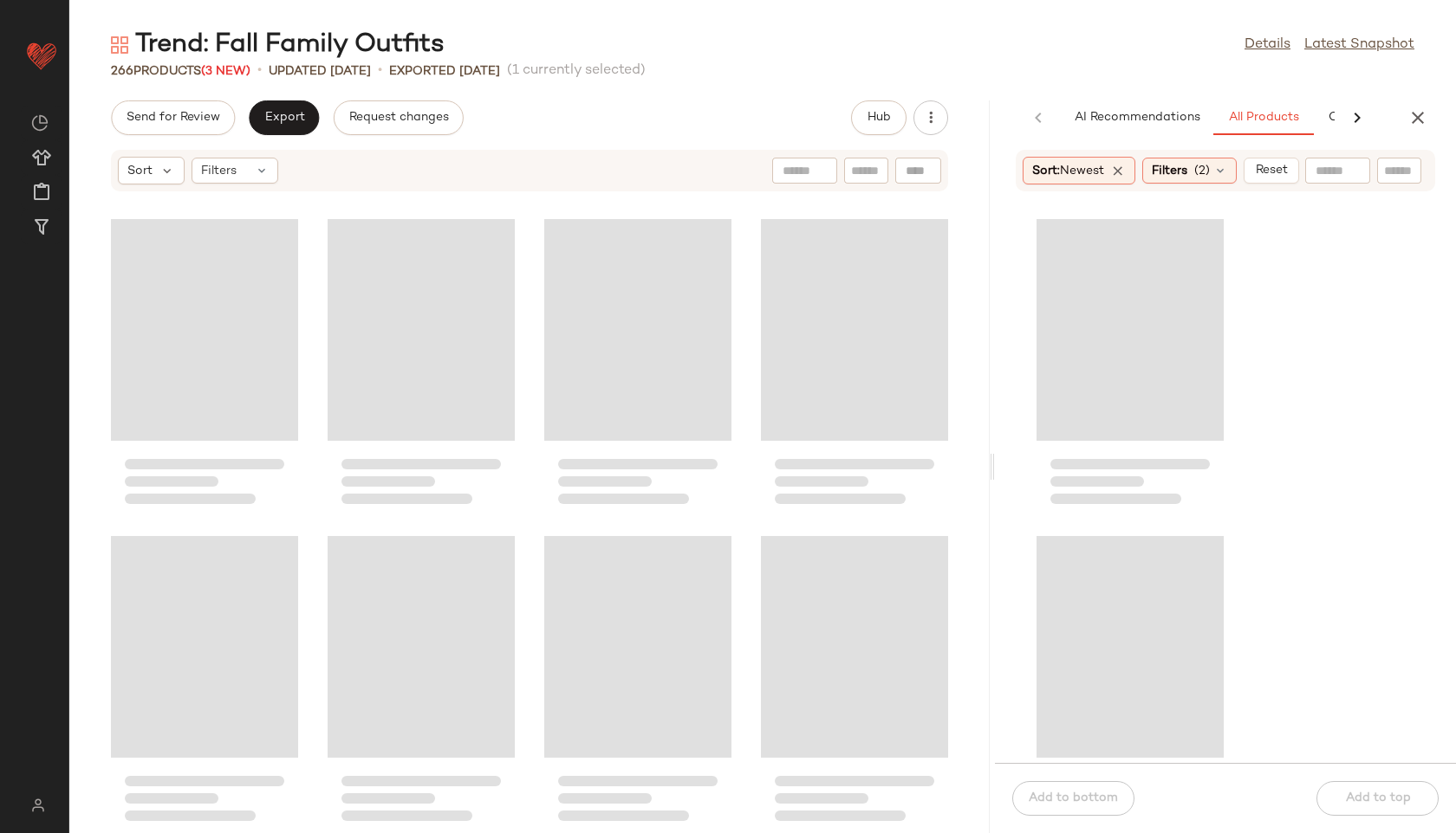
drag, startPoint x: 831, startPoint y: 466, endPoint x: 1057, endPoint y: 451, distance: 226.5
click at [1057, 451] on div "Trend: Fall Family Outfits Details Latest Snapshot 266 Products (3 New) • updat…" at bounding box center [762, 430] width 1387 height 805
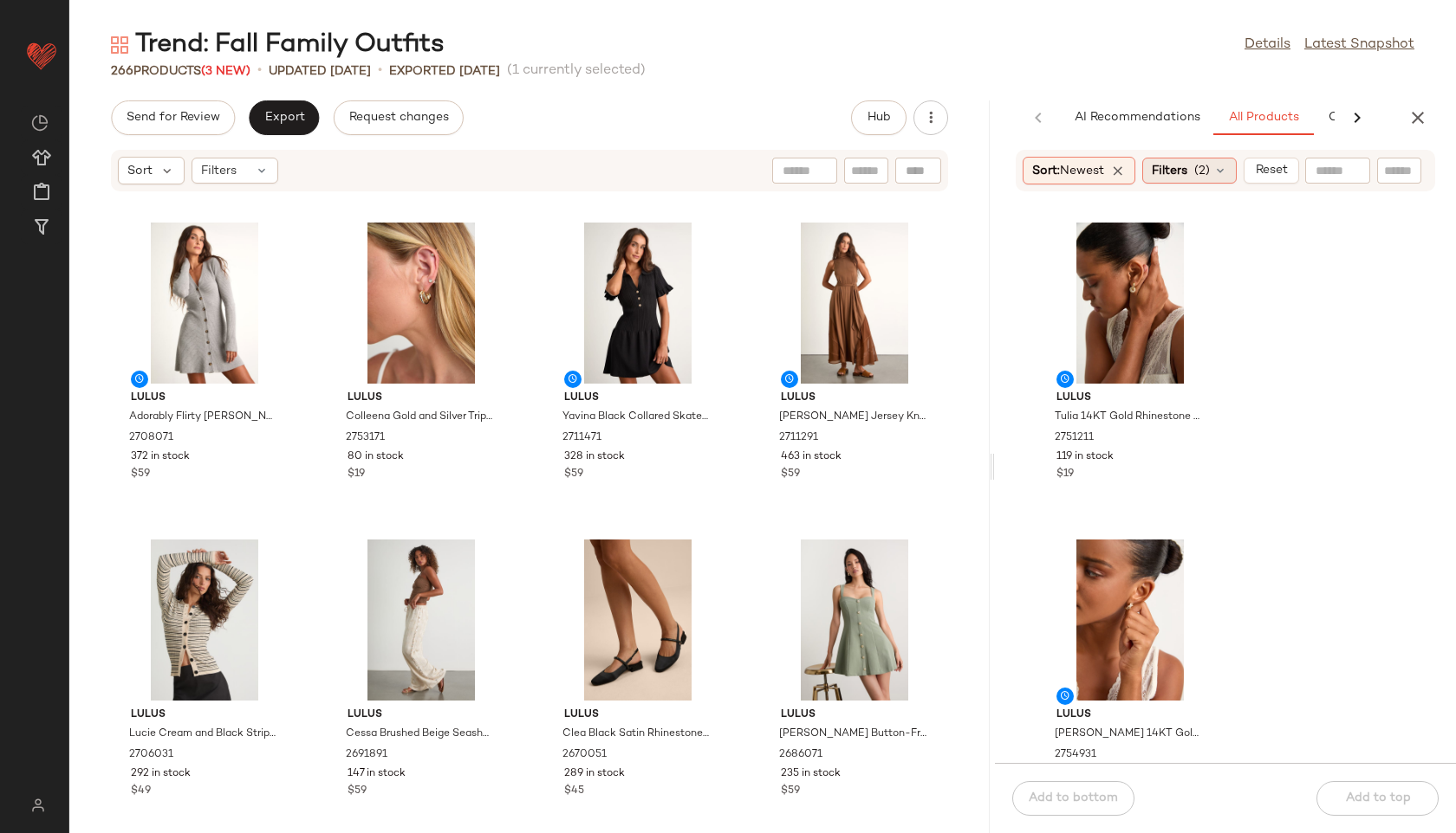
click at [1187, 168] on span "Filters" at bounding box center [1168, 171] width 35 height 18
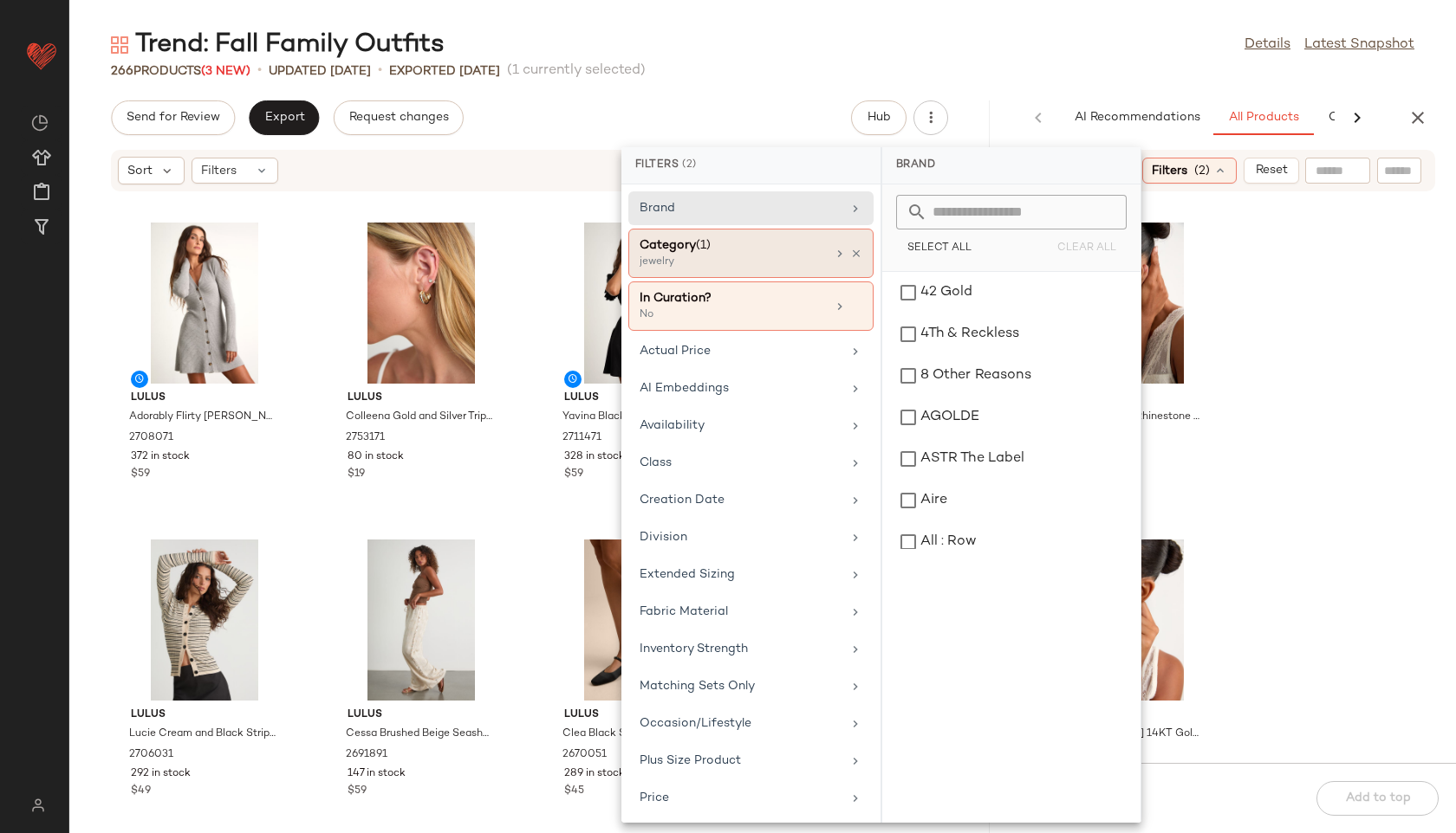
click at [721, 261] on div "jewelry" at bounding box center [726, 262] width 174 height 15
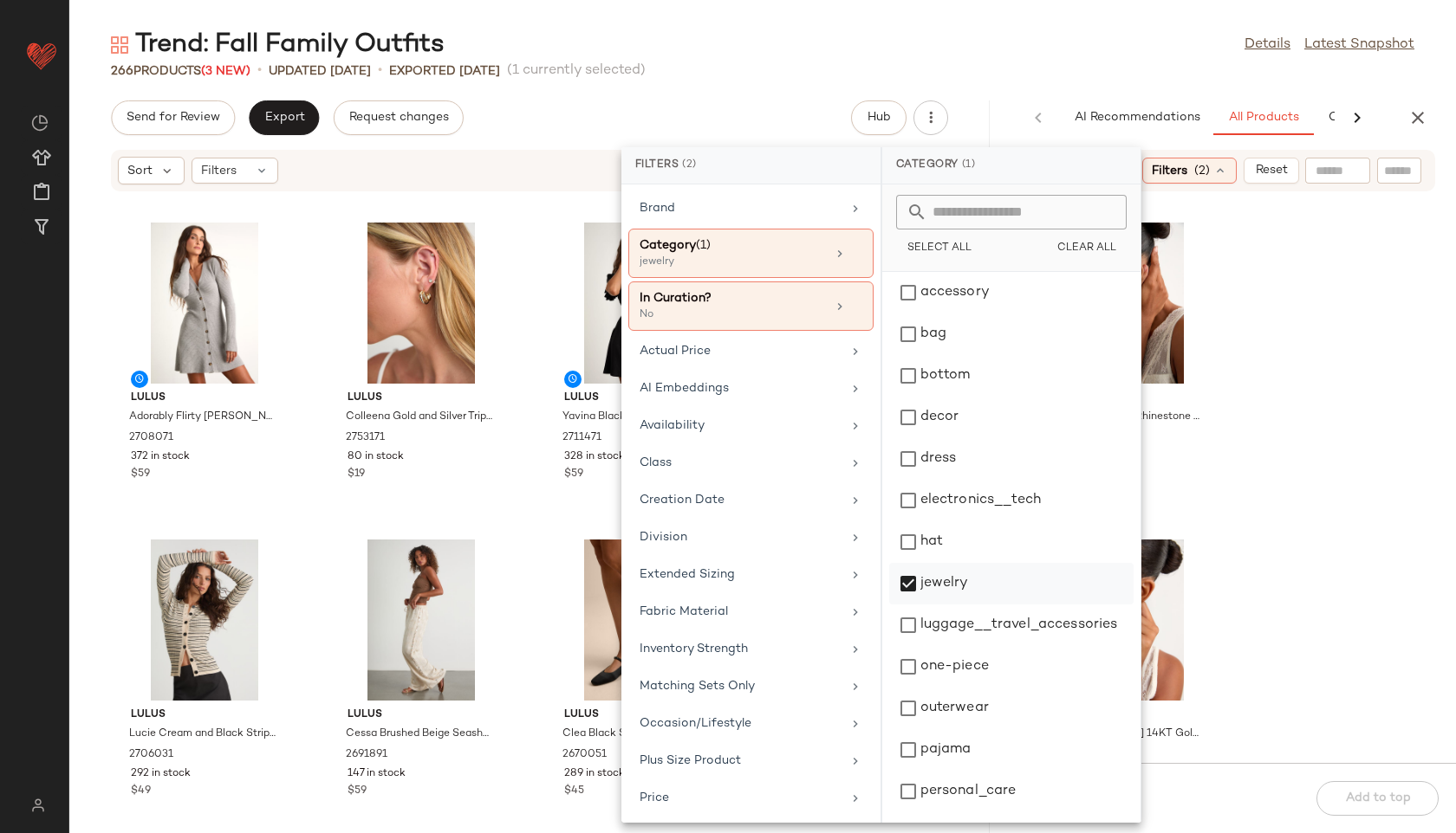
click at [935, 604] on div "jewelry" at bounding box center [1011, 625] width 244 height 42
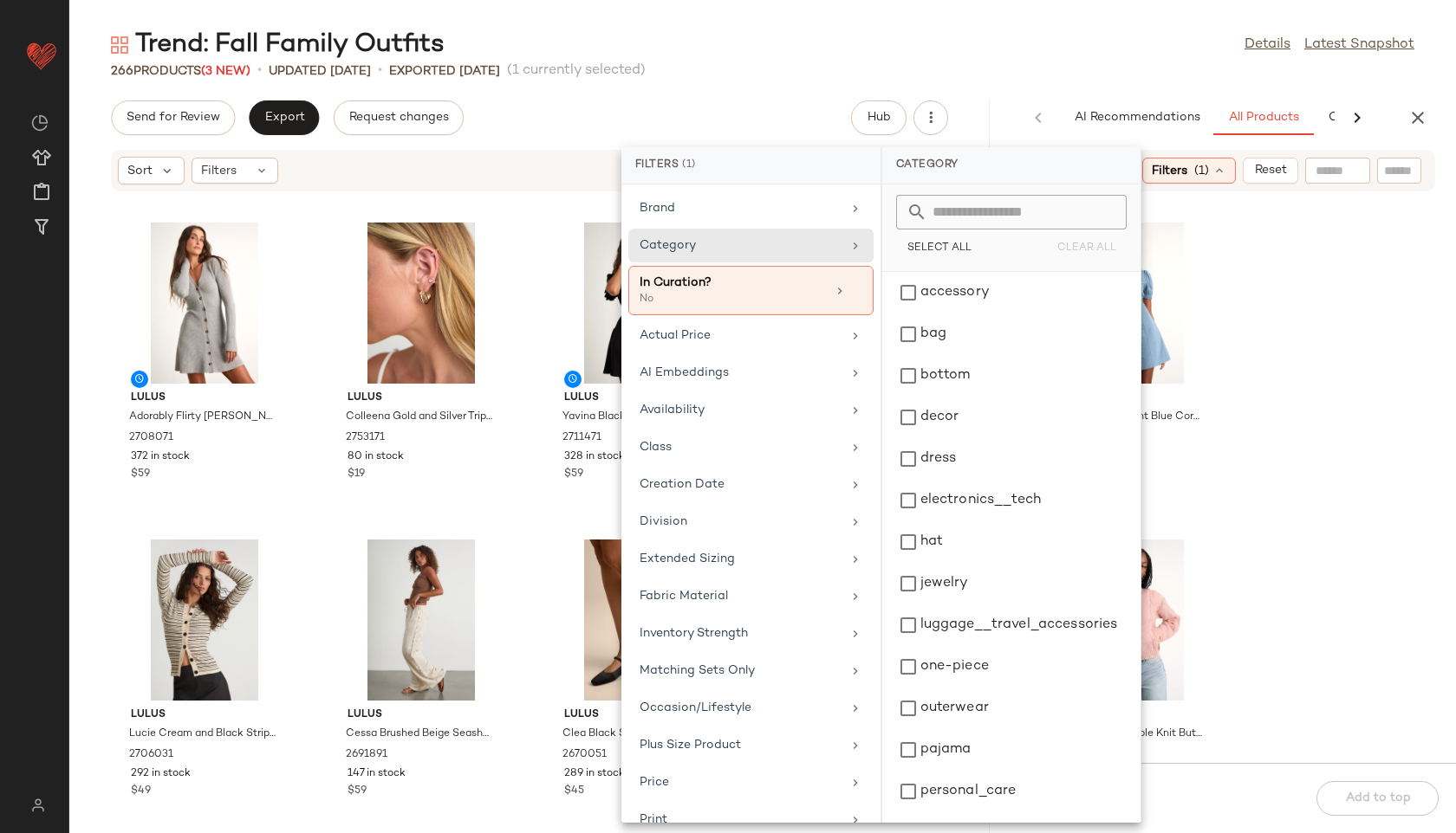
click at [924, 18] on main "Trend: Fall Family Outfits Details Latest Snapshot 266 Products (3 New) • updat…" at bounding box center [728, 416] width 1456 height 833
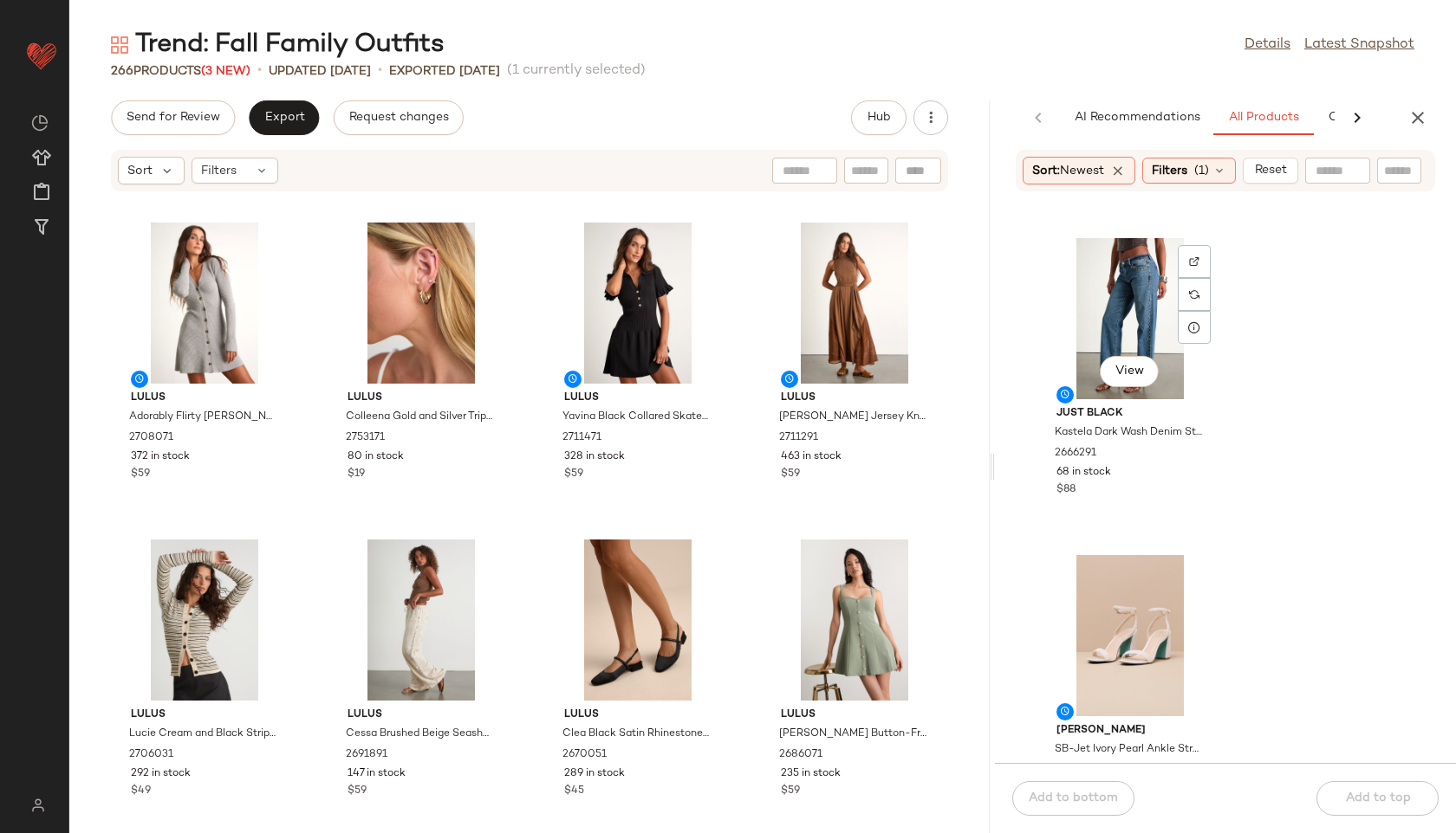
scroll to position [1268, 0]
click at [1198, 176] on div "Filters (1)" at bounding box center [1188, 170] width 94 height 26
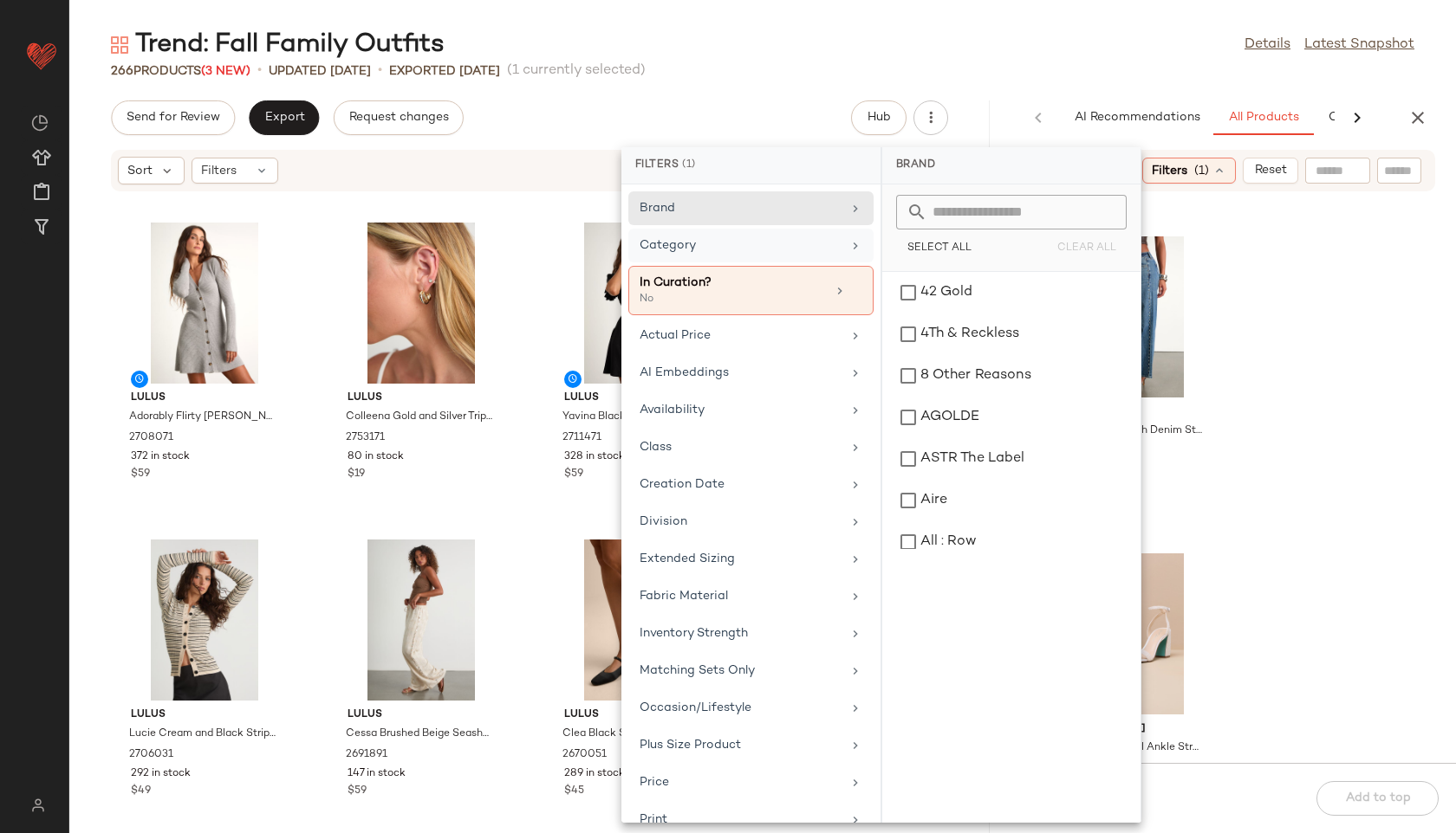
click at [697, 266] on div "Category" at bounding box center [751, 290] width 245 height 49
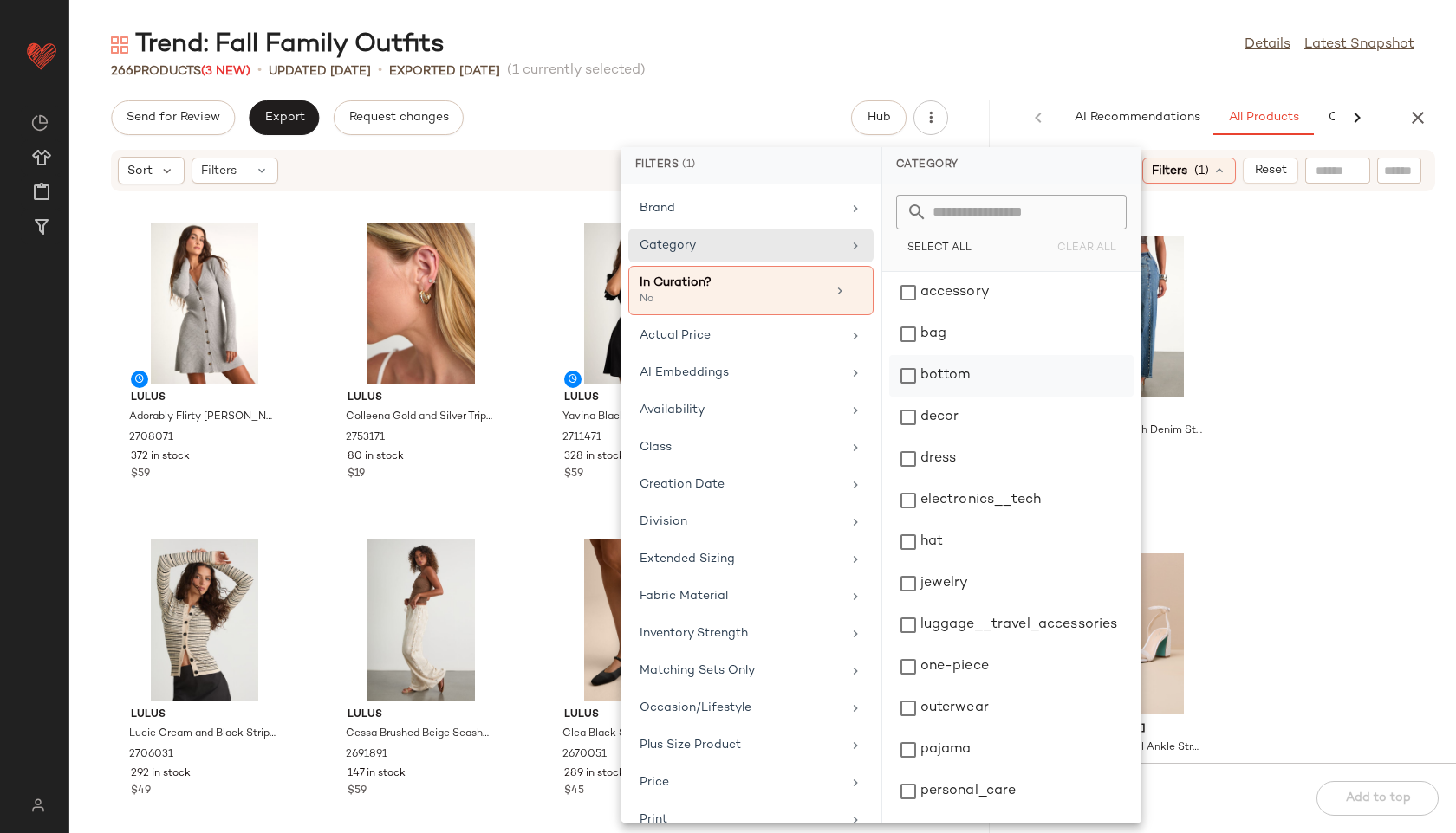
click at [942, 397] on div "bottom" at bounding box center [1011, 417] width 244 height 42
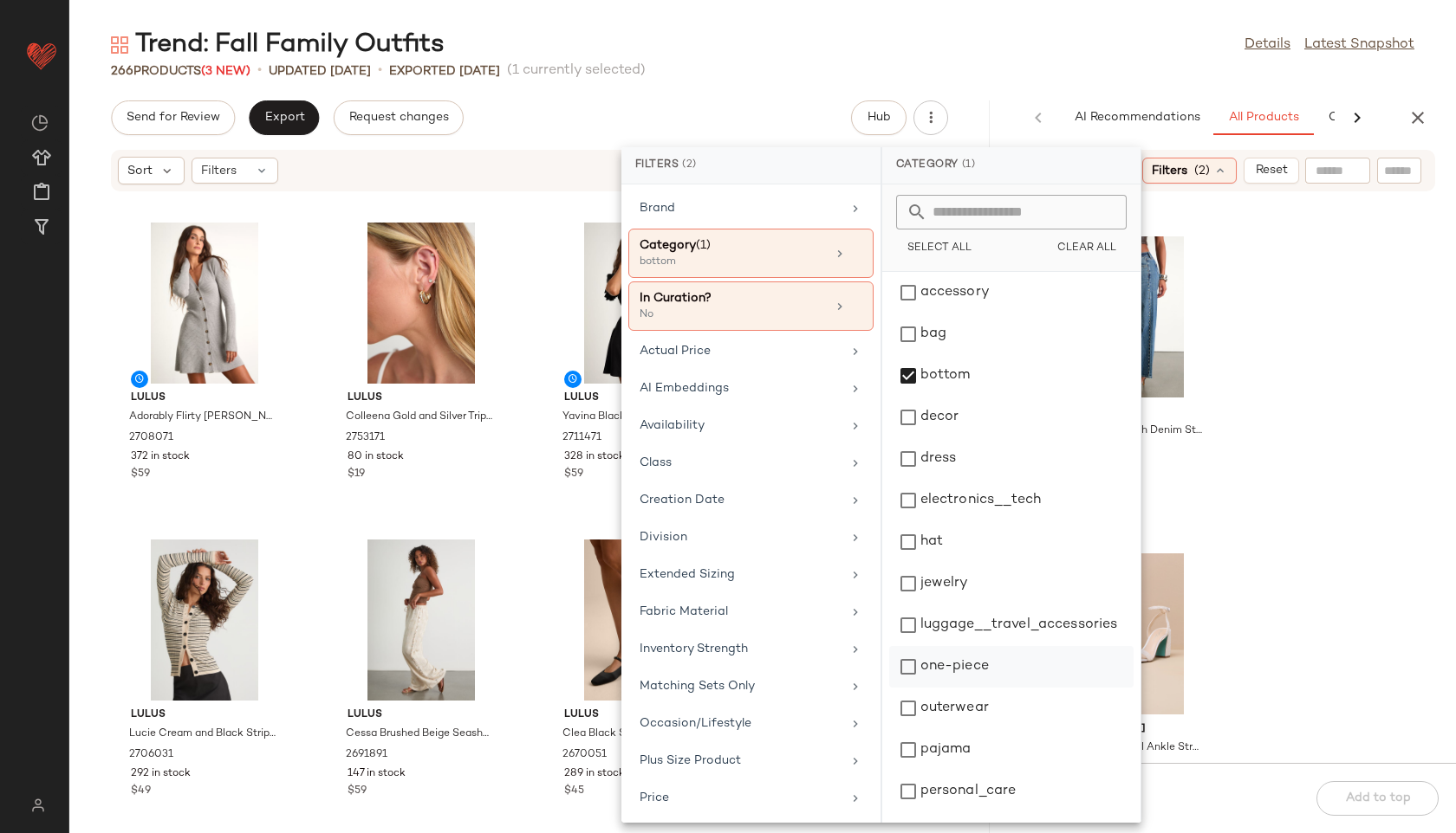
scroll to position [163, 0]
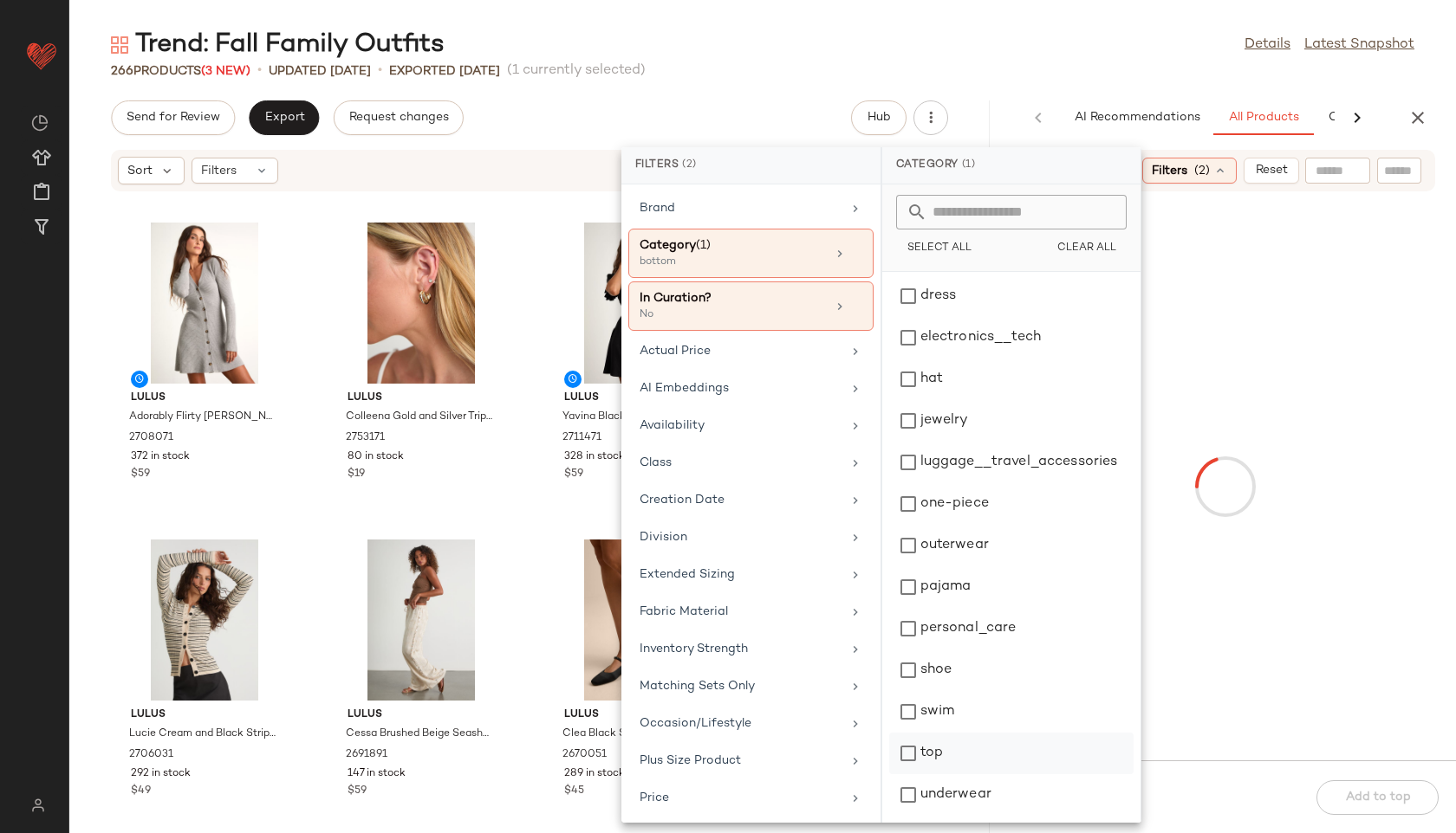
click at [933, 774] on div "top" at bounding box center [1011, 795] width 244 height 42
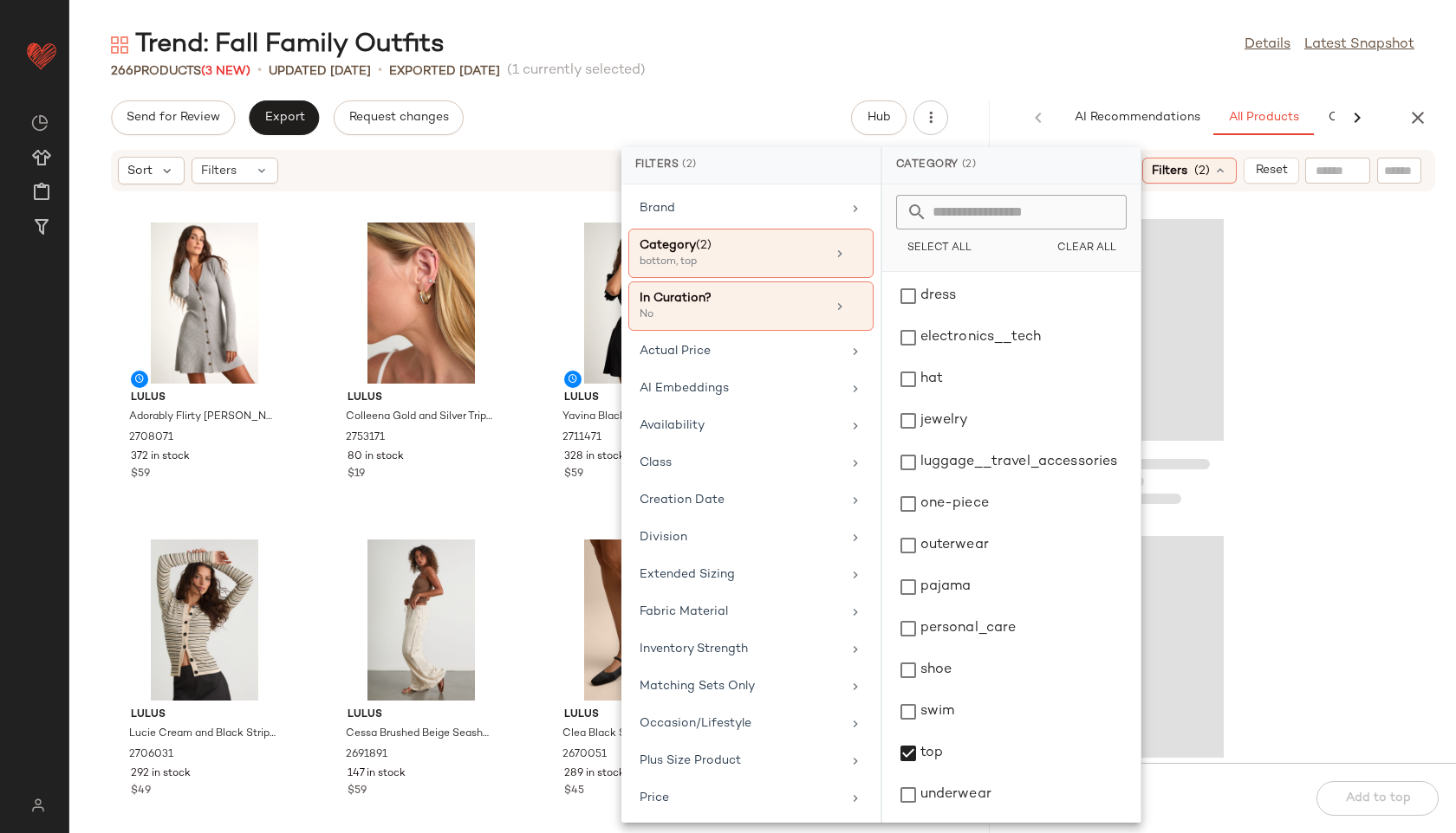
click at [1045, 56] on div "Trend: Fall Family Outfits Details Latest Snapshot" at bounding box center [762, 45] width 1387 height 35
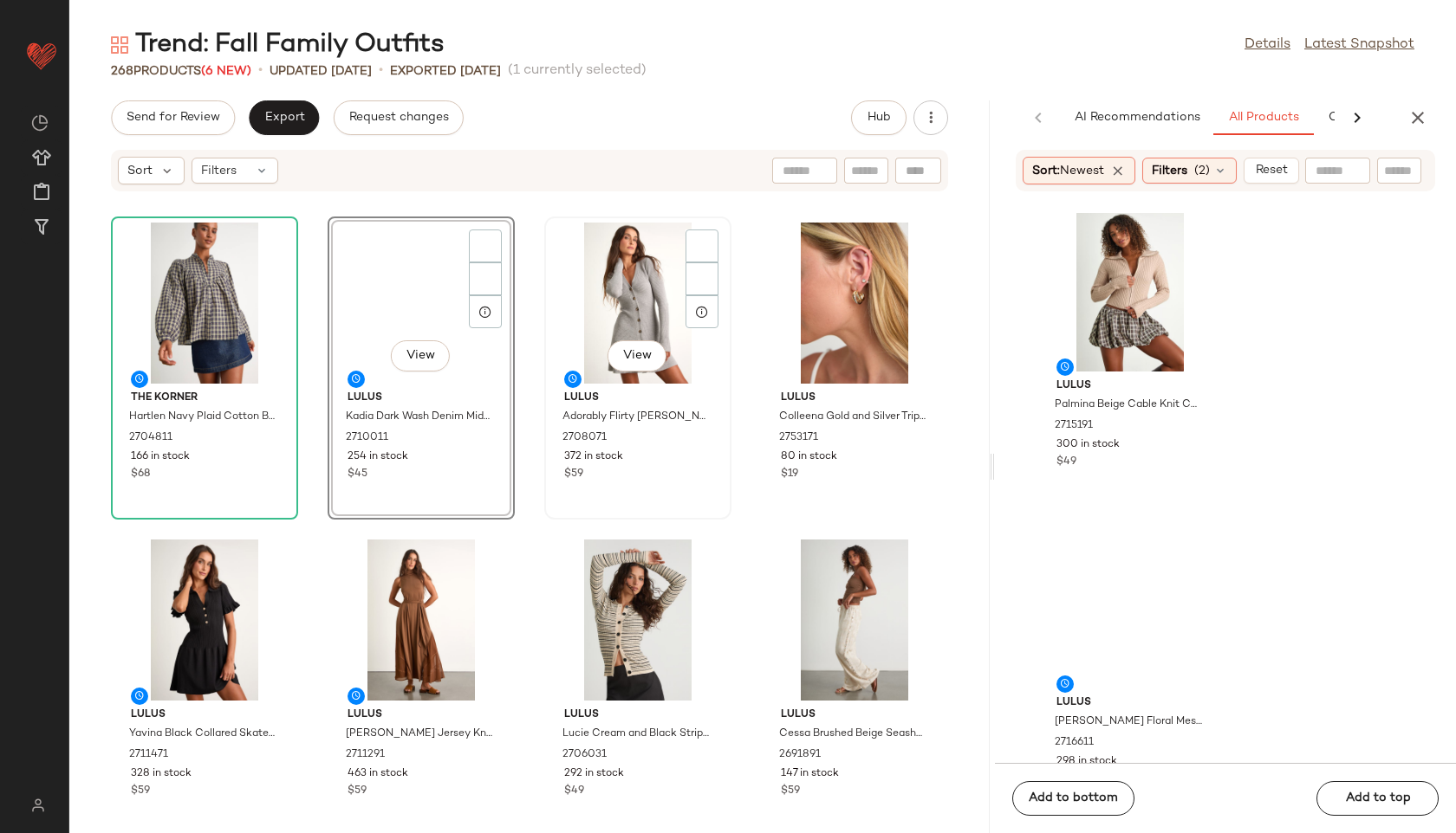
scroll to position [3512, 0]
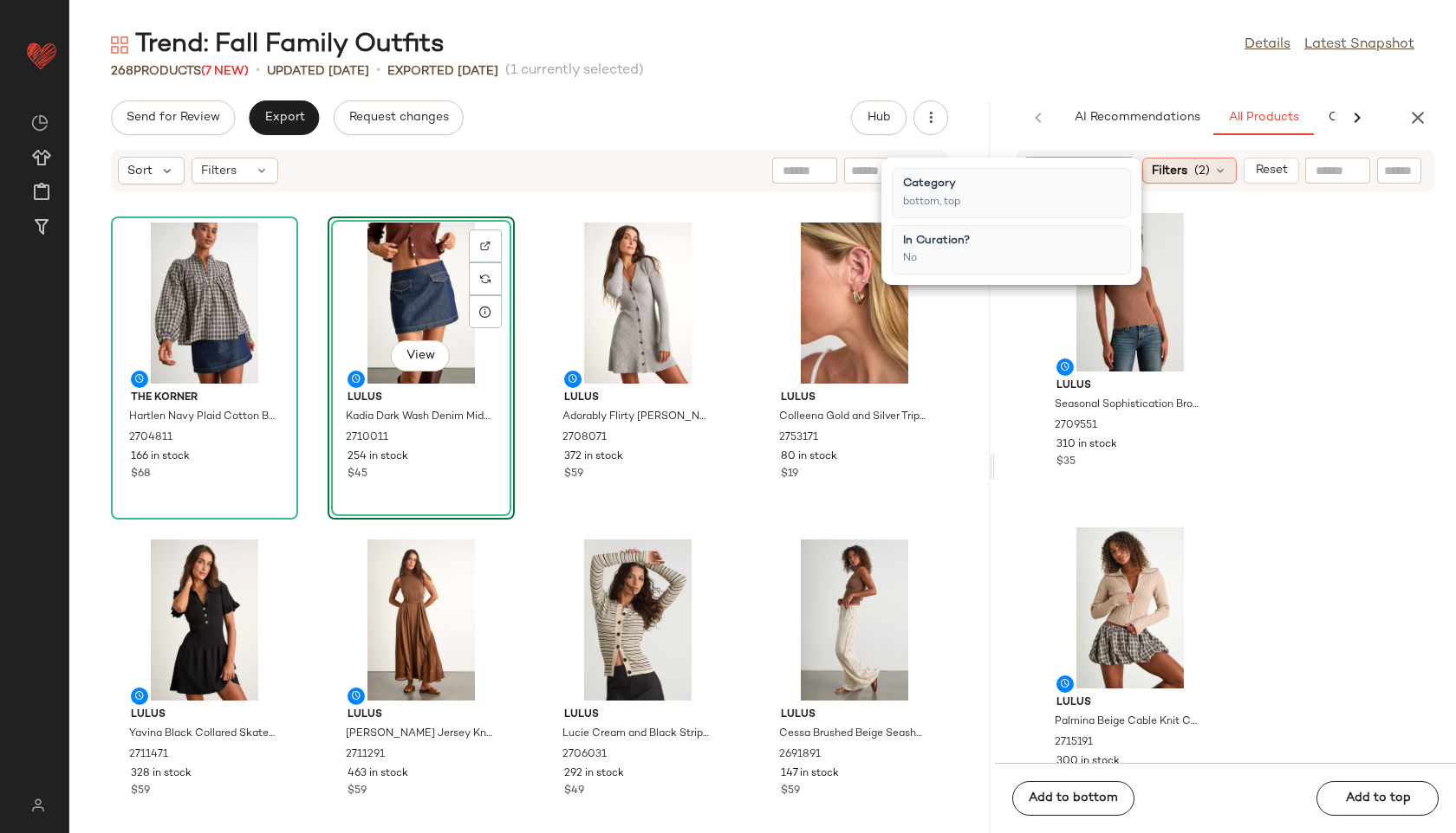
click at [1187, 171] on span "Filters" at bounding box center [1168, 171] width 35 height 18
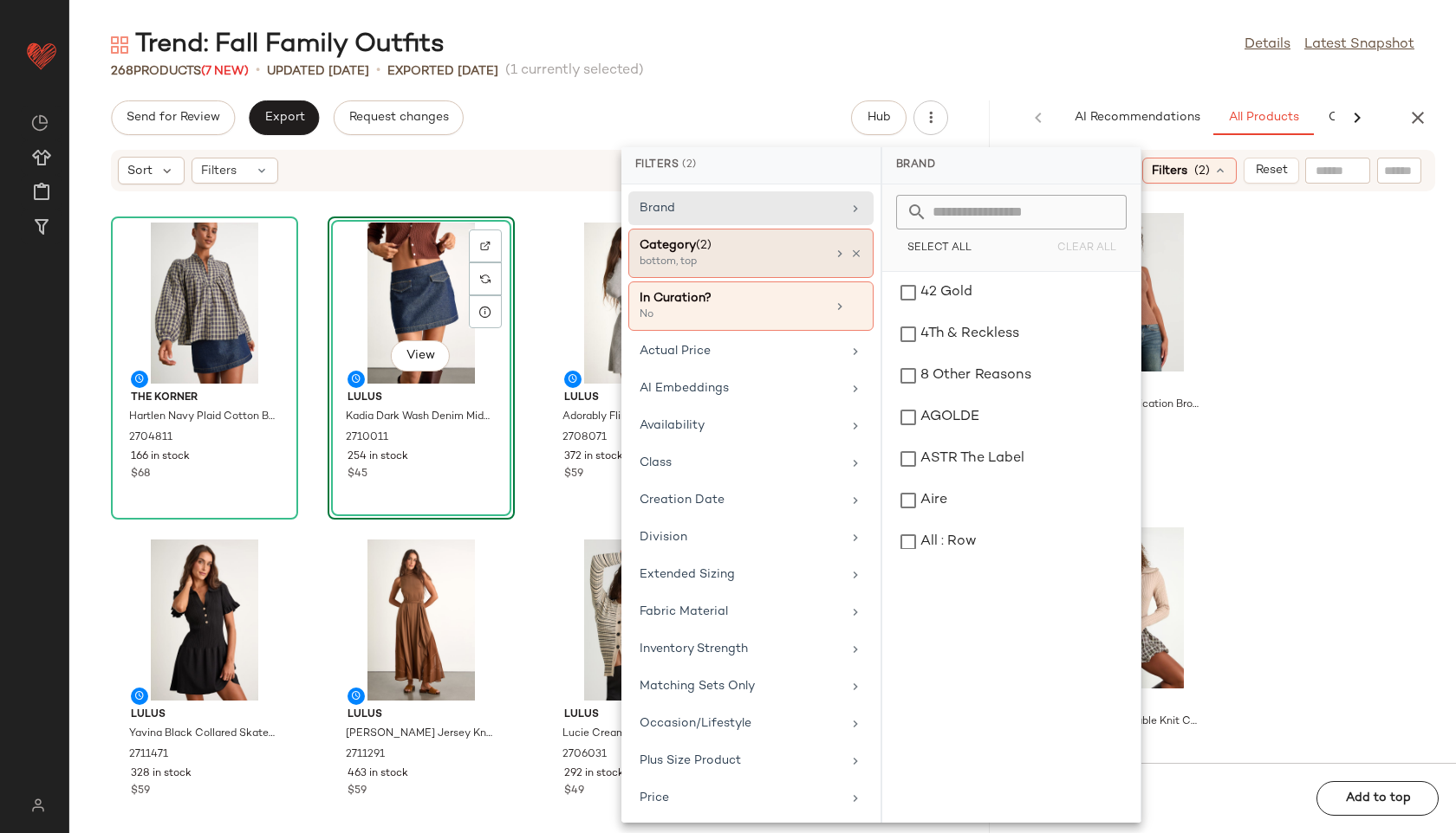
click at [744, 246] on div "Category (2)" at bounding box center [733, 245] width 186 height 18
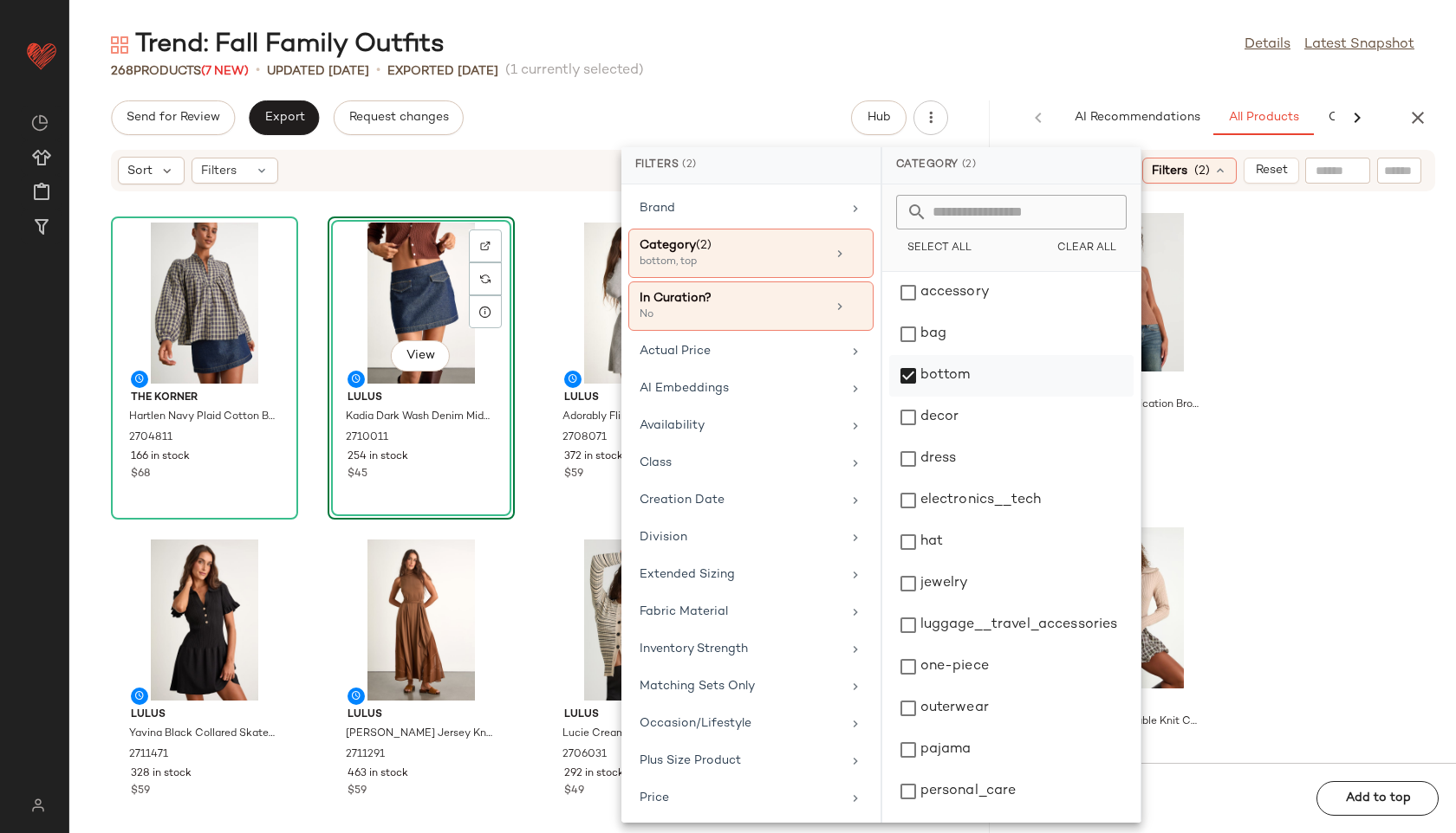
click at [923, 397] on div "bottom" at bounding box center [1011, 417] width 244 height 42
click at [927, 480] on div "dress" at bounding box center [1011, 501] width 244 height 42
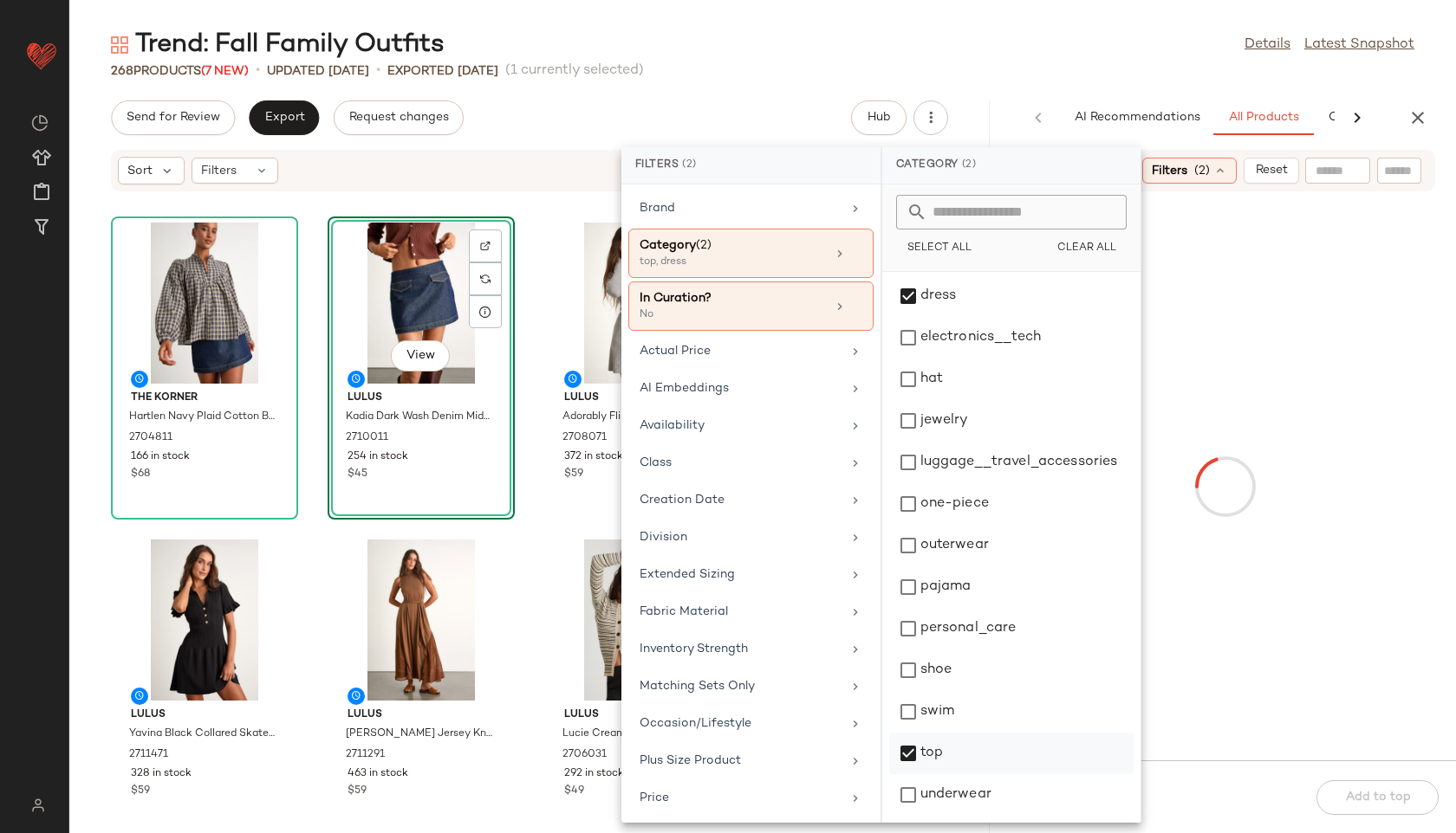
click at [932, 774] on div "top" at bounding box center [1011, 795] width 244 height 42
click at [1037, 49] on div "Trend: Fall Family Outfits Details Latest Snapshot" at bounding box center [762, 45] width 1387 height 35
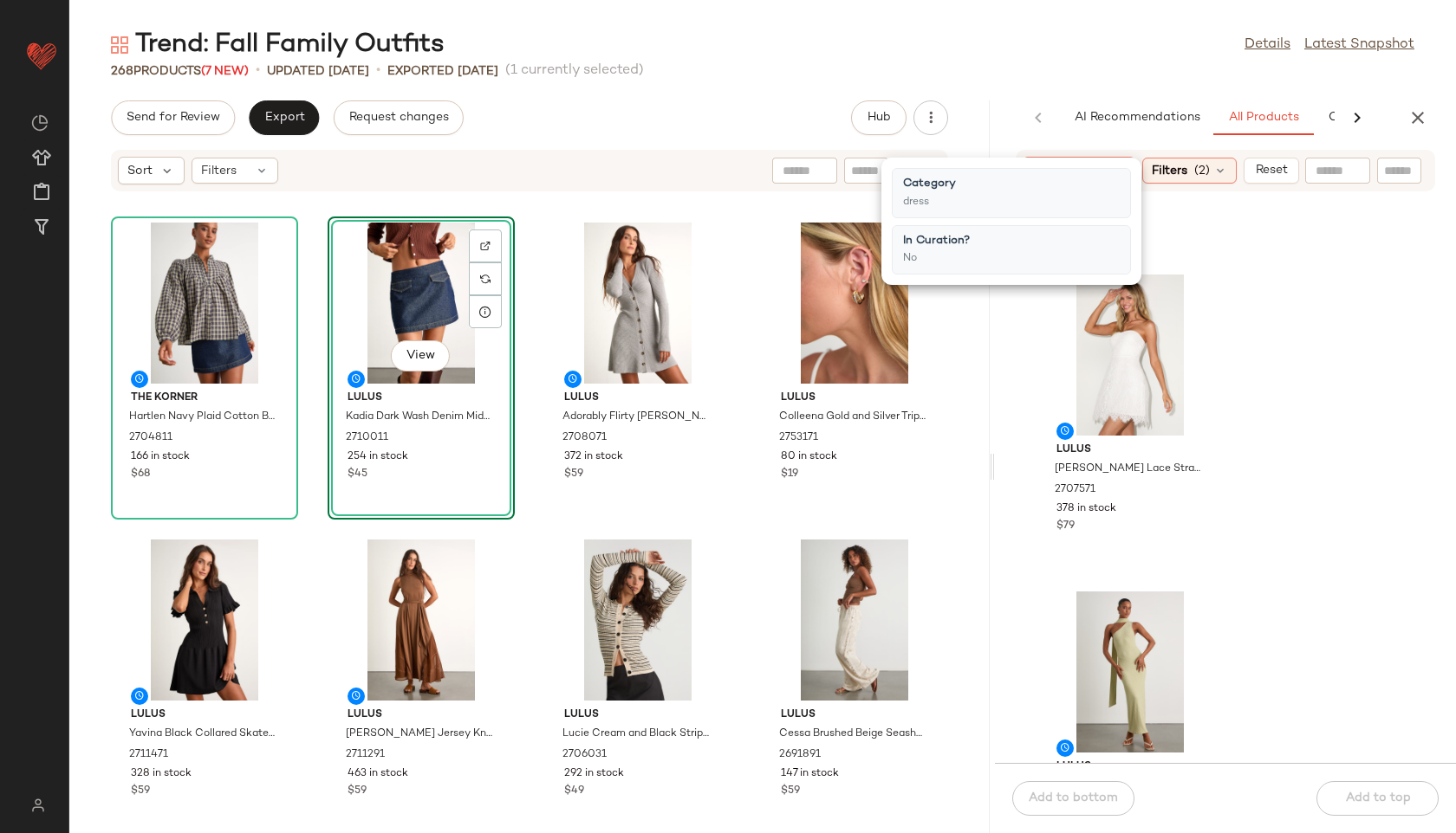
scroll to position [702, 0]
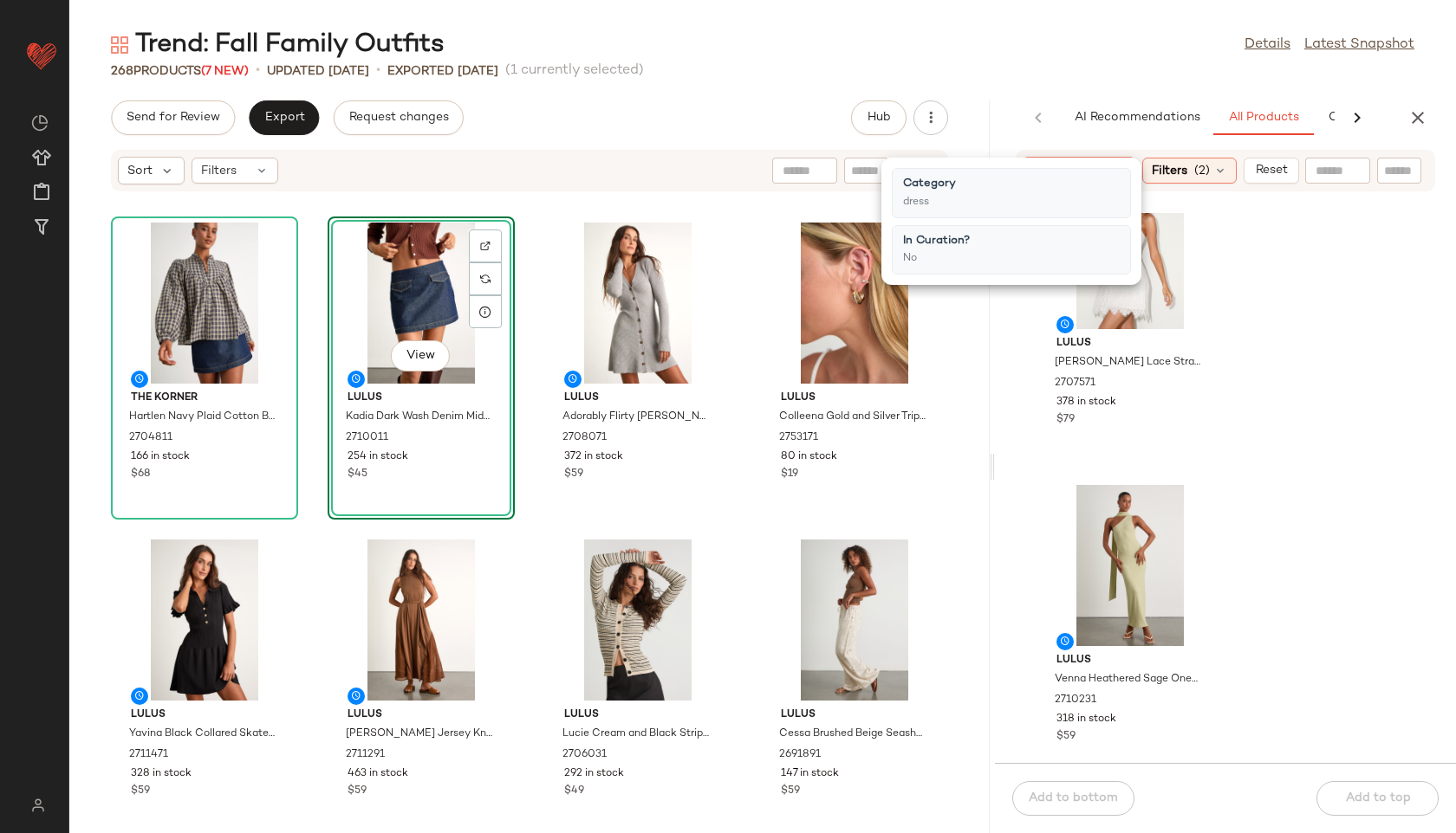
click at [1295, 344] on div "Lulus Markia White Lace Strapless Mini Dress 2707571 378 in stock $79 Lulus Ven…" at bounding box center [1225, 489] width 461 height 550
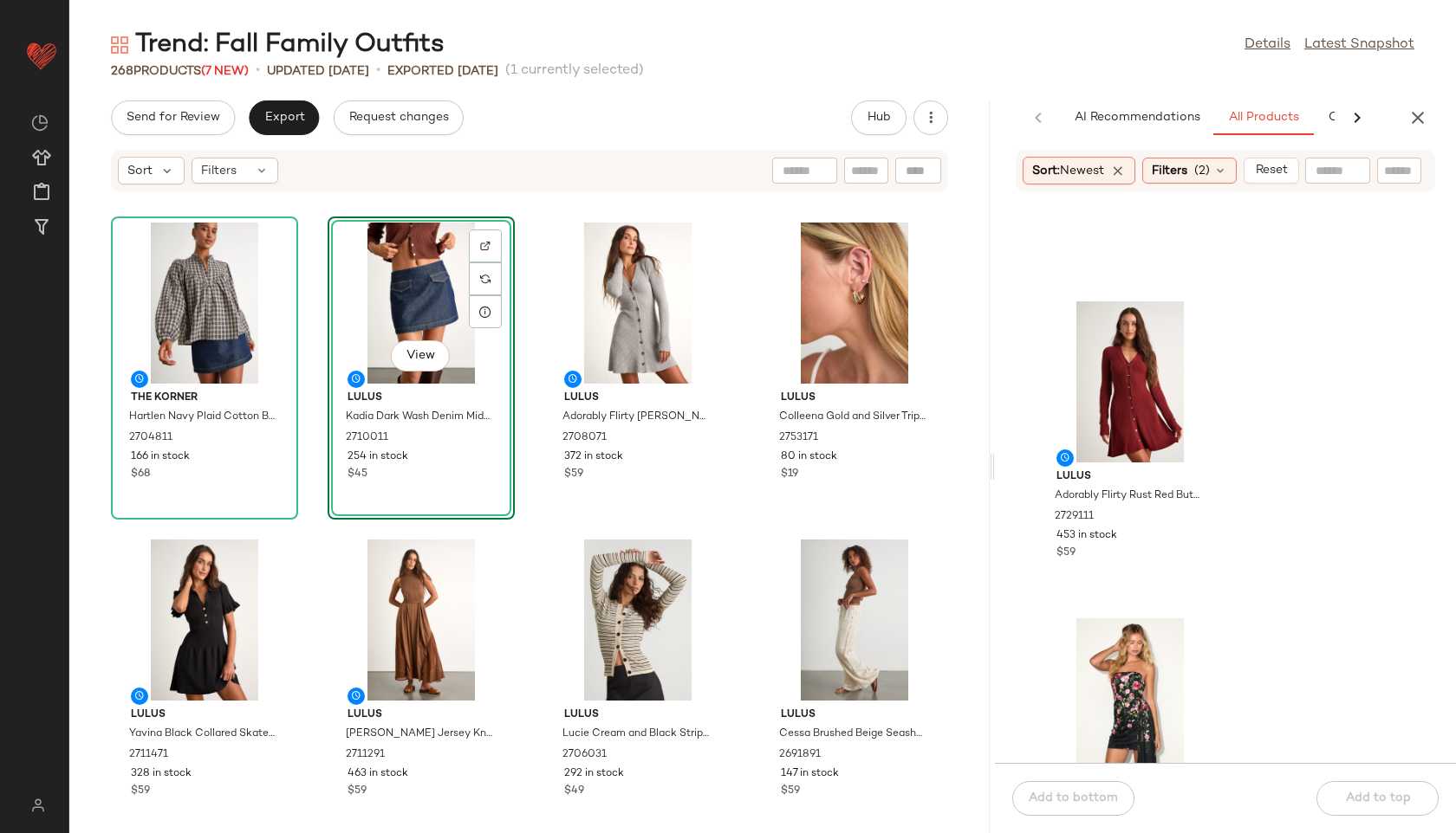
scroll to position [2776, 0]
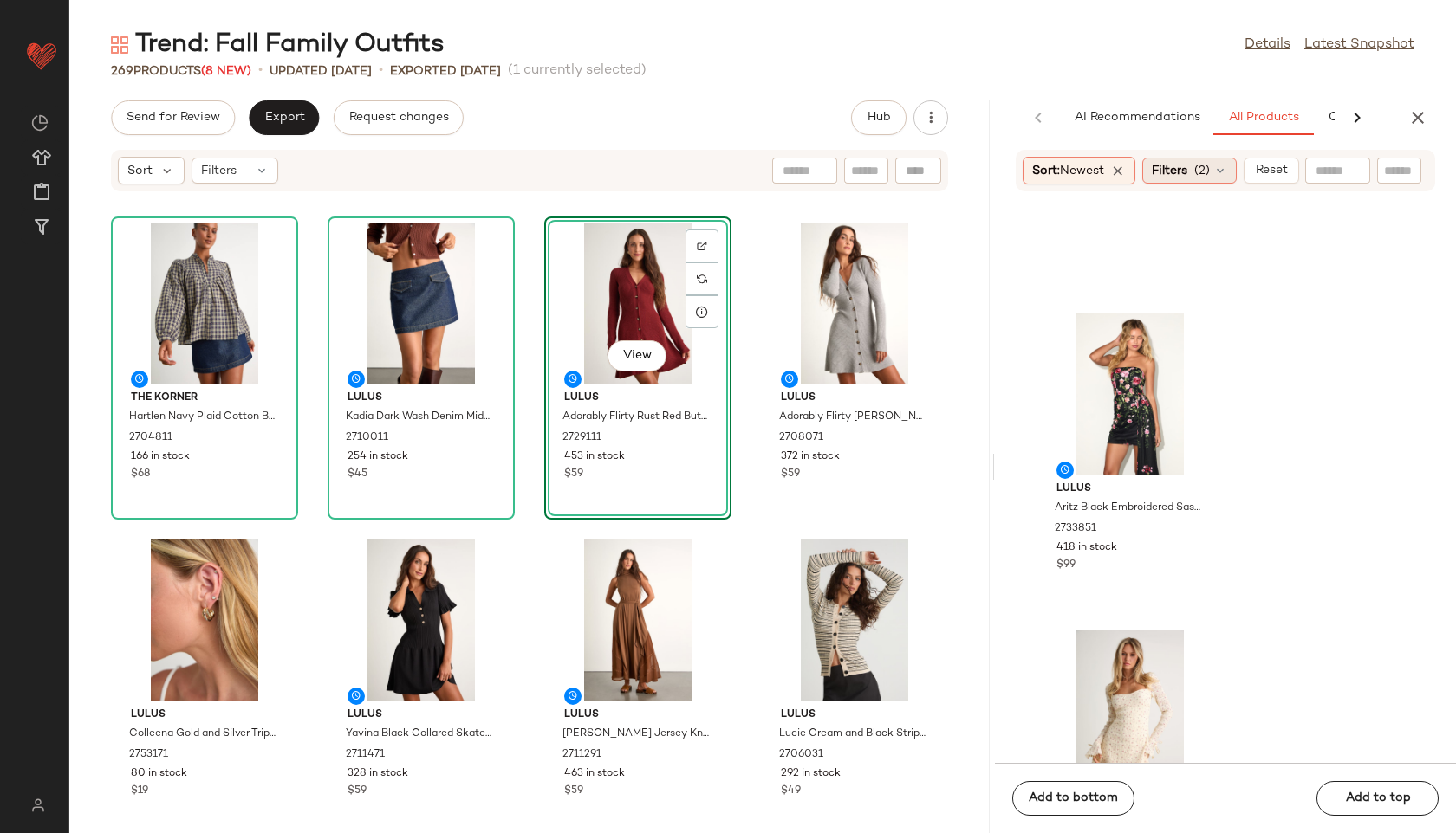
click at [1187, 179] on span "Filters" at bounding box center [1168, 171] width 35 height 18
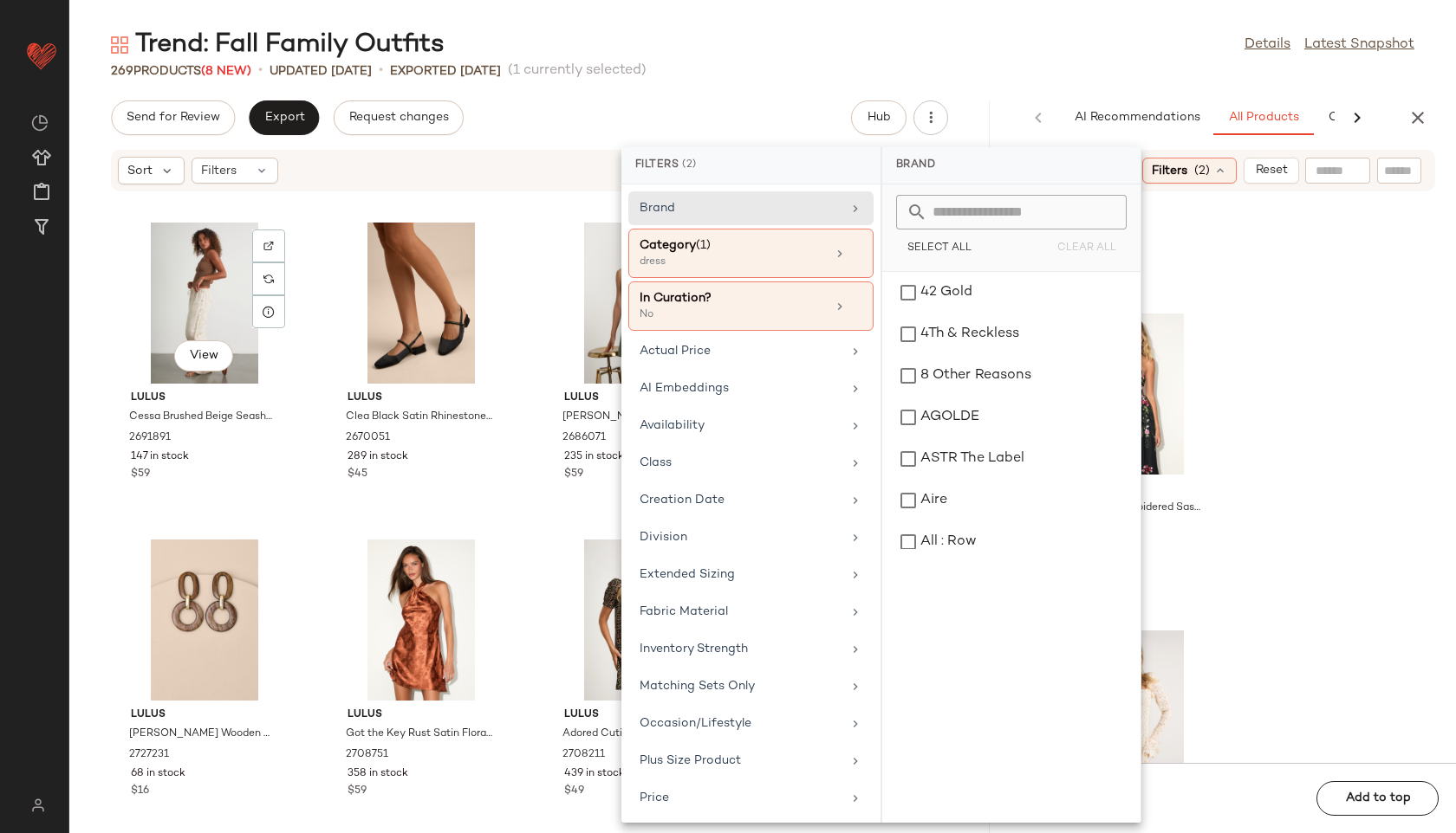
scroll to position [658, 0]
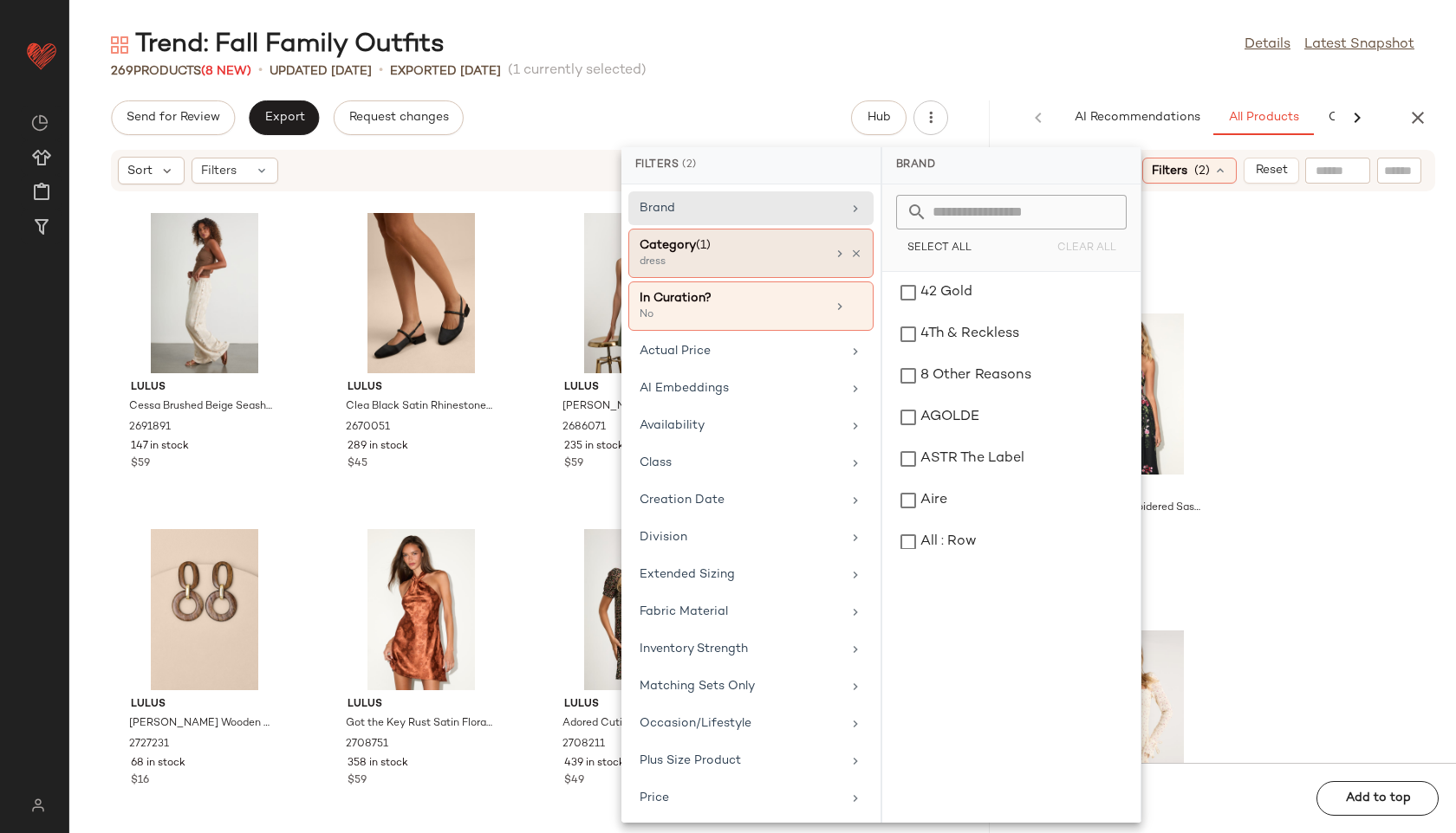
click at [732, 261] on div "dress" at bounding box center [726, 262] width 174 height 15
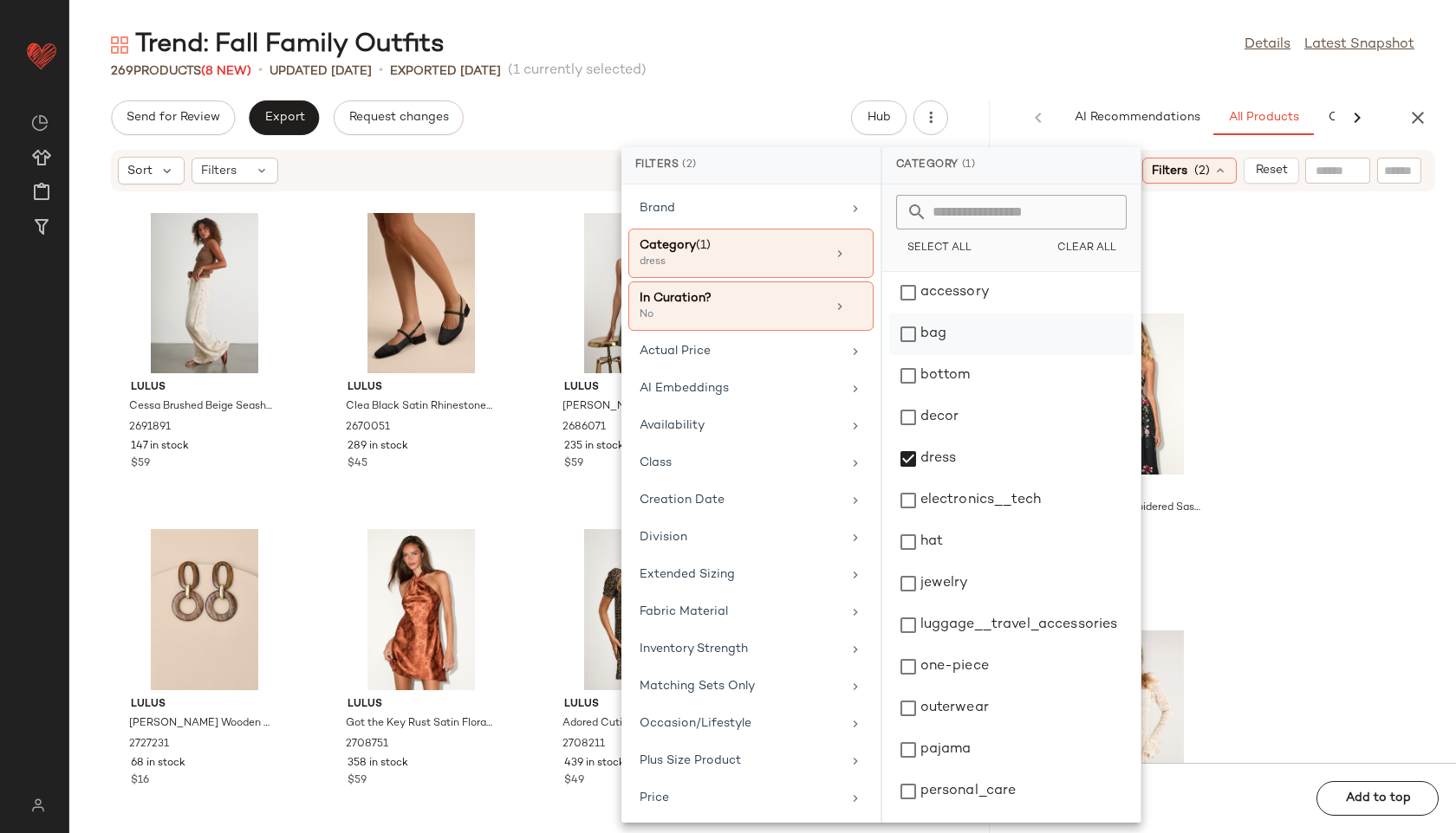
click at [942, 355] on div "bag" at bounding box center [1011, 376] width 244 height 42
click at [1076, 65] on div "269 Products (8 New) • updated Aug 22nd • Exported Aug 20th (1 currently select…" at bounding box center [762, 71] width 1387 height 17
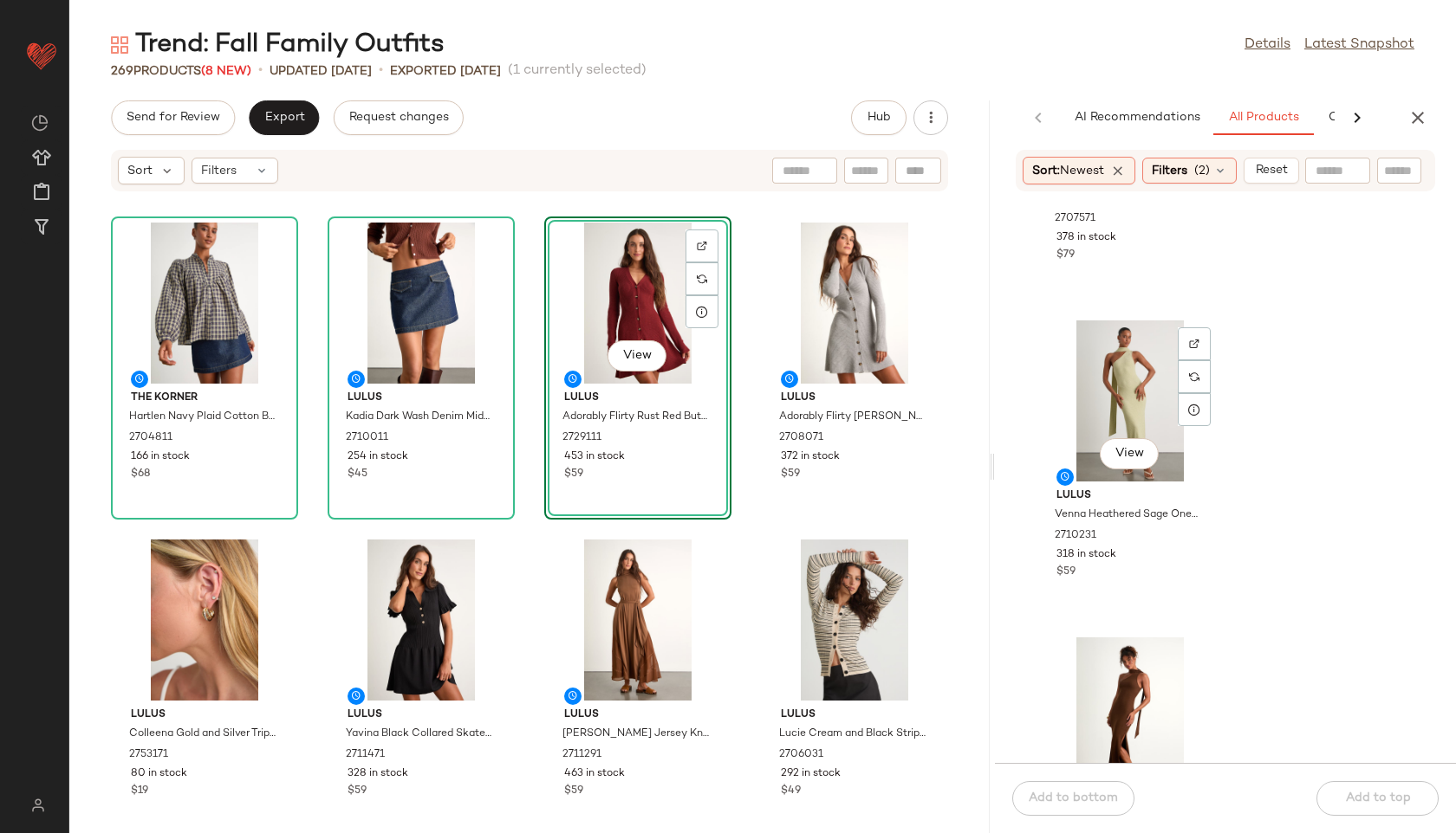
scroll to position [902, 0]
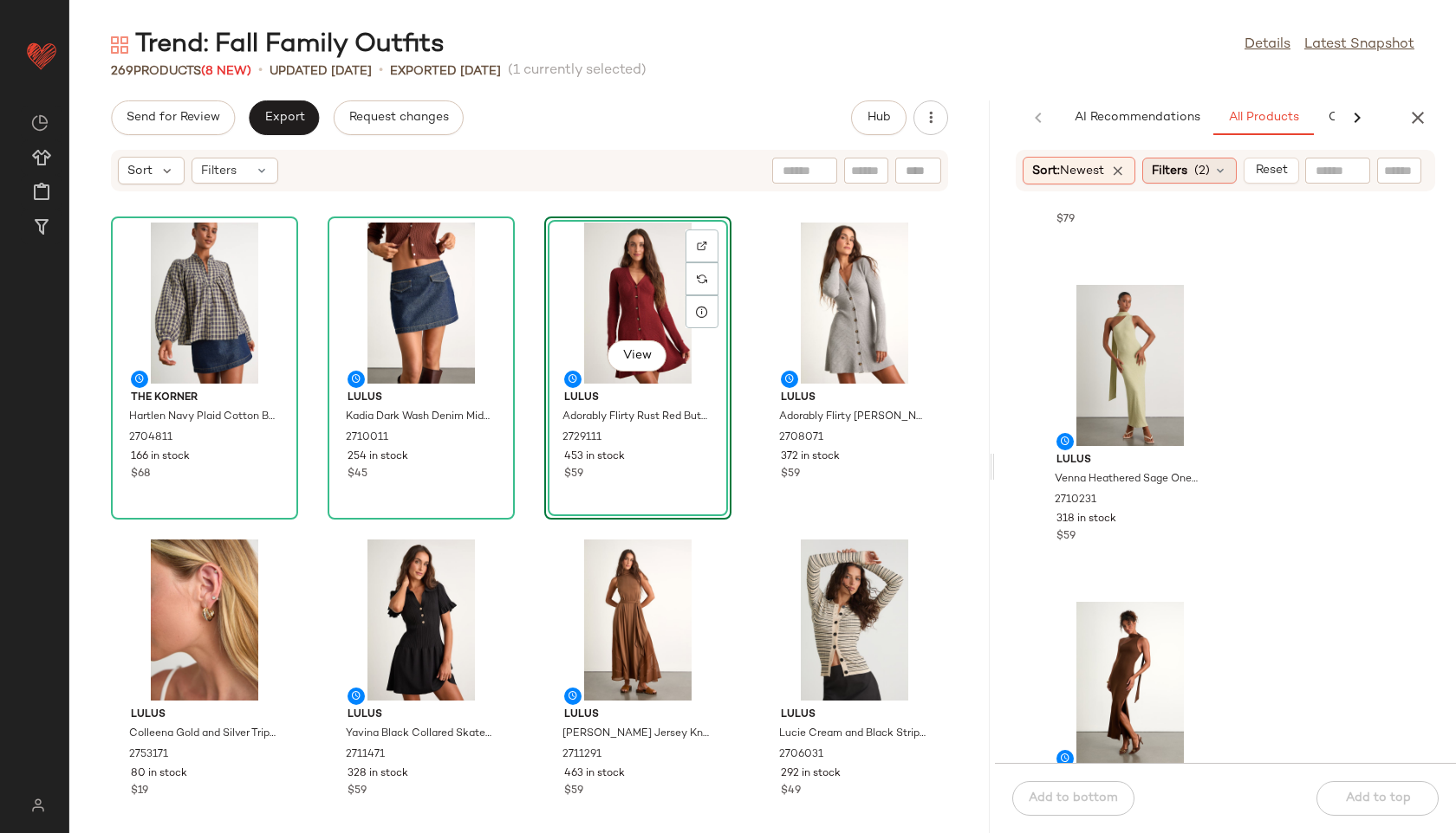
click at [1204, 173] on span "(2)" at bounding box center [1202, 171] width 15 height 18
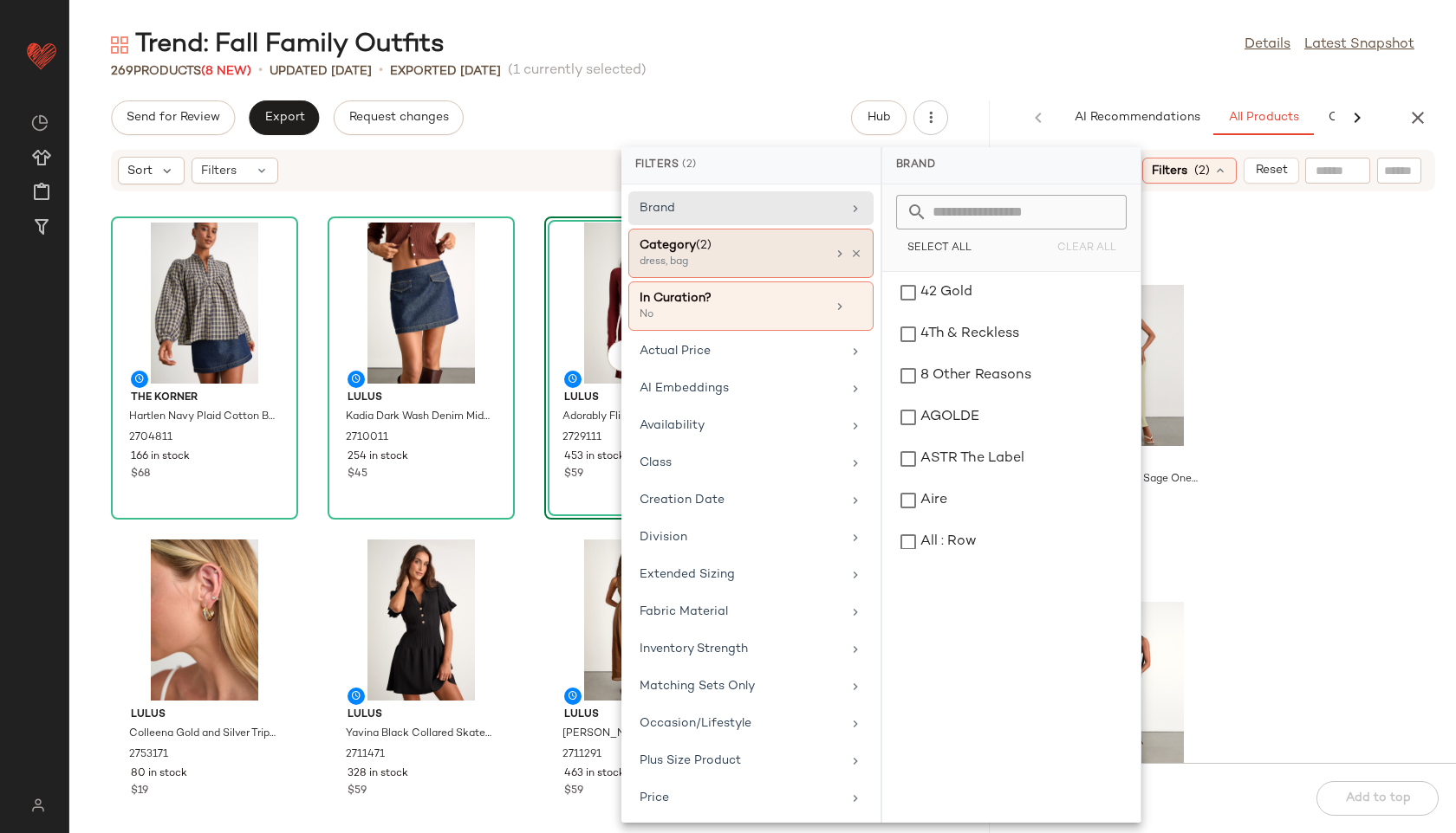
click at [718, 258] on div "dress, bag" at bounding box center [726, 262] width 174 height 15
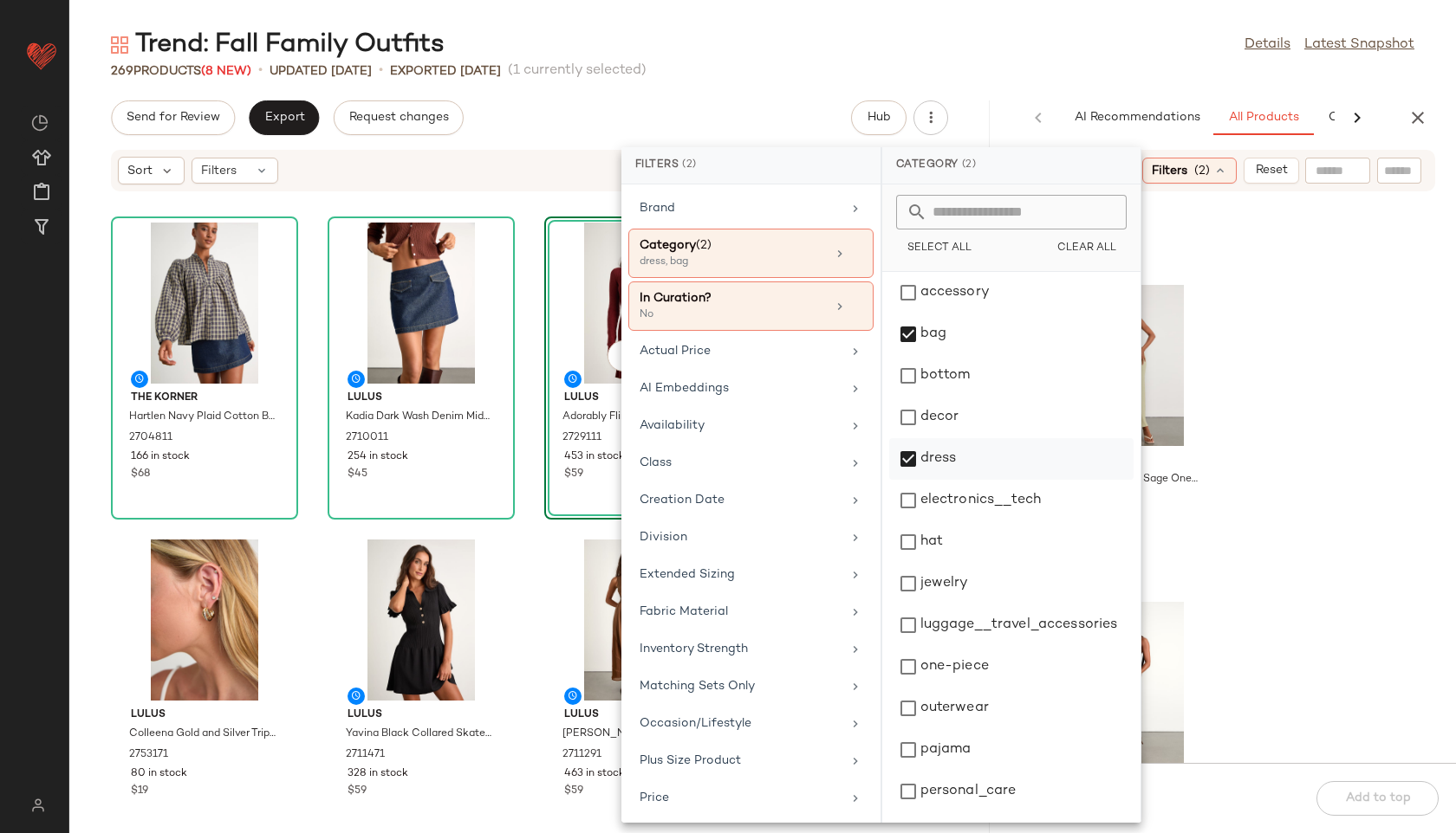
click at [926, 480] on div "dress" at bounding box center [1011, 501] width 244 height 42
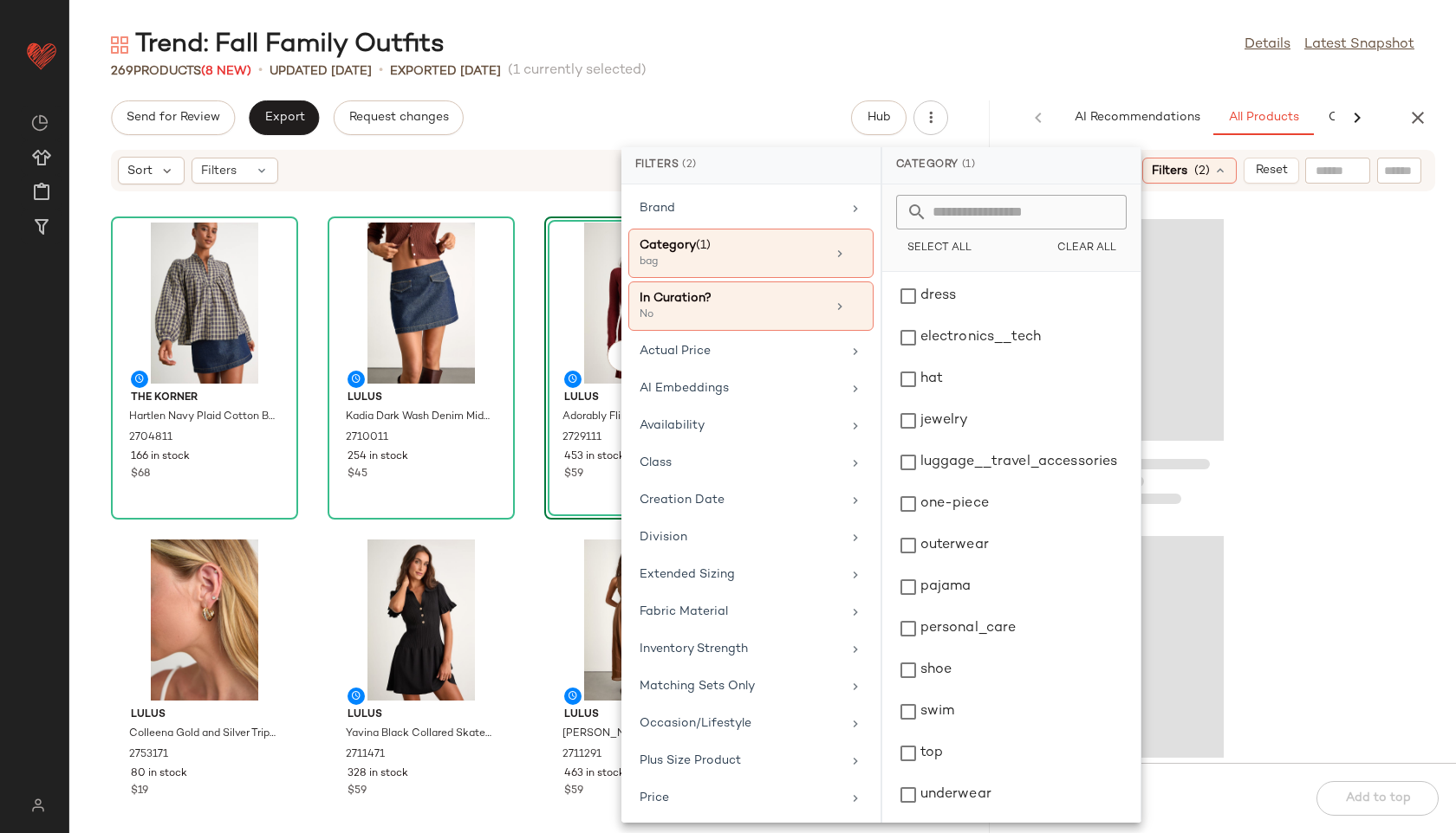
click at [994, 75] on div "269 Products (8 New) • updated Aug 22nd • Exported Aug 20th (1 currently select…" at bounding box center [762, 71] width 1387 height 17
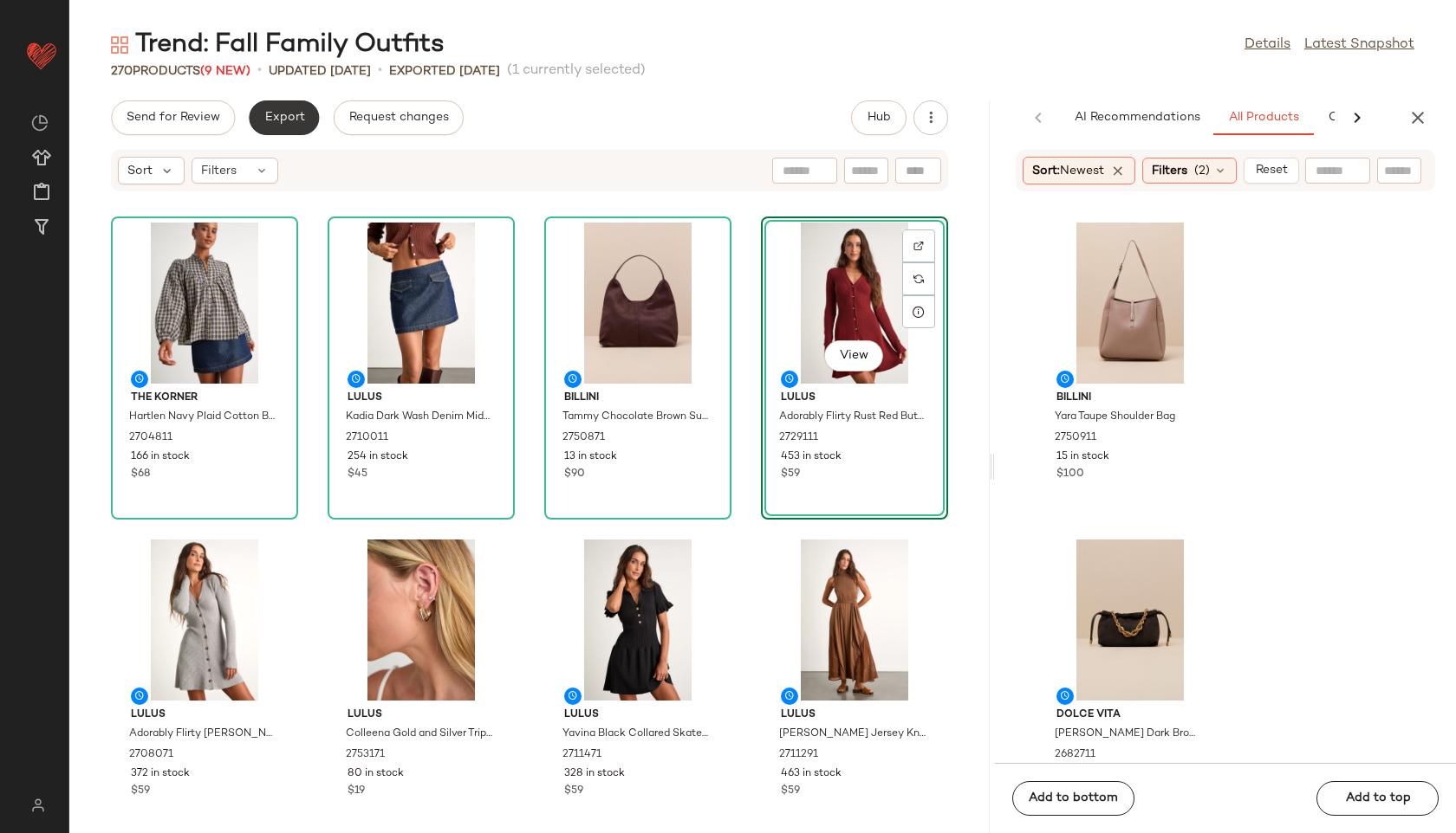
click at [283, 114] on span "Export" at bounding box center [284, 118] width 41 height 14
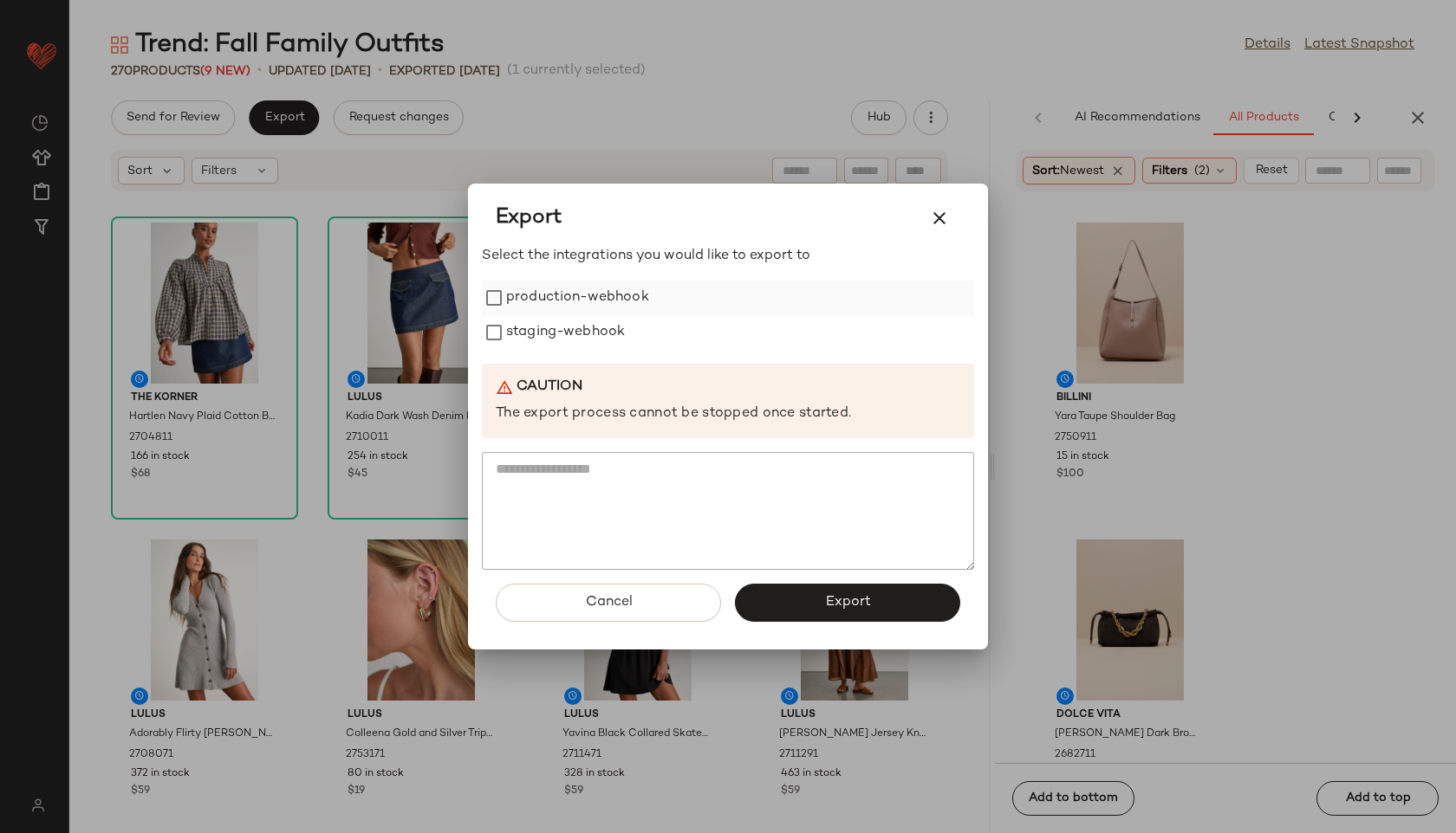
click at [537, 303] on label "production-webhook" at bounding box center [577, 298] width 143 height 35
click at [537, 324] on label "staging-webhook" at bounding box center [565, 332] width 119 height 35
click at [784, 607] on button "Export" at bounding box center [847, 602] width 225 height 38
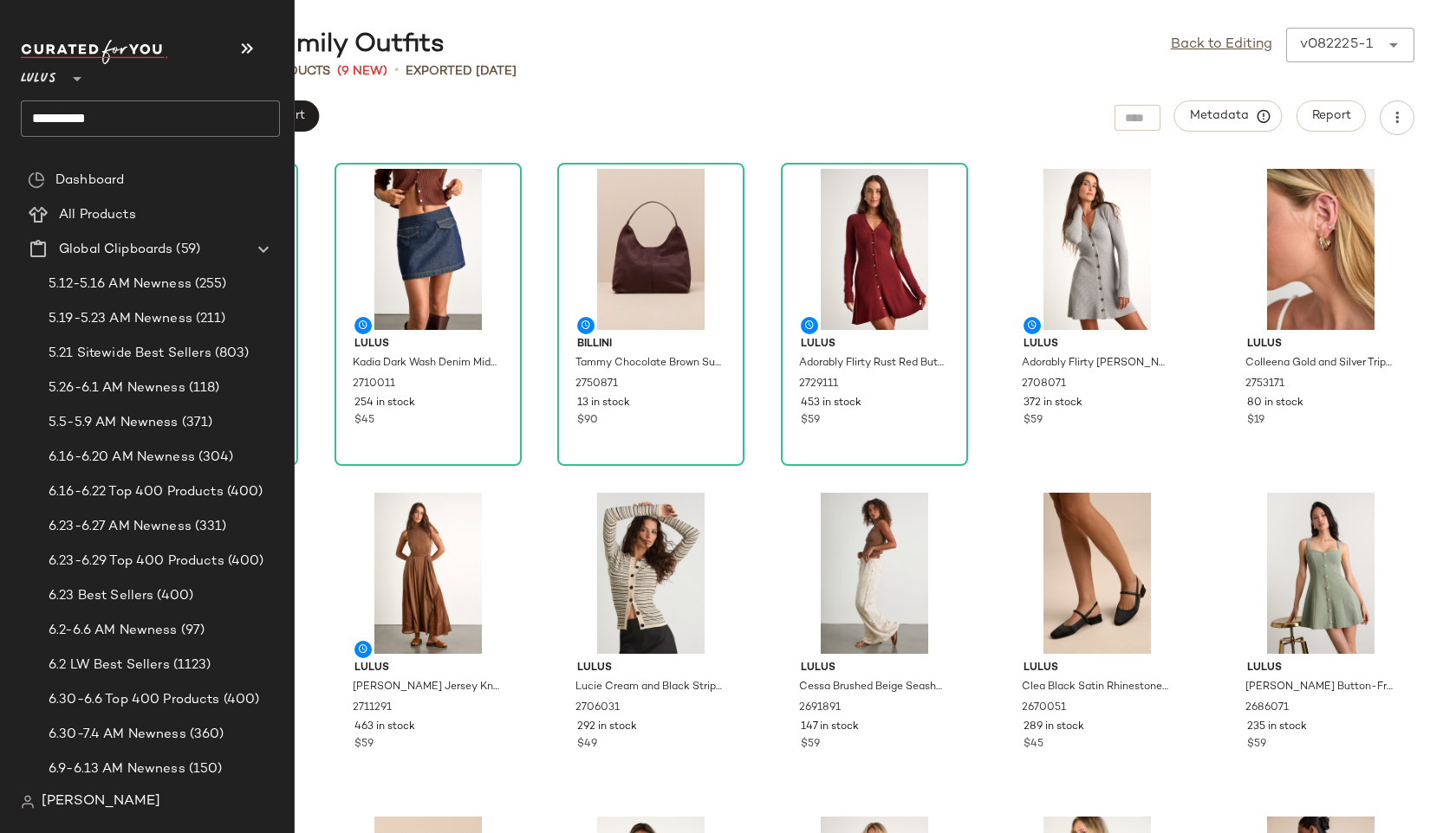
click at [104, 112] on input "**********" at bounding box center [150, 119] width 259 height 36
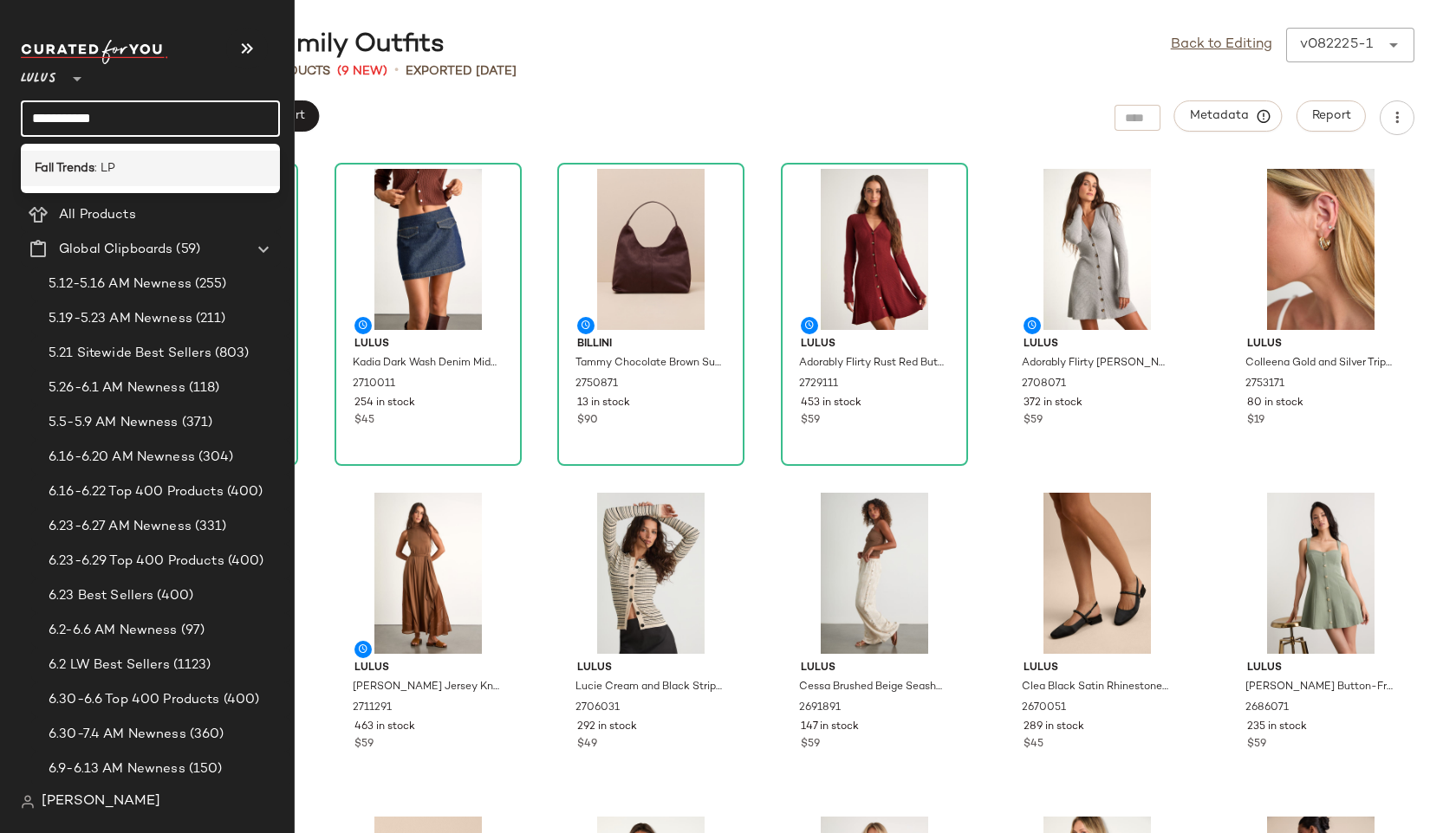
type input "**********"
click at [55, 173] on b "Fall Trends" at bounding box center [65, 168] width 60 height 18
